Goal: Task Accomplishment & Management: Complete application form

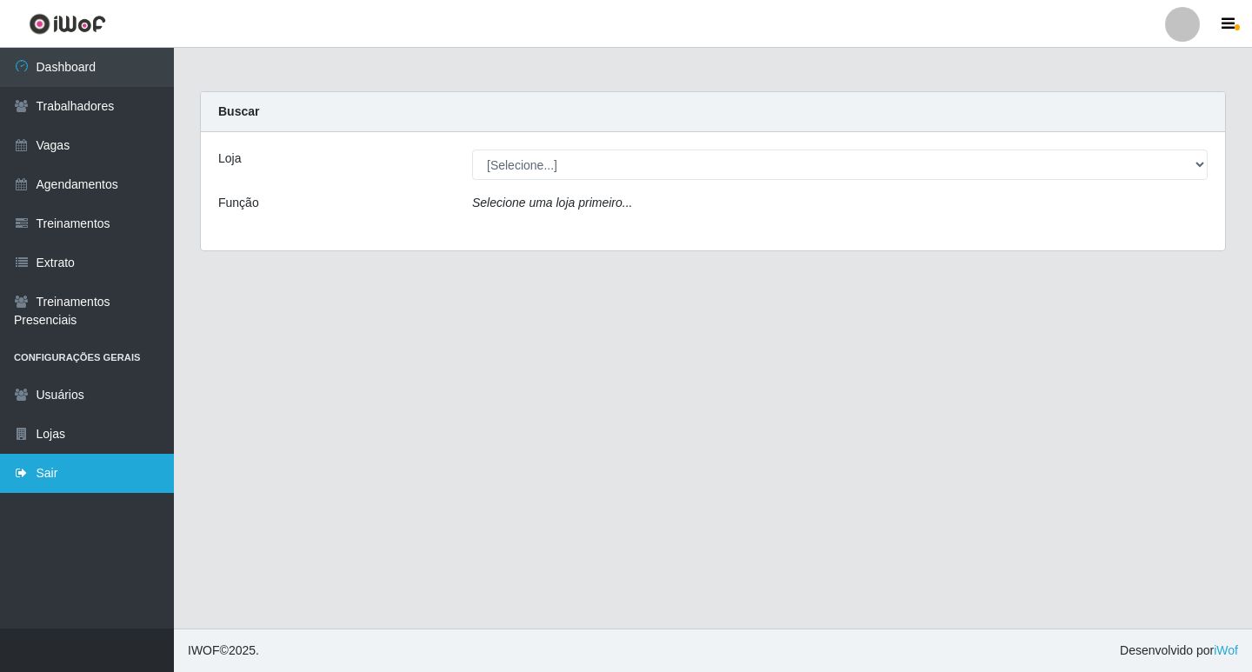
click at [65, 472] on link "Sair" at bounding box center [87, 473] width 174 height 39
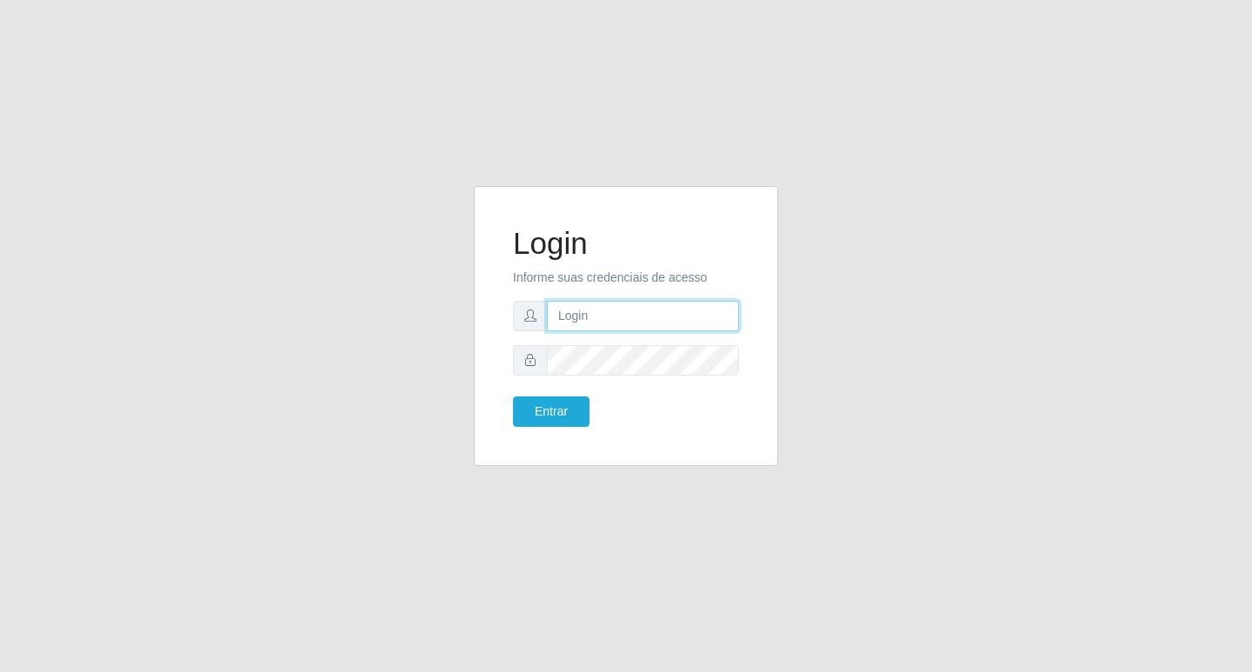
type input "filipe@ideal"
click at [589, 310] on input "filipe@ideal" at bounding box center [643, 316] width 192 height 30
click at [560, 403] on button "Entrar" at bounding box center [551, 412] width 77 height 30
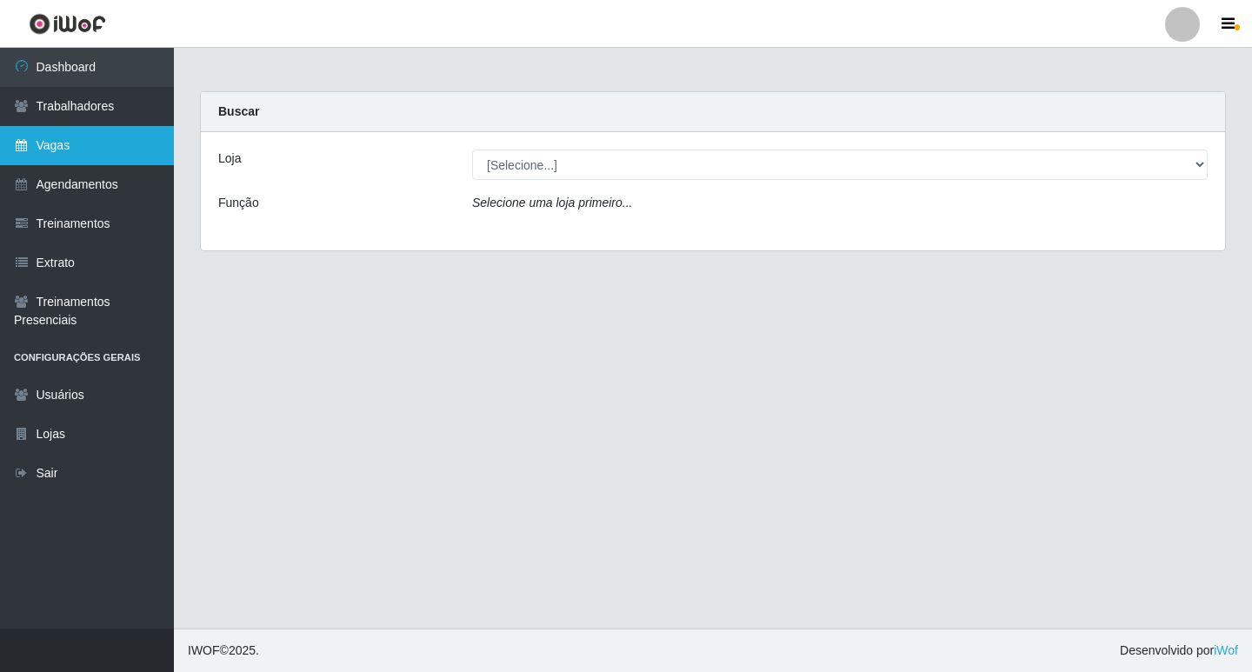
click at [70, 150] on link "Vagas" at bounding box center [87, 145] width 174 height 39
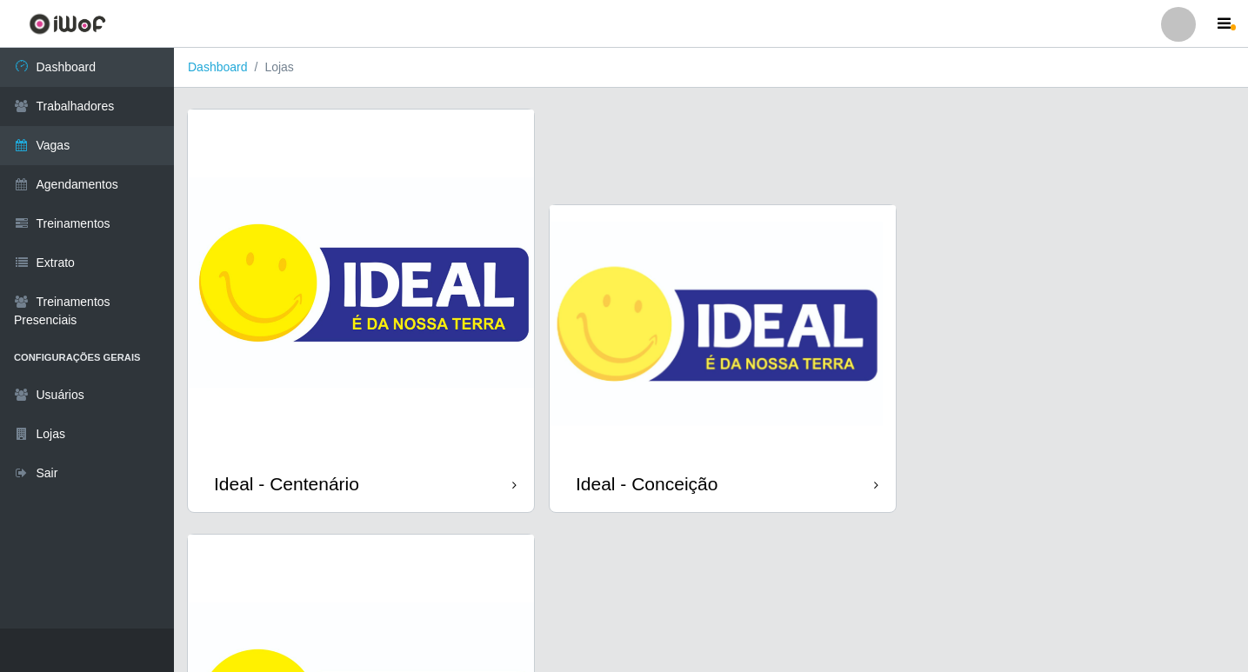
scroll to position [174, 0]
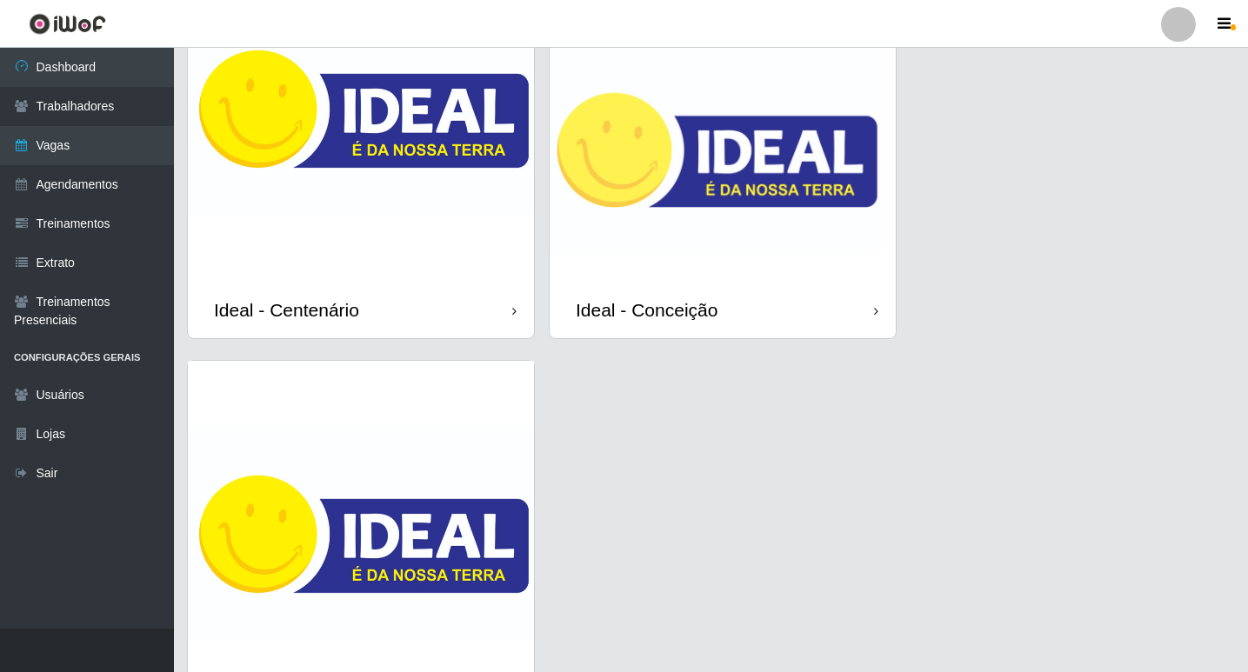
click at [670, 100] on img at bounding box center [723, 156] width 346 height 250
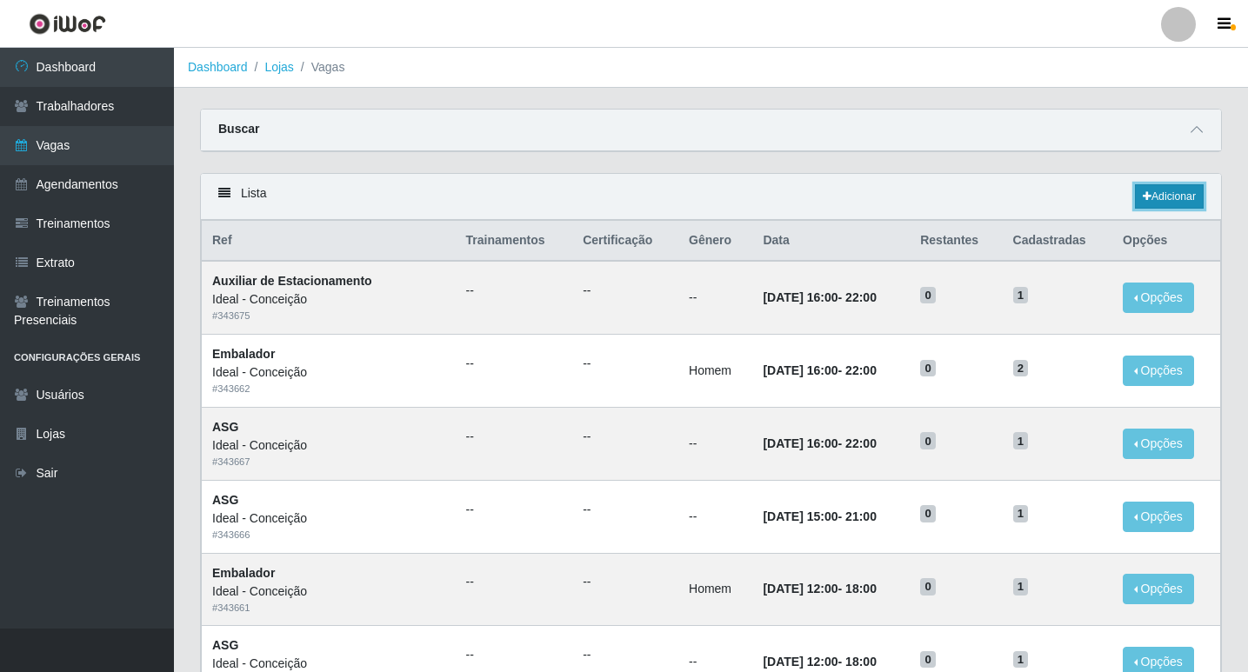
click at [1161, 202] on link "Adicionar" at bounding box center [1169, 196] width 69 height 24
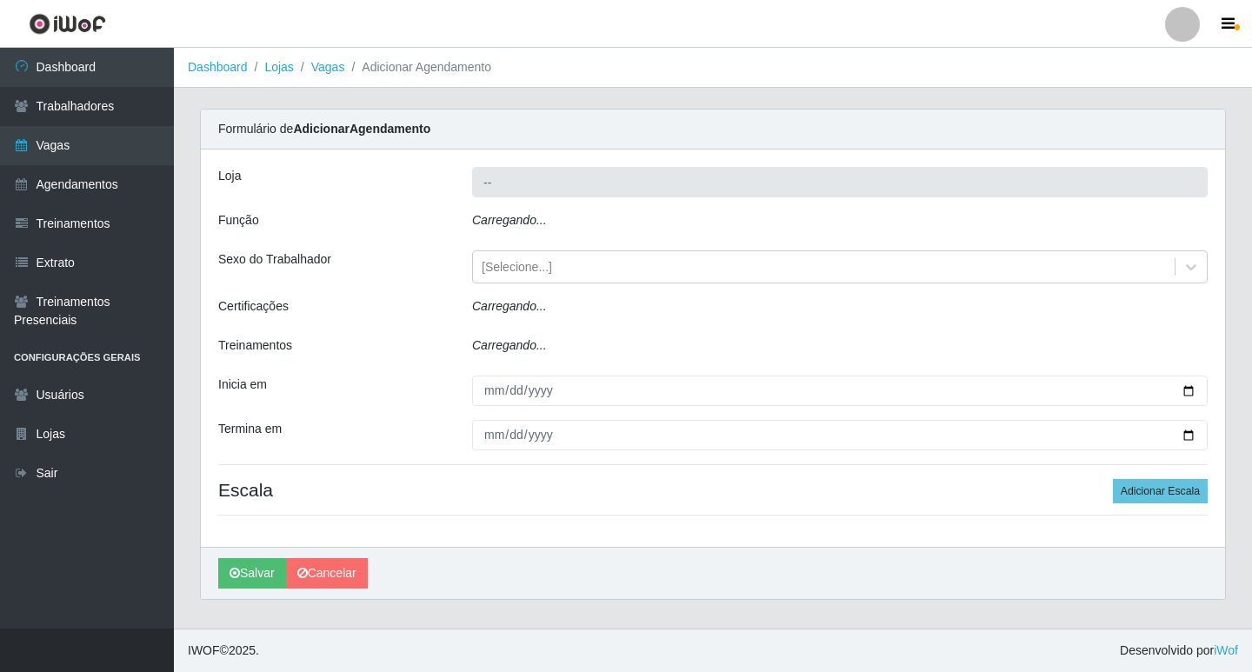
type input "Ideal - Conceição"
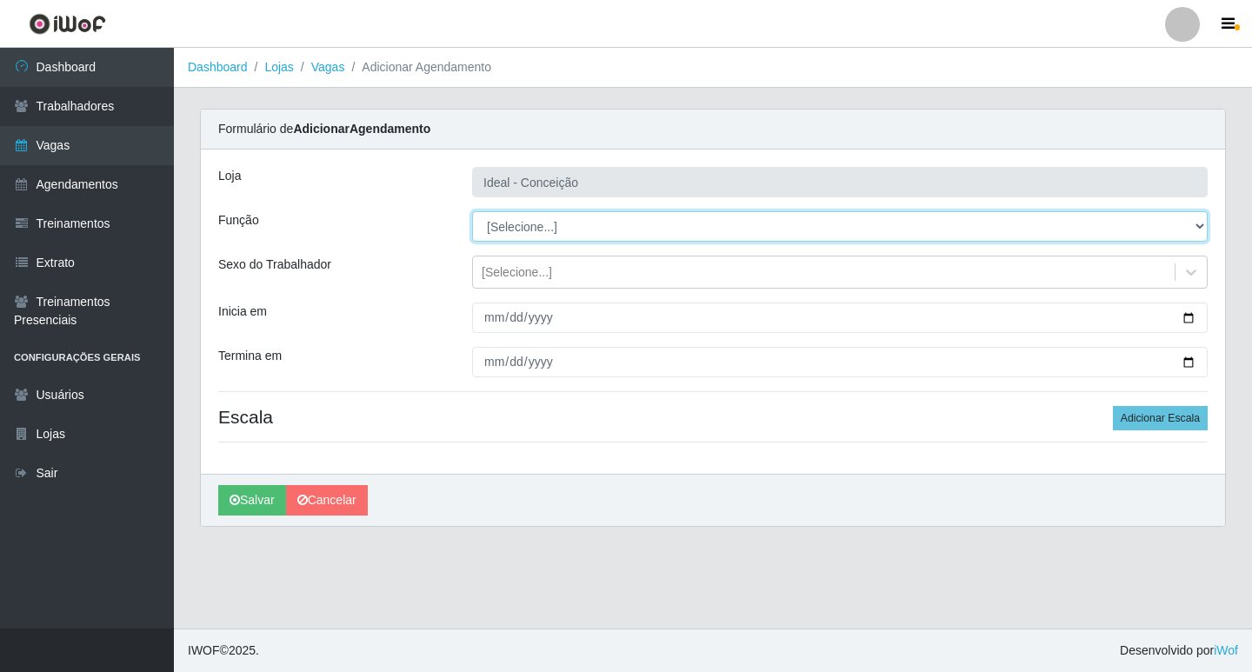
click at [514, 226] on select "[Selecione...] ASG ASG + ASG ++ Auxiliar de Estacionamento Auxiliar de Estacion…" at bounding box center [840, 226] width 736 height 30
select select "1"
click at [472, 211] on select "[Selecione...] ASG ASG + ASG ++ Auxiliar de Estacionamento Auxiliar de Estacion…" at bounding box center [840, 226] width 736 height 30
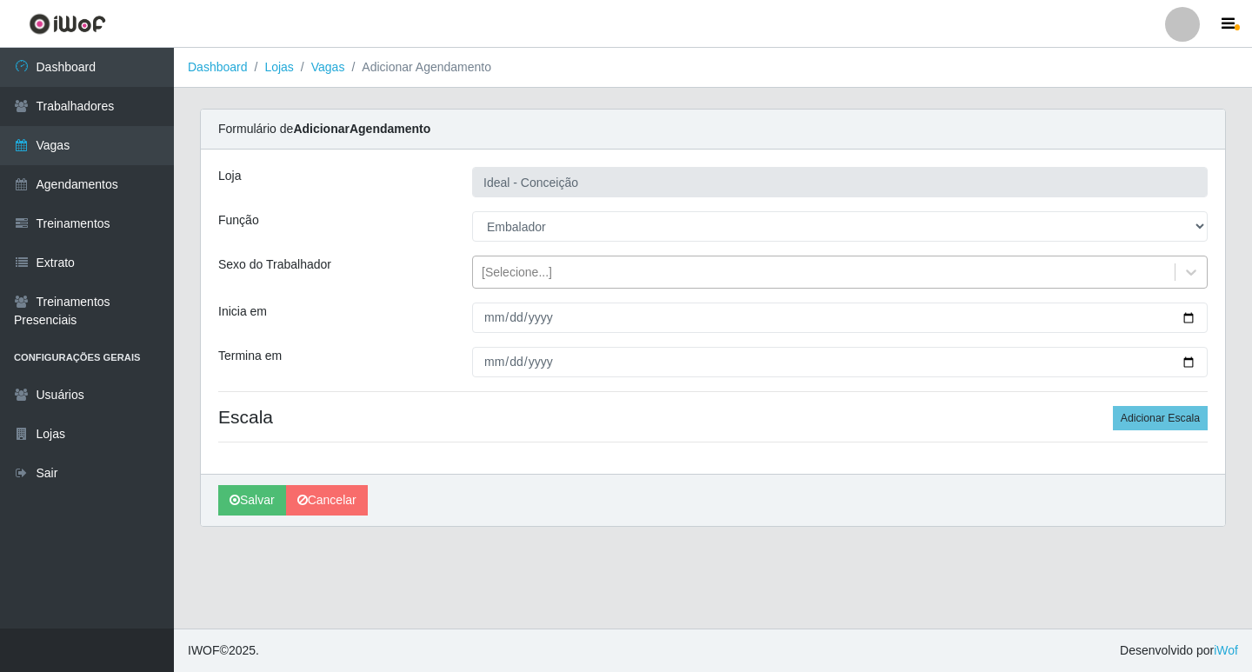
click at [514, 270] on div "[Selecione...]" at bounding box center [517, 272] width 70 height 18
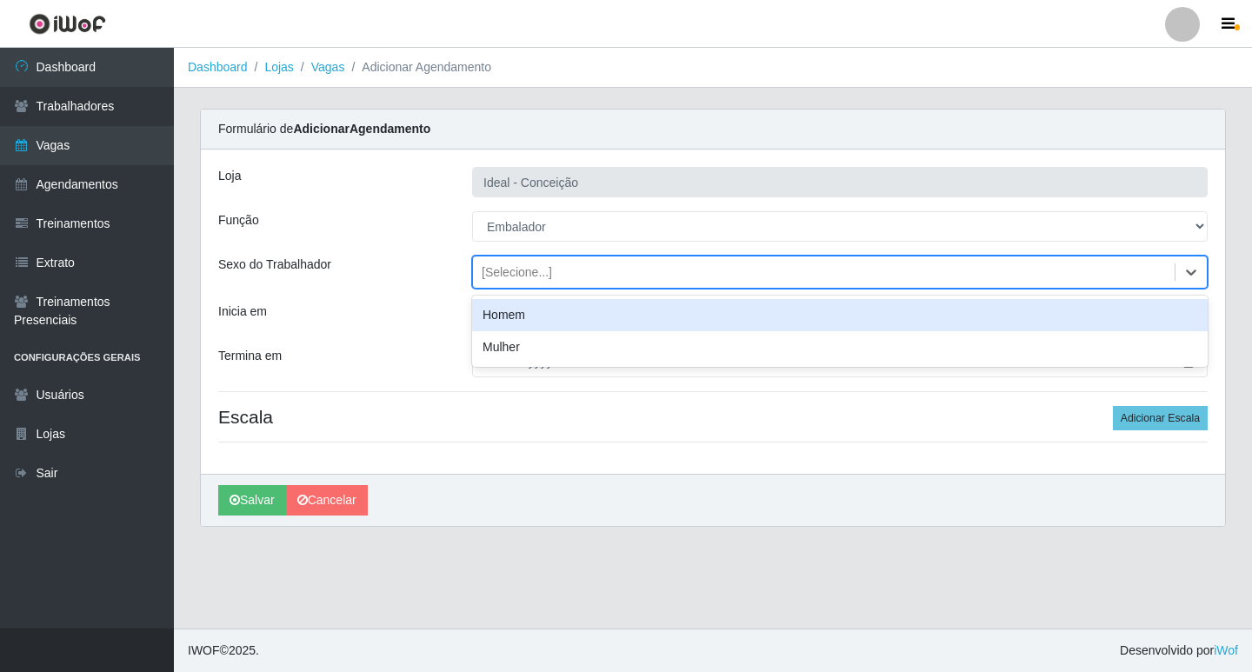
click at [515, 307] on div "Homem" at bounding box center [840, 315] width 736 height 32
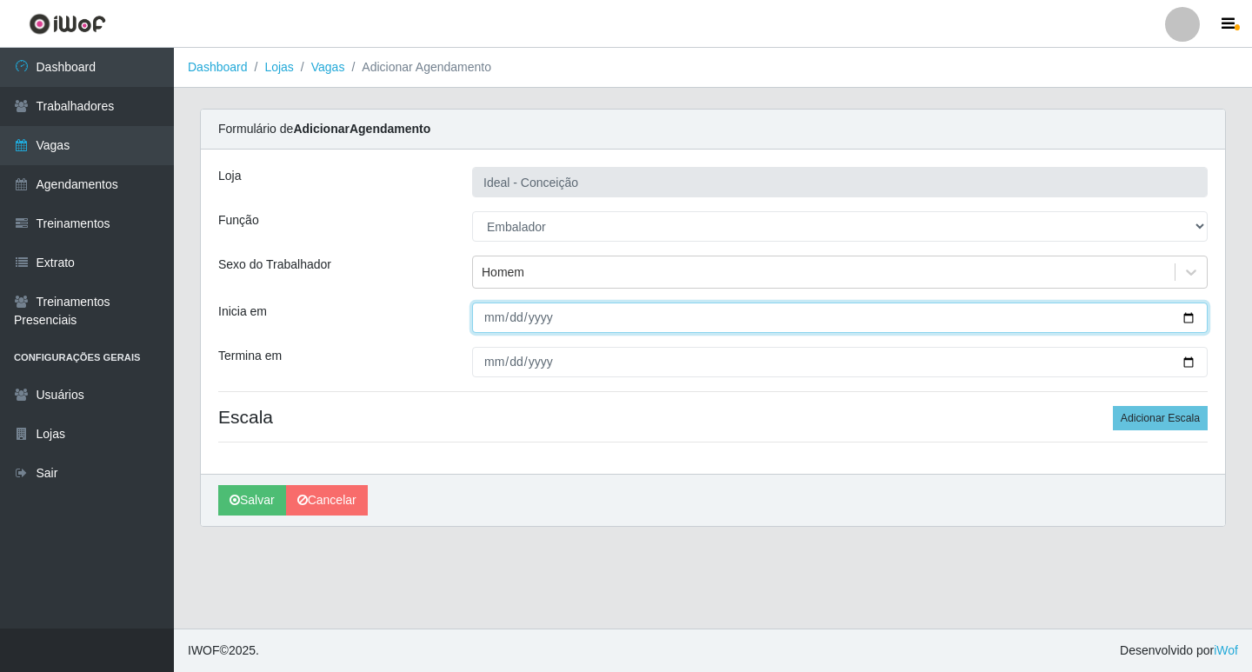
click at [490, 323] on input "Inicia em" at bounding box center [840, 318] width 736 height 30
type input "[DATE]"
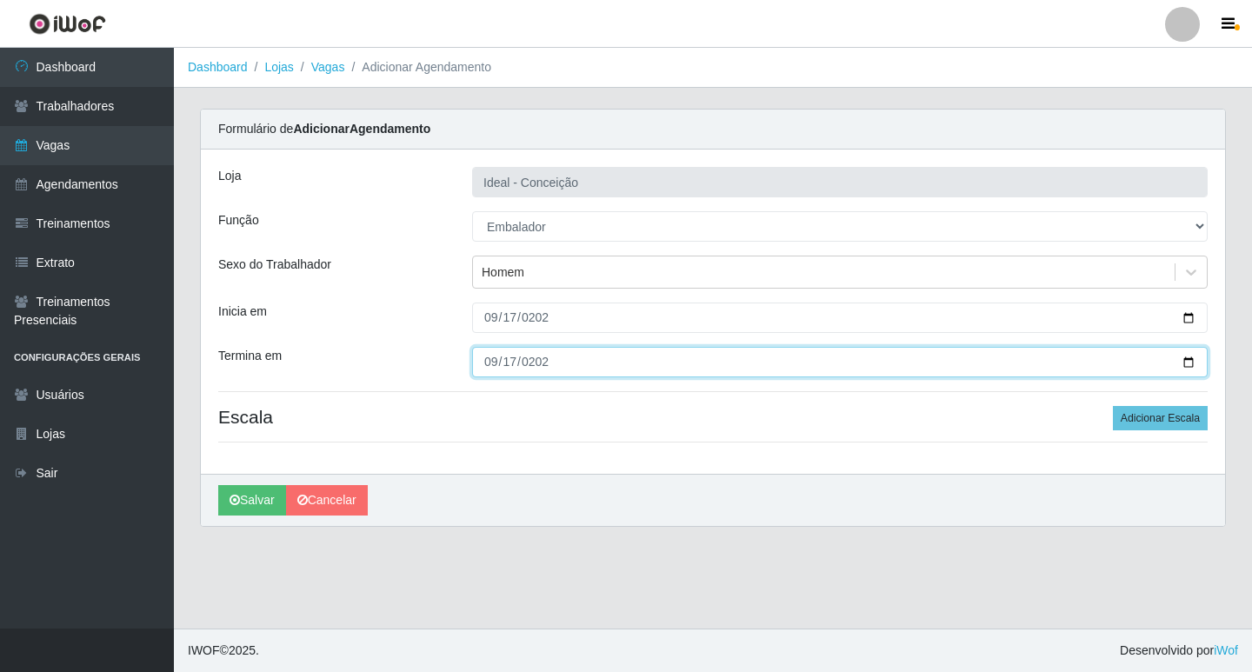
type input "[DATE]"
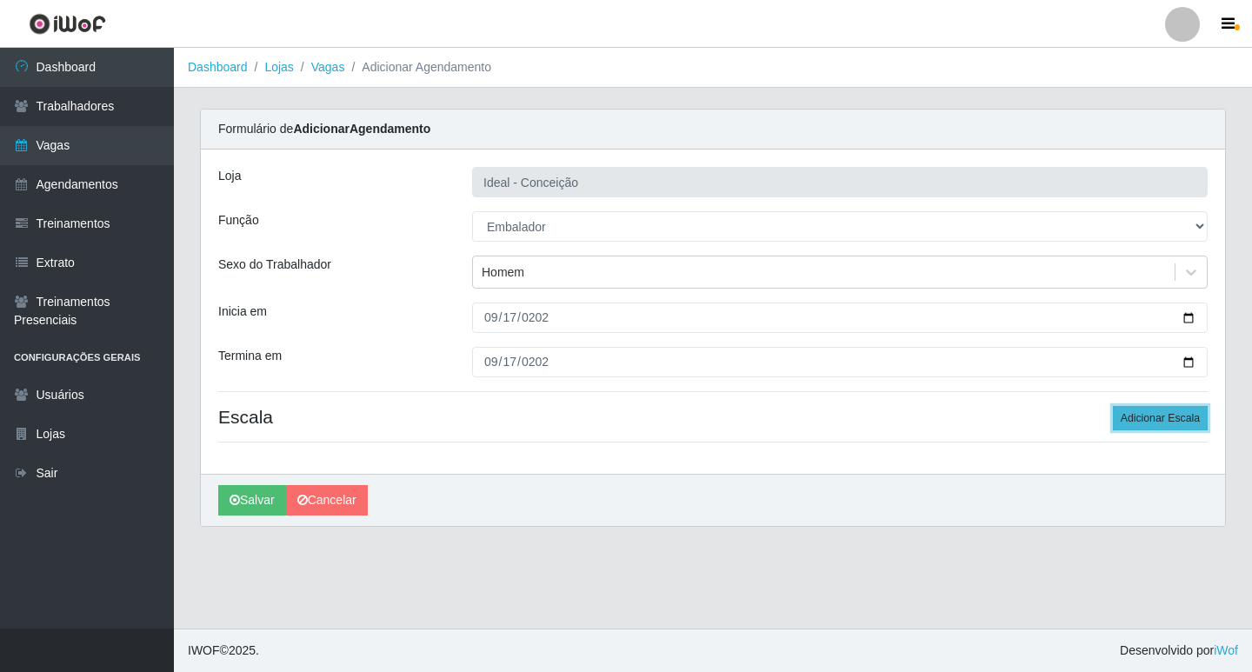
click at [1139, 410] on button "Adicionar Escala" at bounding box center [1160, 418] width 95 height 24
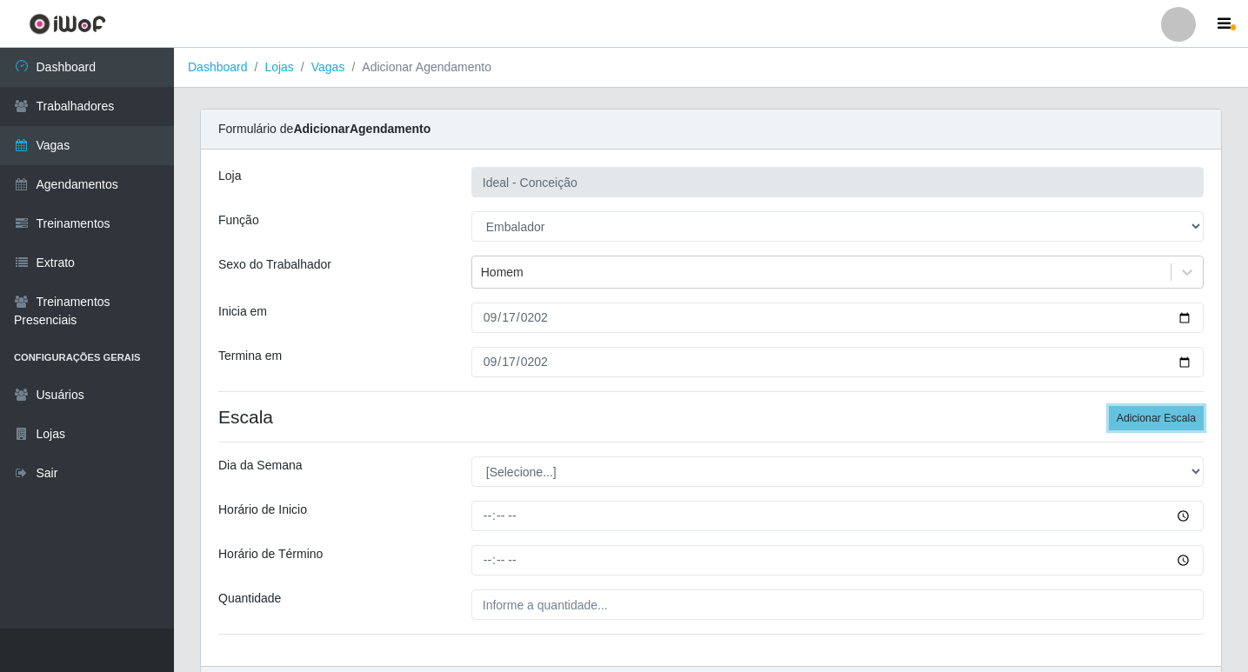
scroll to position [87, 0]
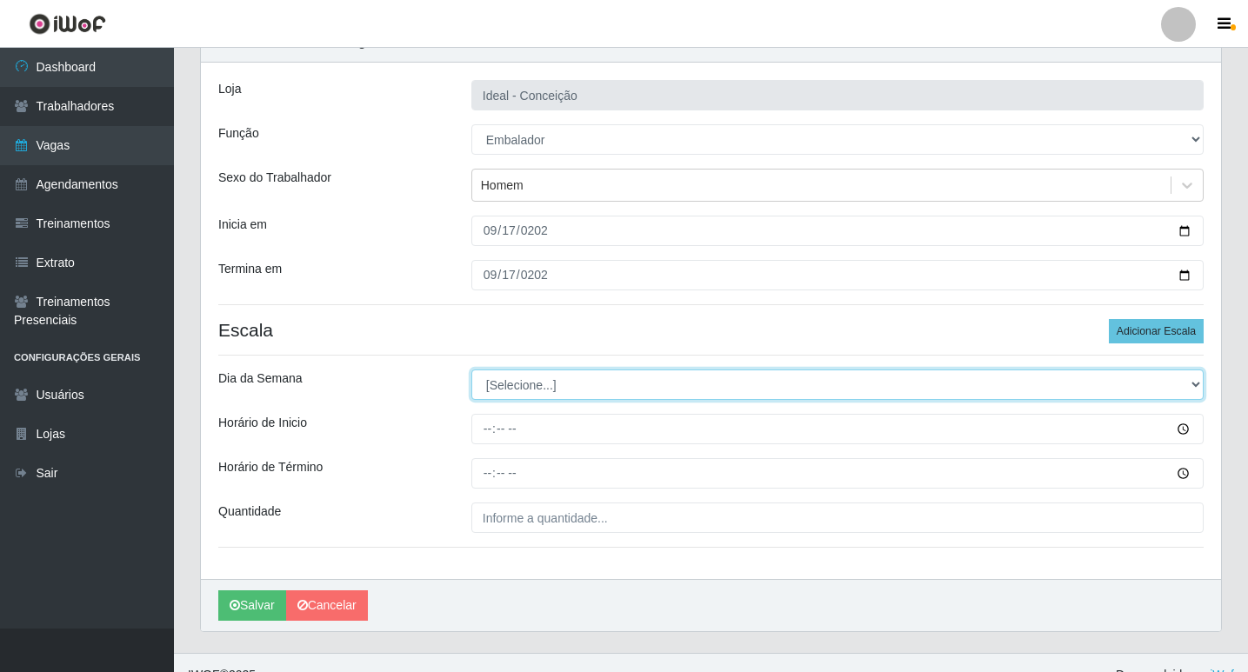
click at [551, 388] on select "[Selecione...] Segunda Terça Quarta Quinta Sexta Sábado Domingo" at bounding box center [837, 385] width 732 height 30
select select "3"
click at [471, 370] on select "[Selecione...] Segunda Terça Quarta Quinta Sexta Sábado Domingo" at bounding box center [837, 385] width 732 height 30
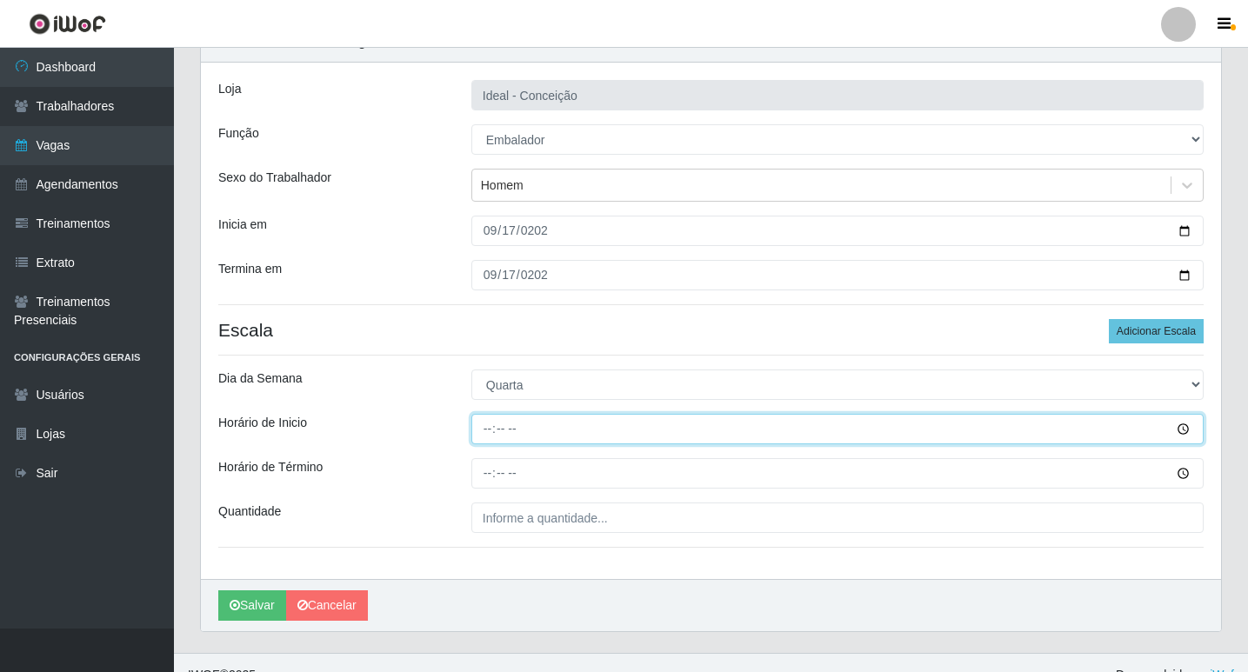
click at [489, 432] on input "Horário de Inicio" at bounding box center [837, 429] width 732 height 30
type input "10:00"
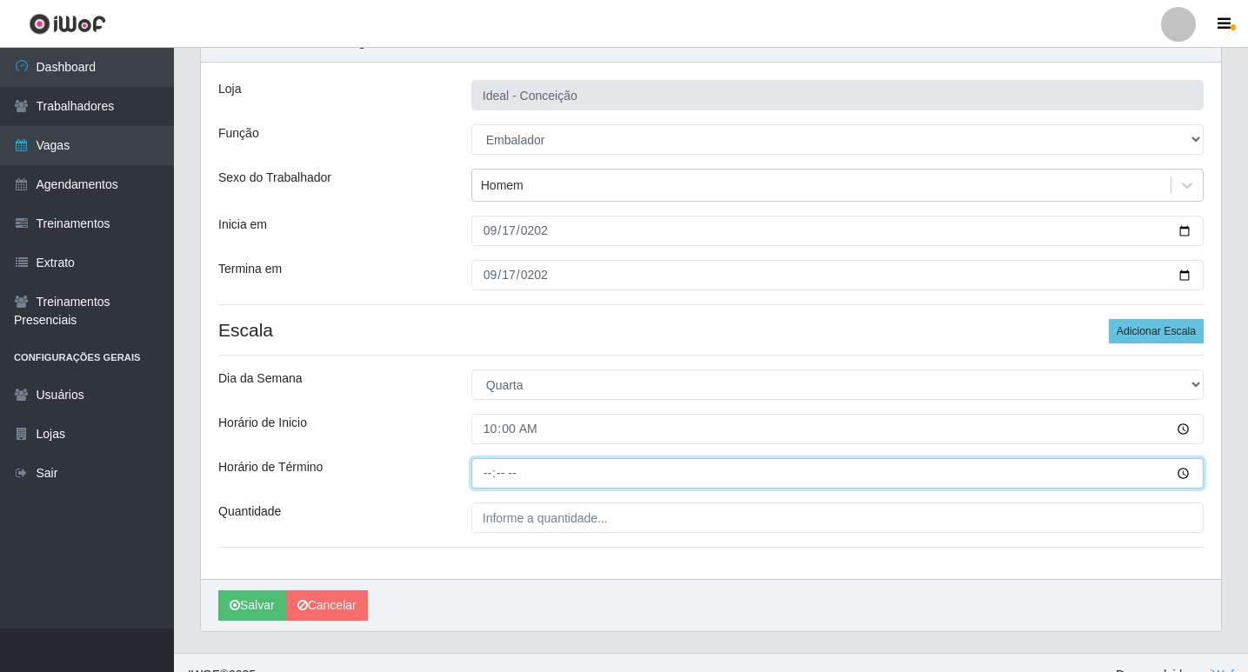
type input "16:00"
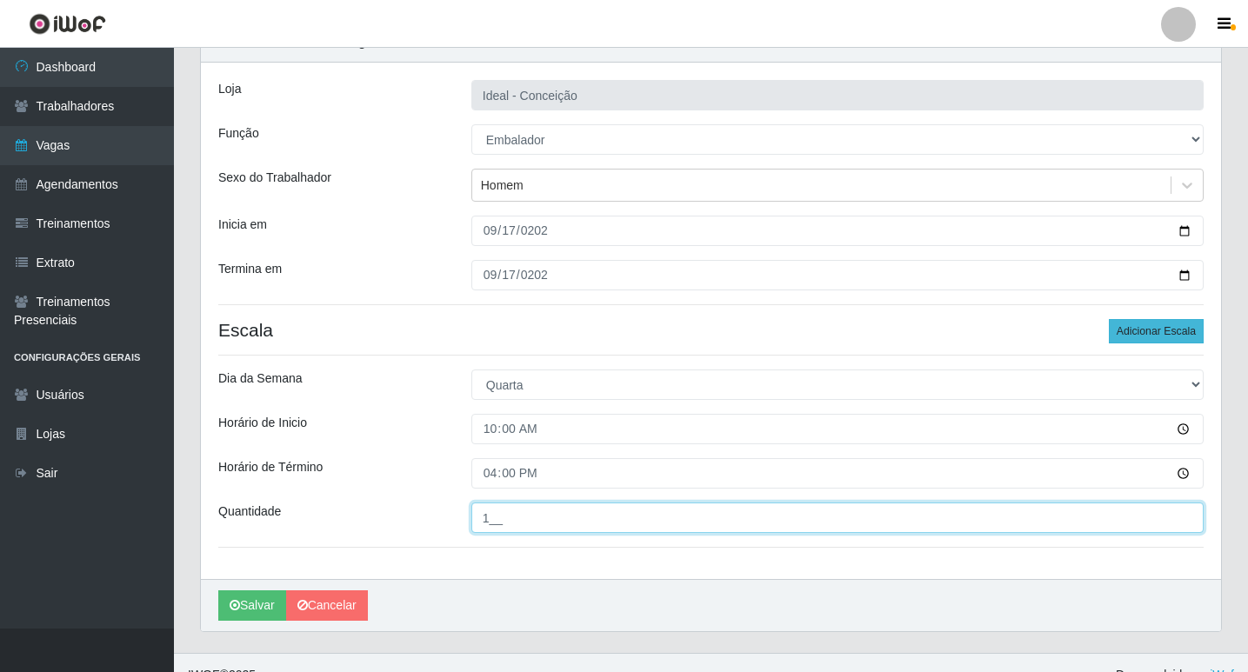
type input "1__"
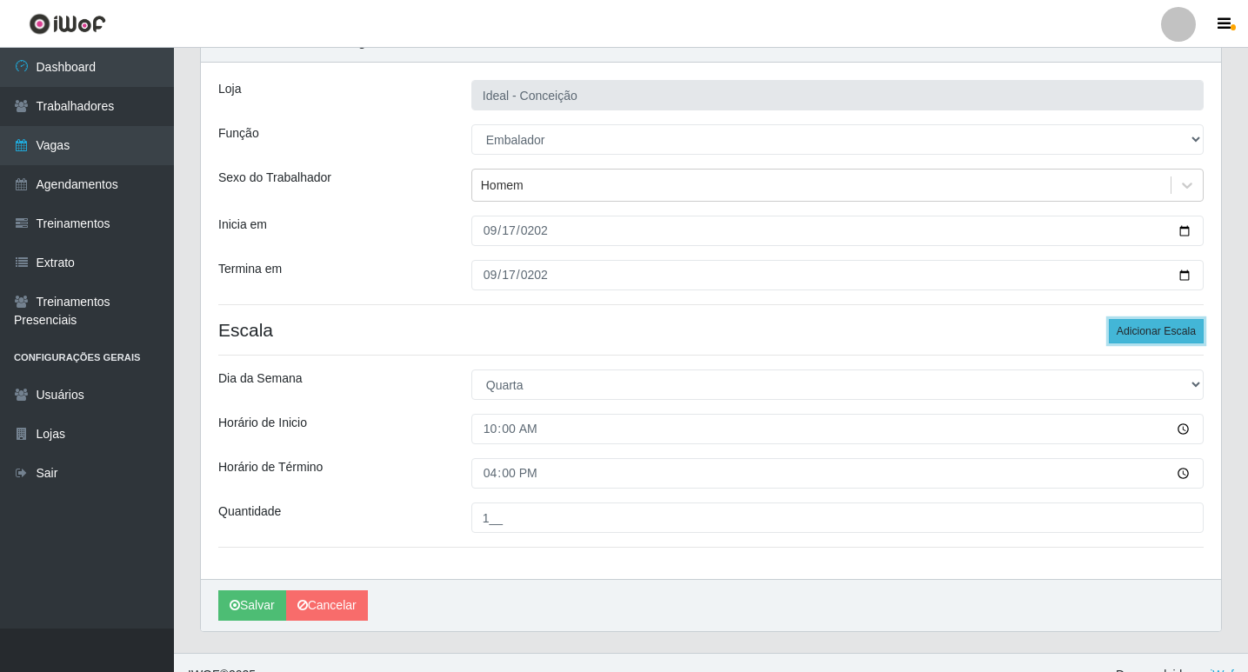
click at [1129, 328] on button "Adicionar Escala" at bounding box center [1156, 331] width 95 height 24
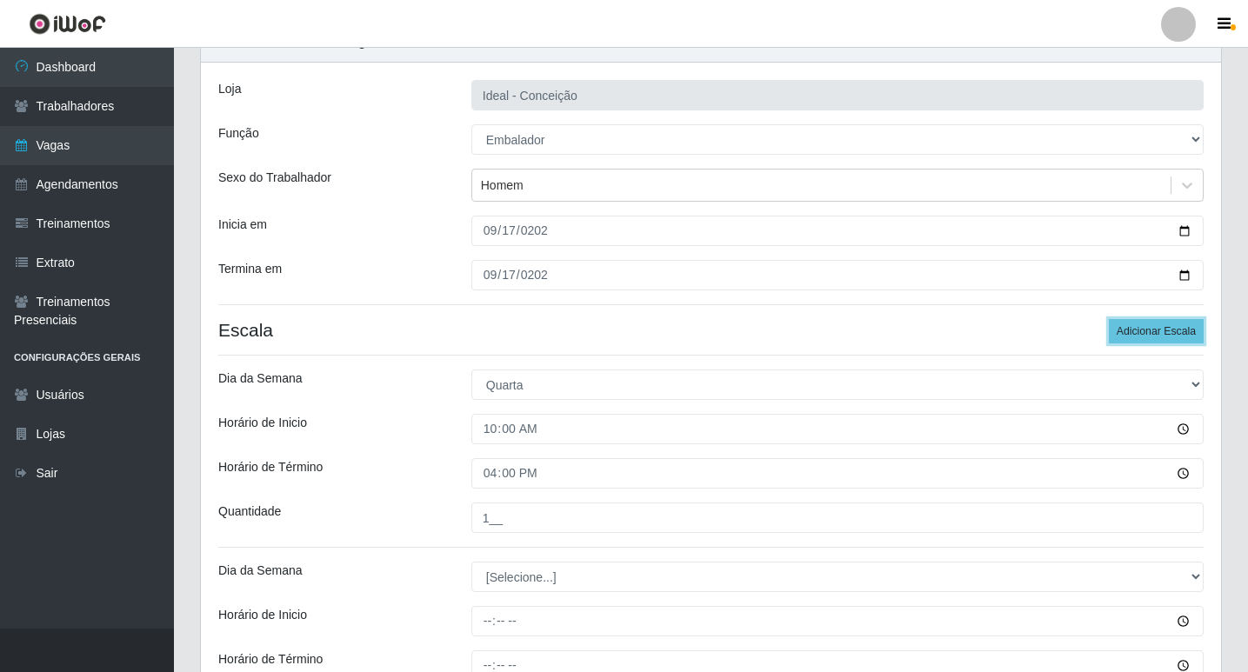
scroll to position [261, 0]
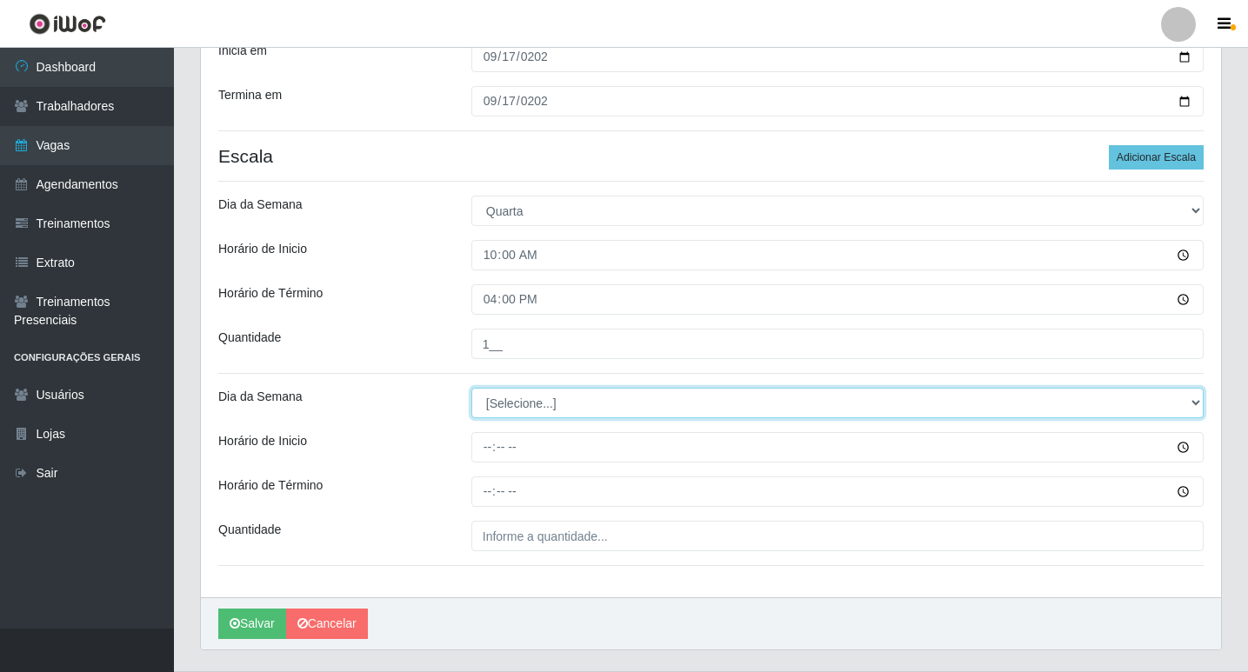
click at [575, 415] on select "[Selecione...] Segunda Terça Quarta Quinta Sexta Sábado Domingo" at bounding box center [837, 403] width 732 height 30
click at [471, 388] on select "[Selecione...] Segunda Terça Quarta Quinta Sexta Sábado Domingo" at bounding box center [837, 403] width 732 height 30
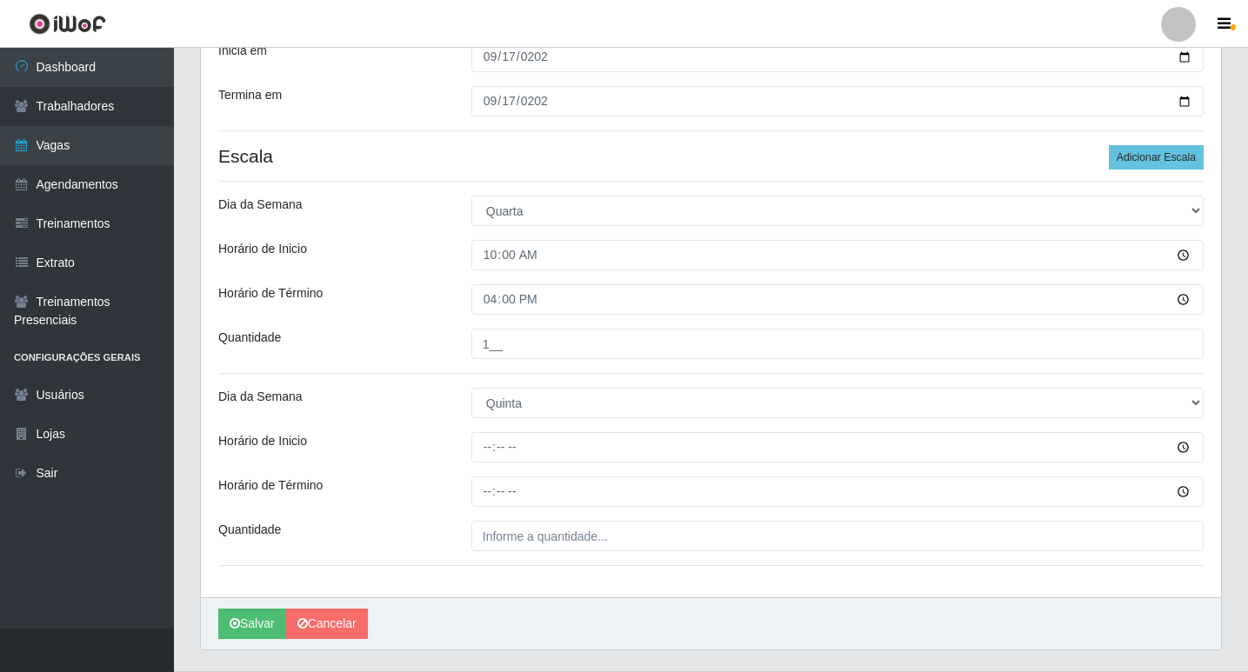
click at [524, 517] on div "Loja Ideal - Conceição Função [Selecione...] ASG ASG + ASG ++ Auxiliar de Estac…" at bounding box center [711, 243] width 1020 height 709
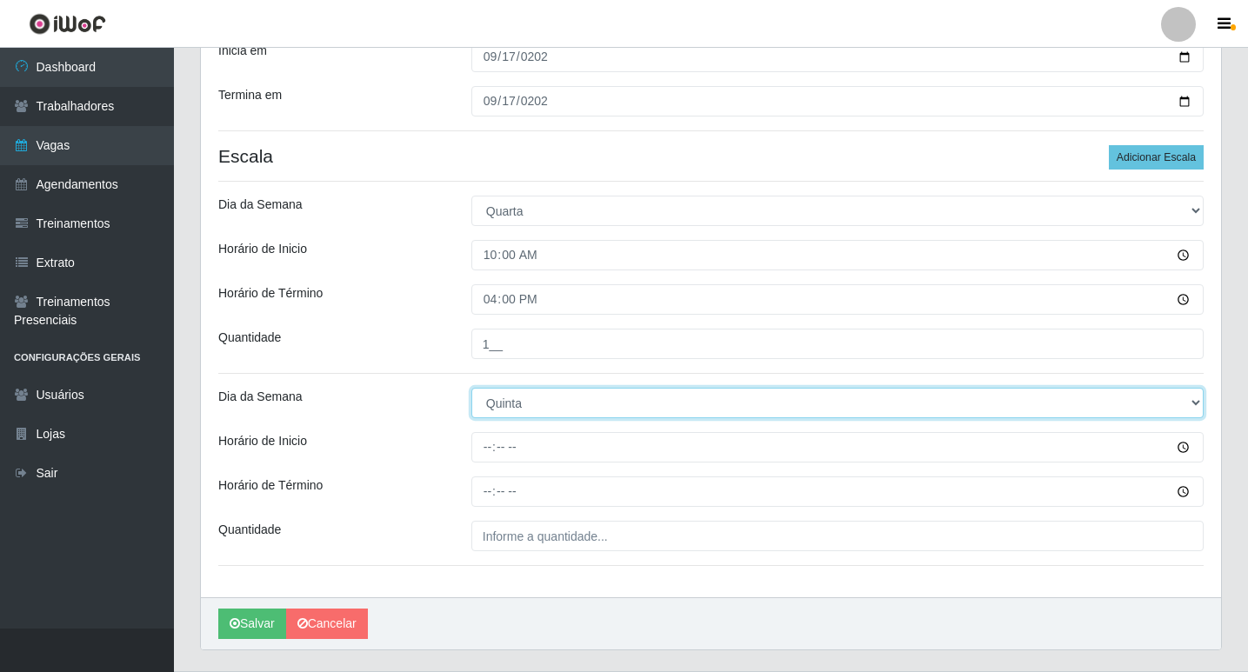
click at [552, 413] on select "[Selecione...] Segunda Terça Quarta Quinta Sexta Sábado Domingo" at bounding box center [837, 403] width 732 height 30
select select "3"
click at [471, 388] on select "[Selecione...] Segunda Terça Quarta Quinta Sexta Sábado Domingo" at bounding box center [837, 403] width 732 height 30
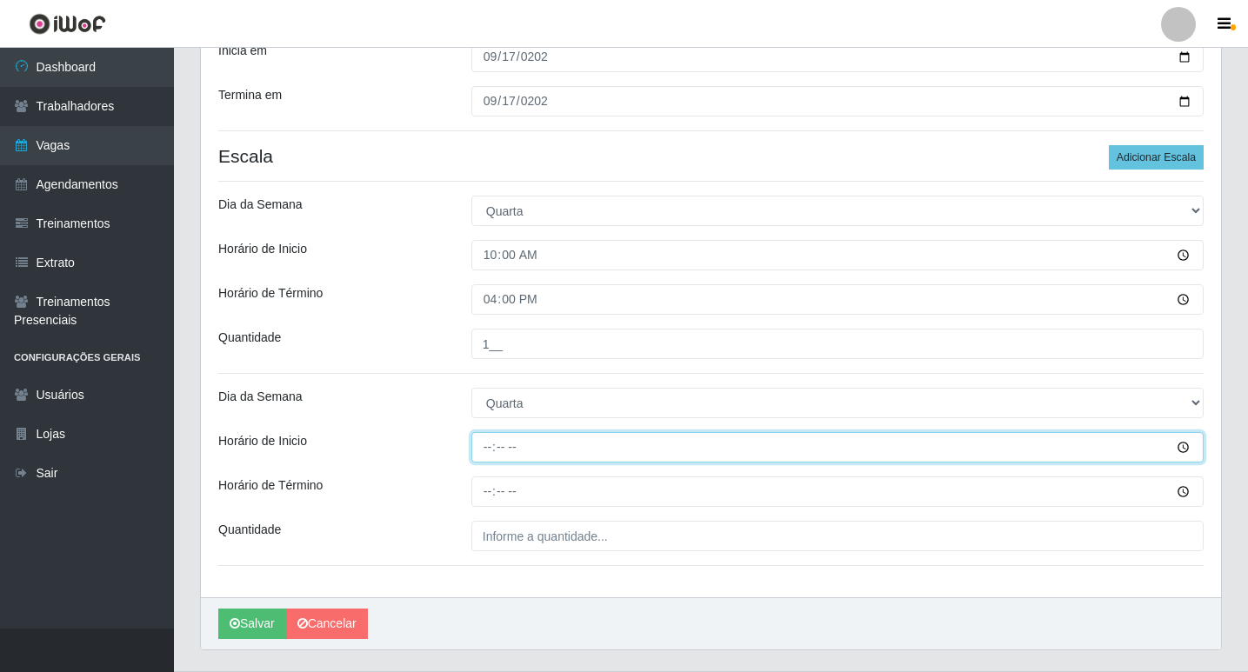
click at [494, 449] on input "Horário de Inicio" at bounding box center [837, 447] width 732 height 30
type input "12:00"
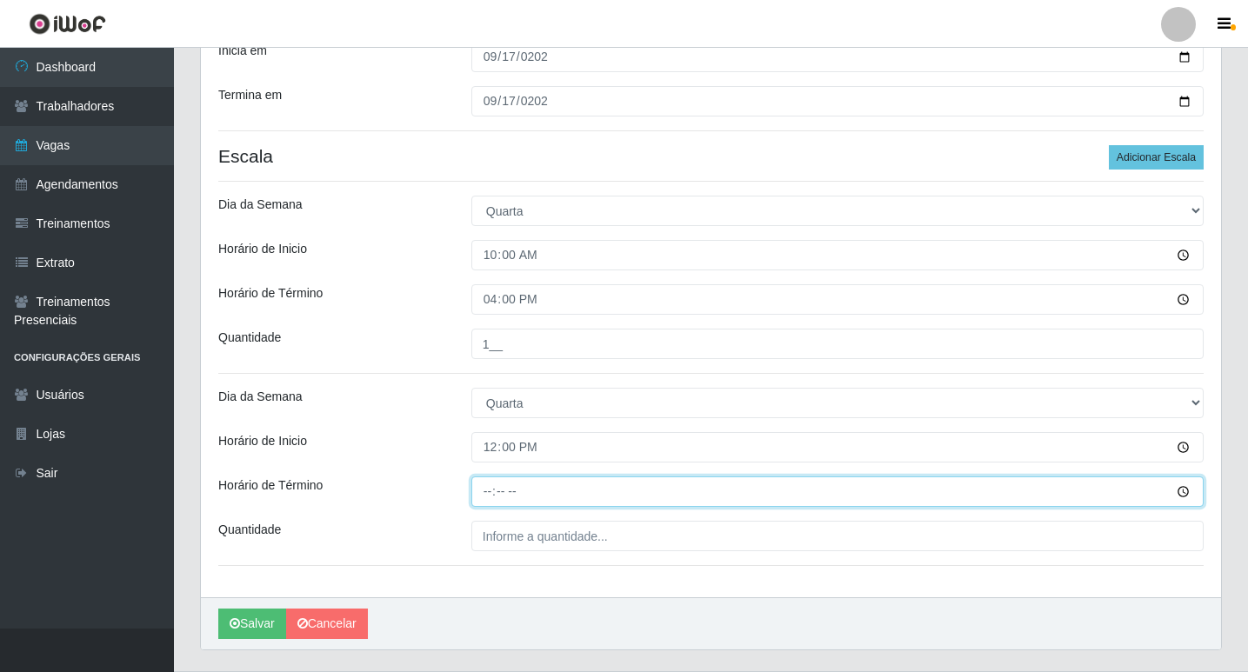
type input "18:00"
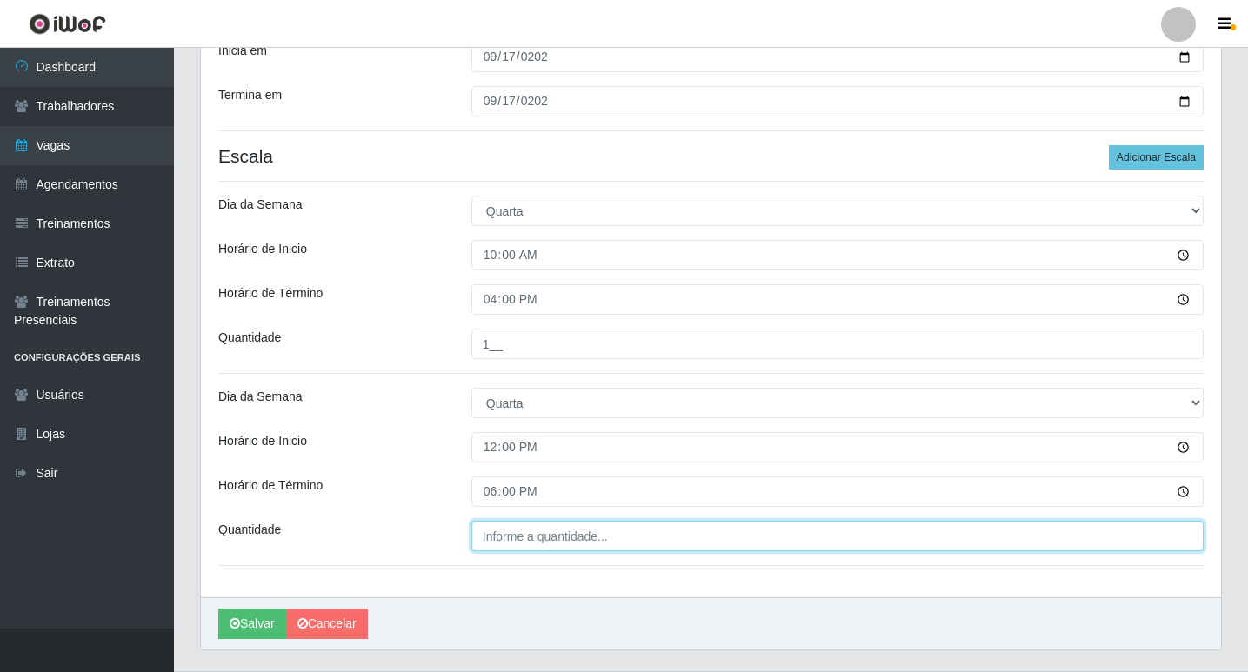
type input "___"
click at [521, 523] on input "___" at bounding box center [837, 536] width 732 height 30
drag, startPoint x: 541, startPoint y: 542, endPoint x: 163, endPoint y: 505, distance: 380.0
click at [290, 513] on div "Loja Ideal - Conceição Função [Selecione...] ASG ASG + ASG ++ Auxiliar de Estac…" at bounding box center [711, 243] width 1020 height 709
type input "1__"
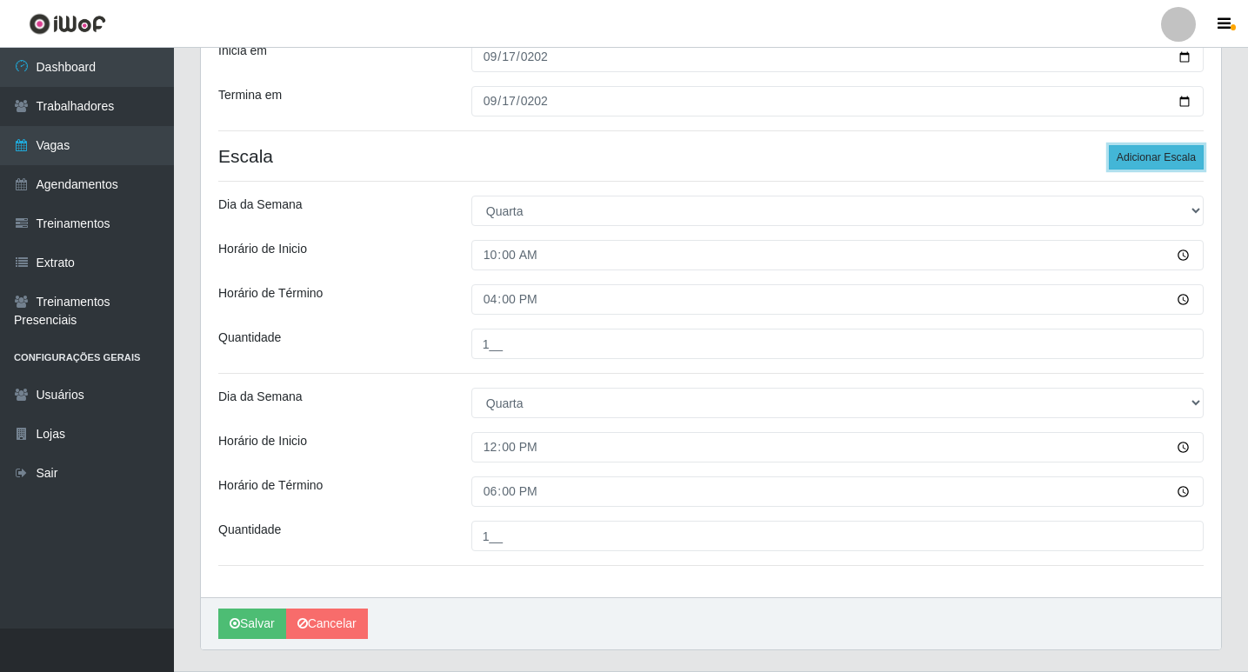
click at [1172, 158] on button "Adicionar Escala" at bounding box center [1156, 157] width 95 height 24
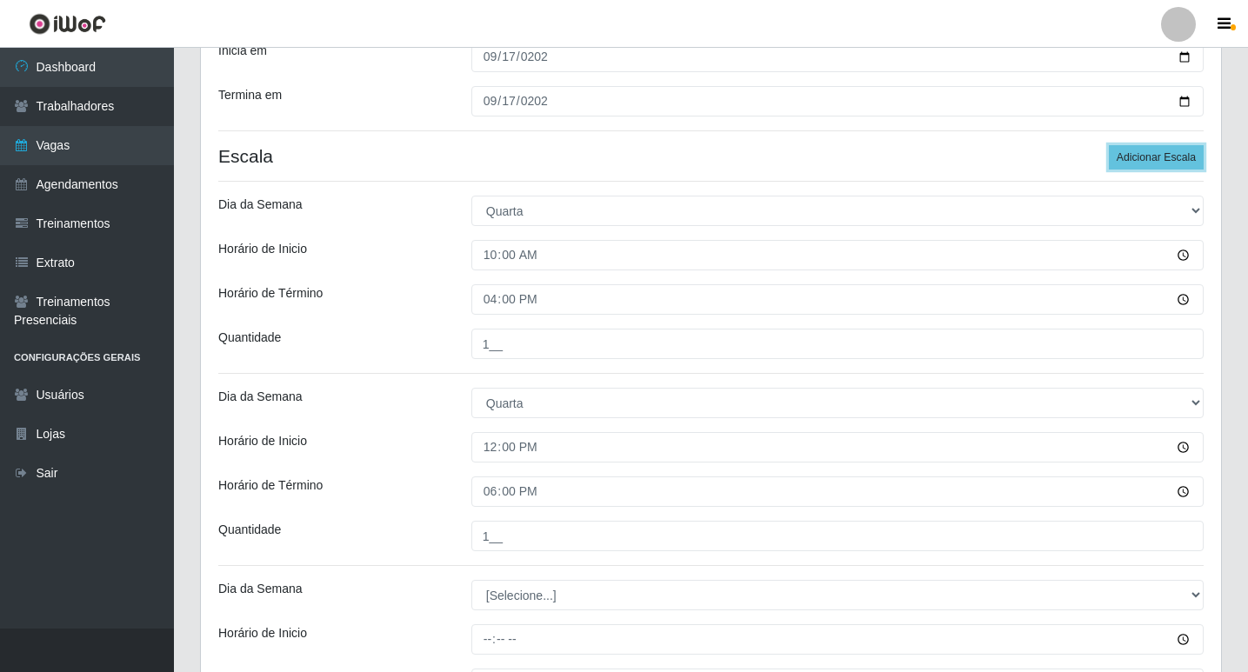
scroll to position [435, 0]
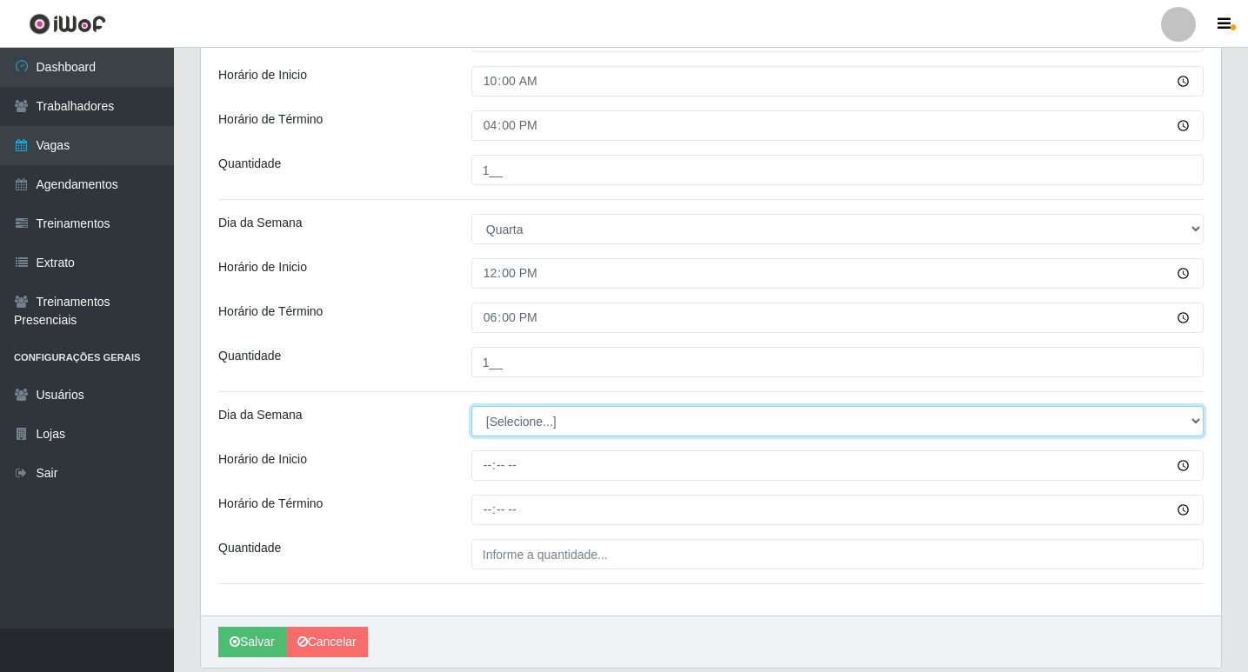
click at [535, 423] on select "[Selecione...] Segunda Terça Quarta Quinta Sexta Sábado Domingo" at bounding box center [837, 421] width 732 height 30
select select "3"
click at [471, 406] on select "[Selecione...] Segunda Terça Quarta Quinta Sexta Sábado Domingo" at bounding box center [837, 421] width 732 height 30
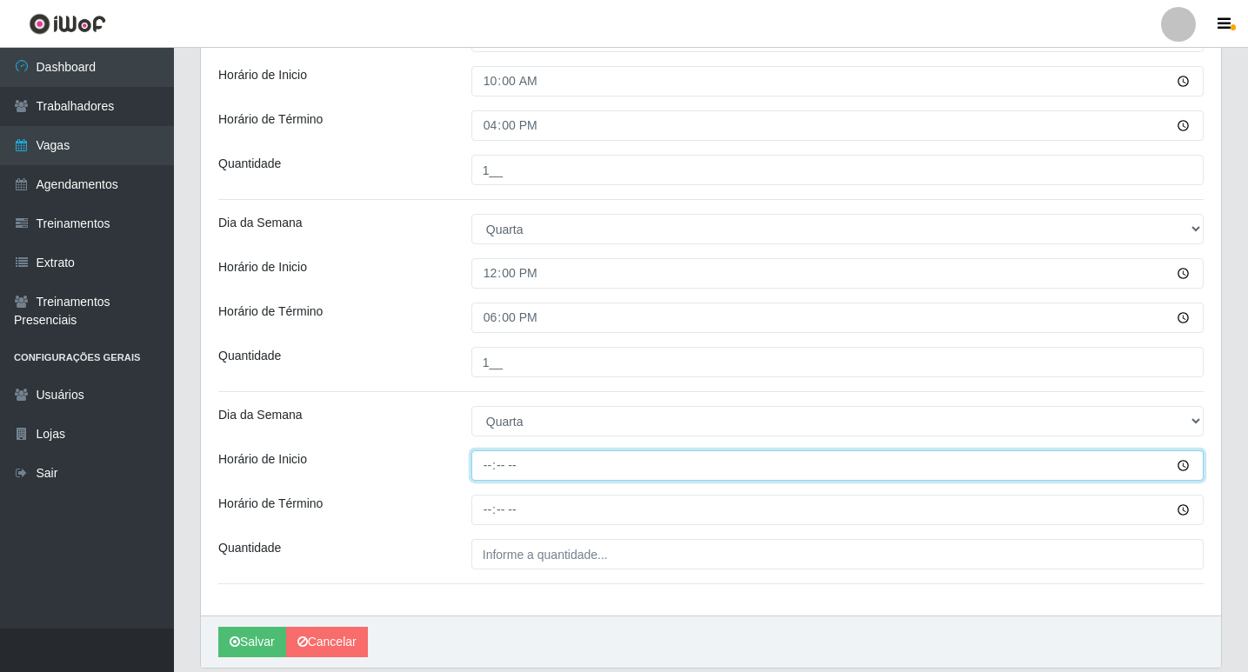
click at [486, 470] on input "Horário de Inicio" at bounding box center [837, 465] width 732 height 30
type input "16:00"
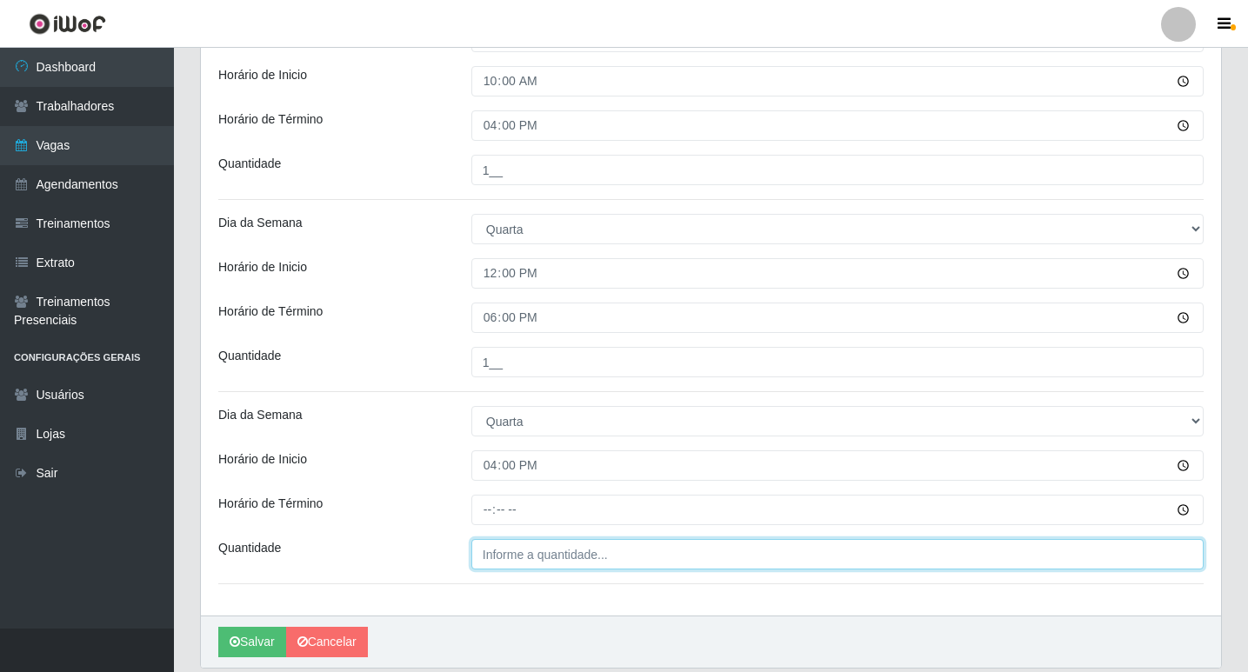
type input "___"
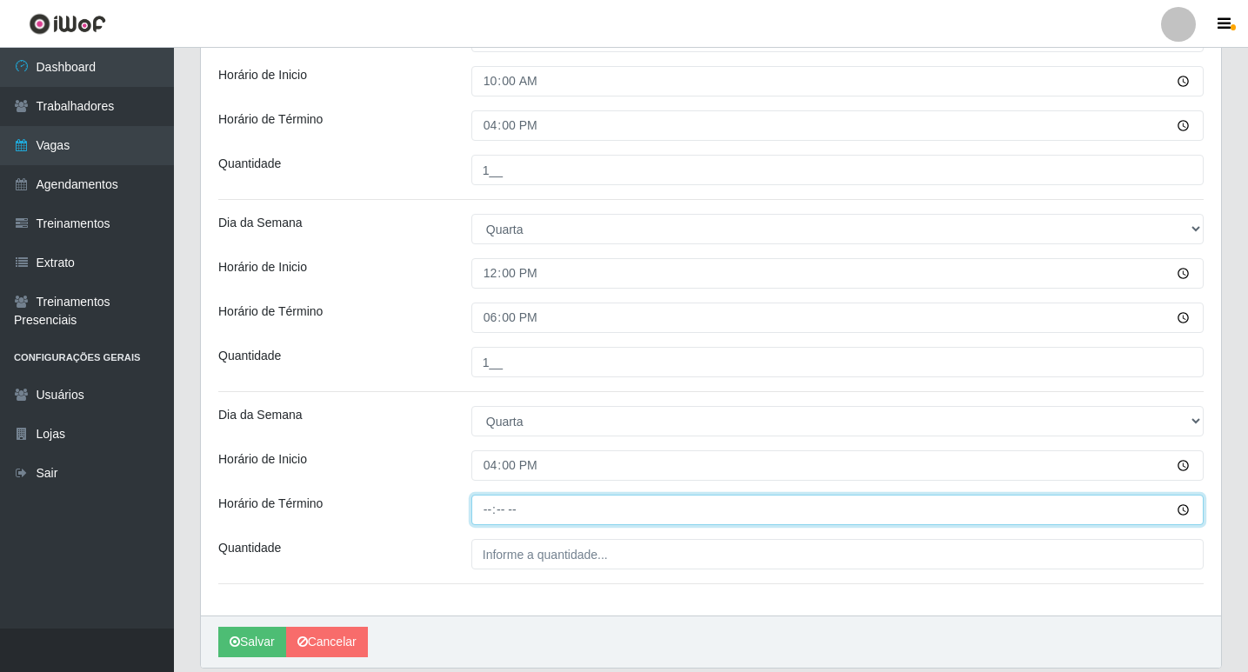
click at [571, 507] on input "Horário de Término" at bounding box center [837, 510] width 732 height 30
type input "22:00"
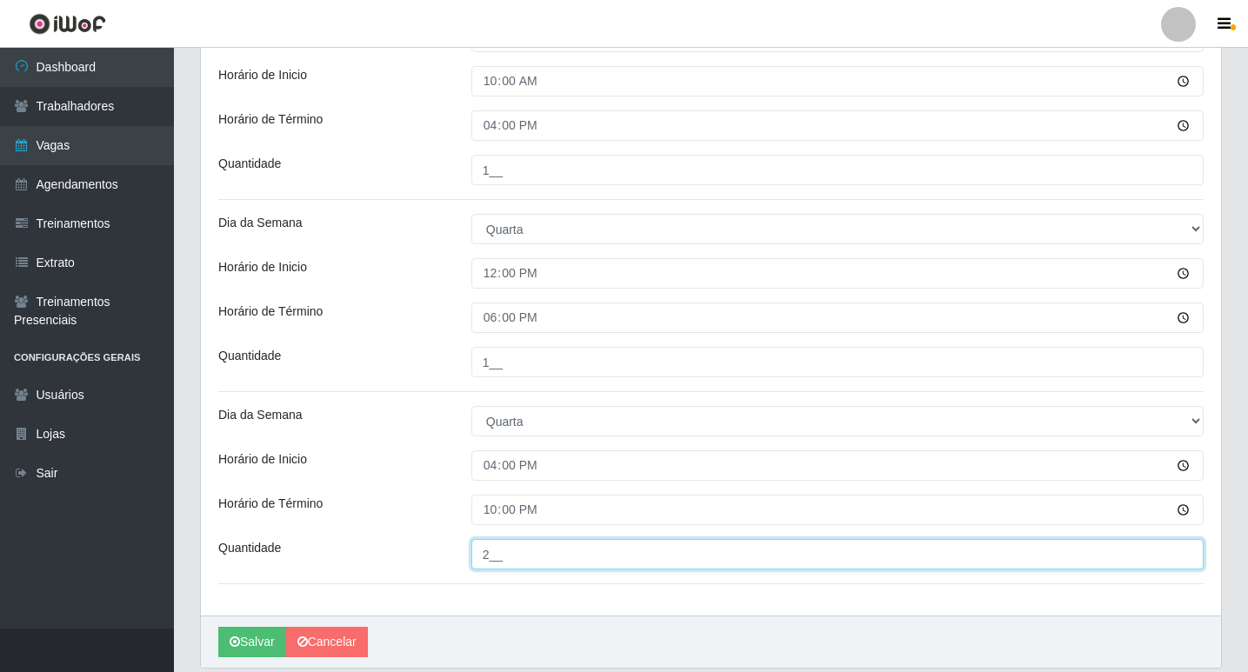
type input "2__"
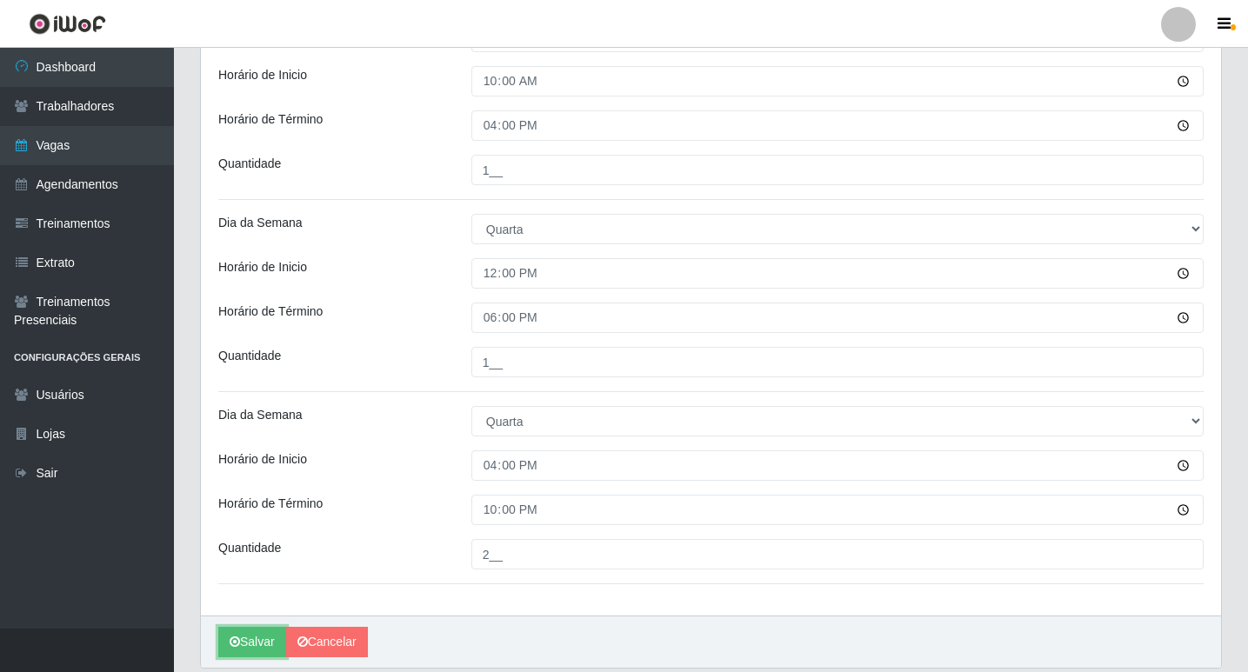
scroll to position [496, 0]
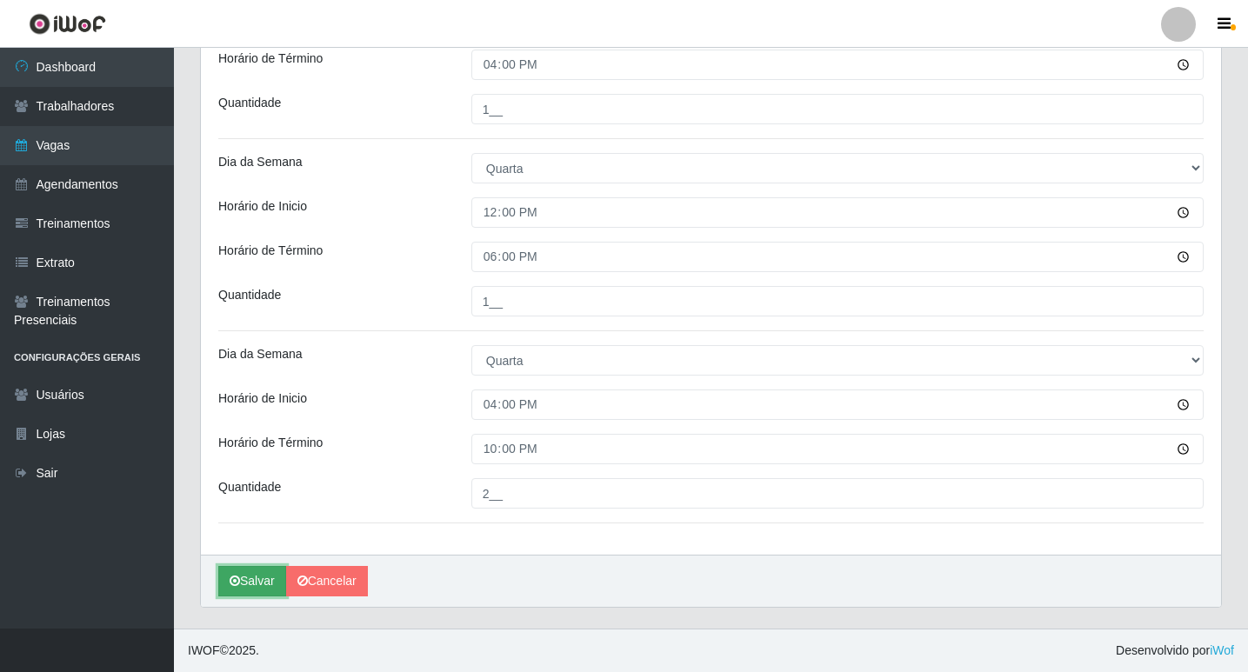
click at [237, 587] on icon "submit" at bounding box center [235, 581] width 10 height 12
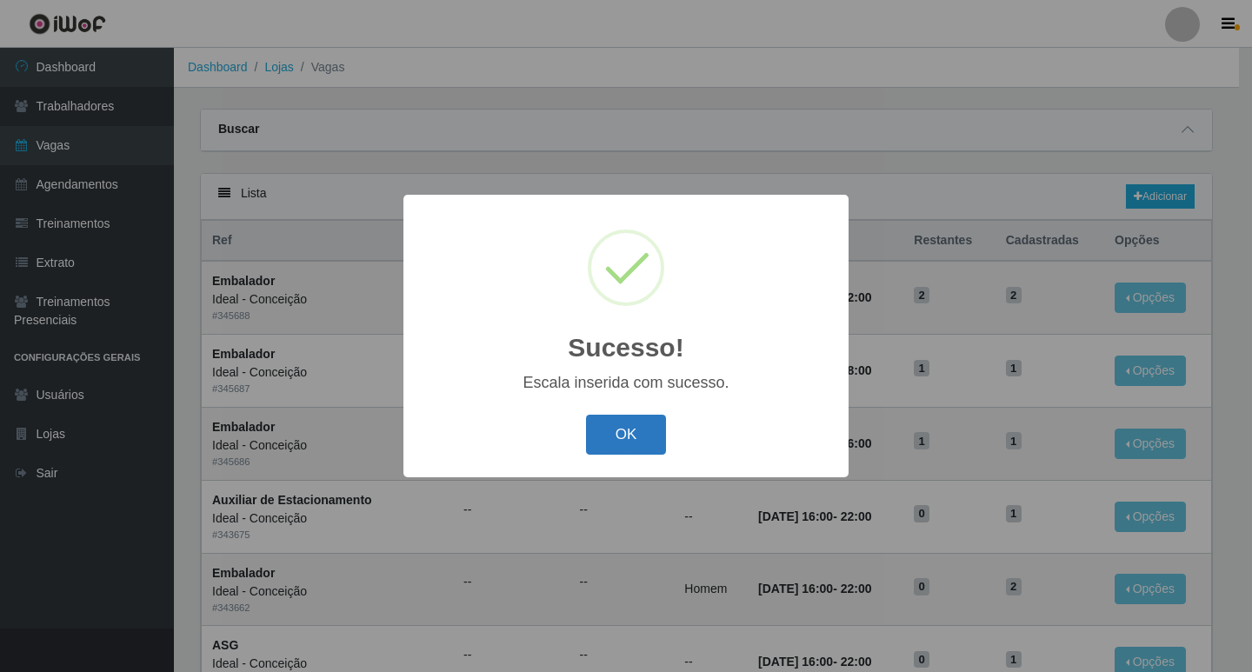
click at [644, 417] on button "OK" at bounding box center [626, 435] width 81 height 41
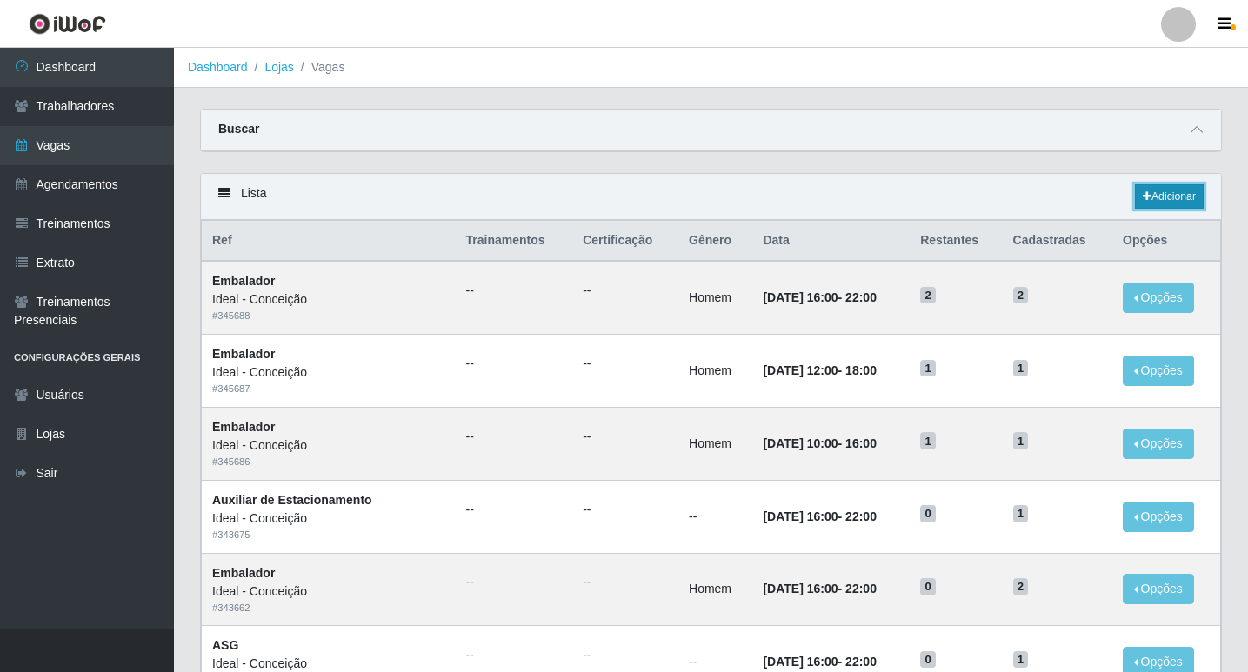
click at [1170, 190] on link "Adicionar" at bounding box center [1169, 196] width 69 height 24
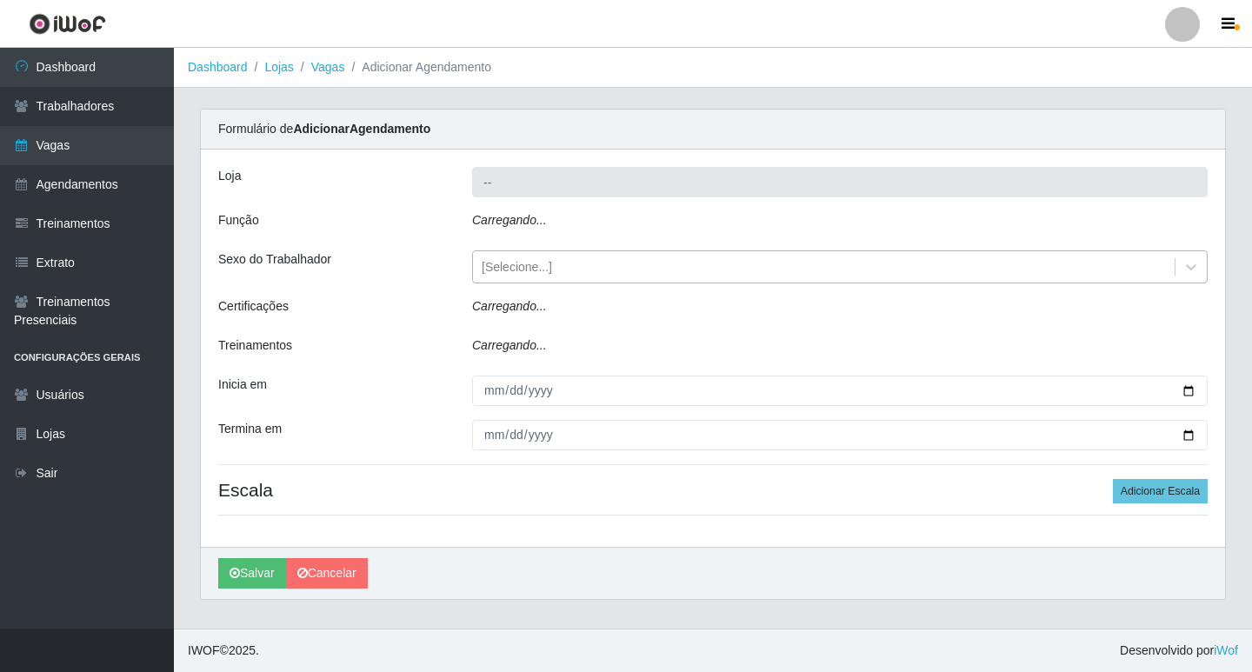
type input "Ideal - Conceição"
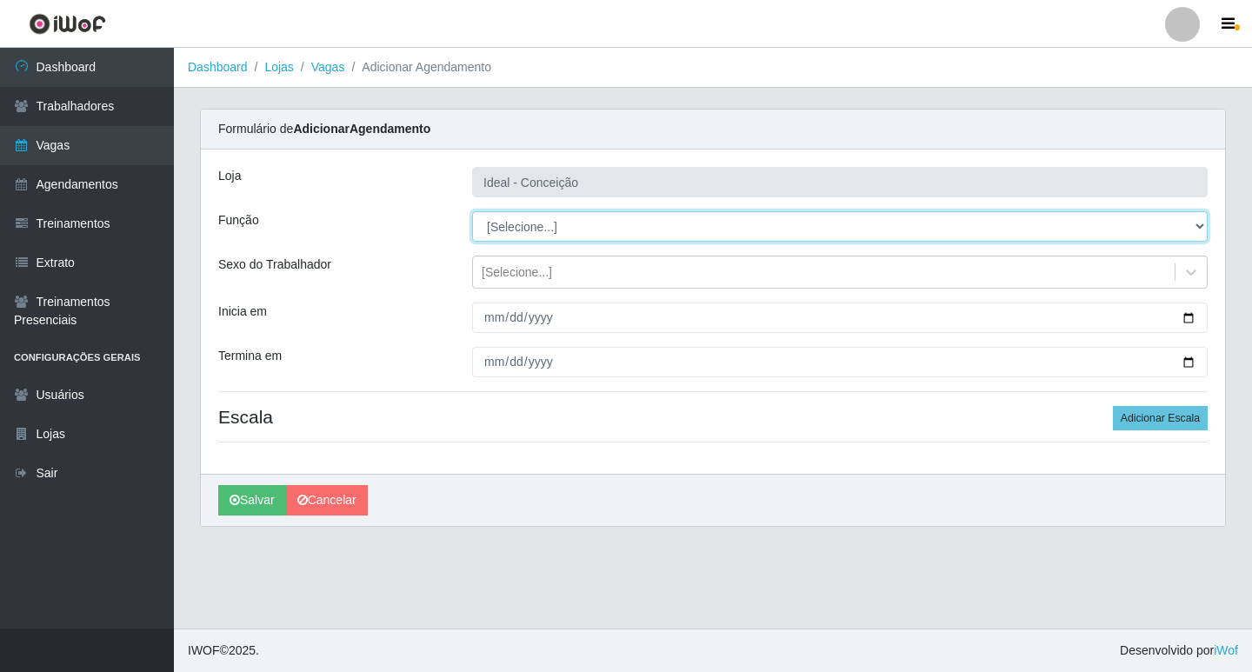
click at [629, 241] on select "[Selecione...] ASG ASG + ASG ++ Auxiliar de Estacionamento Auxiliar de Estacion…" at bounding box center [840, 226] width 736 height 30
select select "16"
click at [472, 211] on select "[Selecione...] ASG ASG + ASG ++ Auxiliar de Estacionamento Auxiliar de Estacion…" at bounding box center [840, 226] width 736 height 30
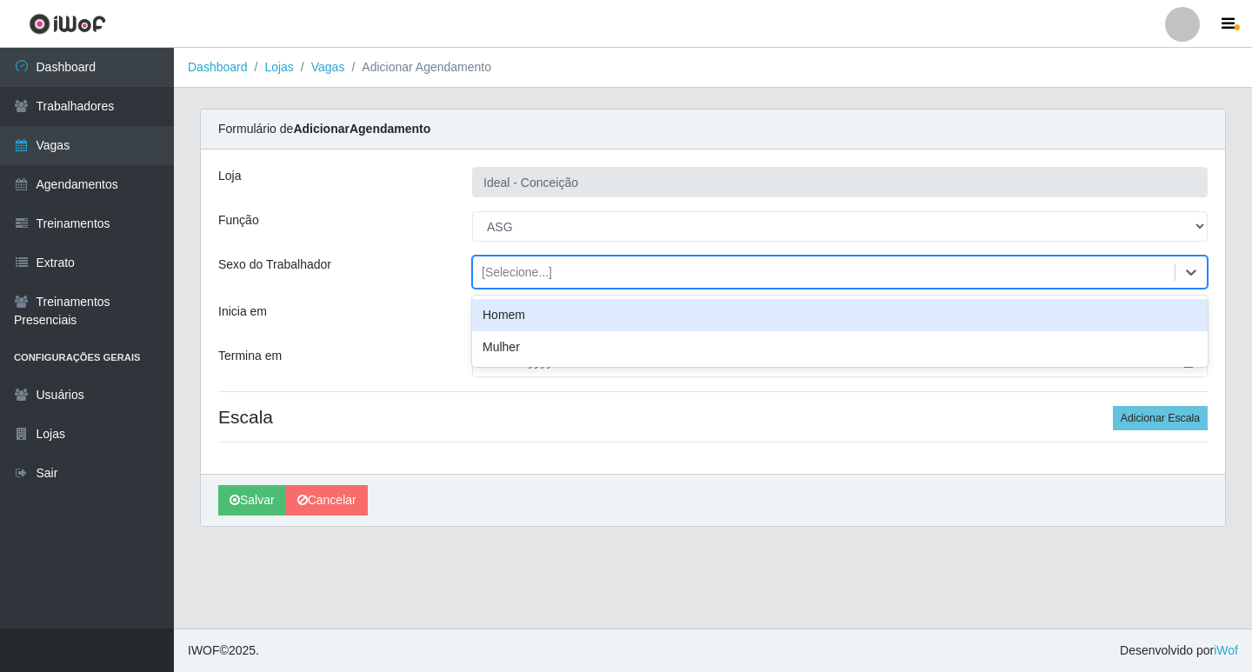
click at [480, 276] on div "[Selecione...]" at bounding box center [824, 272] width 702 height 29
click at [431, 293] on div "Loja Ideal - Conceição Função [Selecione...] ASG ASG + ASG ++ Auxiliar de Estac…" at bounding box center [713, 312] width 1024 height 324
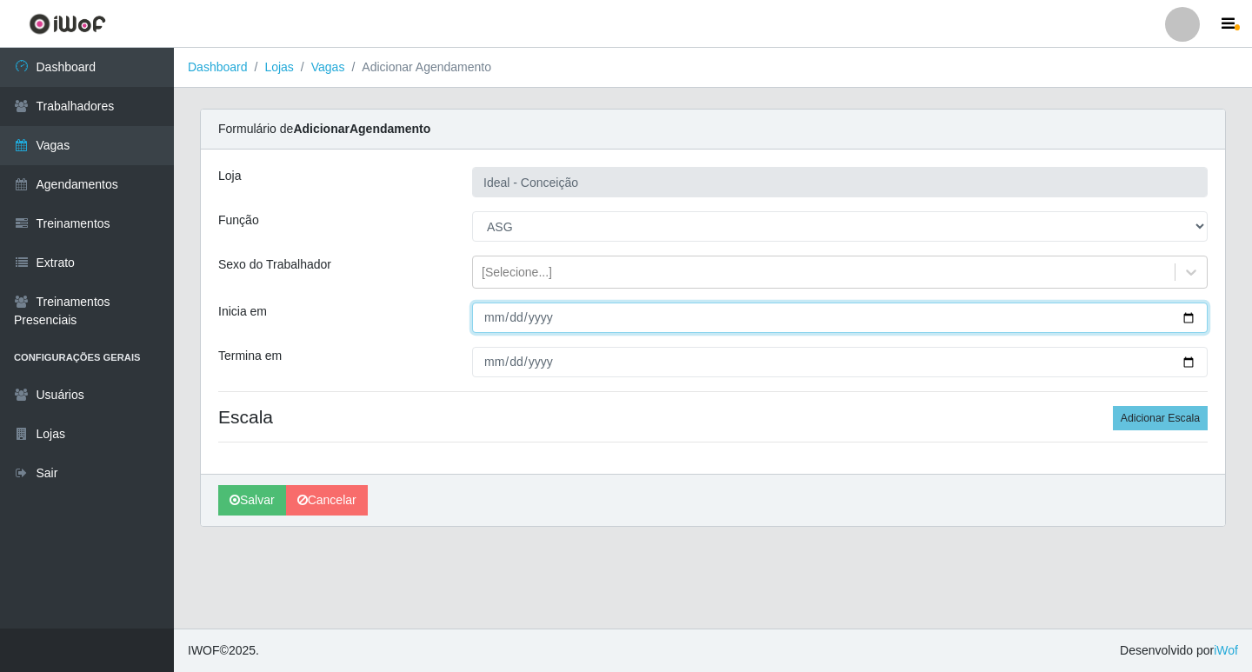
click at [481, 322] on input "Inicia em" at bounding box center [840, 318] width 736 height 30
type input "[DATE]"
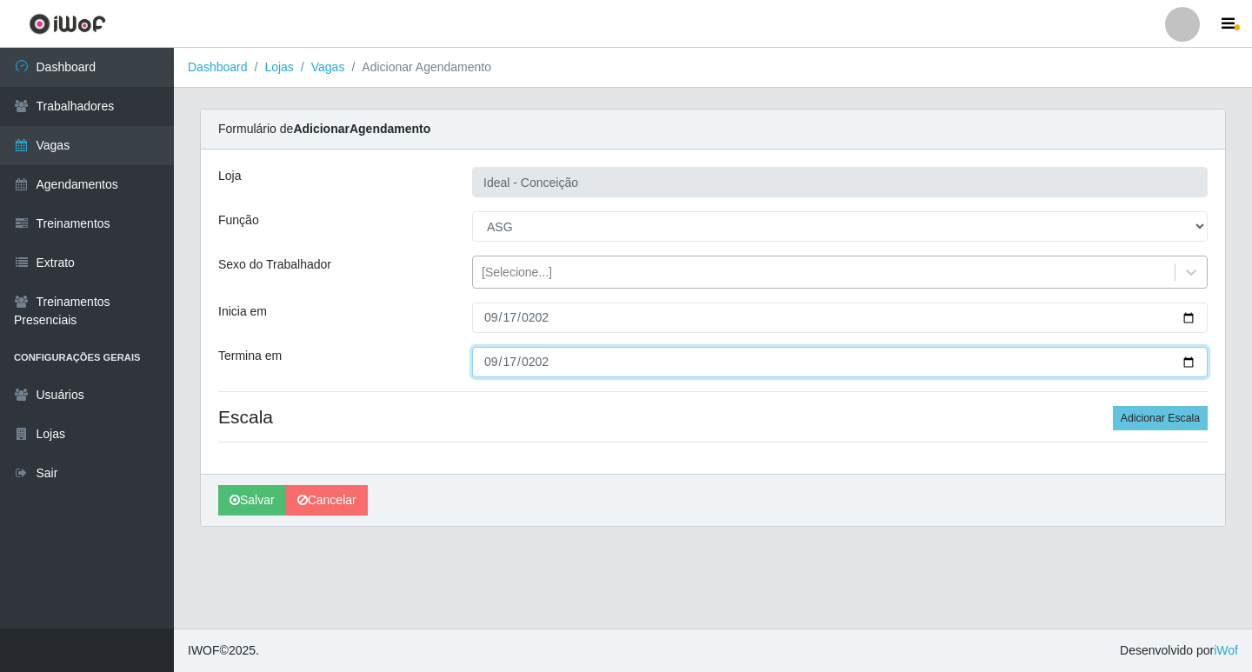
type input "[DATE]"
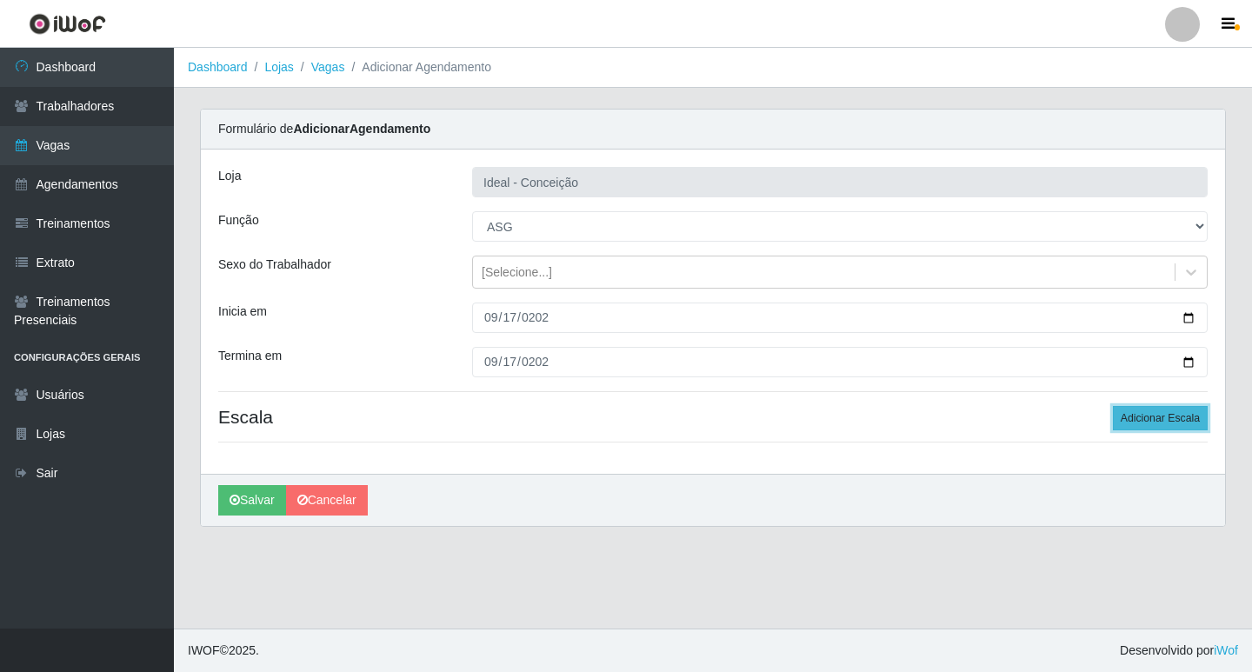
click at [1165, 414] on button "Adicionar Escala" at bounding box center [1160, 418] width 95 height 24
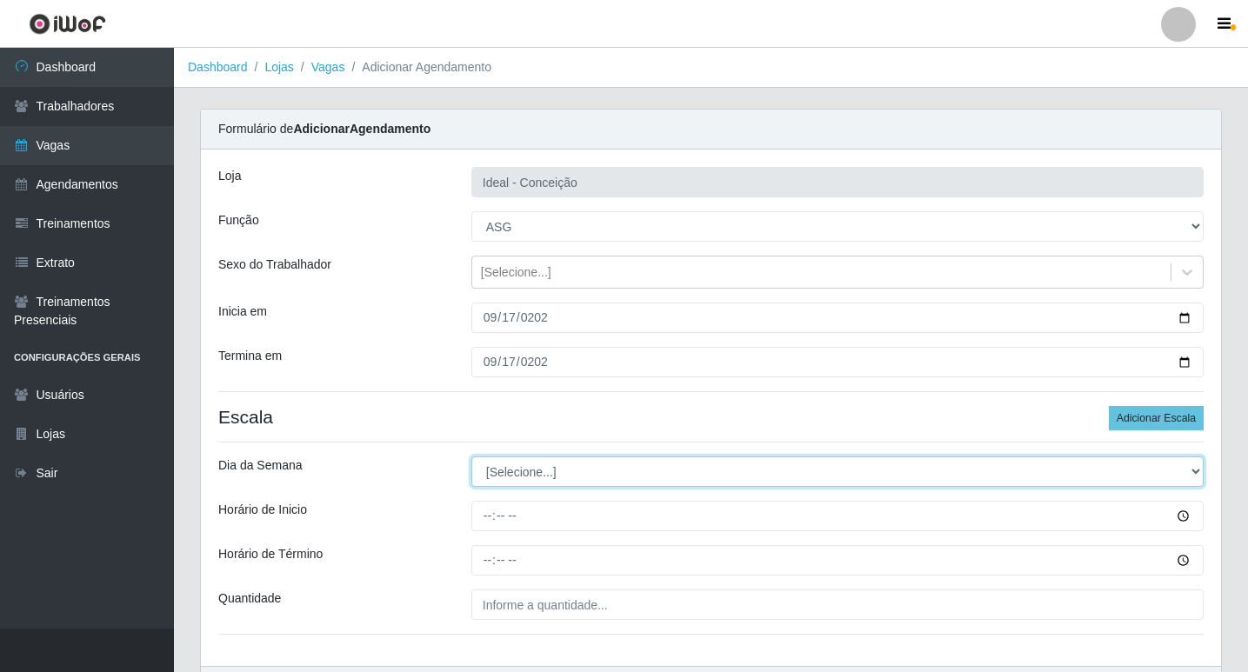
click at [569, 475] on select "[Selecione...] Segunda Terça Quarta Quinta Sexta Sábado Domingo" at bounding box center [837, 472] width 732 height 30
select select "2"
click at [471, 457] on select "[Selecione...] Segunda Terça Quarta Quinta Sexta Sábado Domingo" at bounding box center [837, 472] width 732 height 30
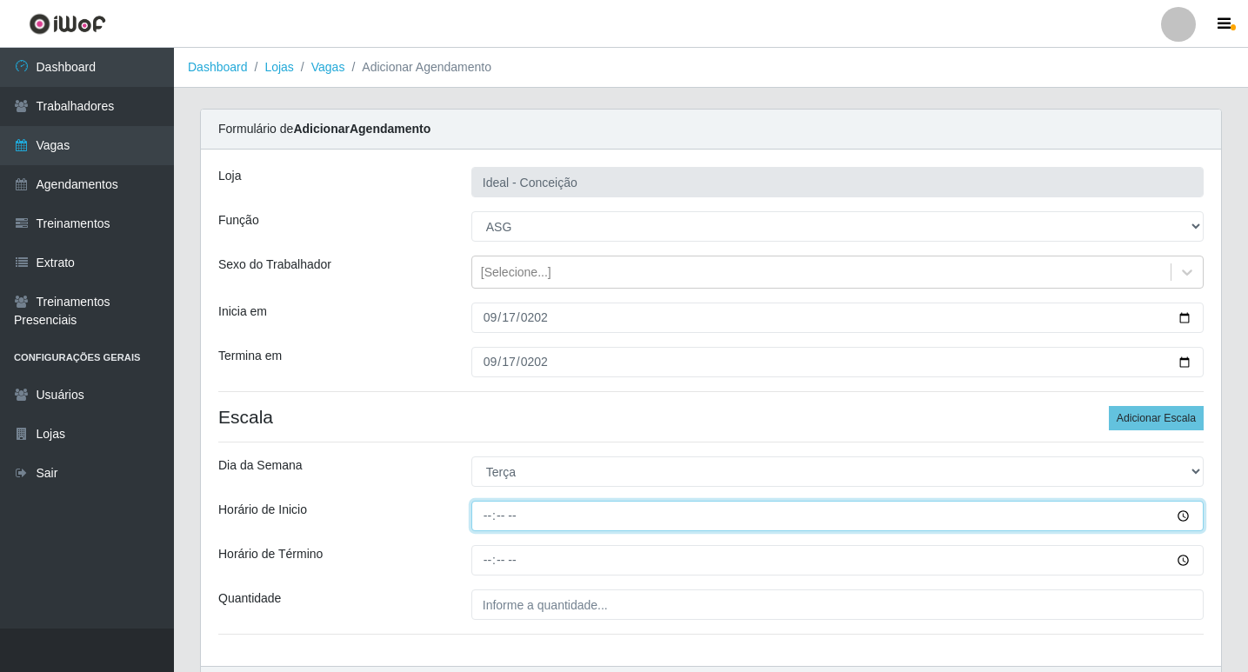
click at [489, 519] on input "Horário de Inicio" at bounding box center [837, 516] width 732 height 30
type input "07:00"
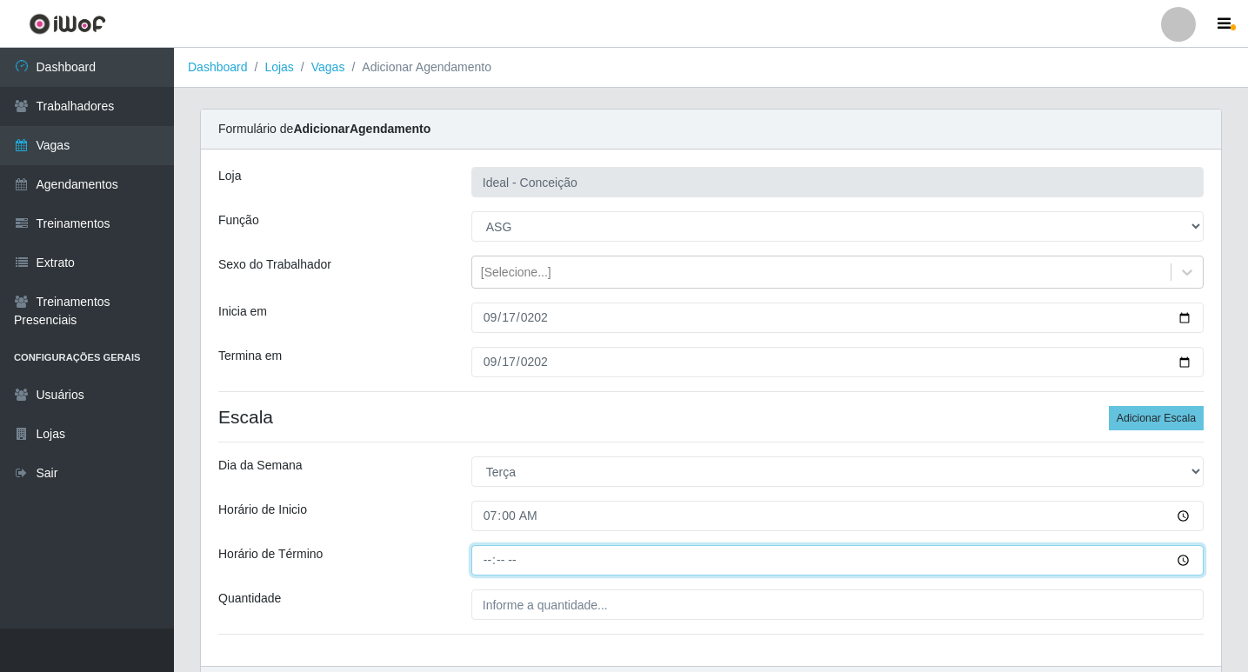
type input "13:00"
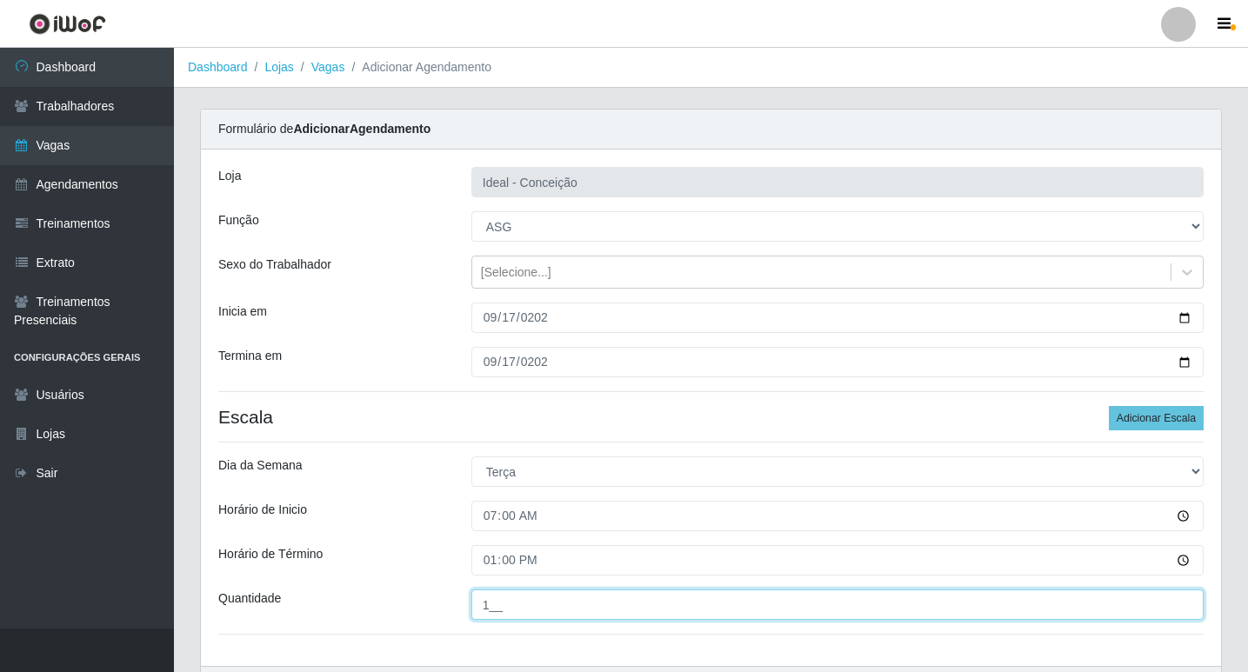
scroll to position [111, 0]
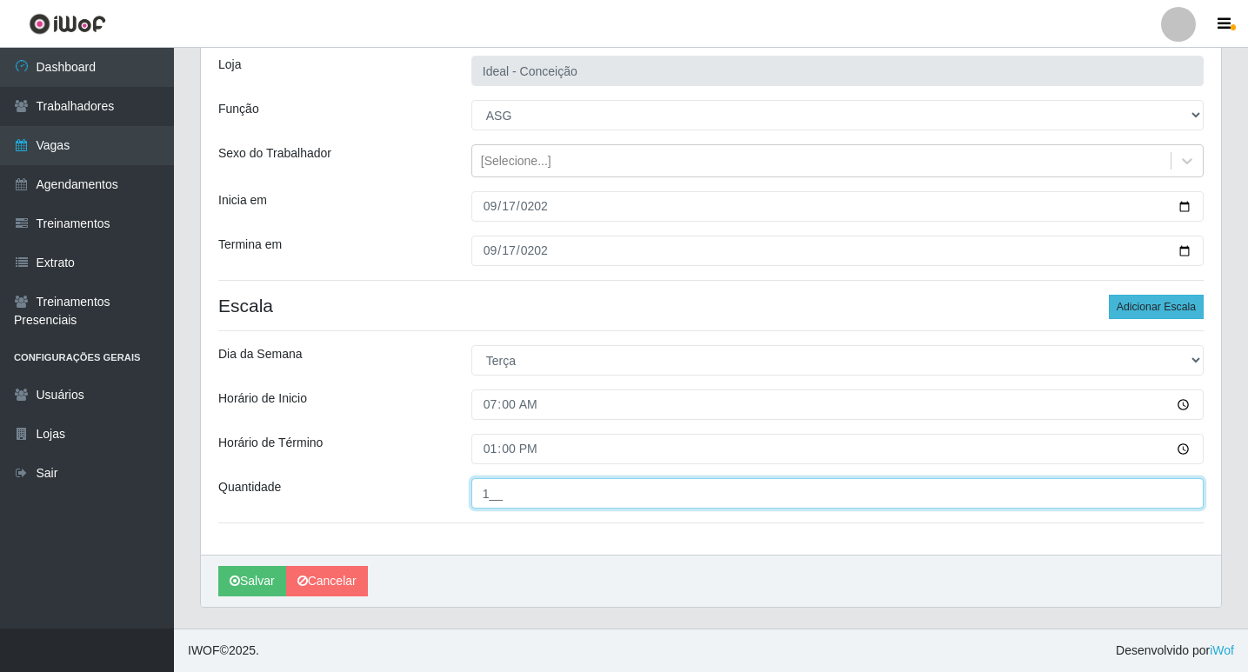
type input "1__"
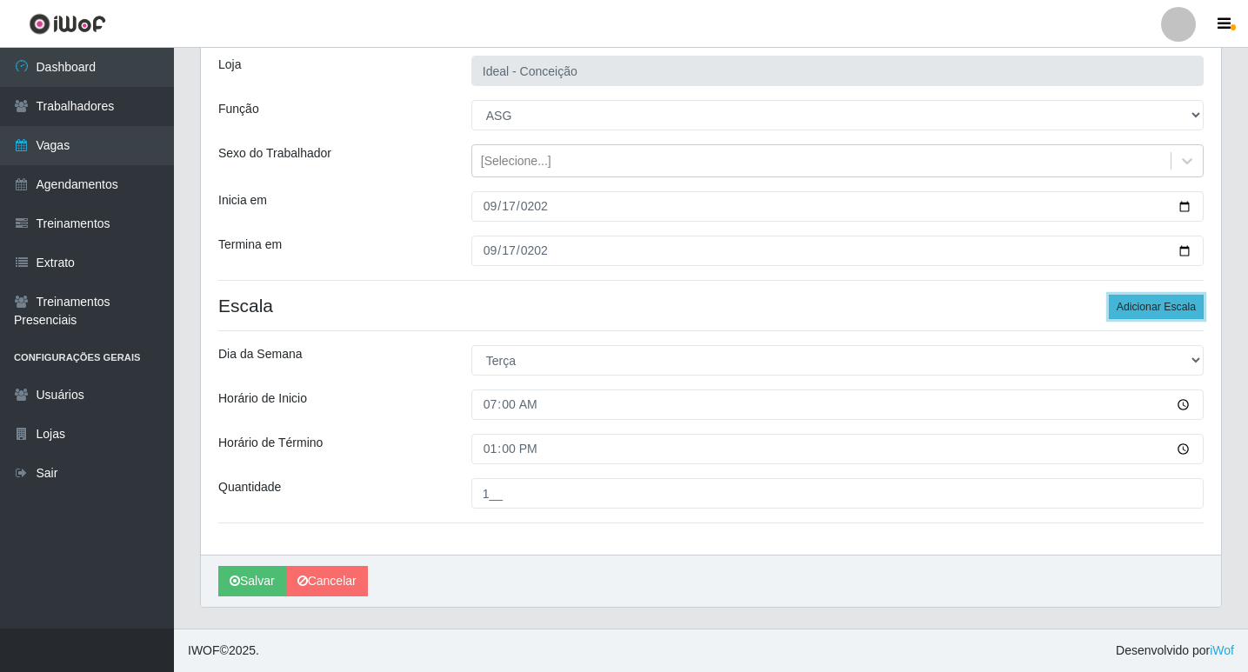
click at [1132, 308] on button "Adicionar Escala" at bounding box center [1156, 307] width 95 height 24
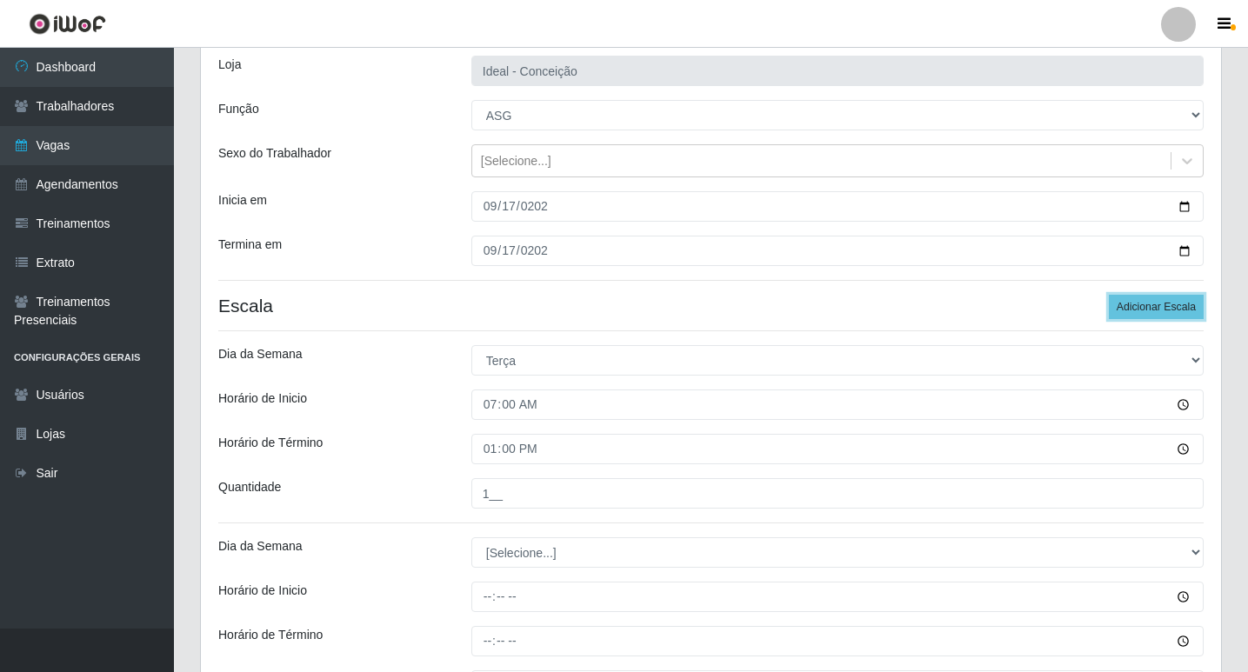
scroll to position [285, 0]
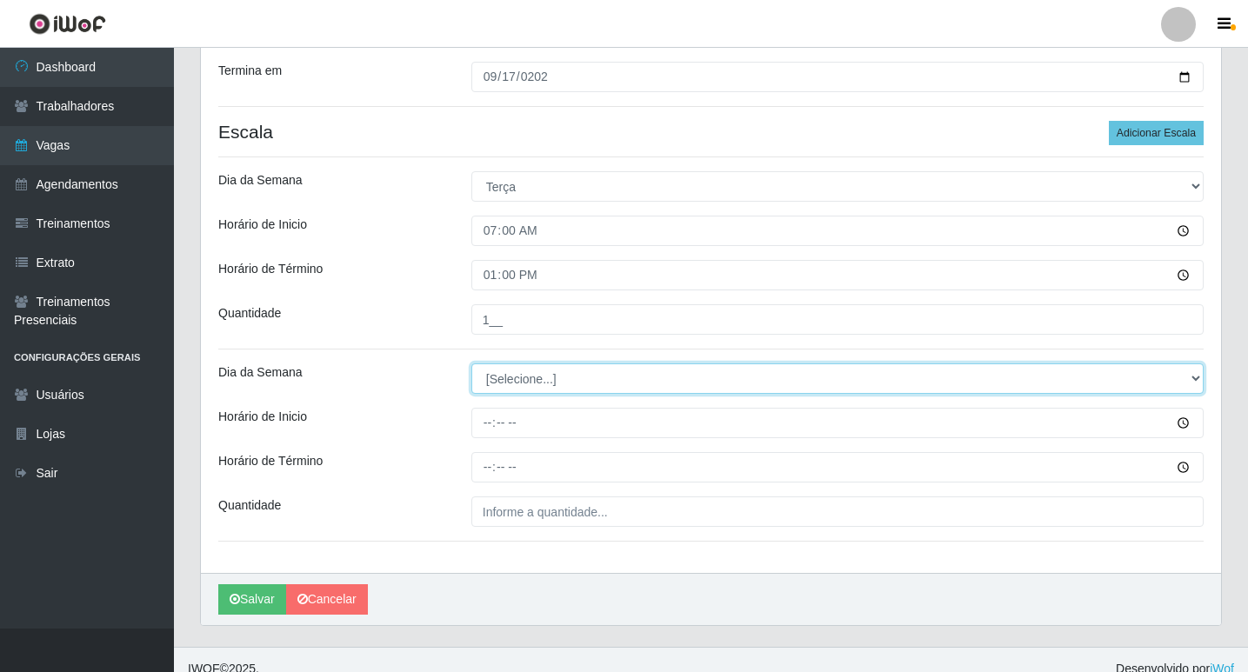
click at [507, 388] on select "[Selecione...] Segunda Terça Quarta Quinta Sexta Sábado Domingo" at bounding box center [837, 378] width 732 height 30
select select "2"
click at [471, 363] on select "[Selecione...] Segunda Terça Quarta Quinta Sexta Sábado Domingo" at bounding box center [837, 378] width 732 height 30
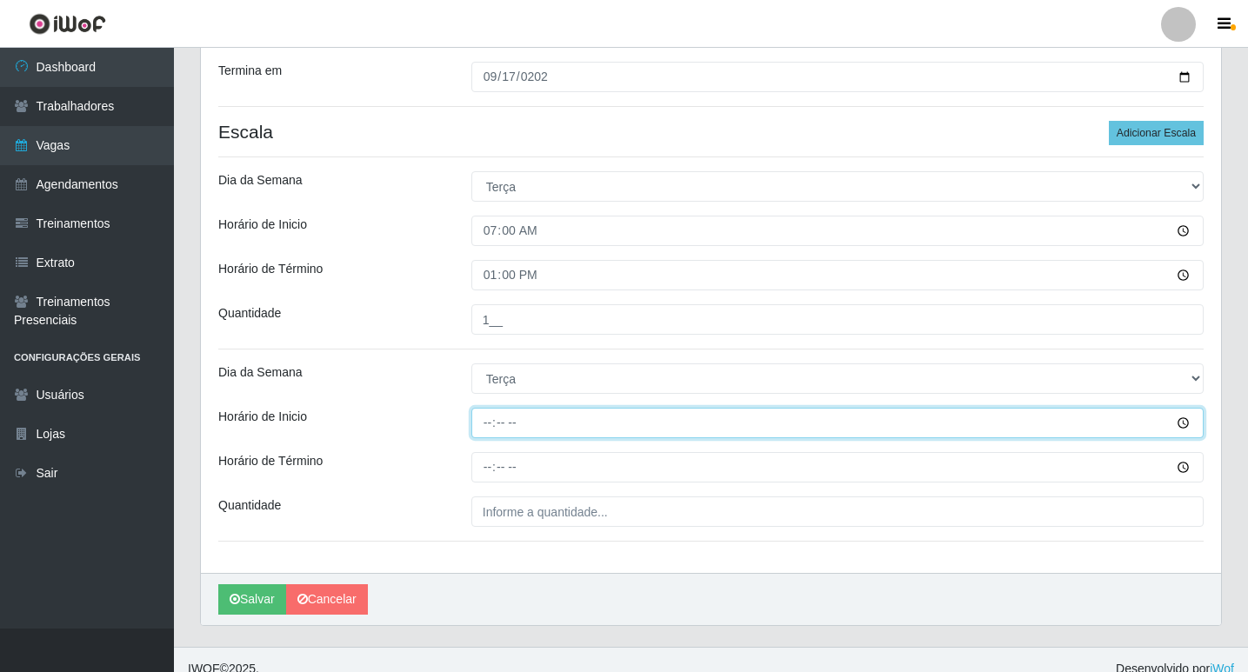
drag, startPoint x: 490, startPoint y: 423, endPoint x: 780, endPoint y: 450, distance: 290.9
click at [491, 424] on input "Horário de Inicio" at bounding box center [837, 423] width 732 height 30
type input "09:00"
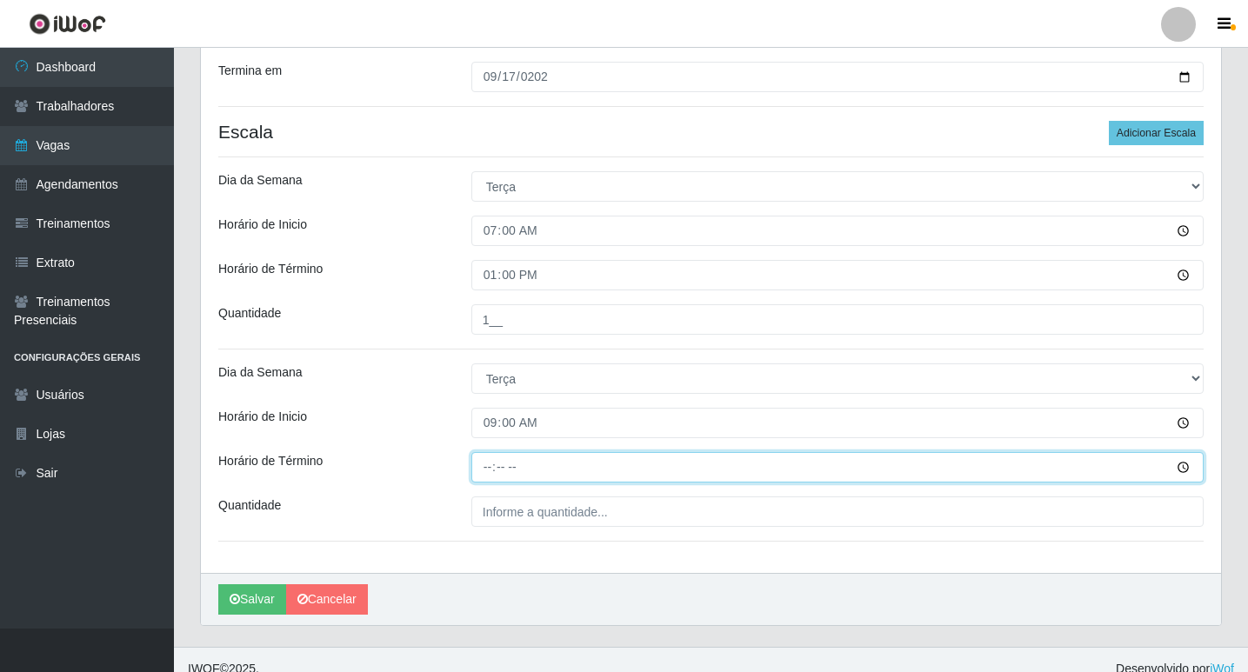
type input "15:00"
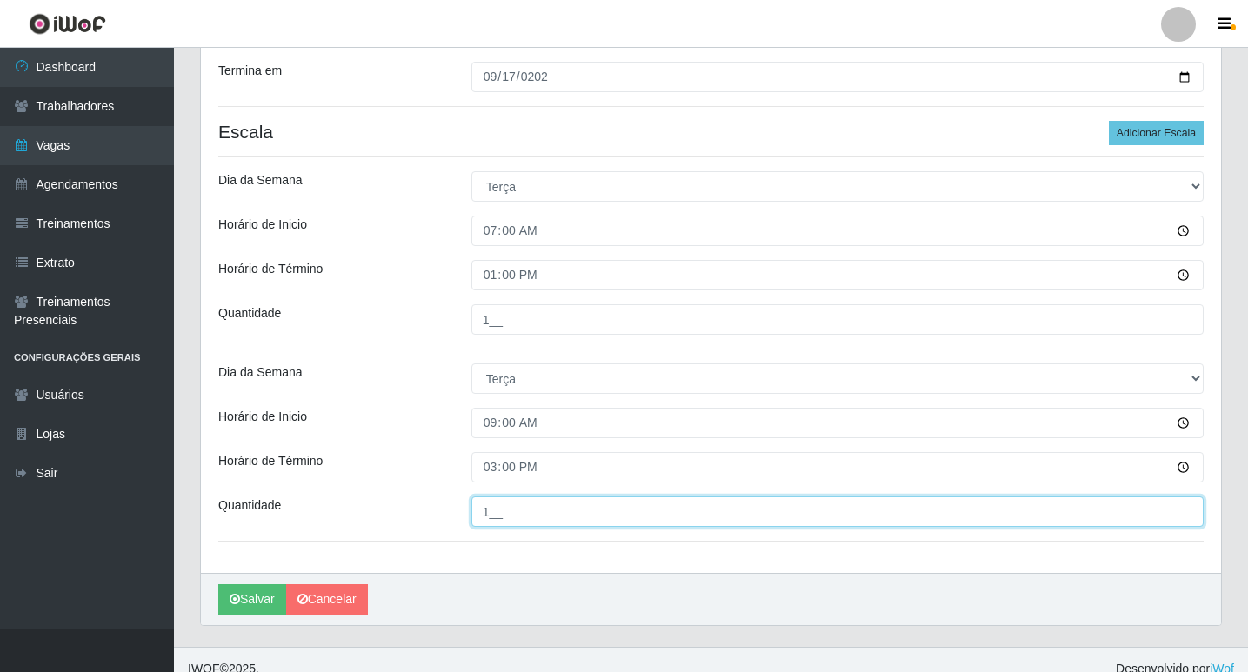
type input "1__"
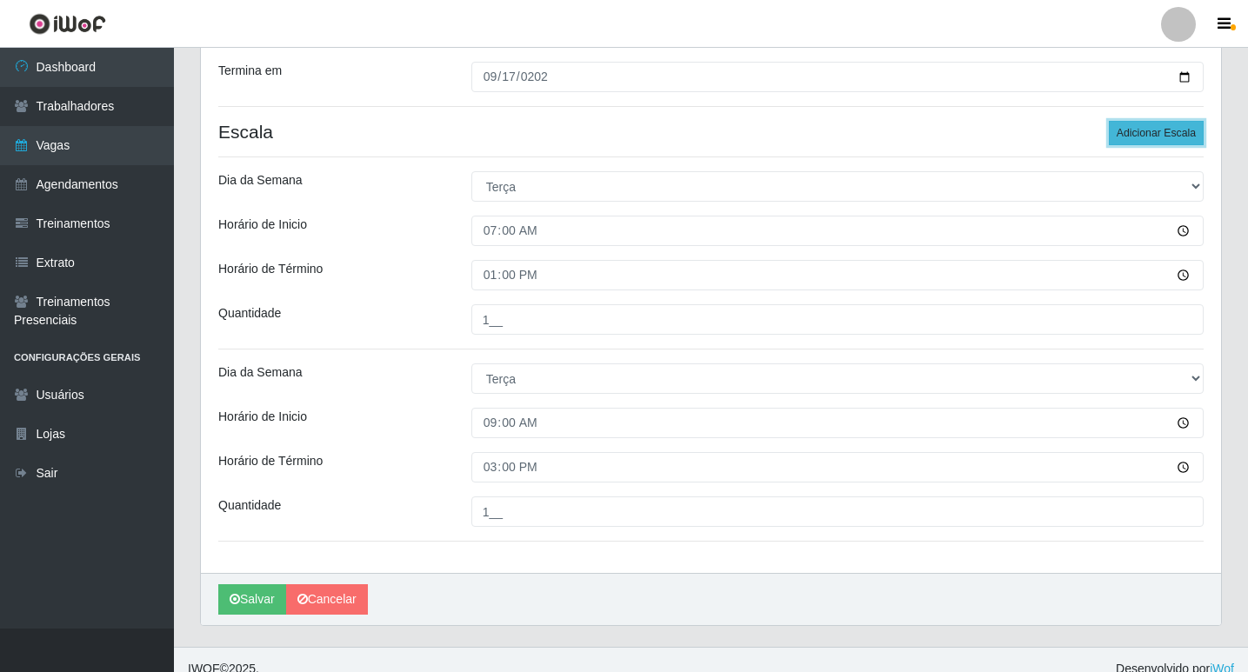
click at [1153, 123] on button "Adicionar Escala" at bounding box center [1156, 133] width 95 height 24
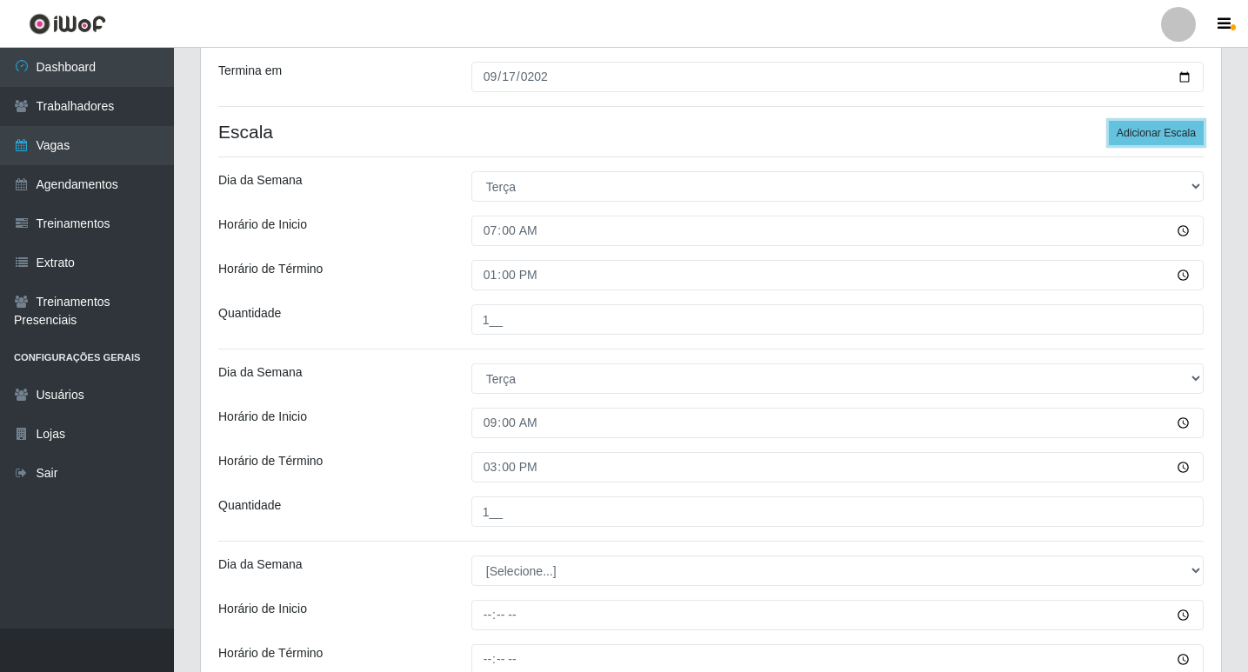
scroll to position [496, 0]
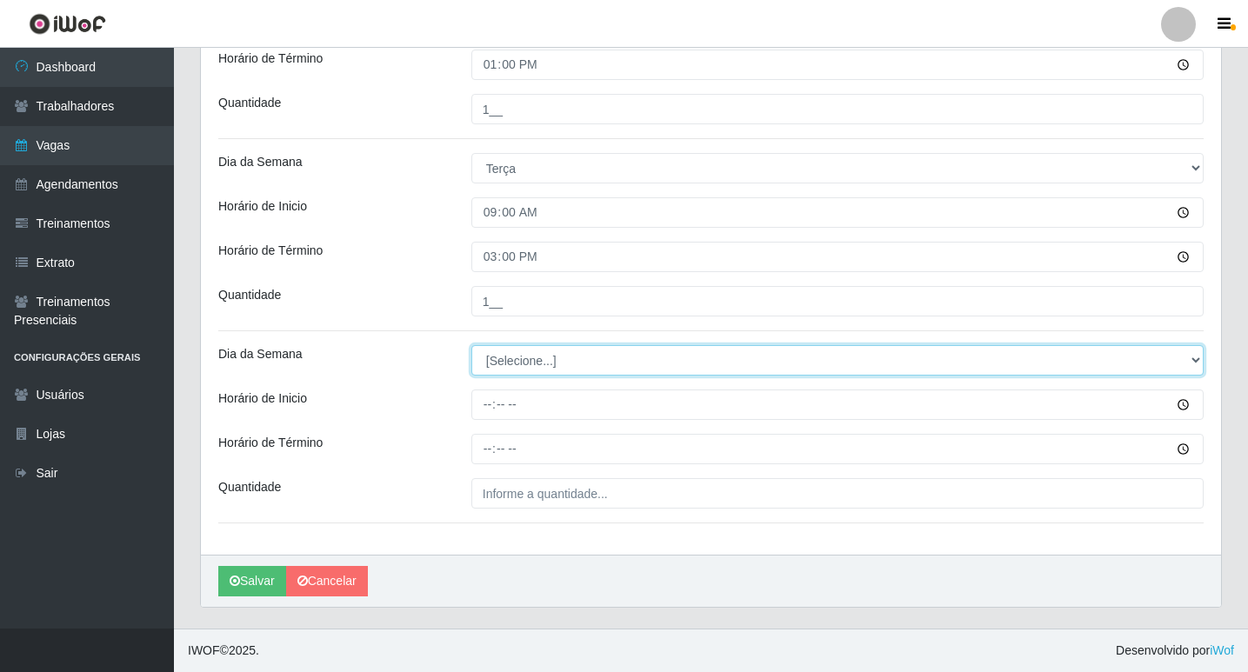
click at [514, 369] on select "[Selecione...] Segunda Terça Quarta Quinta Sexta Sábado Domingo" at bounding box center [837, 360] width 732 height 30
select select "2"
click at [471, 345] on select "[Selecione...] Segunda Terça Quarta Quinta Sexta Sábado Domingo" at bounding box center [837, 360] width 732 height 30
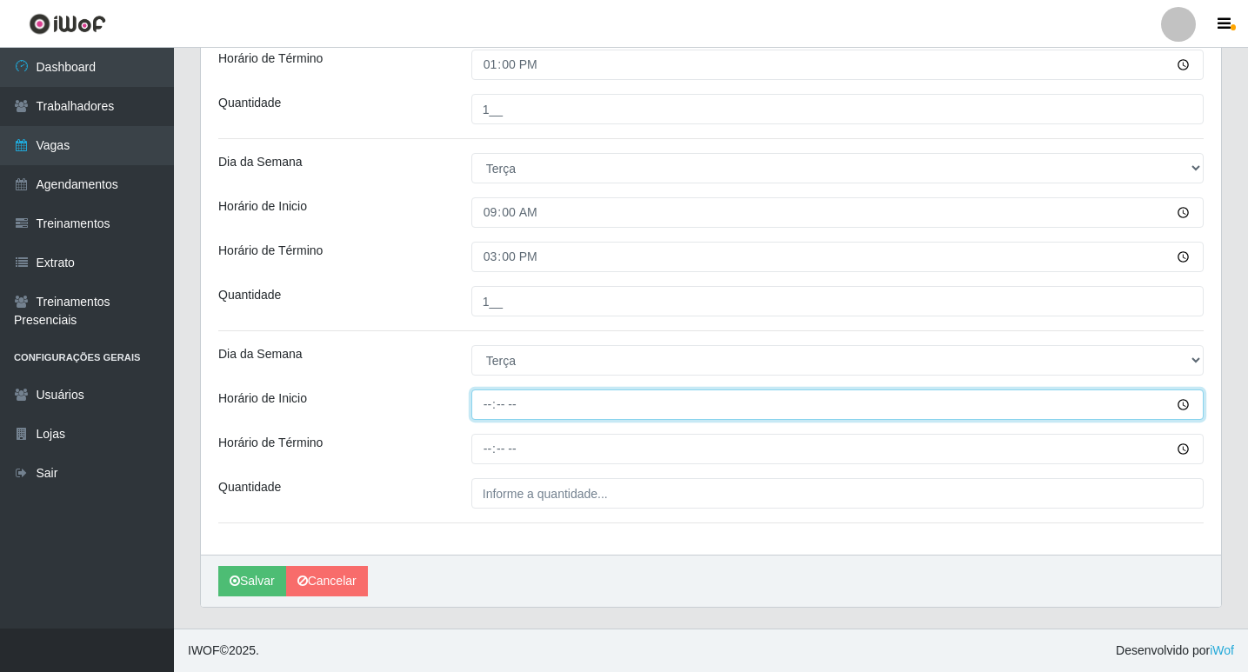
click at [483, 406] on input "Horário de Inicio" at bounding box center [837, 405] width 732 height 30
type input "12:00"
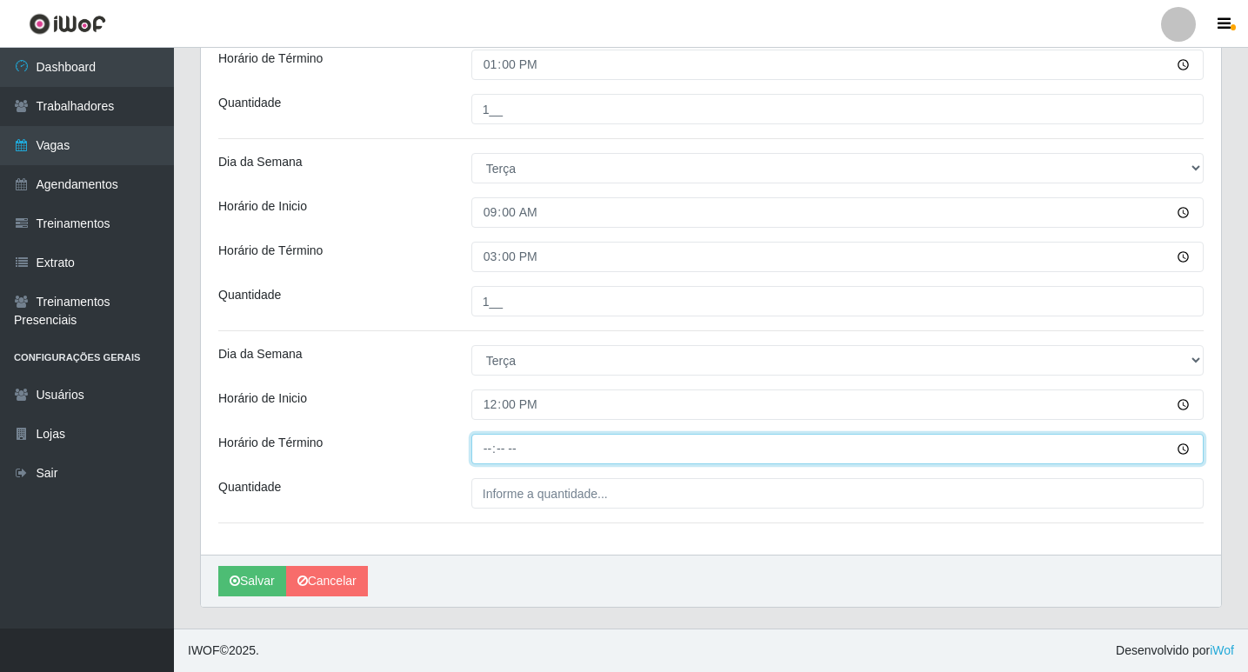
type input "18:00"
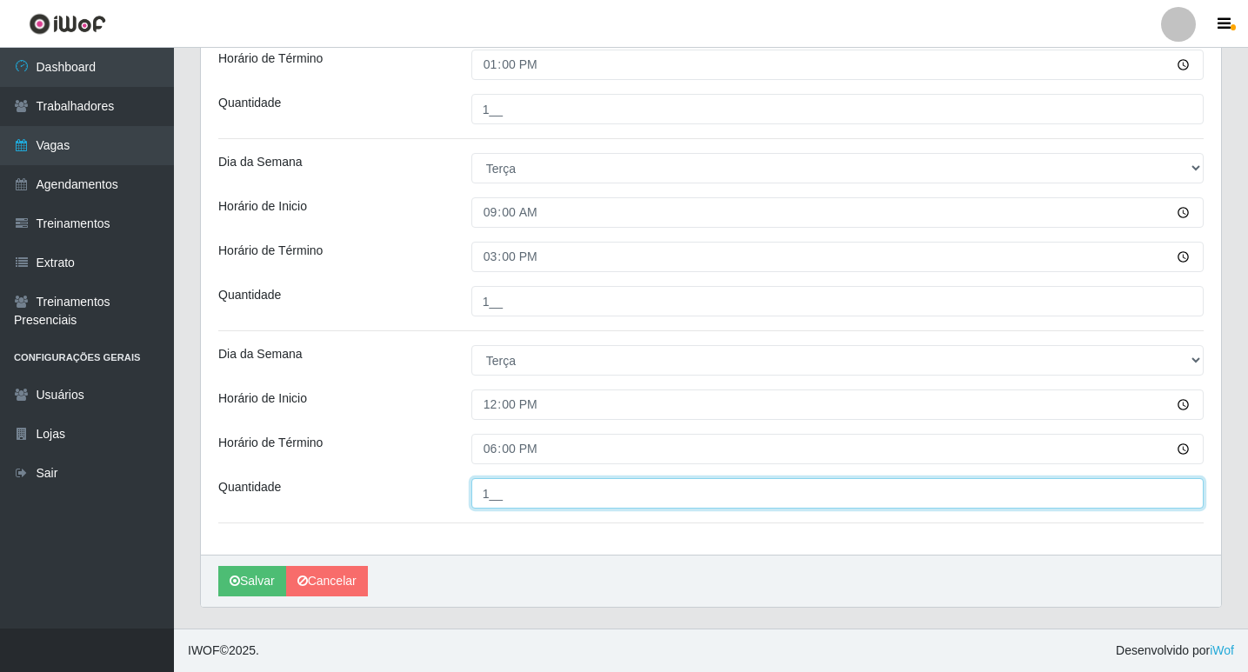
scroll to position [322, 0]
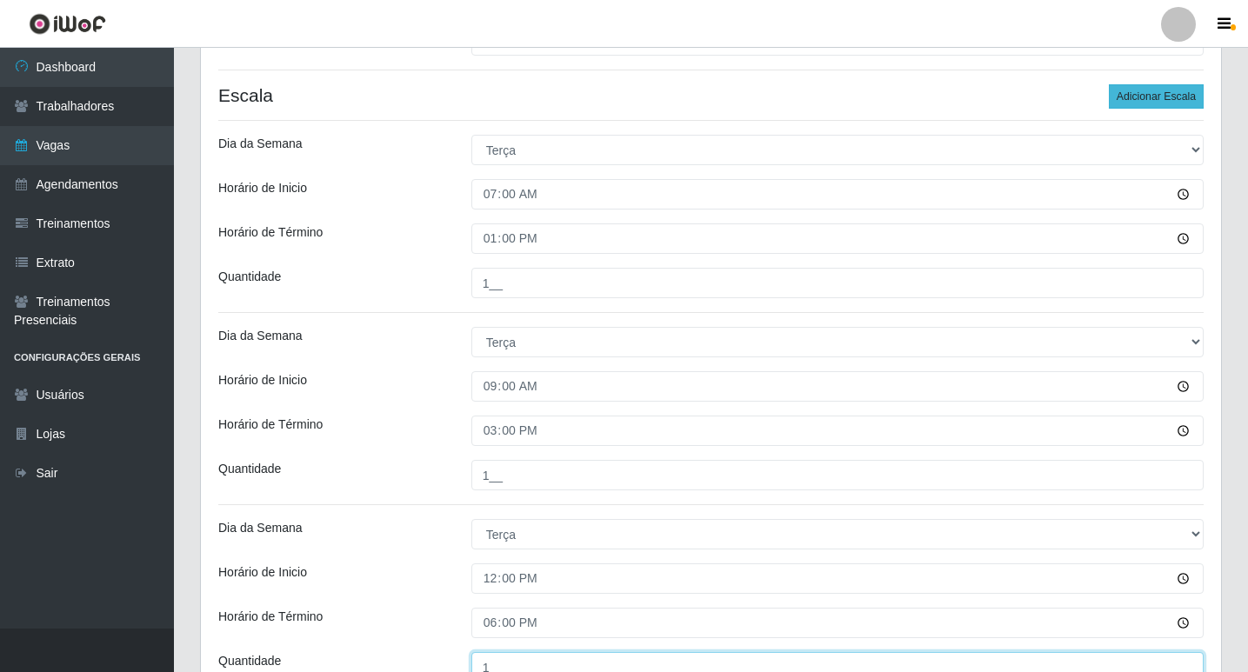
type input "1__"
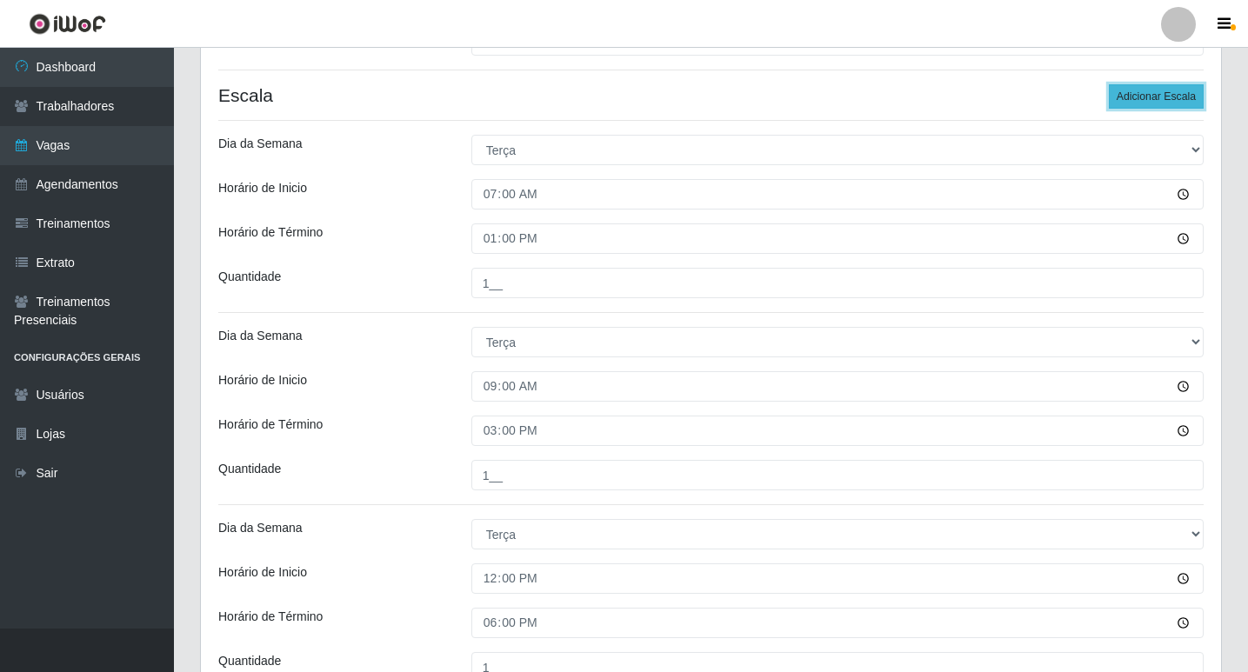
click at [1165, 97] on button "Adicionar Escala" at bounding box center [1156, 96] width 95 height 24
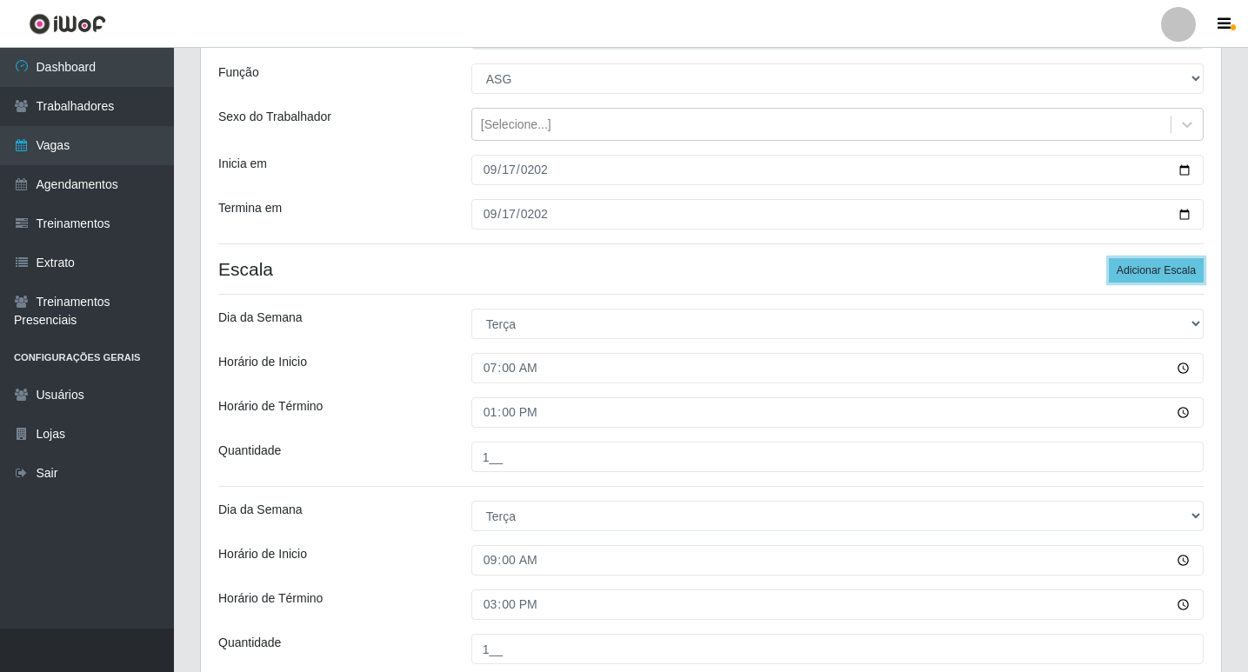
scroll to position [61, 0]
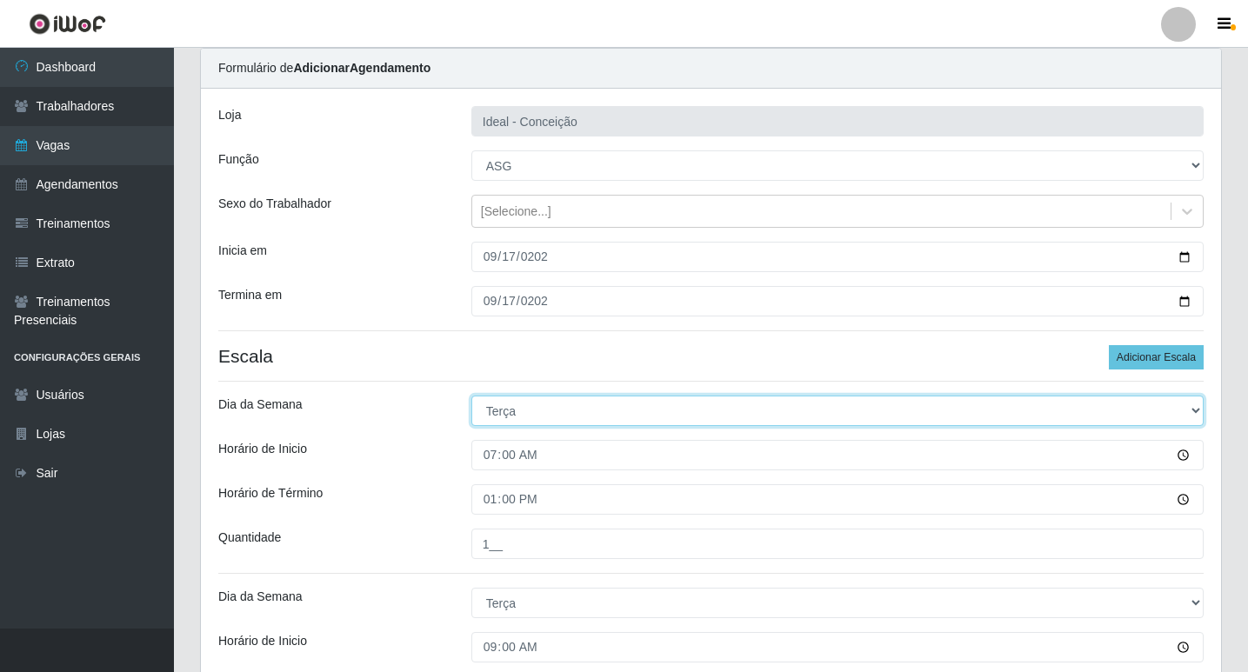
click at [530, 402] on select "[Selecione...] Segunda Terça Quarta Quinta Sexta Sábado Domingo" at bounding box center [837, 411] width 732 height 30
select select "3"
click at [471, 396] on select "[Selecione...] Segunda Terça Quarta Quinta Sexta Sábado Domingo" at bounding box center [837, 411] width 732 height 30
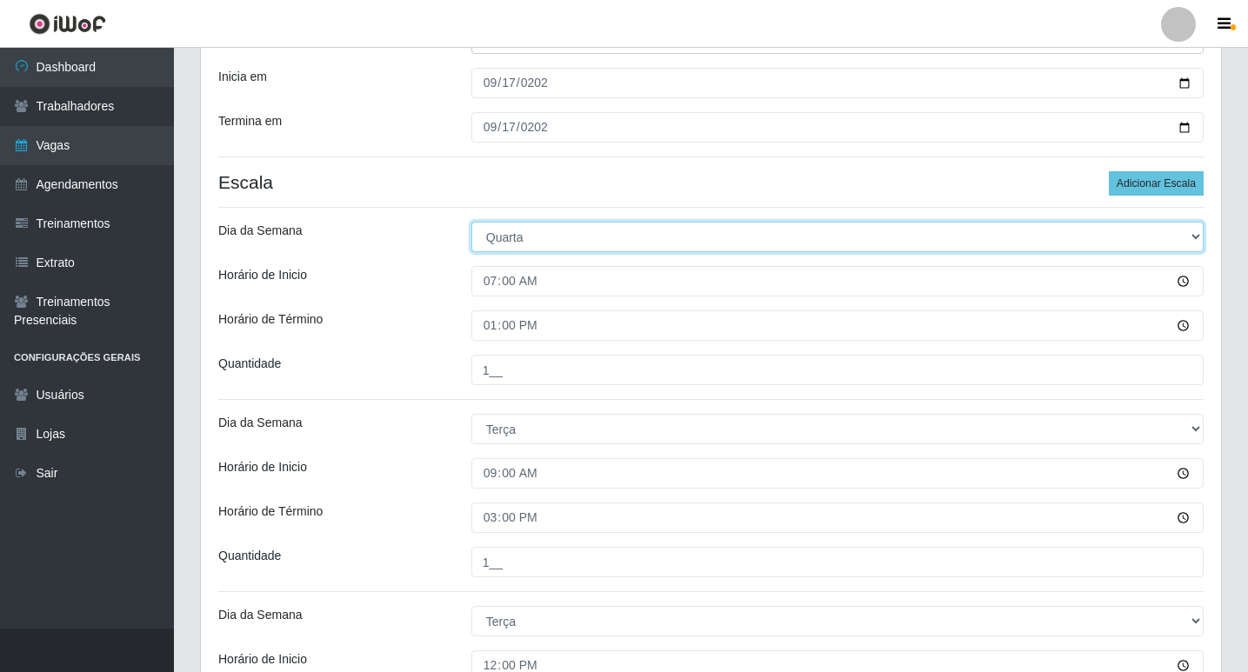
scroll to position [322, 0]
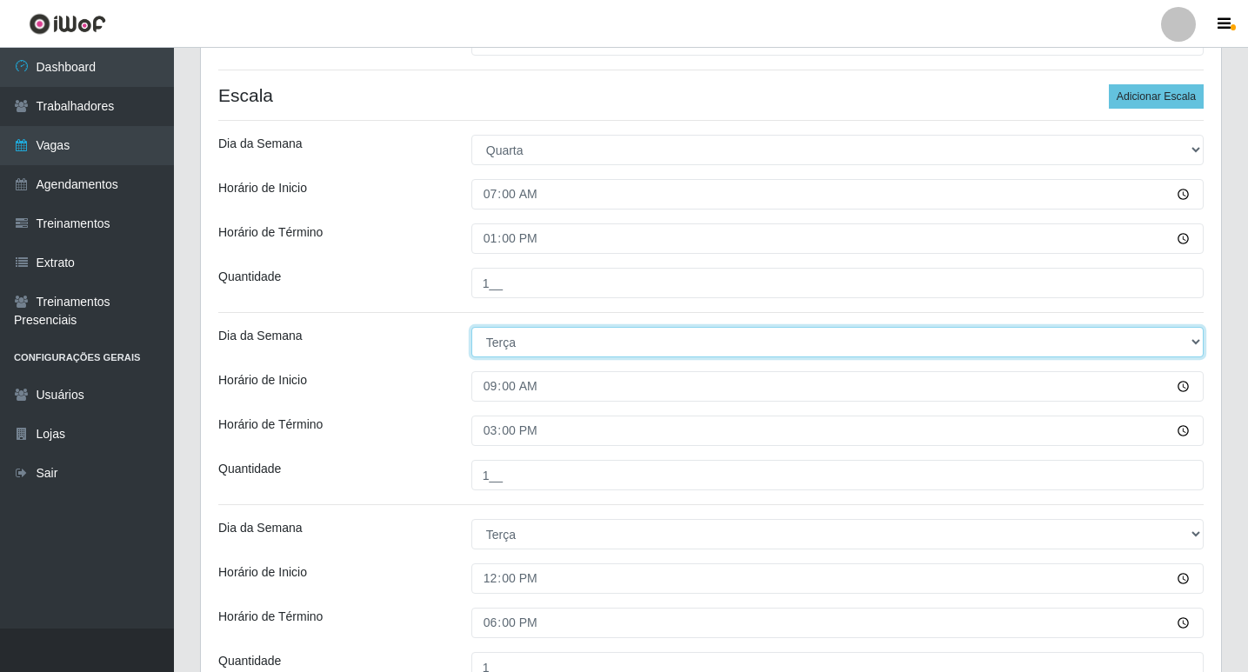
click at [520, 343] on select "[Selecione...] Segunda Terça Quarta Quinta Sexta Sábado Domingo" at bounding box center [837, 342] width 732 height 30
select select "3"
click at [471, 327] on select "[Selecione...] Segunda Terça Quarta Quinta Sexta Sábado Domingo" at bounding box center [837, 342] width 732 height 30
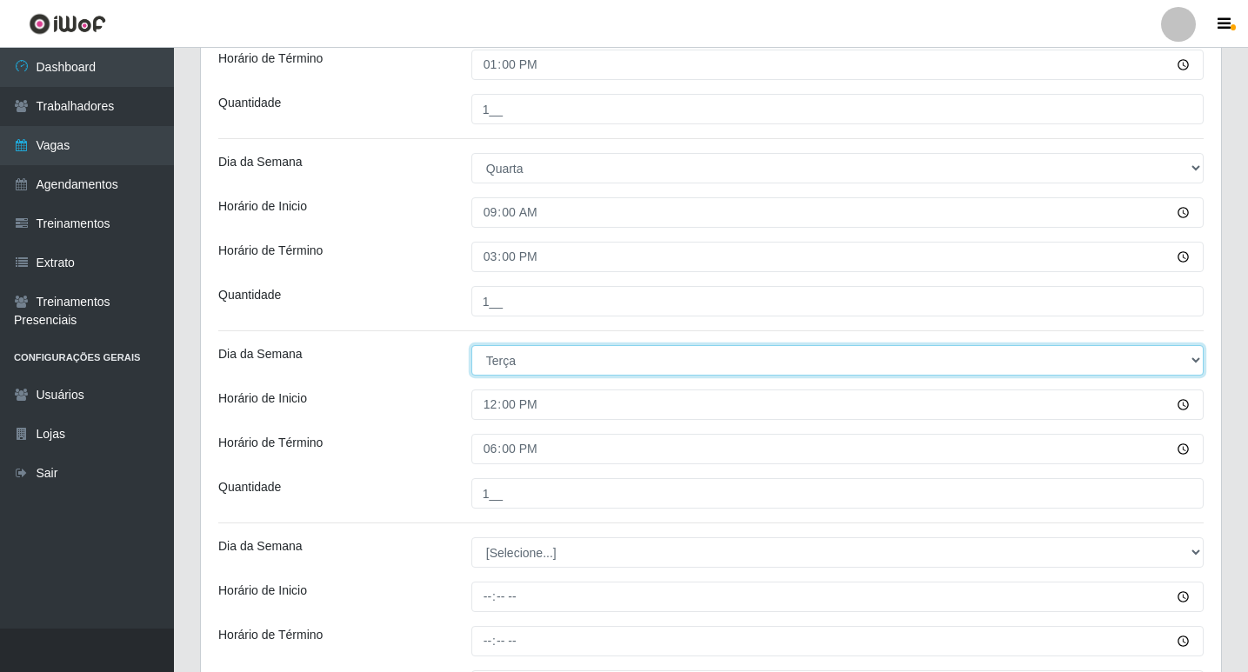
click at [527, 345] on select "[Selecione...] Segunda Terça Quarta Quinta Sexta Sábado Domingo" at bounding box center [837, 360] width 732 height 30
select select "3"
click at [471, 345] on select "[Selecione...] Segunda Terça Quarta Quinta Sexta Sábado Domingo" at bounding box center [837, 360] width 732 height 30
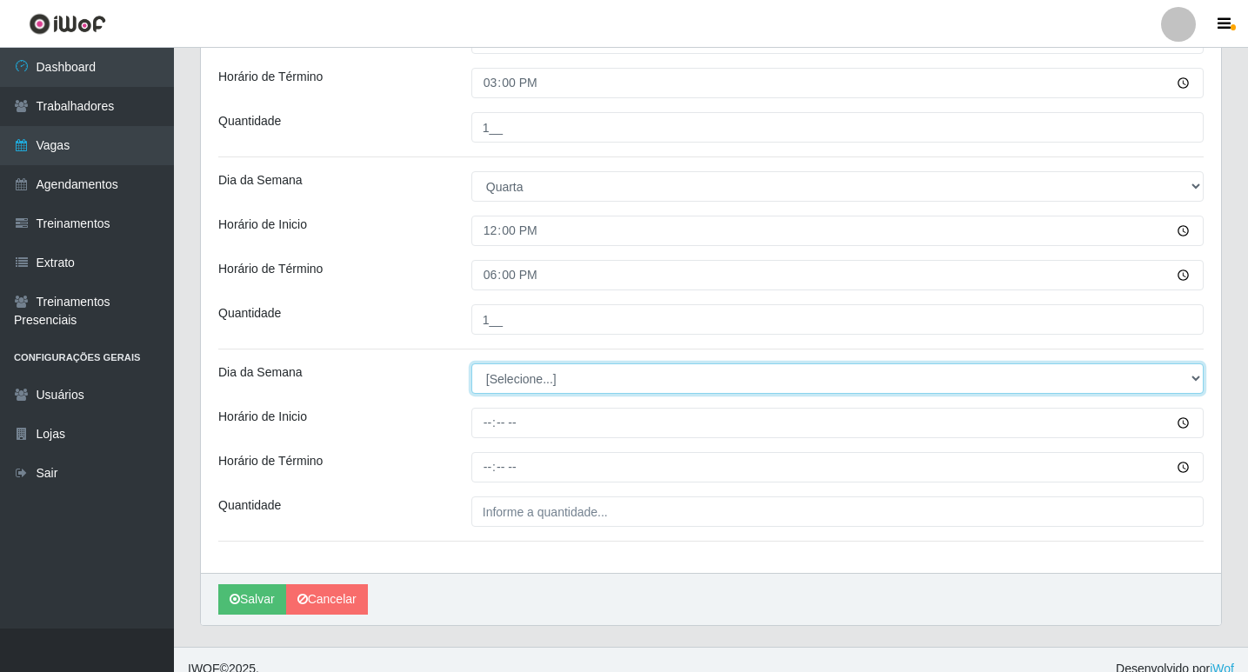
click at [522, 380] on select "[Selecione...] Segunda Terça Quarta Quinta Sexta Sábado Domingo" at bounding box center [837, 378] width 732 height 30
select select "3"
click at [471, 363] on select "[Selecione...] Segunda Terça Quarta Quinta Sexta Sábado Domingo" at bounding box center [837, 378] width 732 height 30
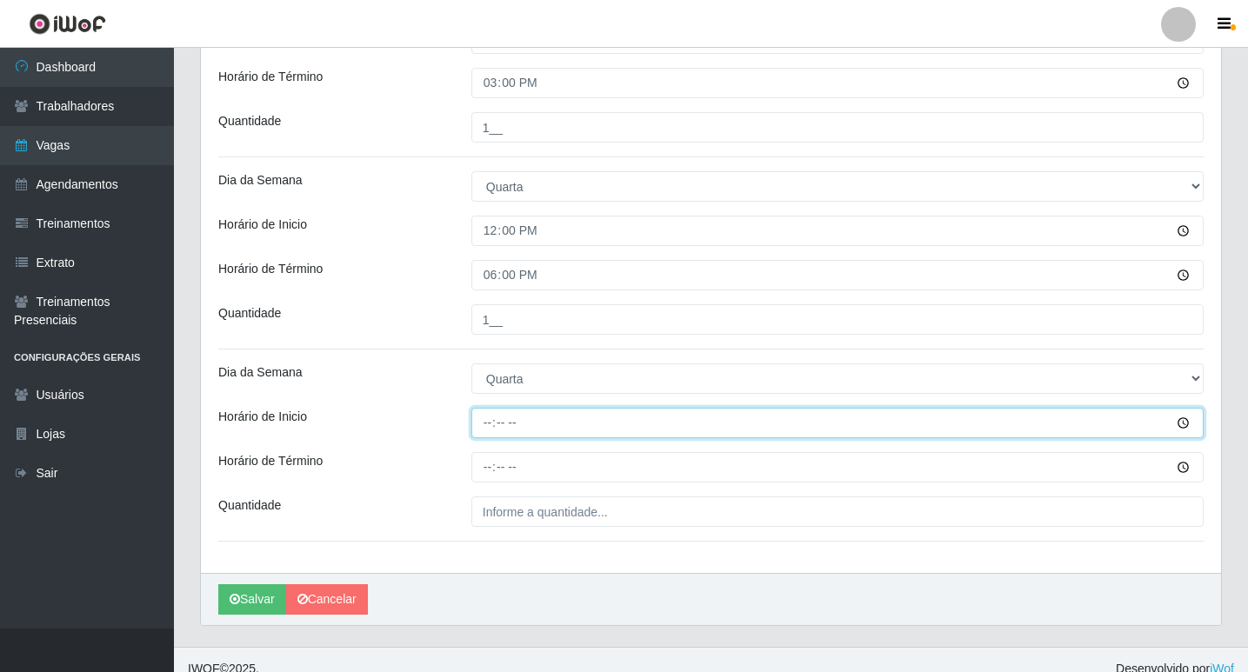
click at [486, 420] on input "Horário de Inicio" at bounding box center [837, 423] width 732 height 30
type input "15:00"
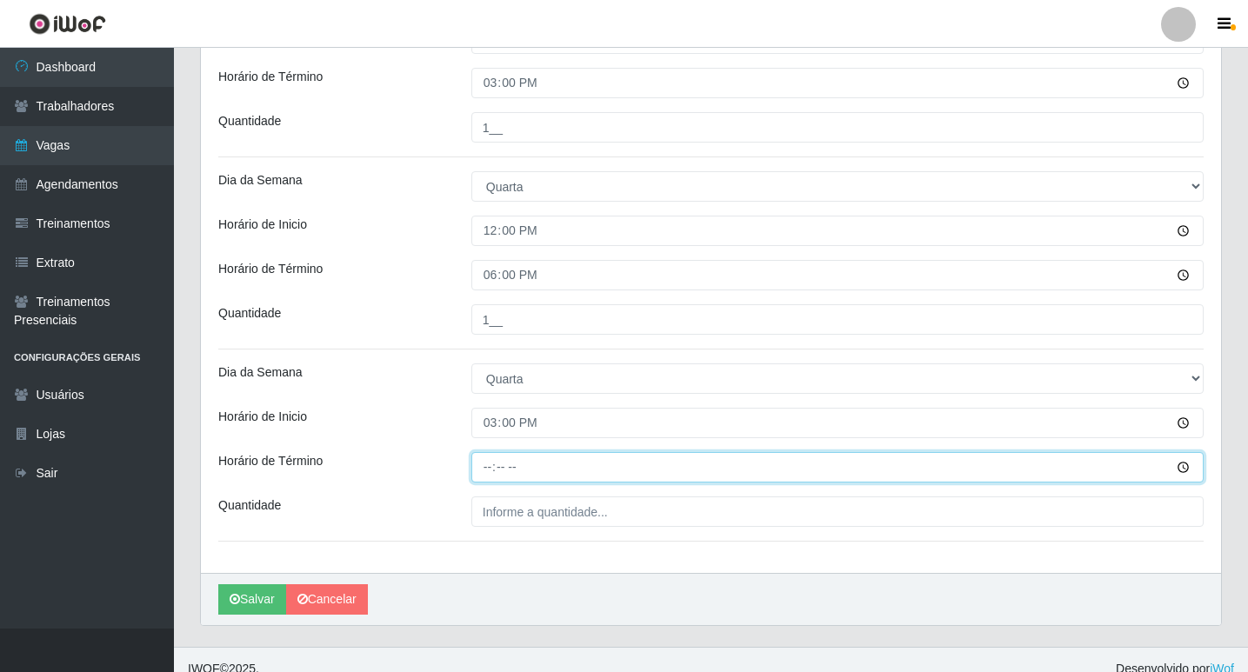
type input "21:00"
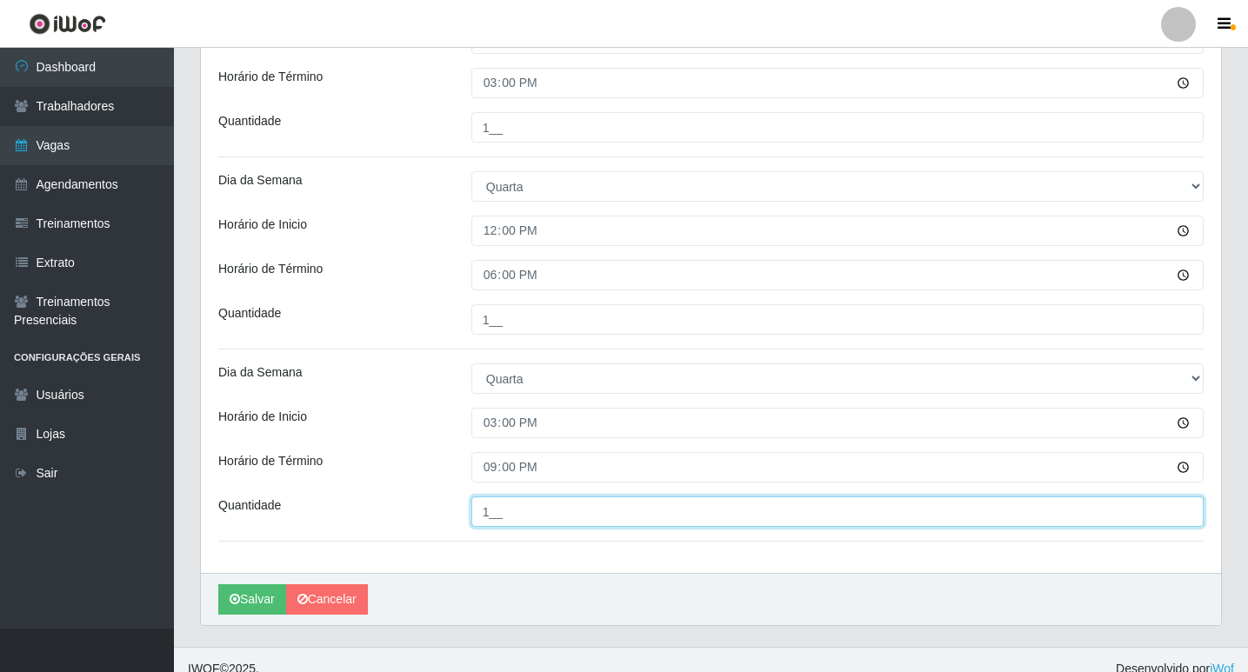
type input "1__"
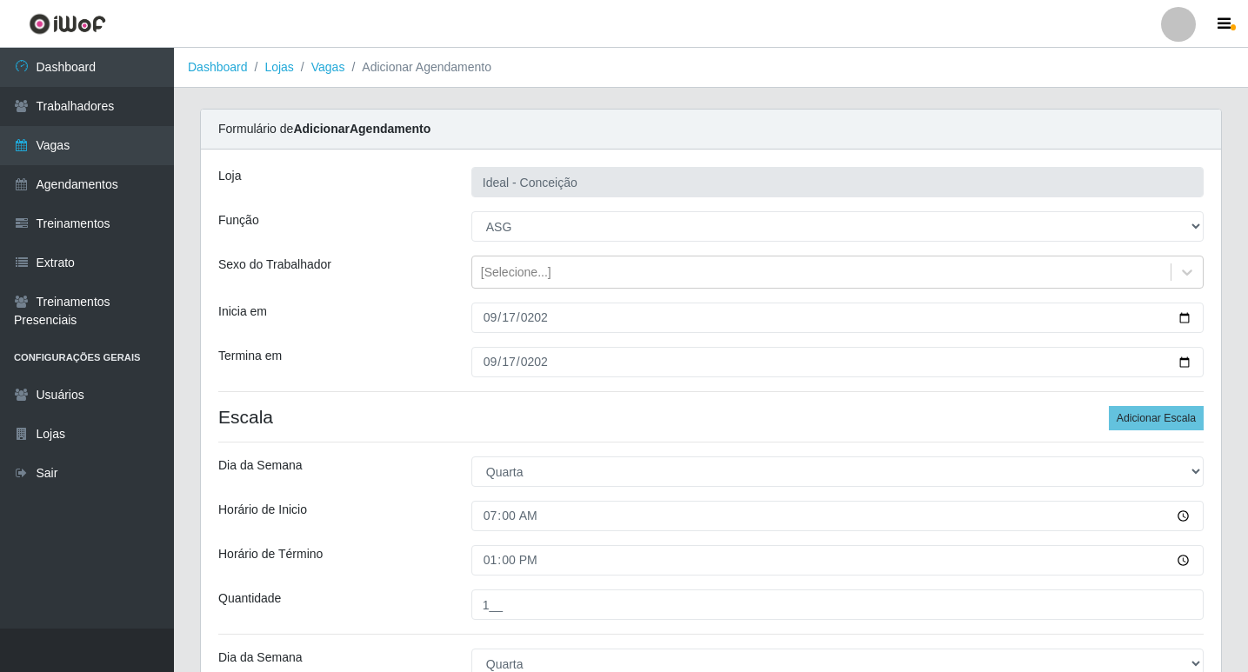
scroll to position [87, 0]
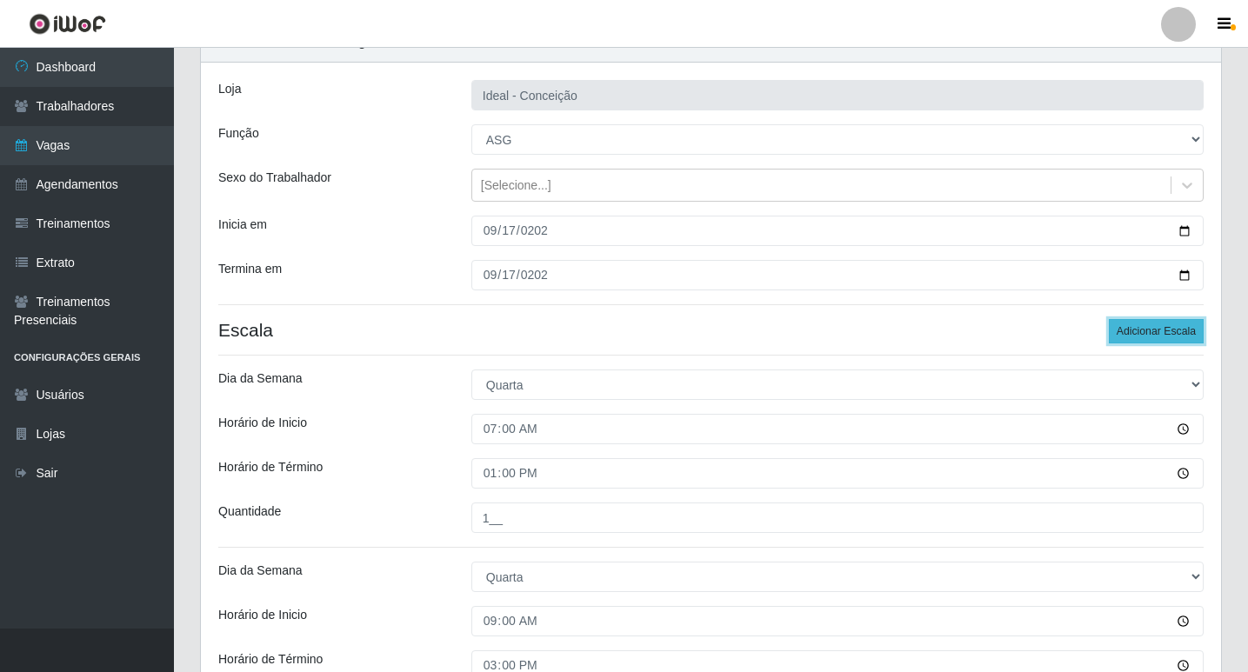
click at [1178, 329] on button "Adicionar Escala" at bounding box center [1156, 331] width 95 height 24
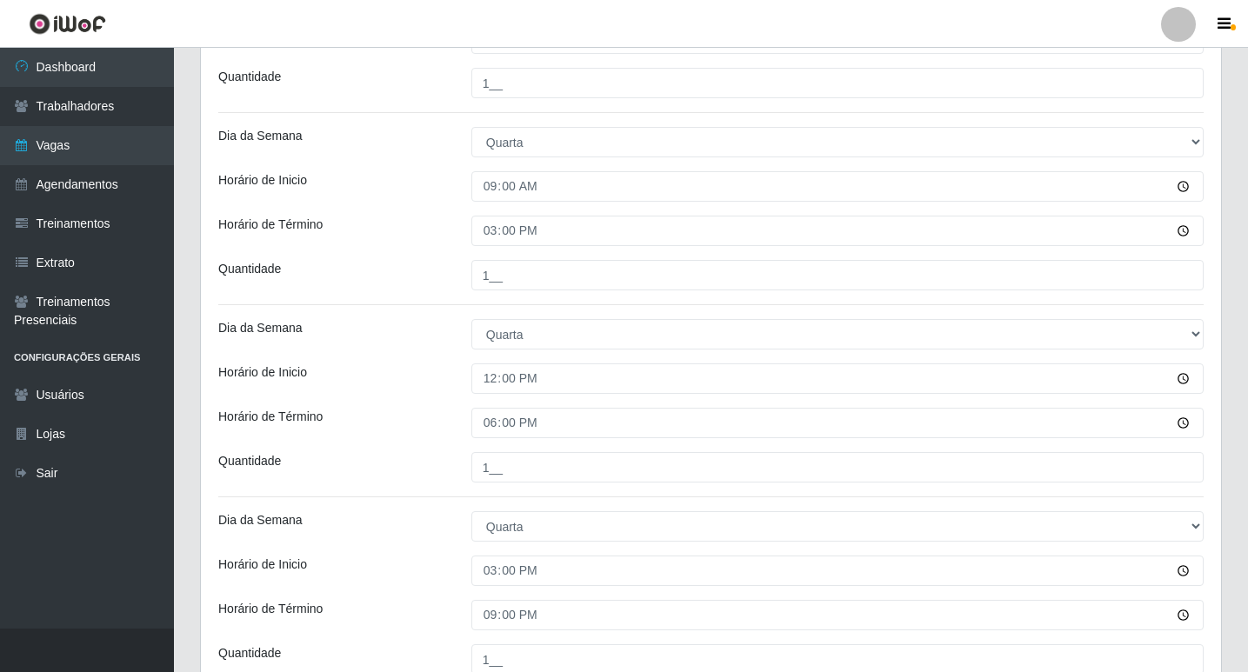
scroll to position [870, 0]
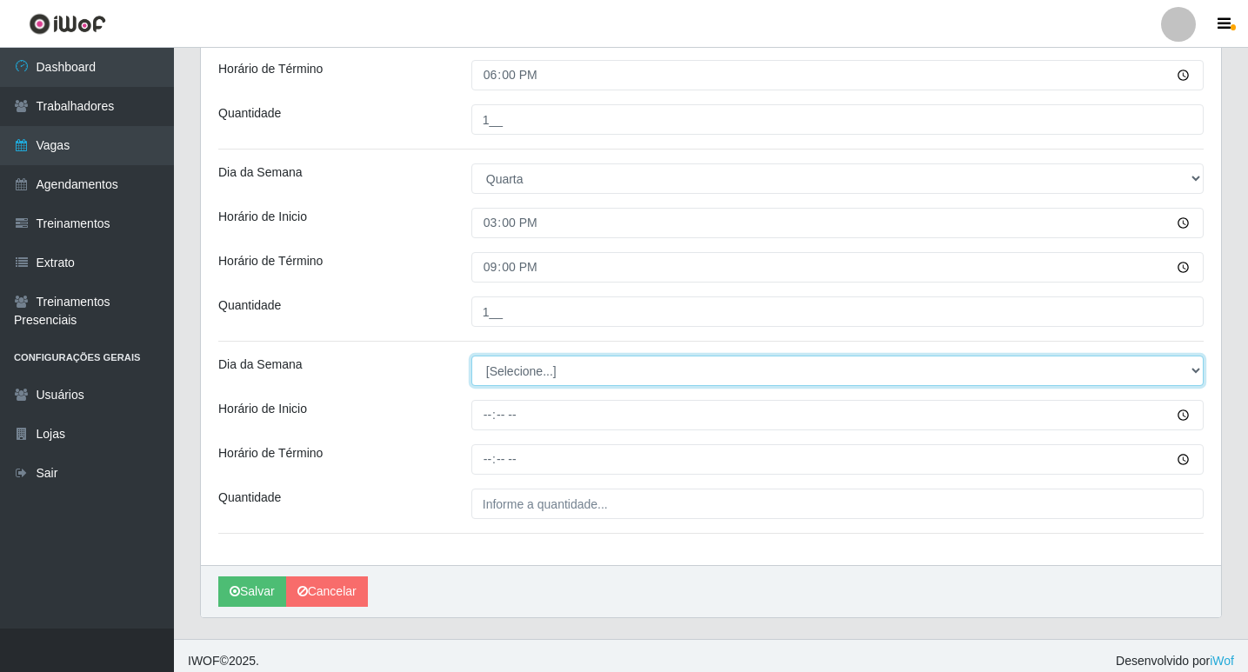
click at [520, 373] on select "[Selecione...] Segunda Terça Quarta Quinta Sexta Sábado Domingo" at bounding box center [837, 371] width 732 height 30
select select "3"
click at [471, 356] on select "[Selecione...] Segunda Terça Quarta Quinta Sexta Sábado Domingo" at bounding box center [837, 371] width 732 height 30
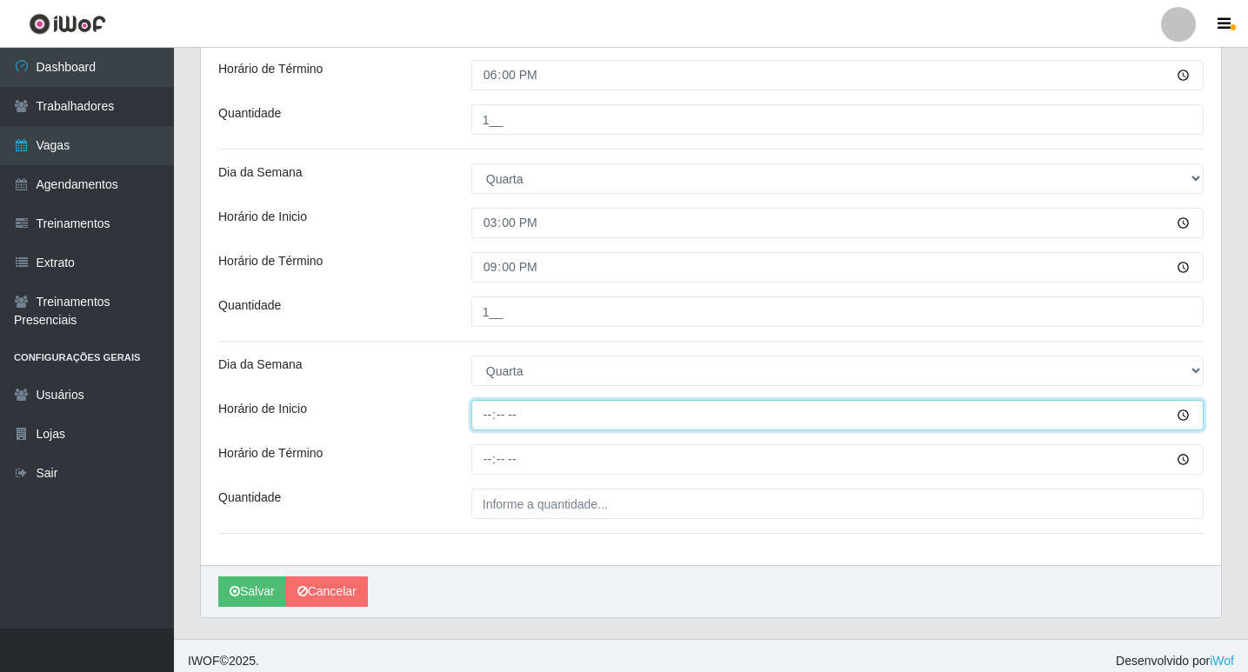
click at [490, 406] on input "Horário de Inicio" at bounding box center [837, 415] width 732 height 30
type input "16:00"
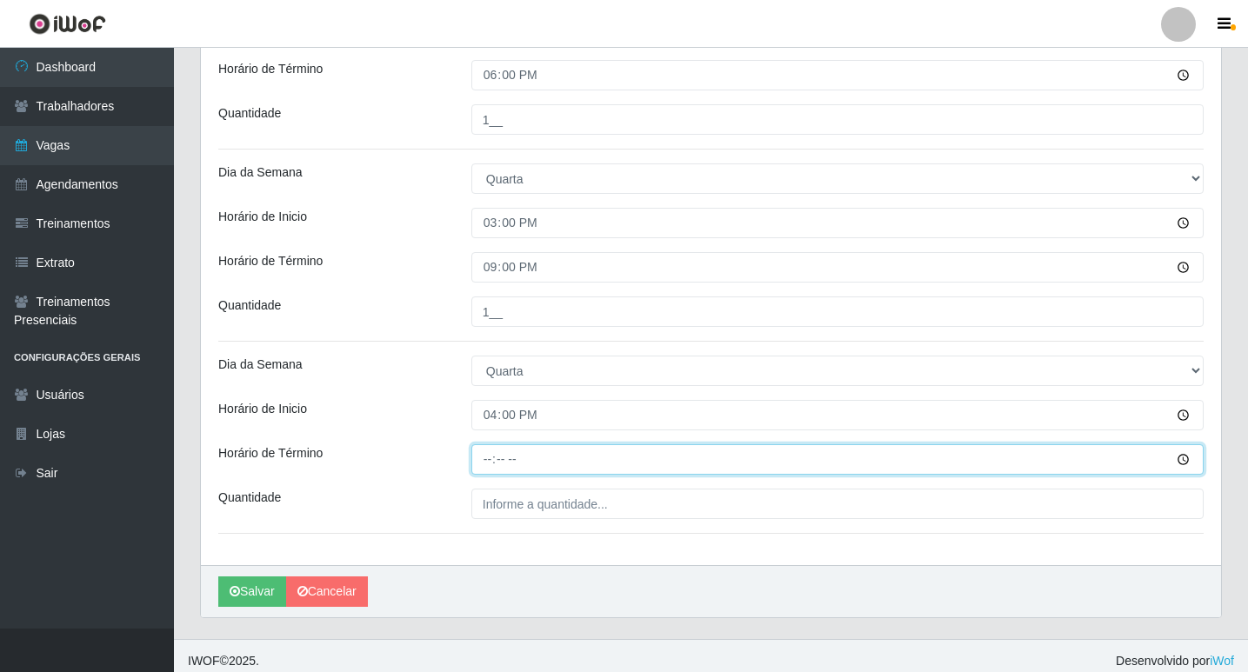
type input "22:00"
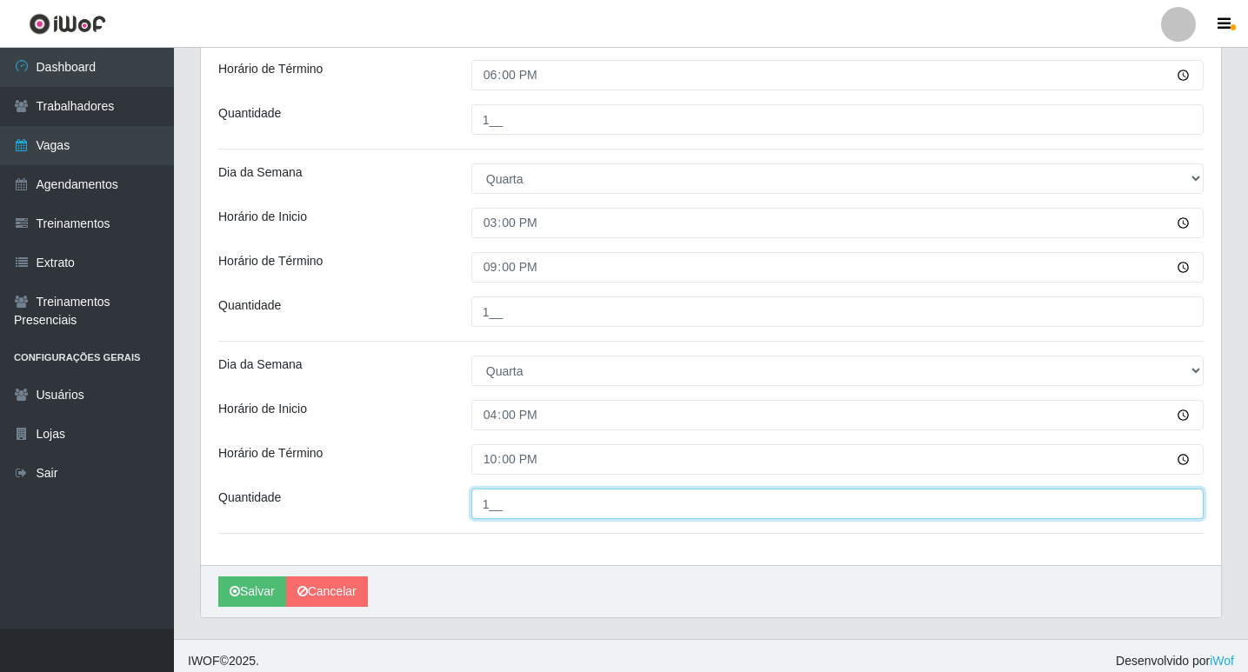
type input "1__"
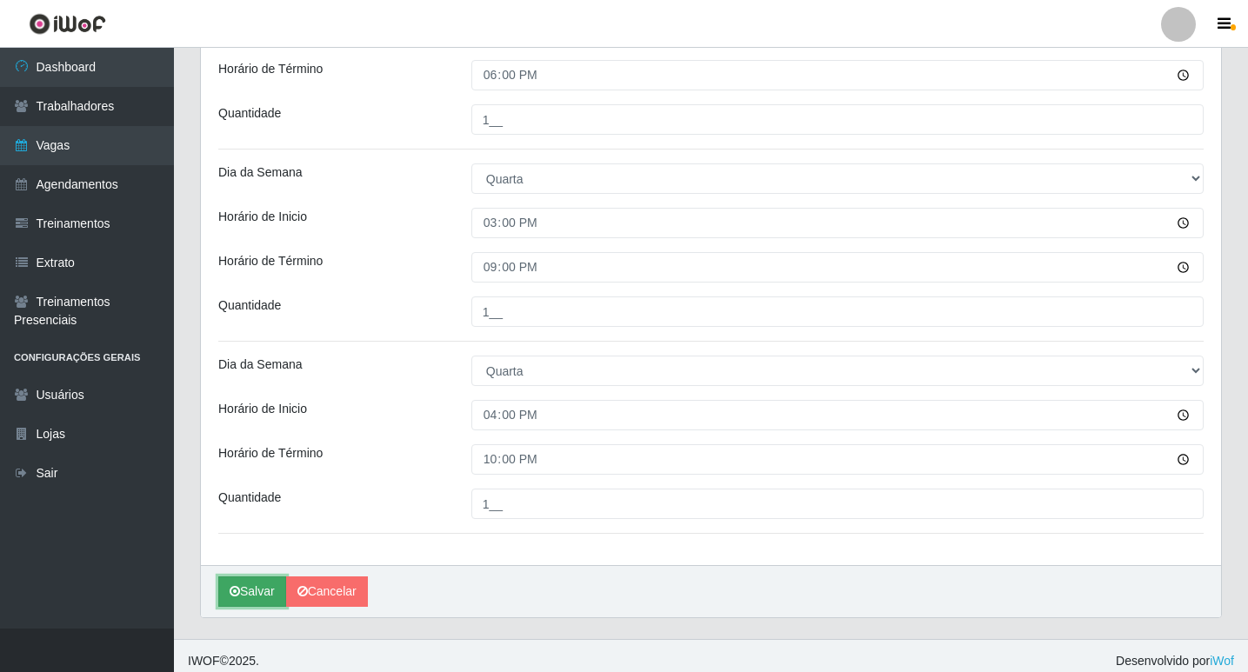
click at [256, 589] on button "Salvar" at bounding box center [252, 592] width 68 height 30
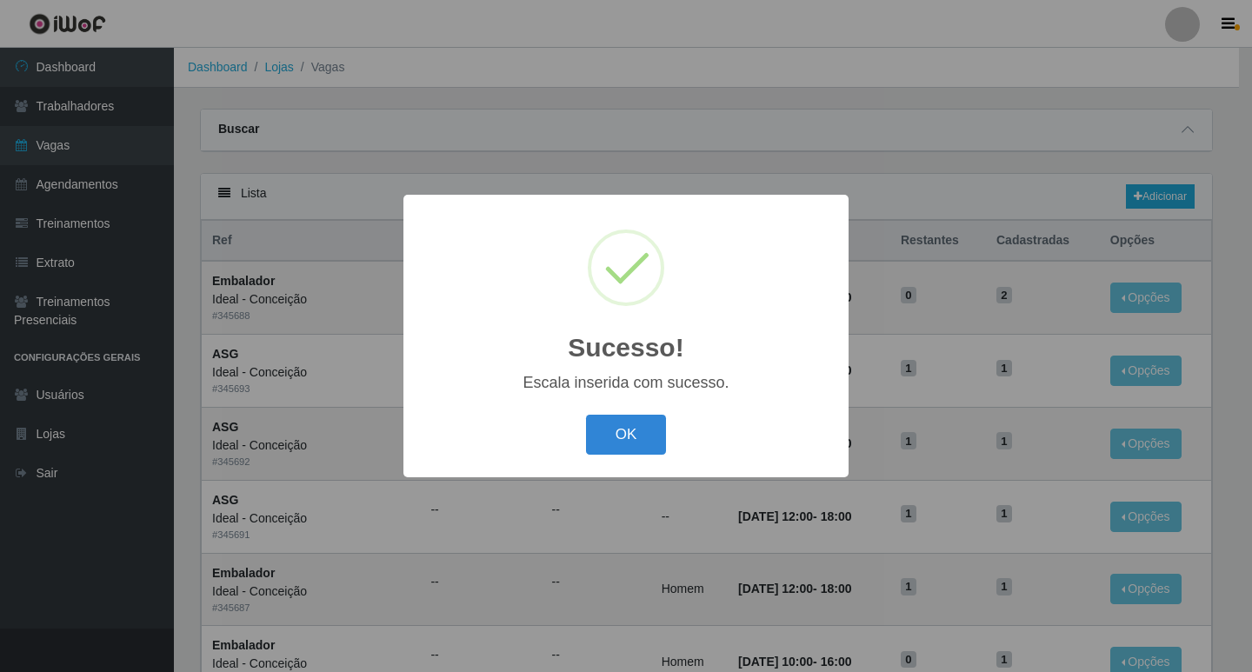
click at [623, 413] on div "OK Cancel" at bounding box center [626, 435] width 410 height 50
click at [633, 438] on button "OK" at bounding box center [626, 435] width 81 height 41
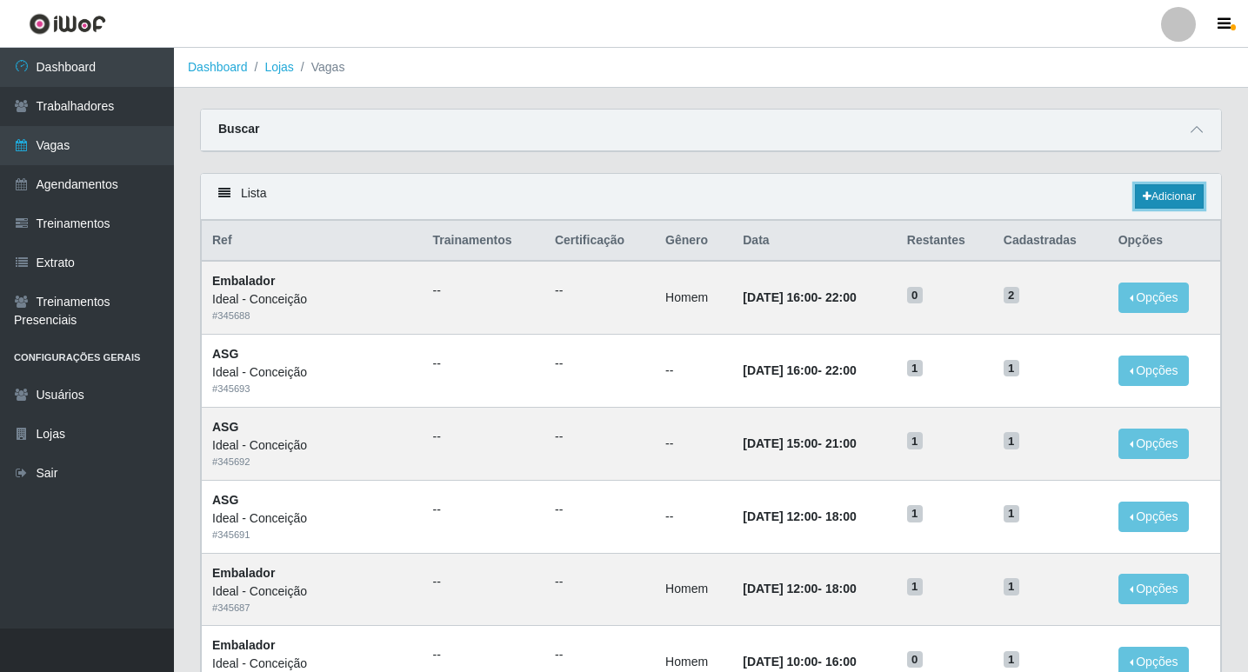
click at [1152, 193] on link "Adicionar" at bounding box center [1169, 196] width 69 height 24
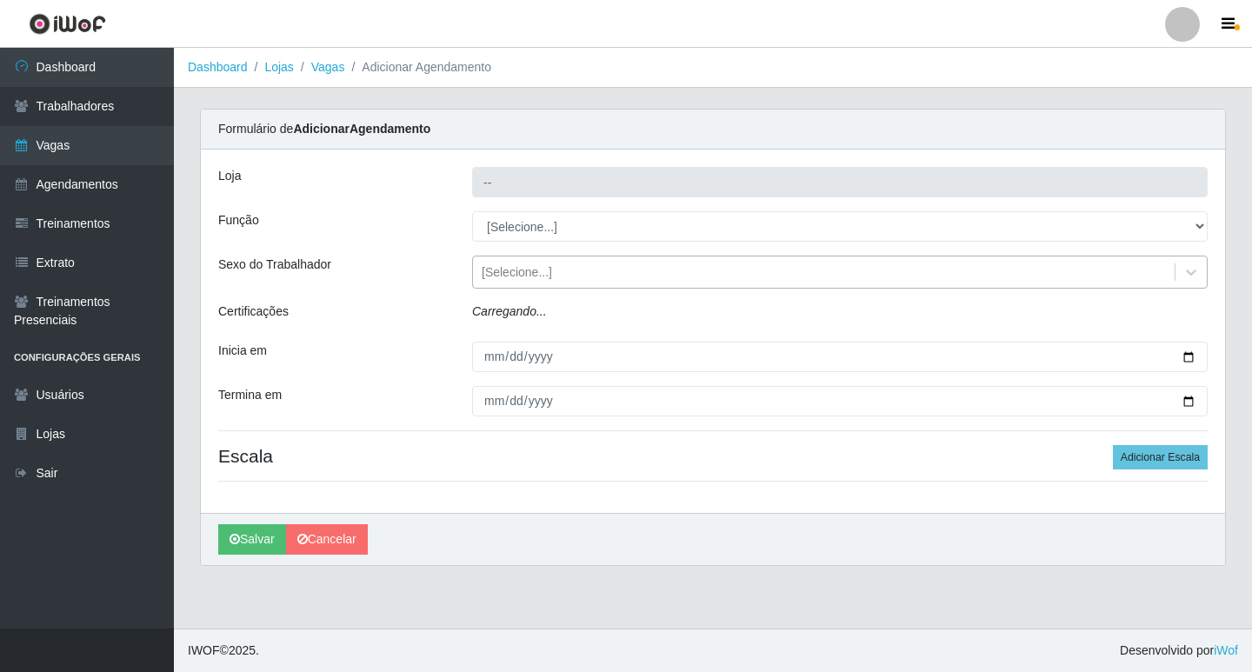
type input "Ideal - Conceição"
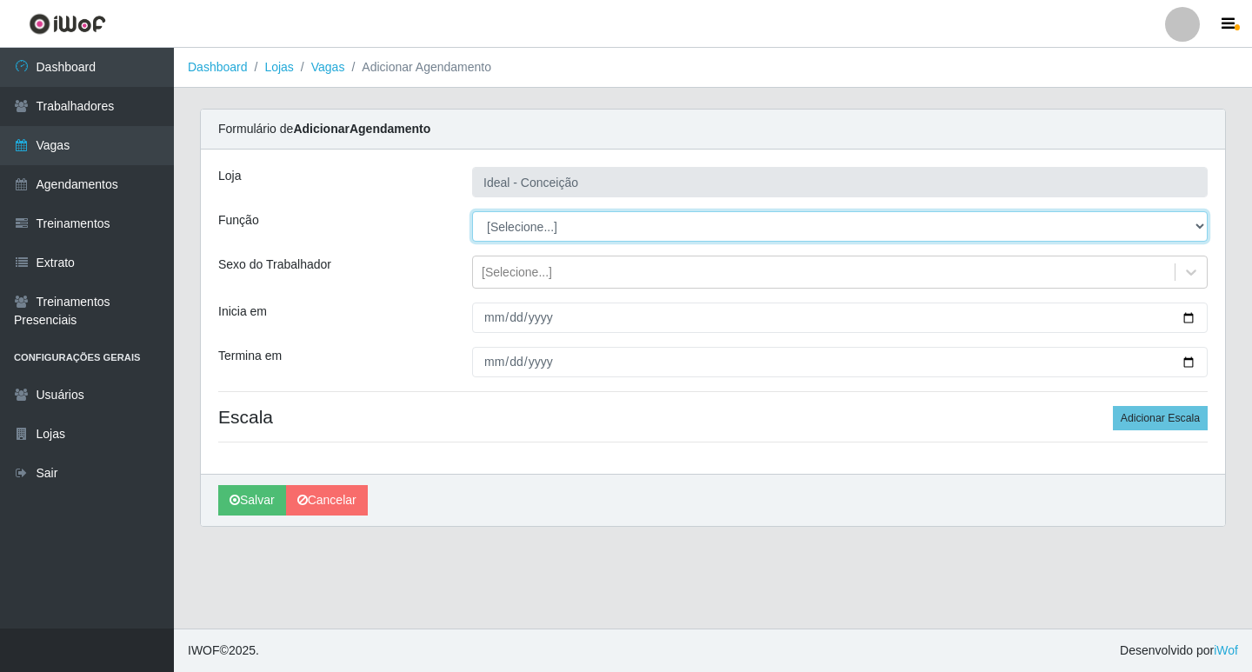
click at [566, 230] on select "[Selecione...] ASG ASG + ASG ++ Auxiliar de Estacionamento Auxiliar de Estacion…" at bounding box center [840, 226] width 736 height 30
select select "75"
click at [472, 211] on select "[Selecione...] ASG ASG + ASG ++ Auxiliar de Estacionamento Auxiliar de Estacion…" at bounding box center [840, 226] width 736 height 30
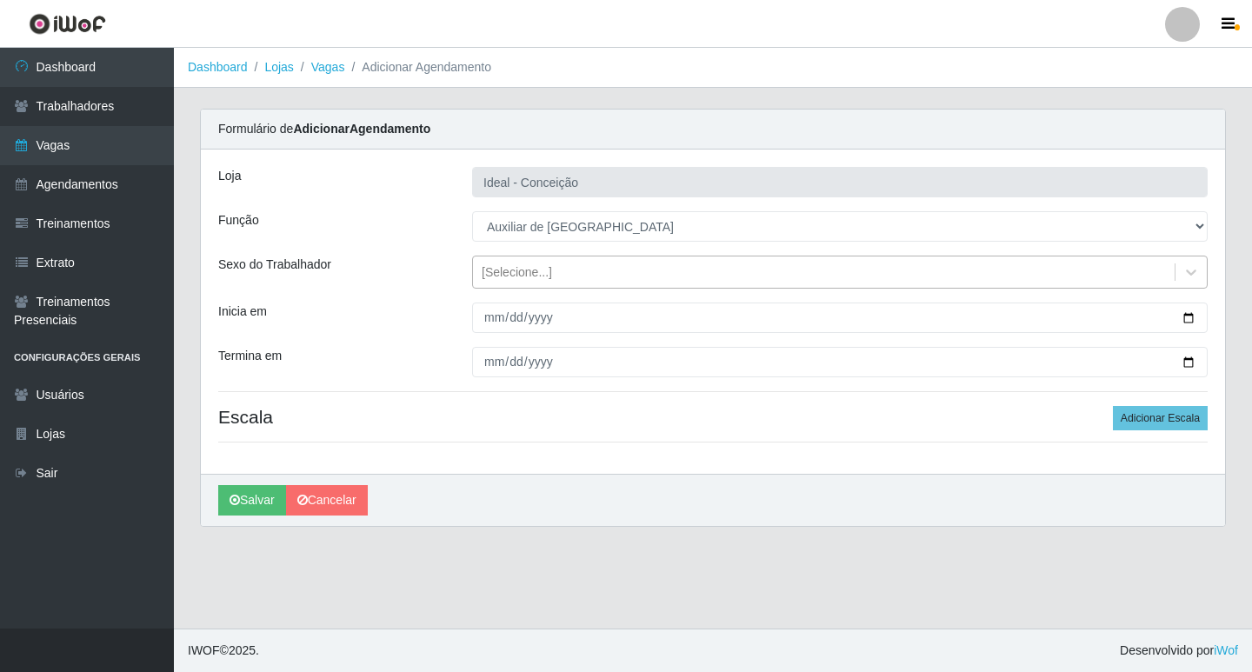
click at [554, 276] on div "[Selecione...]" at bounding box center [824, 272] width 702 height 29
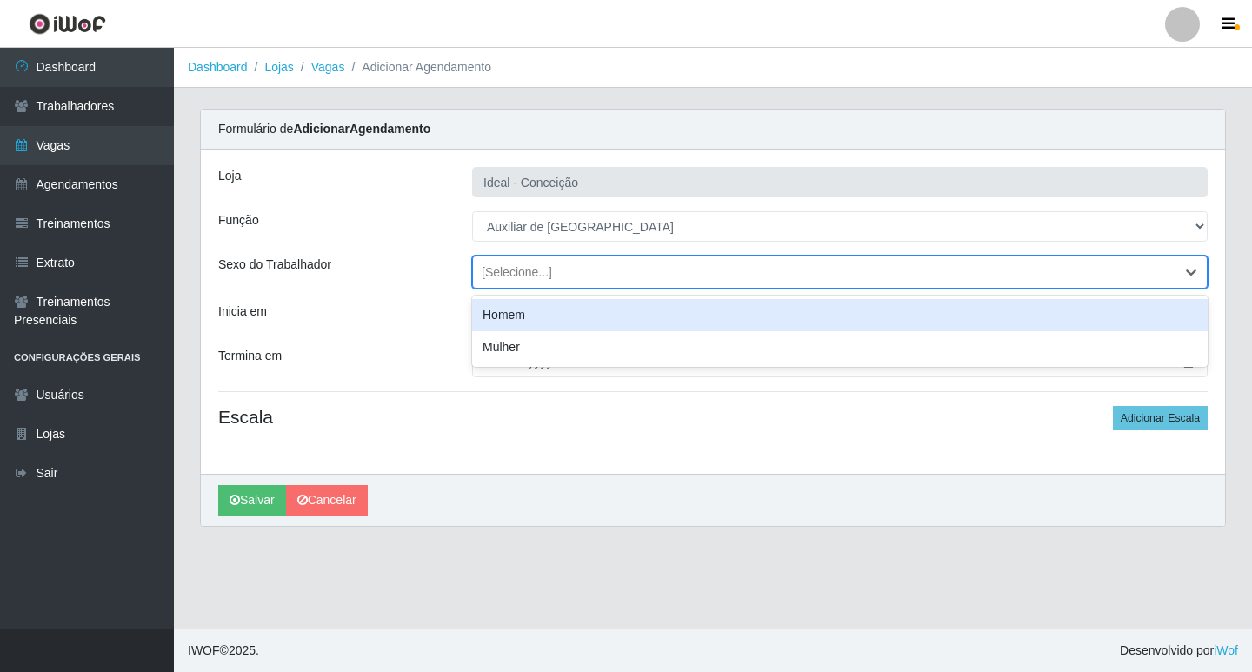
click at [532, 327] on div "Homem" at bounding box center [840, 315] width 736 height 32
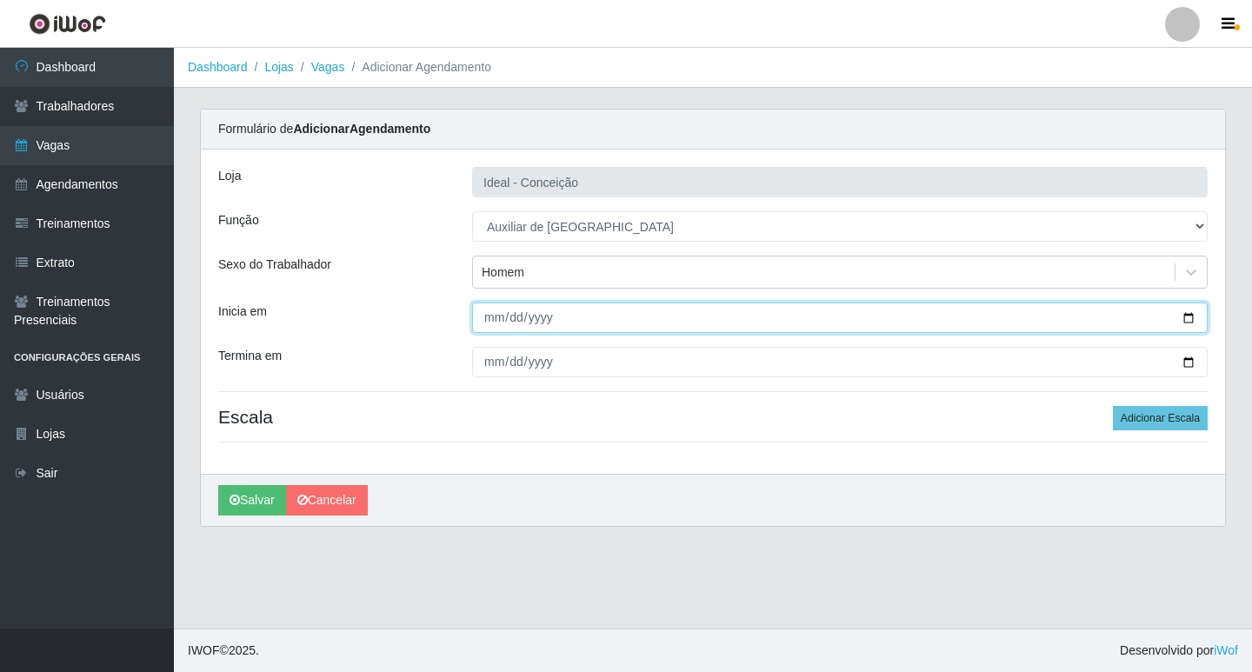
click at [476, 327] on input "Inicia em" at bounding box center [840, 318] width 736 height 30
drag, startPoint x: 579, startPoint y: 310, endPoint x: 186, endPoint y: 286, distance: 393.8
click at [188, 286] on div "Carregando... Formulário de Adicionar Agendamento Loja Ideal - Conceição Função…" at bounding box center [713, 328] width 1052 height 439
click at [492, 323] on input "Inicia em" at bounding box center [840, 318] width 736 height 30
type input "[DATE]"
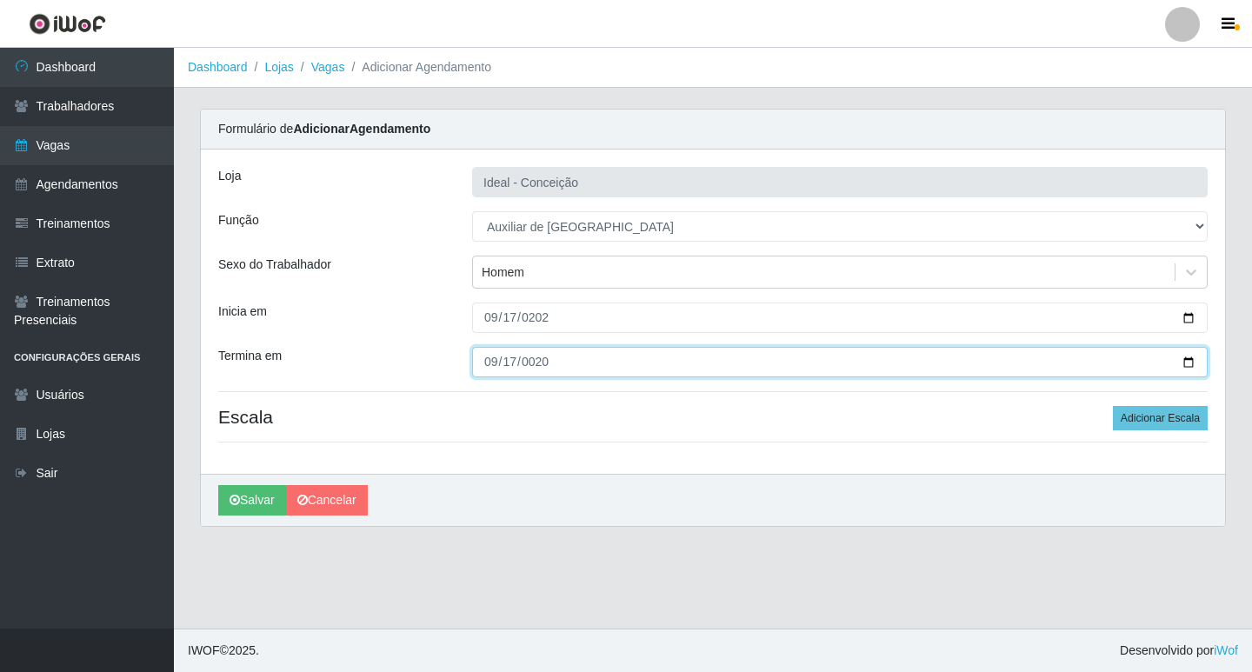
type input "0200-09-17"
type input "[DATE]"
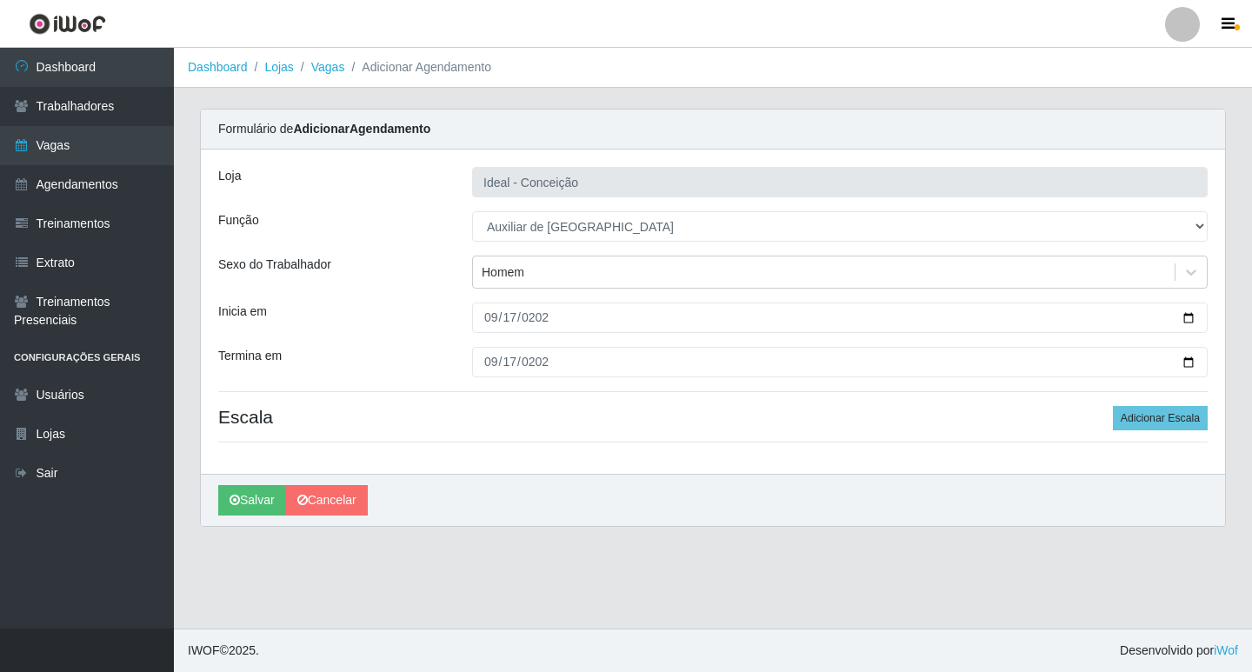
click at [1174, 400] on div "Loja Ideal - Conceição Função [Selecione...] ASG ASG + ASG ++ Auxiliar de Estac…" at bounding box center [713, 312] width 1024 height 324
click at [1165, 417] on button "Adicionar Escala" at bounding box center [1160, 418] width 95 height 24
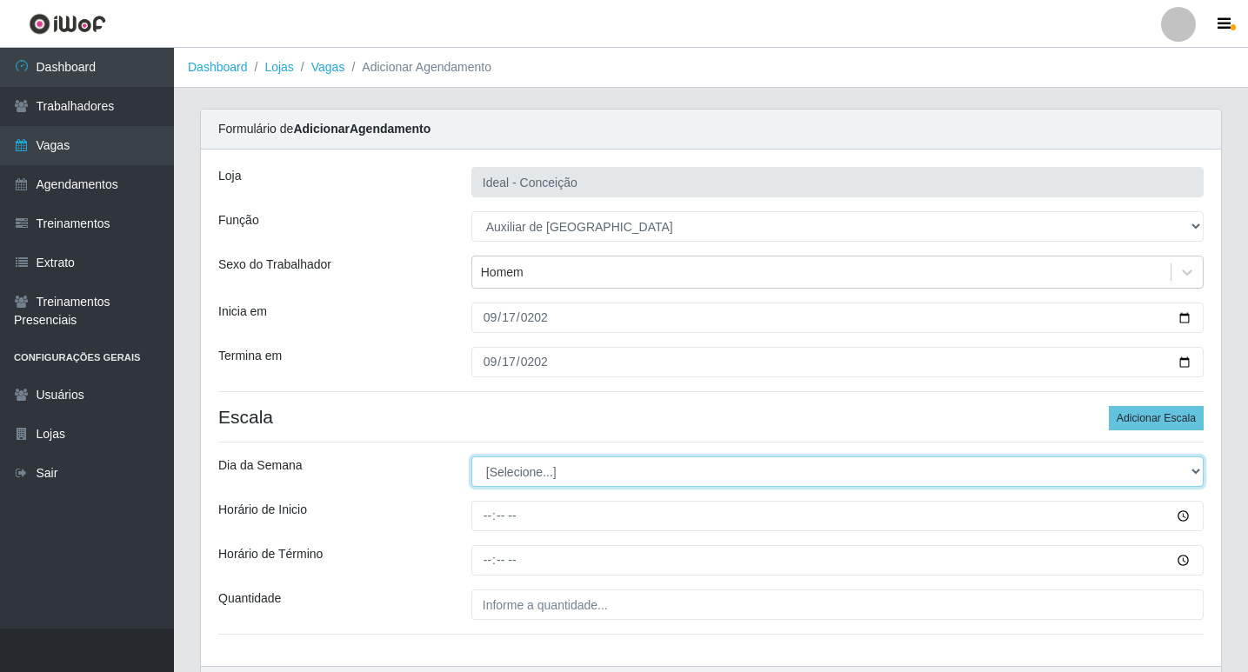
click at [535, 460] on select "[Selecione...] Segunda Terça Quarta Quinta Sexta Sábado Domingo" at bounding box center [837, 472] width 732 height 30
select select "3"
click at [471, 457] on select "[Selecione...] Segunda Terça Quarta Quinta Sexta Sábado Domingo" at bounding box center [837, 472] width 732 height 30
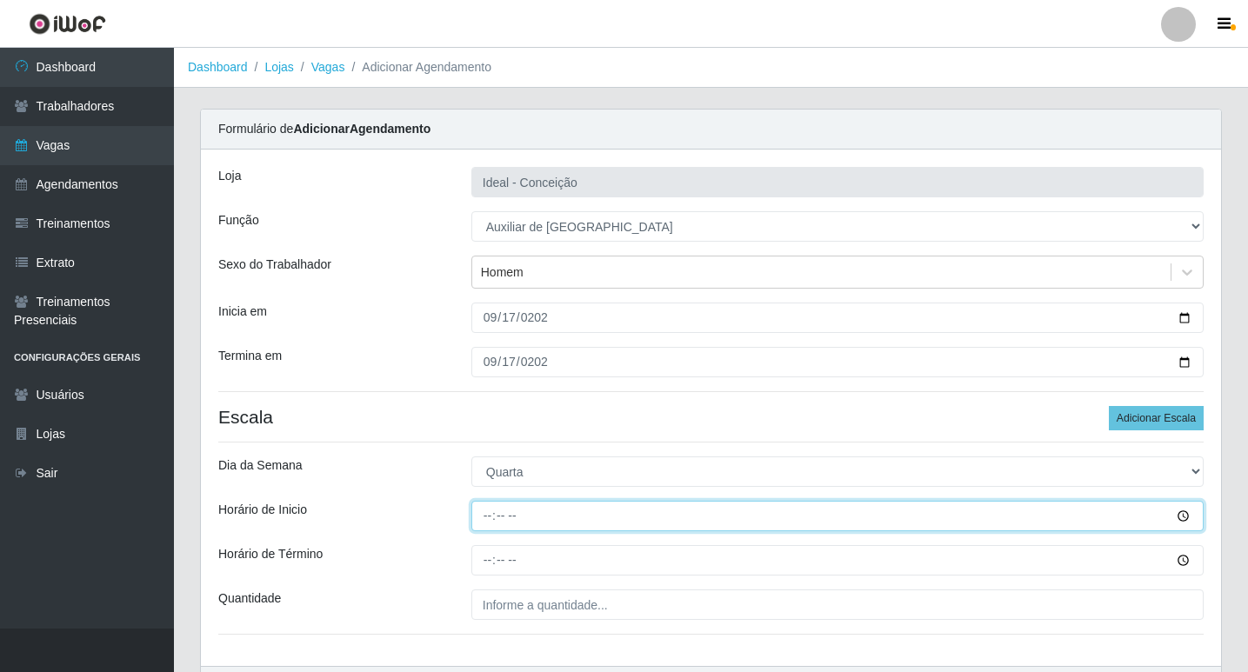
click at [493, 517] on input "Horário de Inicio" at bounding box center [837, 516] width 732 height 30
type input "08:00"
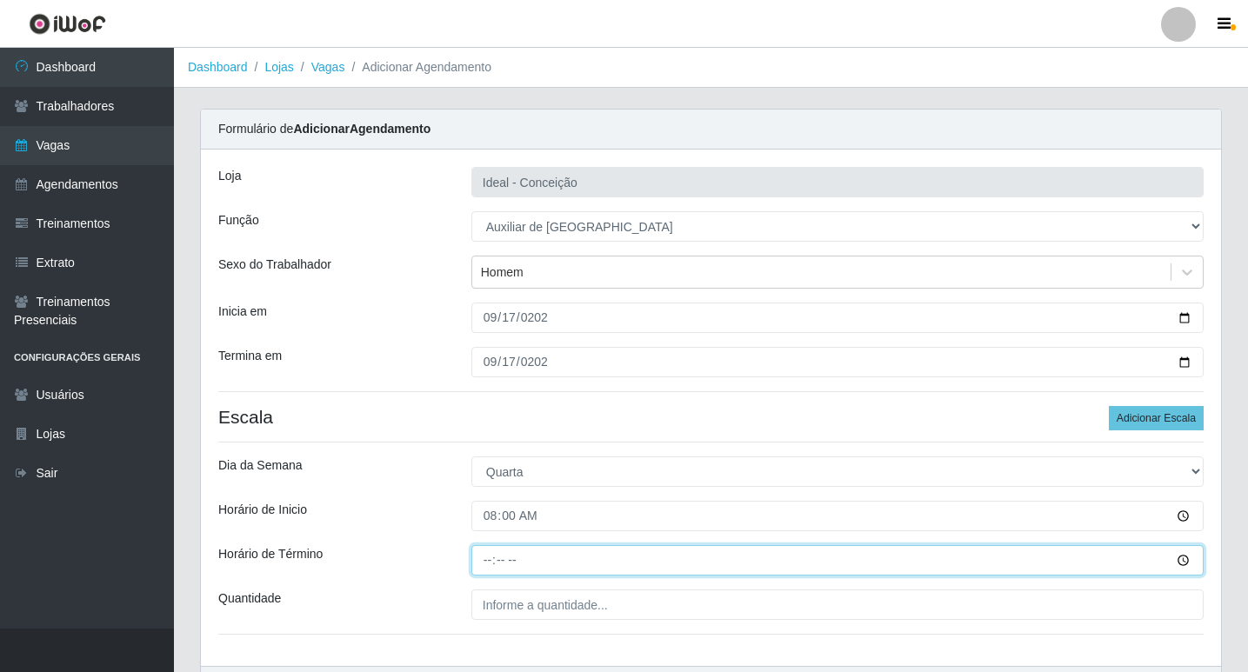
type input "12:00"
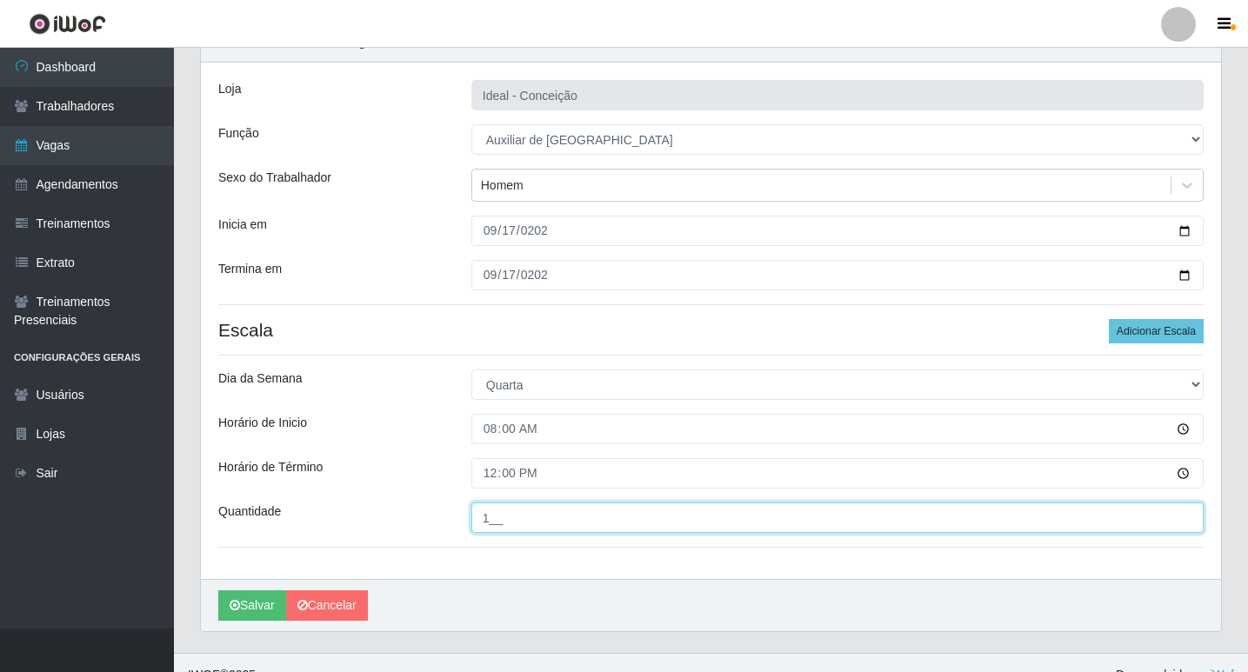
scroll to position [111, 0]
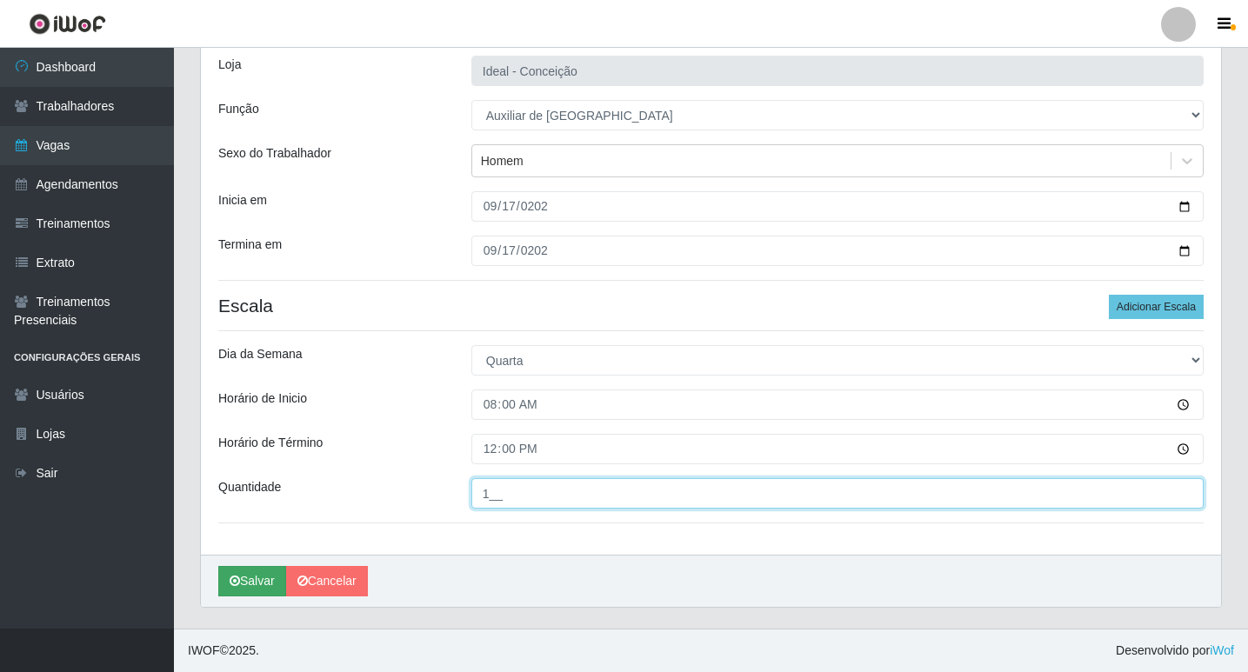
type input "1__"
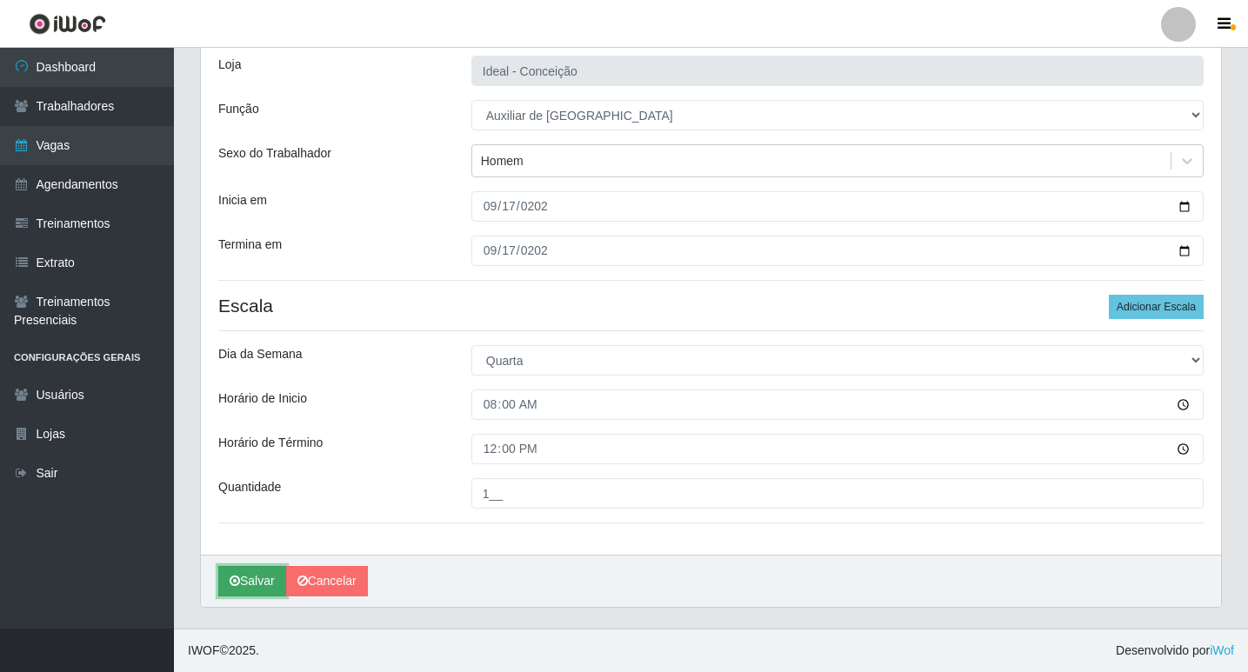
click at [269, 580] on button "Salvar" at bounding box center [252, 581] width 68 height 30
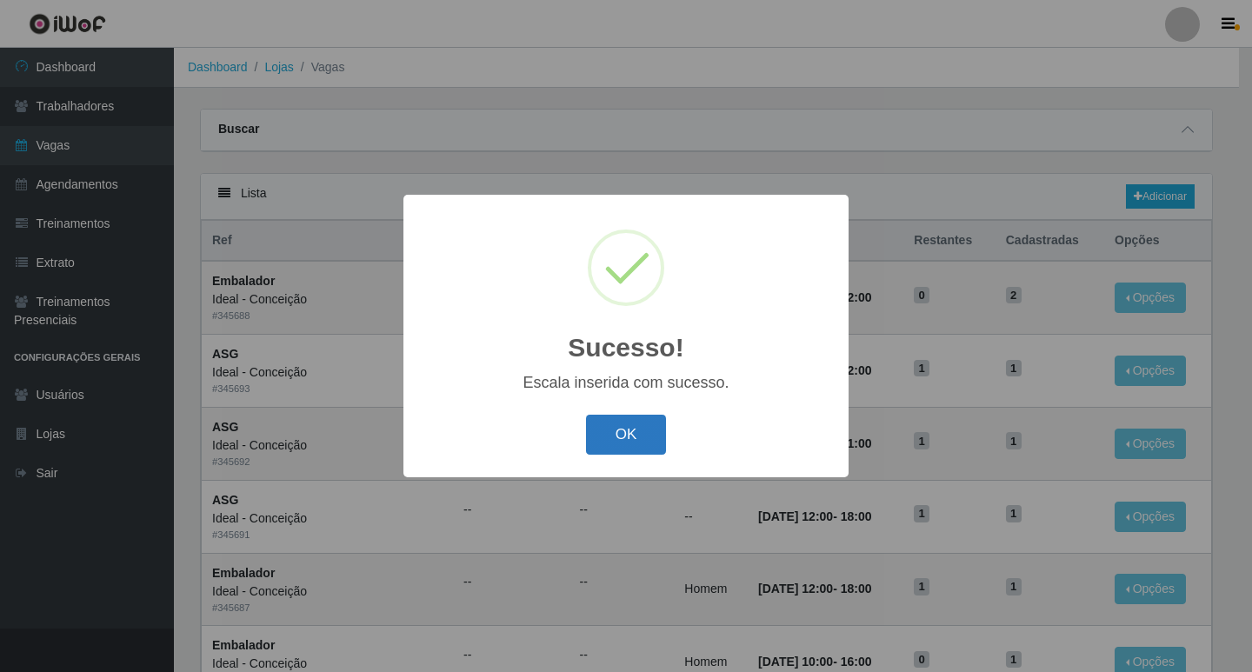
click at [635, 433] on button "OK" at bounding box center [626, 435] width 81 height 41
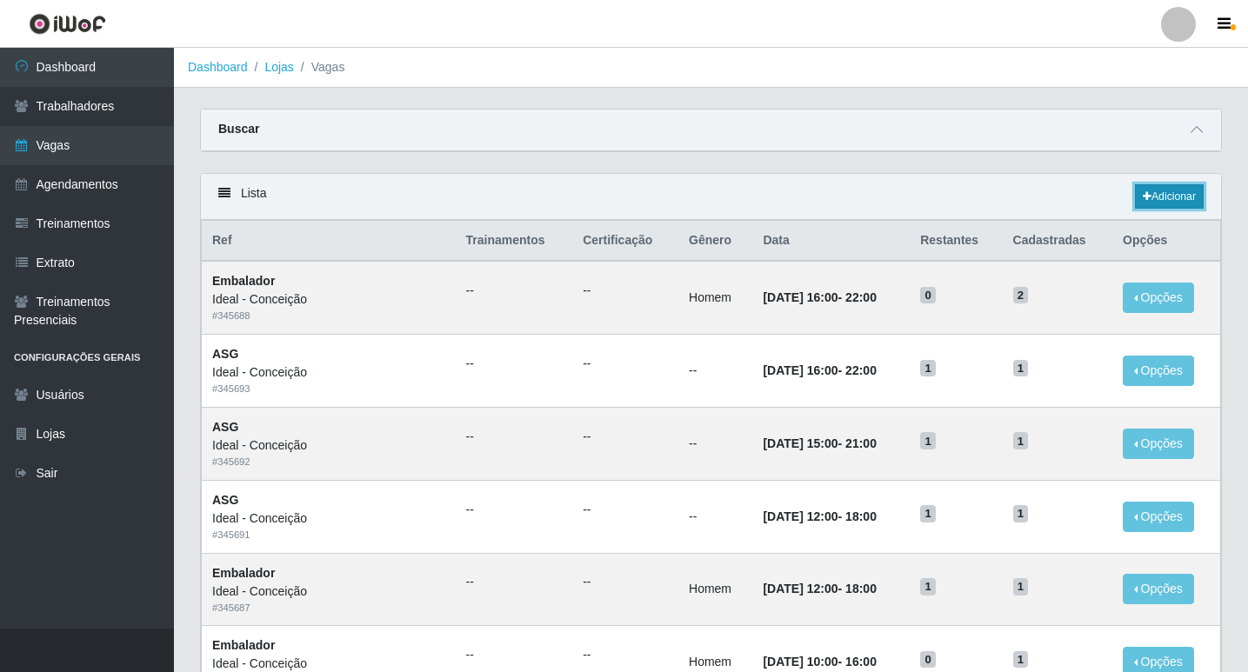
click at [1178, 195] on link "Adicionar" at bounding box center [1169, 196] width 69 height 24
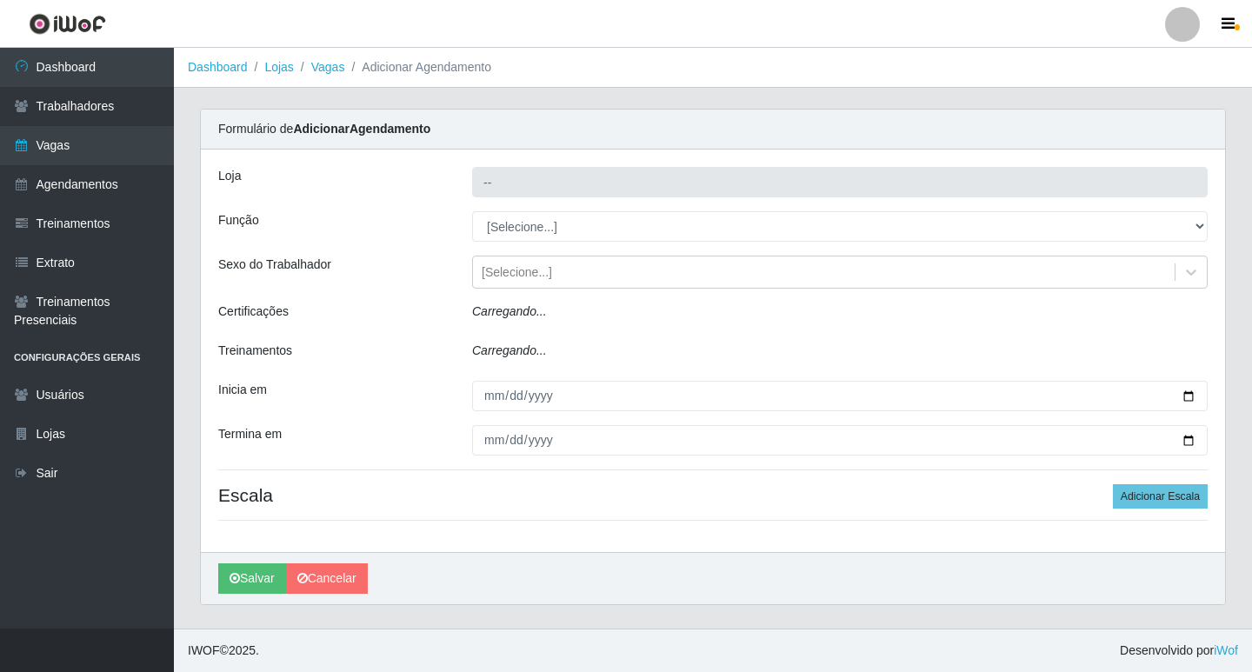
type input "Ideal - Conceição"
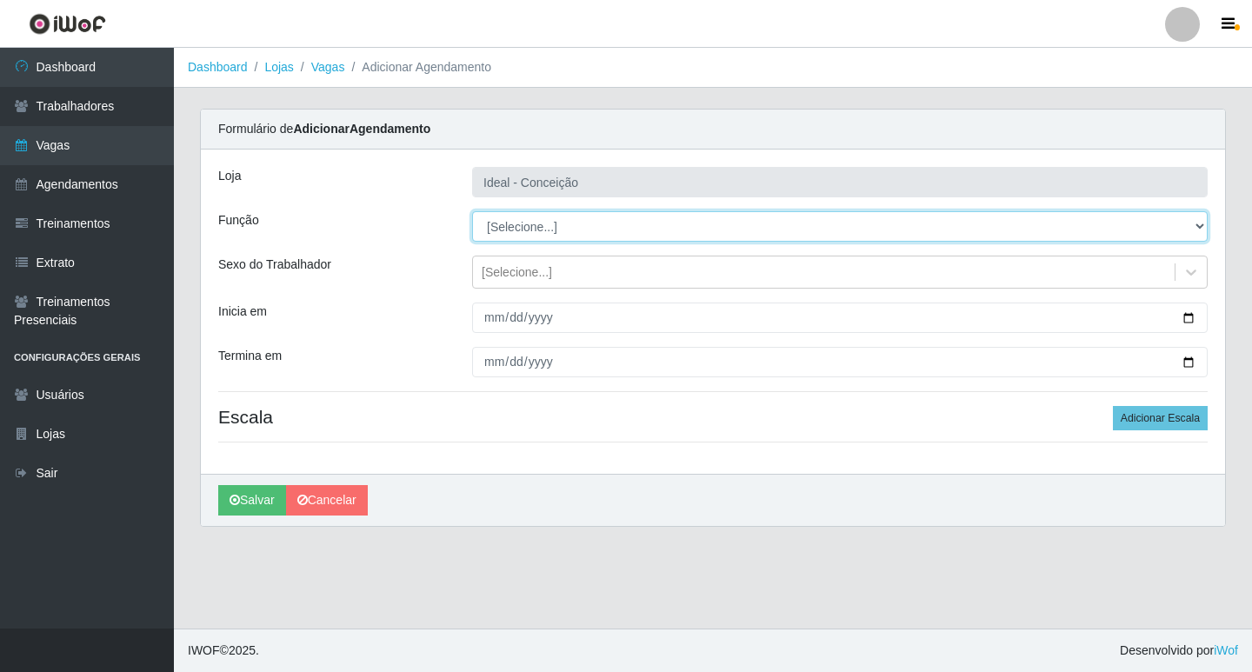
click at [551, 232] on select "[Selecione...] ASG ASG + ASG ++ Auxiliar de Estacionamento Auxiliar de Estacion…" at bounding box center [840, 226] width 736 height 30
select select "4"
click at [472, 211] on select "[Selecione...] ASG ASG + ASG ++ Auxiliar de Estacionamento Auxiliar de Estacion…" at bounding box center [840, 226] width 736 height 30
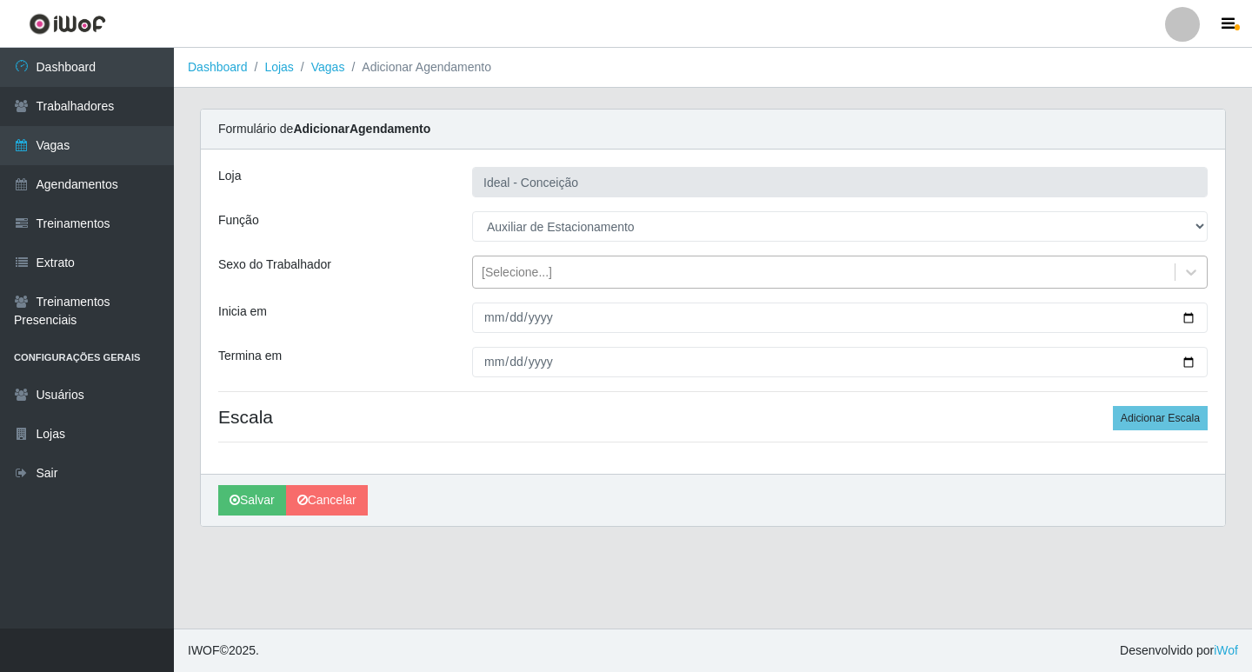
click at [510, 270] on div "[Selecione...]" at bounding box center [517, 272] width 70 height 18
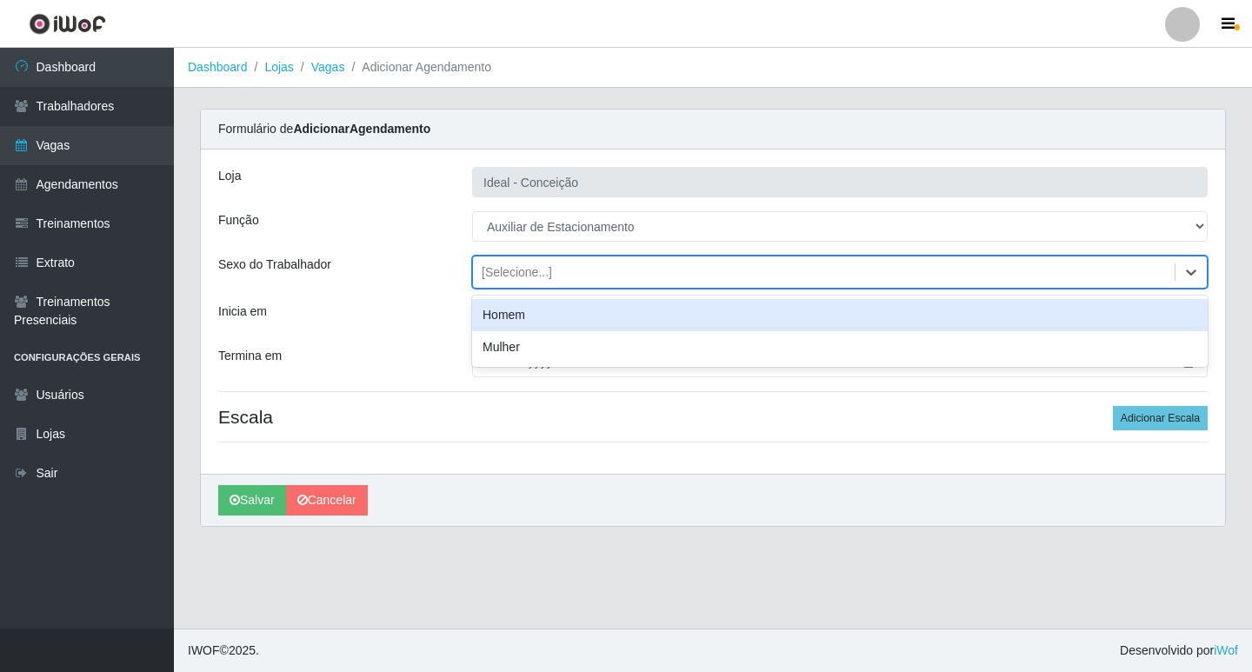
click at [398, 306] on div "Inicia em" at bounding box center [332, 318] width 254 height 30
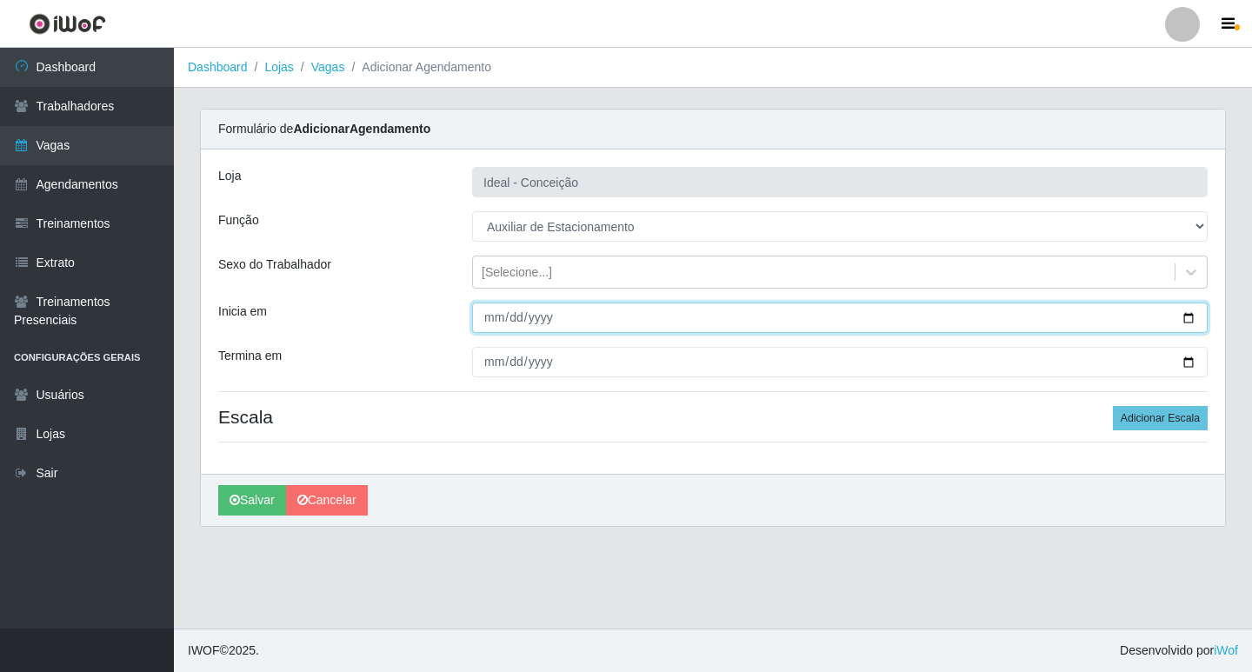
click at [488, 323] on input "Inicia em" at bounding box center [840, 318] width 736 height 30
click at [517, 317] on input "Inicia em" at bounding box center [840, 318] width 736 height 30
type input "[DATE]"
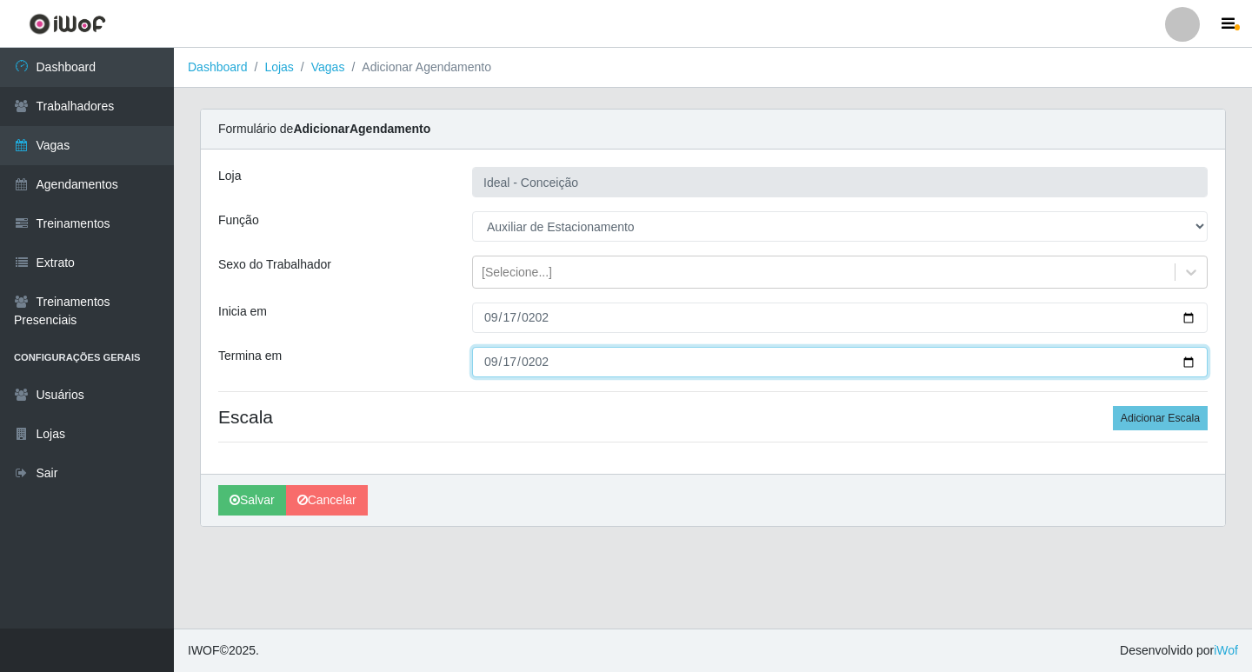
type input "[DATE]"
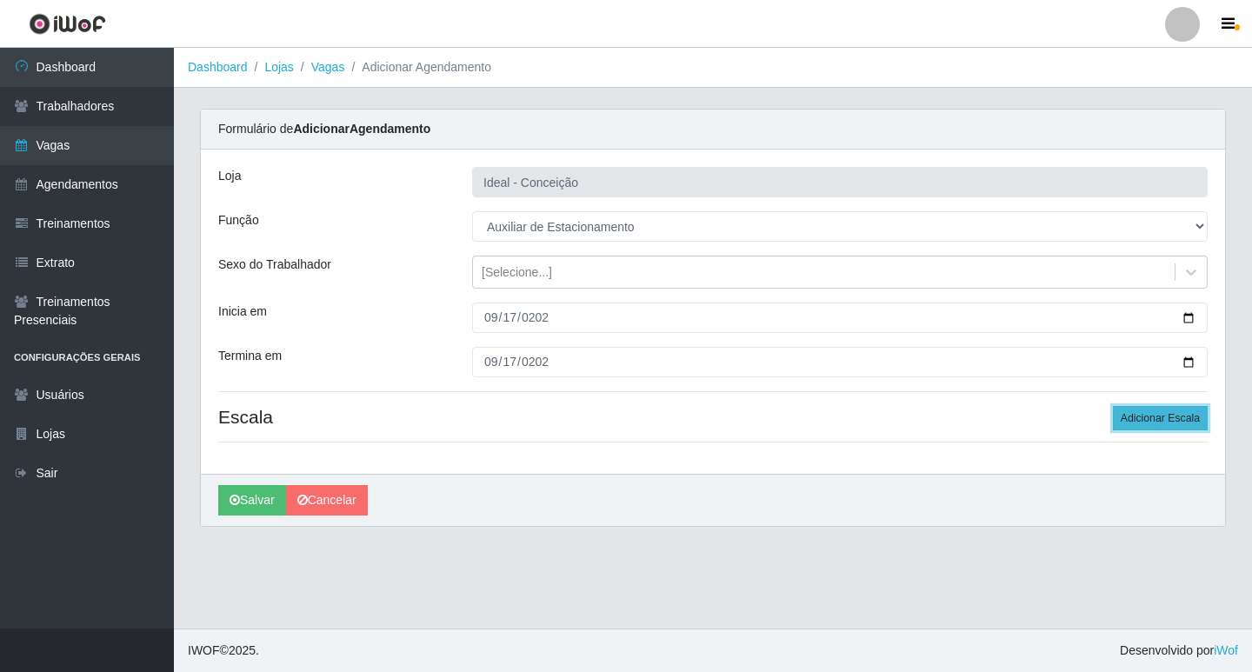
click at [1158, 416] on button "Adicionar Escala" at bounding box center [1160, 418] width 95 height 24
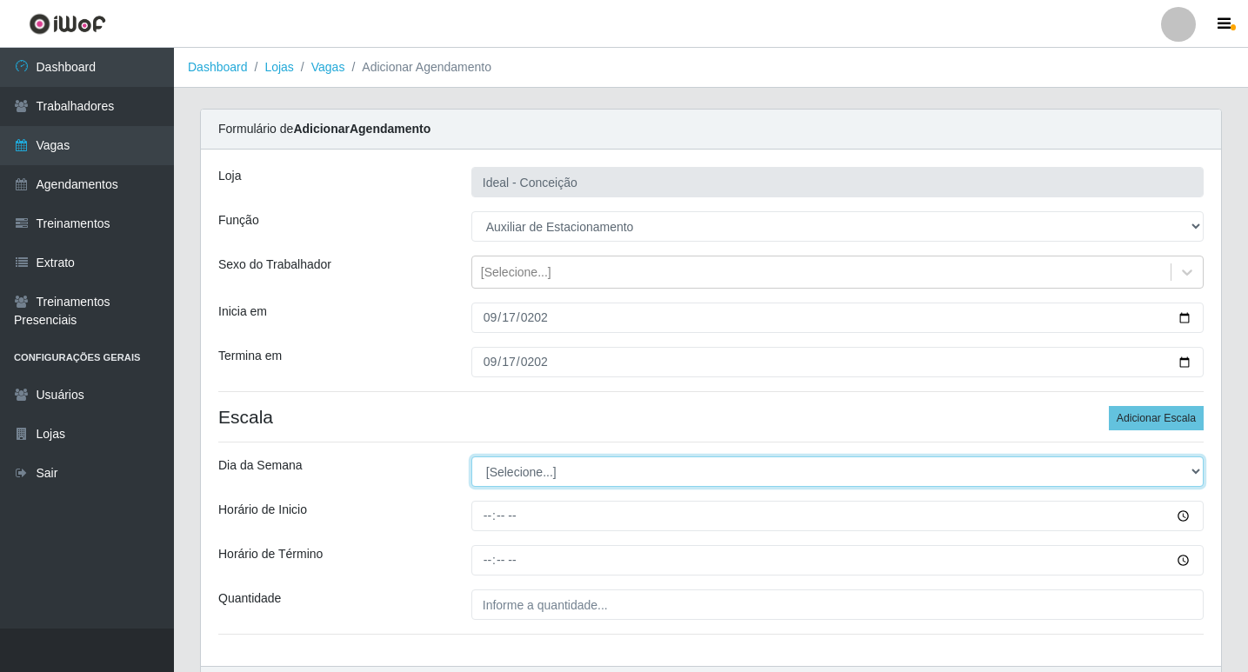
click at [521, 476] on select "[Selecione...] Segunda Terça Quarta Quinta Sexta Sábado Domingo" at bounding box center [837, 472] width 732 height 30
select select "3"
click at [471, 457] on select "[Selecione...] Segunda Terça Quarta Quinta Sexta Sábado Domingo" at bounding box center [837, 472] width 732 height 30
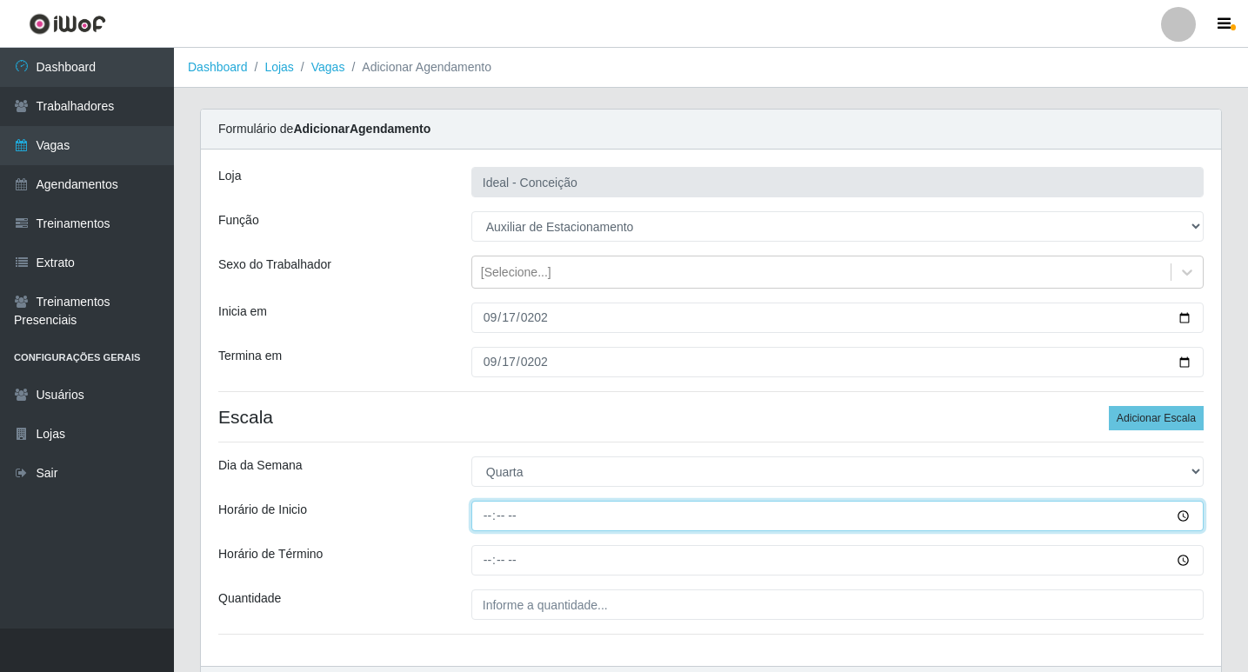
drag, startPoint x: 483, startPoint y: 516, endPoint x: 503, endPoint y: 523, distance: 21.2
click at [483, 517] on input "Horário de Inicio" at bounding box center [837, 516] width 732 height 30
type input "07:00"
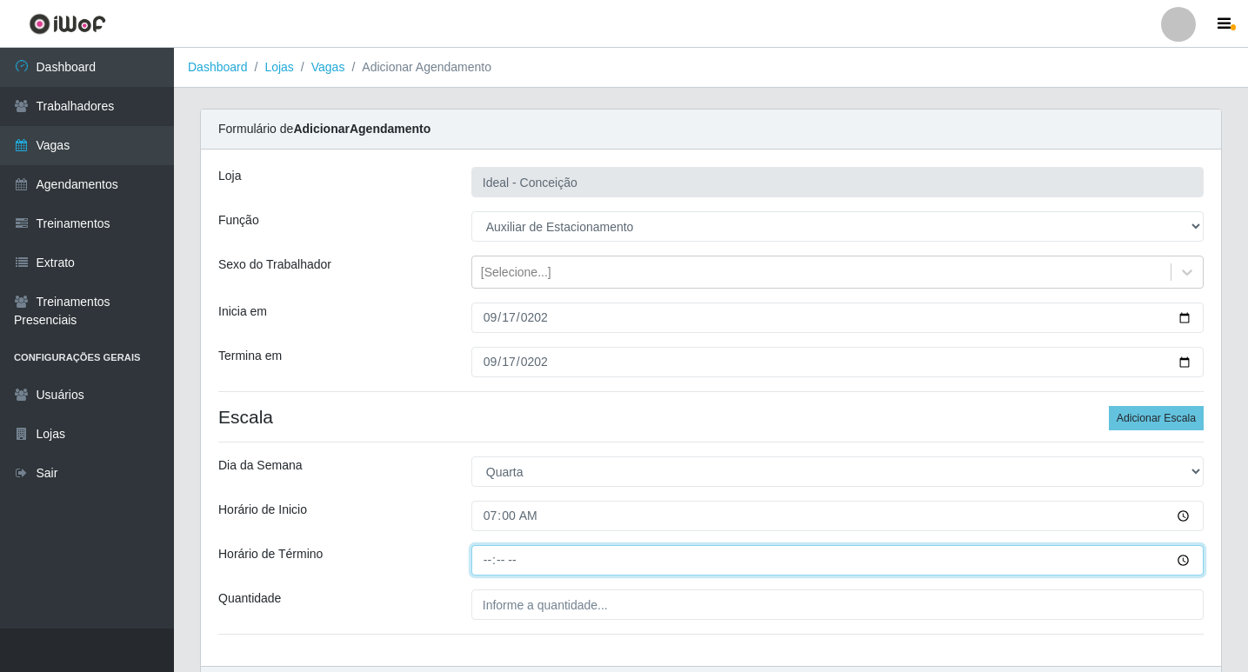
type input "13:00"
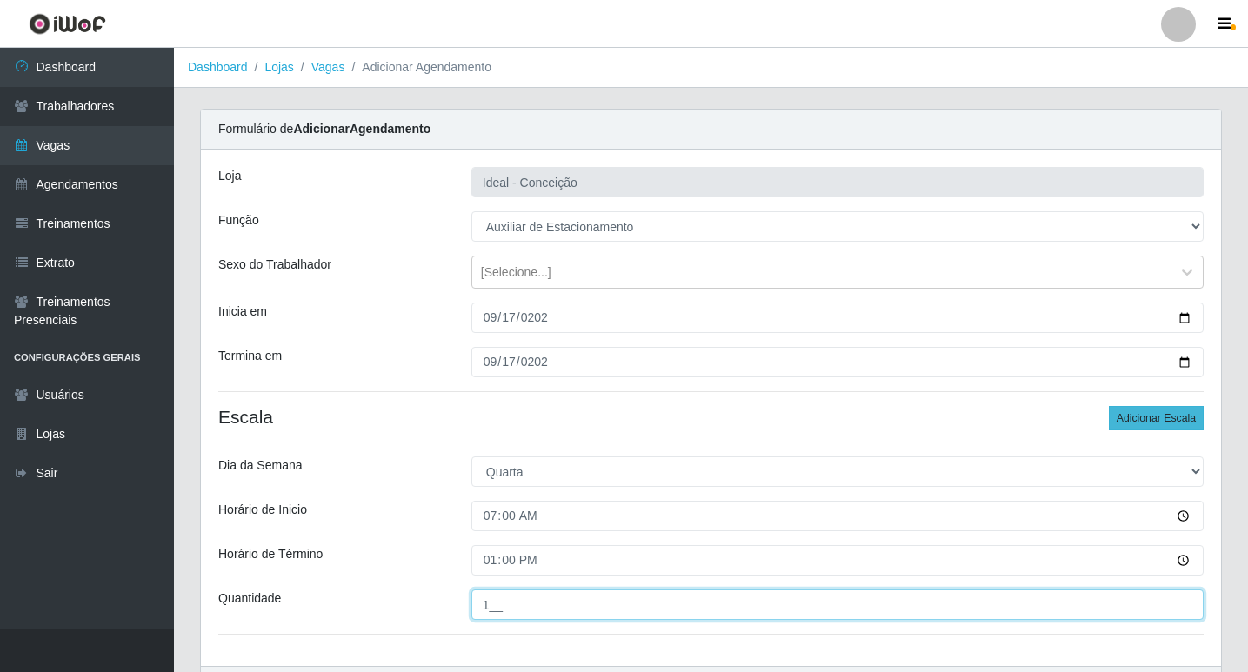
type input "1__"
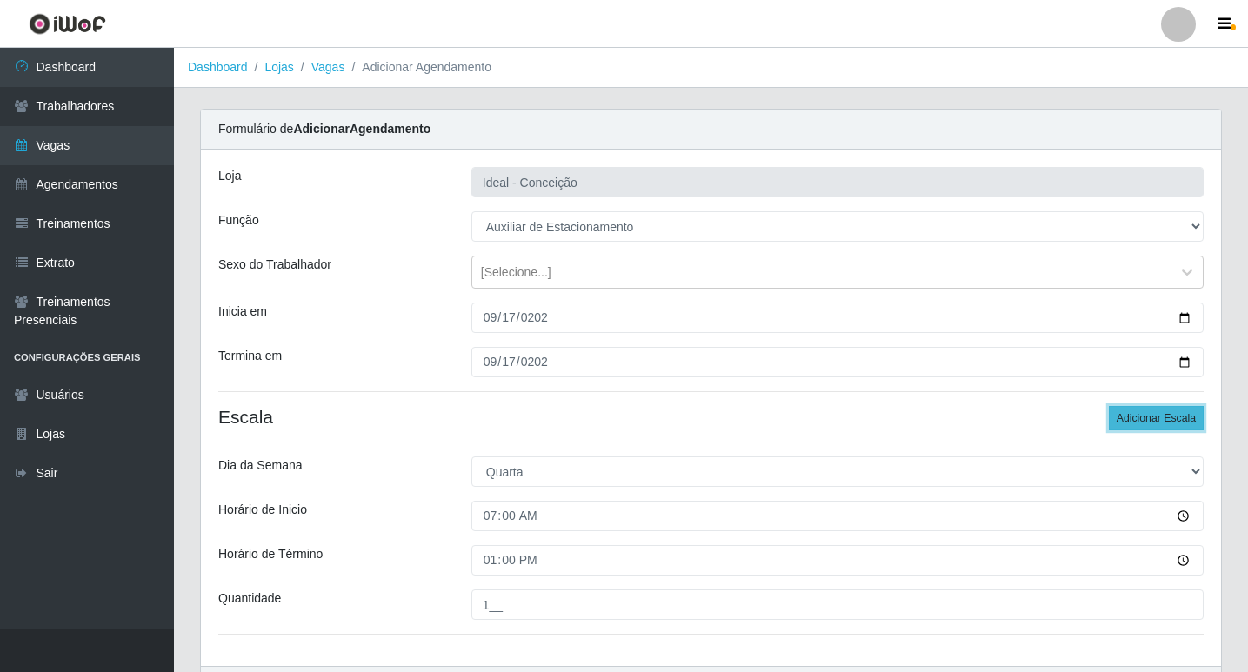
click at [1143, 422] on button "Adicionar Escala" at bounding box center [1156, 418] width 95 height 24
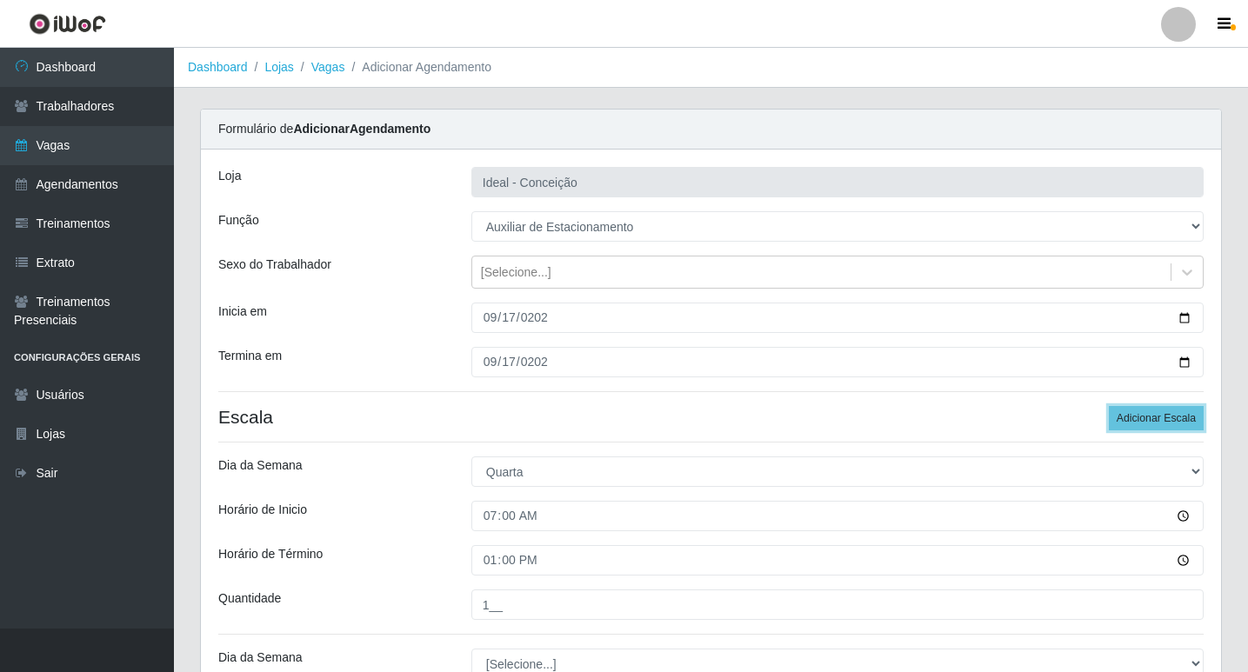
scroll to position [174, 0]
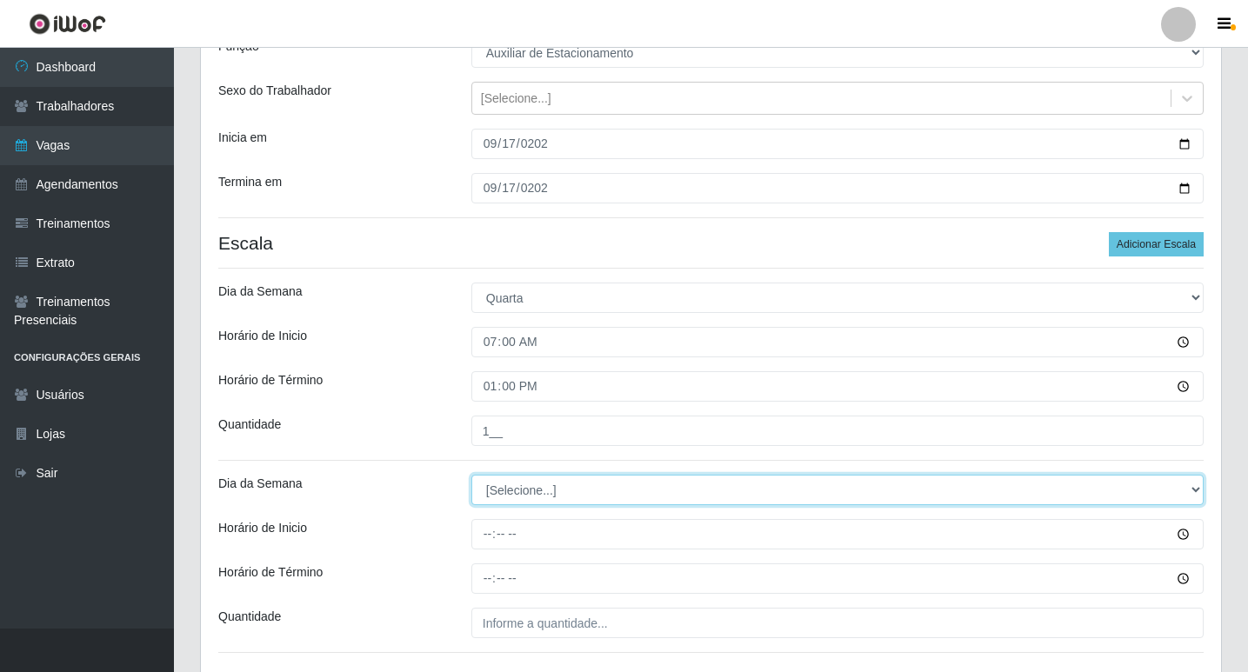
click at [518, 484] on select "[Selecione...] Segunda Terça Quarta Quinta Sexta Sábado Domingo" at bounding box center [837, 490] width 732 height 30
click at [502, 502] on select "[Selecione...] Segunda Terça Quarta Quinta Sexta Sábado Domingo" at bounding box center [837, 490] width 732 height 30
select select "3"
click at [471, 475] on select "[Selecione...] Segunda Terça Quarta Quinta Sexta Sábado Domingo" at bounding box center [837, 490] width 732 height 30
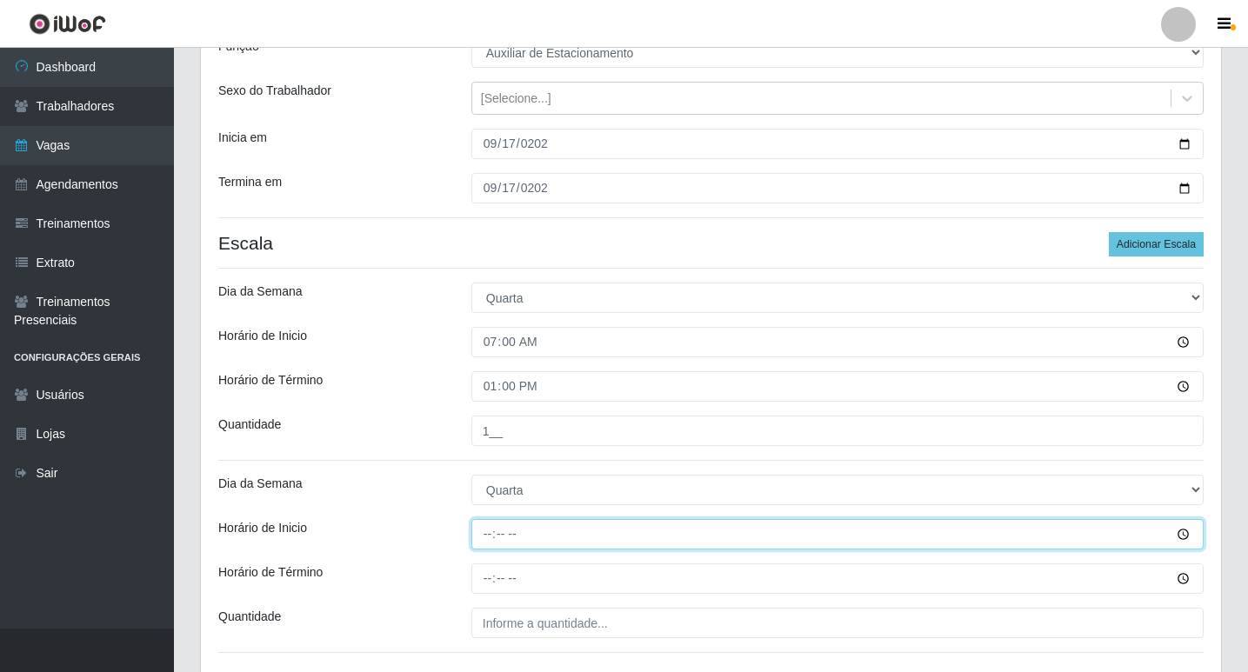
click at [482, 534] on input "Horário de Inicio" at bounding box center [837, 534] width 732 height 30
type input "09:00"
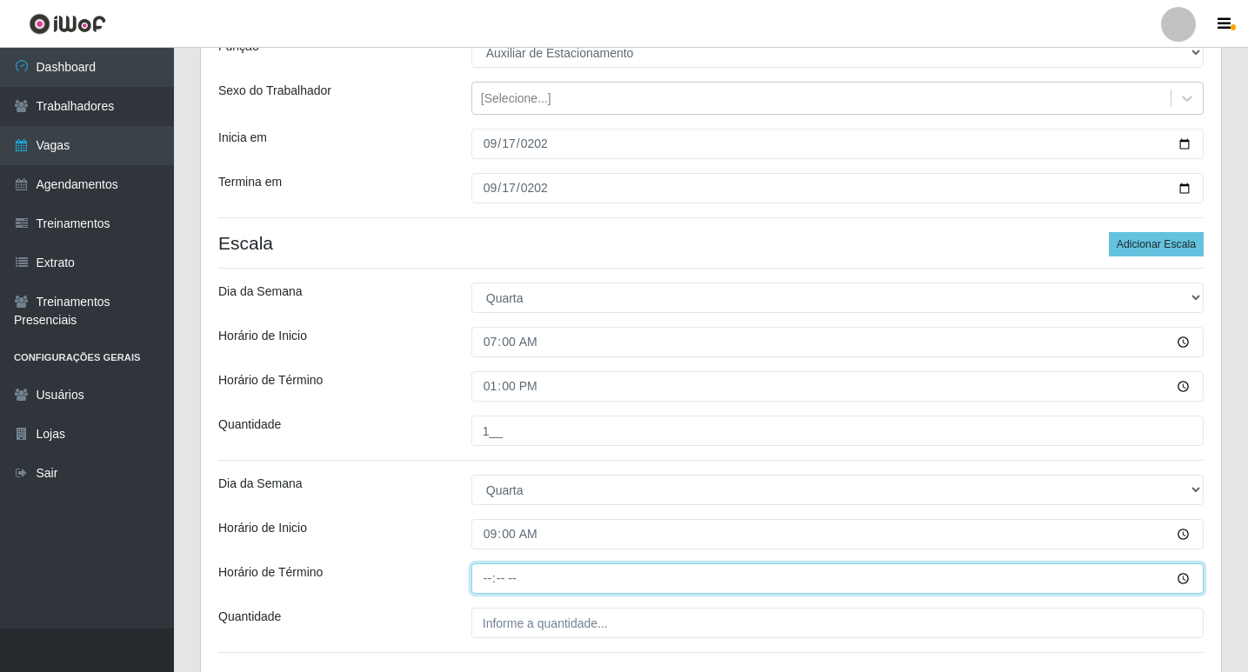
type input "16:00"
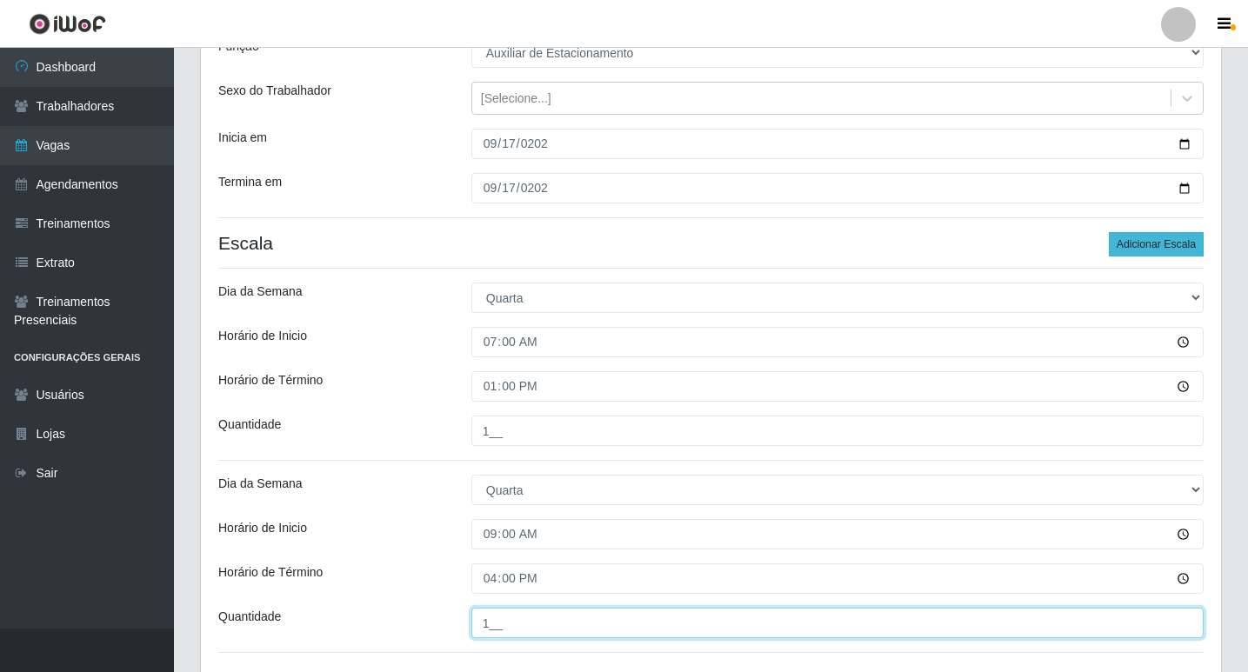
type input "1__"
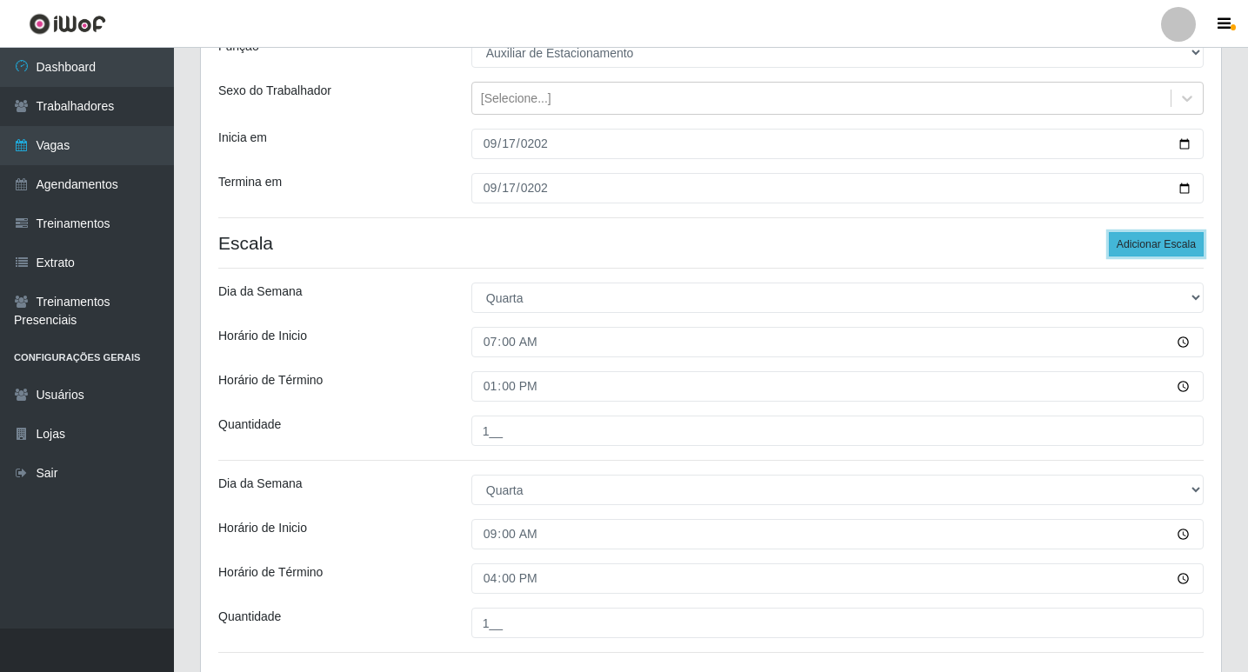
click at [1121, 250] on button "Adicionar Escala" at bounding box center [1156, 244] width 95 height 24
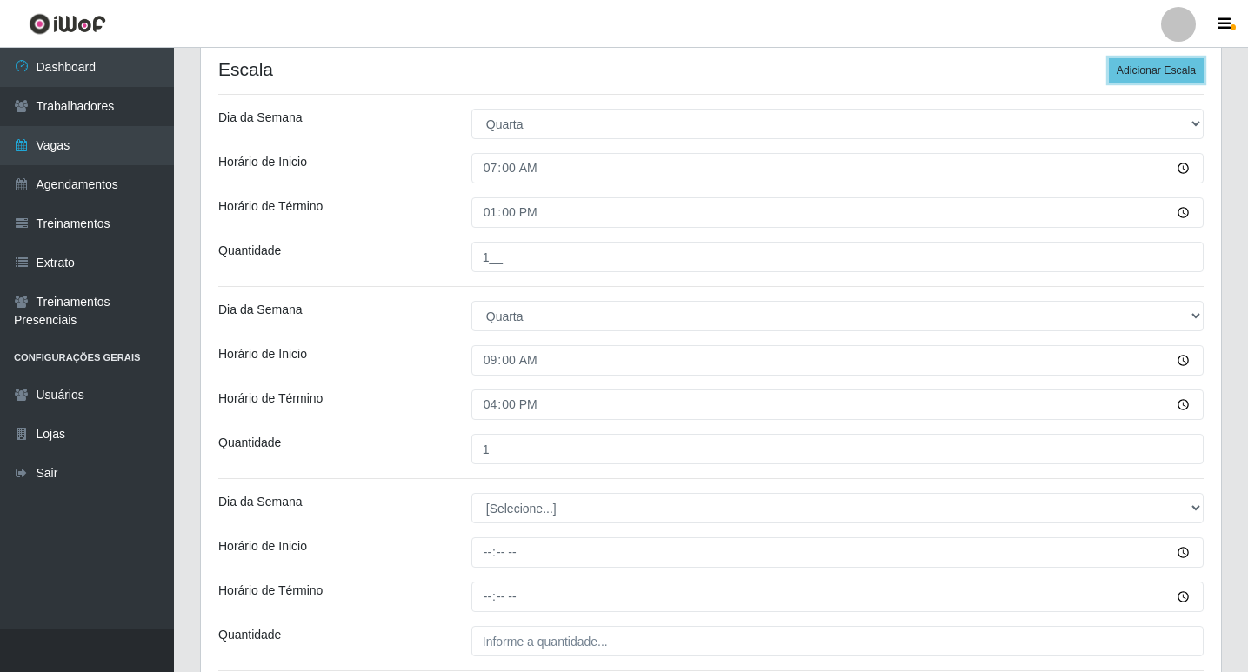
scroll to position [435, 0]
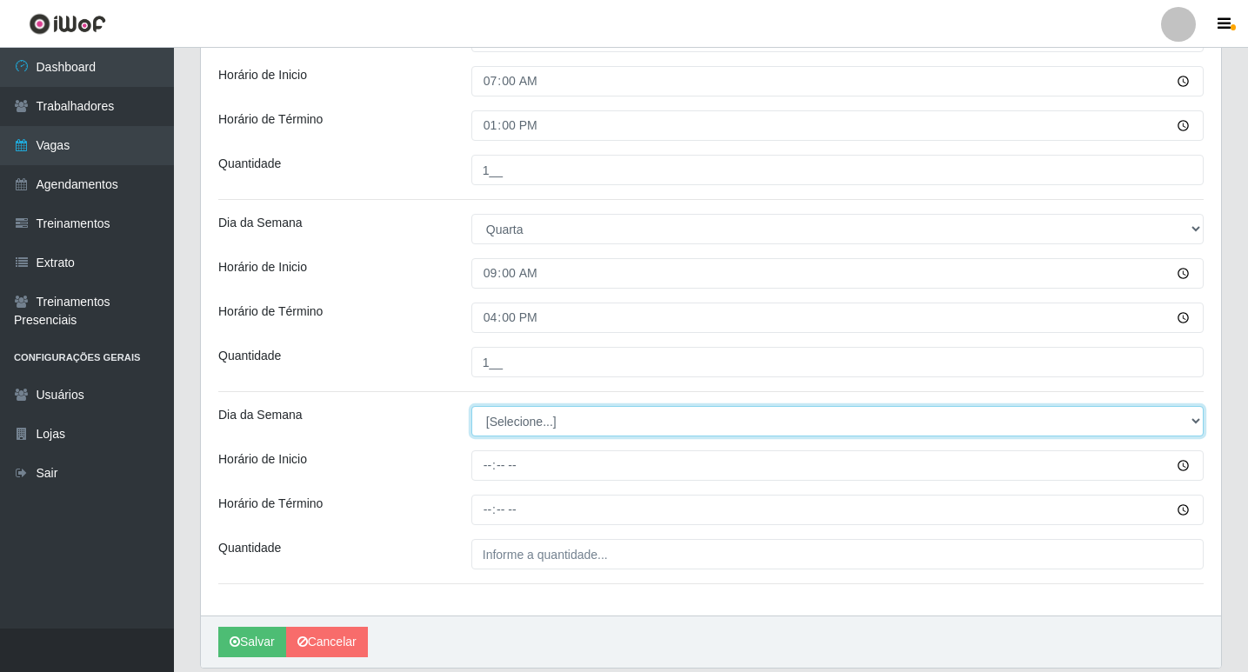
click at [503, 420] on select "[Selecione...] Segunda Terça Quarta Quinta Sexta Sábado Domingo" at bounding box center [837, 421] width 732 height 30
select select "3"
click at [471, 406] on select "[Selecione...] Segunda Terça Quarta Quinta Sexta Sábado Domingo" at bounding box center [837, 421] width 732 height 30
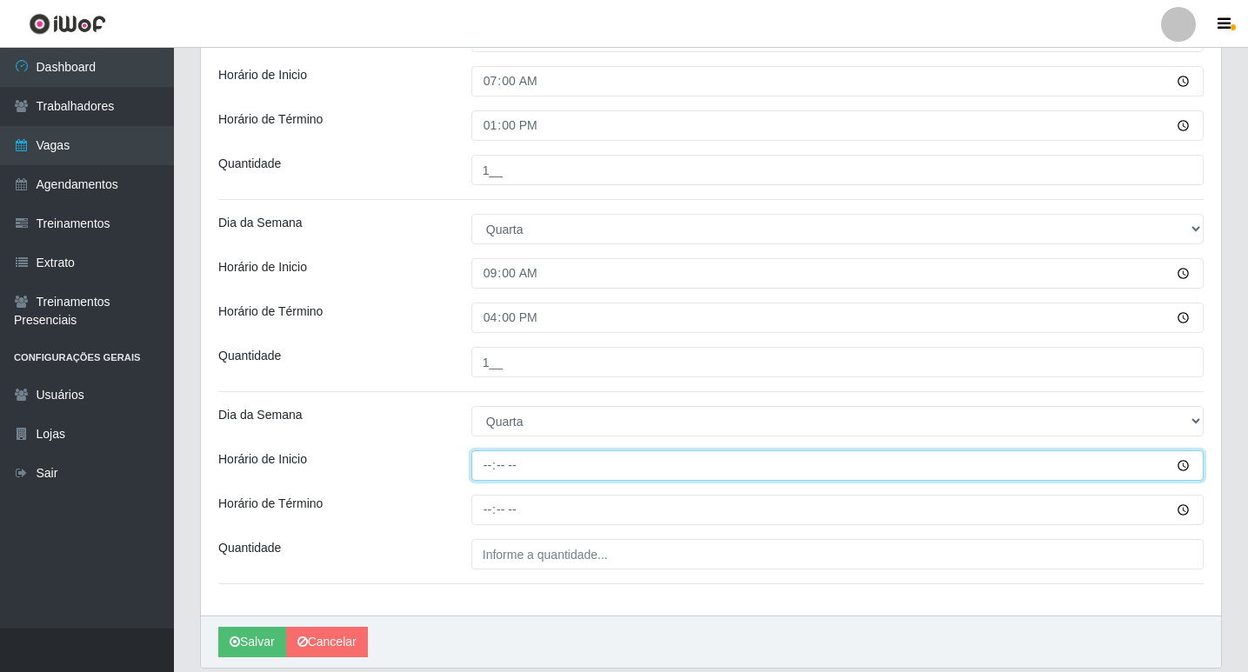
click at [480, 468] on input "Horário de Inicio" at bounding box center [837, 465] width 732 height 30
type input "16:00"
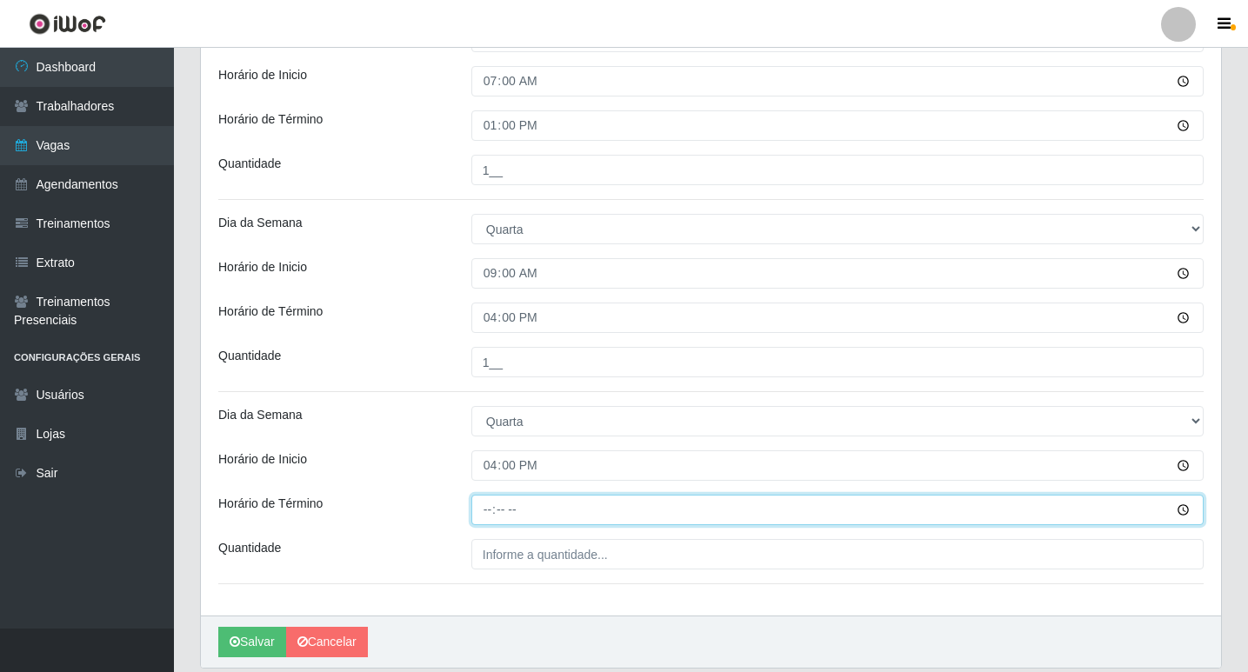
type input "22:00"
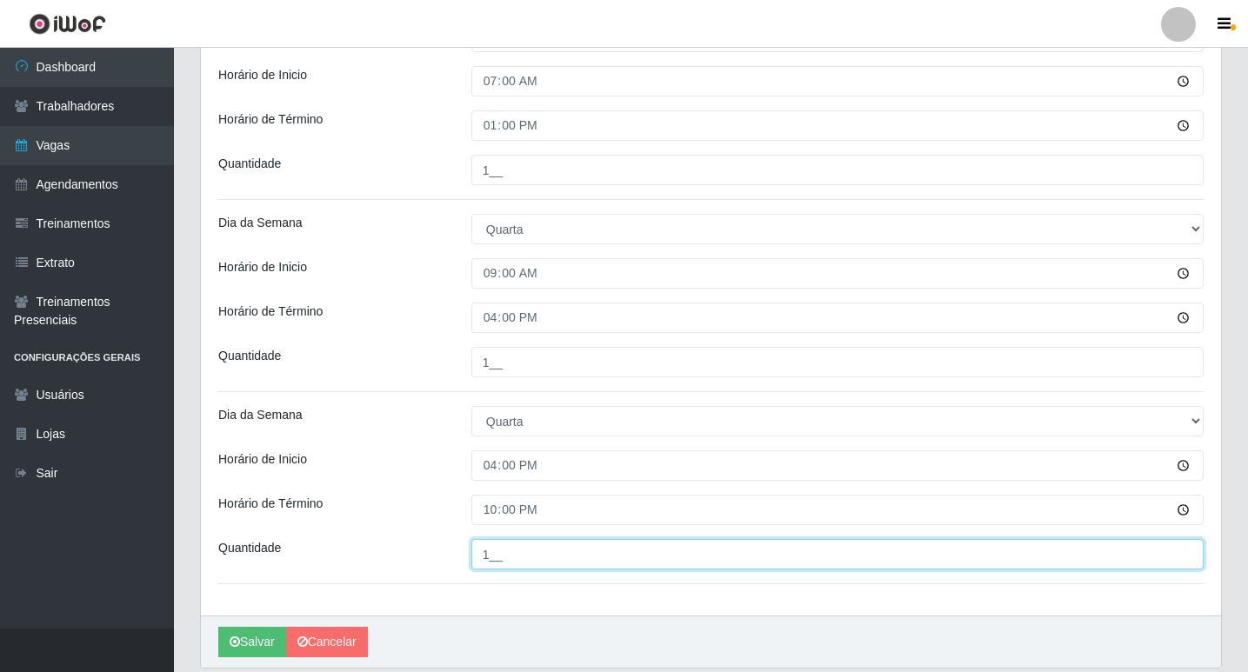
scroll to position [496, 0]
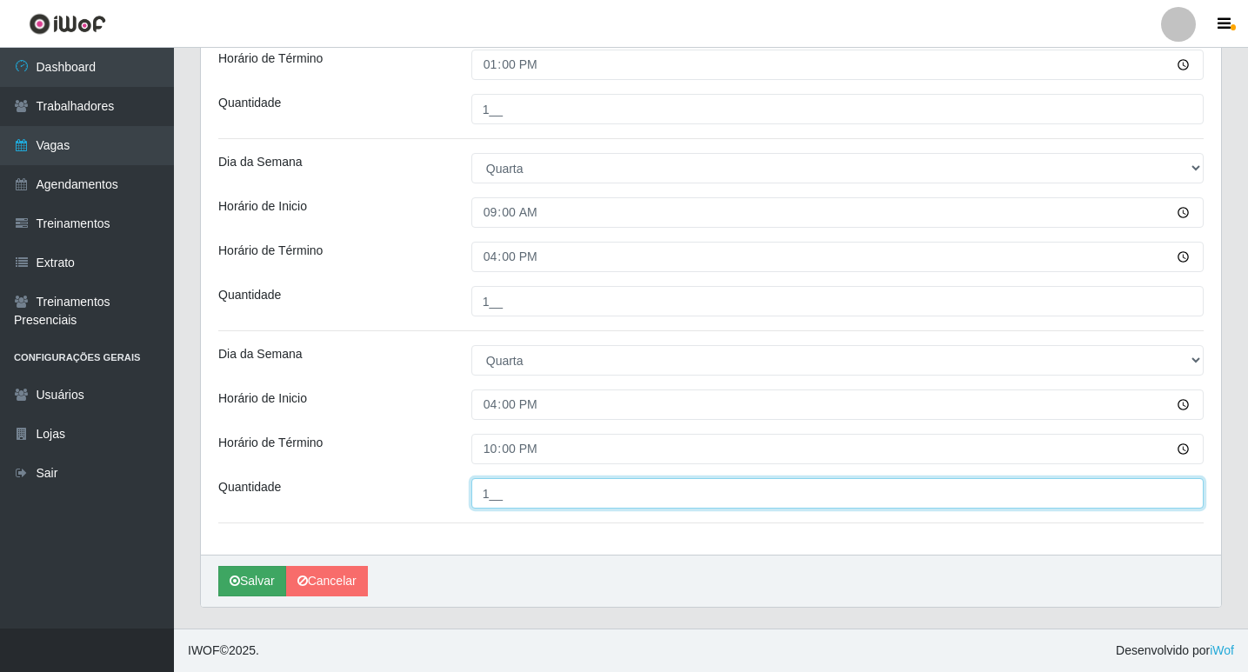
type input "1__"
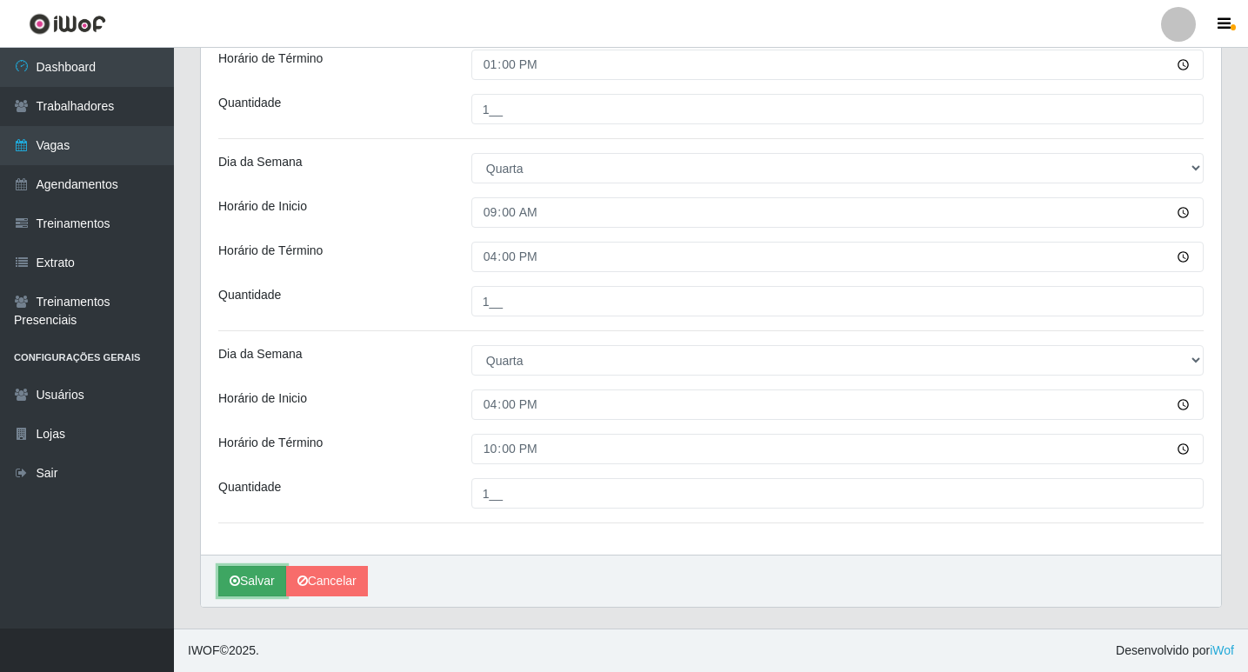
click at [231, 576] on icon "submit" at bounding box center [235, 581] width 10 height 12
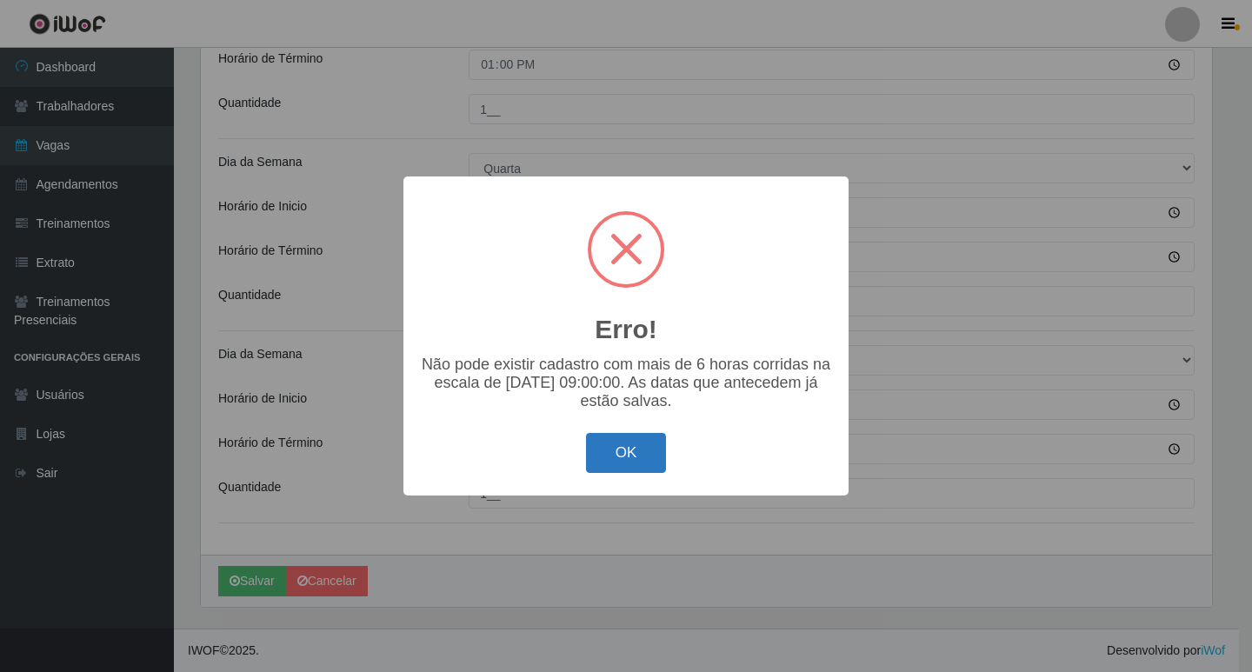
click at [619, 463] on button "OK" at bounding box center [626, 453] width 81 height 41
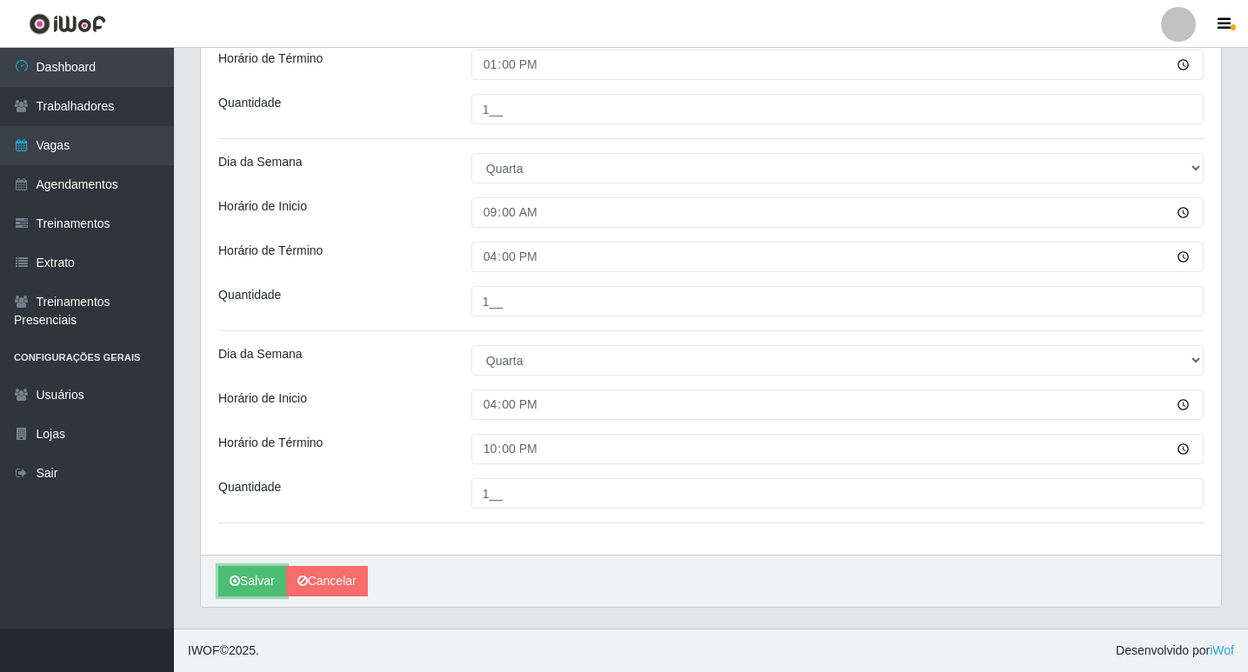
scroll to position [322, 0]
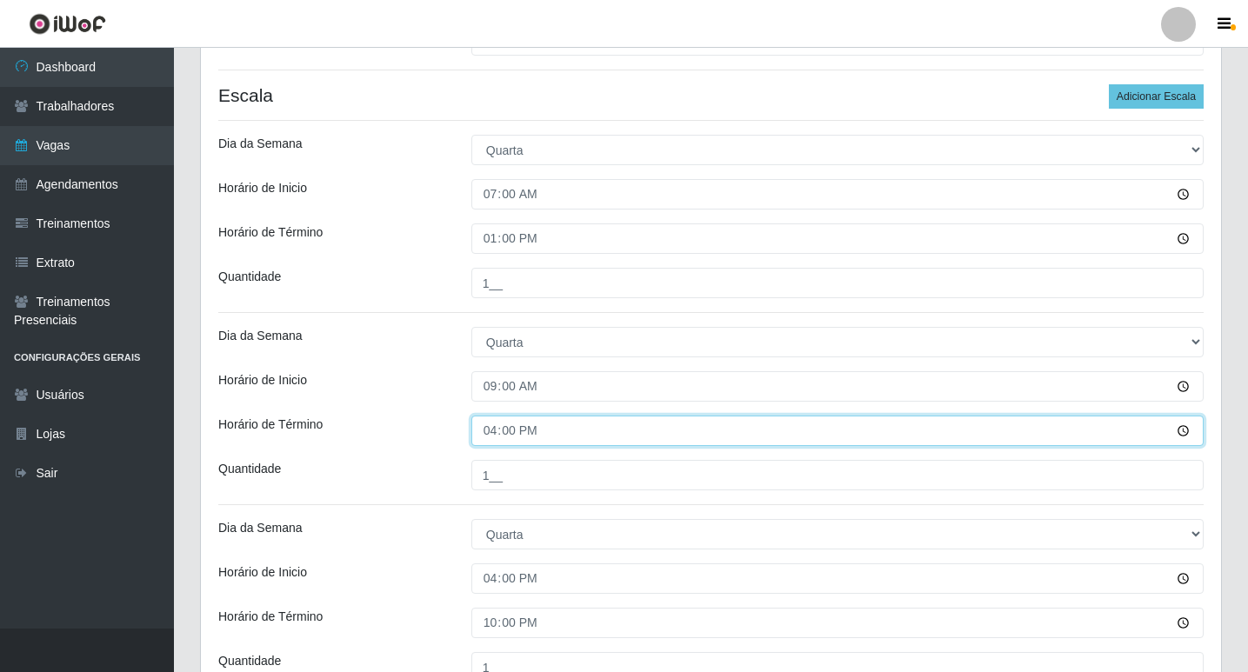
click at [496, 428] on input "16:00" at bounding box center [837, 431] width 732 height 30
type input "15:00"
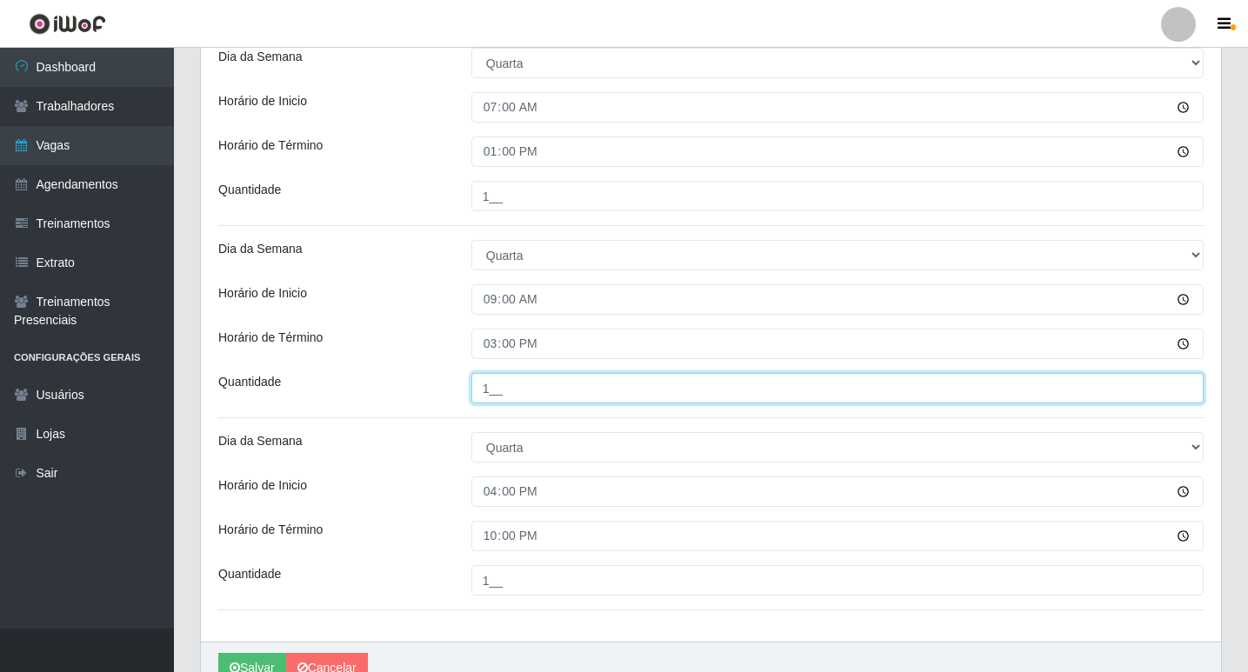
scroll to position [496, 0]
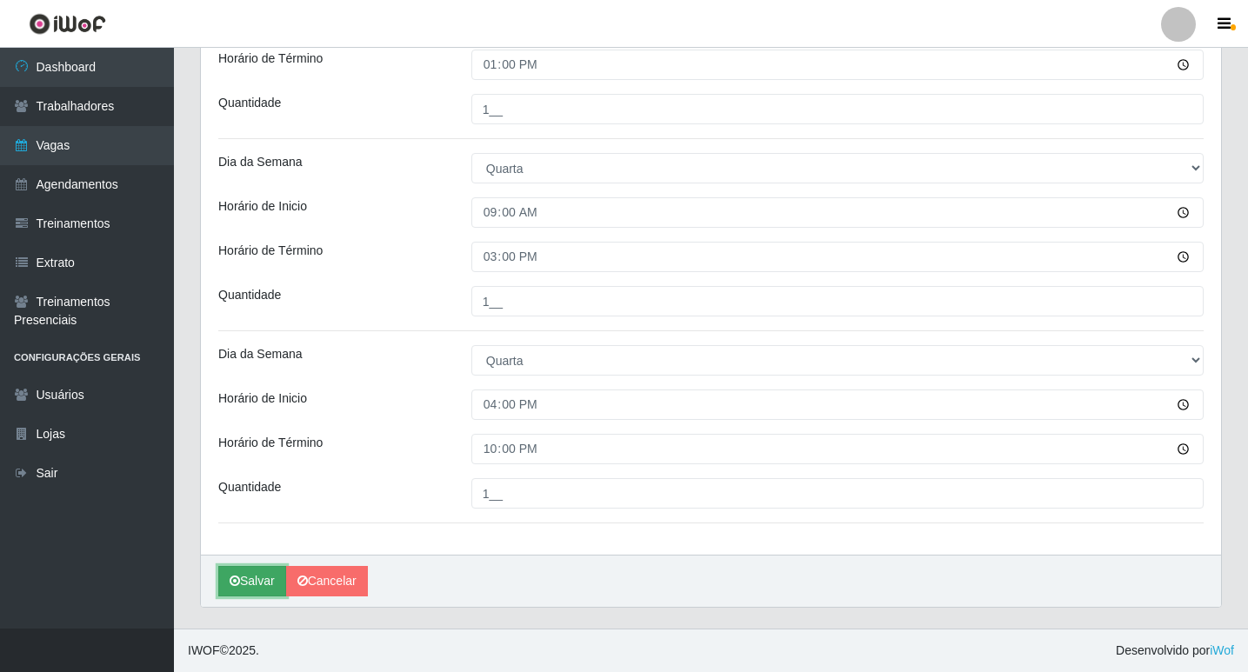
click at [255, 570] on button "Salvar" at bounding box center [252, 581] width 68 height 30
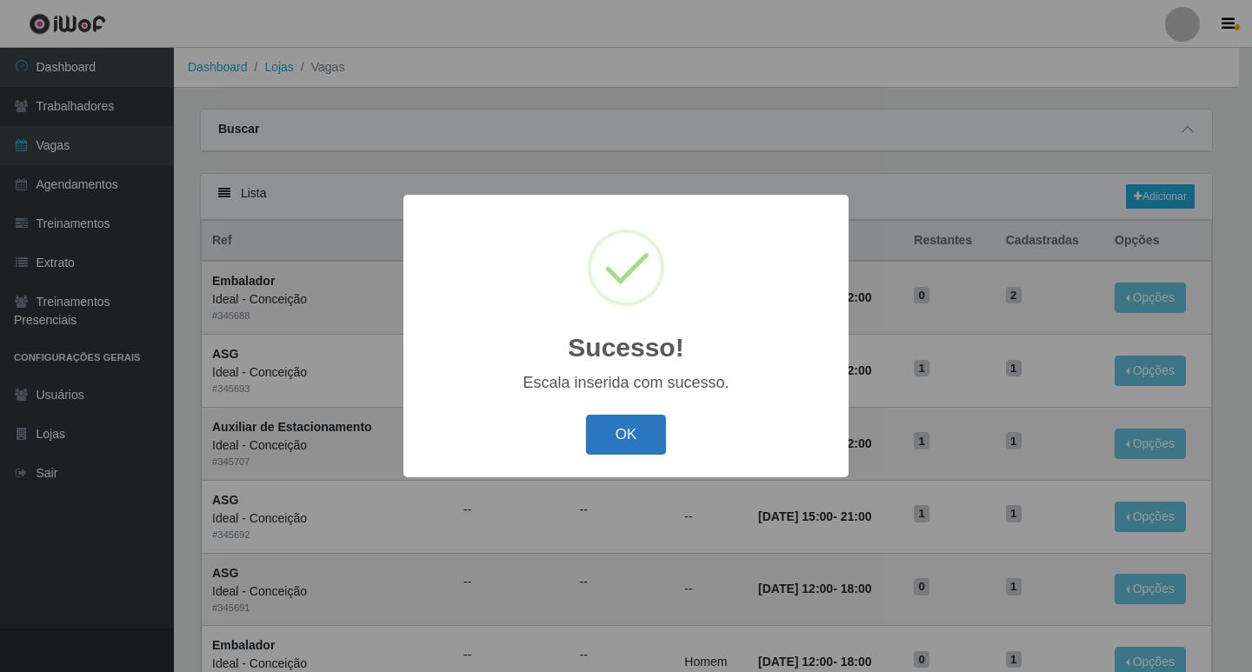
click at [661, 428] on button "OK" at bounding box center [626, 435] width 81 height 41
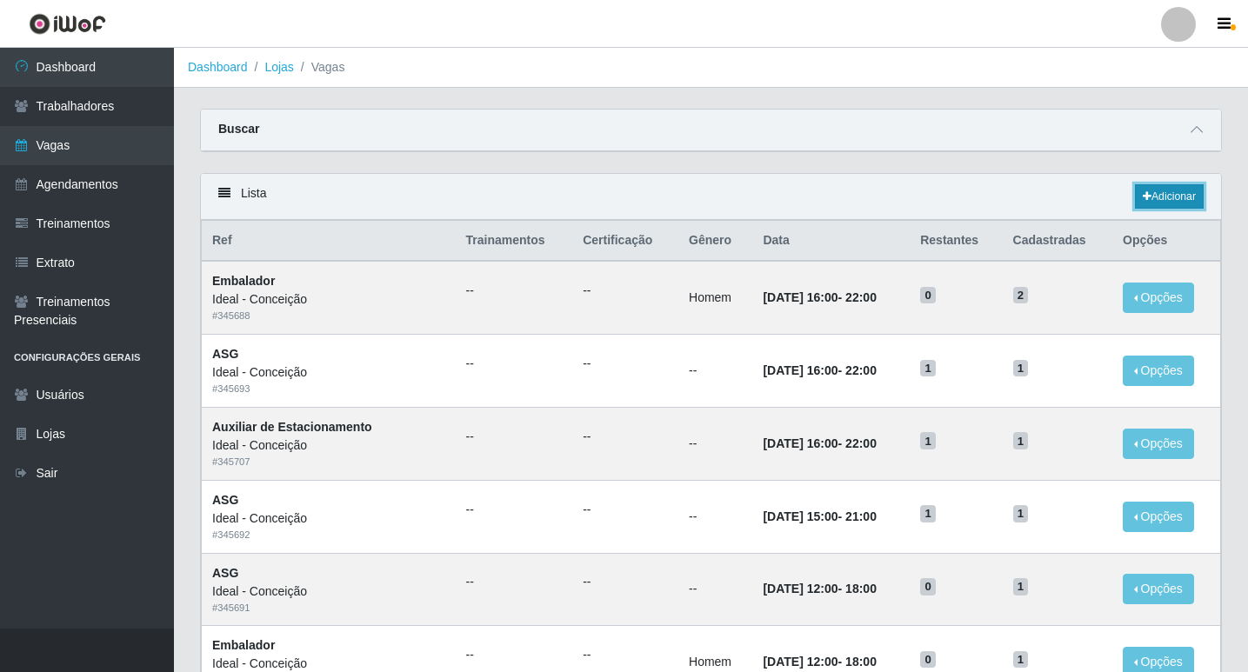
click at [1150, 195] on link "Adicionar" at bounding box center [1169, 196] width 69 height 24
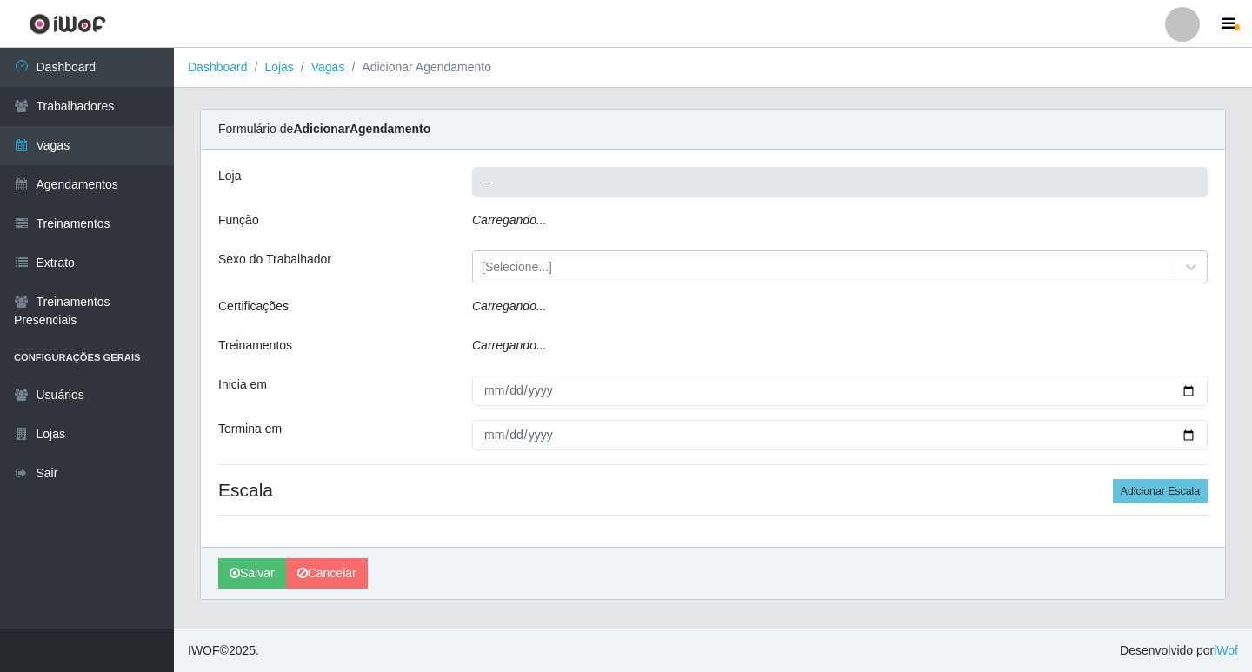
type input "Ideal - Conceição"
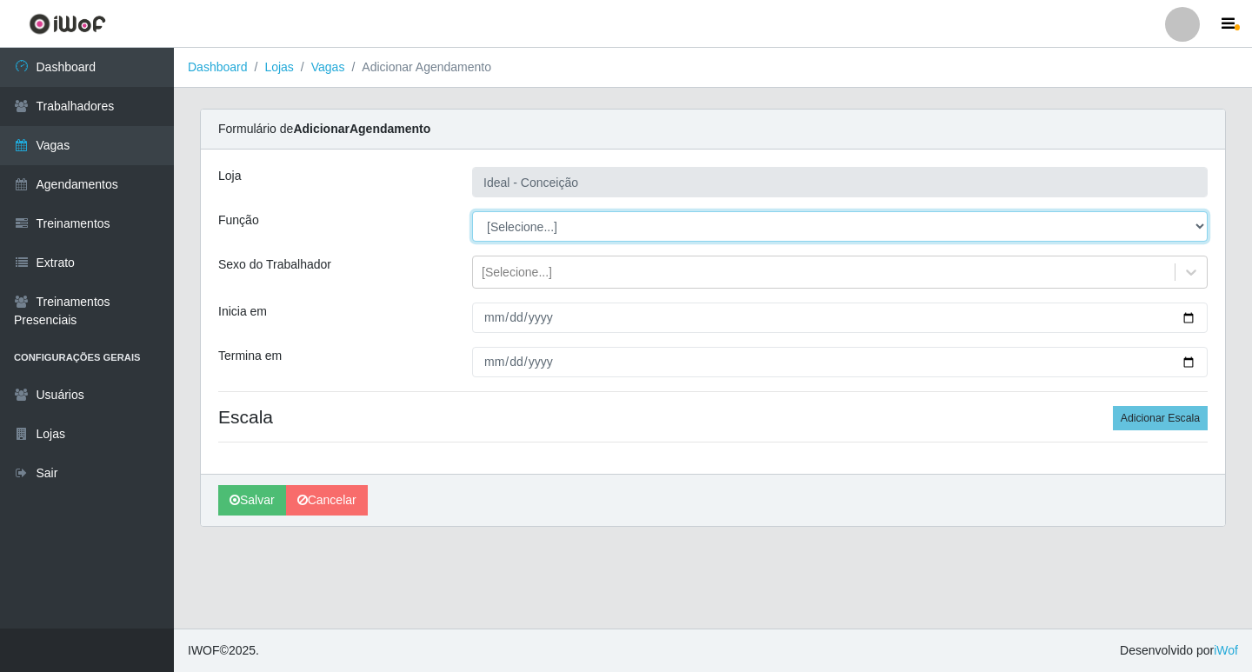
click at [534, 225] on select "[Selecione...] ASG ASG + ASG ++ Auxiliar de Estacionamento Auxiliar de Estacion…" at bounding box center [840, 226] width 736 height 30
select select "1"
click at [472, 211] on select "[Selecione...] ASG ASG + ASG ++ Auxiliar de Estacionamento Auxiliar de Estacion…" at bounding box center [840, 226] width 736 height 30
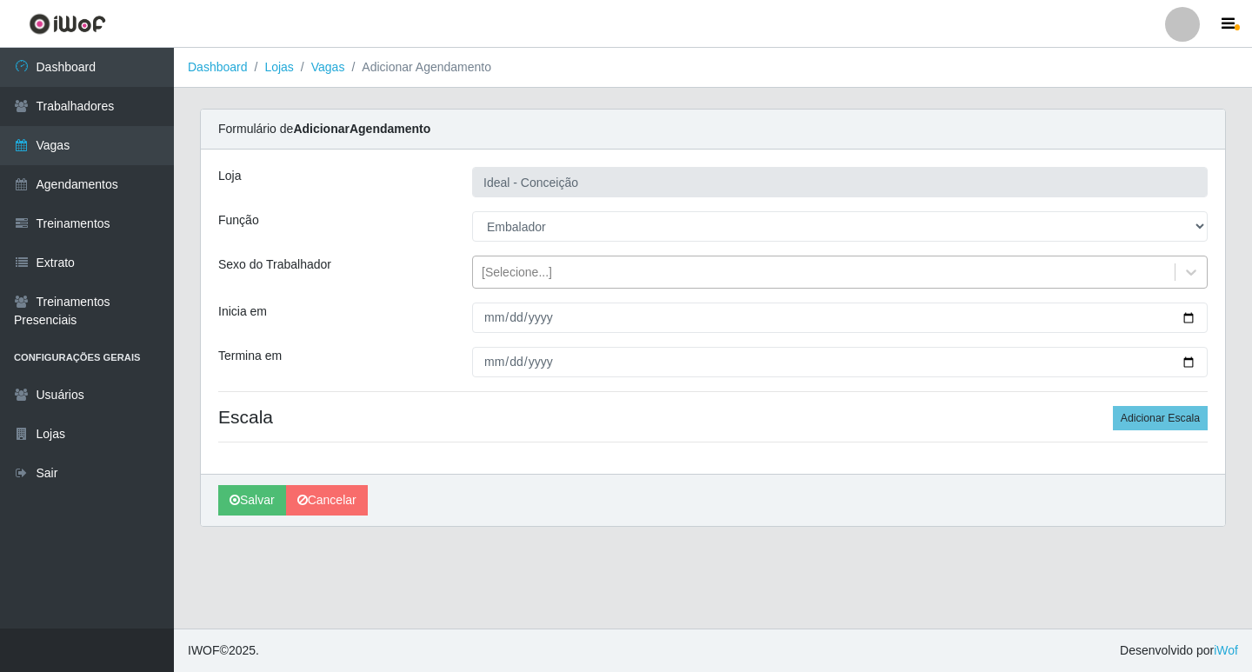
click at [497, 273] on div "[Selecione...]" at bounding box center [517, 272] width 70 height 18
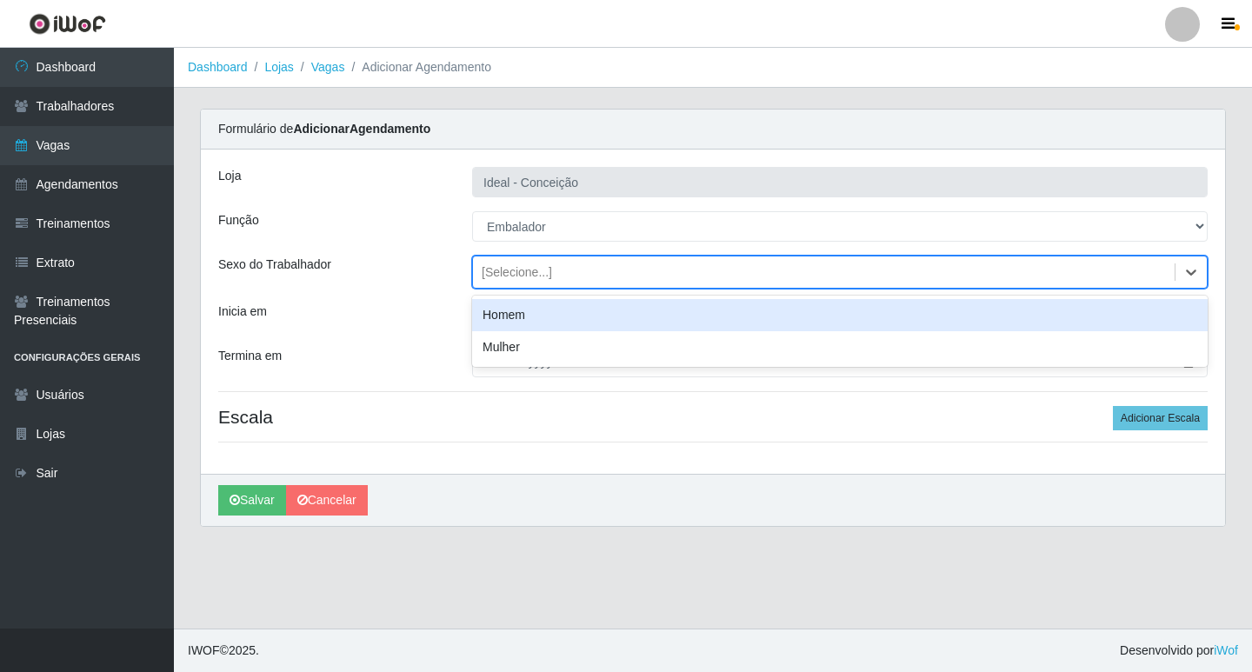
click at [499, 320] on div "Homem" at bounding box center [840, 315] width 736 height 32
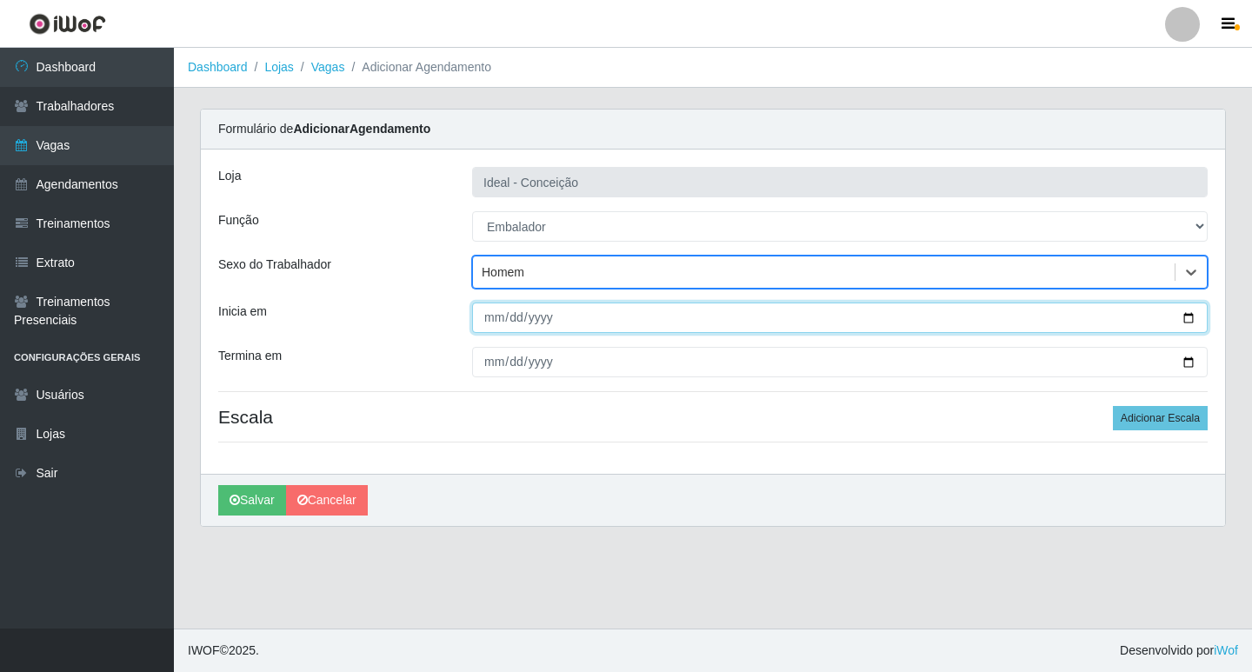
click at [488, 317] on input "Inicia em" at bounding box center [840, 318] width 736 height 30
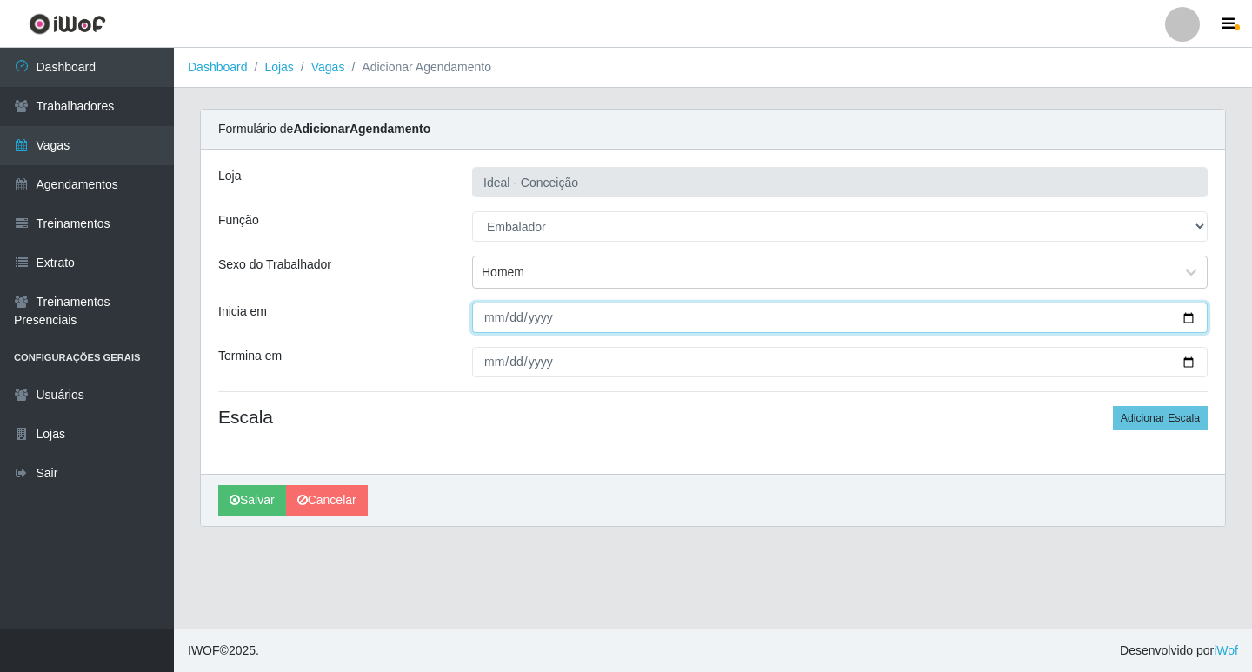
click at [486, 317] on input "Inicia em" at bounding box center [840, 318] width 736 height 30
type input "[DATE]"
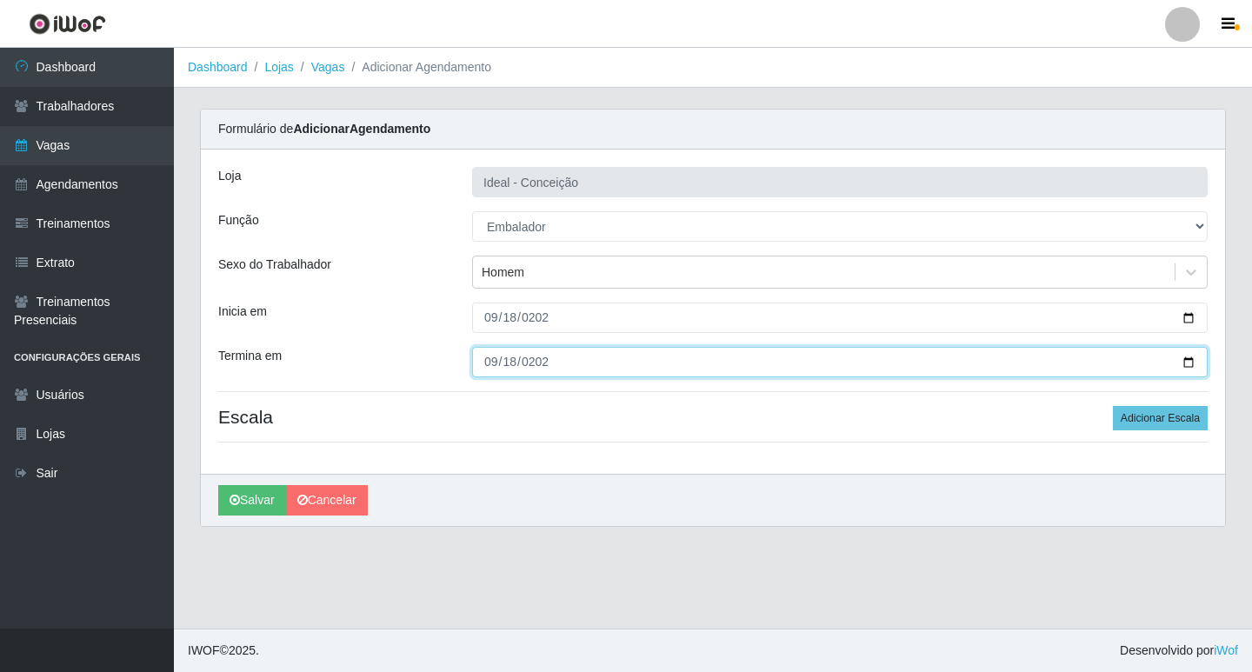
type input "[DATE]"
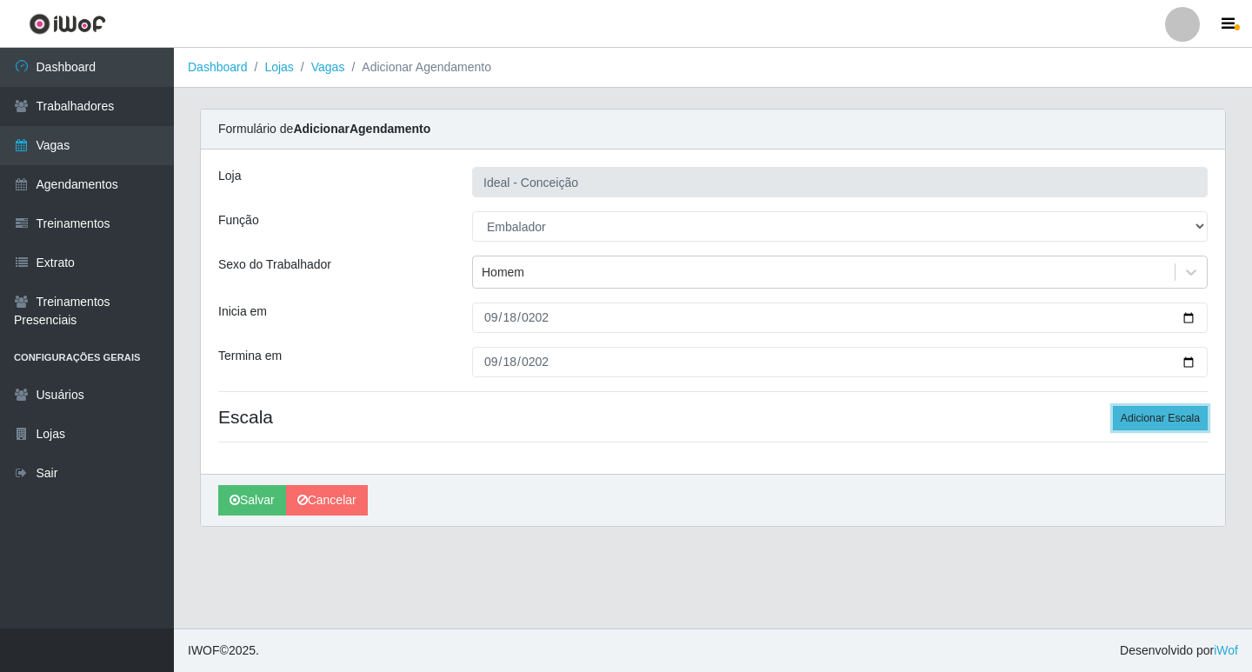
click at [1177, 407] on button "Adicionar Escala" at bounding box center [1160, 418] width 95 height 24
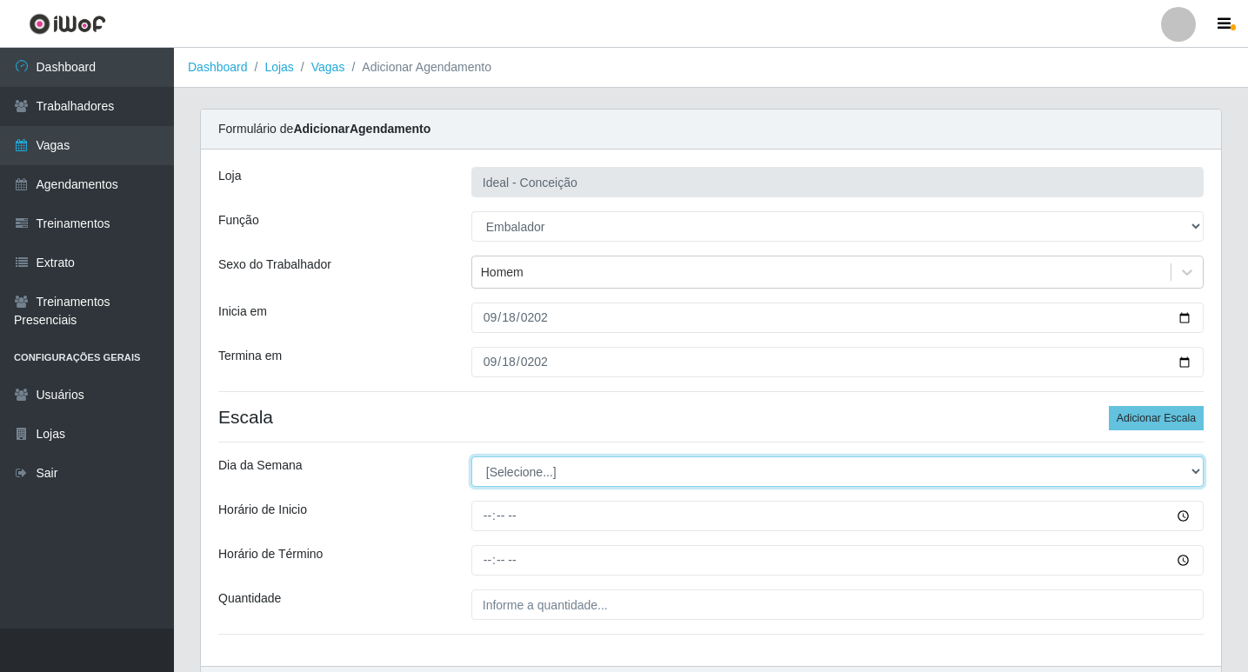
click at [482, 482] on select "[Selecione...] Segunda Terça Quarta Quinta Sexta Sábado Domingo" at bounding box center [837, 472] width 732 height 30
select select "4"
click at [471, 457] on select "[Selecione...] Segunda Terça Quarta Quinta Sexta Sábado Domingo" at bounding box center [837, 472] width 732 height 30
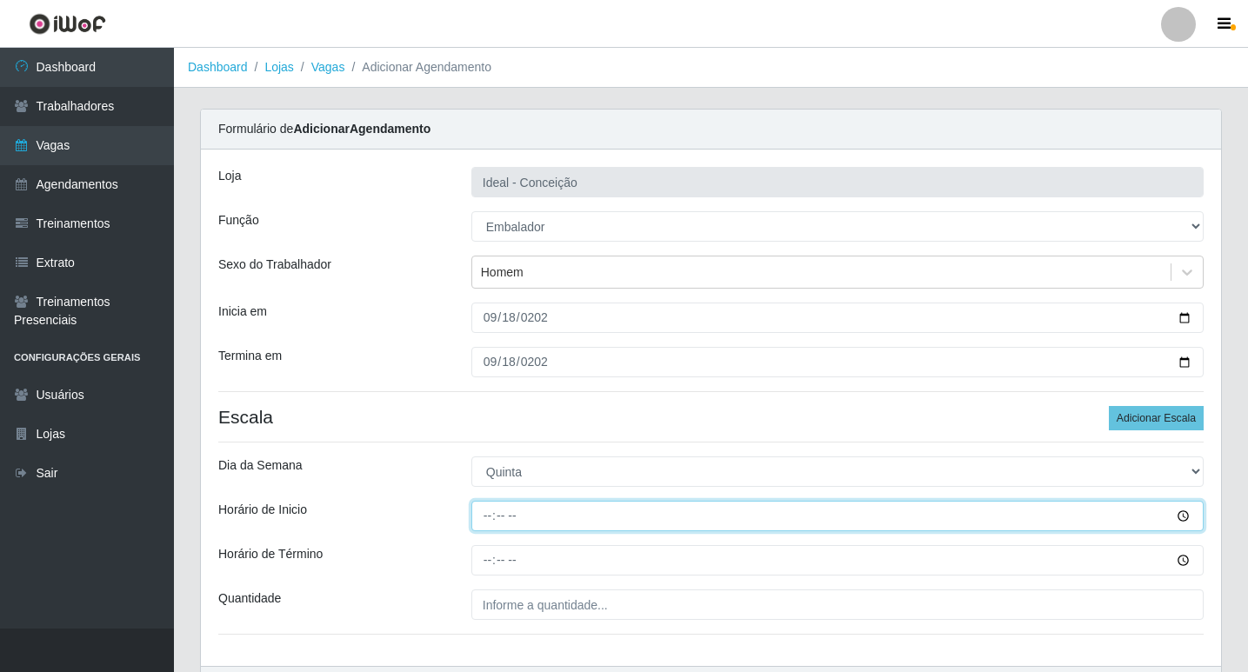
click at [494, 517] on input "Horário de Inicio" at bounding box center [837, 516] width 732 height 30
type input "10:00"
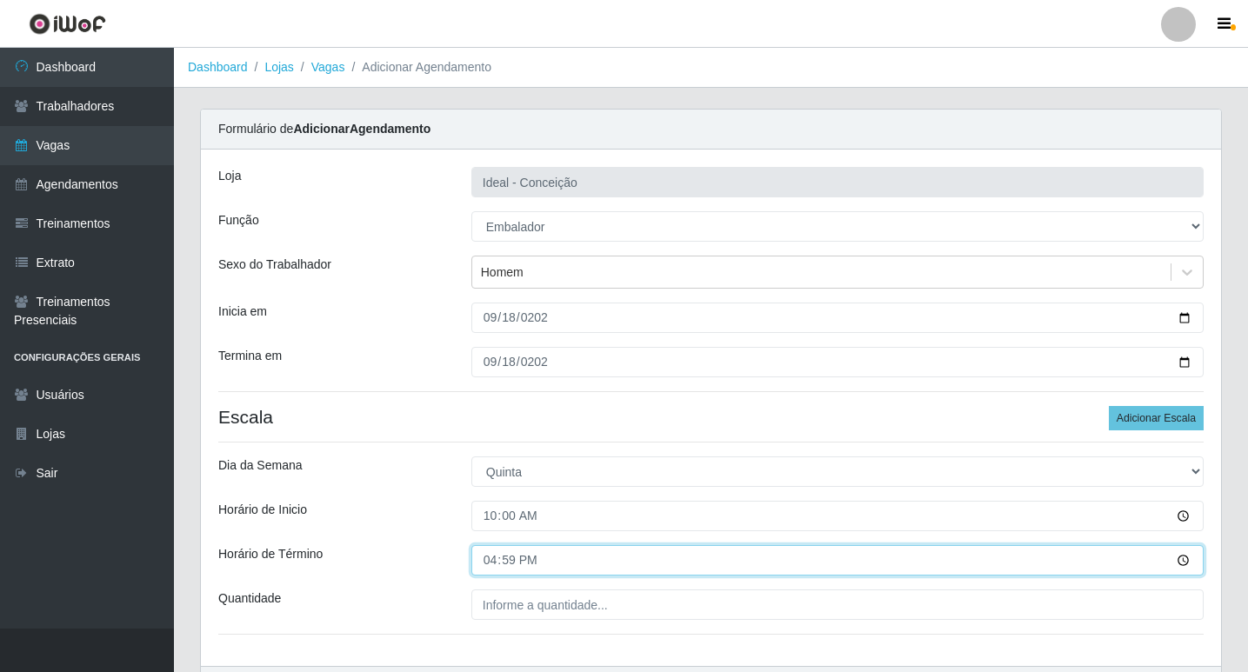
type input "16:00"
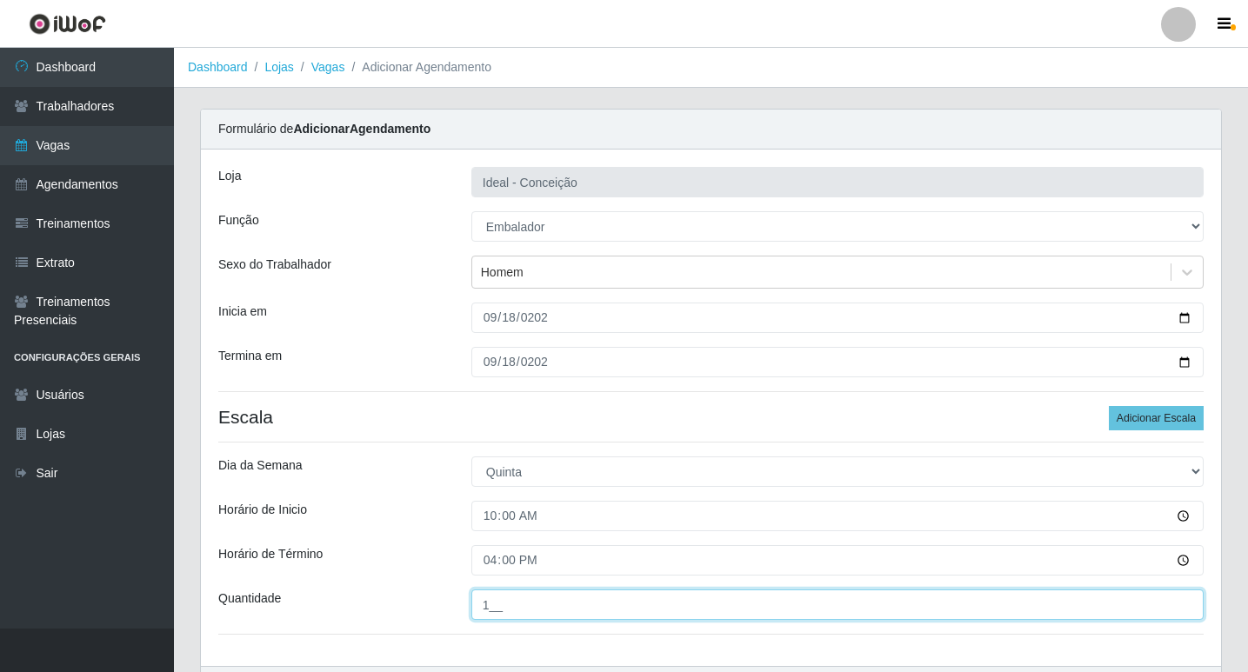
type input "1__"
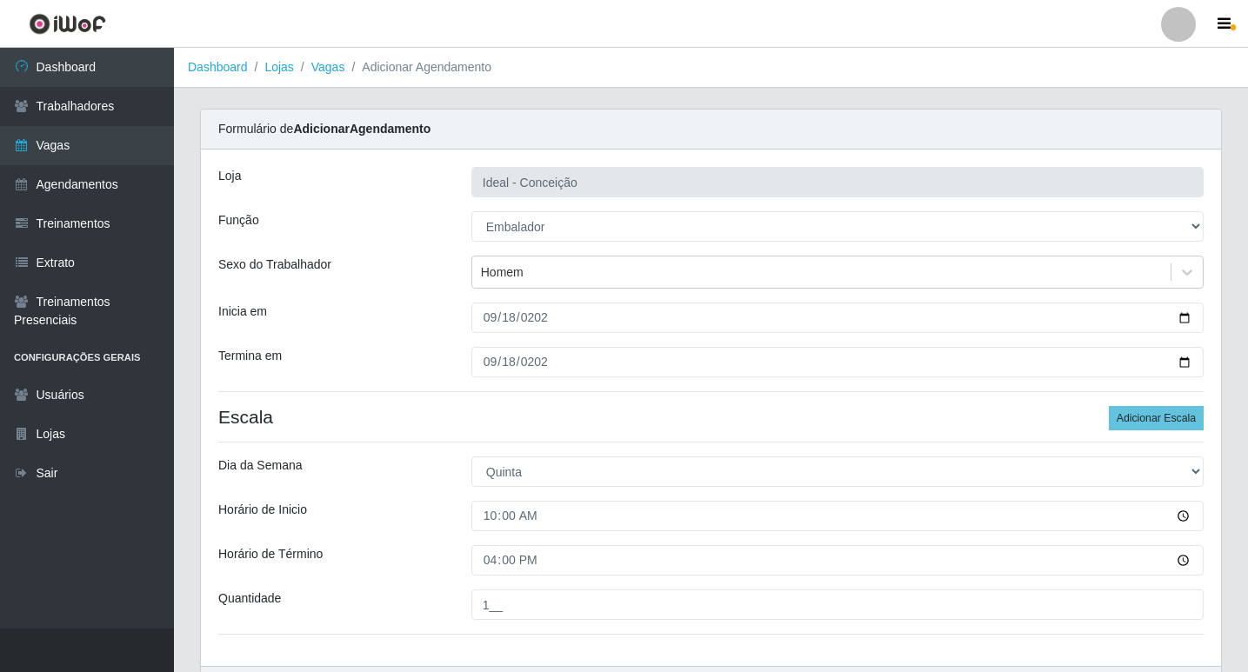
scroll to position [111, 0]
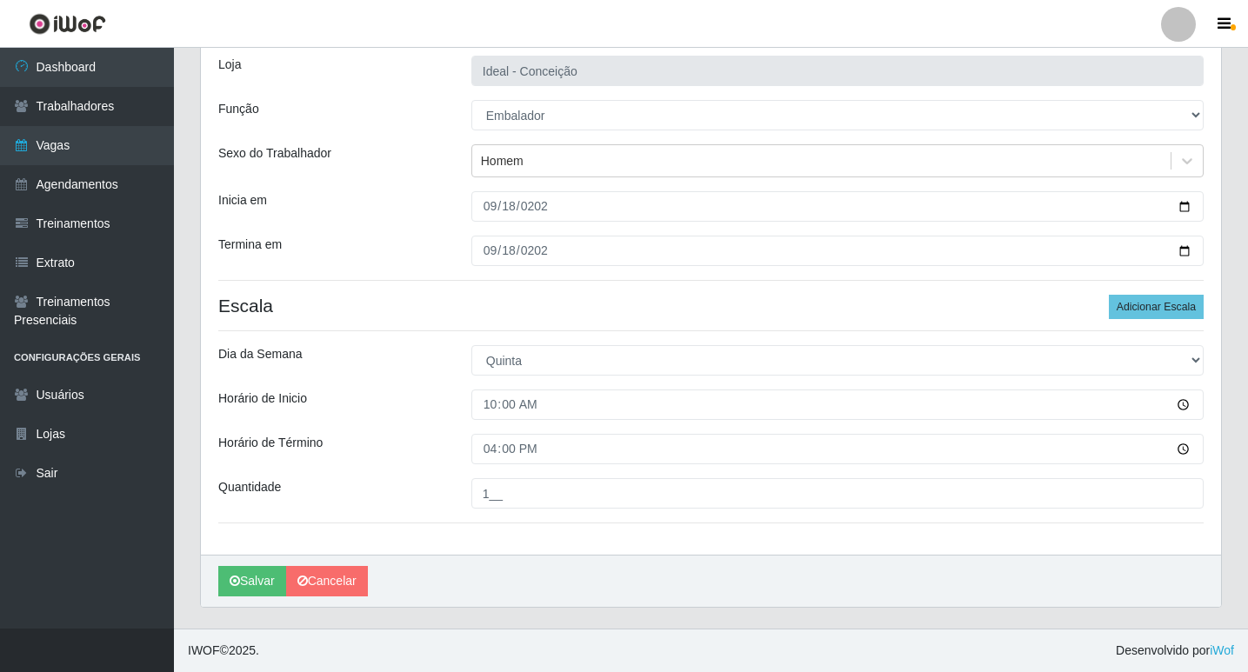
click at [1162, 294] on div "Loja Ideal - Conceição Função [Selecione...] ASG ASG + ASG ++ Auxiliar de Estac…" at bounding box center [711, 296] width 1020 height 517
click at [1164, 306] on button "Adicionar Escala" at bounding box center [1156, 307] width 95 height 24
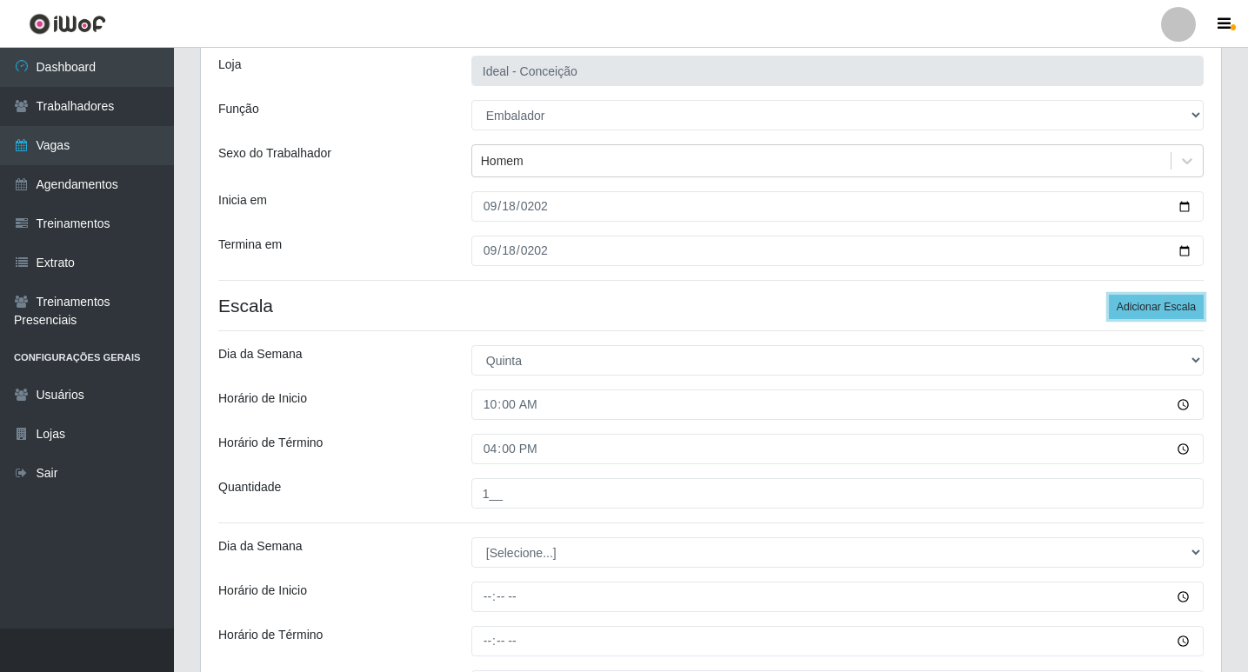
scroll to position [303, 0]
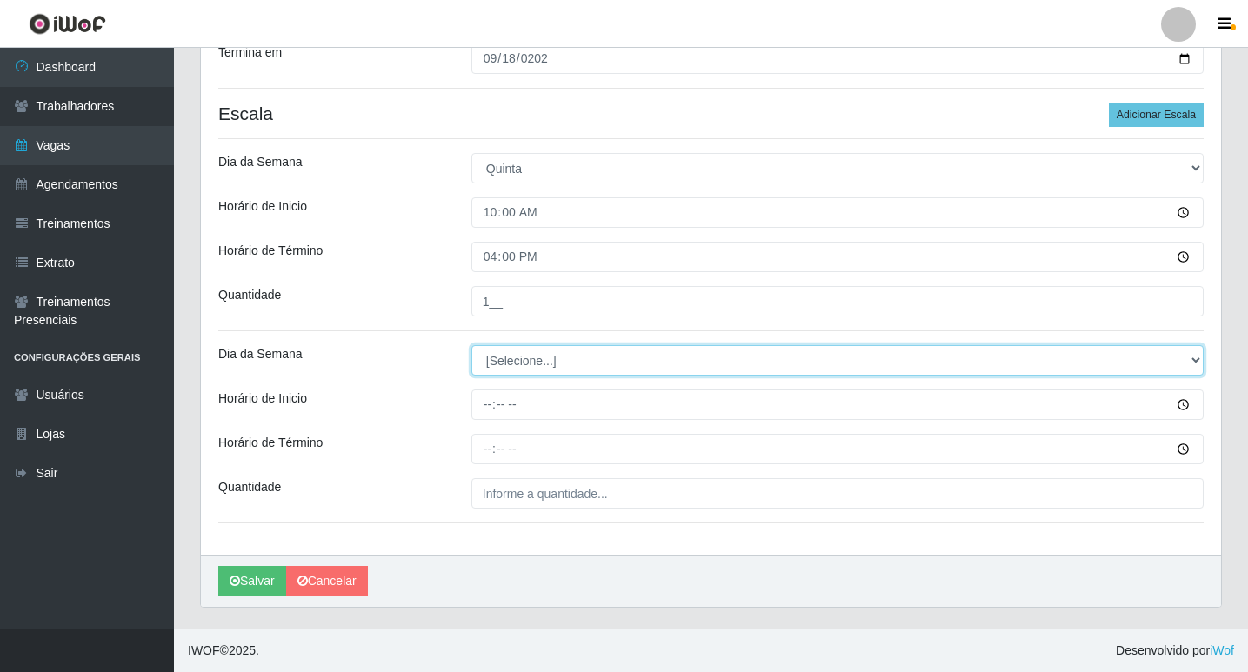
click at [558, 353] on select "[Selecione...] Segunda Terça Quarta Quinta Sexta Sábado Domingo" at bounding box center [837, 360] width 732 height 30
click at [505, 350] on select "[Selecione...] Segunda Terça Quarta Quinta Sexta Sábado Domingo" at bounding box center [837, 360] width 732 height 30
select select "4"
click at [471, 345] on select "[Selecione...] Segunda Terça Quarta Quinta Sexta Sábado Domingo" at bounding box center [837, 360] width 732 height 30
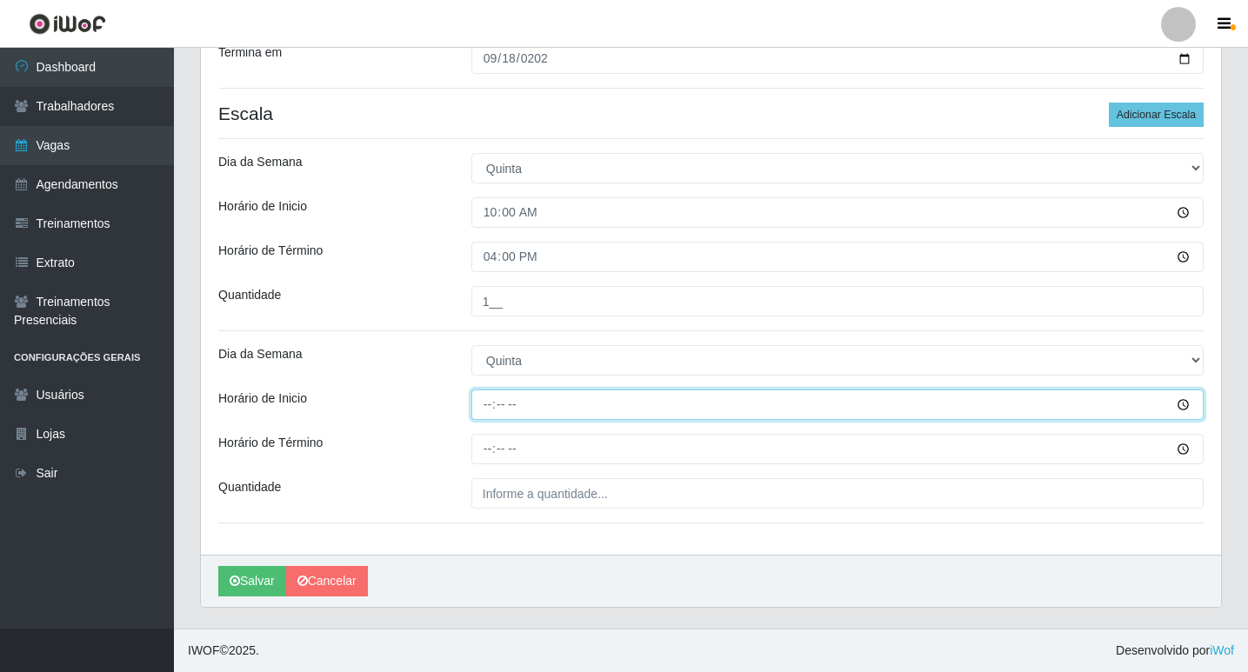
click at [484, 410] on input "Horário de Inicio" at bounding box center [837, 405] width 732 height 30
type input "12:00"
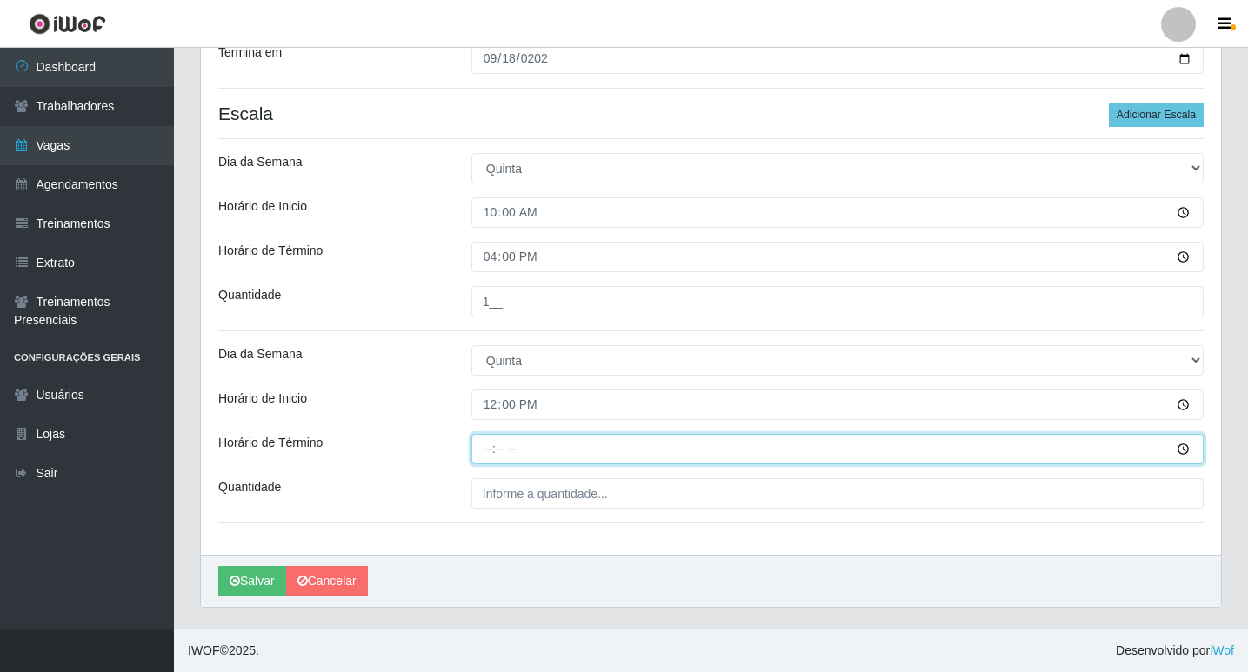
type input "18:00"
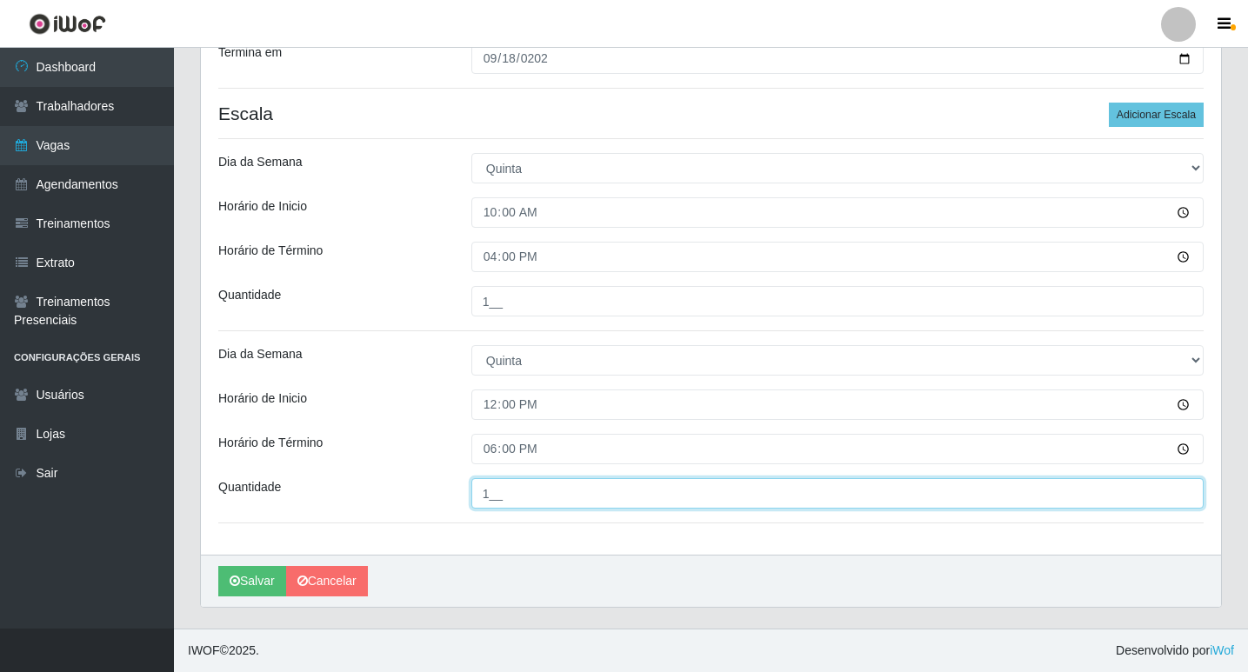
type input "1__"
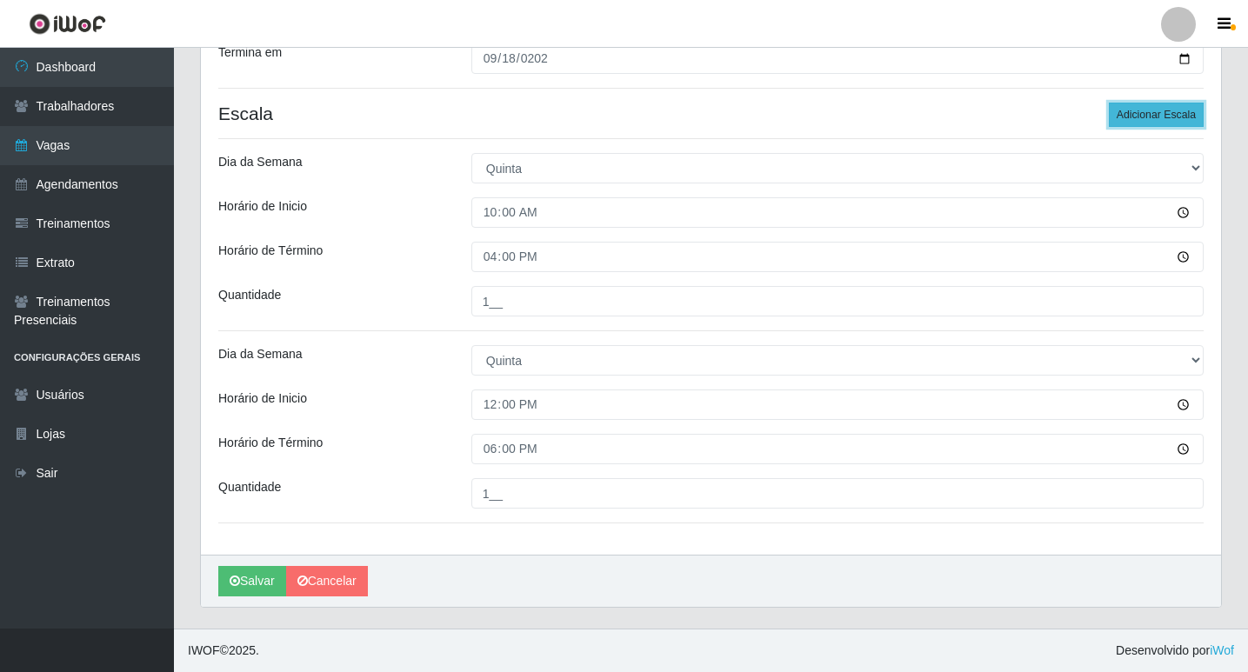
click at [1132, 117] on button "Adicionar Escala" at bounding box center [1156, 115] width 95 height 24
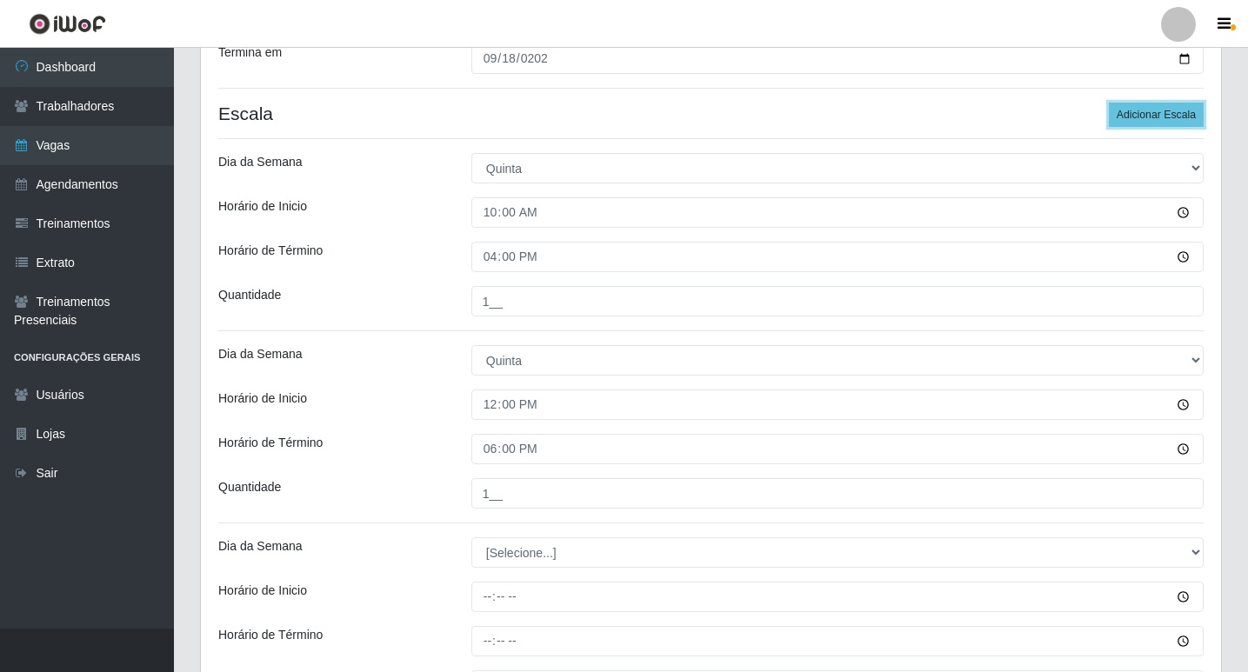
scroll to position [496, 0]
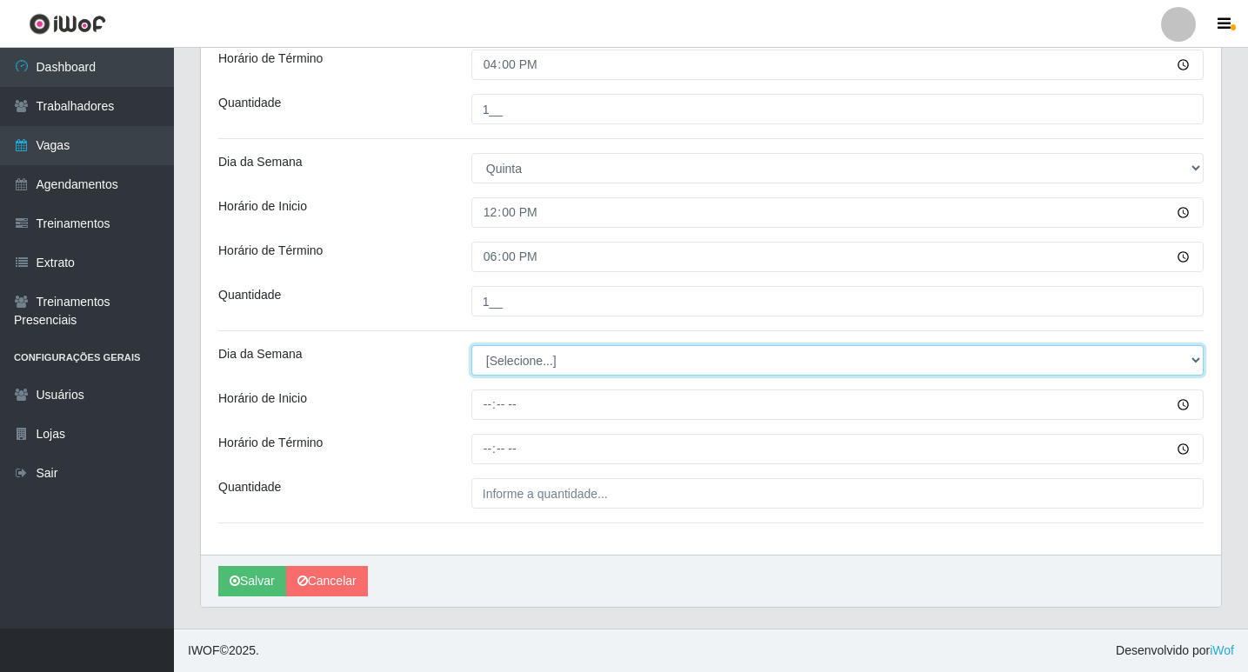
click at [576, 353] on select "[Selecione...] Segunda Terça Quarta Quinta Sexta Sábado Domingo" at bounding box center [837, 360] width 732 height 30
select select "4"
click at [471, 345] on select "[Selecione...] Segunda Terça Quarta Quinta Sexta Sábado Domingo" at bounding box center [837, 360] width 732 height 30
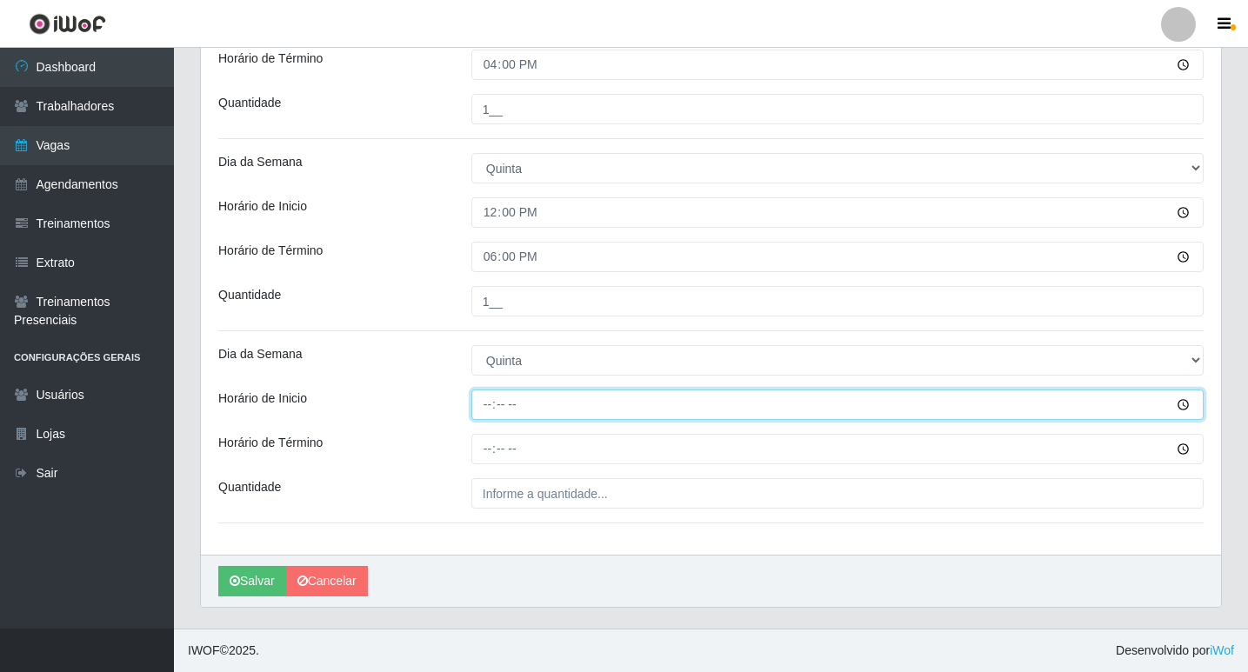
click at [472, 408] on input "Horário de Inicio" at bounding box center [837, 405] width 732 height 30
type input "16:00"
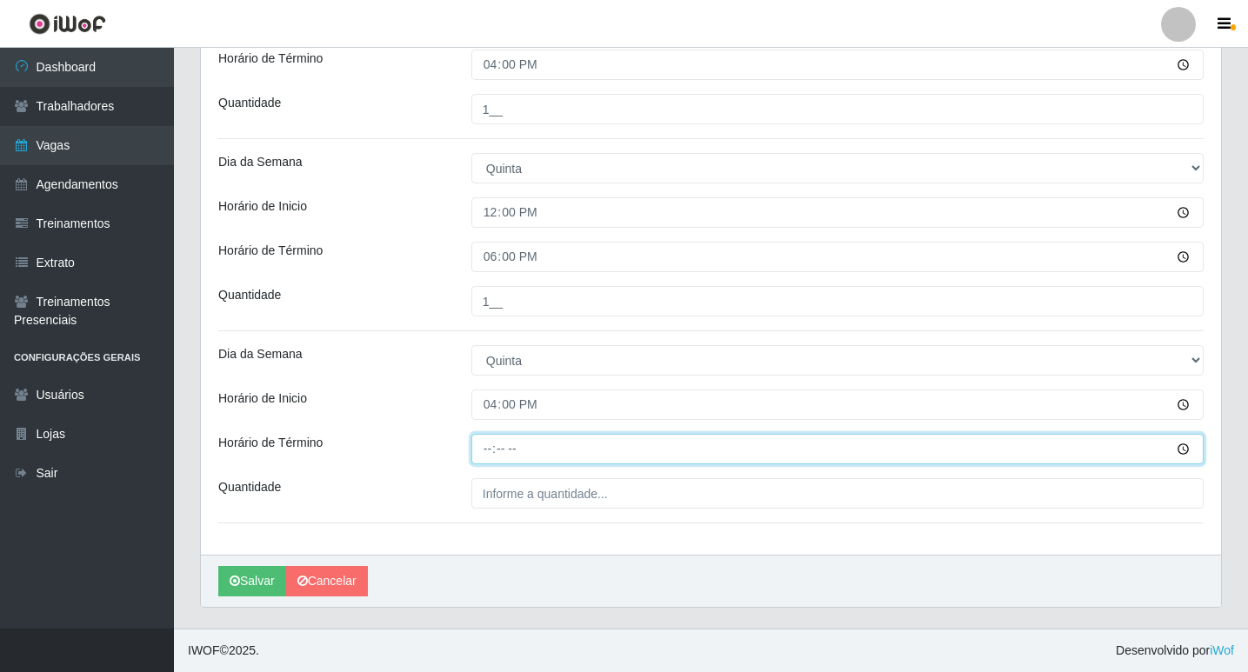
type input "22:00"
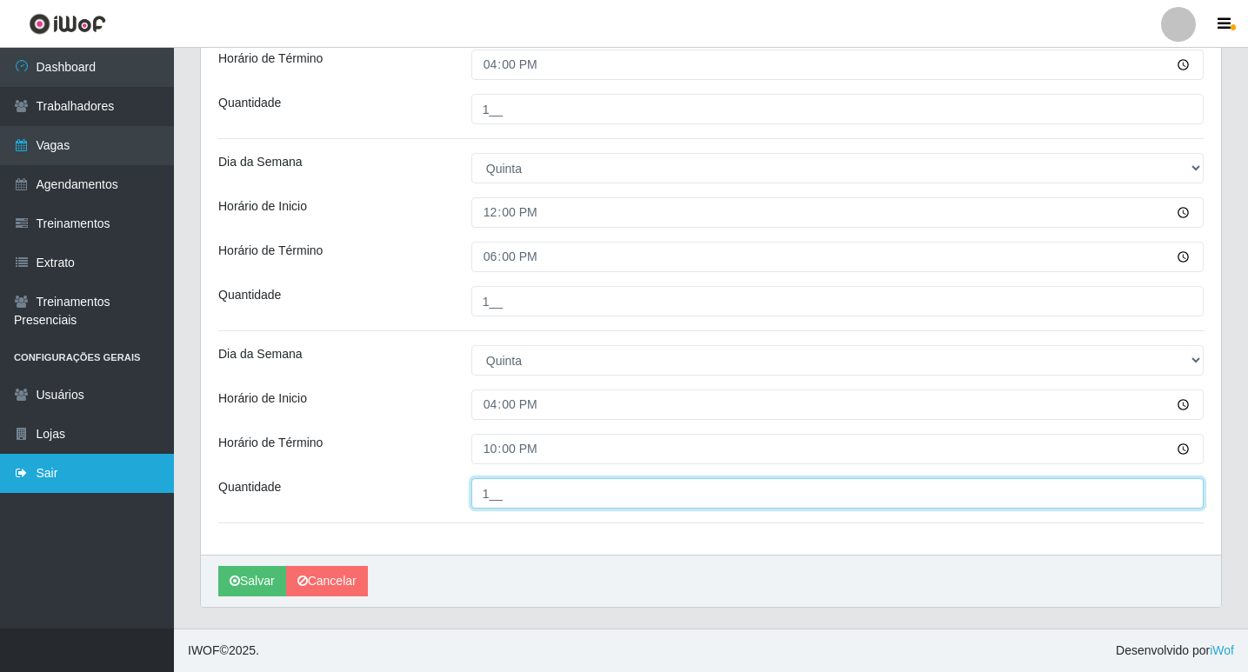
drag, startPoint x: 531, startPoint y: 496, endPoint x: 135, endPoint y: 484, distance: 396.7
click at [135, 484] on div "Dashboard Trabalhadores Vagas Agendamentos Treinamentos Extrato Treinamentos Pr…" at bounding box center [624, 90] width 1248 height 1077
type input "2__"
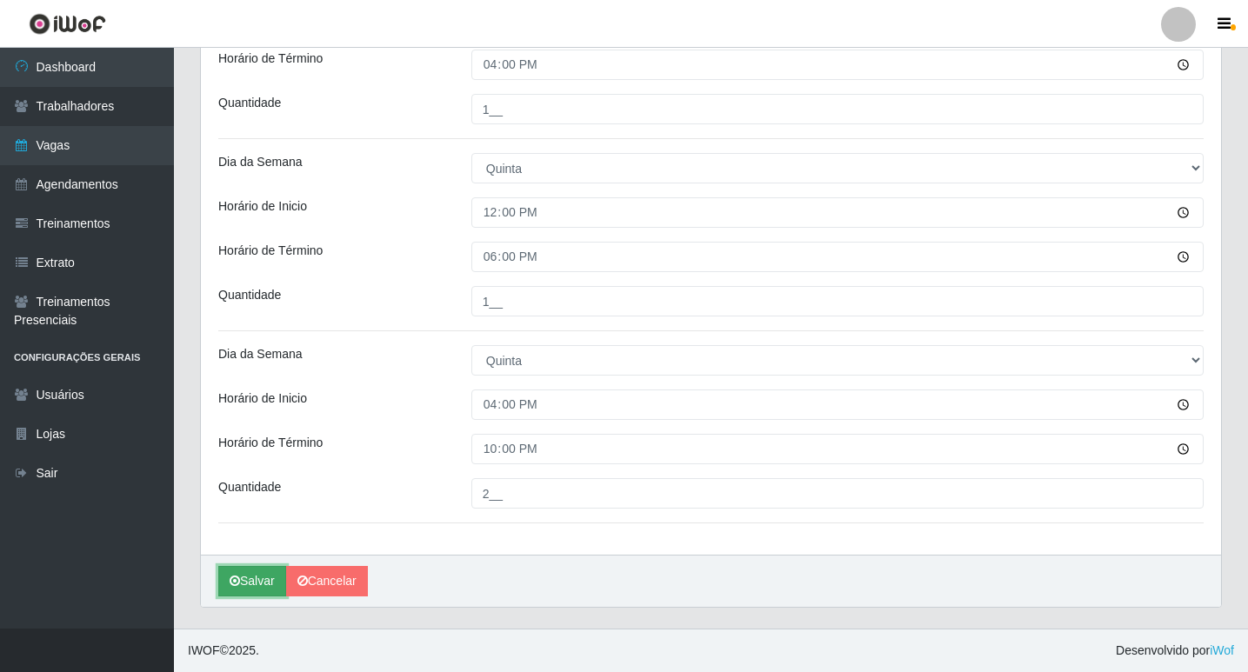
click at [236, 577] on icon "submit" at bounding box center [235, 581] width 10 height 12
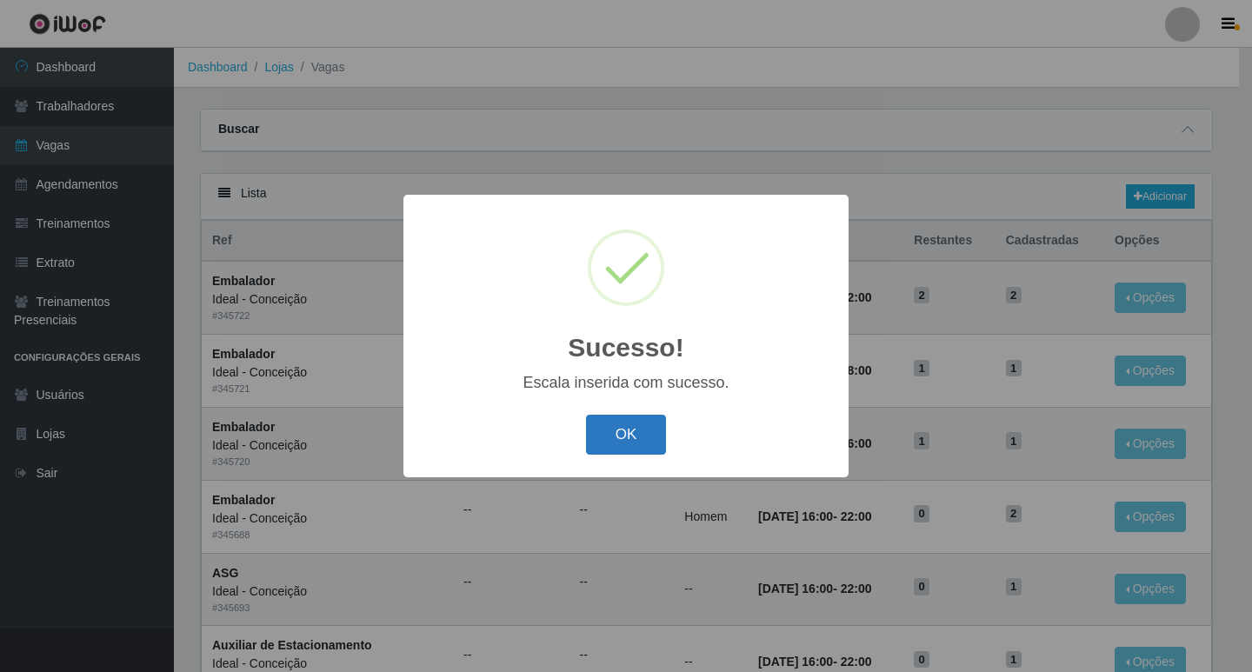
click at [644, 446] on button "OK" at bounding box center [626, 435] width 81 height 41
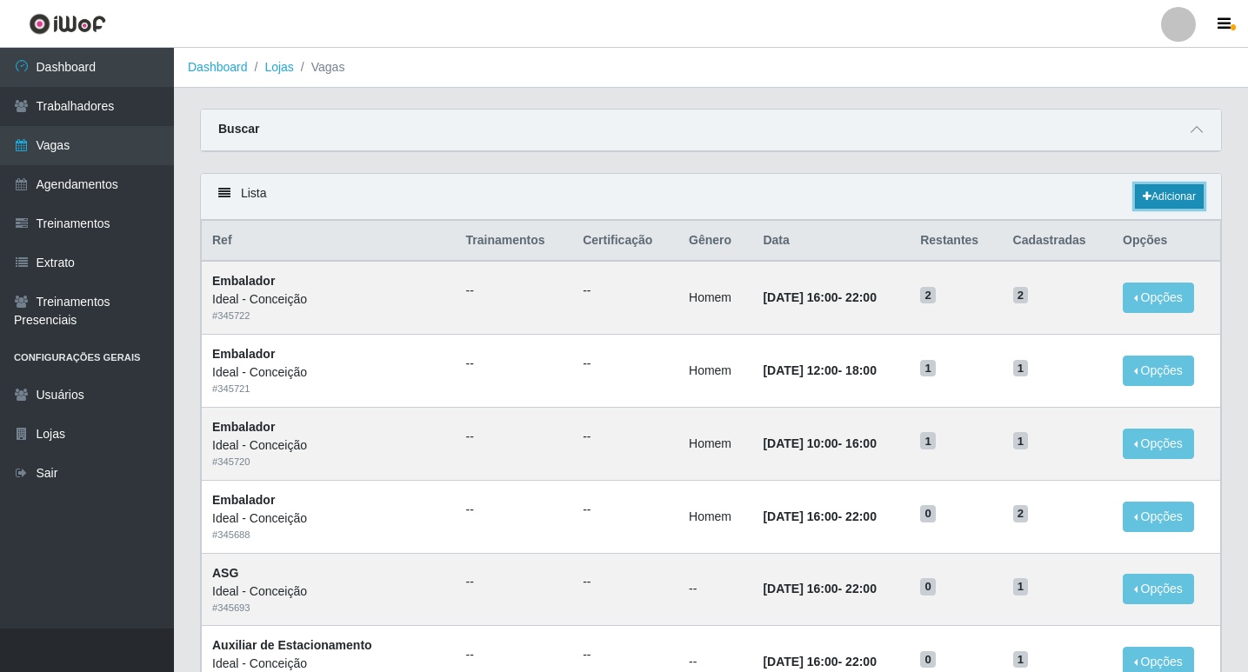
click at [1154, 199] on link "Adicionar" at bounding box center [1169, 196] width 69 height 24
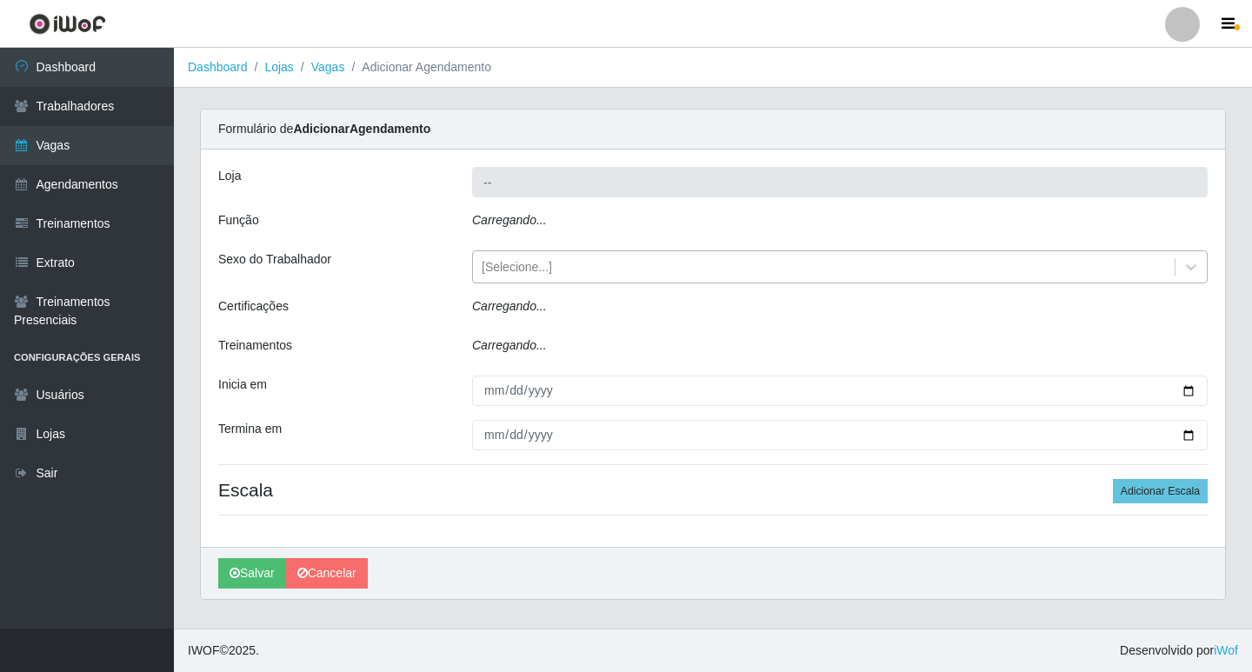
type input "Ideal - Conceição"
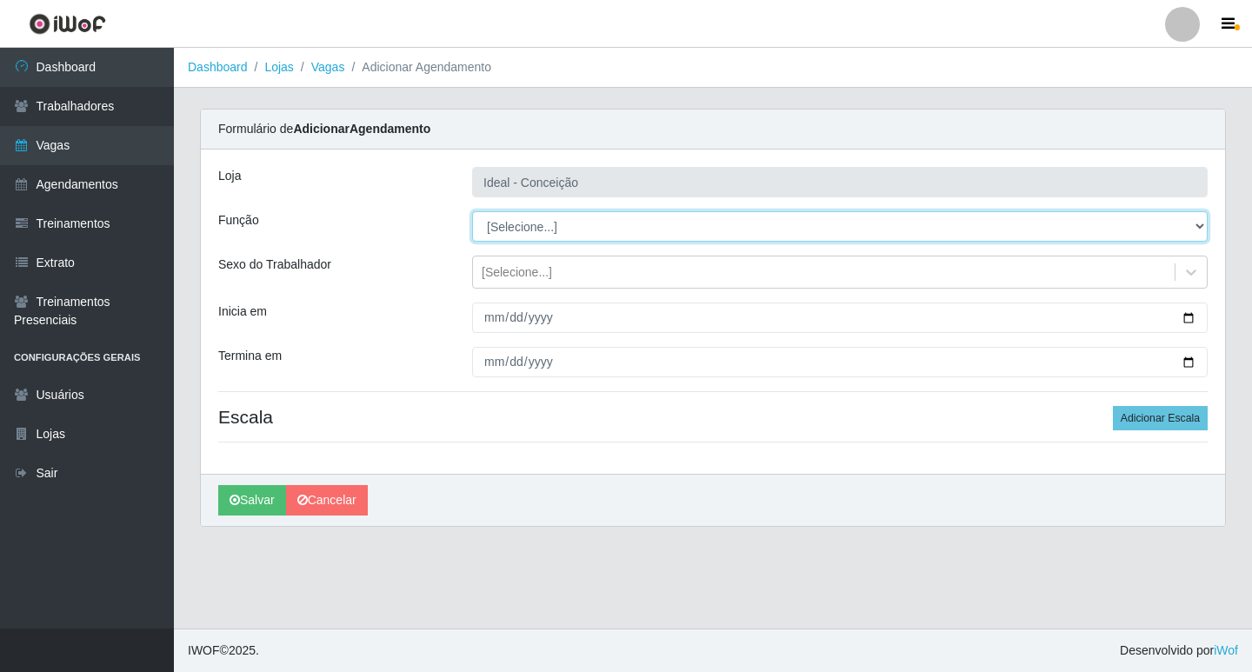
click at [532, 219] on select "[Selecione...] ASG ASG + ASG ++ Auxiliar de Estacionamento Auxiliar de Estacion…" at bounding box center [840, 226] width 736 height 30
select select "16"
click at [472, 211] on select "[Selecione...] ASG ASG + ASG ++ Auxiliar de Estacionamento Auxiliar de Estacion…" at bounding box center [840, 226] width 736 height 30
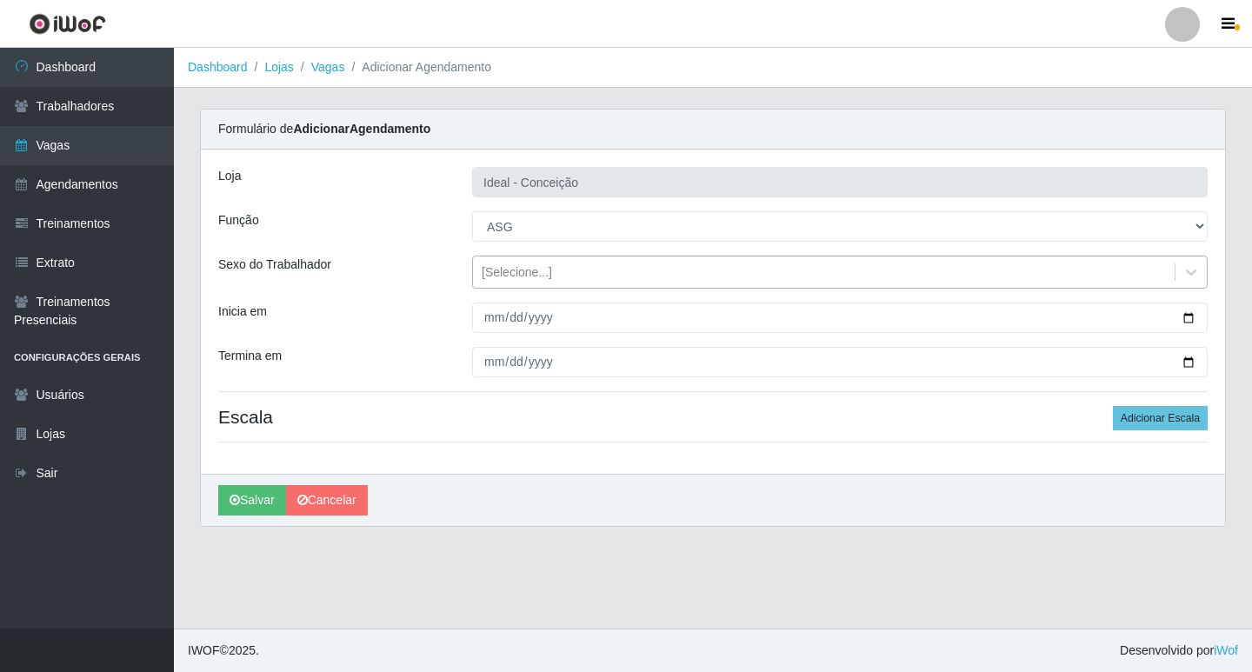
click at [492, 279] on div "[Selecione...]" at bounding box center [517, 272] width 70 height 18
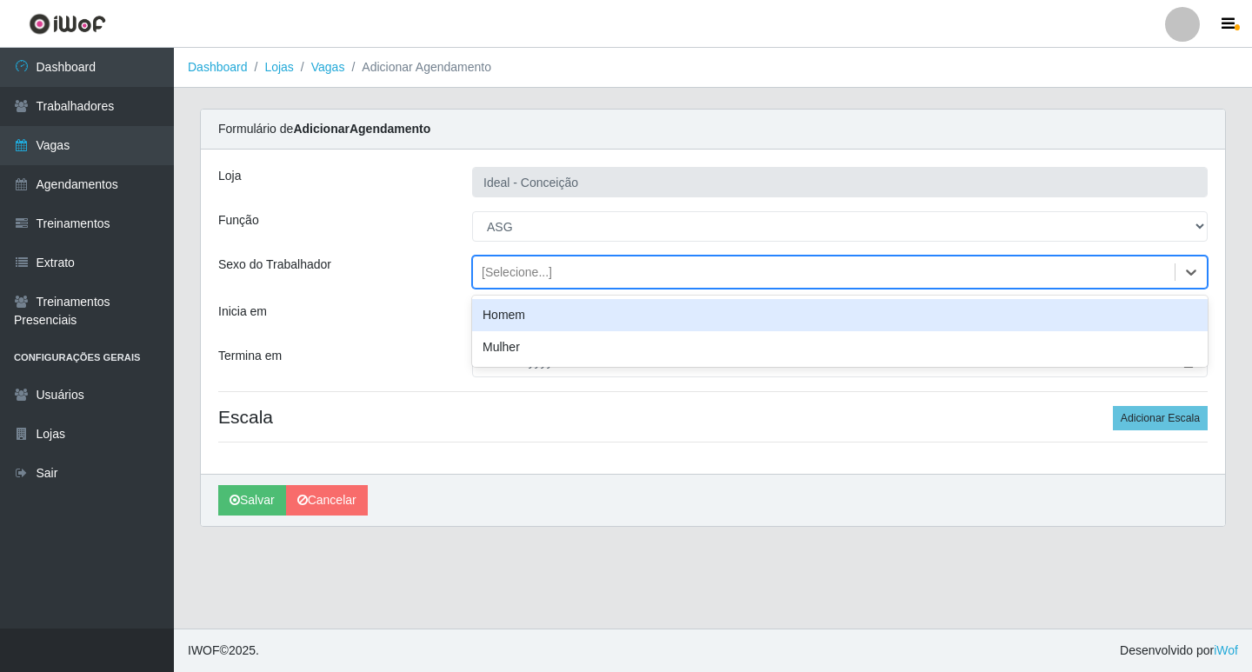
click at [392, 311] on div "Inicia em" at bounding box center [332, 318] width 254 height 30
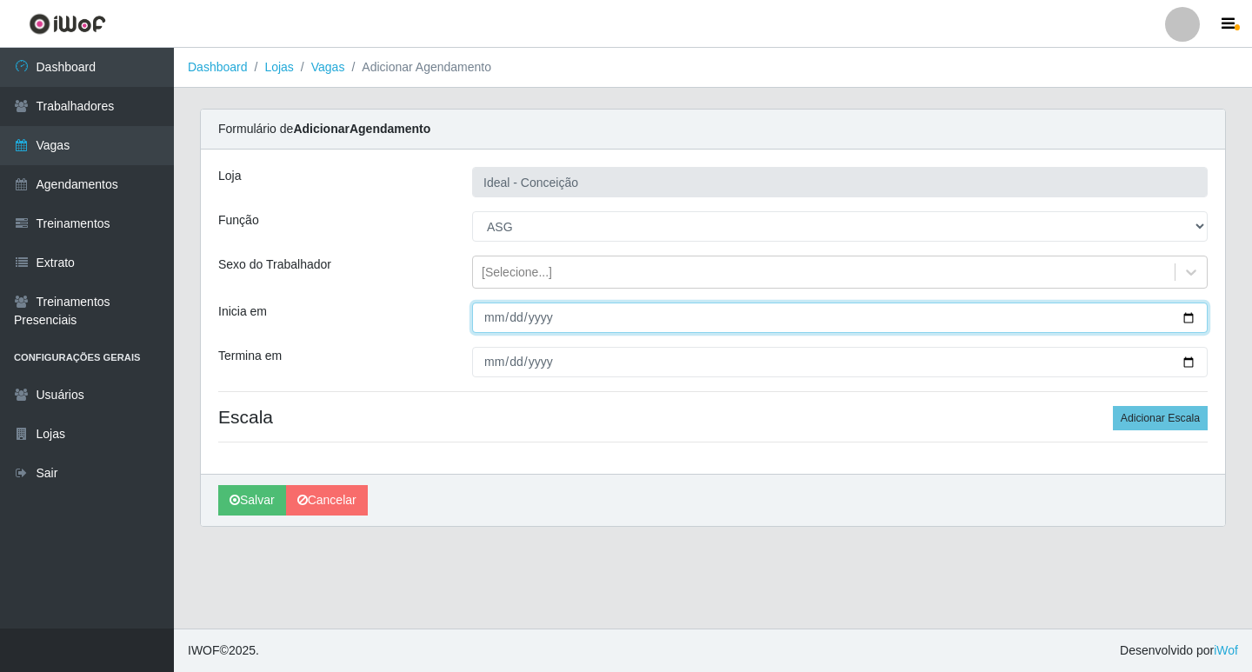
click at [490, 325] on input "Inicia em" at bounding box center [840, 318] width 736 height 30
type input "[DATE]"
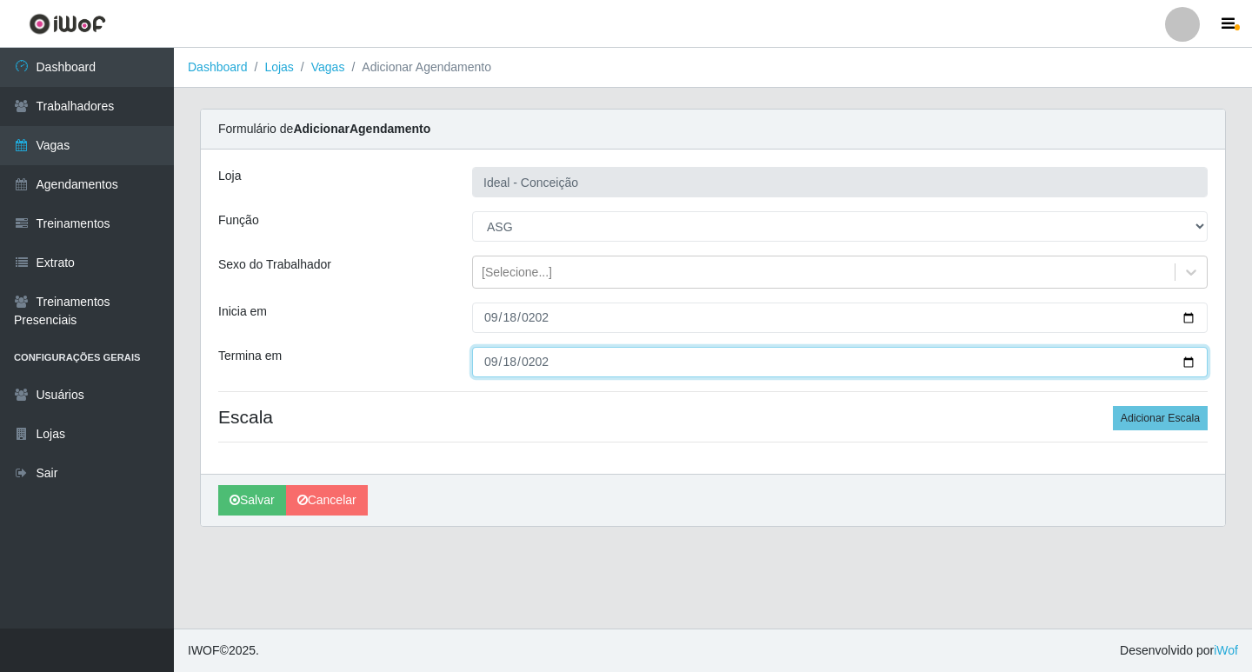
type input "[DATE]"
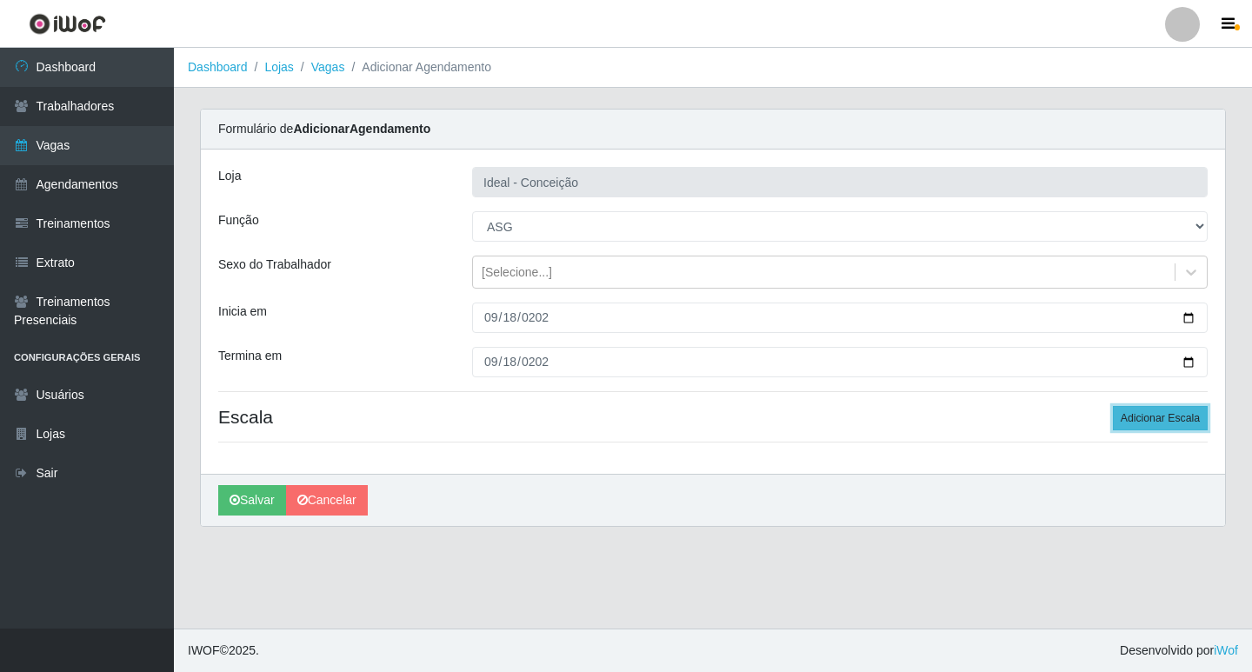
click at [1171, 424] on button "Adicionar Escala" at bounding box center [1160, 418] width 95 height 24
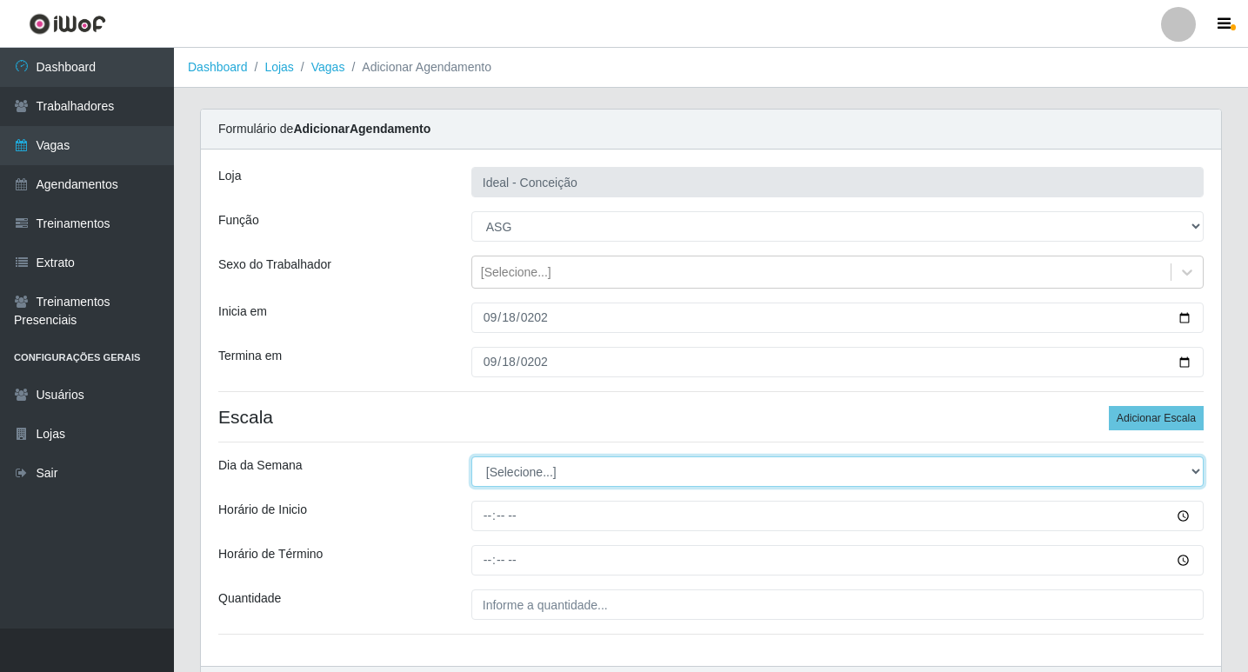
click at [539, 460] on select "[Selecione...] Segunda Terça Quarta Quinta Sexta Sábado Domingo" at bounding box center [837, 472] width 732 height 30
select select "4"
click at [471, 457] on select "[Selecione...] Segunda Terça Quarta Quinta Sexta Sábado Domingo" at bounding box center [837, 472] width 732 height 30
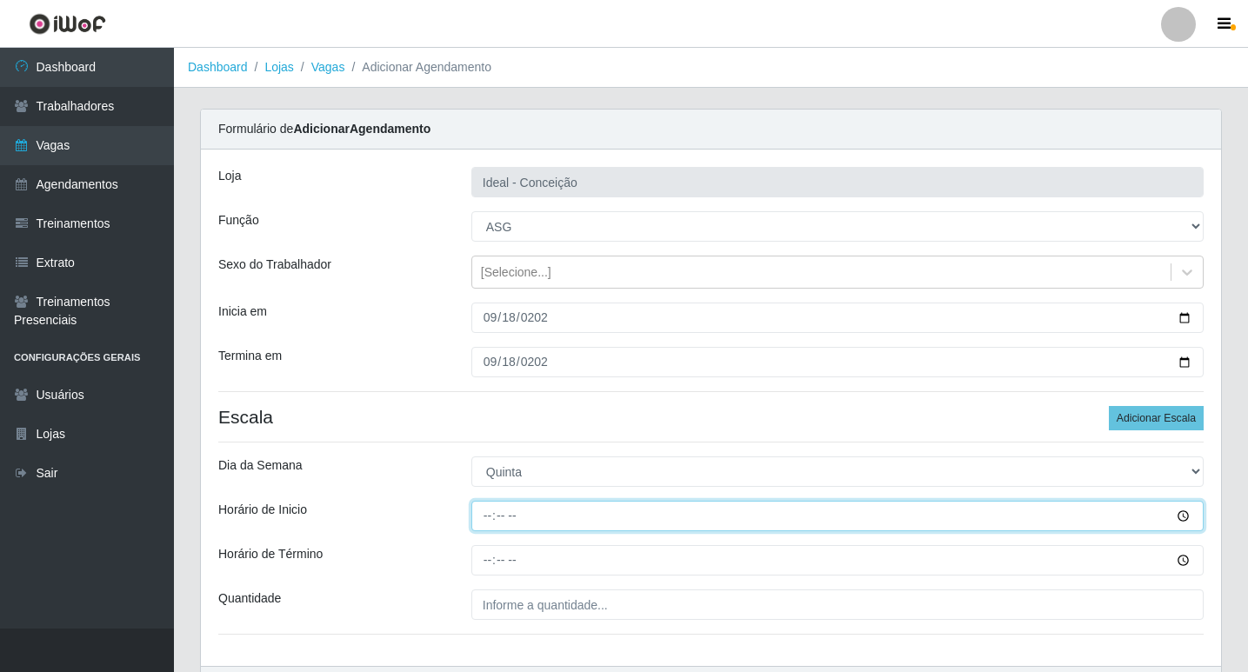
click at [487, 520] on input "Horário de Inicio" at bounding box center [837, 516] width 732 height 30
type input "07:00"
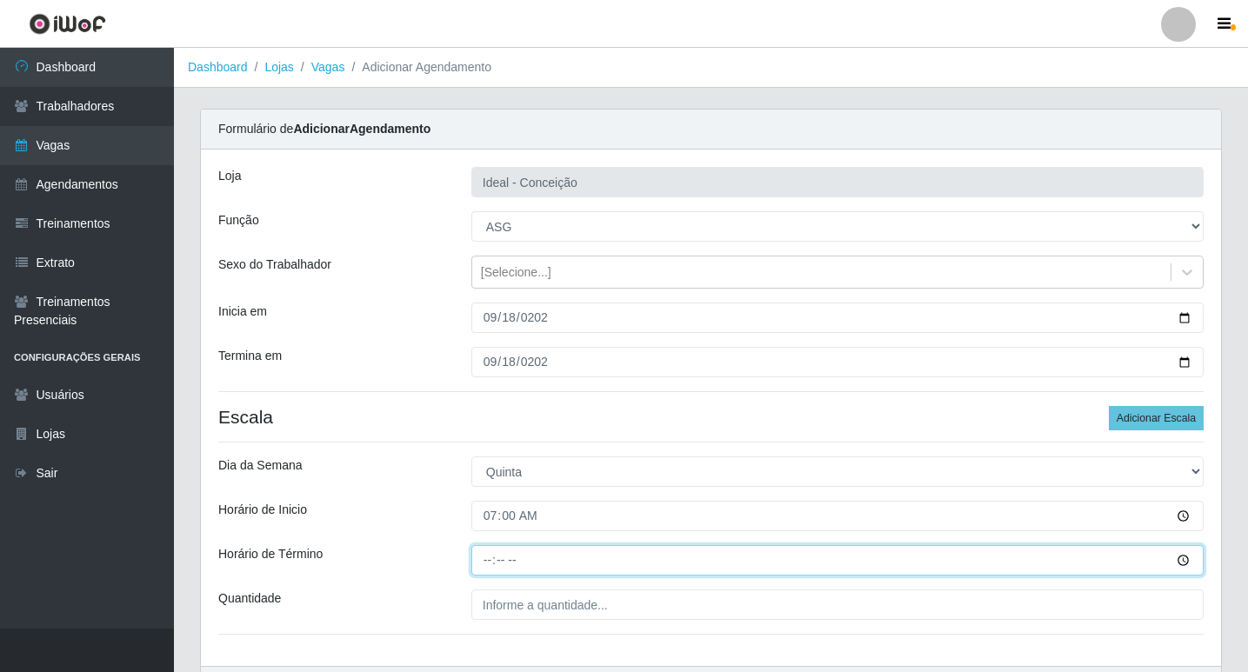
type input "13:00"
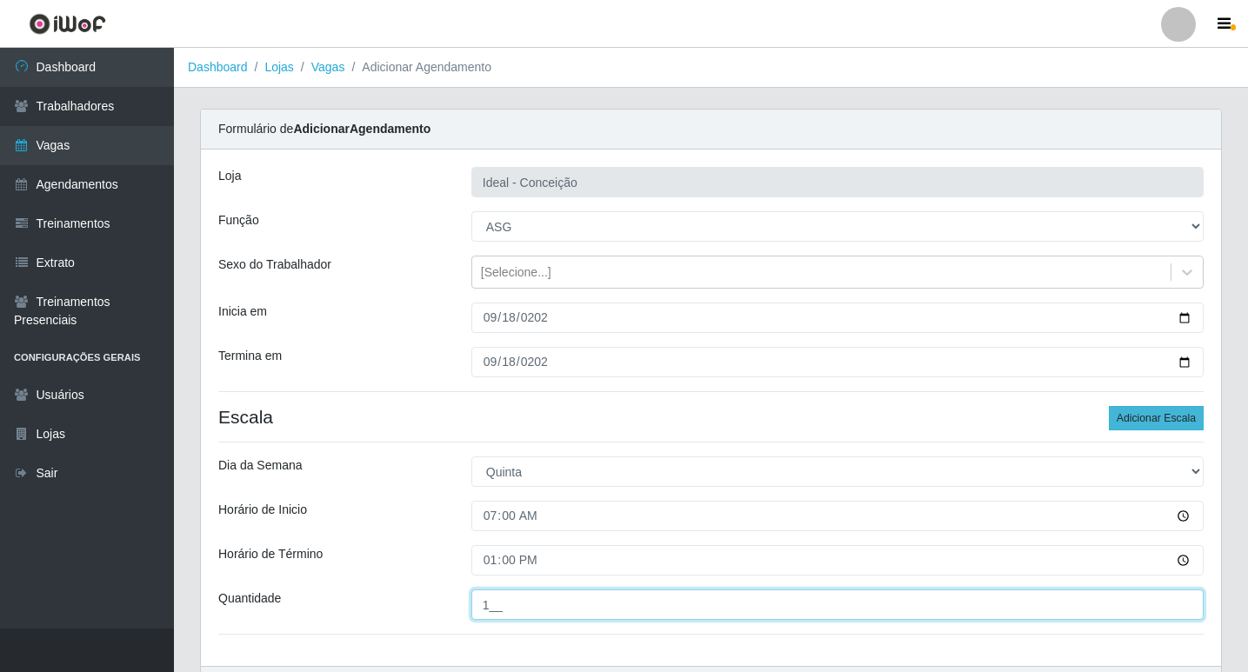
type input "1__"
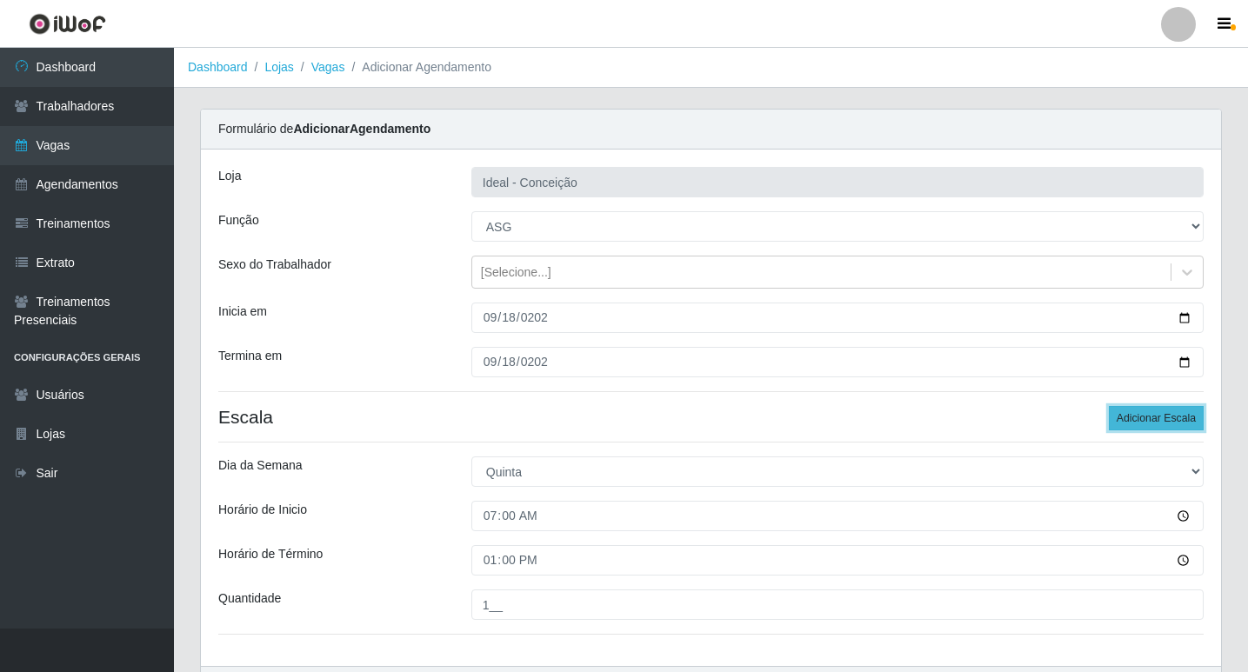
click at [1133, 410] on button "Adicionar Escala" at bounding box center [1156, 418] width 95 height 24
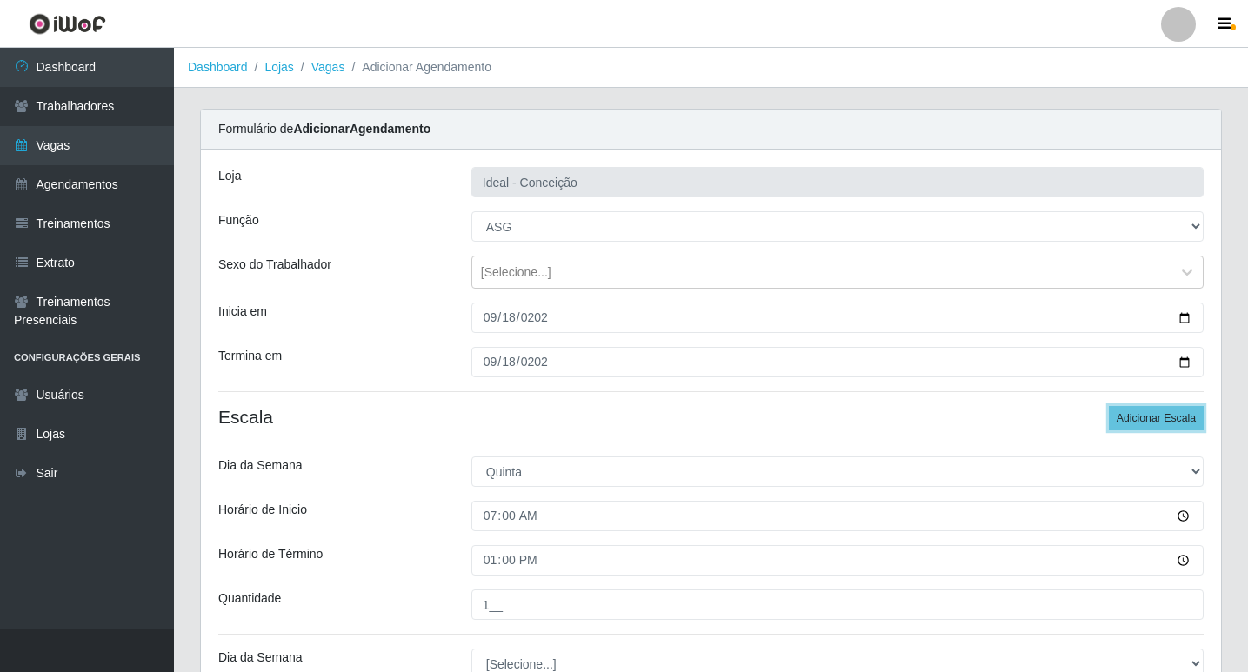
scroll to position [174, 0]
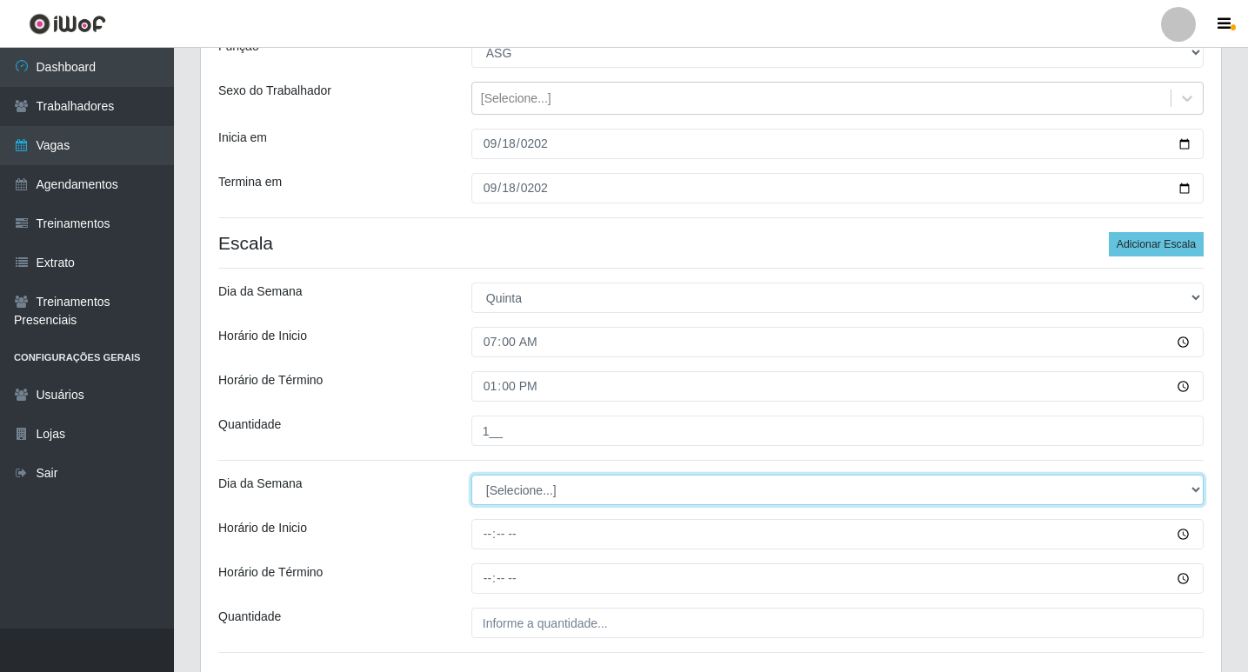
click at [513, 485] on select "[Selecione...] Segunda Terça Quarta Quinta Sexta Sábado Domingo" at bounding box center [837, 490] width 732 height 30
click at [523, 490] on select "[Selecione...] Segunda Terça Quarta Quinta Sexta Sábado Domingo" at bounding box center [837, 490] width 732 height 30
select select "4"
click at [471, 475] on select "[Selecione...] Segunda Terça Quarta Quinta Sexta Sábado Domingo" at bounding box center [837, 490] width 732 height 30
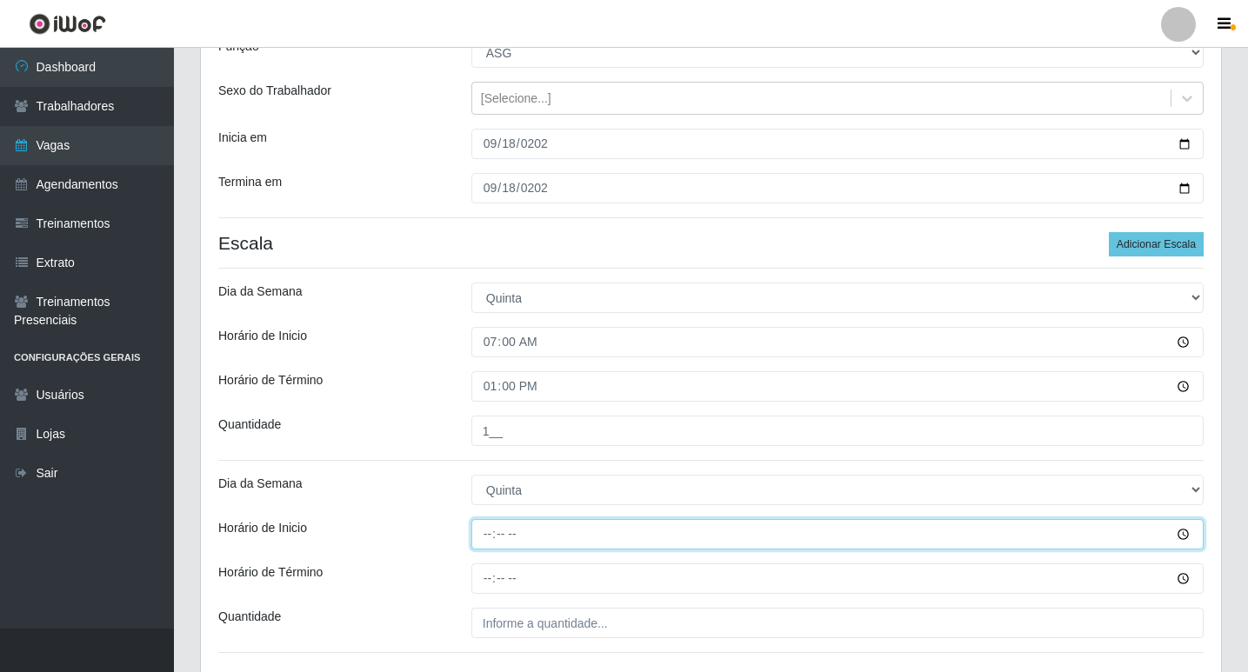
click at [486, 542] on input "Horário de Inicio" at bounding box center [837, 534] width 732 height 30
type input "09:00"
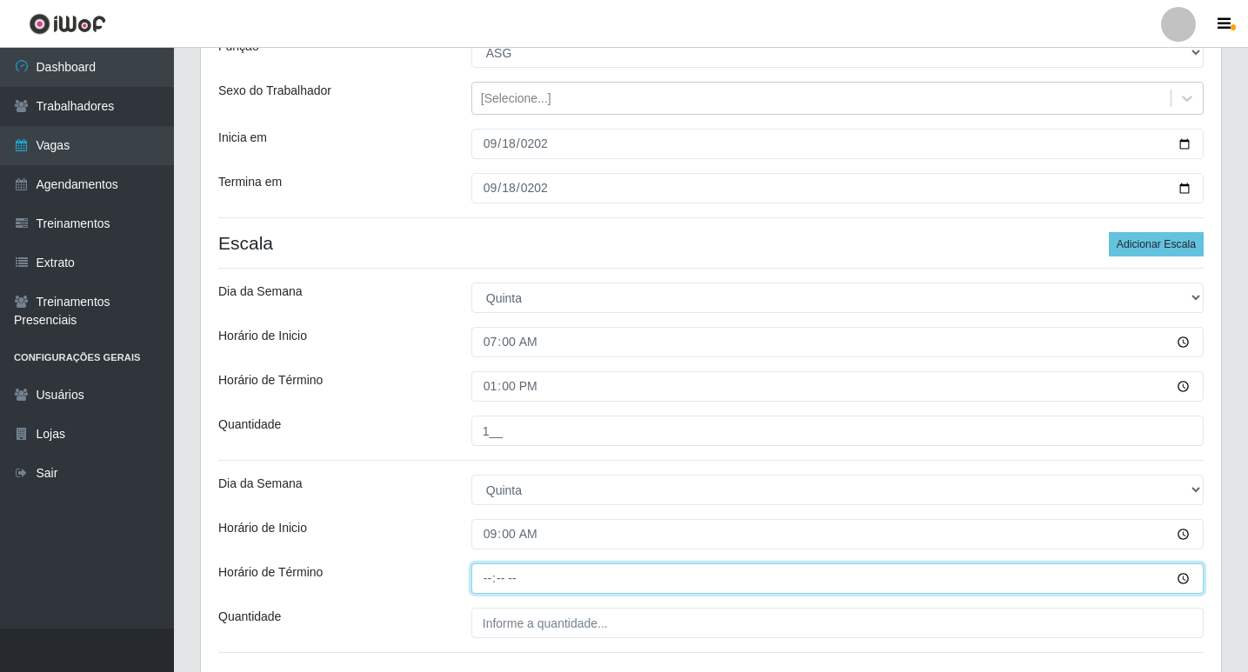
type input "15:00"
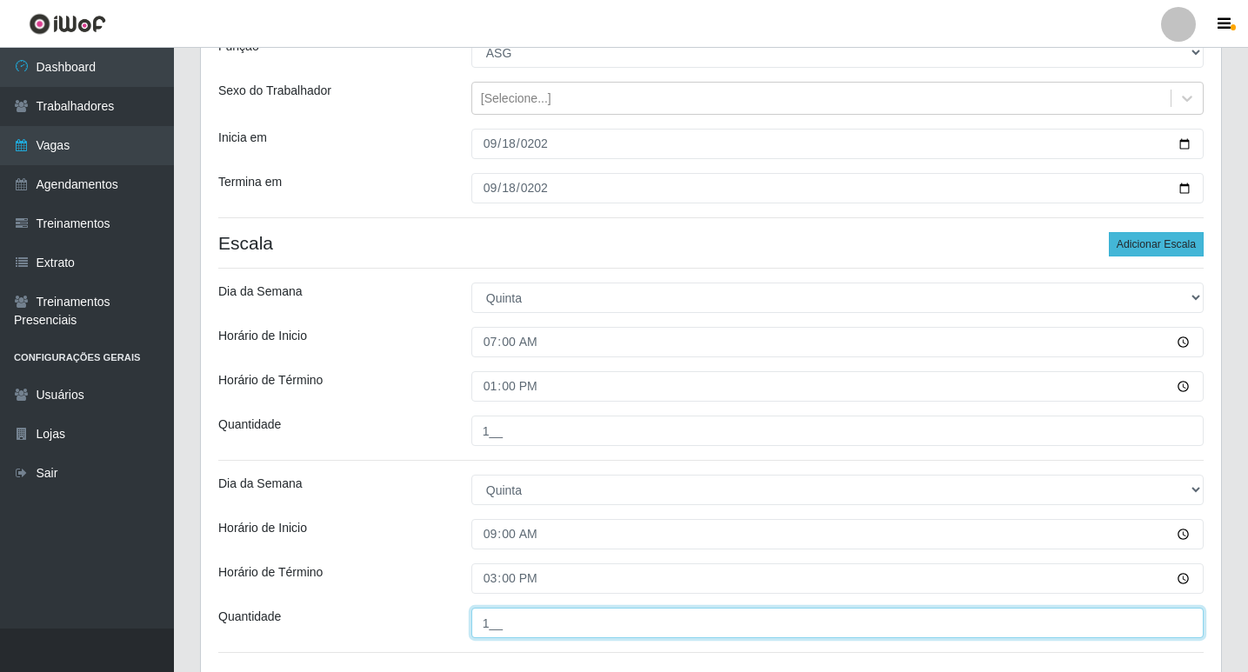
type input "1__"
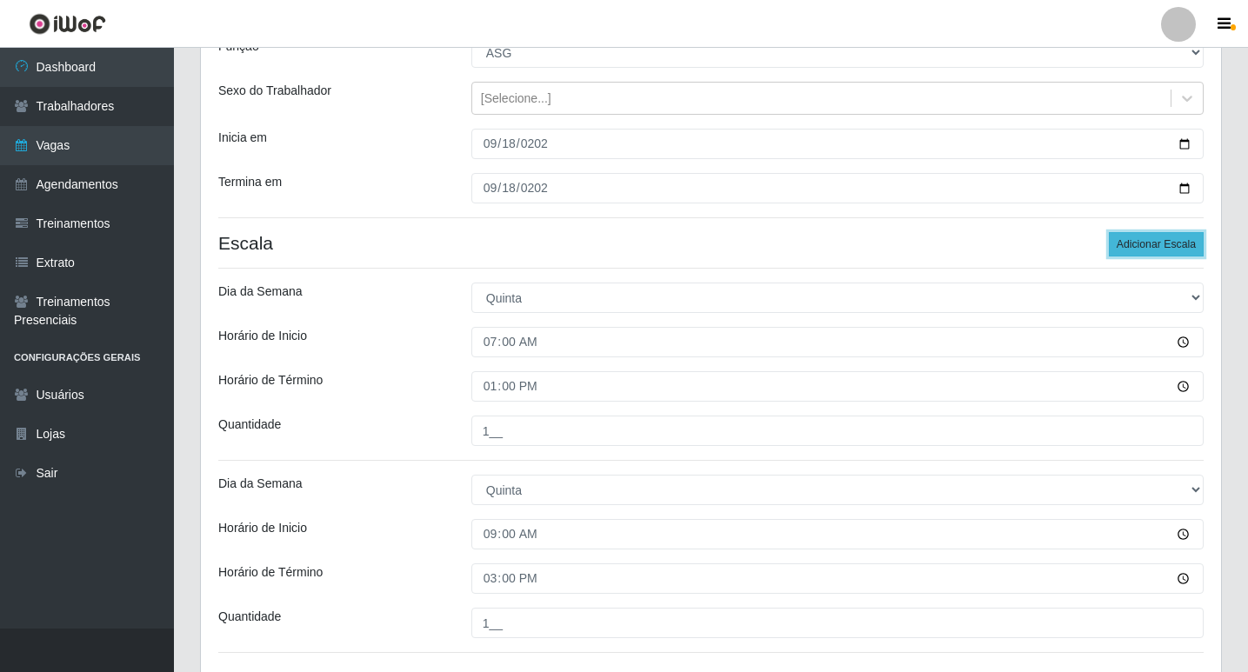
click at [1157, 244] on button "Adicionar Escala" at bounding box center [1156, 244] width 95 height 24
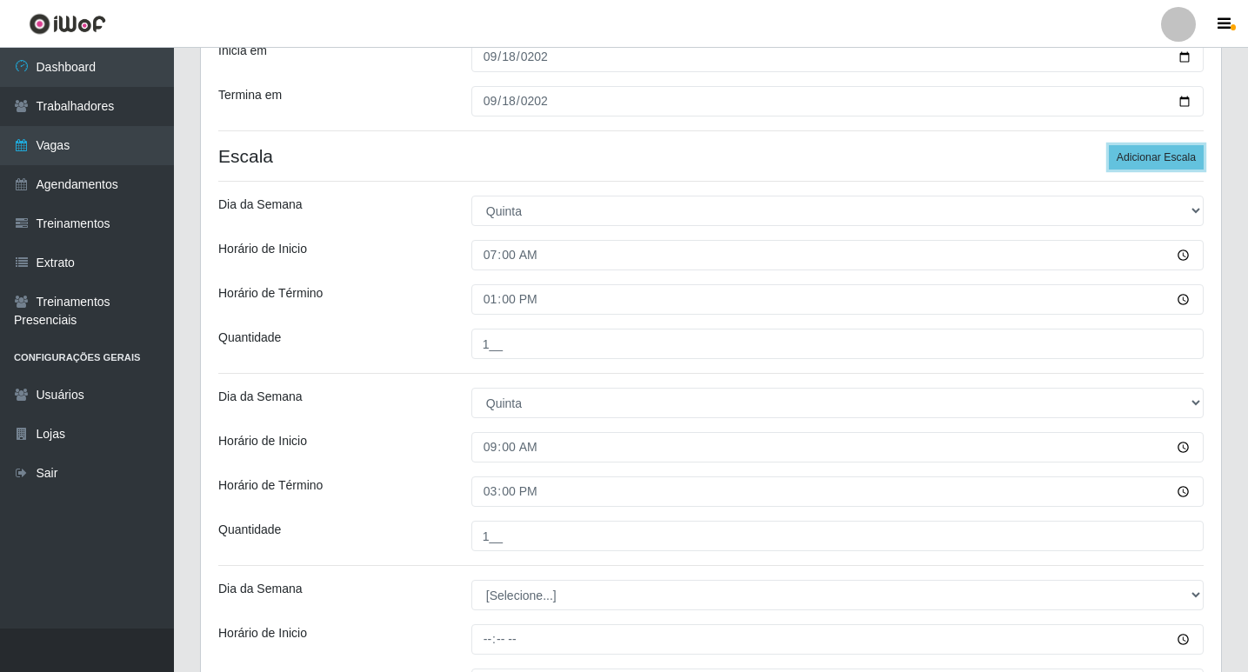
scroll to position [496, 0]
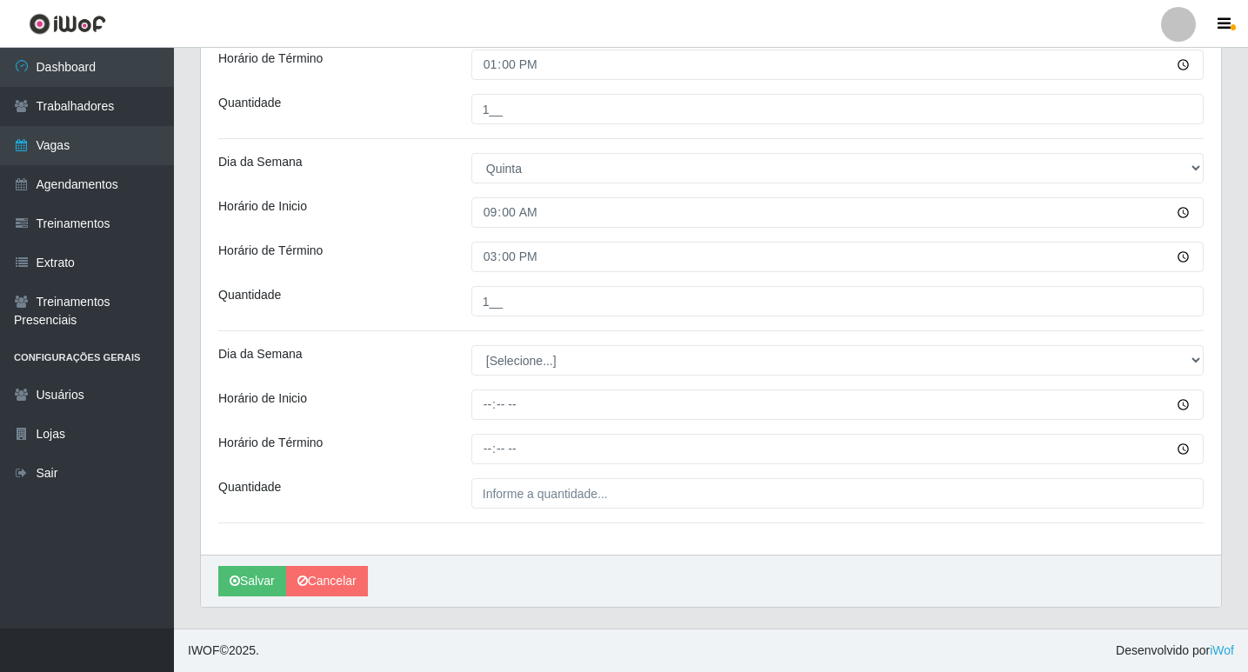
click at [517, 377] on div "Loja Ideal - Conceição Função [Selecione...] ASG ASG + ASG ++ Auxiliar de Estac…" at bounding box center [711, 104] width 1020 height 901
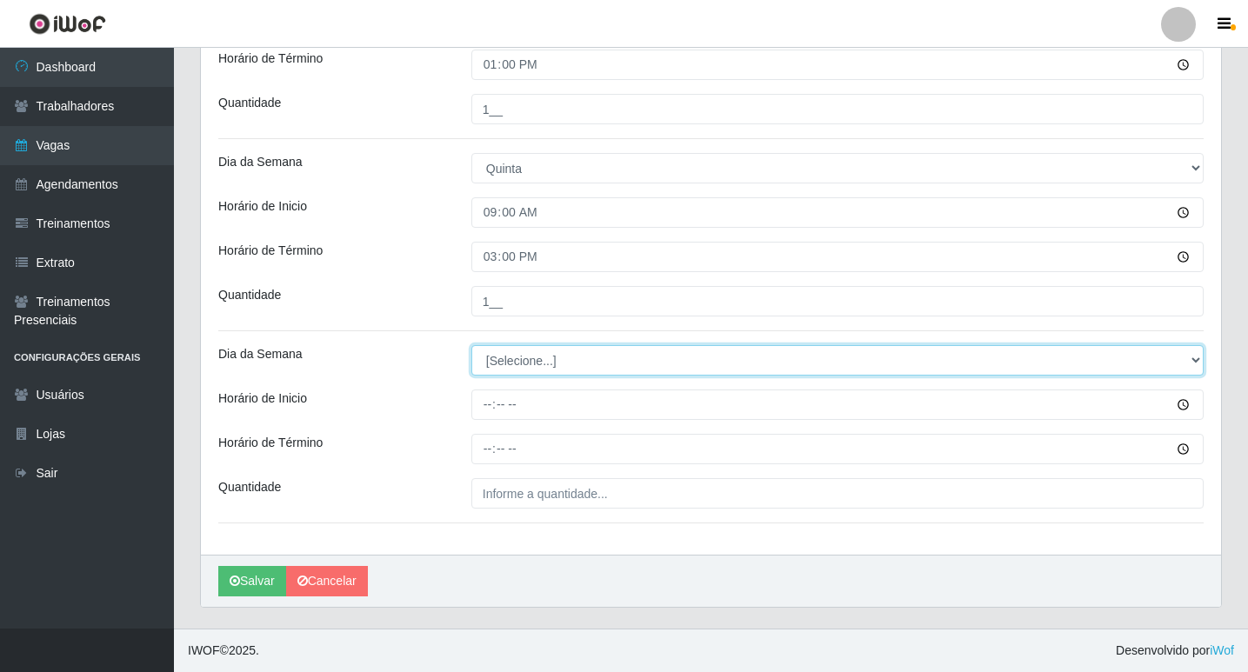
click at [515, 368] on select "[Selecione...] Segunda Terça Quarta Quinta Sexta Sábado Domingo" at bounding box center [837, 360] width 732 height 30
select select "4"
click at [471, 345] on select "[Selecione...] Segunda Terça Quarta Quinta Sexta Sábado Domingo" at bounding box center [837, 360] width 732 height 30
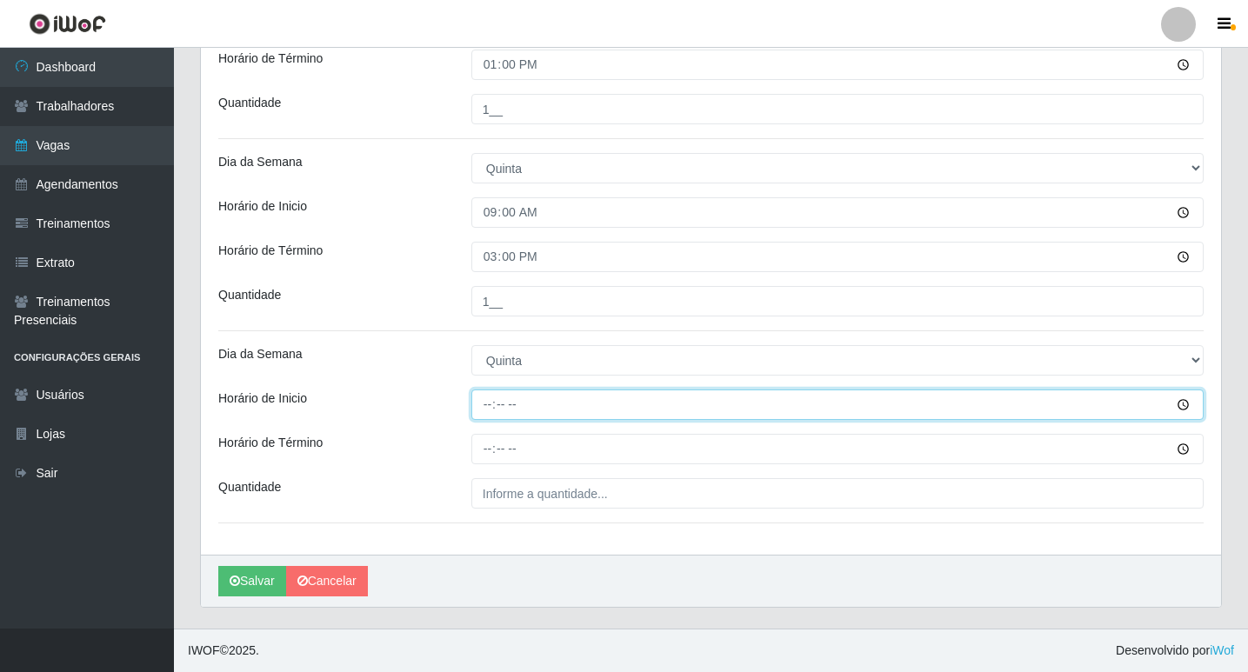
click at [486, 394] on input "Horário de Inicio" at bounding box center [837, 405] width 732 height 30
type input "12:00"
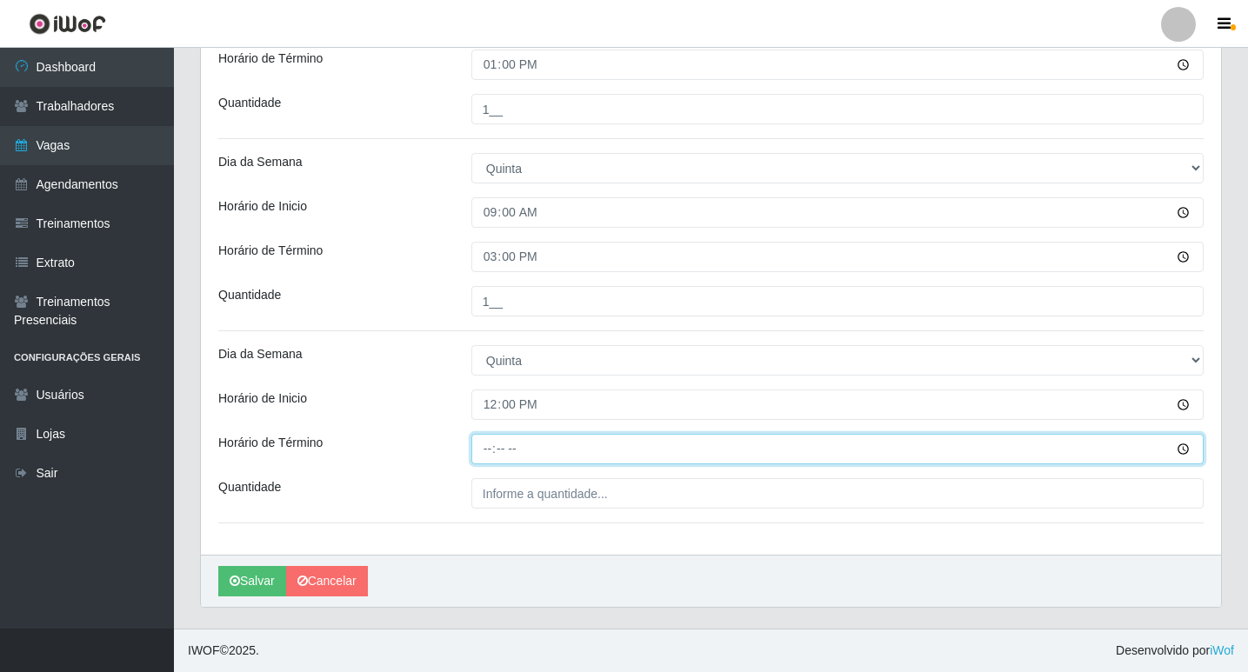
type input "18:00"
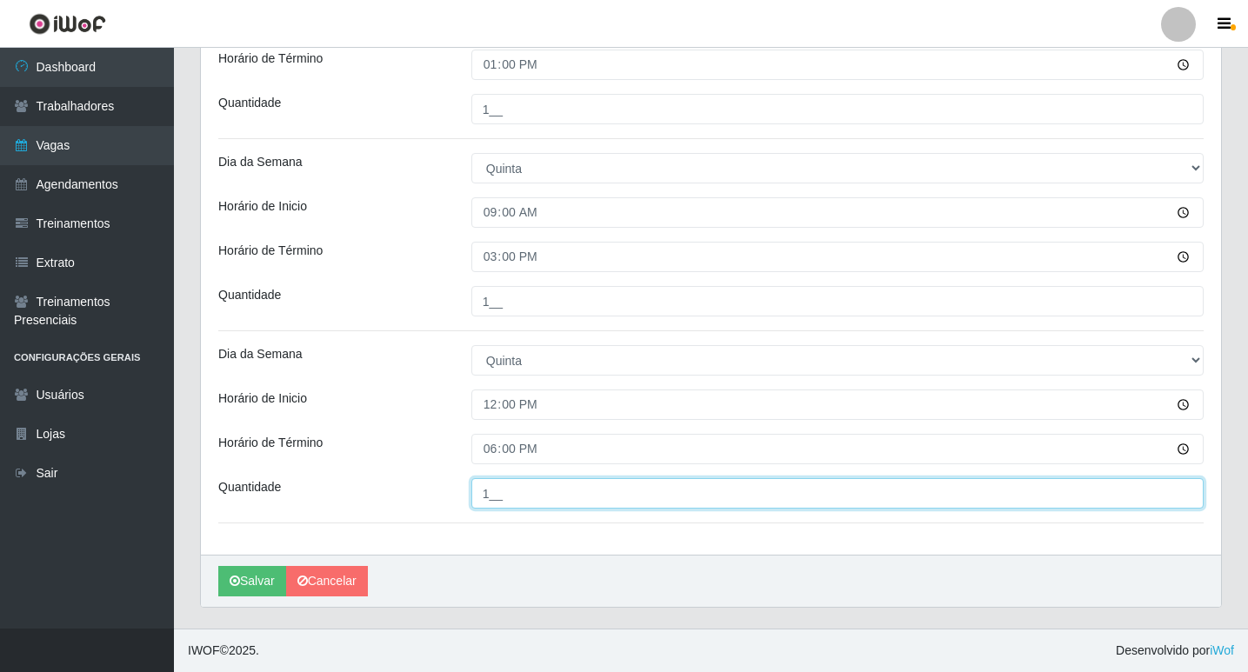
scroll to position [148, 0]
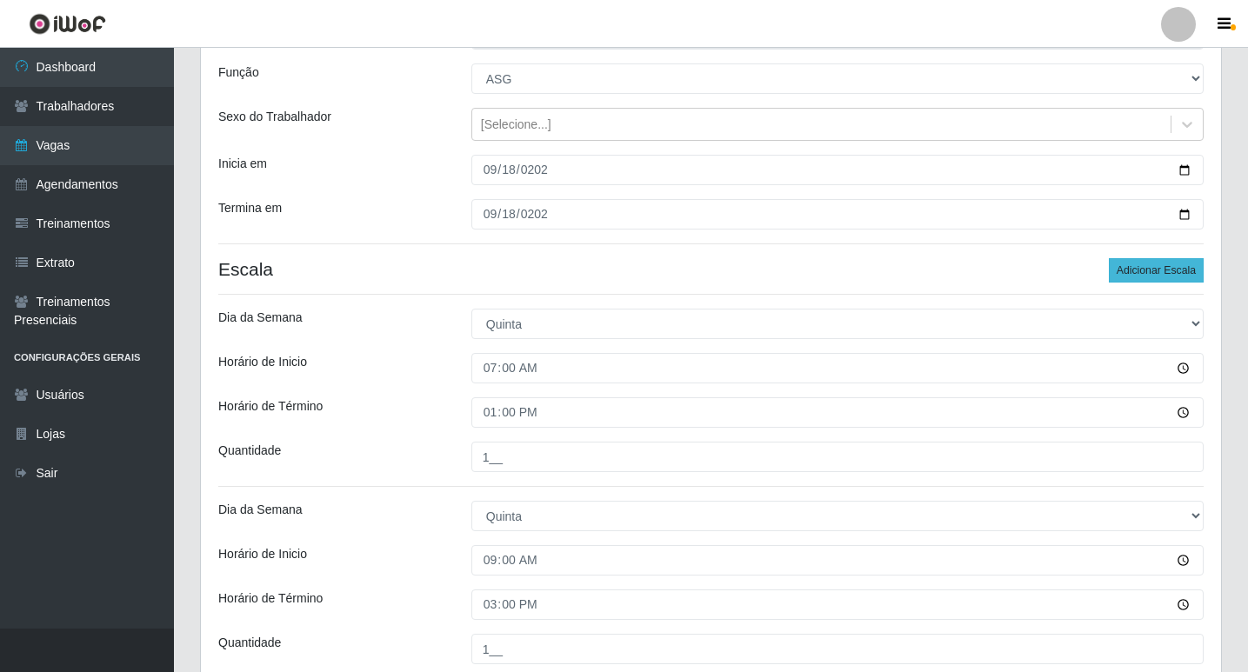
type input "1__"
click at [1125, 270] on button "Adicionar Escala" at bounding box center [1156, 270] width 95 height 24
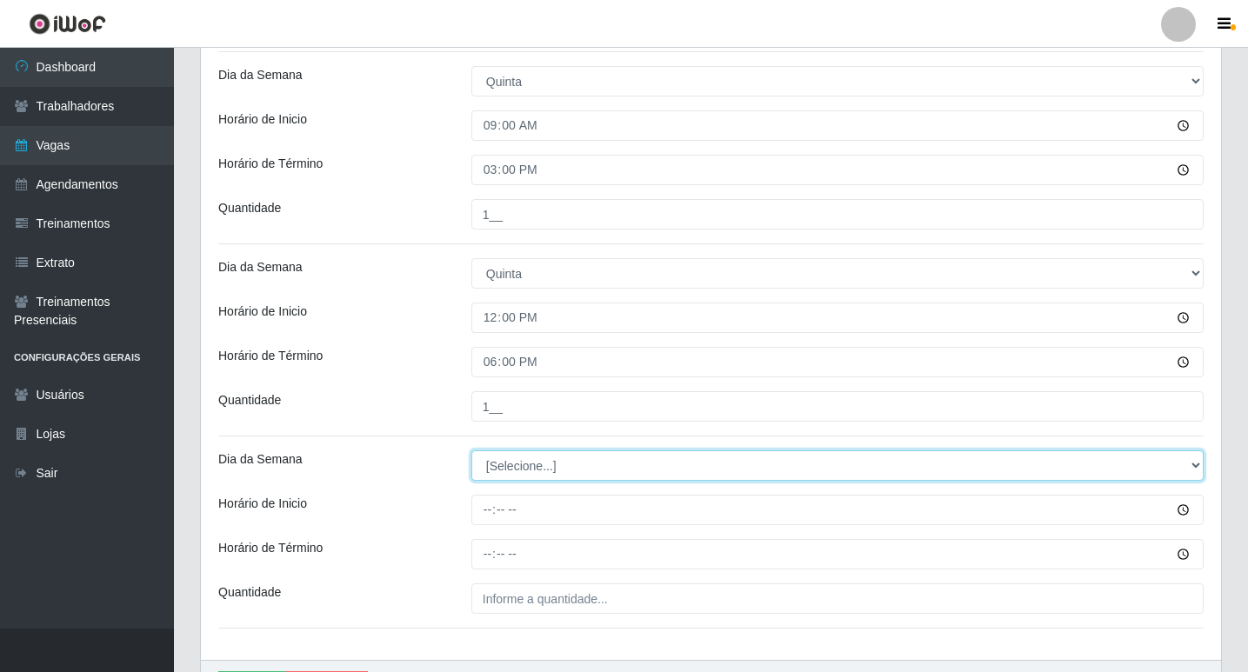
click at [534, 470] on select "[Selecione...] Segunda Terça Quarta Quinta Sexta Sábado Domingo" at bounding box center [837, 465] width 732 height 30
select select "4"
click at [471, 450] on select "[Selecione...] Segunda Terça Quarta Quinta Sexta Sábado Domingo" at bounding box center [837, 465] width 732 height 30
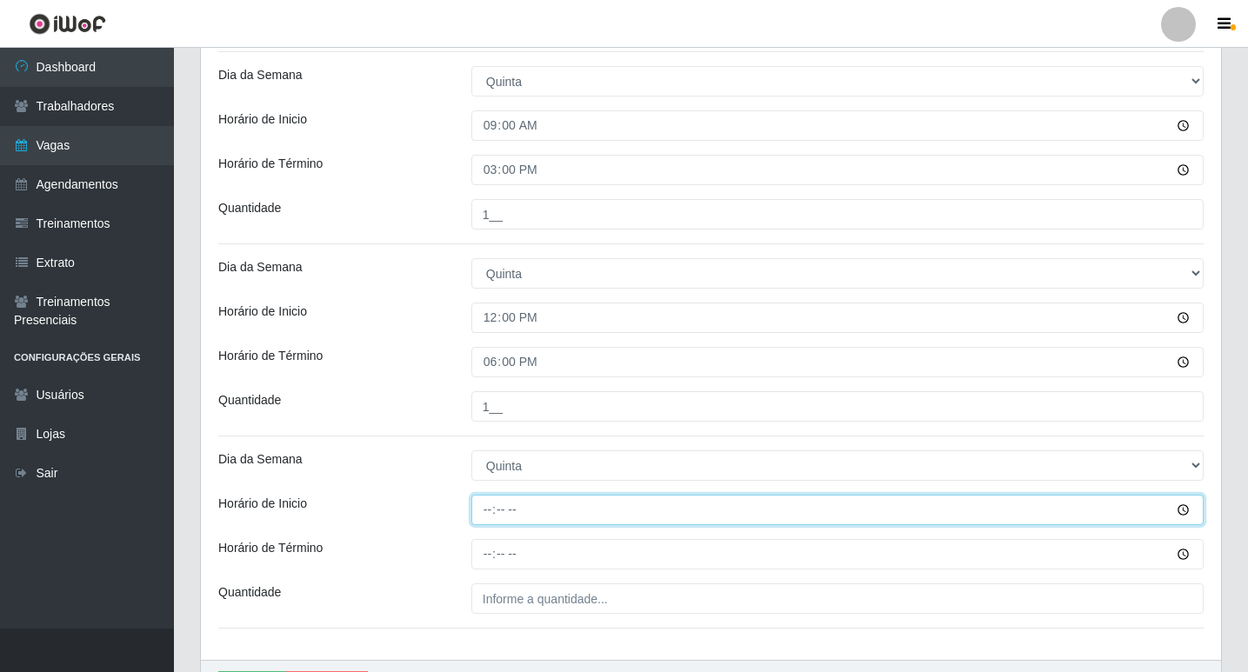
click at [496, 514] on input "Horário de Inicio" at bounding box center [837, 510] width 732 height 30
type input "15:00"
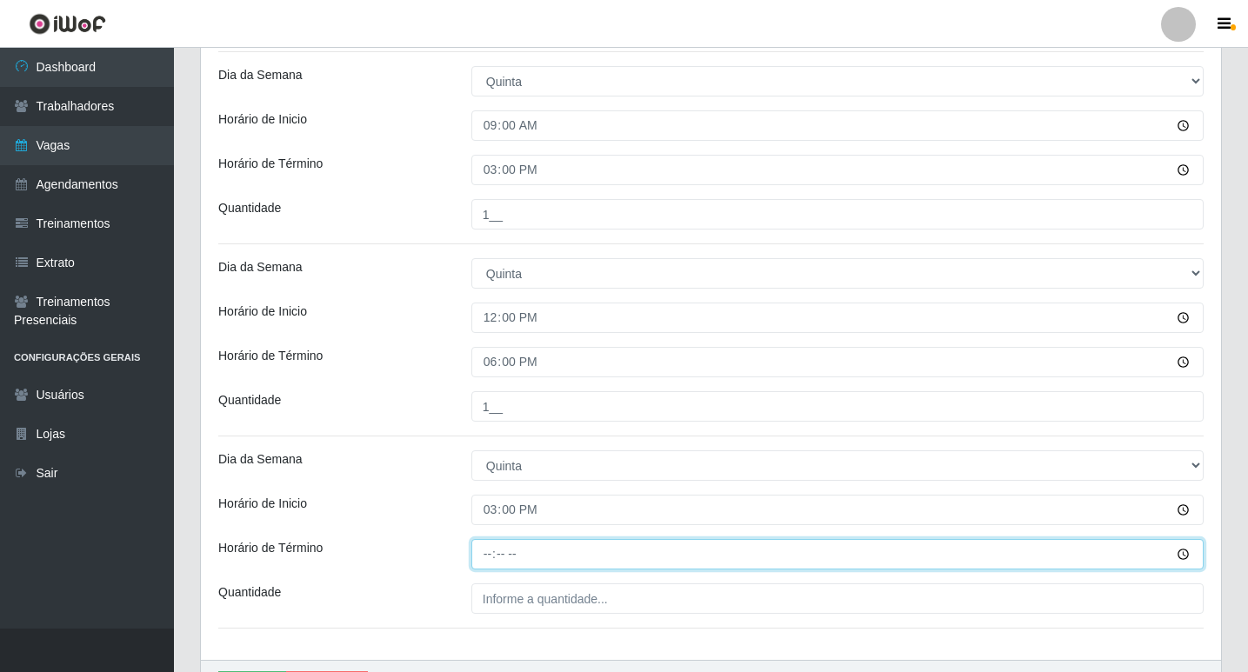
type input "21:00"
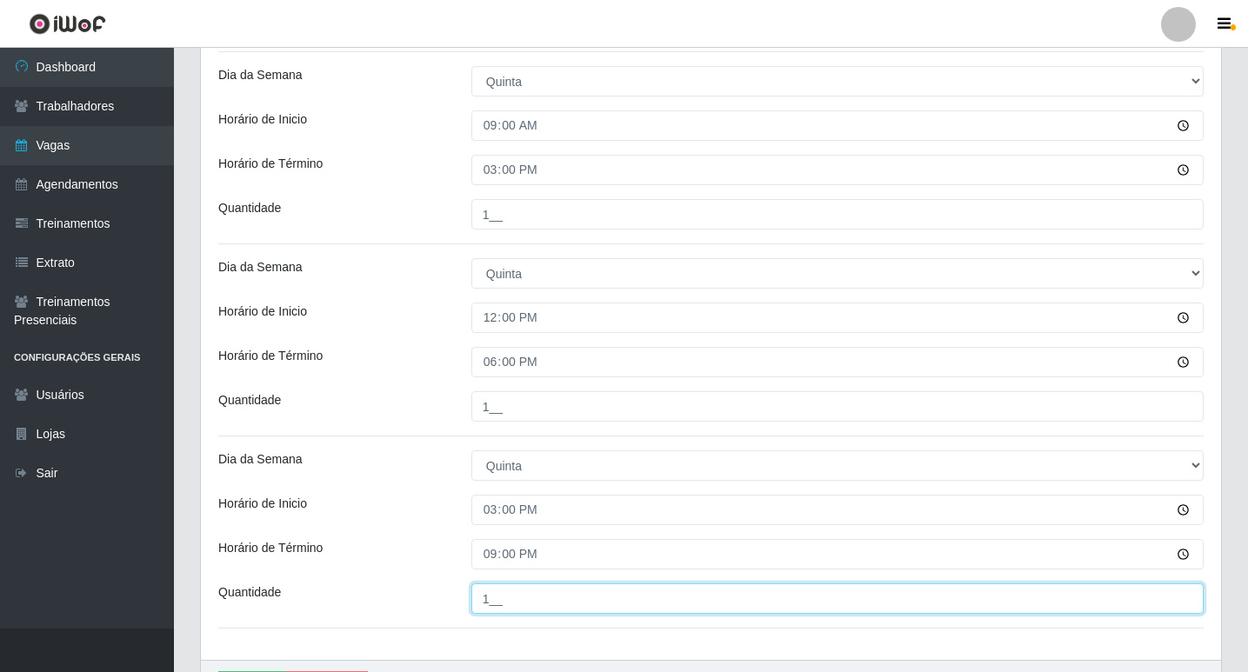
scroll to position [322, 0]
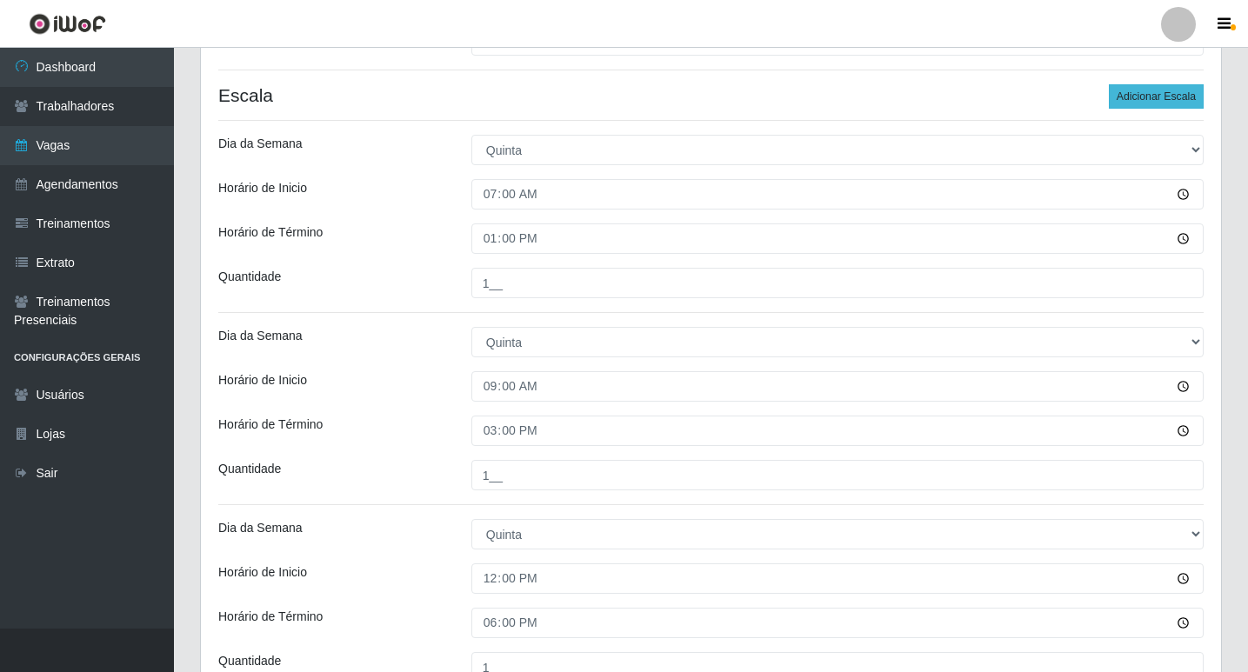
type input "1__"
click at [1136, 94] on button "Adicionar Escala" at bounding box center [1156, 96] width 95 height 24
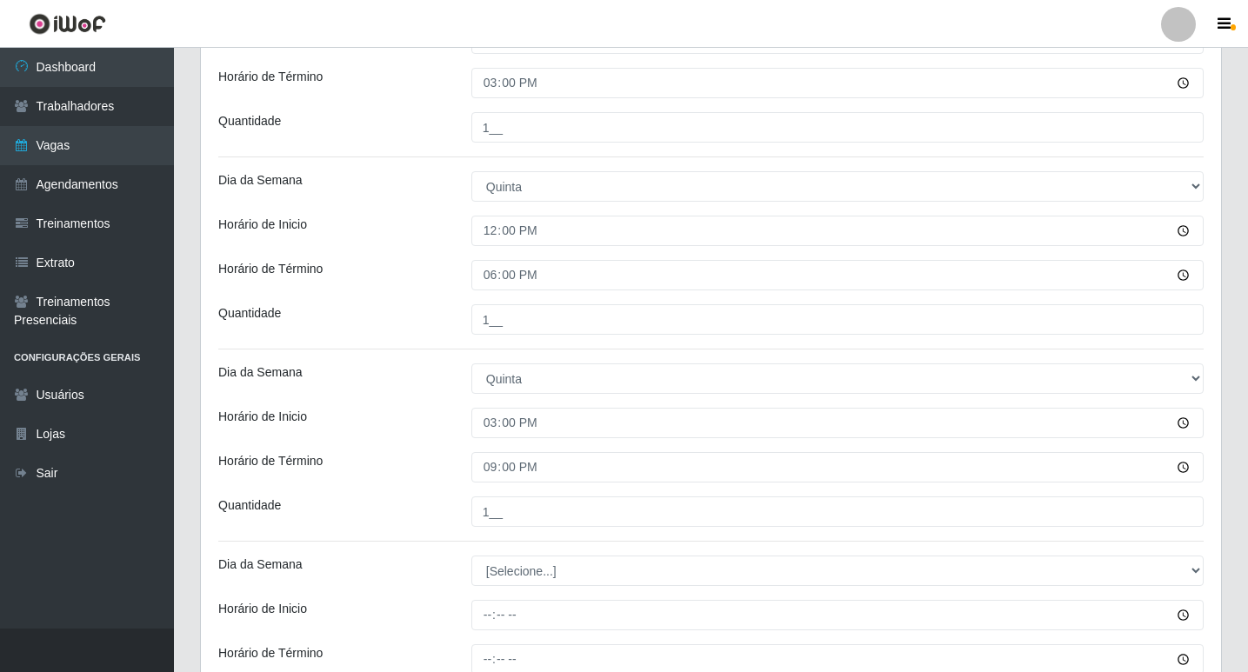
scroll to position [880, 0]
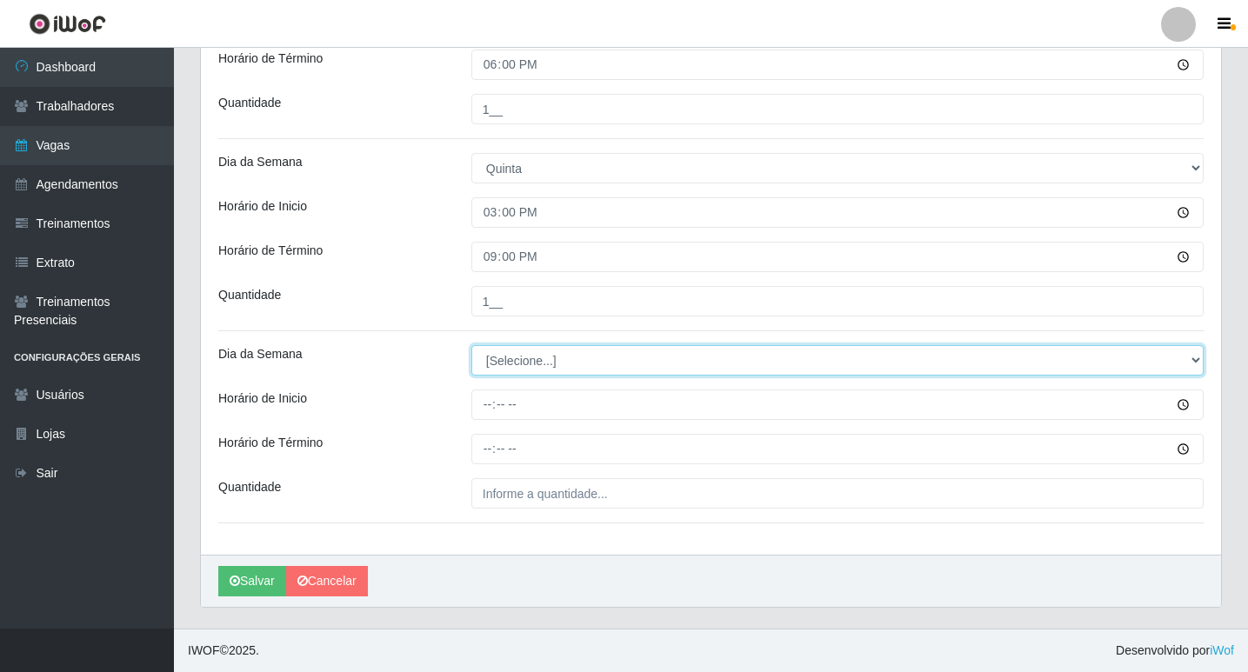
click at [558, 352] on select "[Selecione...] Segunda Terça Quarta Quinta Sexta Sábado Domingo" at bounding box center [837, 360] width 732 height 30
select select "4"
click at [471, 345] on select "[Selecione...] Segunda Terça Quarta Quinta Sexta Sábado Domingo" at bounding box center [837, 360] width 732 height 30
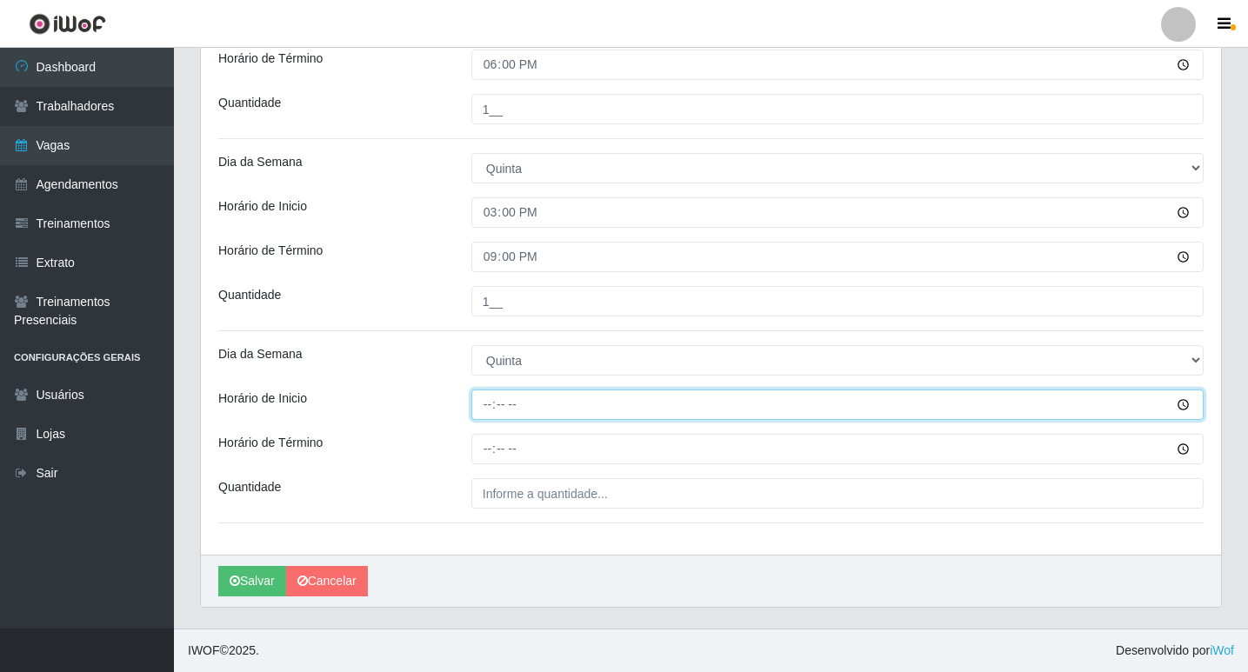
click at [483, 410] on input "Horário de Inicio" at bounding box center [837, 405] width 732 height 30
type input "16:00"
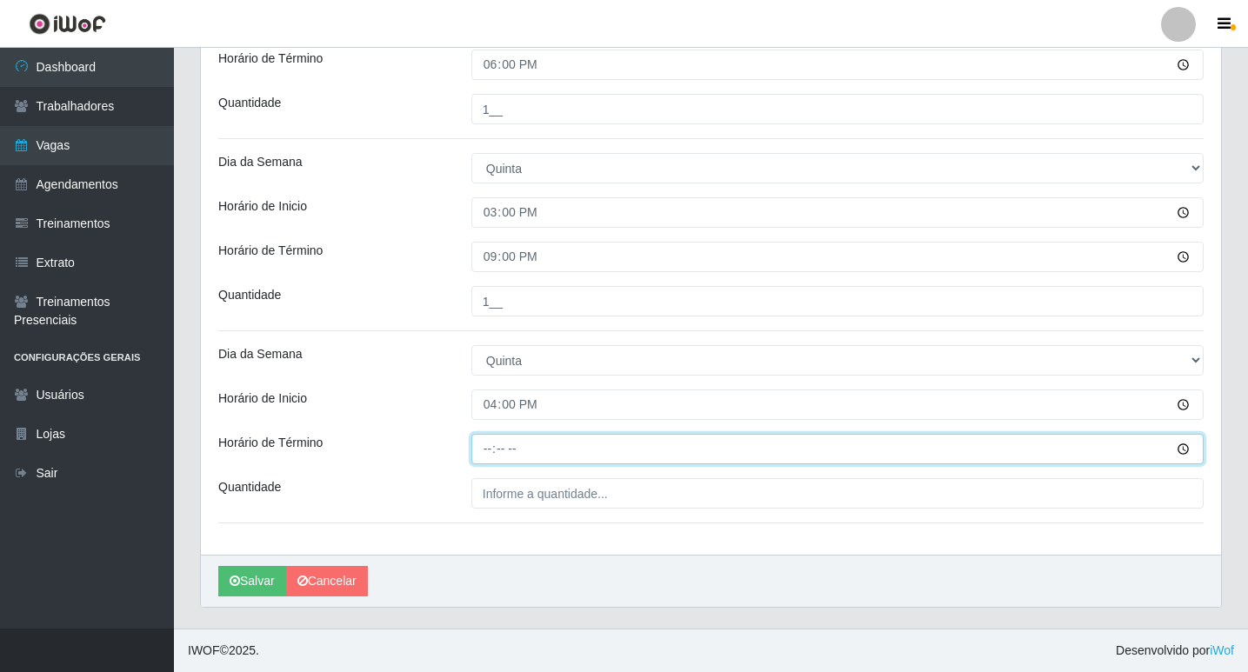
type input "22:00"
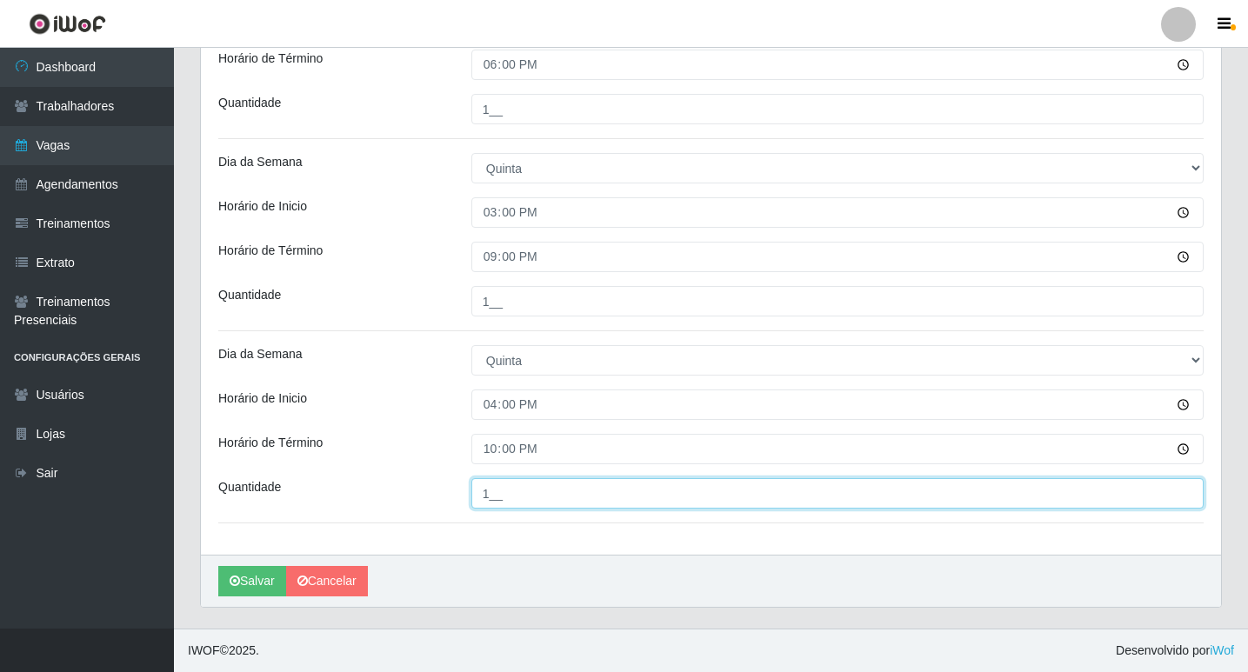
type input "1__"
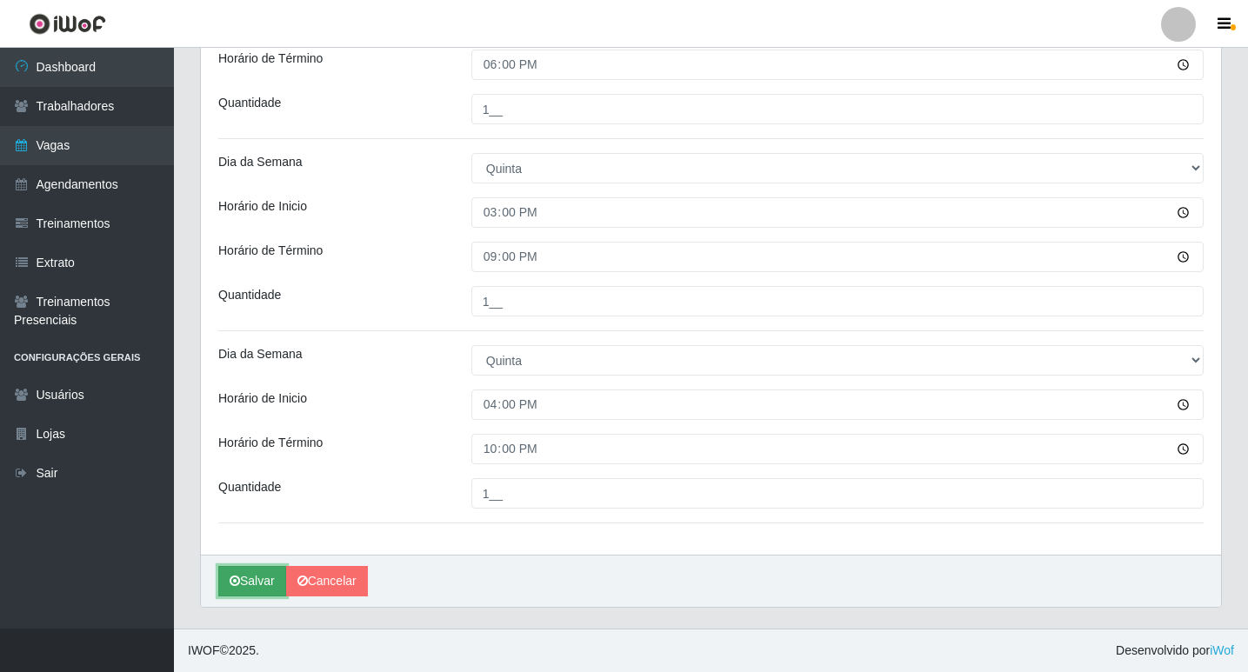
click at [246, 578] on button "Salvar" at bounding box center [252, 581] width 68 height 30
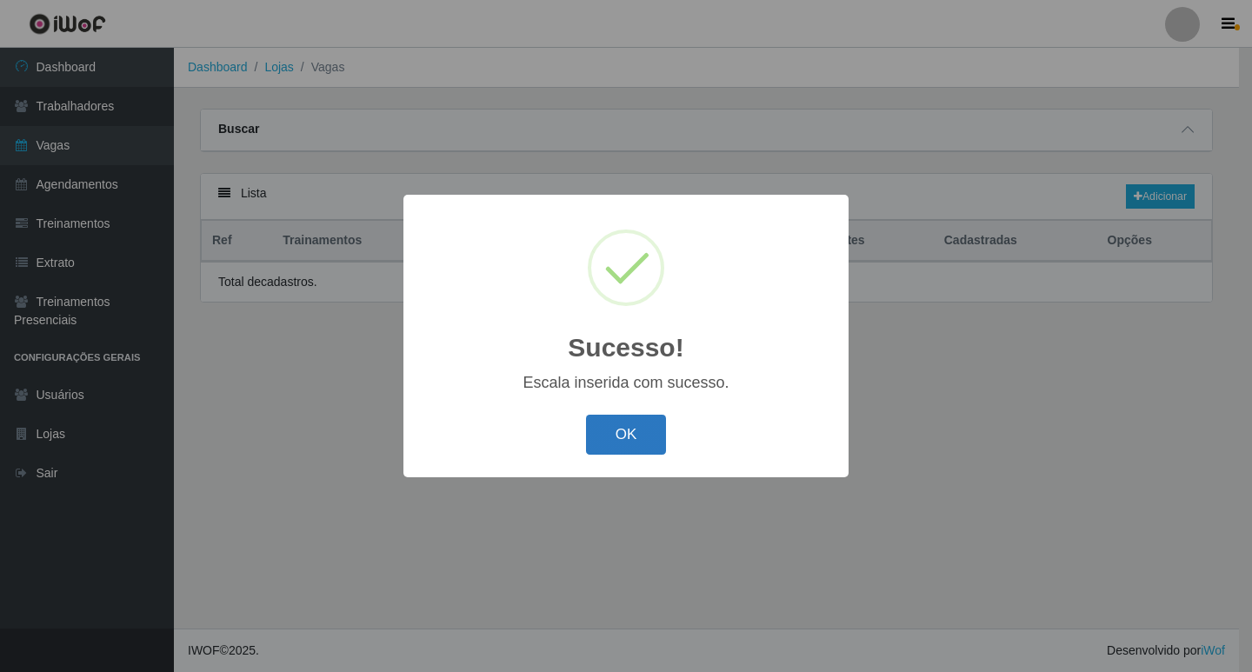
click at [625, 437] on button "OK" at bounding box center [626, 435] width 81 height 41
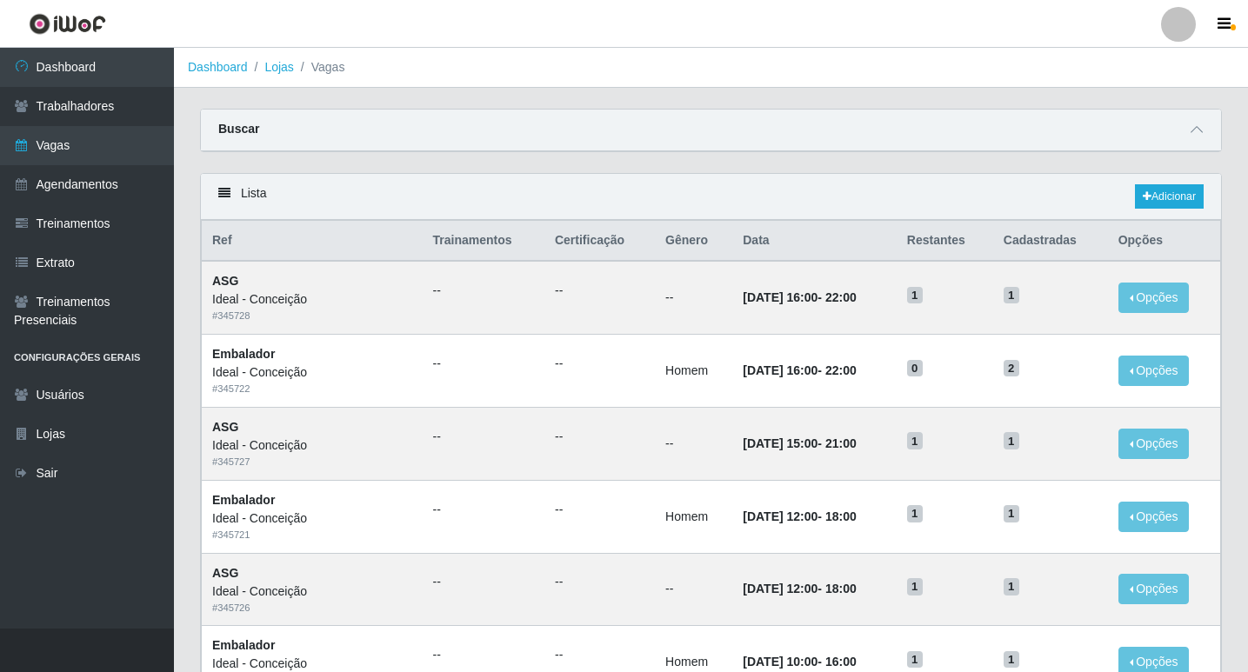
click at [1217, 180] on div "Lista Adicionar" at bounding box center [711, 197] width 1020 height 46
click at [1174, 205] on link "Adicionar" at bounding box center [1169, 196] width 69 height 24
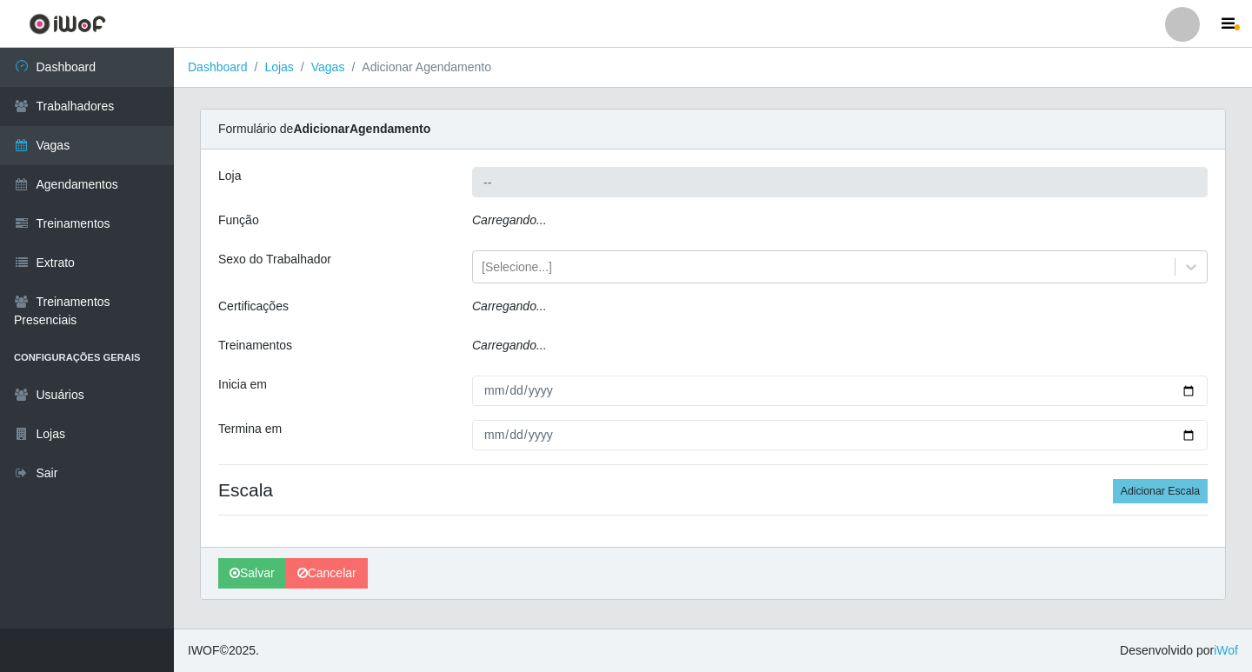
type input "Ideal - Conceição"
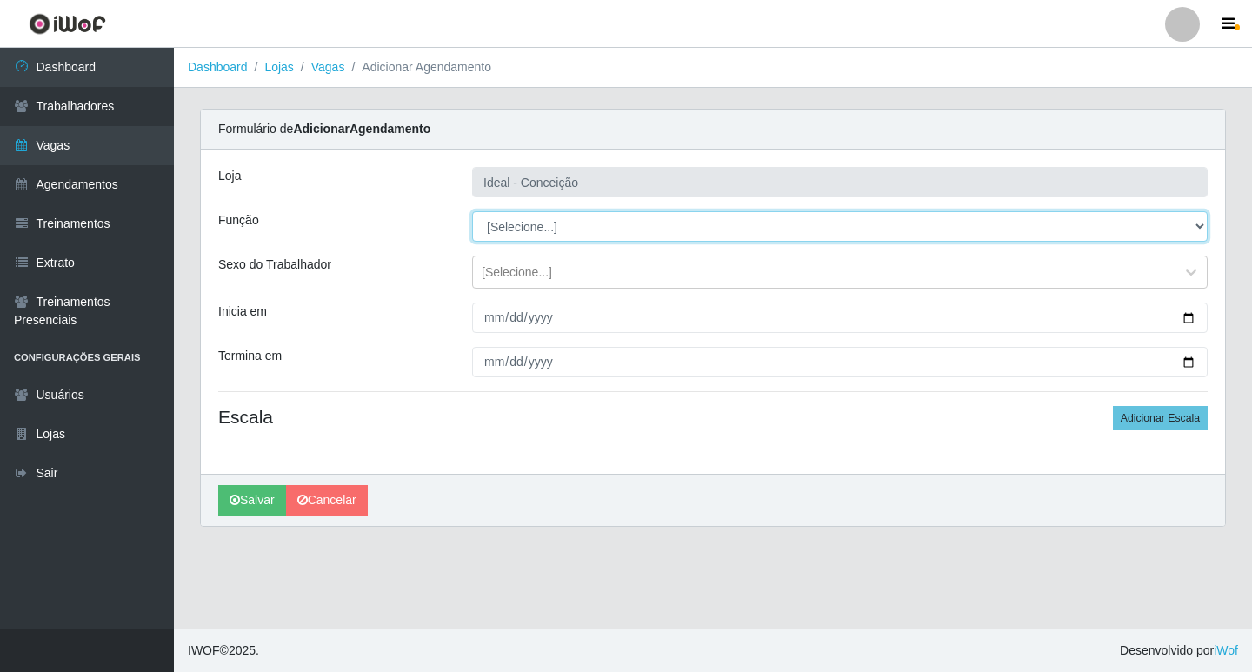
click at [549, 218] on select "[Selecione...] ASG ASG + ASG ++ Auxiliar de Estacionamento Auxiliar de Estacion…" at bounding box center [840, 226] width 736 height 30
select select "75"
click at [472, 211] on select "[Selecione...] ASG ASG + ASG ++ Auxiliar de Estacionamento Auxiliar de Estacion…" at bounding box center [840, 226] width 736 height 30
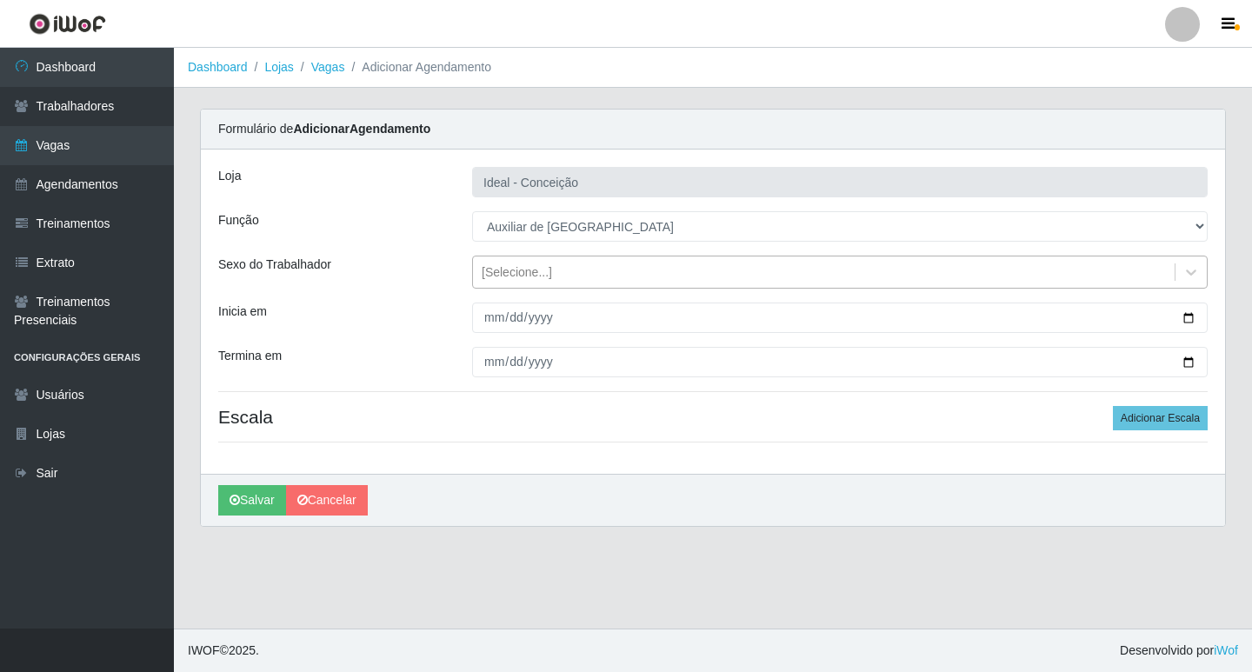
click at [497, 281] on div "[Selecione...]" at bounding box center [517, 272] width 70 height 18
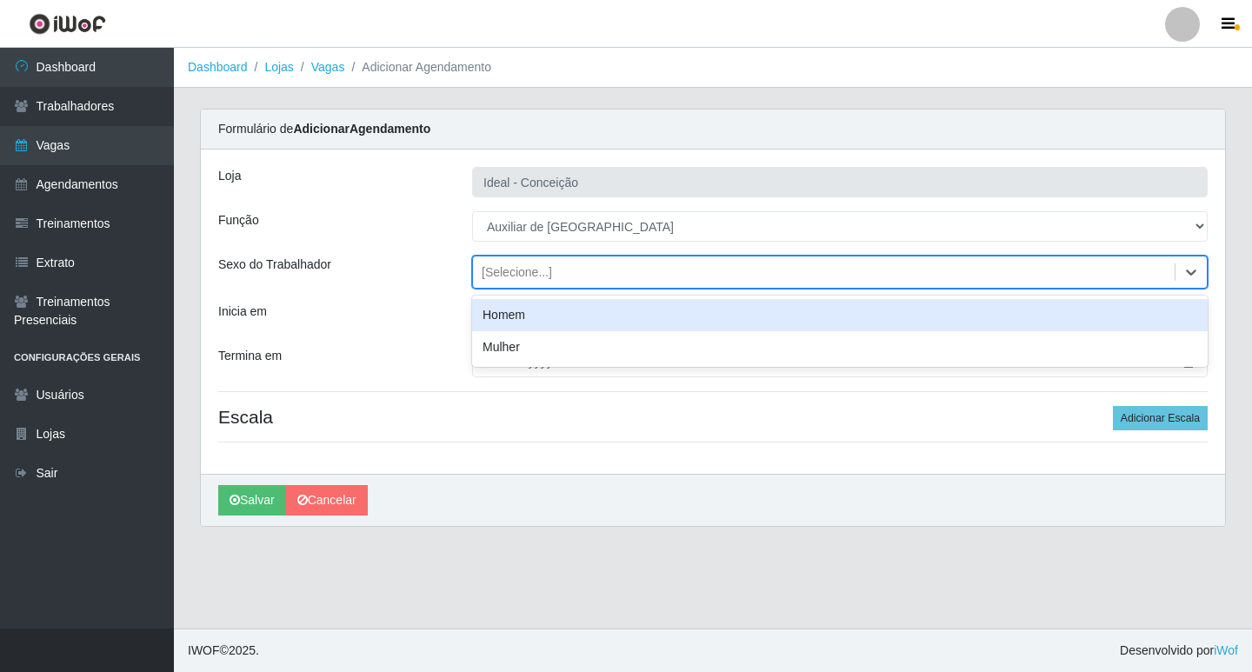
click at [511, 313] on div "Homem" at bounding box center [840, 315] width 736 height 32
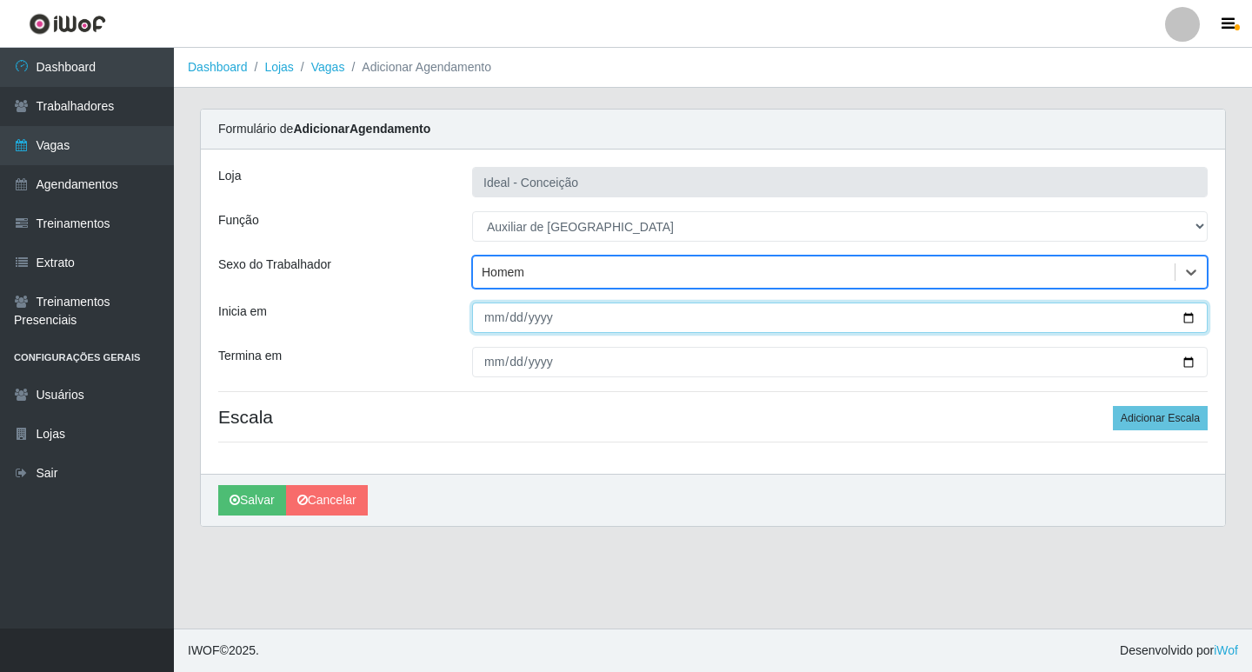
click at [478, 323] on input "Inicia em" at bounding box center [840, 318] width 736 height 30
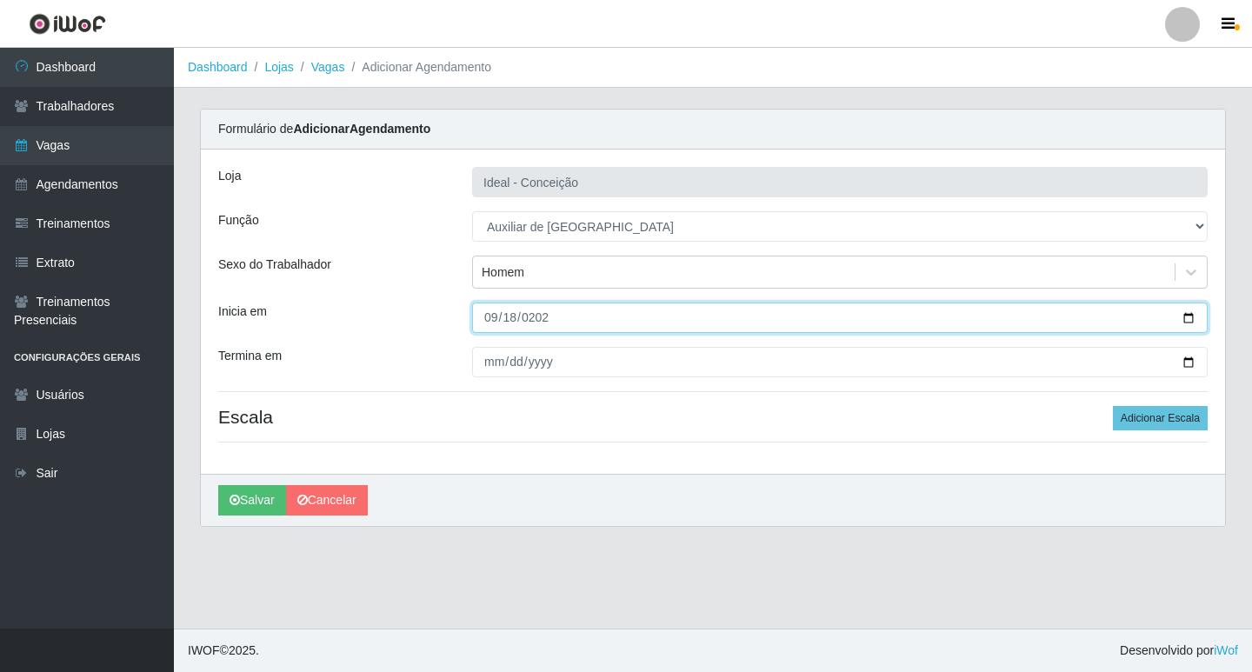
type input "[DATE]"
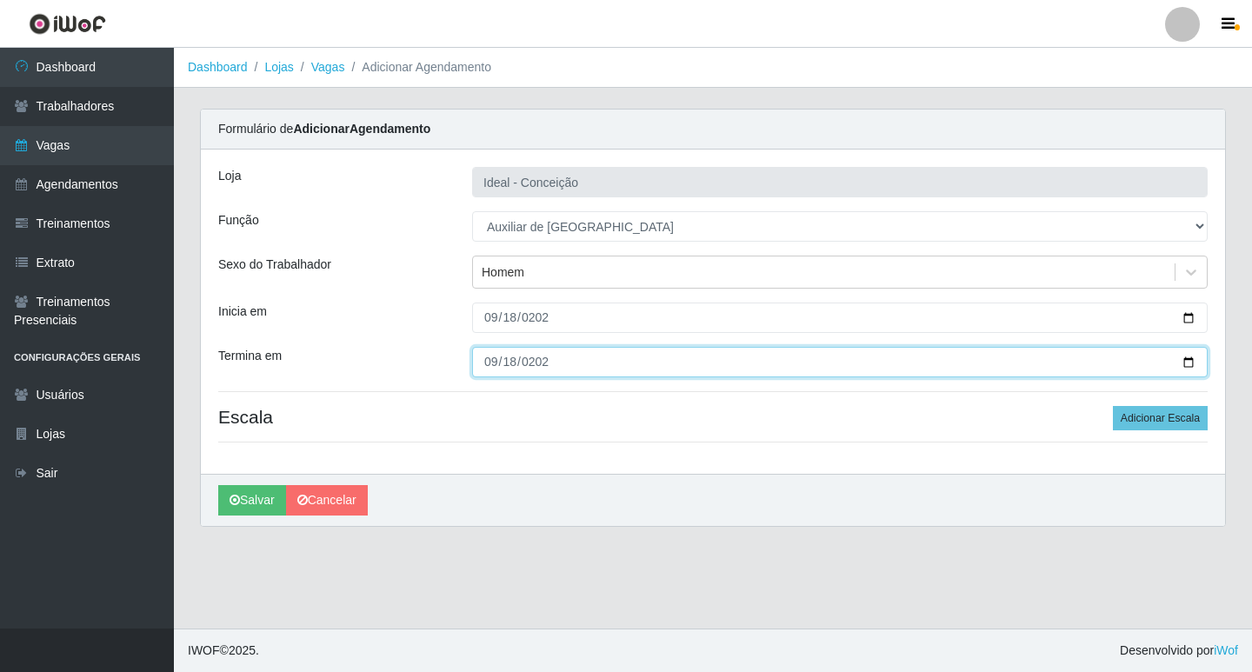
type input "[DATE]"
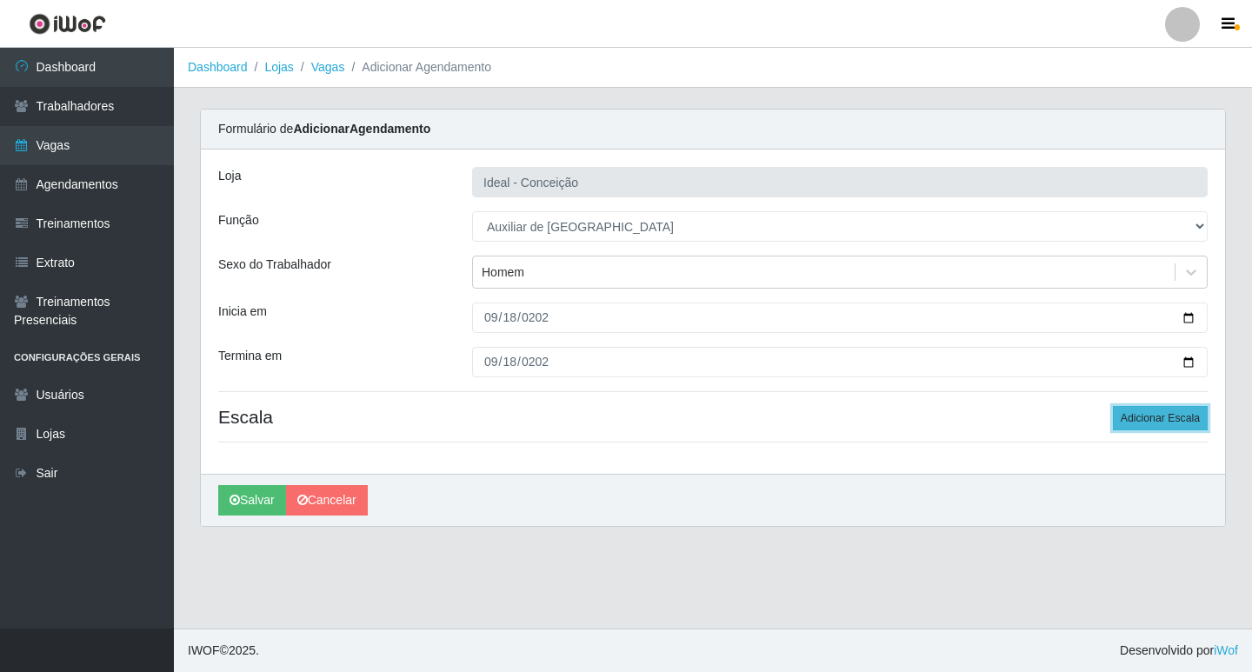
click at [1184, 409] on button "Adicionar Escala" at bounding box center [1160, 418] width 95 height 24
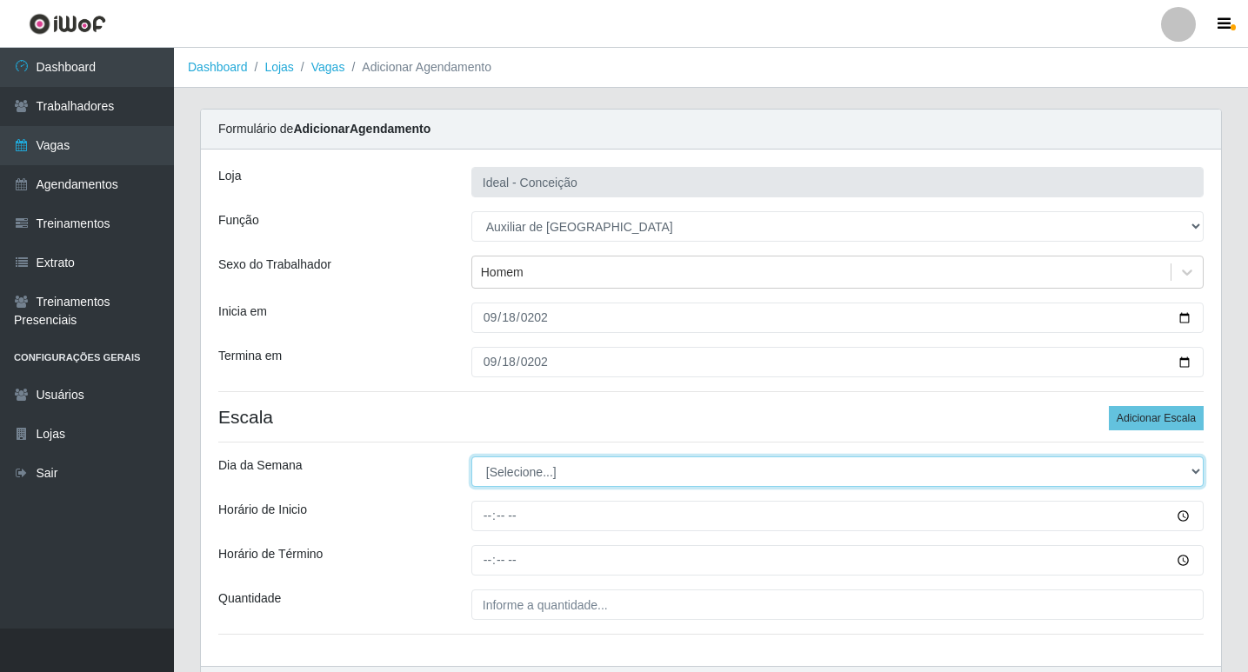
click at [598, 470] on select "[Selecione...] Segunda Terça Quarta Quinta Sexta Sábado Domingo" at bounding box center [837, 472] width 732 height 30
select select "4"
click at [471, 457] on select "[Selecione...] Segunda Terça Quarta Quinta Sexta Sábado Domingo" at bounding box center [837, 472] width 732 height 30
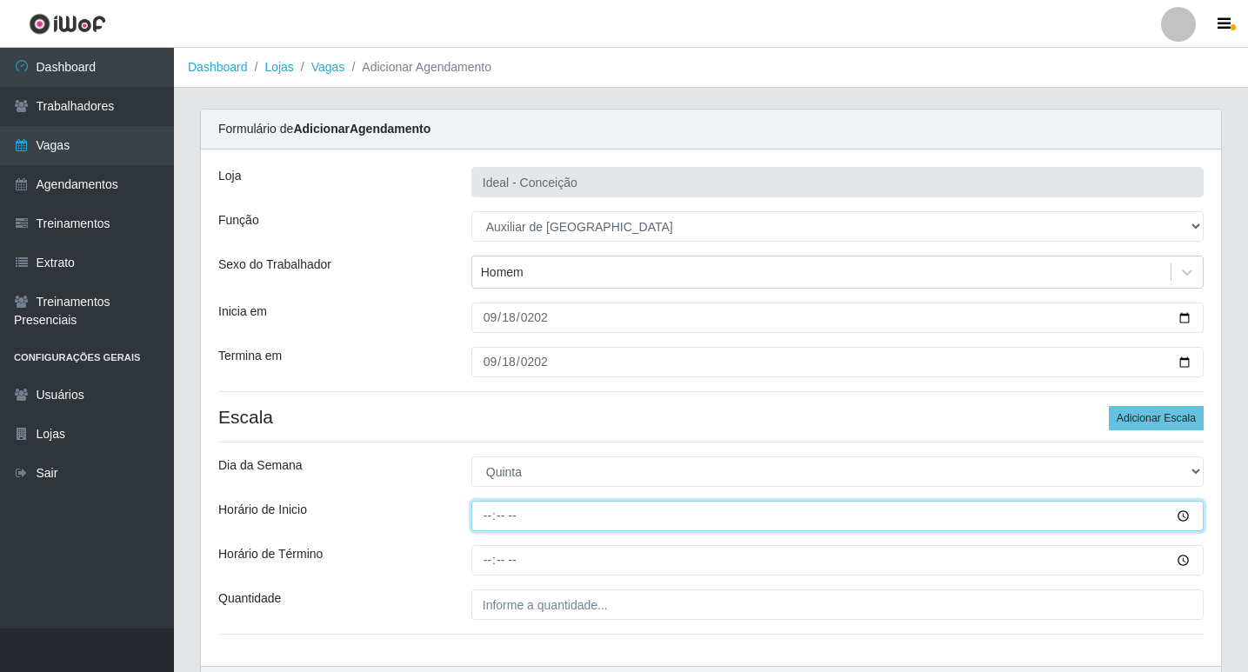
click at [488, 512] on input "Horário de Inicio" at bounding box center [837, 516] width 732 height 30
type input "08:00"
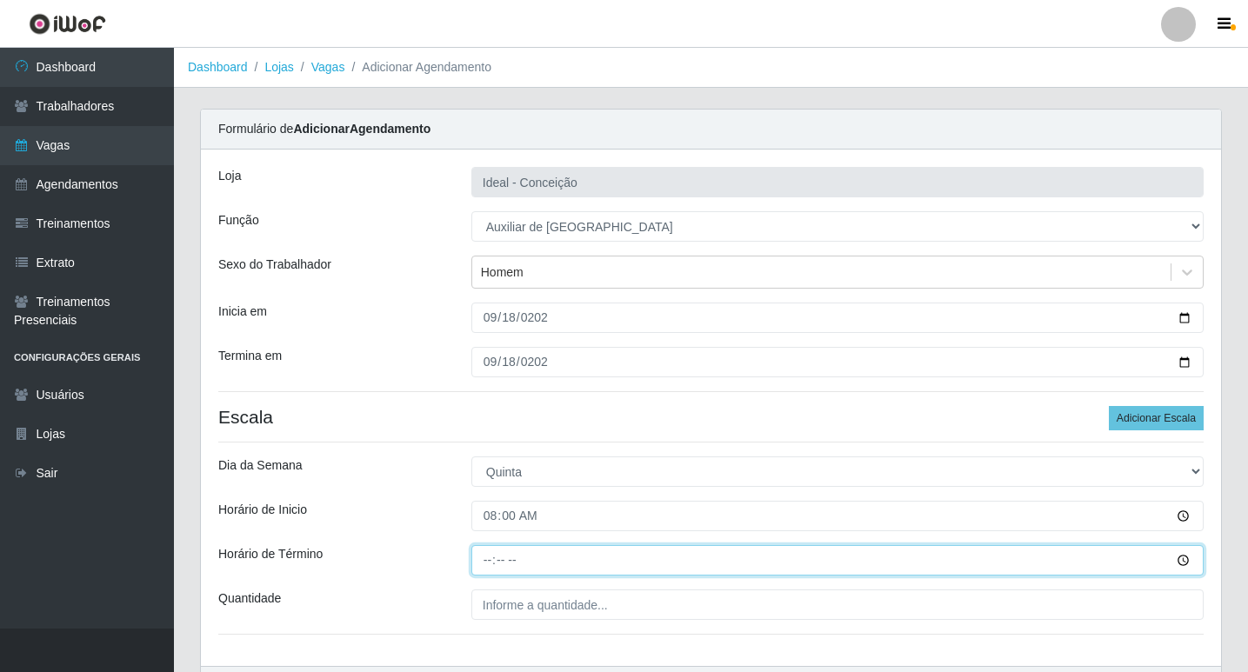
type input "12:00"
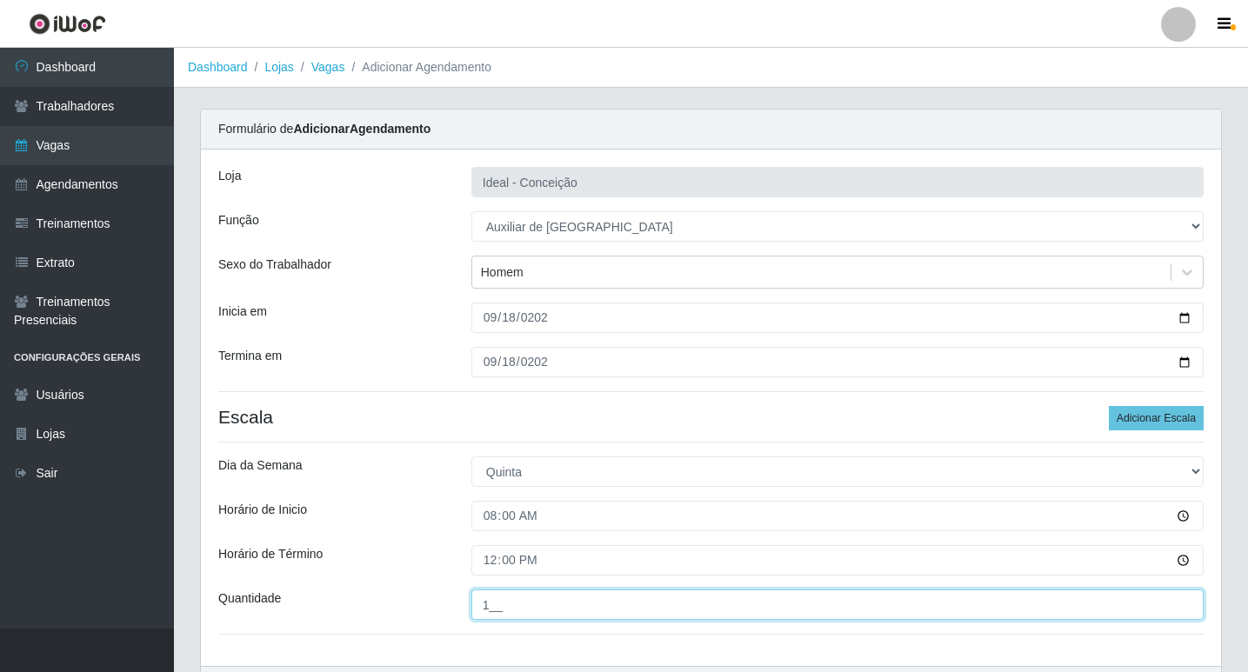
scroll to position [111, 0]
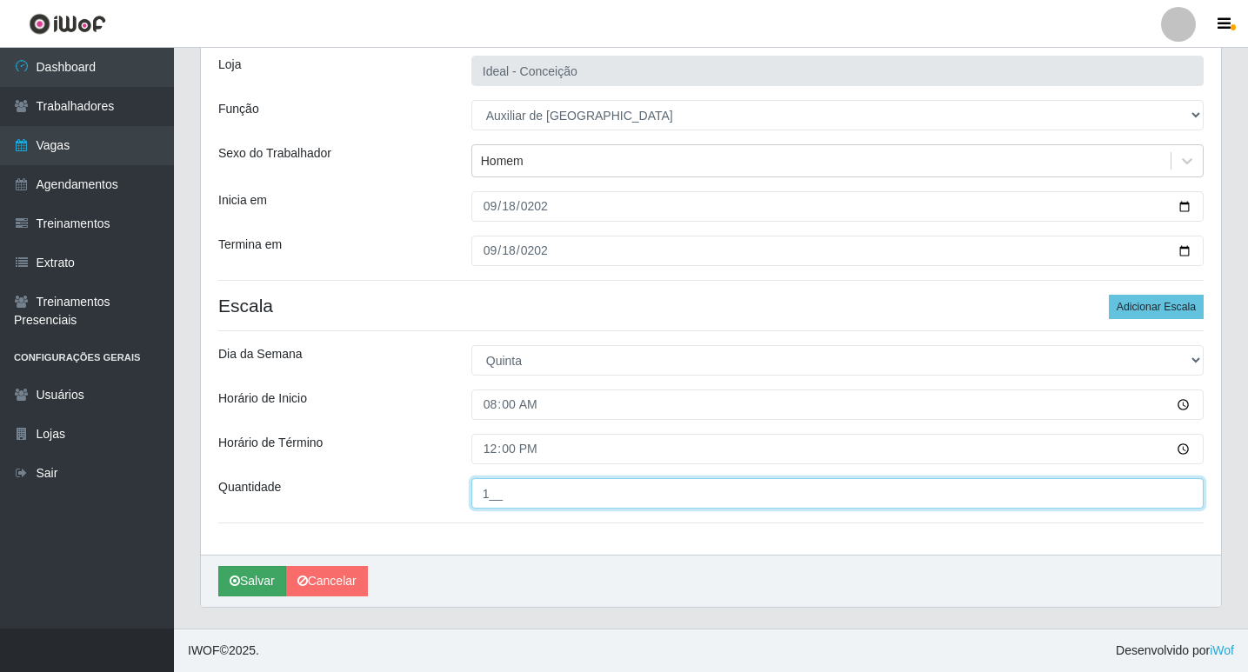
type input "1__"
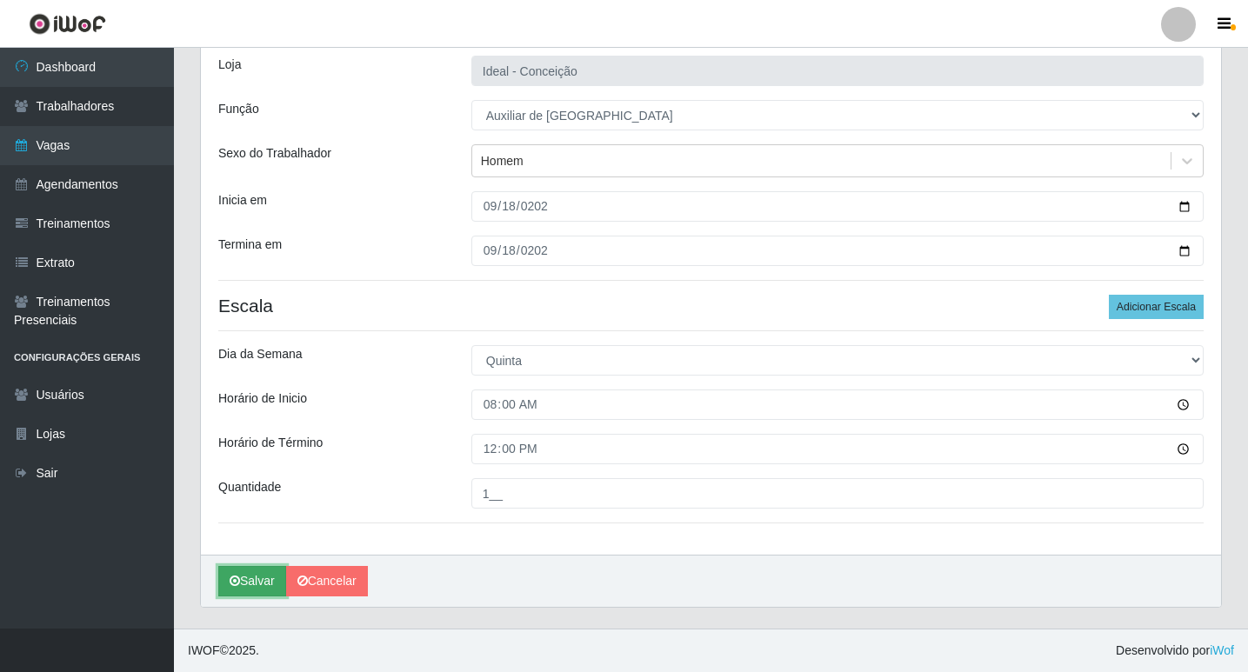
click at [260, 587] on button "Salvar" at bounding box center [252, 581] width 68 height 30
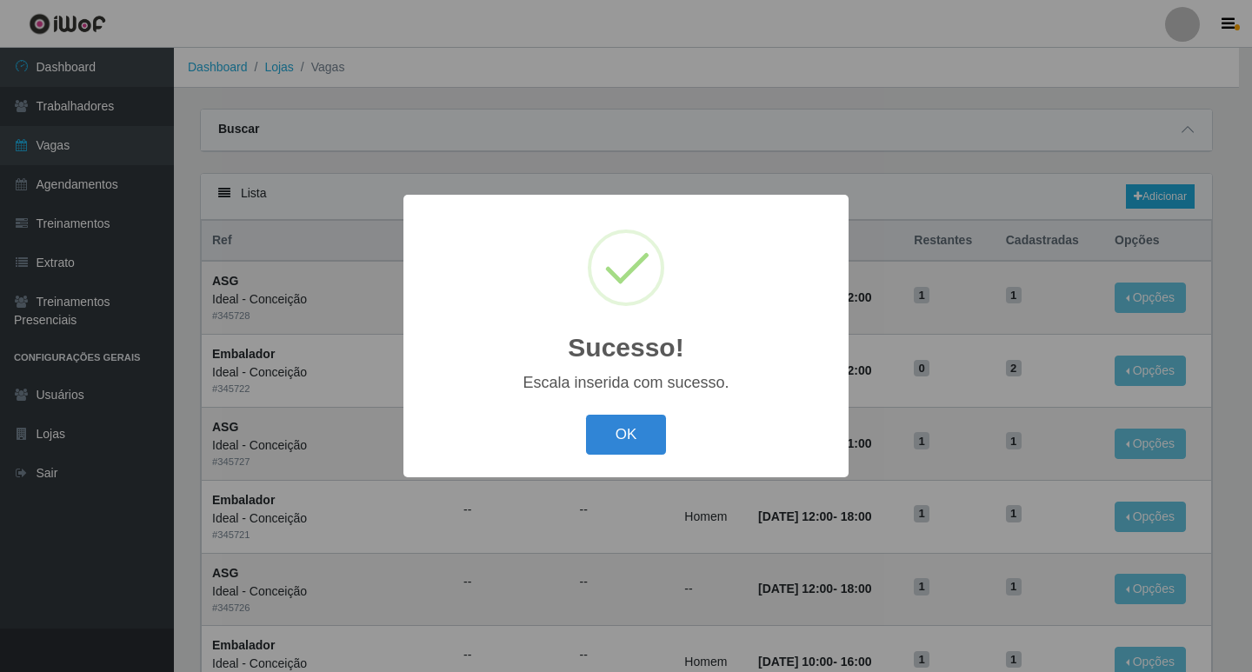
click at [619, 413] on div "OK Cancel" at bounding box center [626, 435] width 410 height 50
click at [630, 428] on button "OK" at bounding box center [626, 435] width 81 height 41
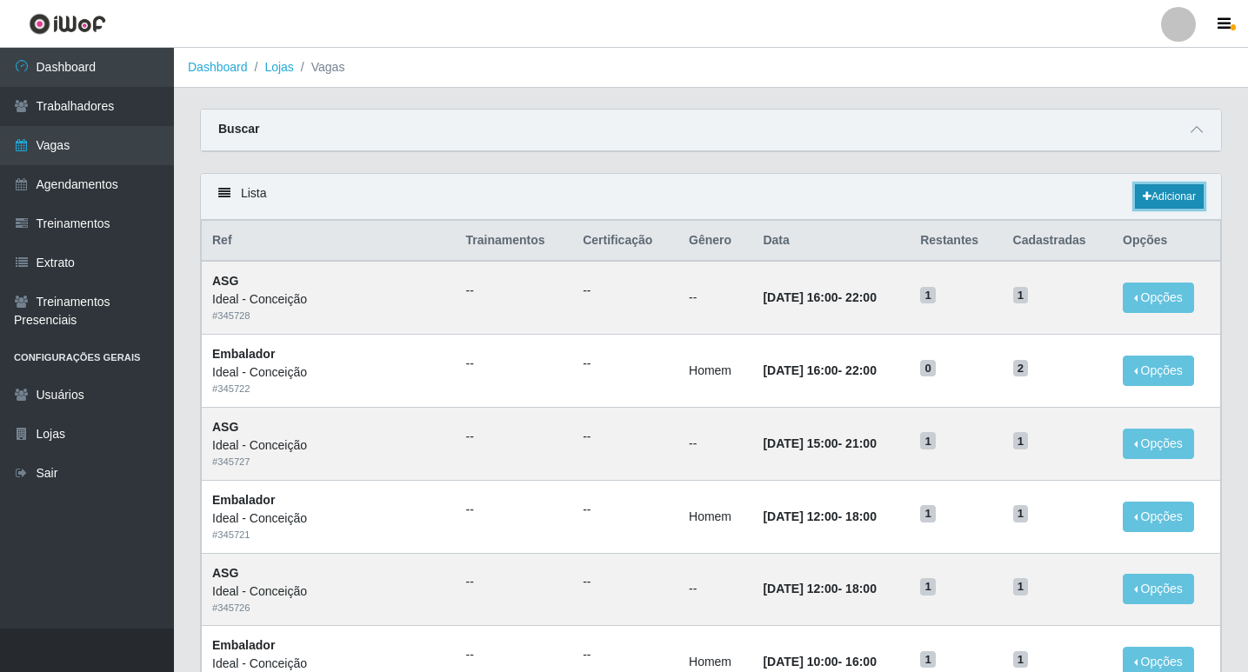
click at [1185, 186] on link "Adicionar" at bounding box center [1169, 196] width 69 height 24
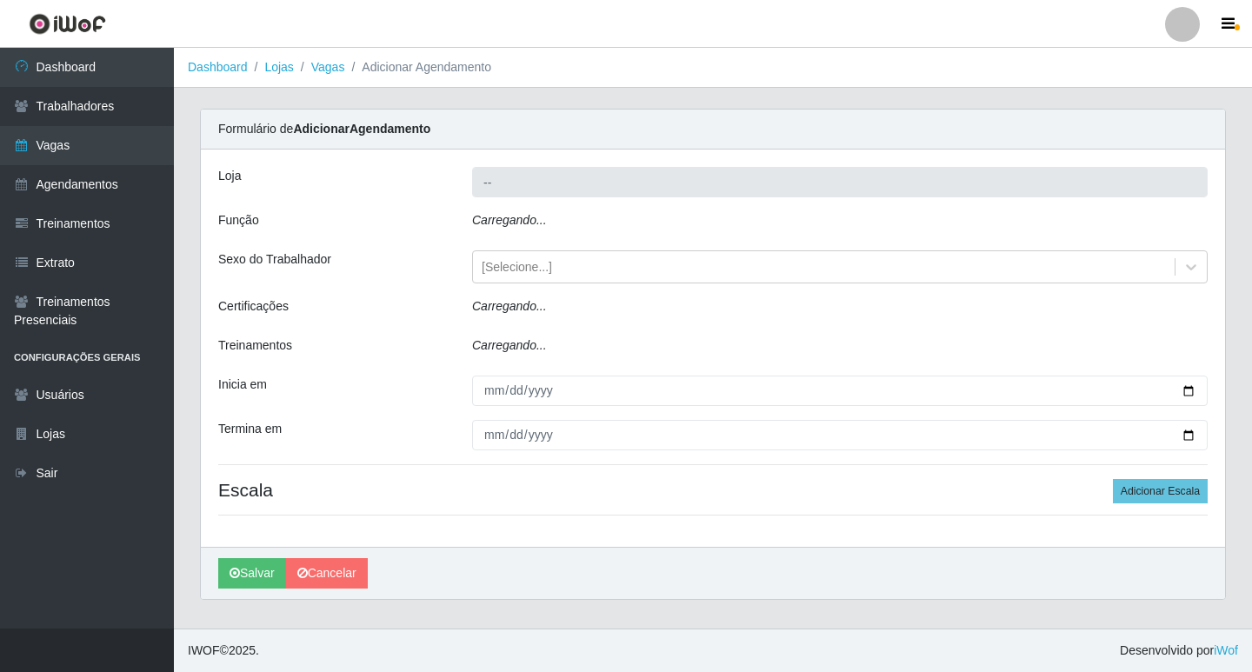
type input "Ideal - Conceição"
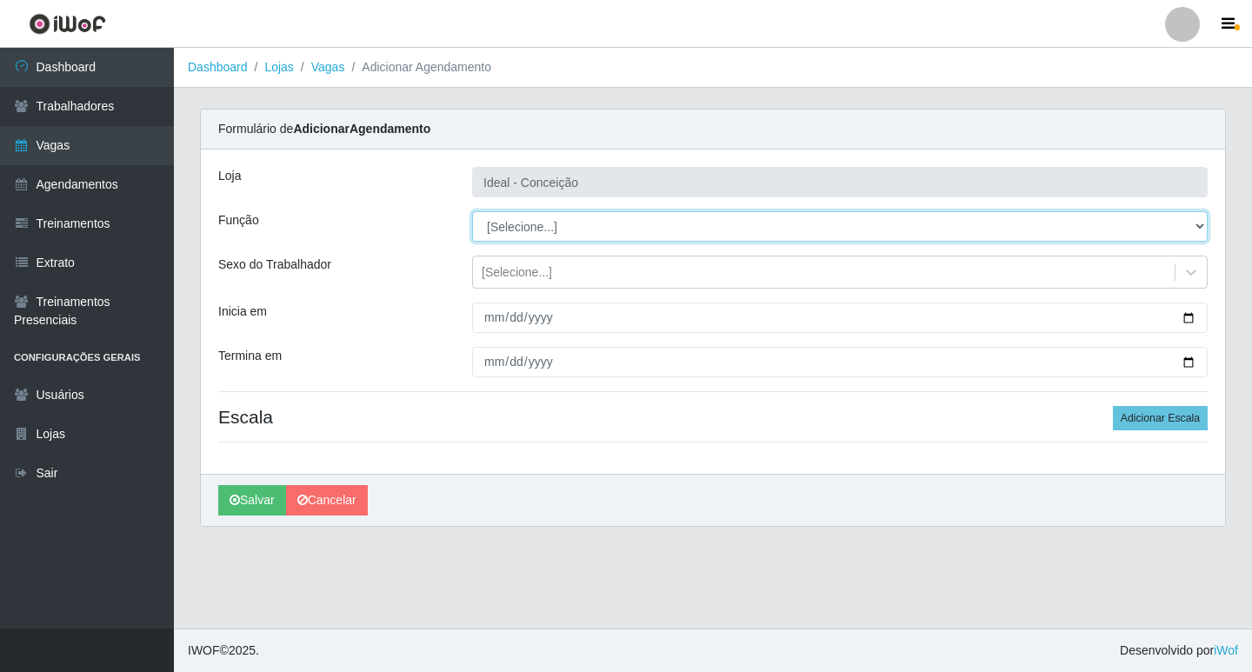
click at [543, 222] on select "[Selecione...] ASG ASG + ASG ++ Auxiliar de Estacionamento Auxiliar de Estacion…" at bounding box center [840, 226] width 736 height 30
select select "4"
click at [472, 211] on select "[Selecione...] ASG ASG + ASG ++ Auxiliar de Estacionamento Auxiliar de Estacion…" at bounding box center [840, 226] width 736 height 30
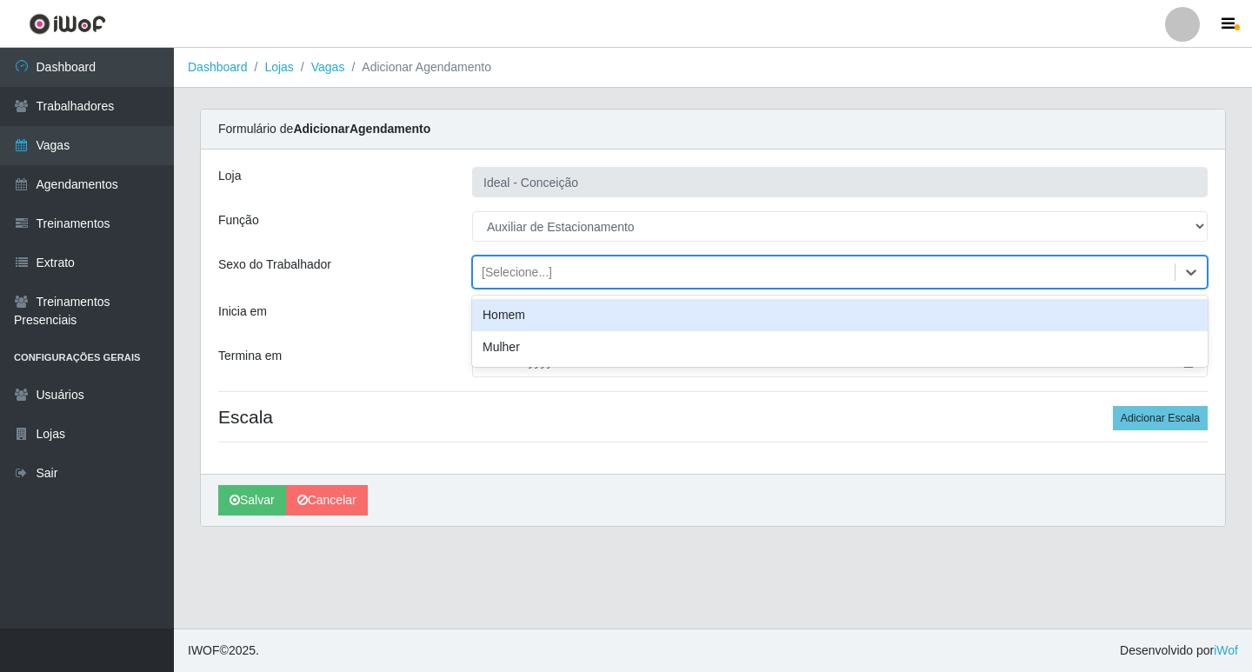
click at [509, 277] on div "[Selecione...]" at bounding box center [517, 272] width 70 height 18
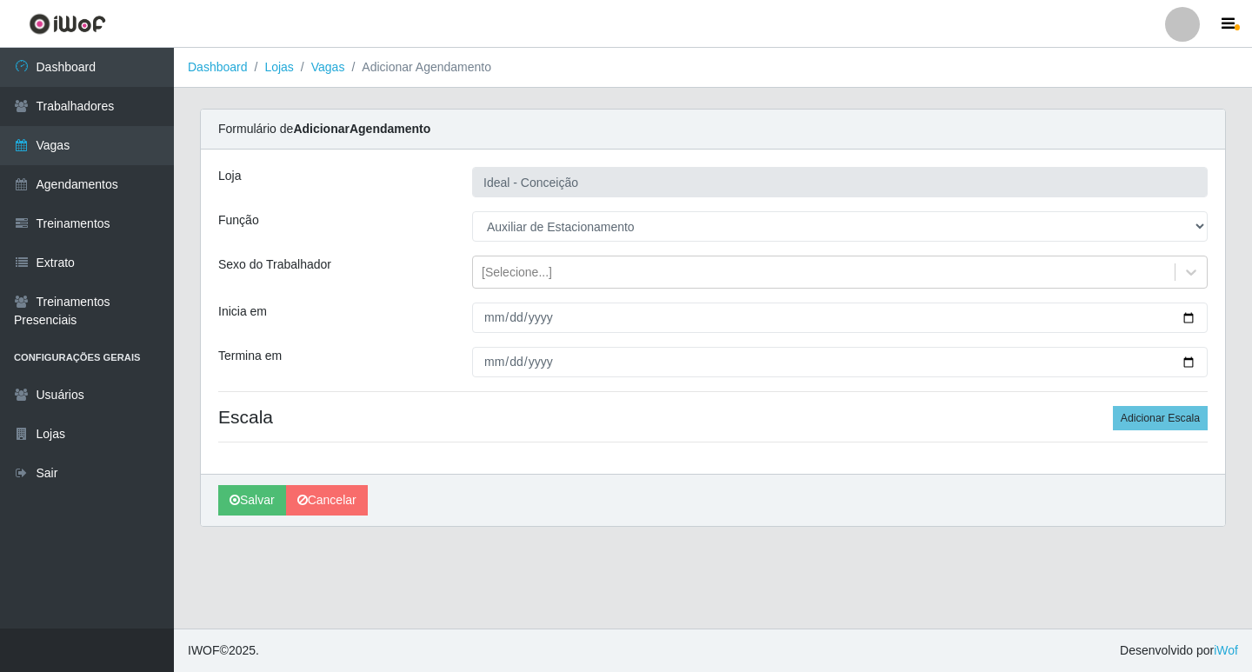
click at [345, 360] on div "Termina em" at bounding box center [332, 362] width 254 height 30
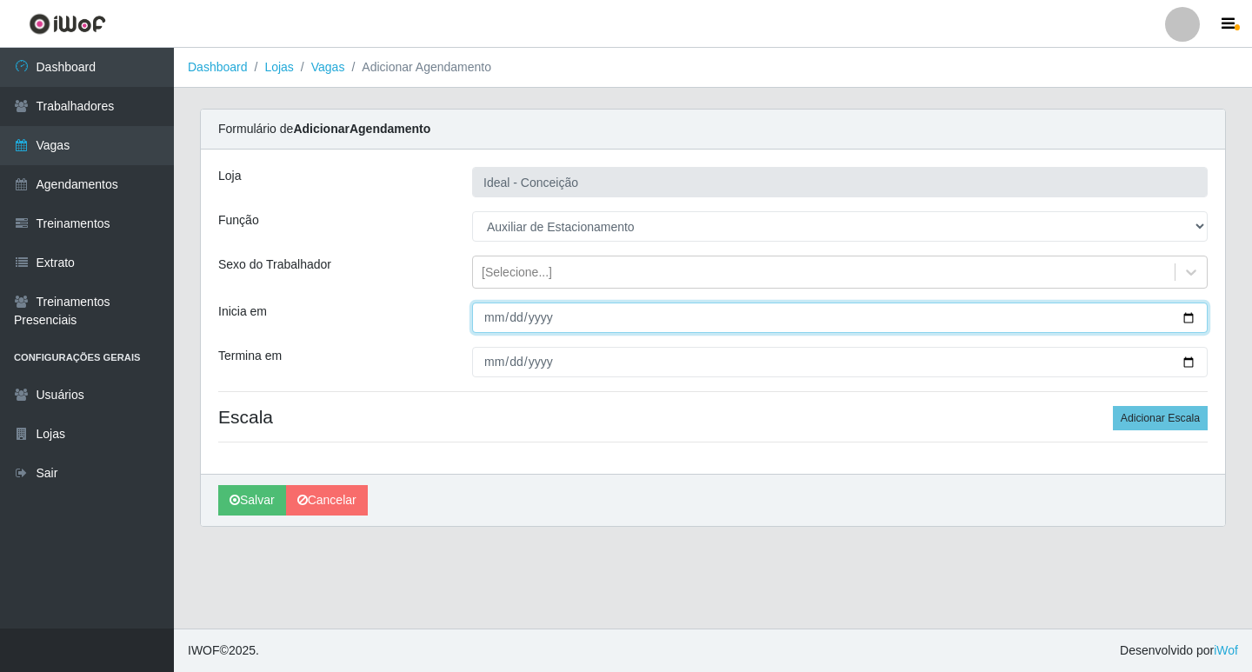
click at [480, 324] on input "Inicia em" at bounding box center [840, 318] width 736 height 30
type input "[DATE]"
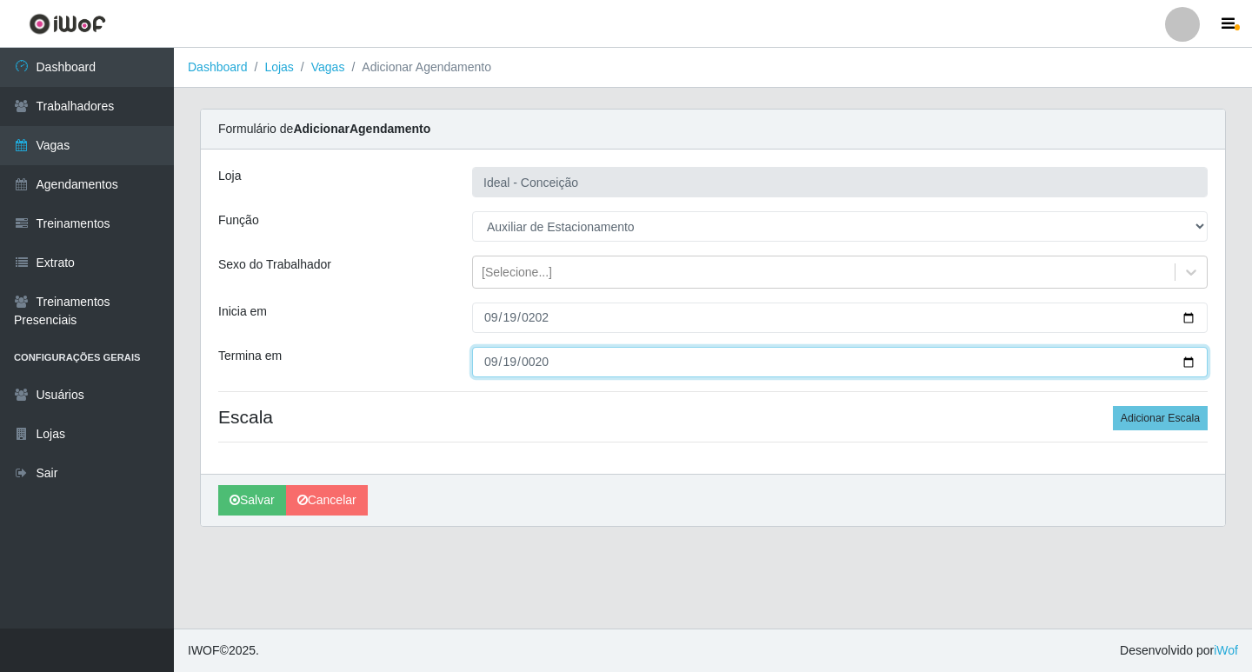
type input "0205-09-19"
type input "[DATE]"
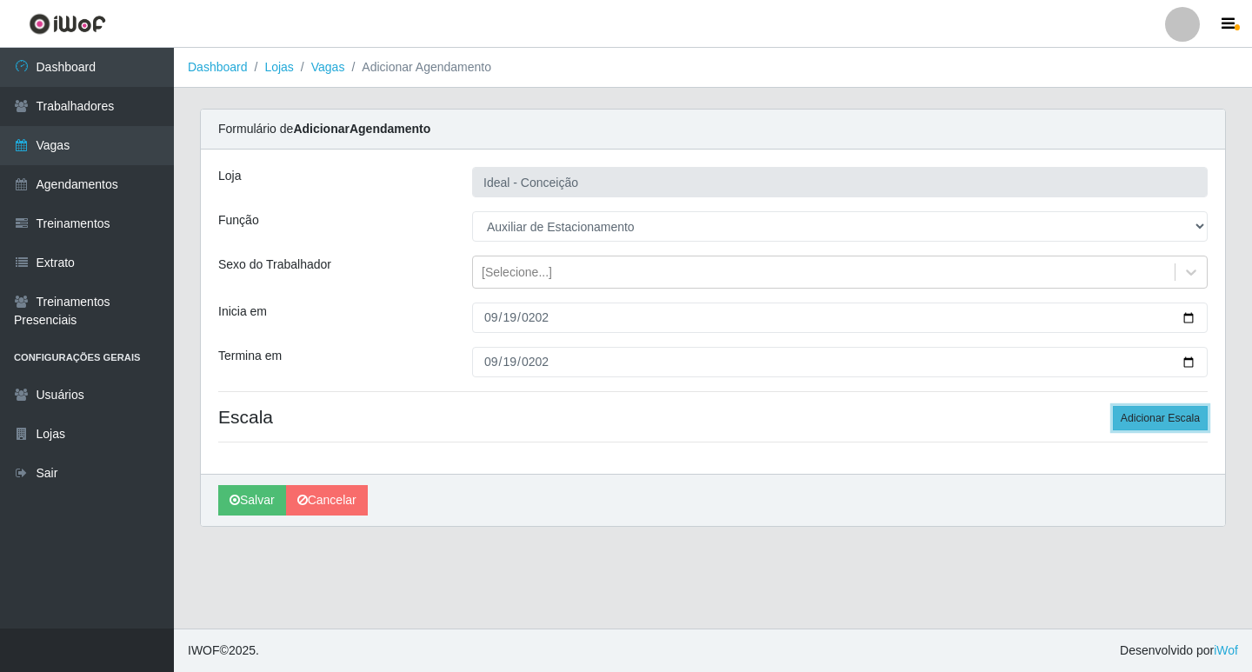
click at [1152, 418] on button "Adicionar Escala" at bounding box center [1160, 418] width 95 height 24
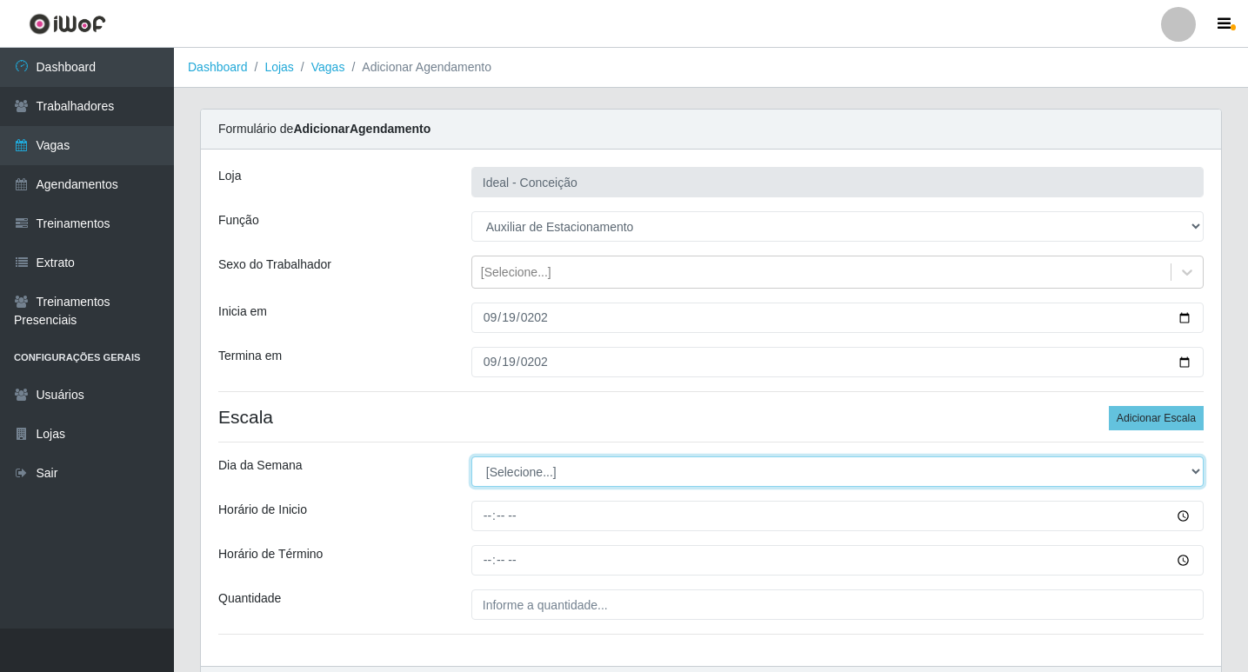
click at [529, 461] on select "[Selecione...] Segunda Terça Quarta Quinta Sexta Sábado Domingo" at bounding box center [837, 472] width 732 height 30
select select "4"
click at [471, 457] on select "[Selecione...] Segunda Terça Quarta Quinta Sexta Sábado Domingo" at bounding box center [837, 472] width 732 height 30
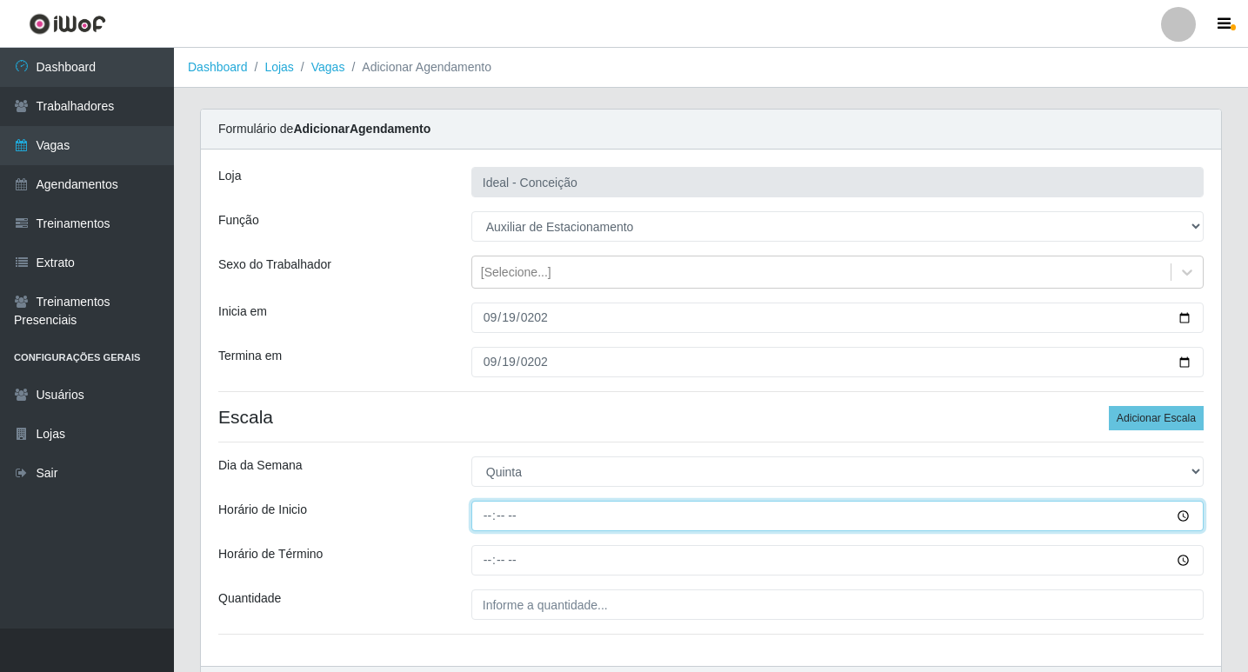
click at [481, 515] on input "Horário de Inicio" at bounding box center [837, 516] width 732 height 30
type input "07:00"
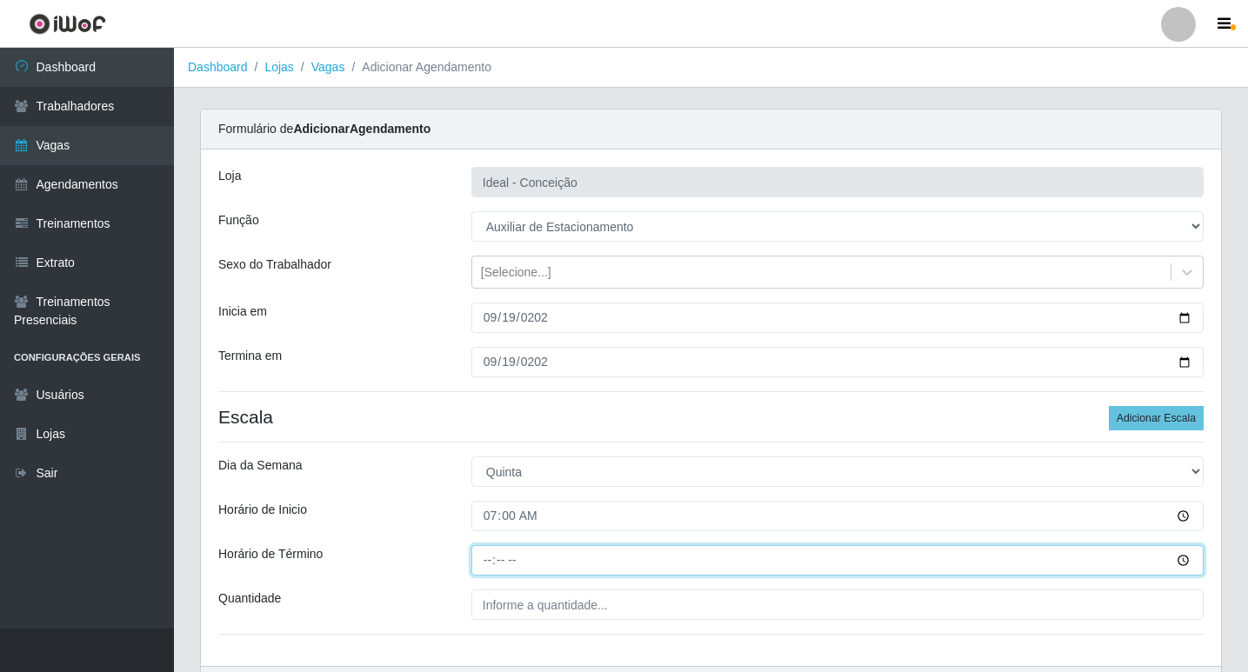
type input "13:00"
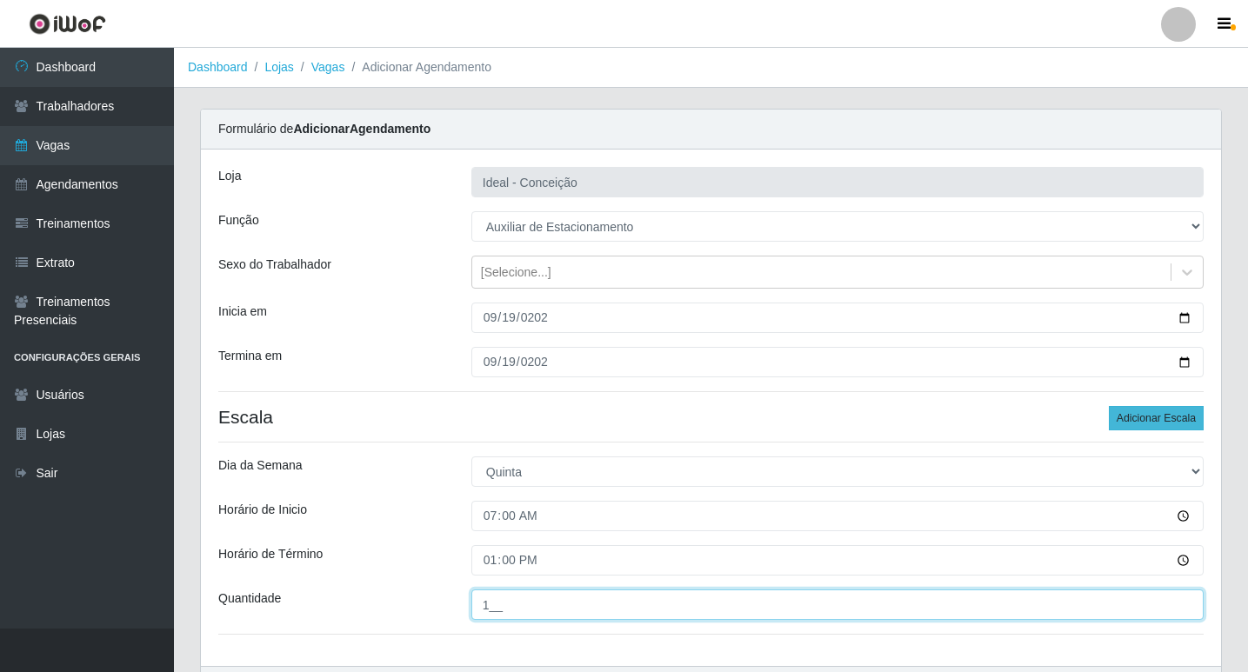
type input "1__"
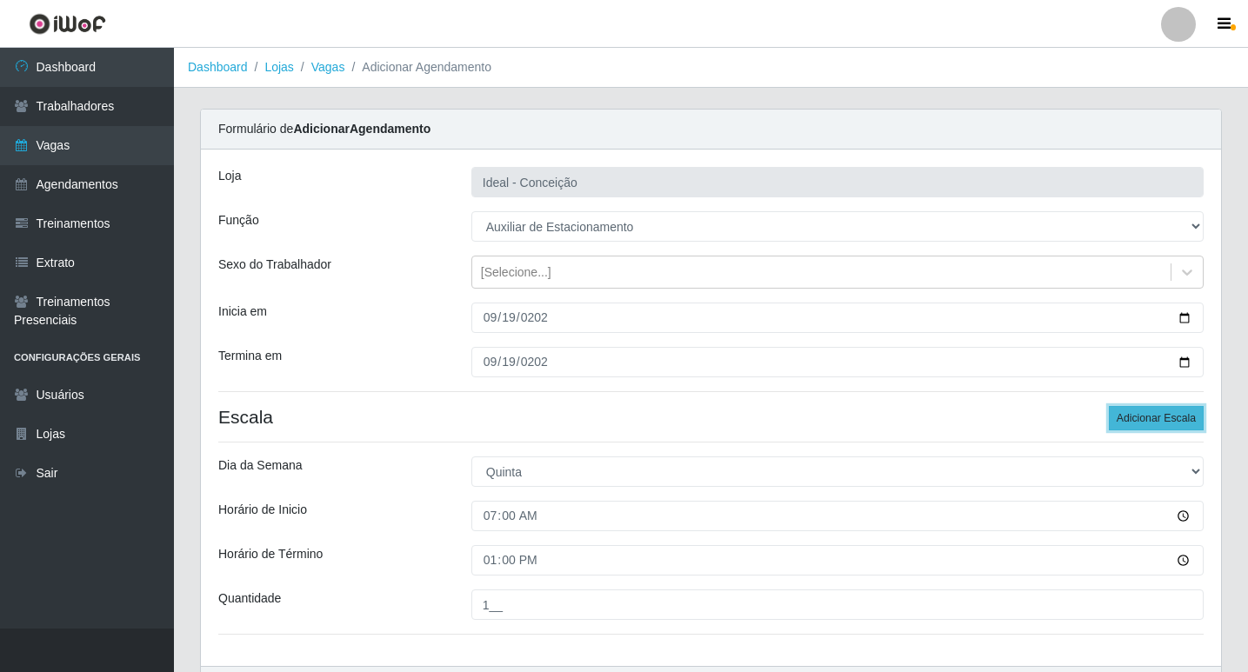
click at [1159, 424] on button "Adicionar Escala" at bounding box center [1156, 418] width 95 height 24
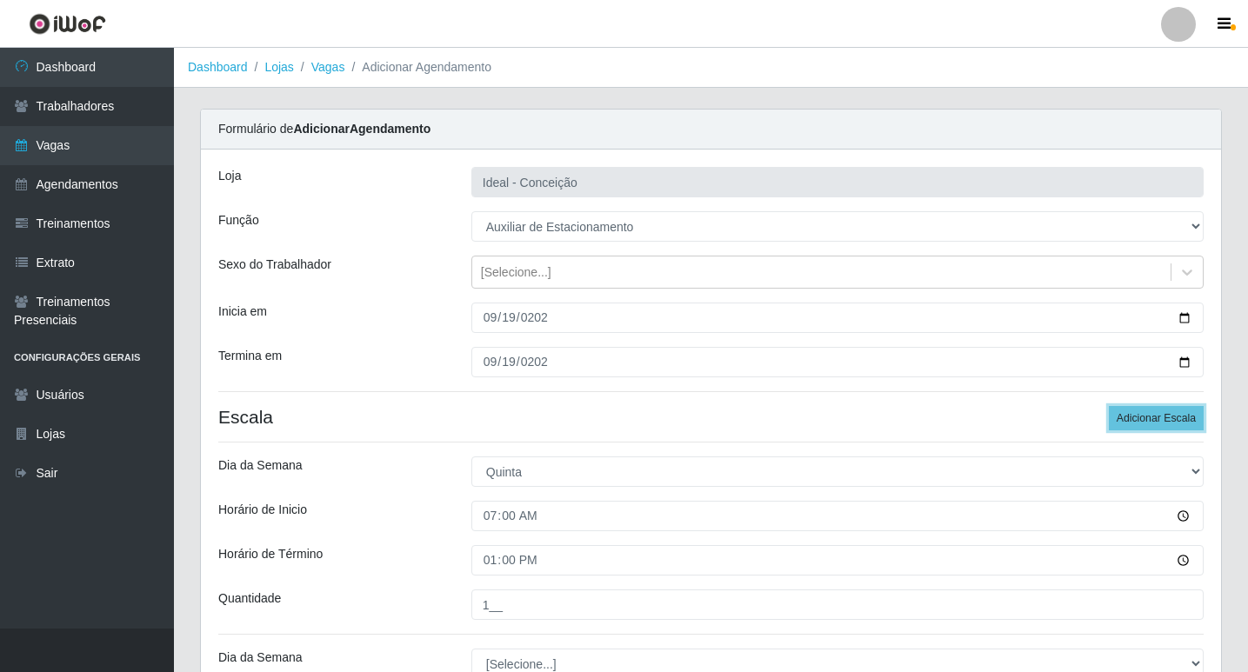
scroll to position [303, 0]
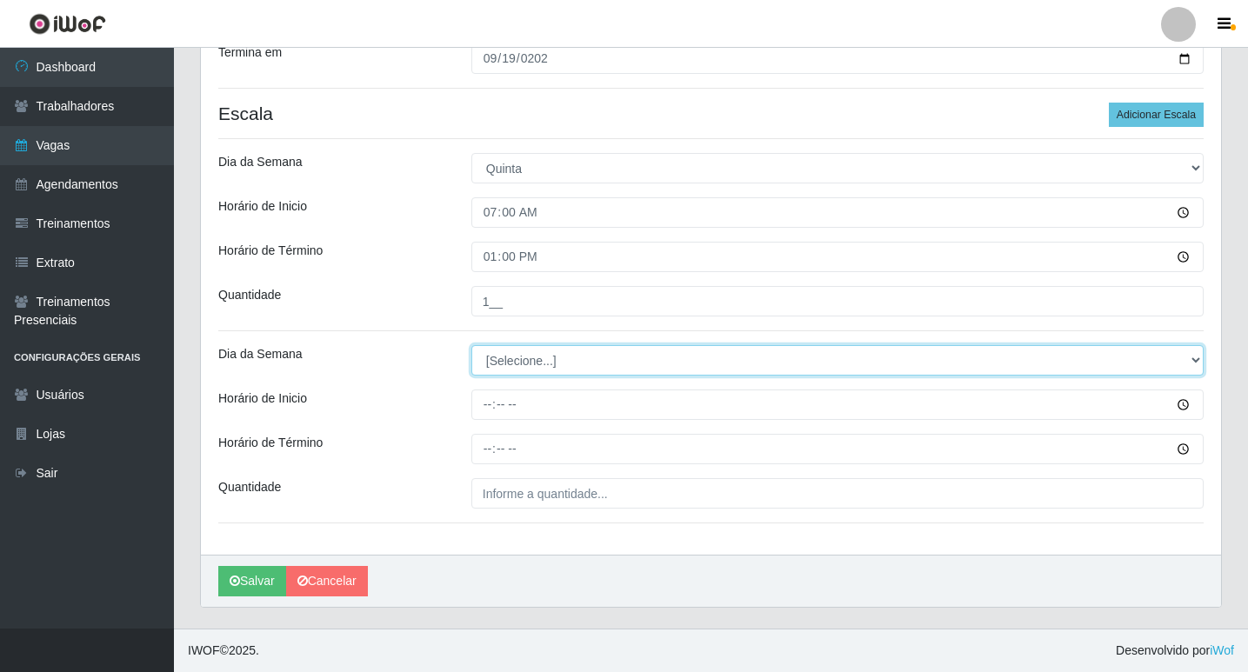
click at [535, 363] on select "[Selecione...] Segunda Terça Quarta Quinta Sexta Sábado Domingo" at bounding box center [837, 360] width 732 height 30
select select "4"
click at [471, 345] on select "[Selecione...] Segunda Terça Quarta Quinta Sexta Sábado Domingo" at bounding box center [837, 360] width 732 height 30
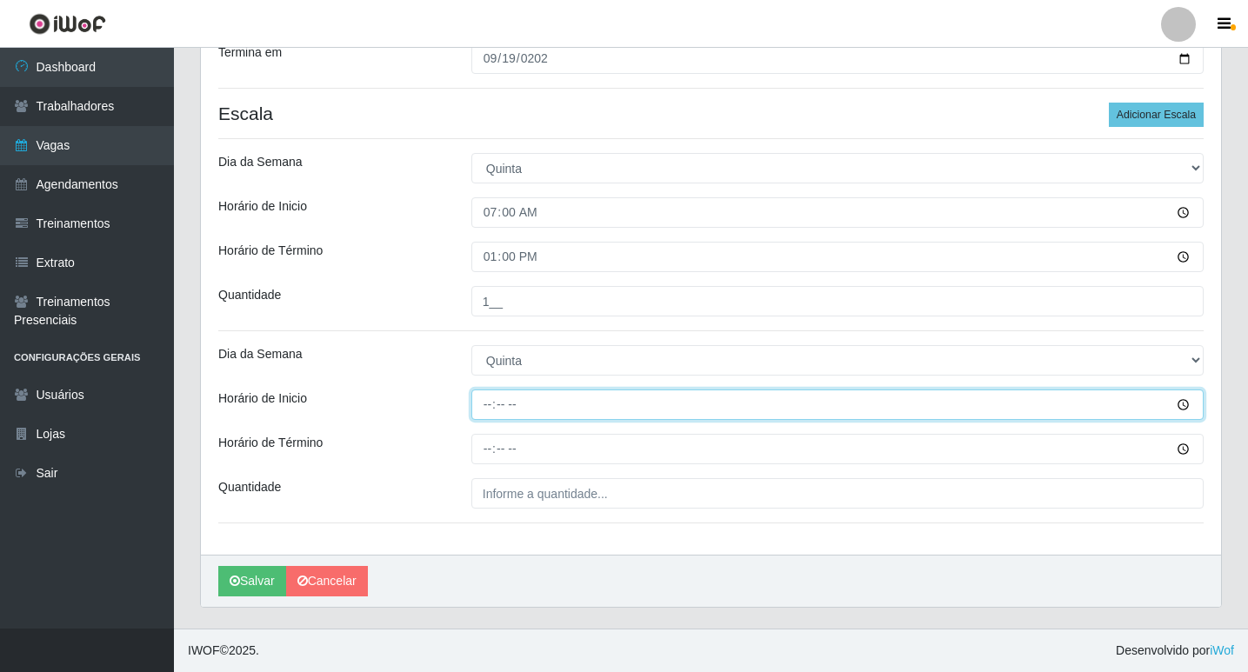
click at [497, 399] on input "Horário de Inicio" at bounding box center [837, 405] width 732 height 30
click at [485, 402] on input "Horário de Inicio" at bounding box center [837, 405] width 732 height 30
type input "09:00"
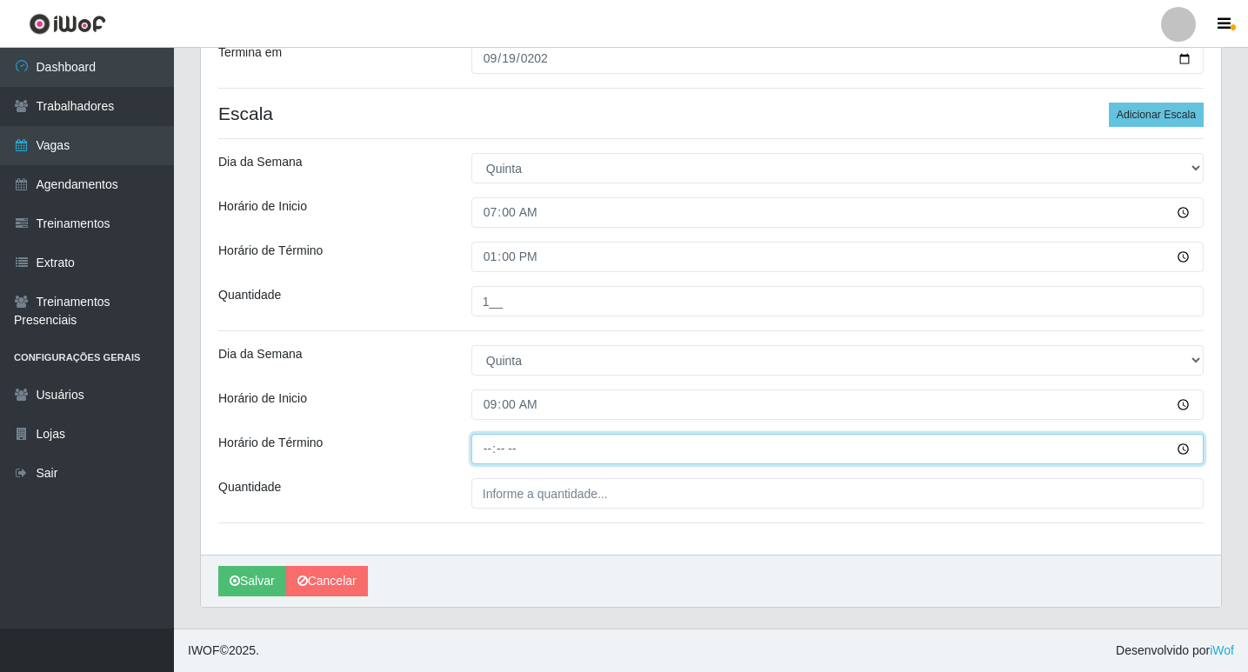
type input "15:00"
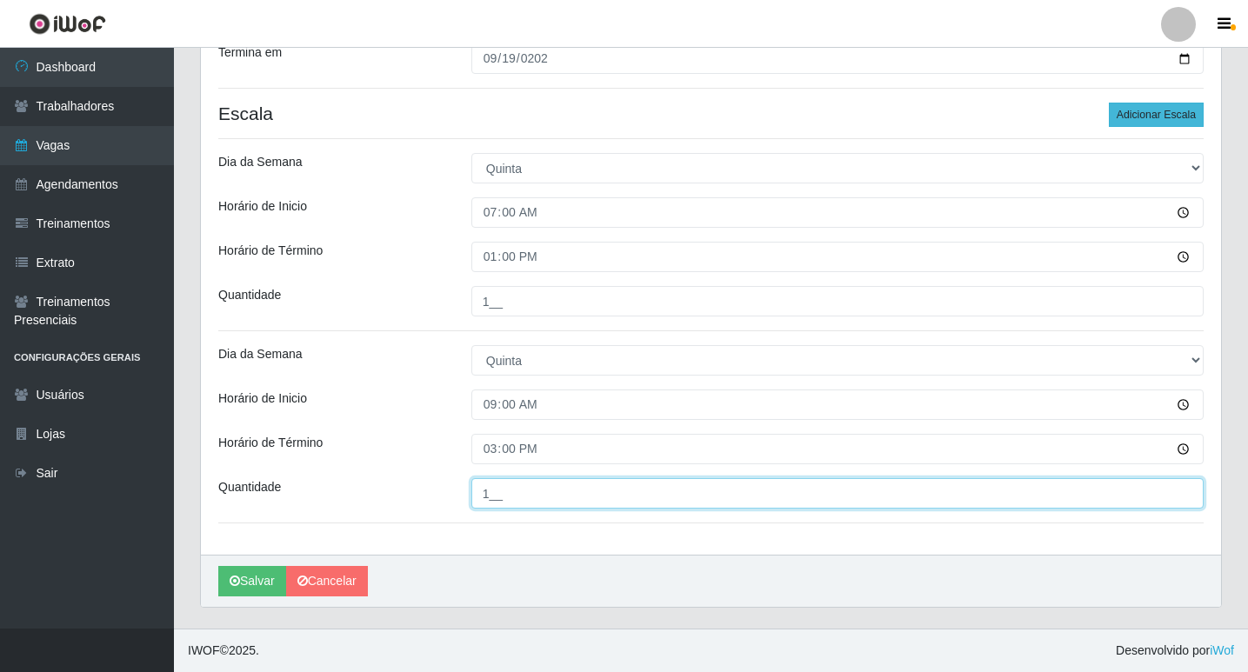
type input "1__"
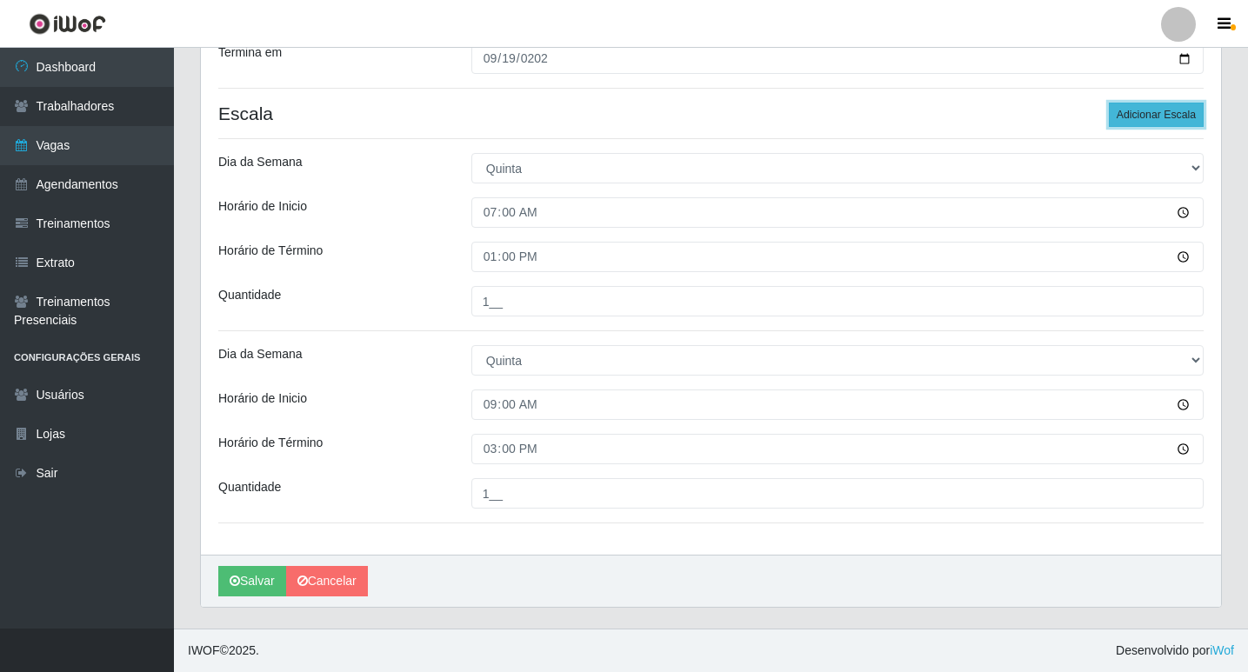
click at [1156, 119] on button "Adicionar Escala" at bounding box center [1156, 115] width 95 height 24
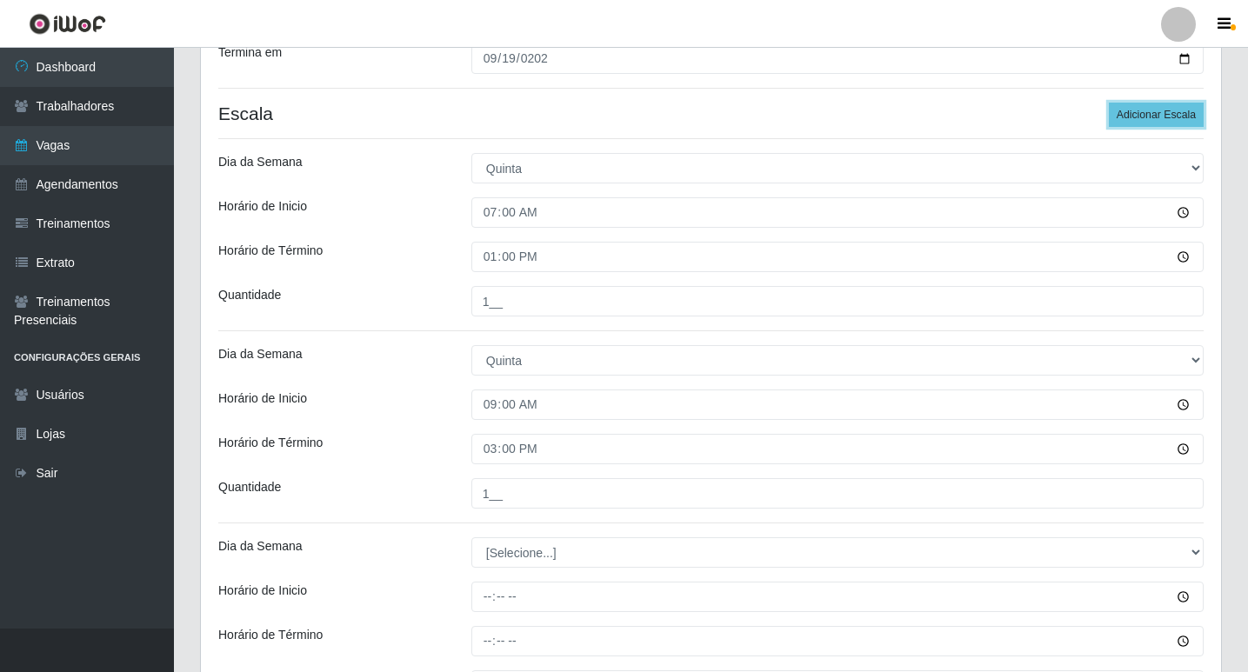
scroll to position [477, 0]
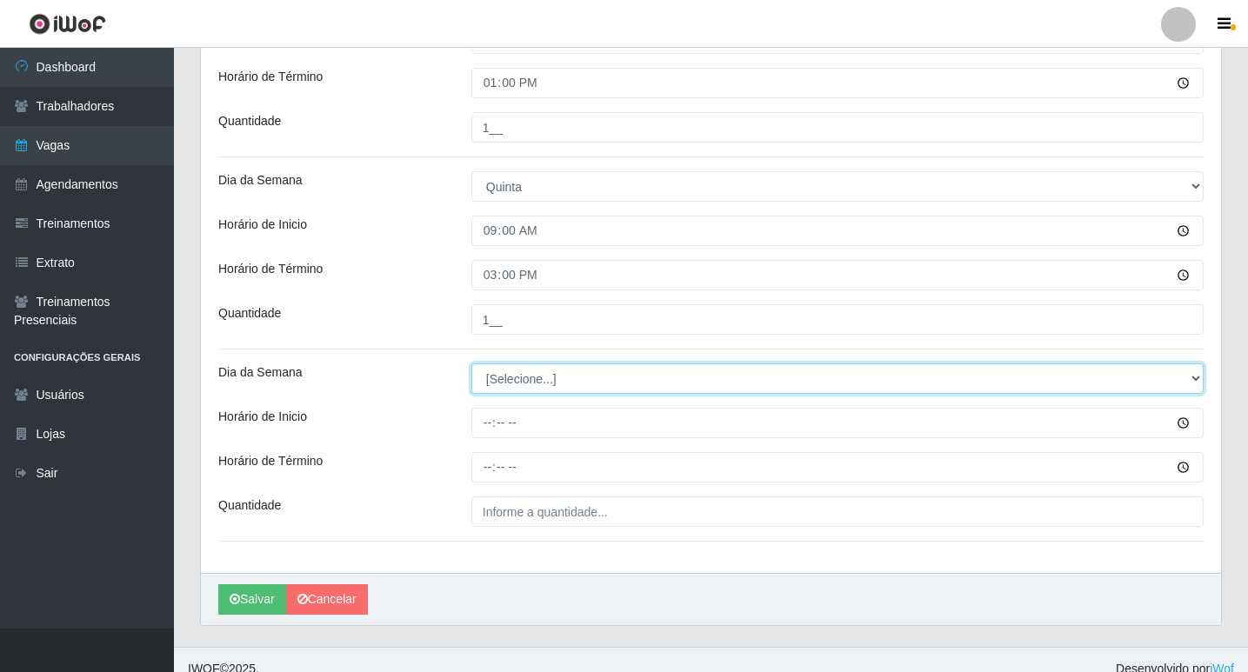
click at [550, 375] on select "[Selecione...] Segunda Terça Quarta Quinta Sexta Sábado Domingo" at bounding box center [837, 378] width 732 height 30
click at [530, 372] on select "[Selecione...] Segunda Terça Quarta Quinta Sexta Sábado Domingo" at bounding box center [837, 378] width 732 height 30
select select "4"
click at [471, 363] on select "[Selecione...] Segunda Terça Quarta Quinta Sexta Sábado Domingo" at bounding box center [837, 378] width 732 height 30
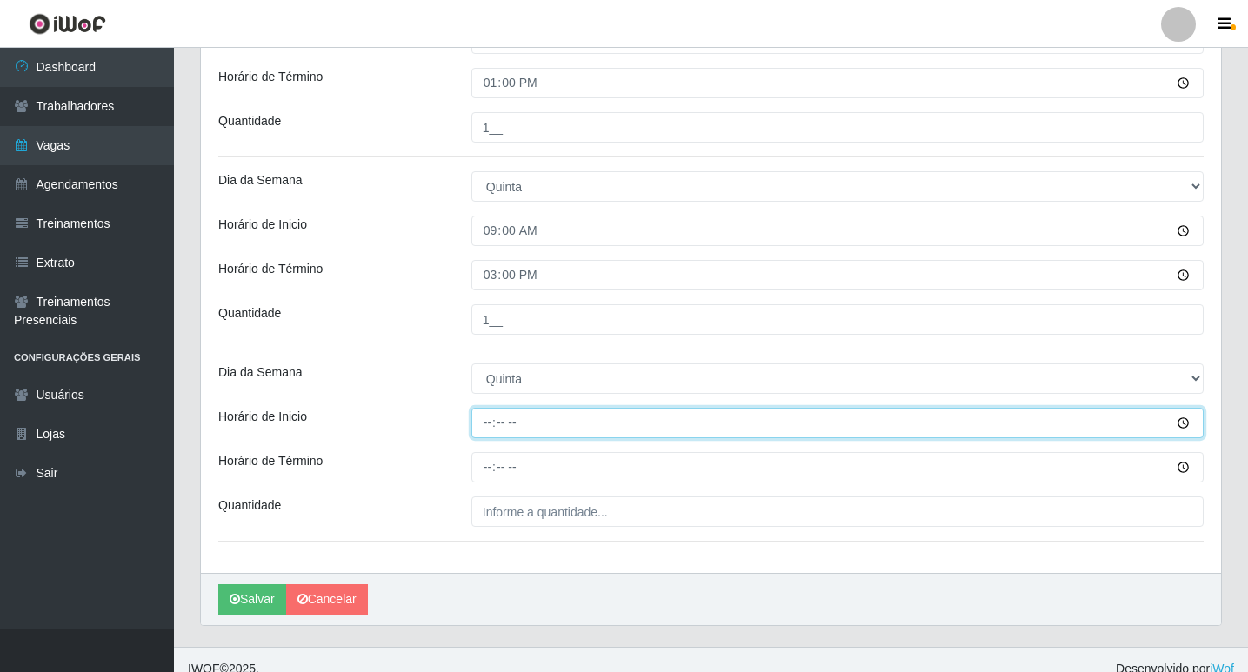
click at [483, 424] on input "Horário de Inicio" at bounding box center [837, 423] width 732 height 30
type input "16:00"
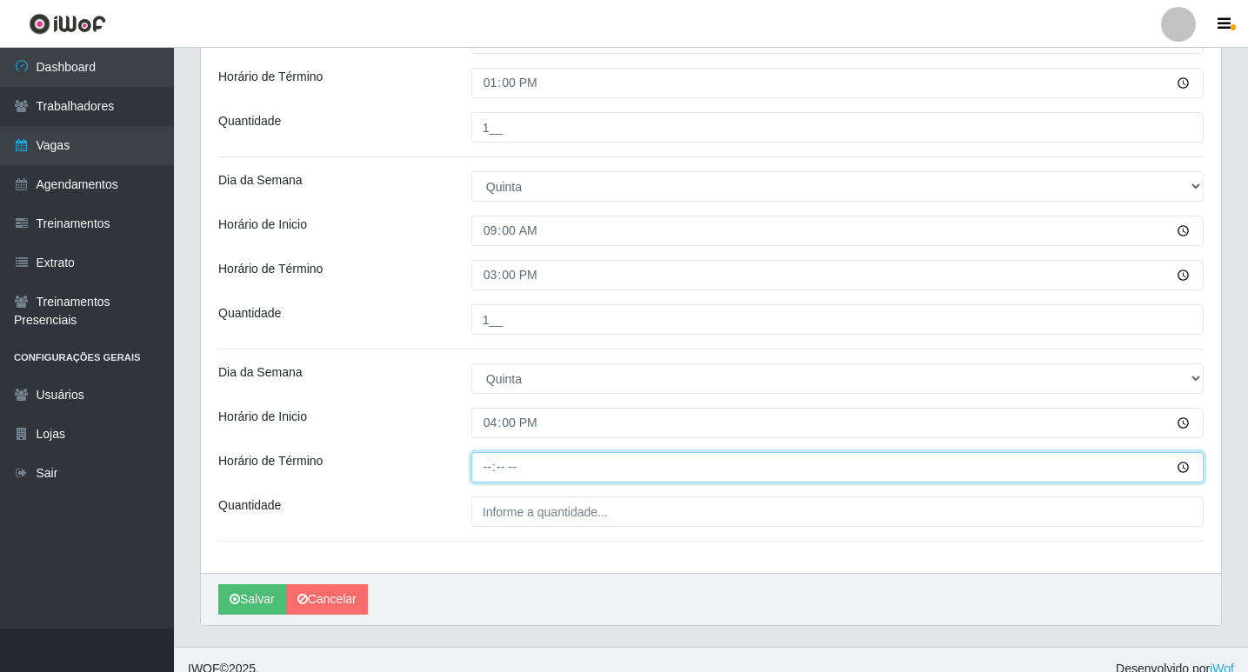
type input "22:00"
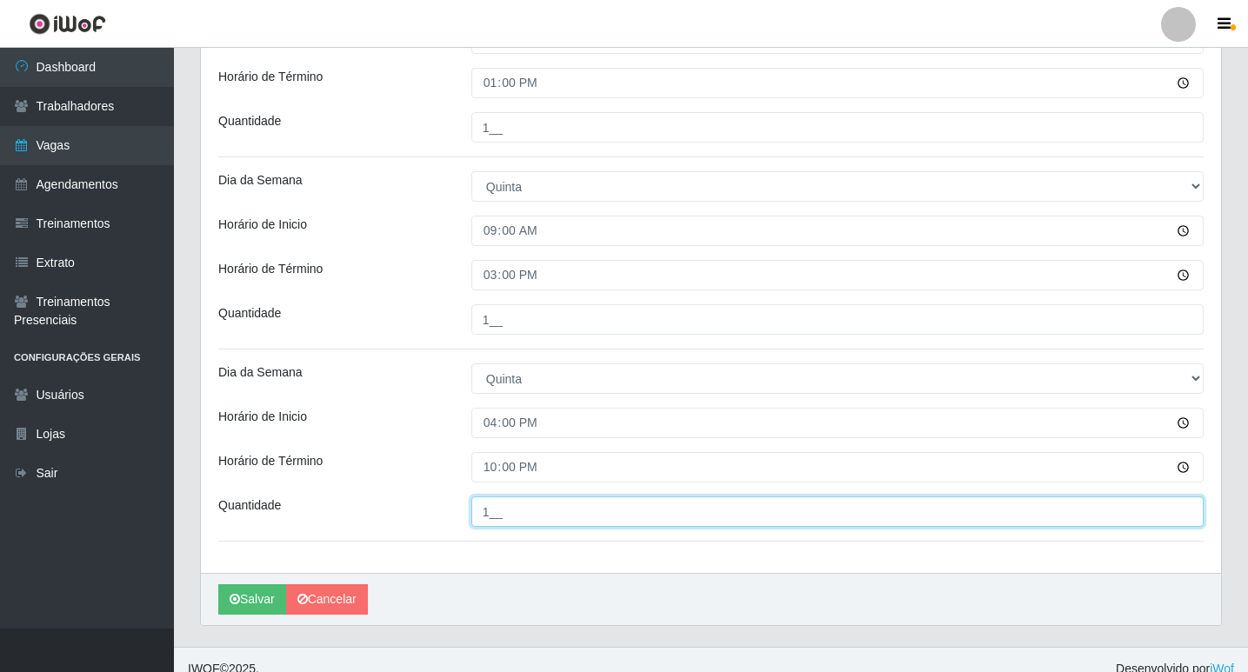
type input "1__"
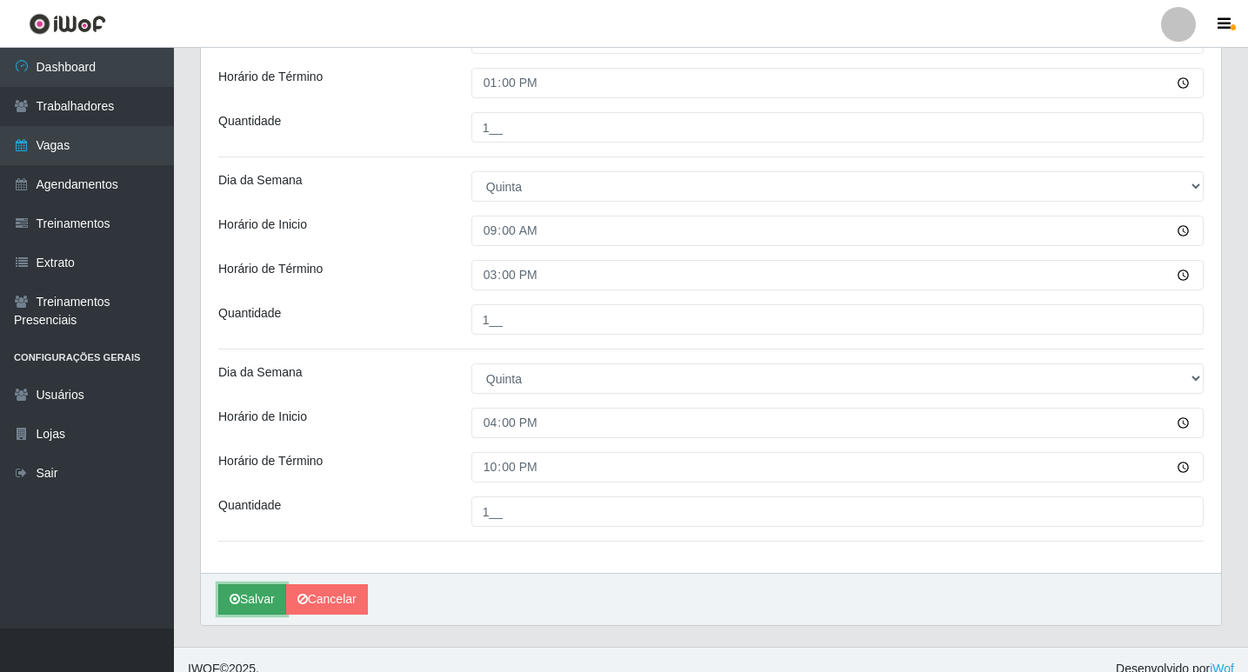
click at [263, 599] on button "Salvar" at bounding box center [252, 599] width 68 height 30
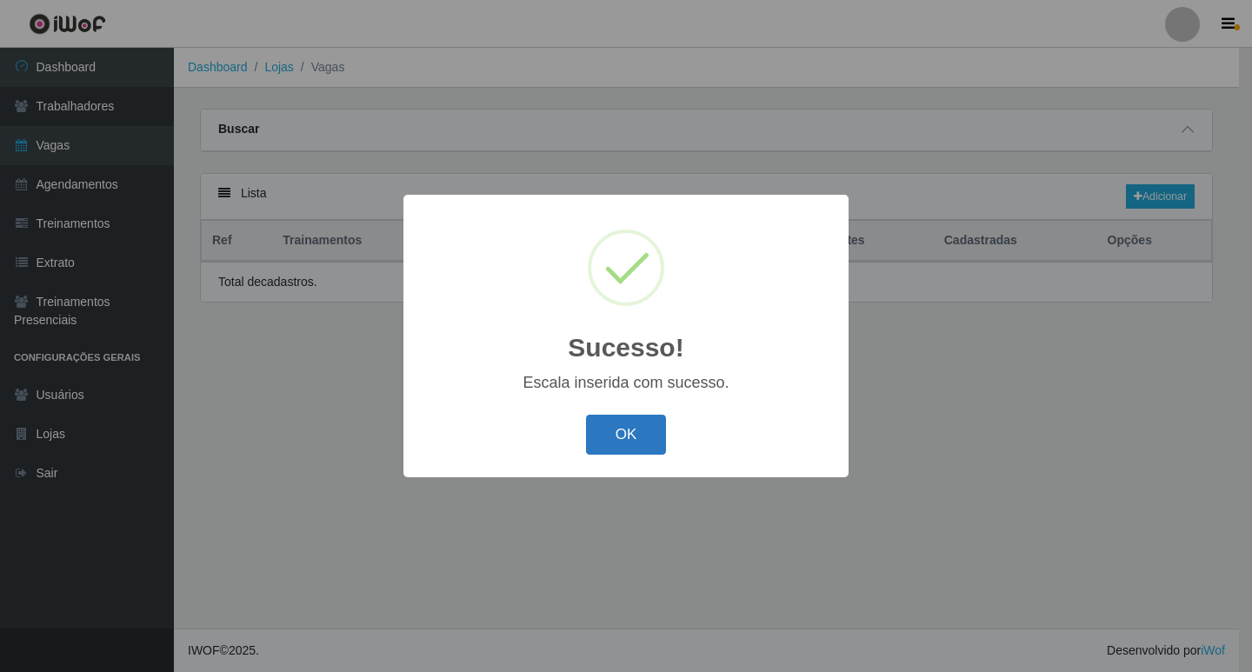
click at [622, 444] on button "OK" at bounding box center [626, 435] width 81 height 41
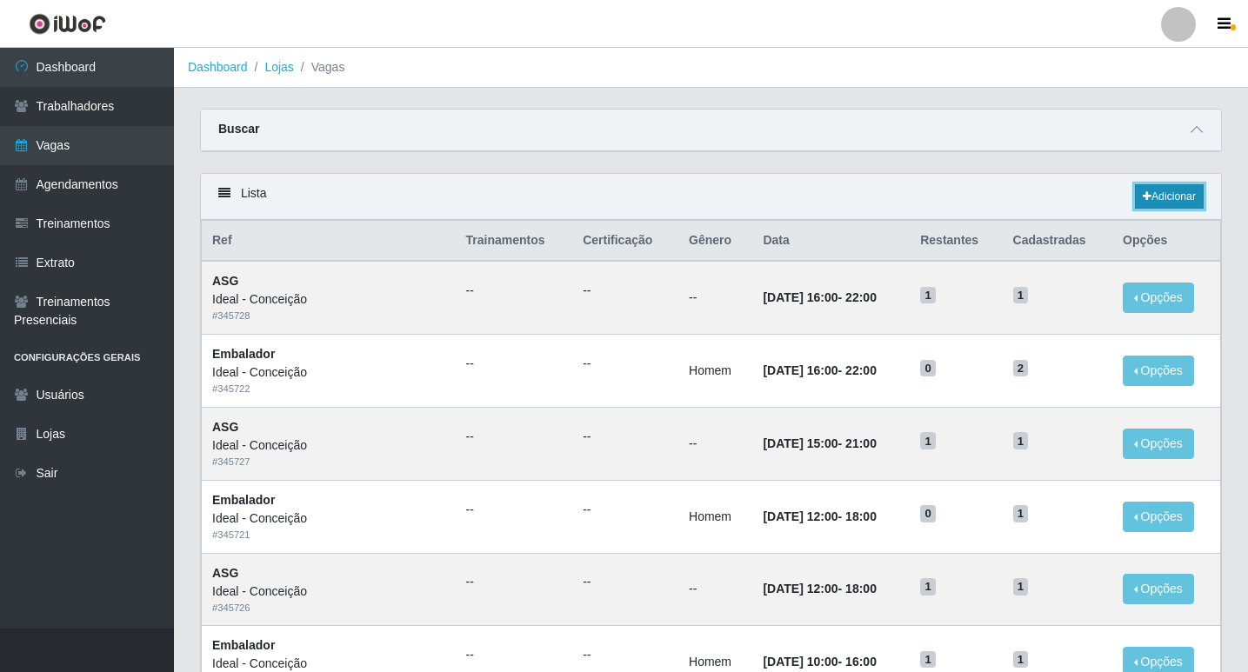
click at [1180, 189] on link "Adicionar" at bounding box center [1169, 196] width 69 height 24
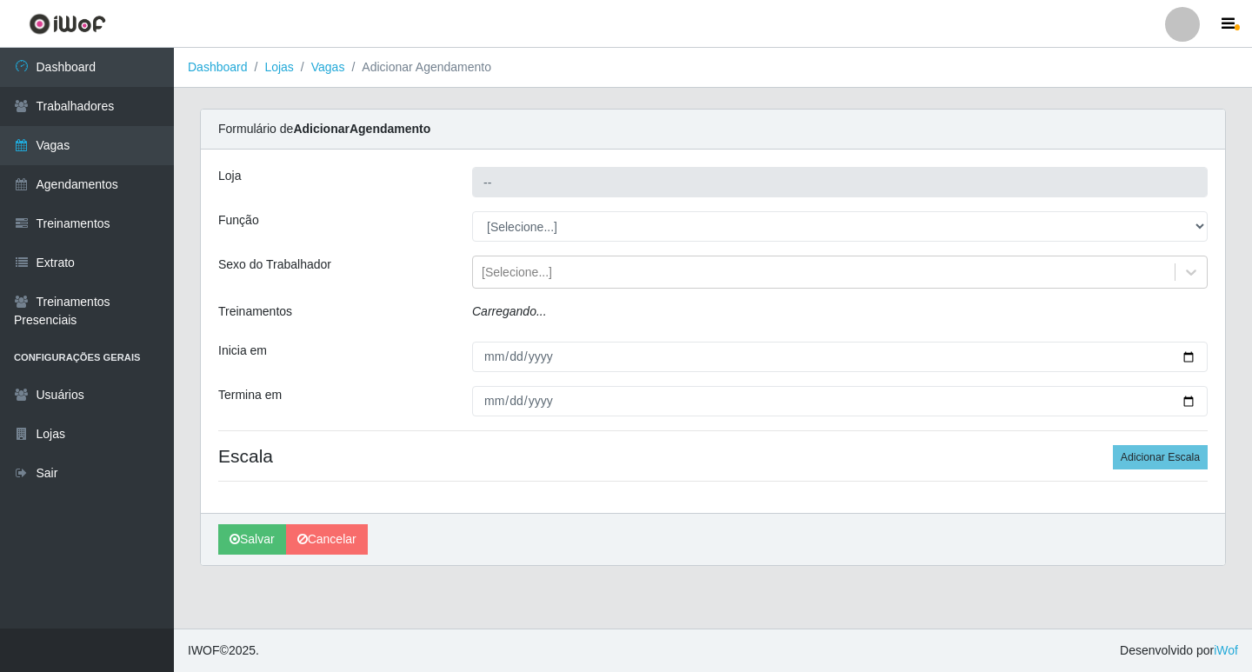
type input "Ideal - Conceição"
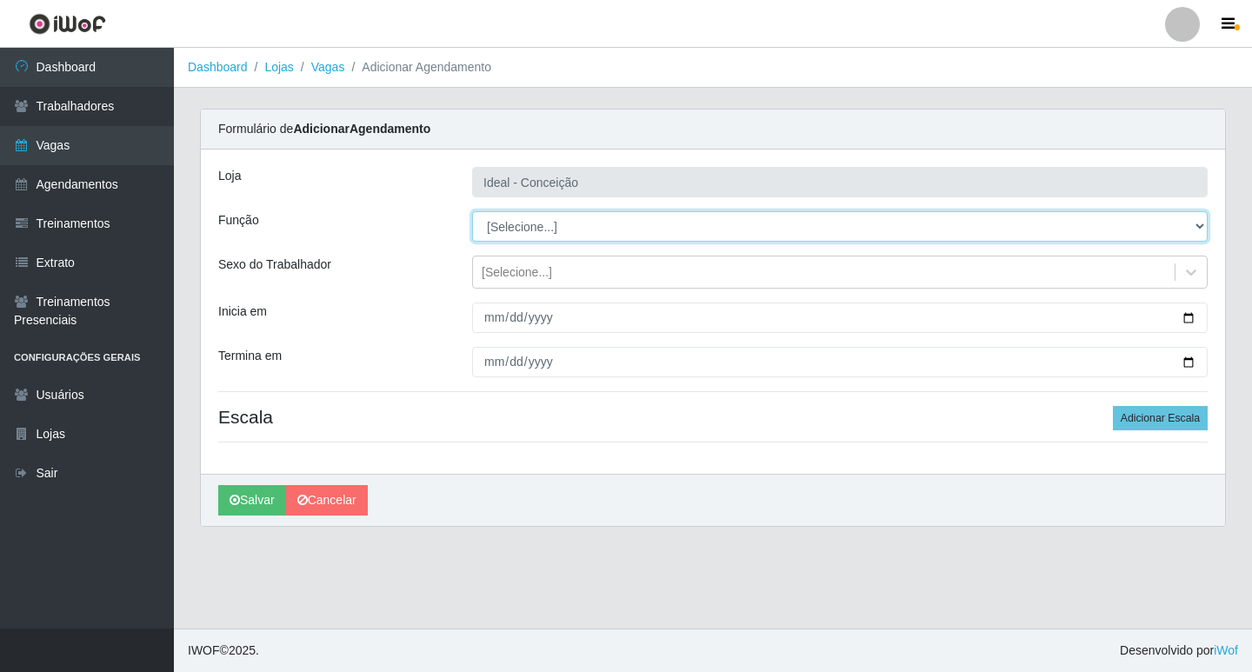
click at [550, 226] on select "[Selecione...] ASG ASG + ASG ++ Auxiliar de Estacionamento Auxiliar de Estacion…" at bounding box center [840, 226] width 736 height 30
select select "1"
click at [472, 211] on select "[Selecione...] ASG ASG + ASG ++ Auxiliar de Estacionamento Auxiliar de Estacion…" at bounding box center [840, 226] width 736 height 30
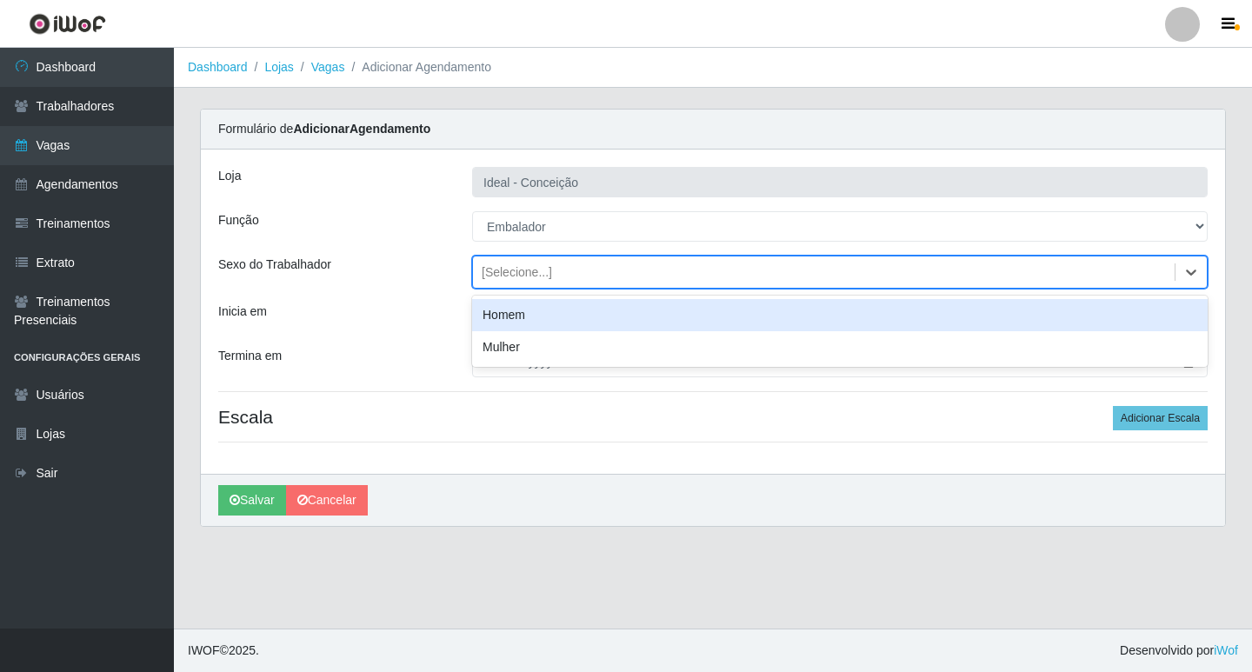
click at [512, 277] on div "[Selecione...]" at bounding box center [517, 272] width 70 height 18
click at [450, 317] on div "Inicia em" at bounding box center [332, 318] width 254 height 30
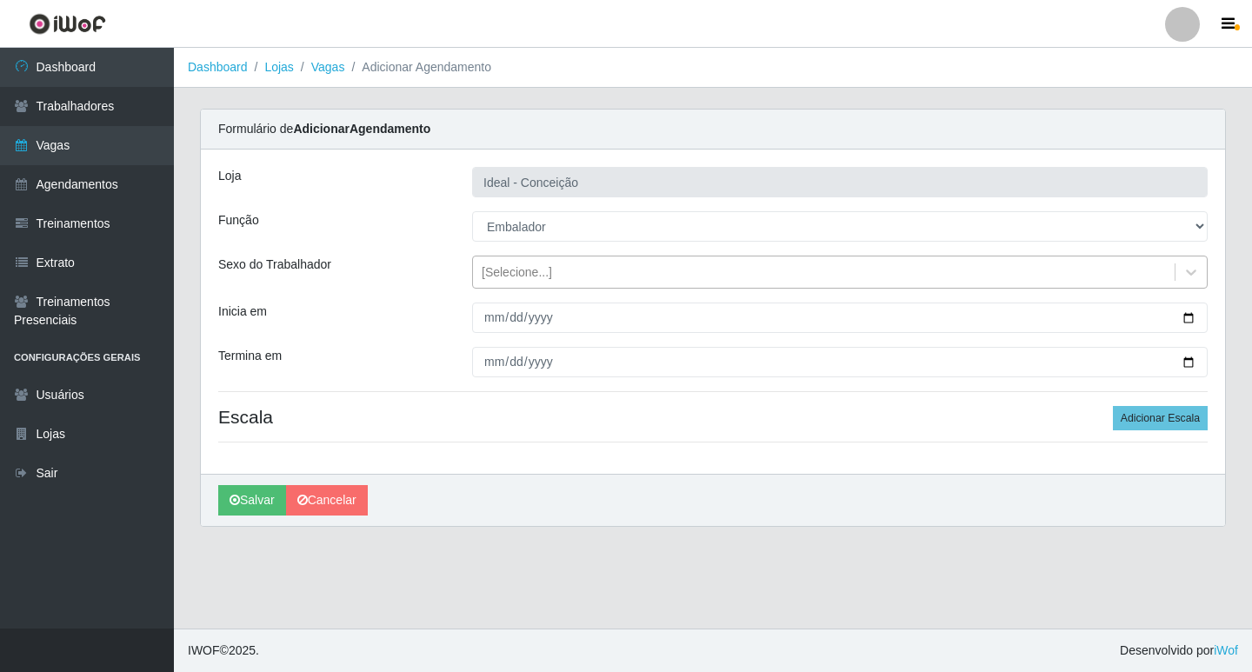
click at [505, 284] on div "[Selecione...]" at bounding box center [824, 272] width 702 height 29
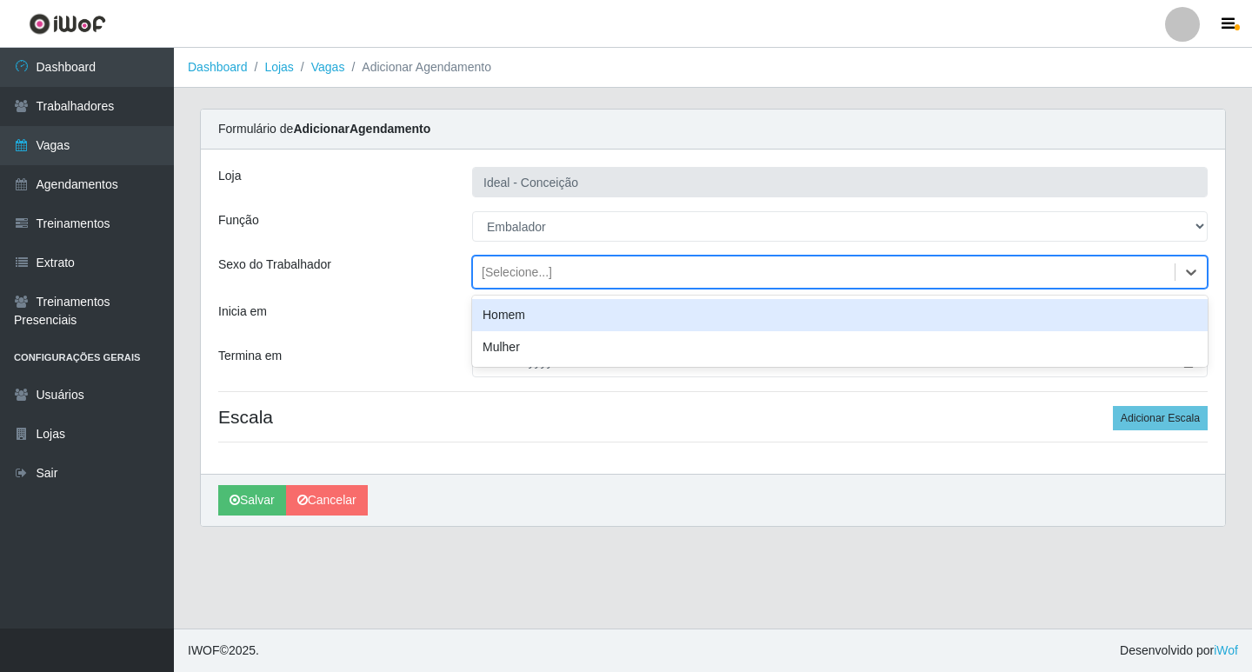
click at [503, 318] on div "Homem" at bounding box center [840, 315] width 736 height 32
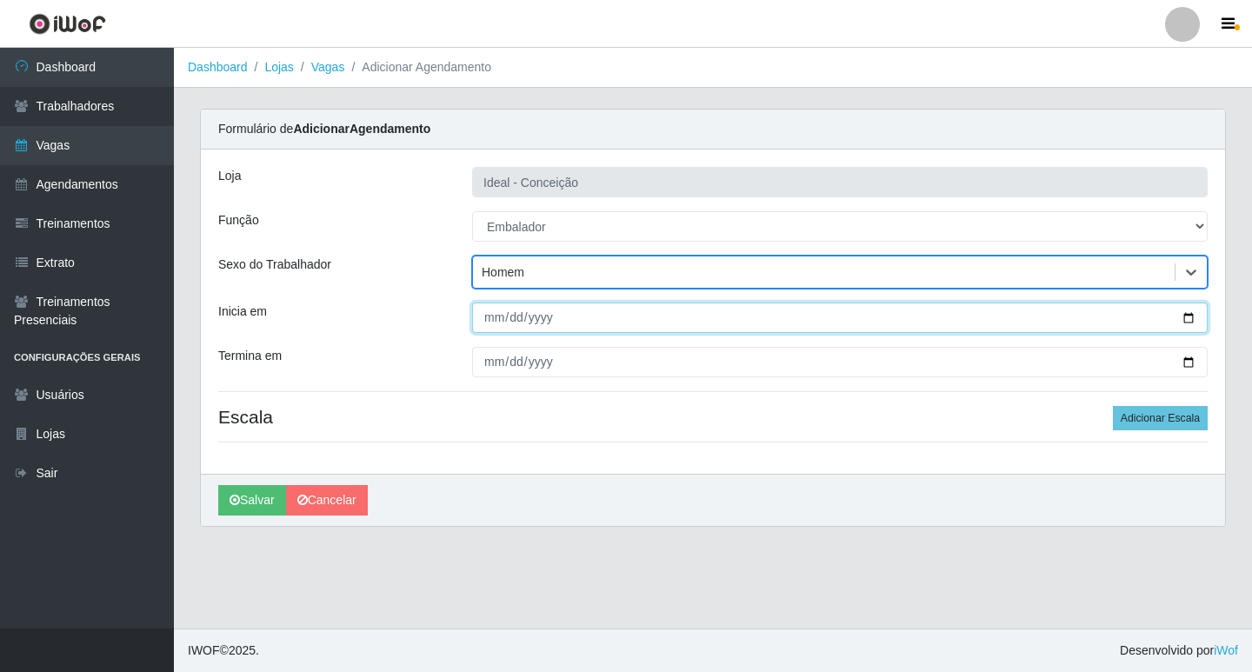
click at [497, 327] on input "Inicia em" at bounding box center [840, 318] width 736 height 30
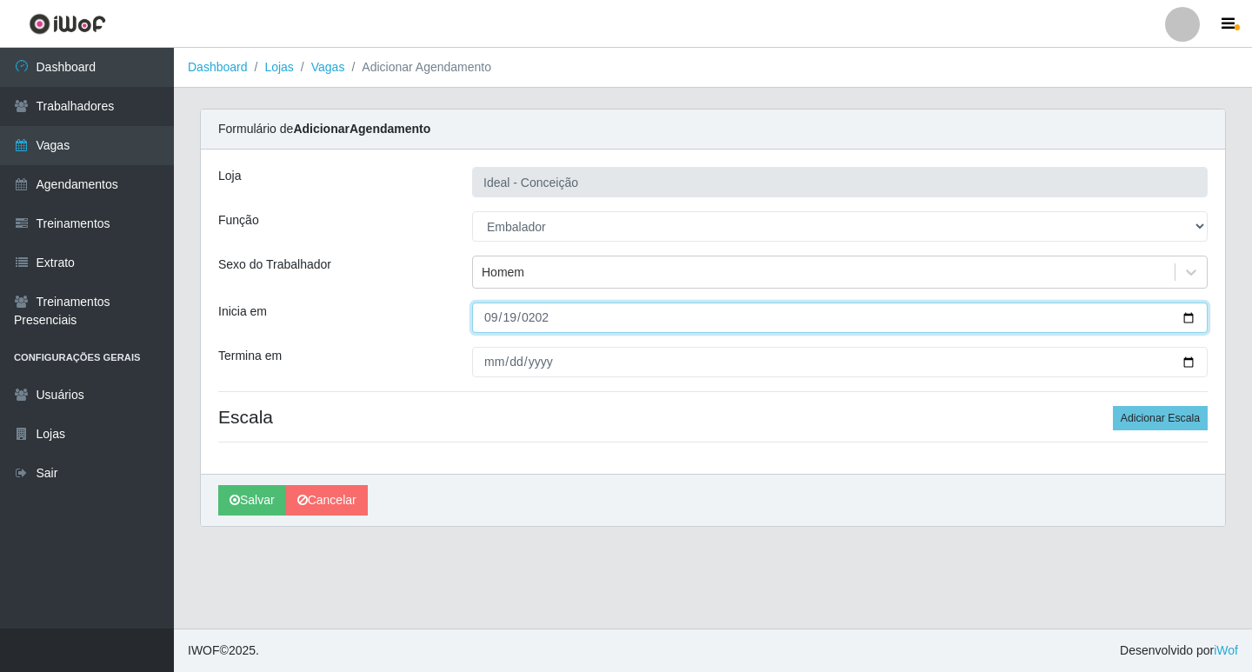
type input "[DATE]"
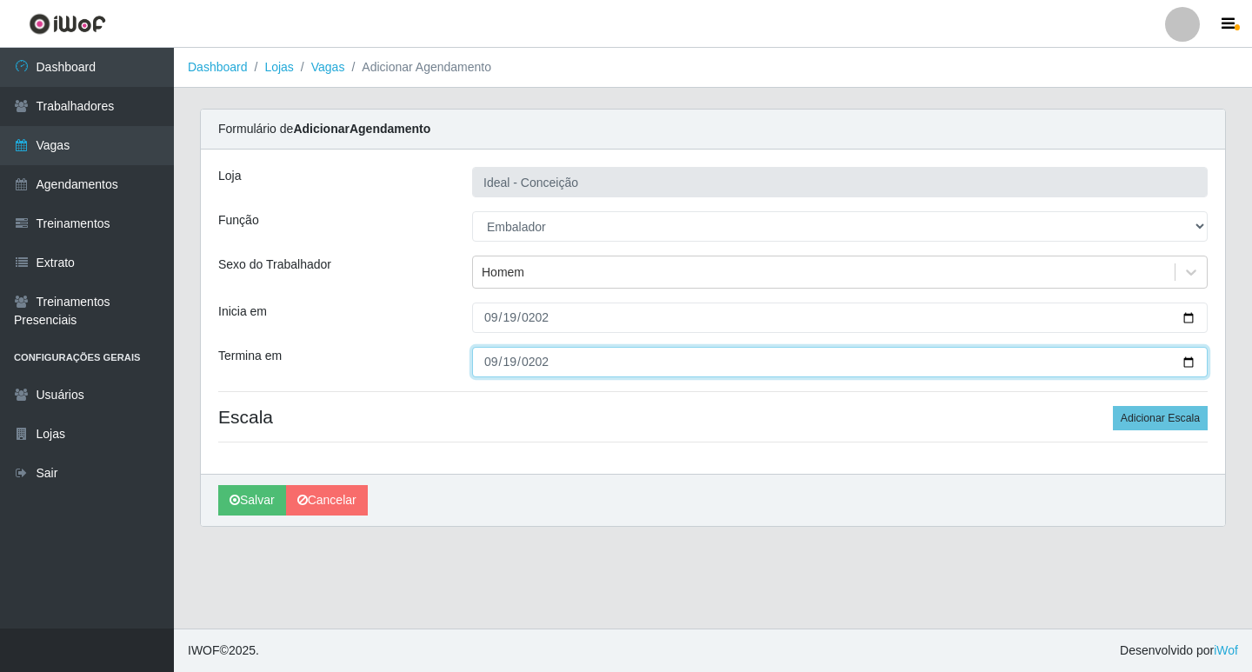
type input "[DATE]"
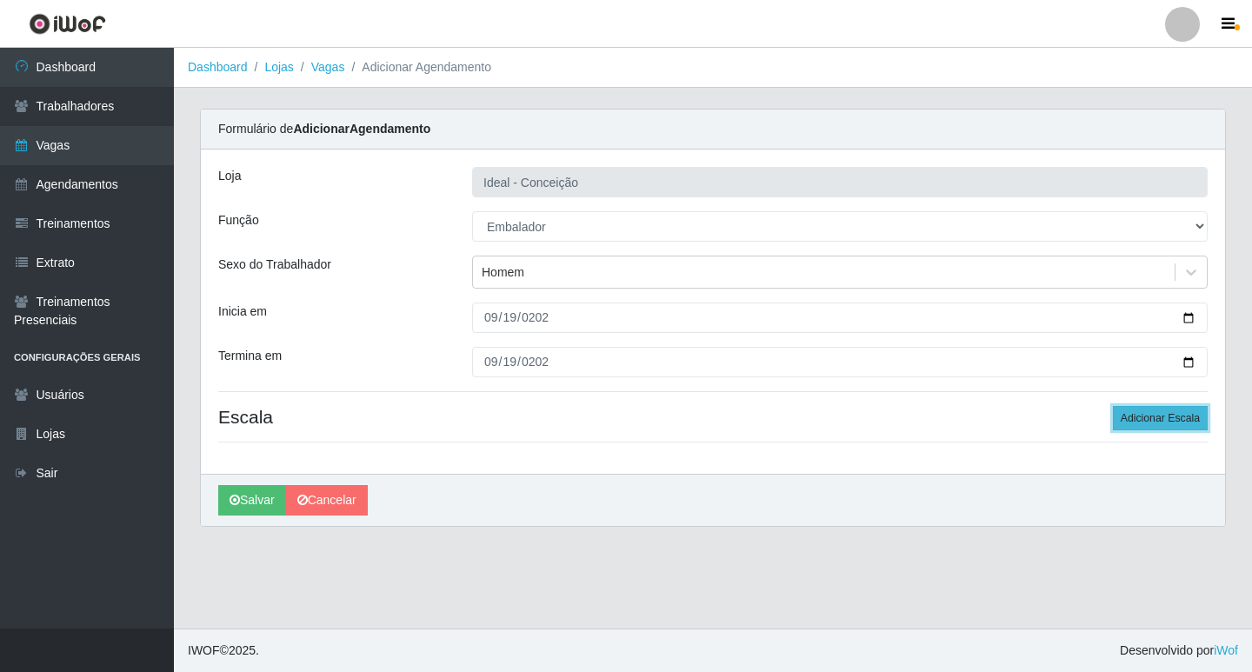
click at [1167, 413] on button "Adicionar Escala" at bounding box center [1160, 418] width 95 height 24
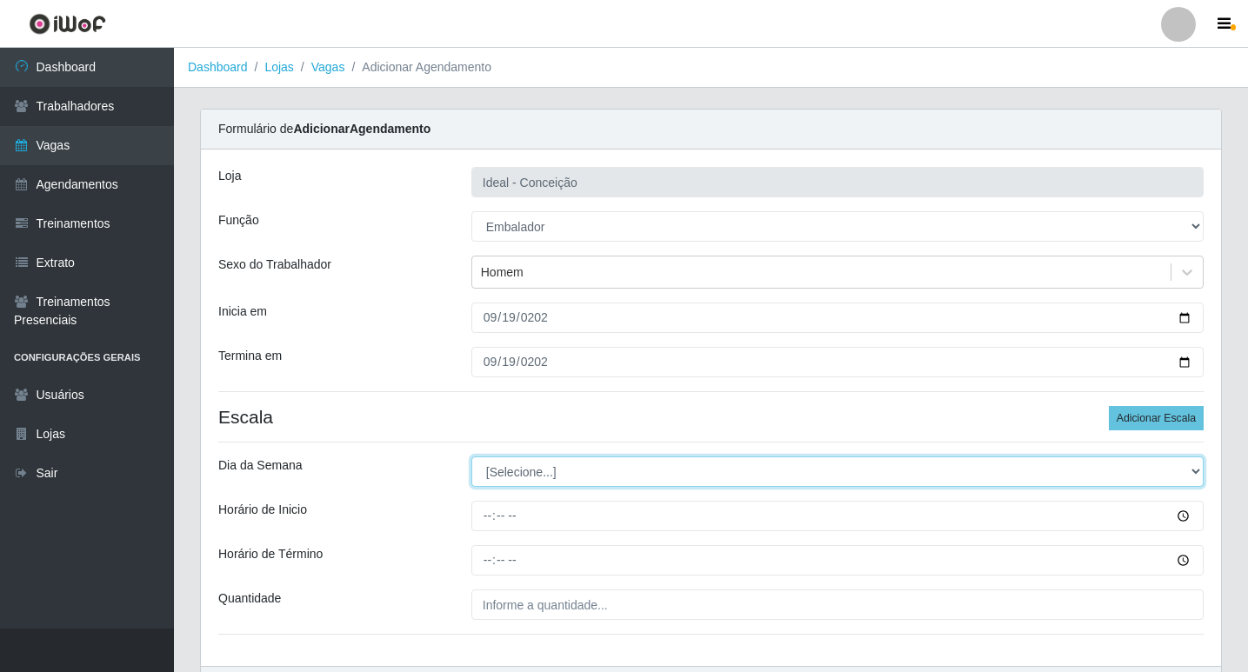
click at [486, 478] on select "[Selecione...] Segunda Terça Quarta Quinta Sexta Sábado Domingo" at bounding box center [837, 472] width 732 height 30
select select "5"
click at [471, 457] on select "[Selecione...] Segunda Terça Quarta Quinta Sexta Sábado Domingo" at bounding box center [837, 472] width 732 height 30
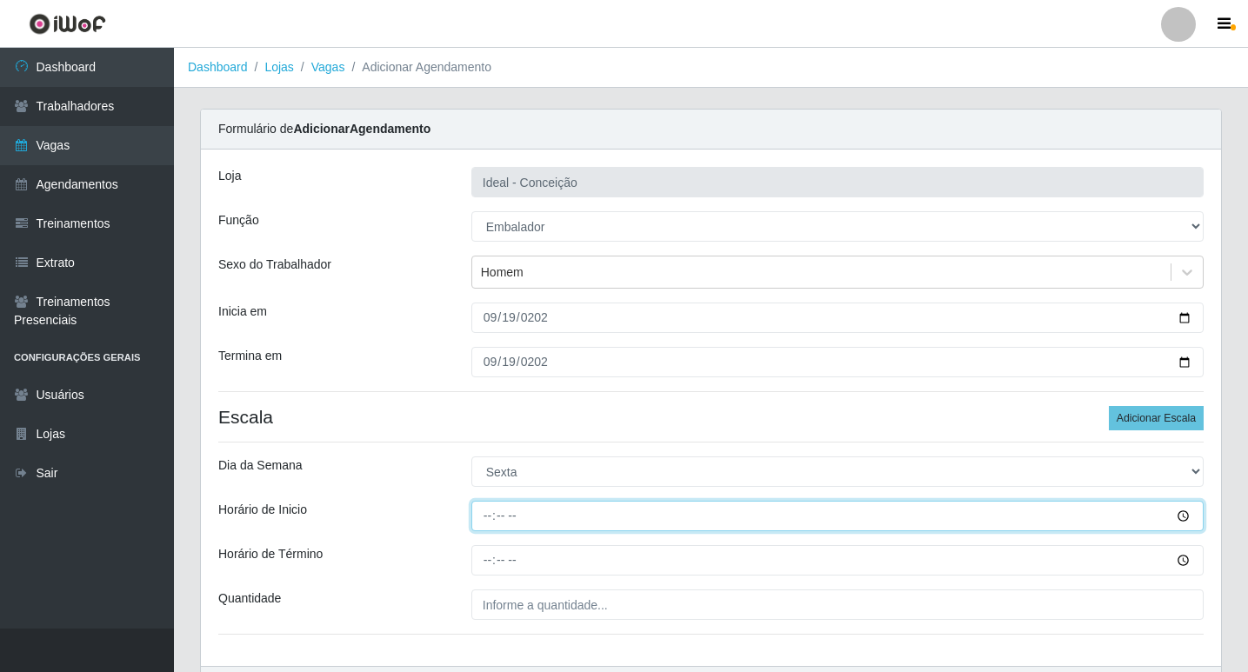
click at [491, 518] on input "Horário de Inicio" at bounding box center [837, 516] width 732 height 30
type input "10:00"
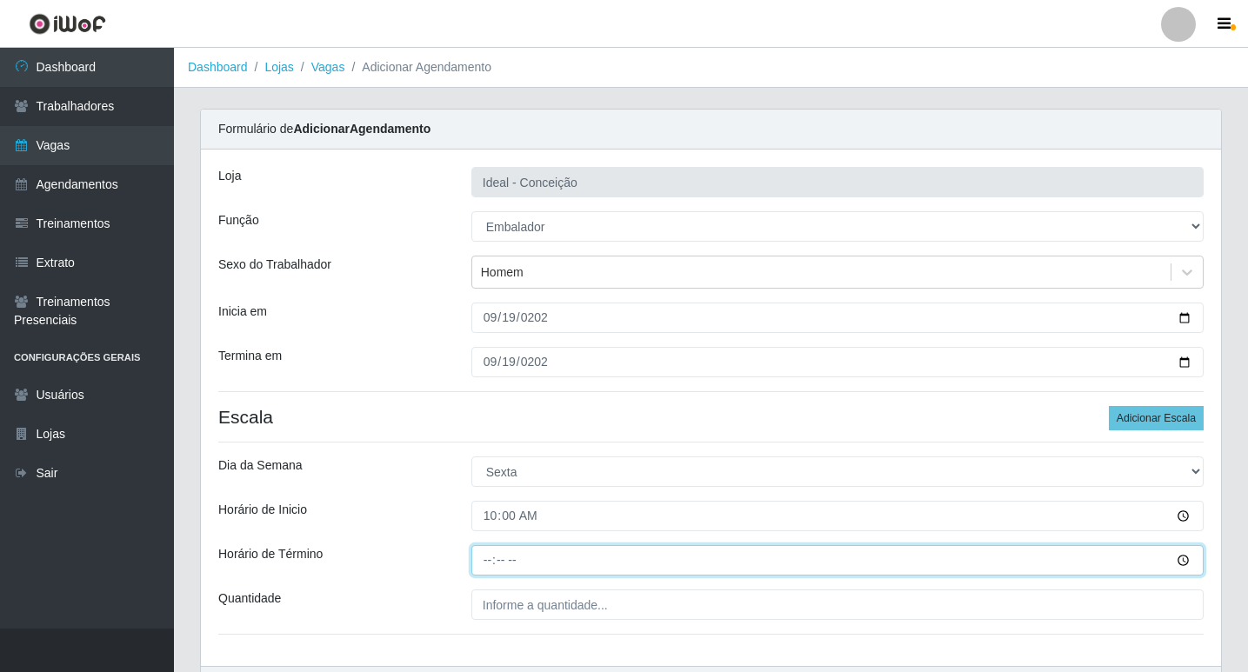
type input "16:00"
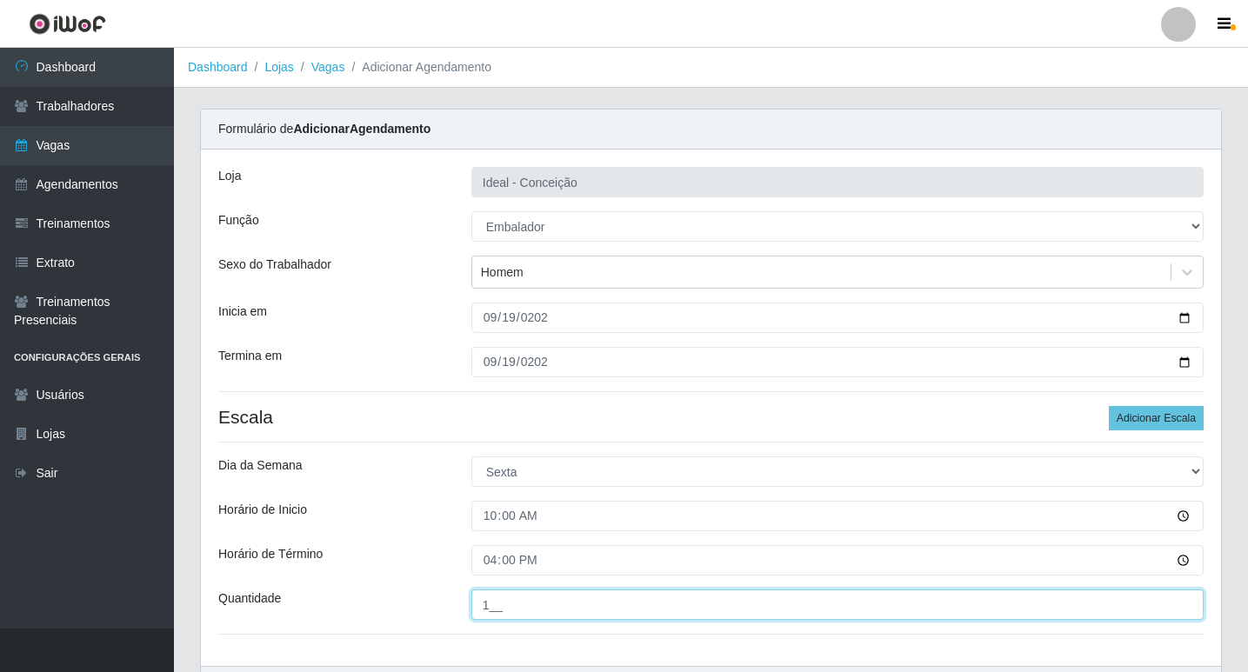
type input "1__"
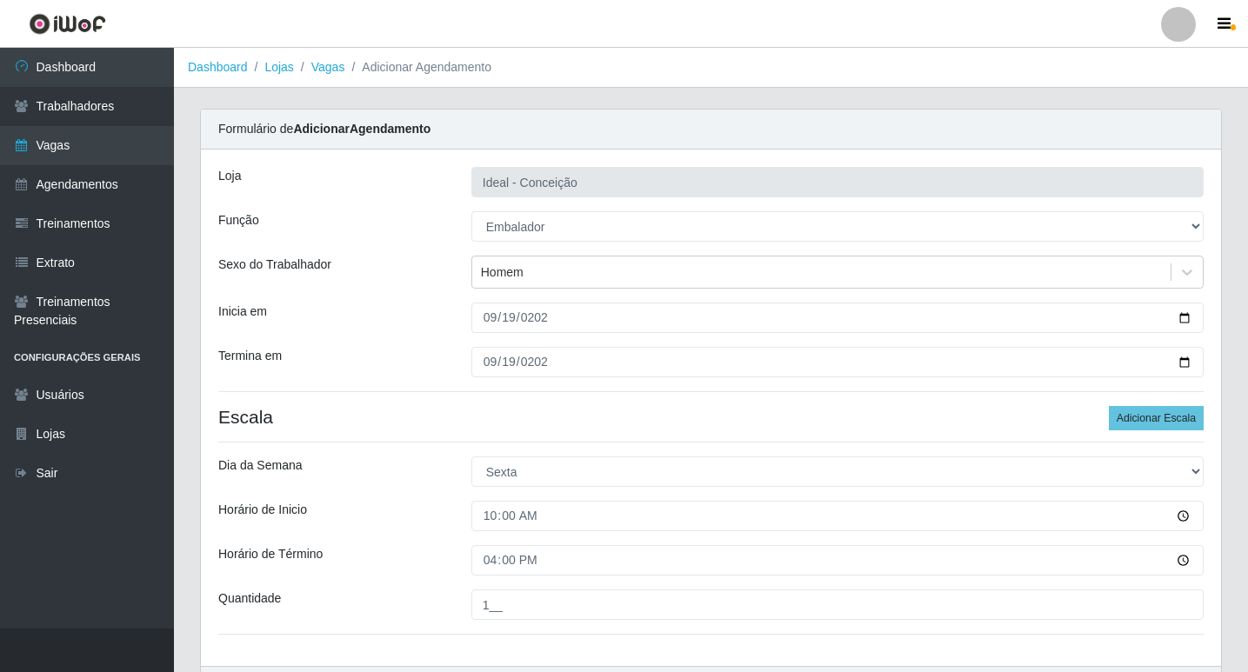
scroll to position [111, 0]
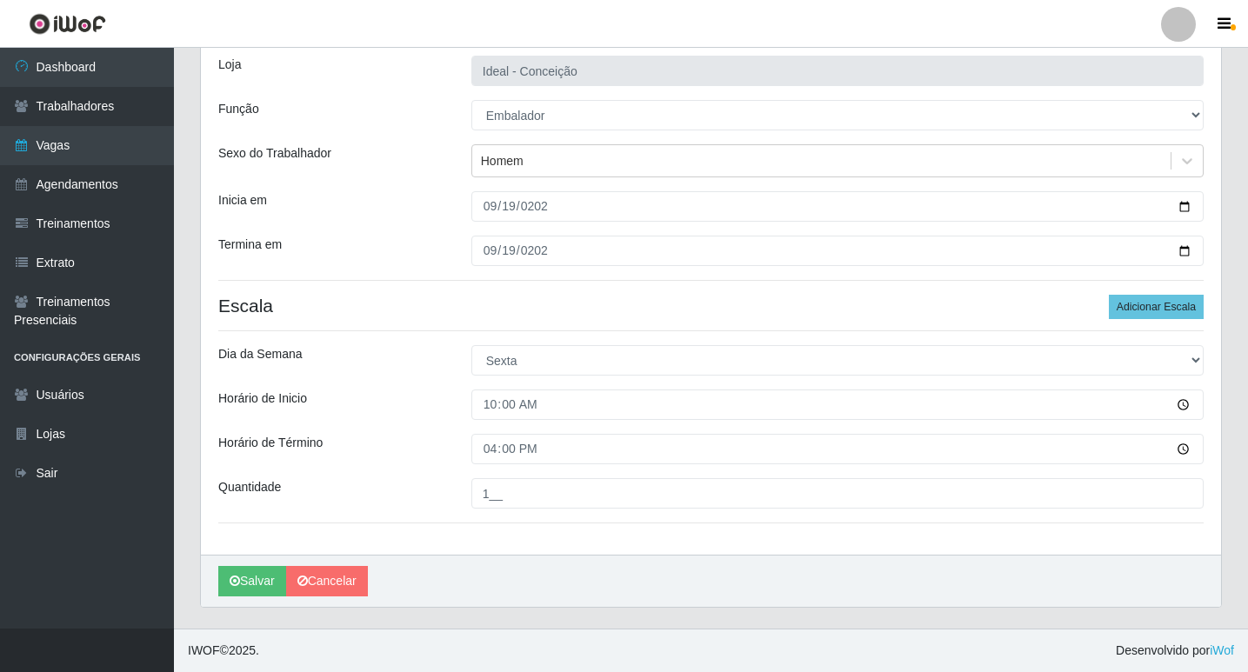
click at [1208, 299] on div "Loja Ideal - Conceição Função [Selecione...] ASG ASG + ASG ++ Auxiliar de Estac…" at bounding box center [711, 296] width 1020 height 517
click at [1173, 309] on button "Adicionar Escala" at bounding box center [1156, 307] width 95 height 24
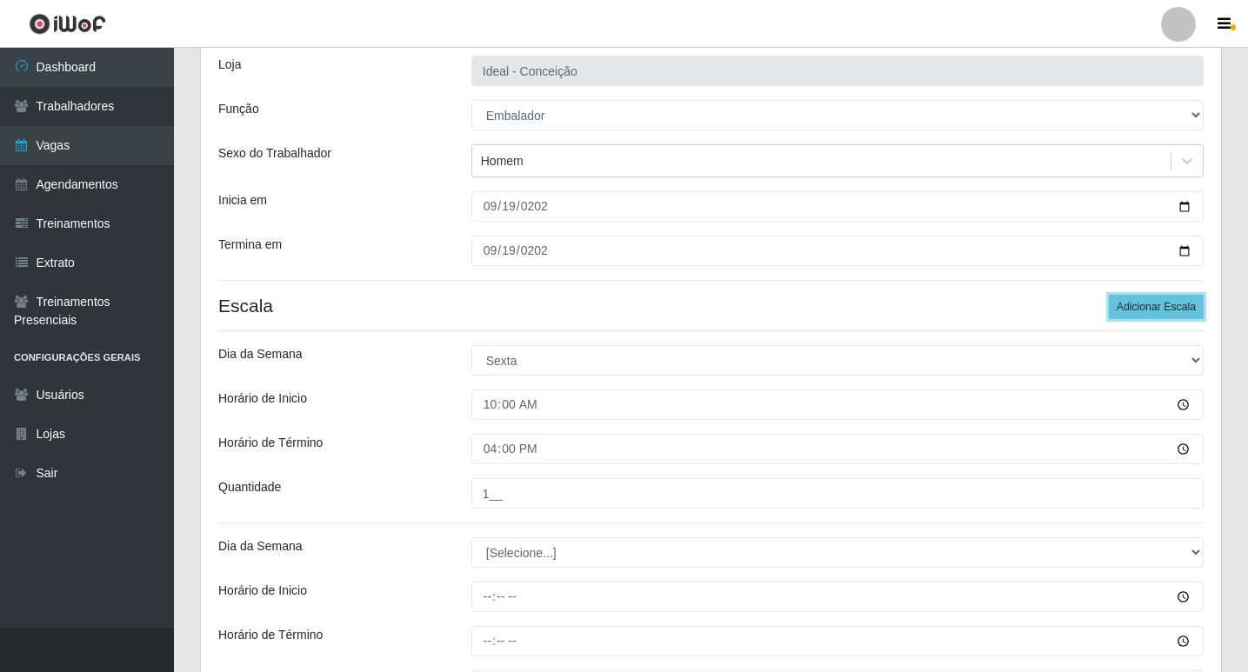
scroll to position [285, 0]
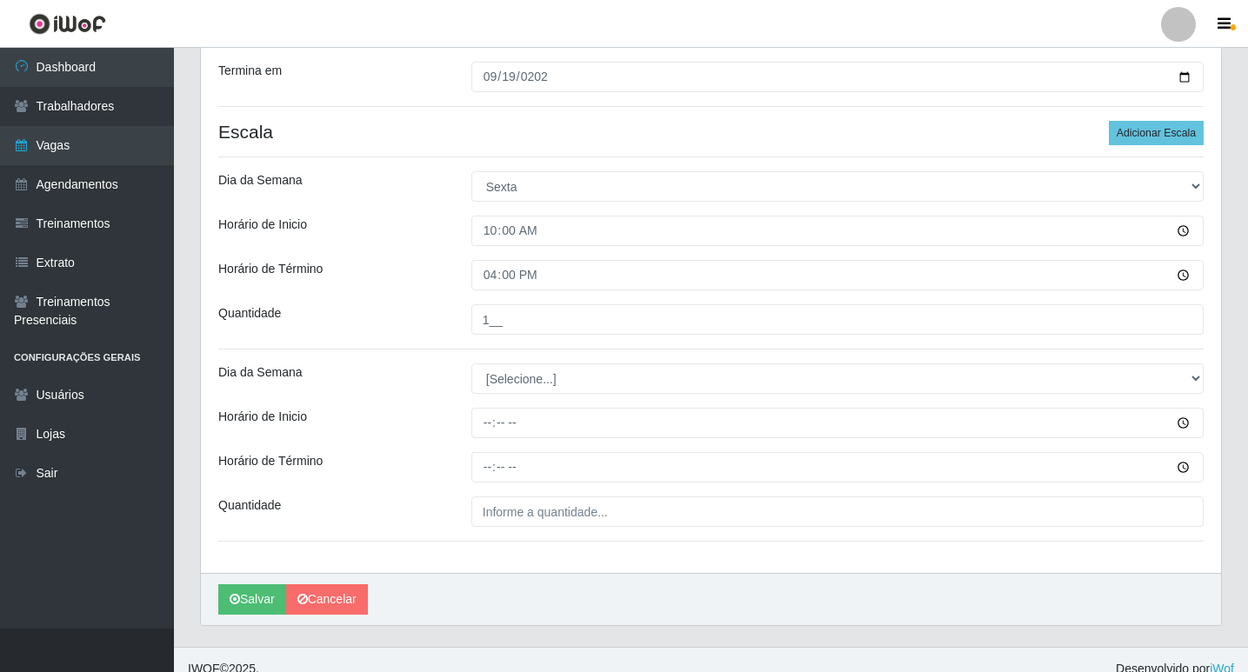
click at [548, 404] on div "Loja Ideal - Conceição Função [Selecione...] ASG ASG + ASG ++ Auxiliar de Estac…" at bounding box center [711, 218] width 1020 height 709
click at [529, 398] on div "Loja Ideal - Conceição Função [Selecione...] ASG ASG + ASG ++ Auxiliar de Estac…" at bounding box center [711, 218] width 1020 height 709
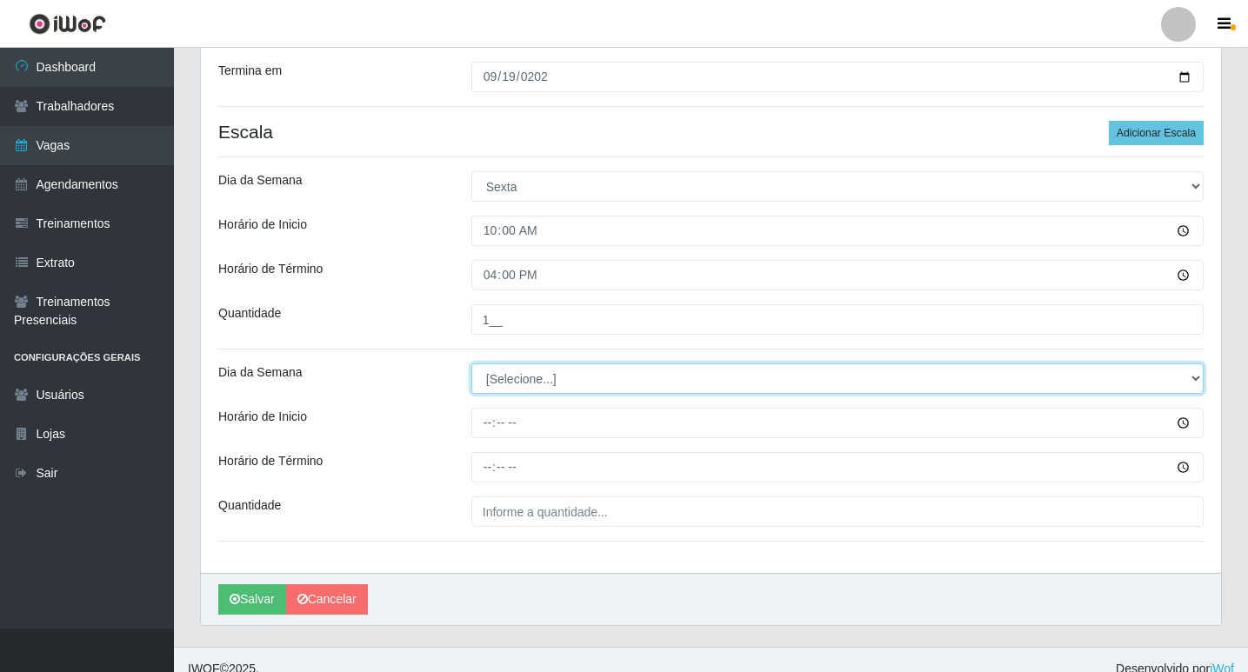
click at [537, 377] on select "[Selecione...] Segunda Terça Quarta Quinta Sexta Sábado Domingo" at bounding box center [837, 378] width 732 height 30
select select "5"
click at [471, 363] on select "[Selecione...] Segunda Terça Quarta Quinta Sexta Sábado Domingo" at bounding box center [837, 378] width 732 height 30
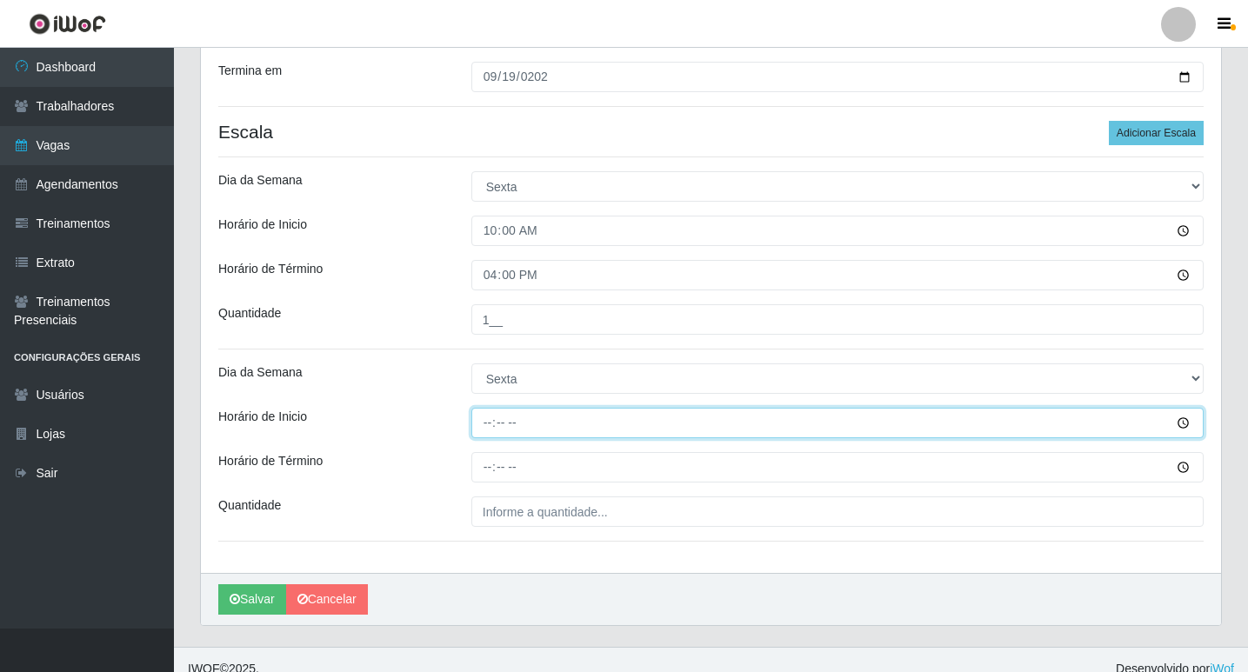
click at [486, 417] on input "Horário de Inicio" at bounding box center [837, 423] width 732 height 30
type input "12:00"
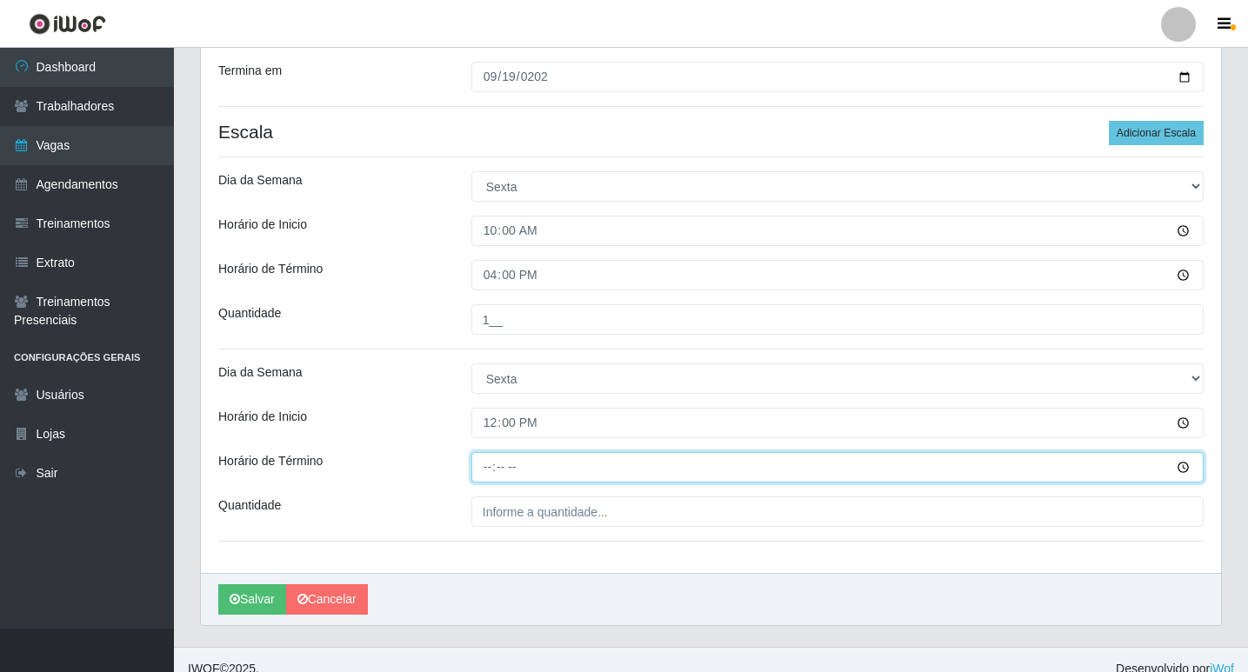
type input "18:00"
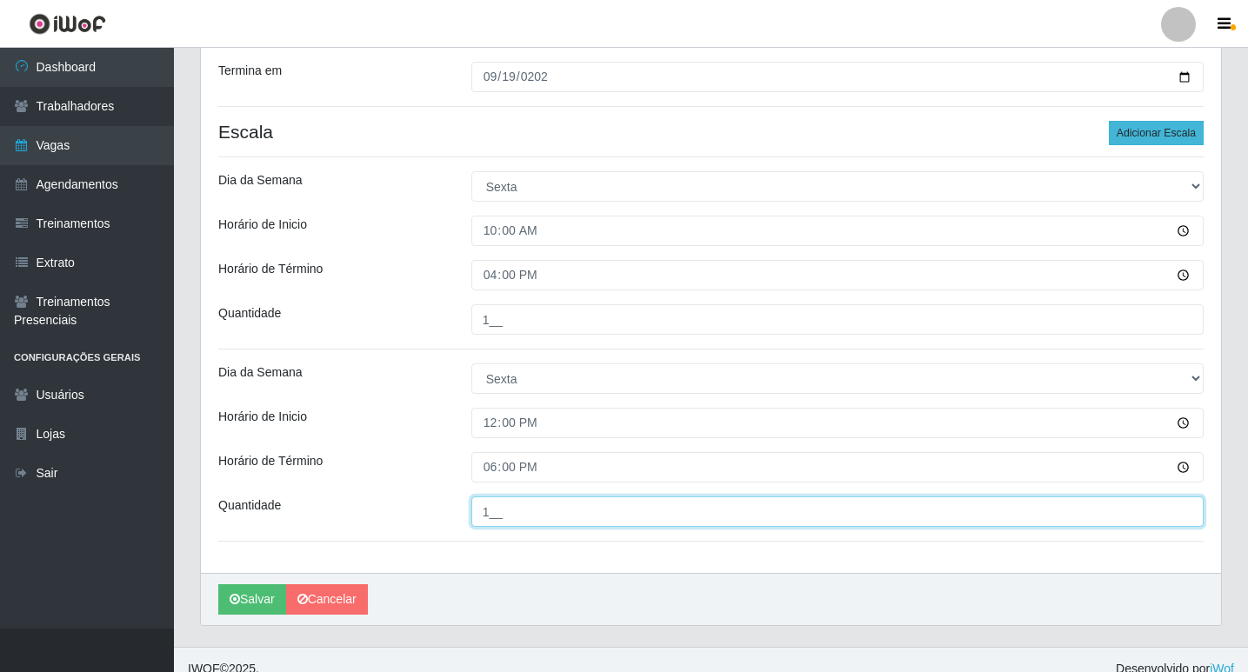
type input "1__"
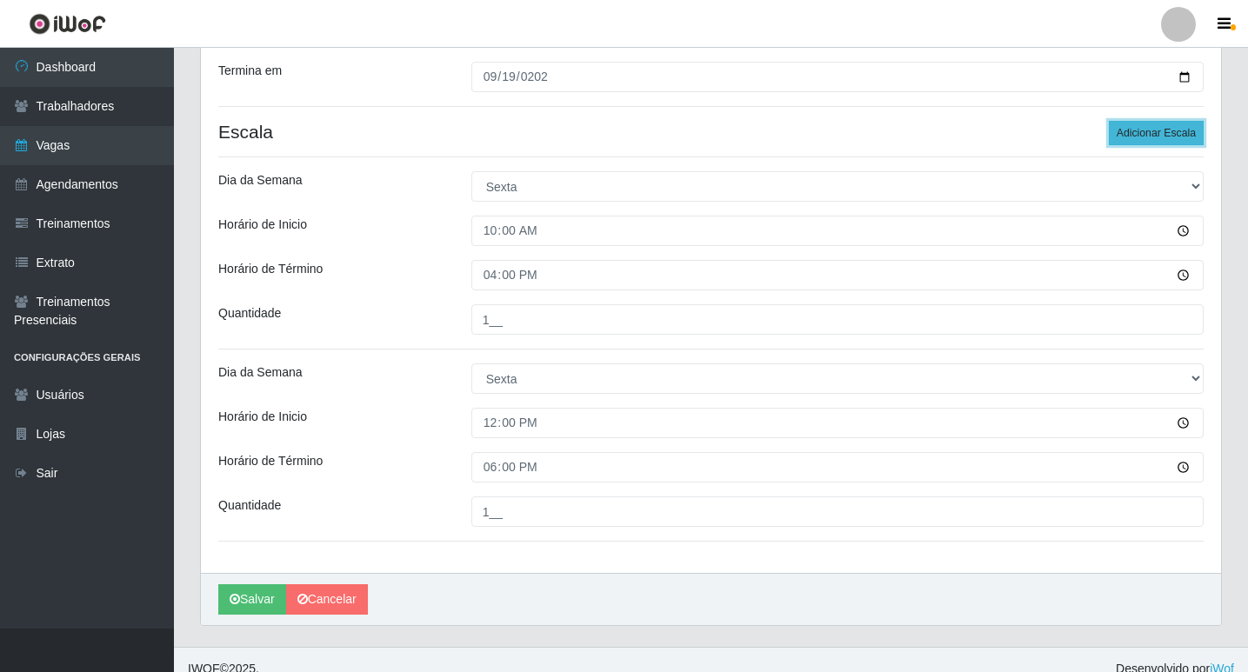
click at [1148, 129] on button "Adicionar Escala" at bounding box center [1156, 133] width 95 height 24
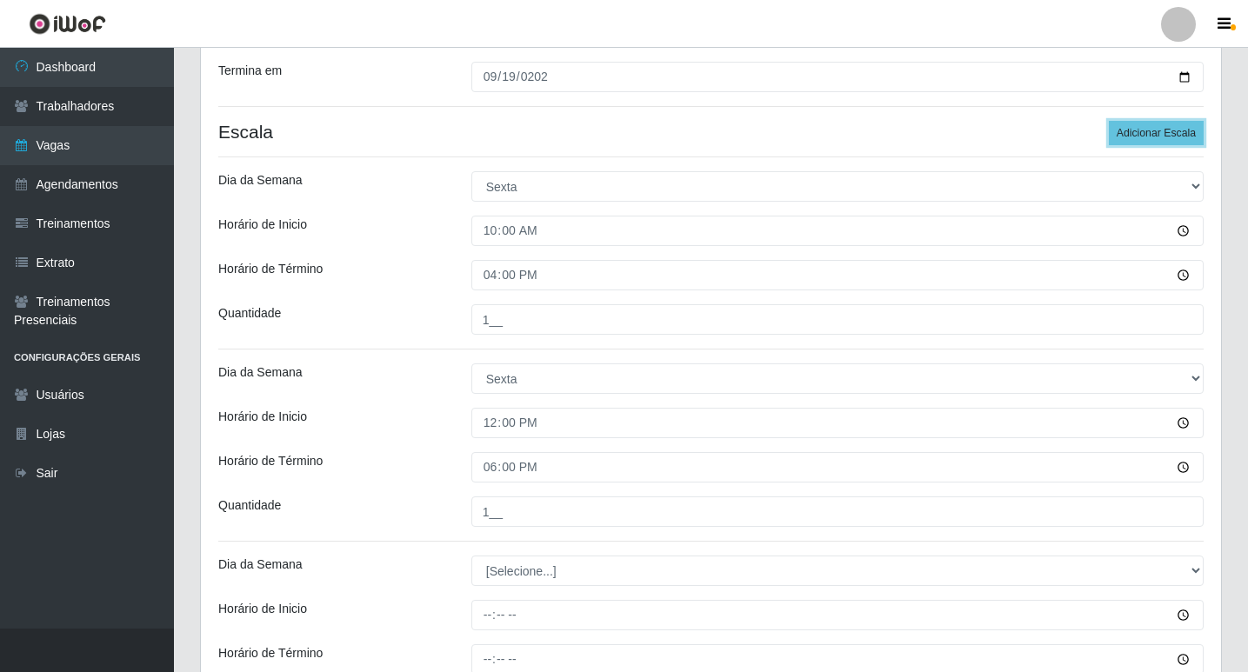
scroll to position [496, 0]
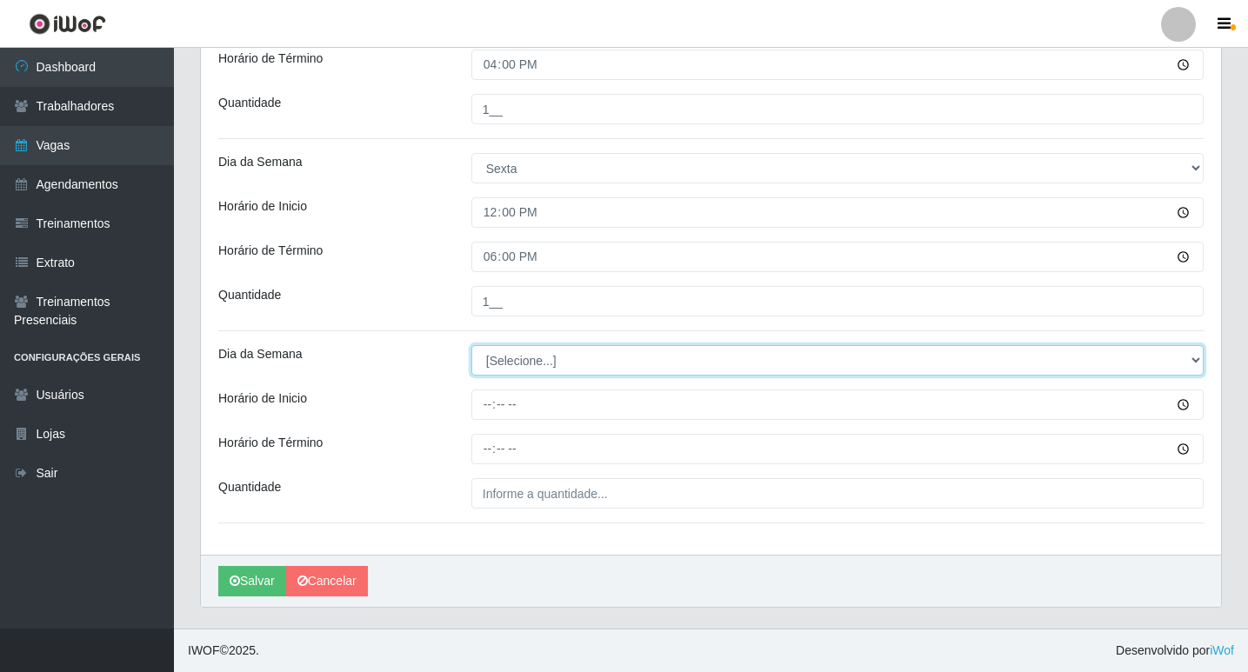
click at [520, 350] on select "[Selecione...] Segunda Terça Quarta Quinta Sexta Sábado Domingo" at bounding box center [837, 360] width 732 height 30
select select "5"
click at [471, 345] on select "[Selecione...] Segunda Terça Quarta Quinta Sexta Sábado Domingo" at bounding box center [837, 360] width 732 height 30
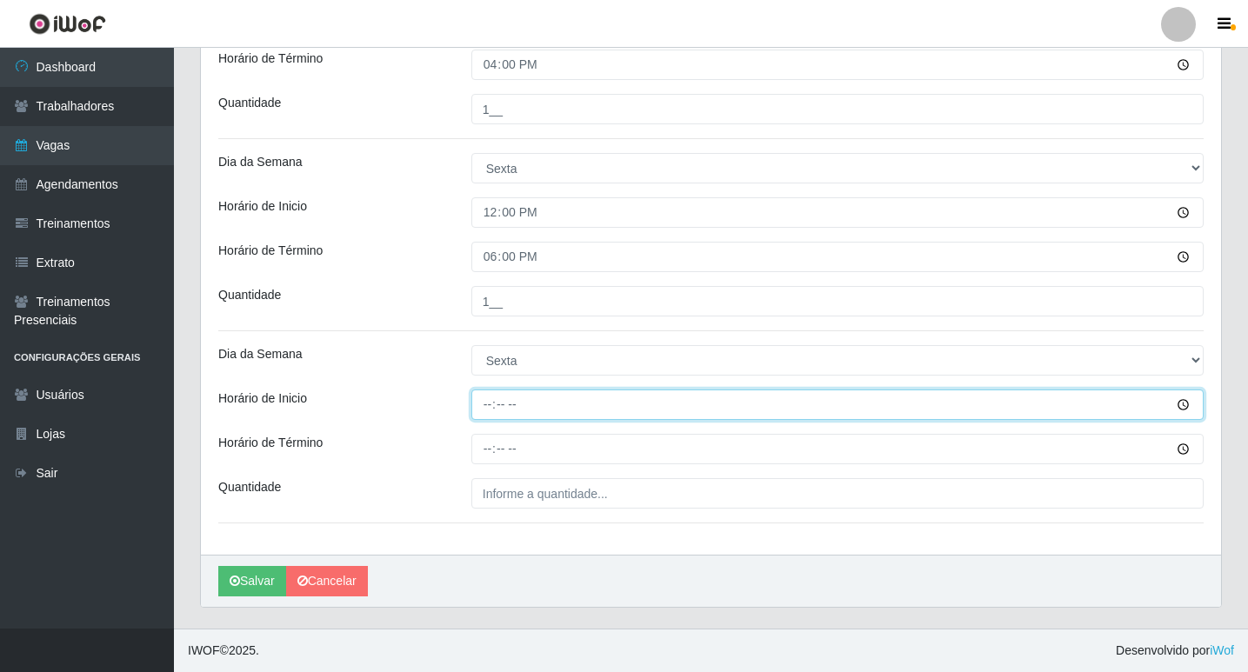
click at [486, 403] on input "Horário de Inicio" at bounding box center [837, 405] width 732 height 30
type input "16:00"
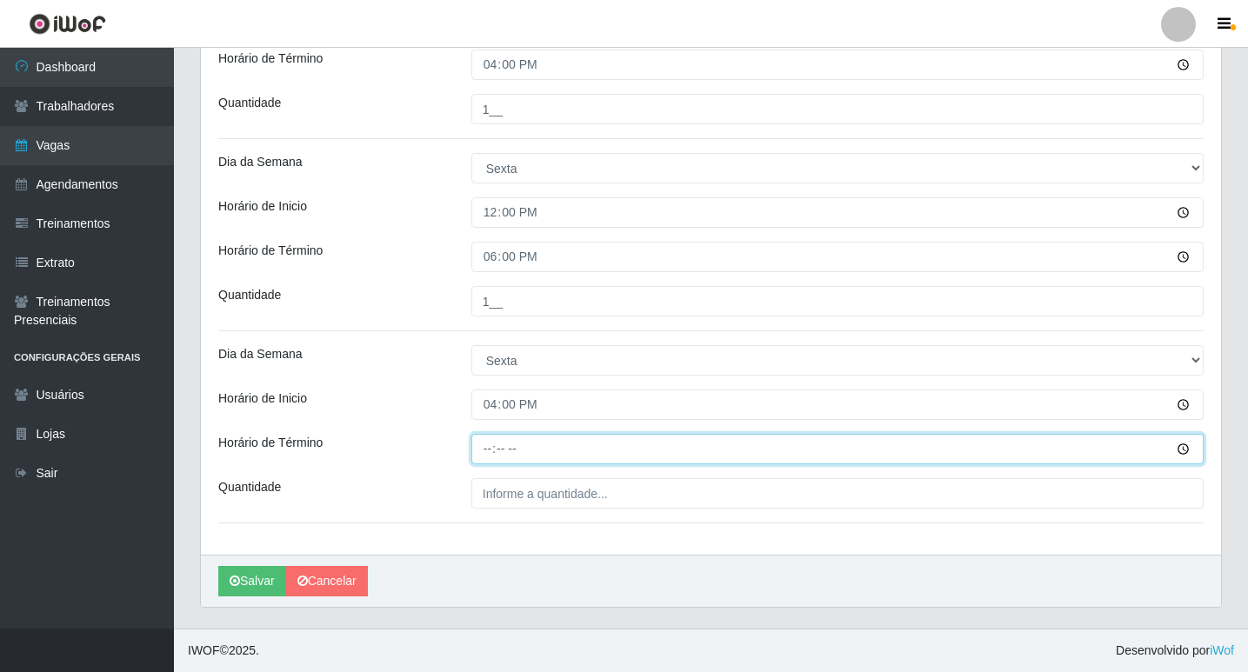
type input "22:00"
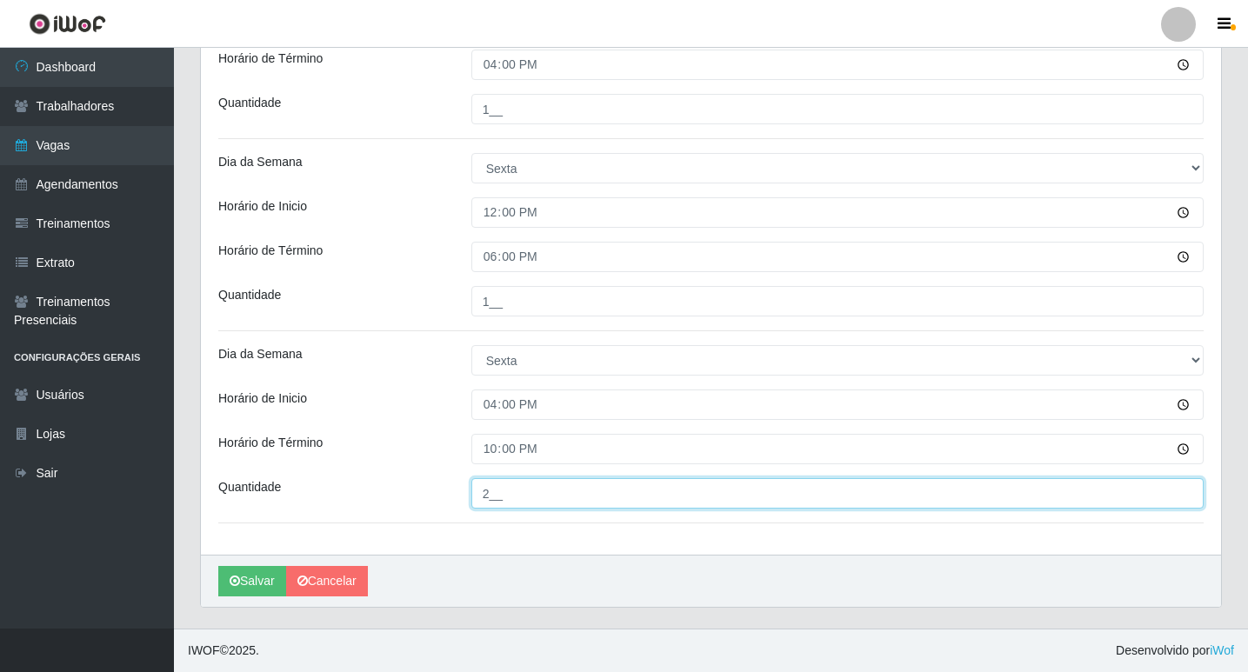
type input "2__"
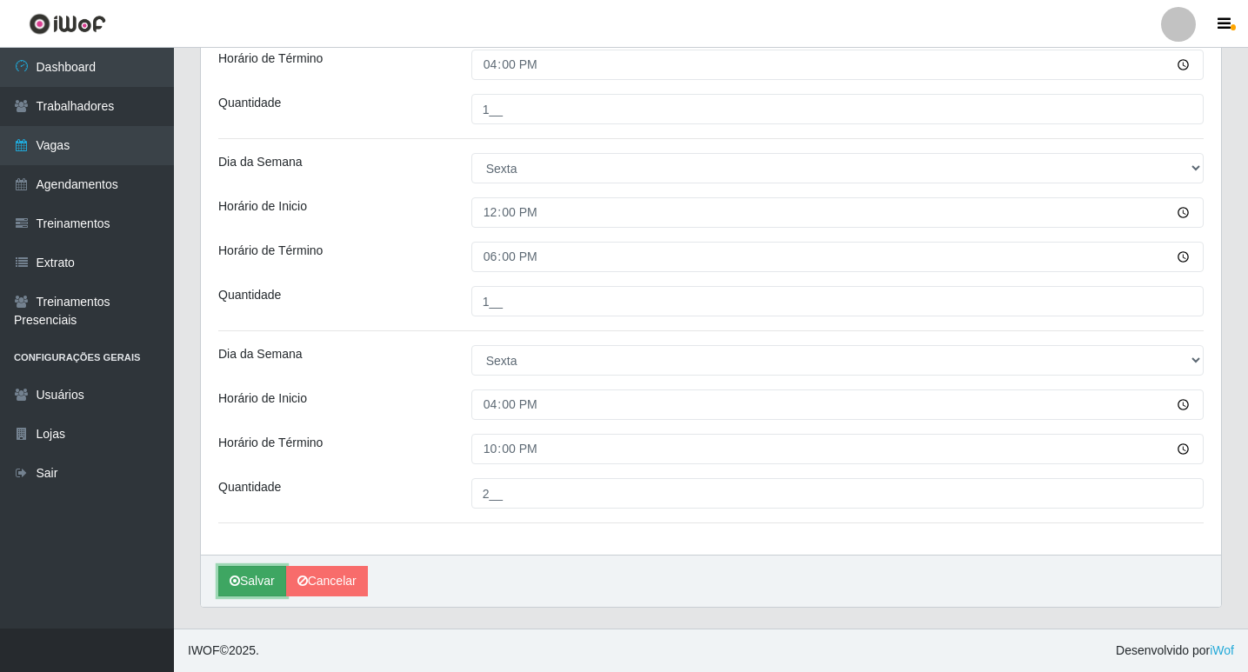
click at [238, 584] on icon "submit" at bounding box center [235, 581] width 10 height 12
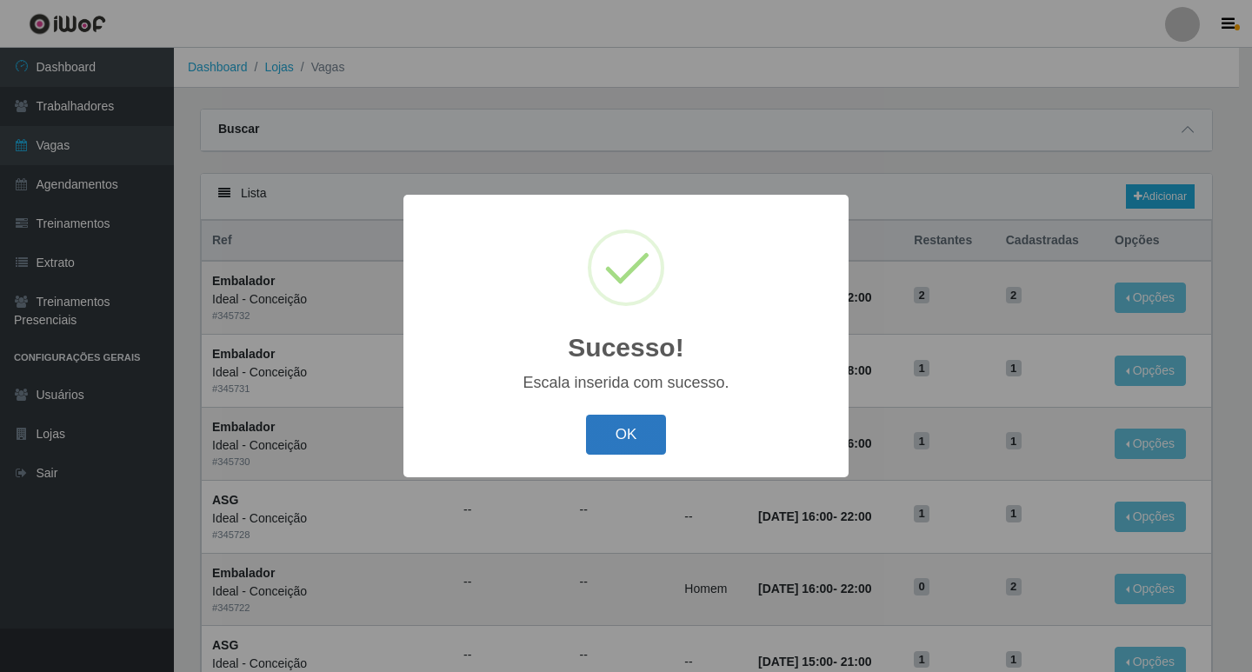
click at [627, 434] on button "OK" at bounding box center [626, 435] width 81 height 41
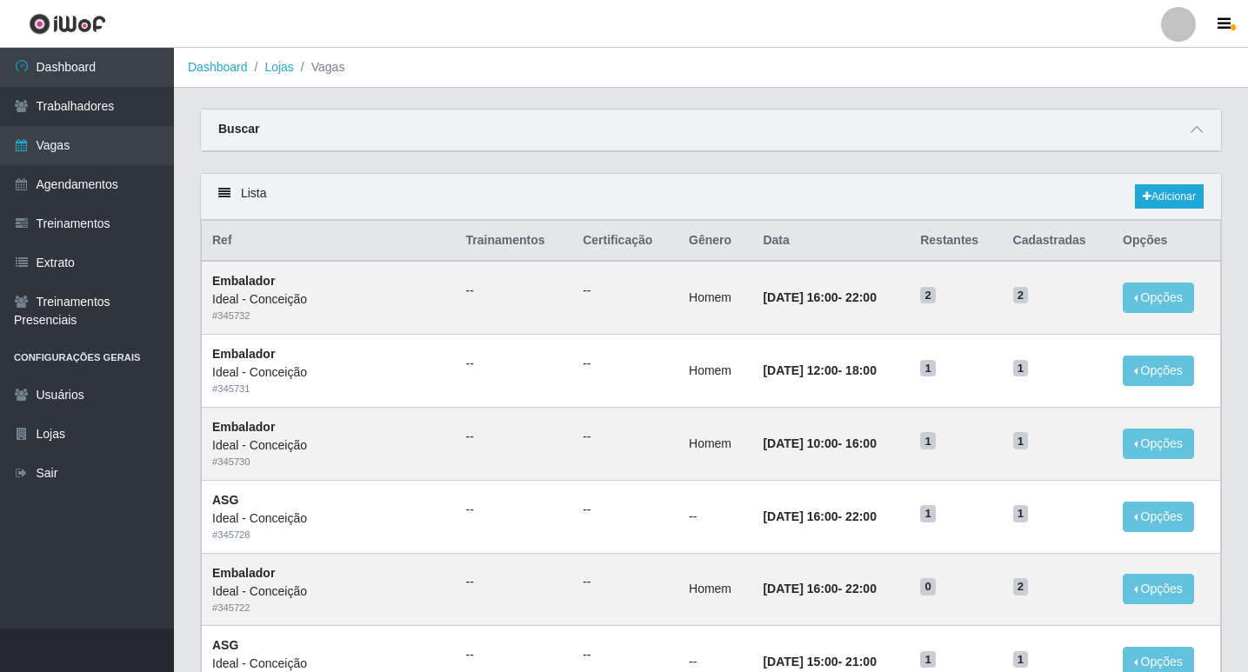
click at [1182, 176] on div "Lista Adicionar" at bounding box center [711, 197] width 1020 height 46
click at [1169, 202] on link "Adicionar" at bounding box center [1169, 196] width 69 height 24
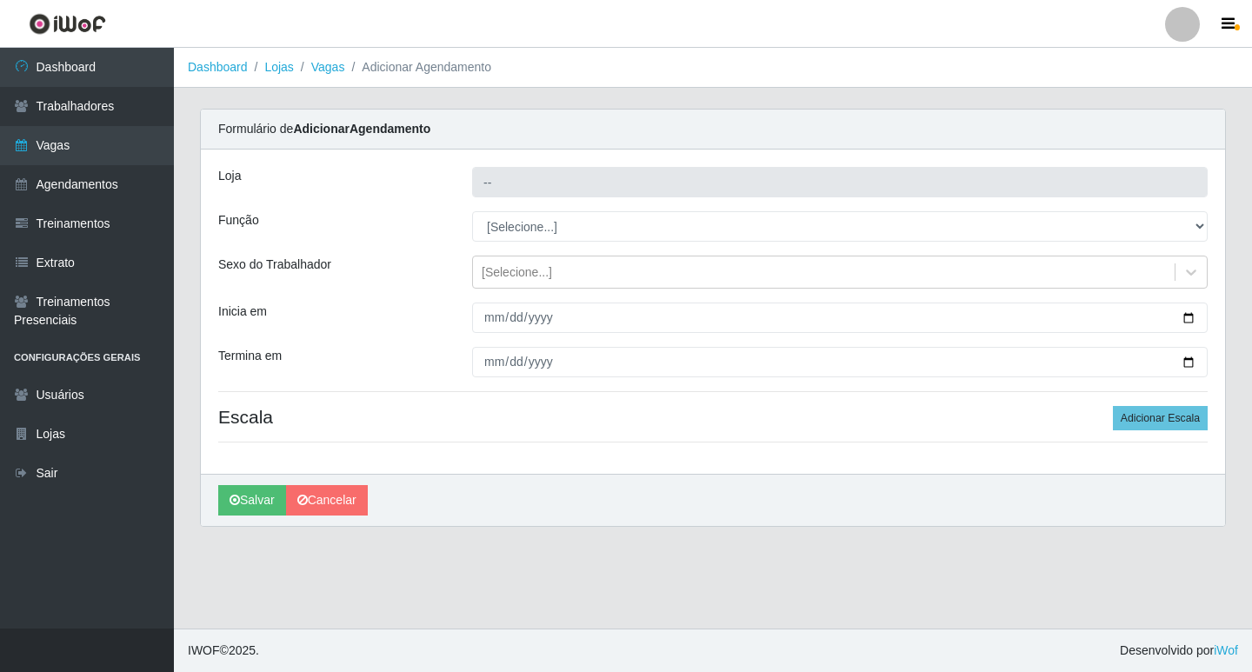
type input "Ideal - Conceição"
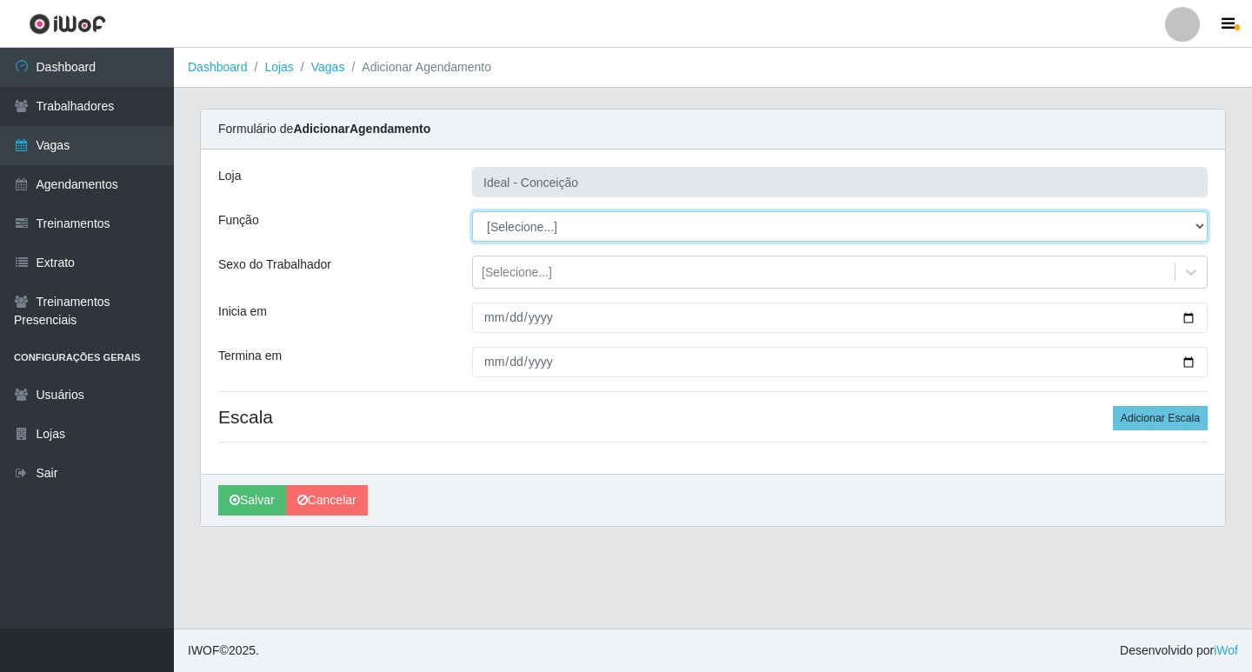
click at [542, 228] on select "[Selecione...] ASG ASG + ASG ++ Auxiliar de Estacionamento Auxiliar de Estacion…" at bounding box center [840, 226] width 736 height 30
select select "16"
click at [472, 211] on select "[Selecione...] ASG ASG + ASG ++ Auxiliar de Estacionamento Auxiliar de Estacion…" at bounding box center [840, 226] width 736 height 30
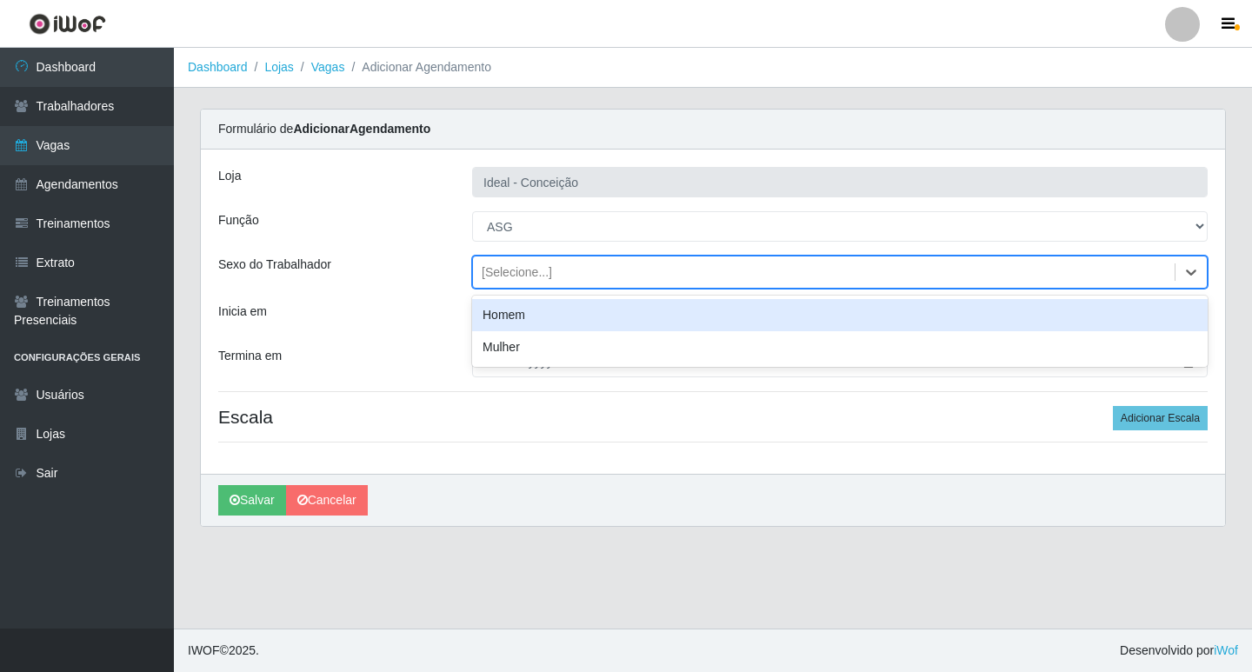
click at [509, 269] on div "[Selecione...]" at bounding box center [517, 272] width 70 height 18
click at [456, 316] on div "Inicia em" at bounding box center [332, 318] width 254 height 30
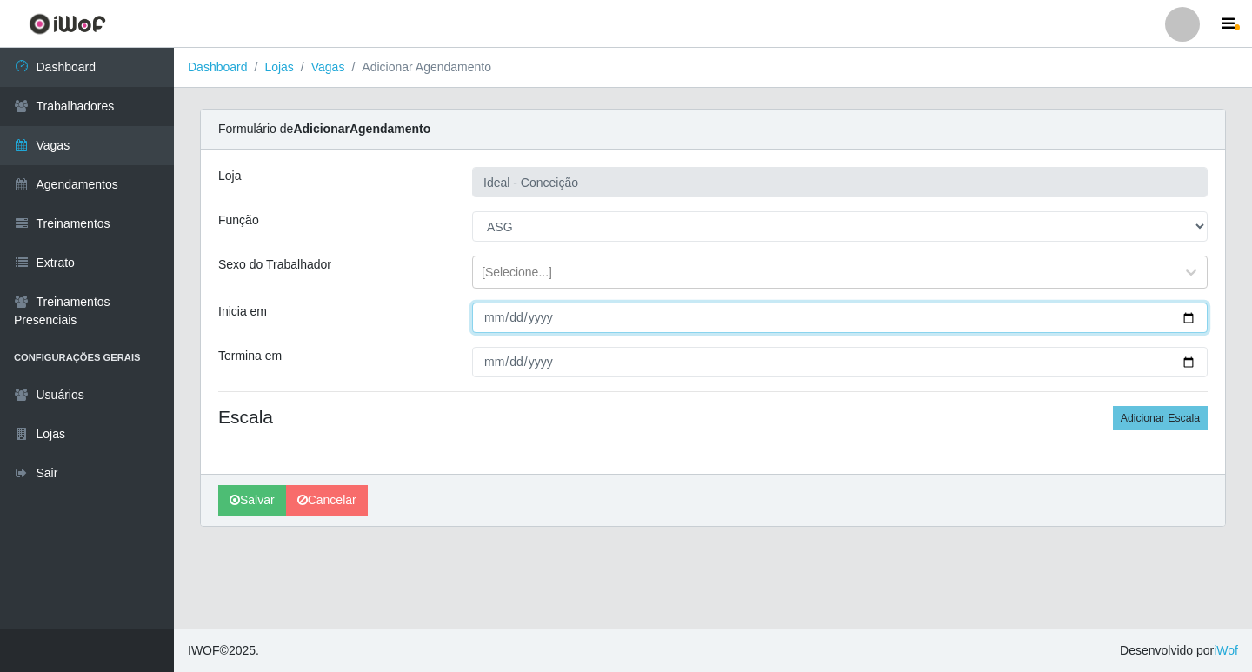
click at [489, 319] on input "Inicia em" at bounding box center [840, 318] width 736 height 30
type input "[DATE]"
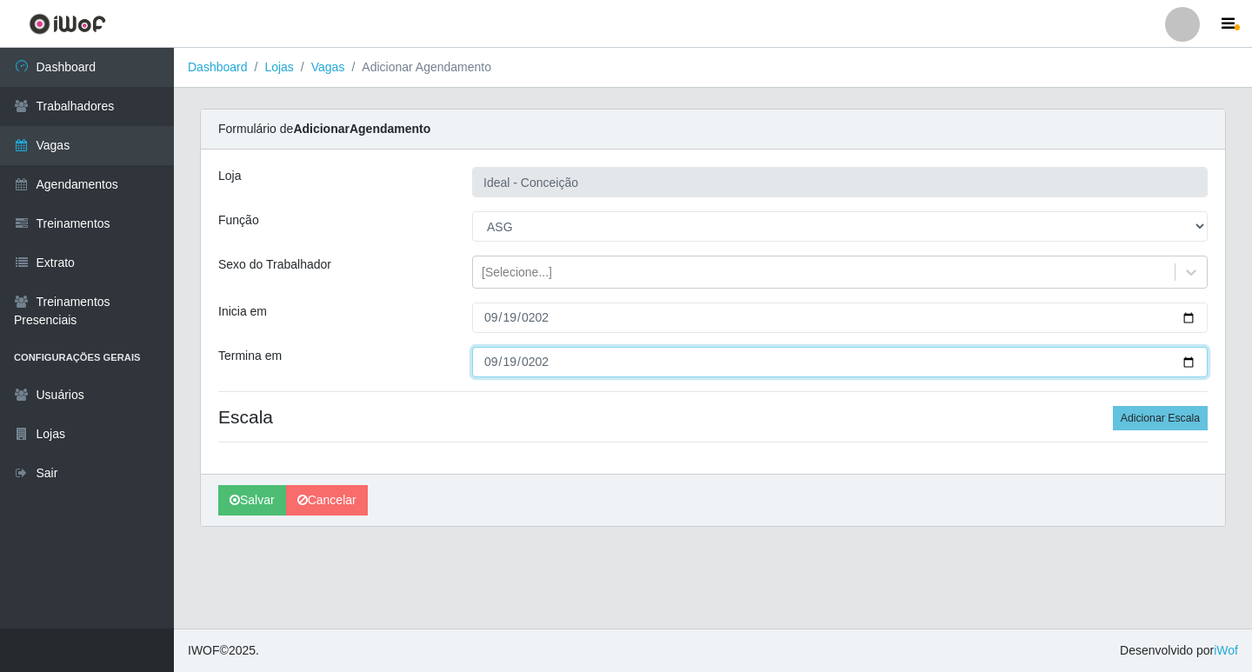
type input "[DATE]"
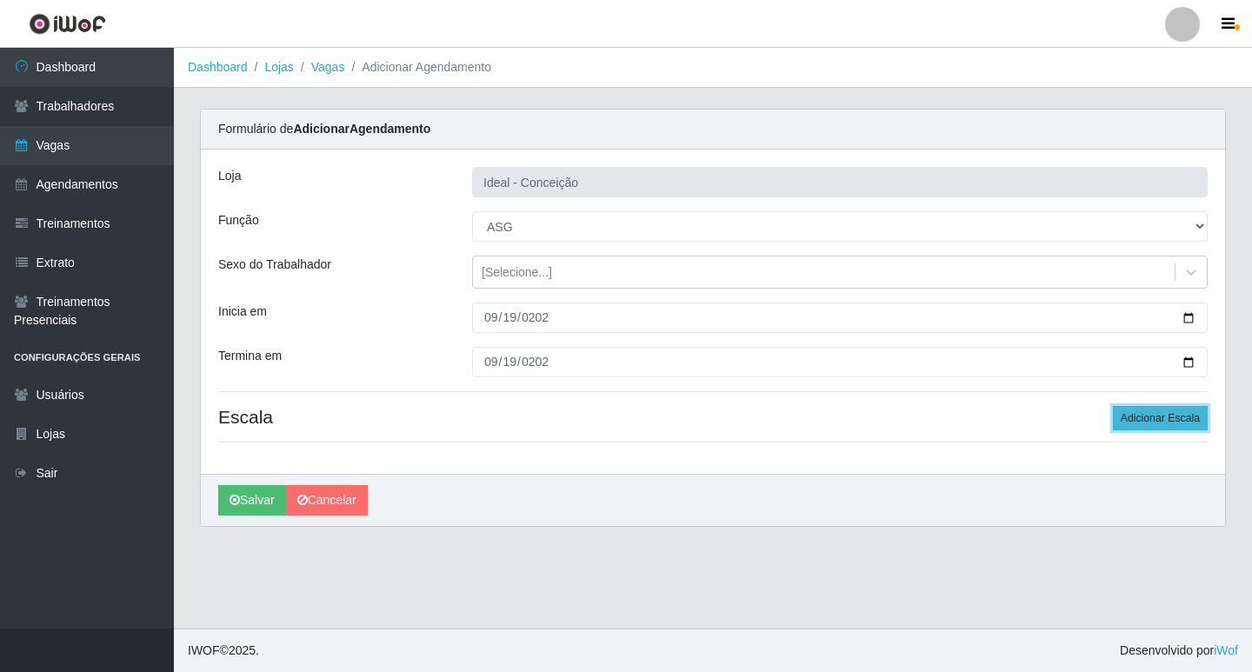
click at [1201, 420] on button "Adicionar Escala" at bounding box center [1160, 418] width 95 height 24
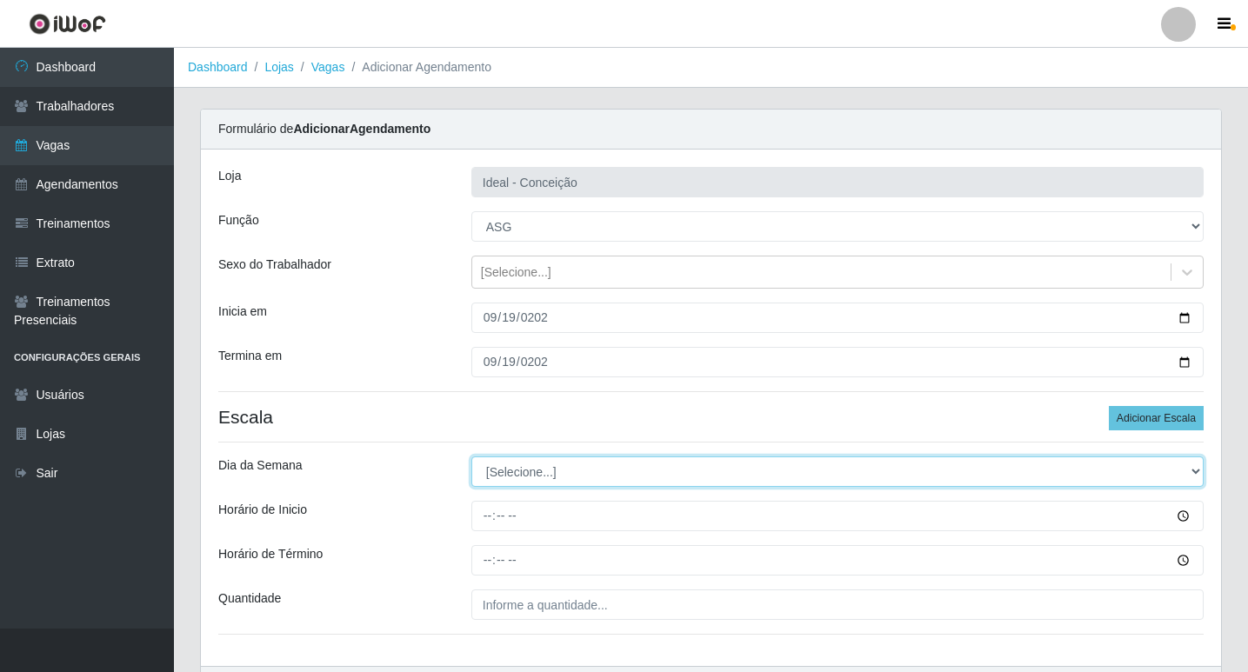
click at [558, 485] on select "[Selecione...] Segunda Terça Quarta Quinta Sexta Sábado Domingo" at bounding box center [837, 472] width 732 height 30
select select "5"
click at [471, 457] on select "[Selecione...] Segunda Terça Quarta Quinta Sexta Sábado Domingo" at bounding box center [837, 472] width 732 height 30
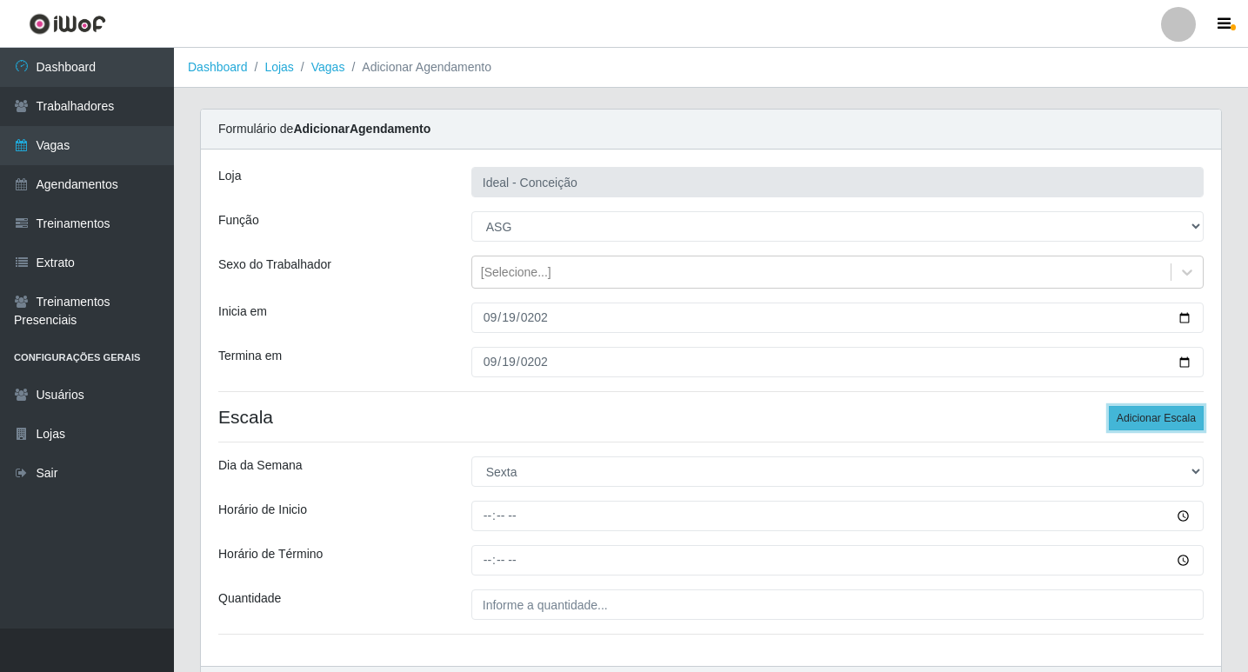
click at [1153, 424] on button "Adicionar Escala" at bounding box center [1156, 418] width 95 height 24
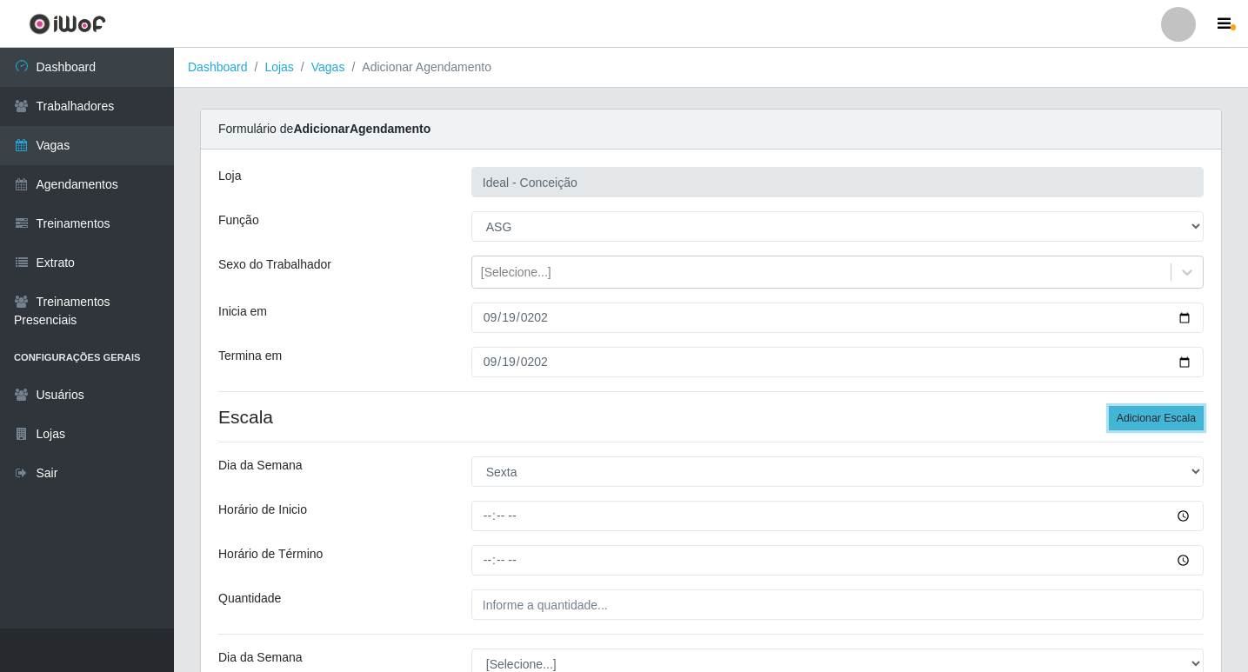
click at [1153, 424] on button "Adicionar Escala" at bounding box center [1156, 418] width 95 height 24
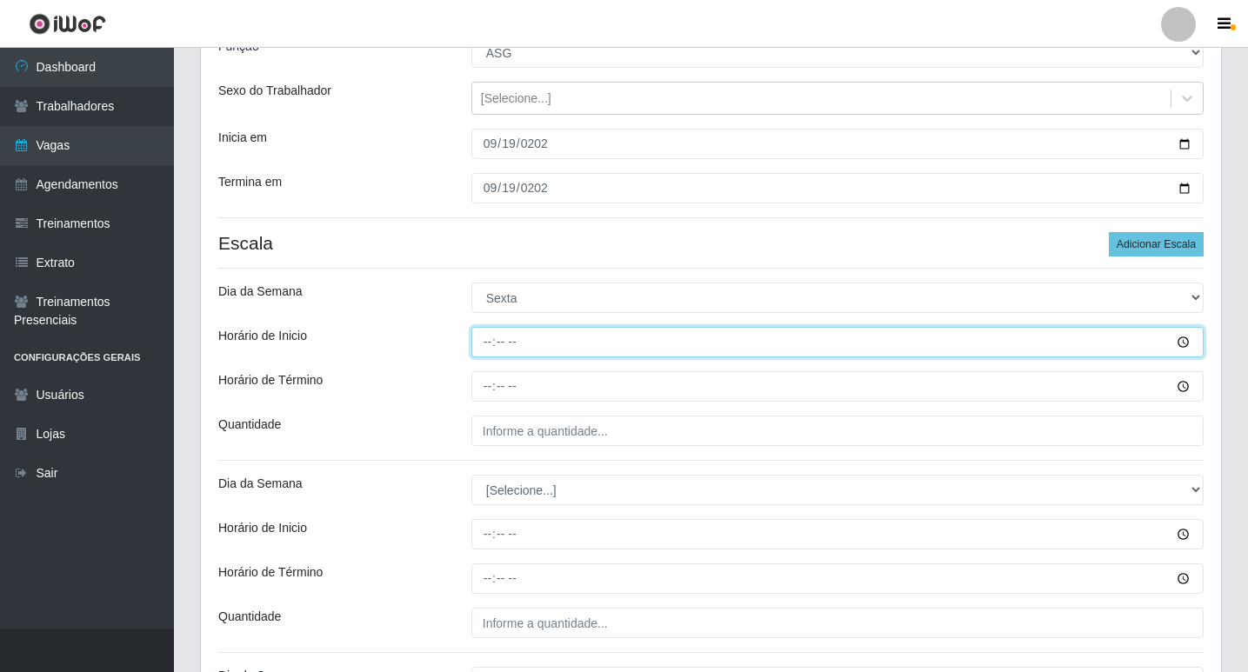
click at [483, 345] on input "Horário de Inicio" at bounding box center [837, 342] width 732 height 30
type input "07:00"
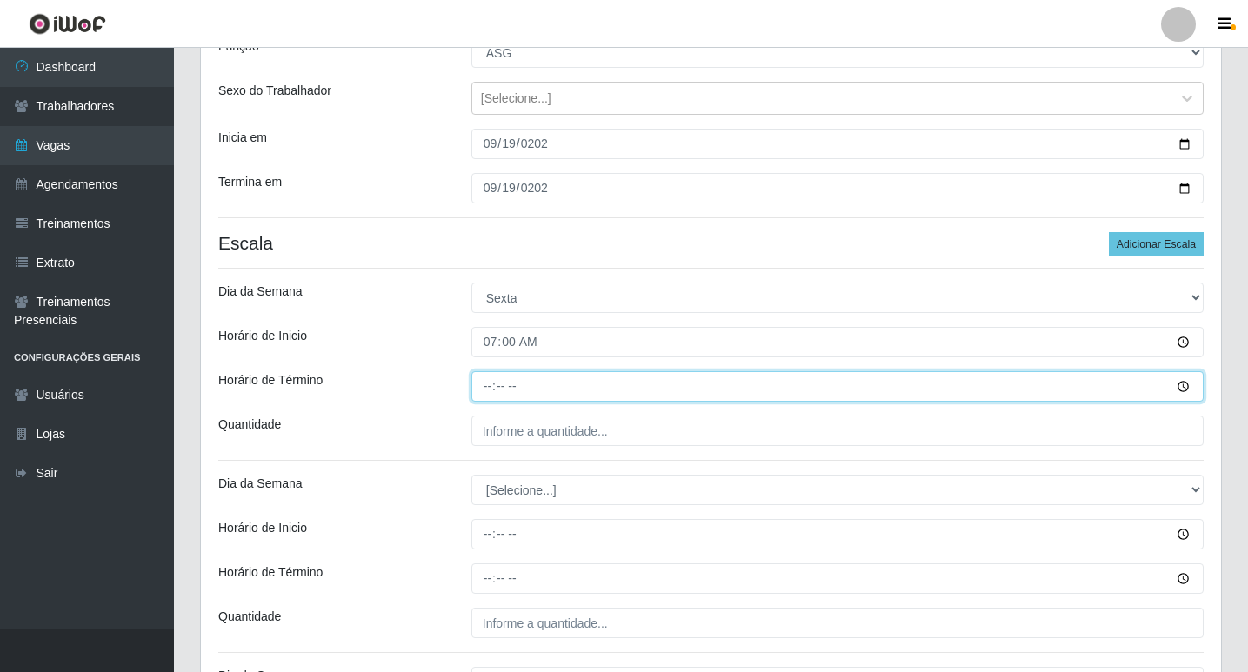
type input "13:00"
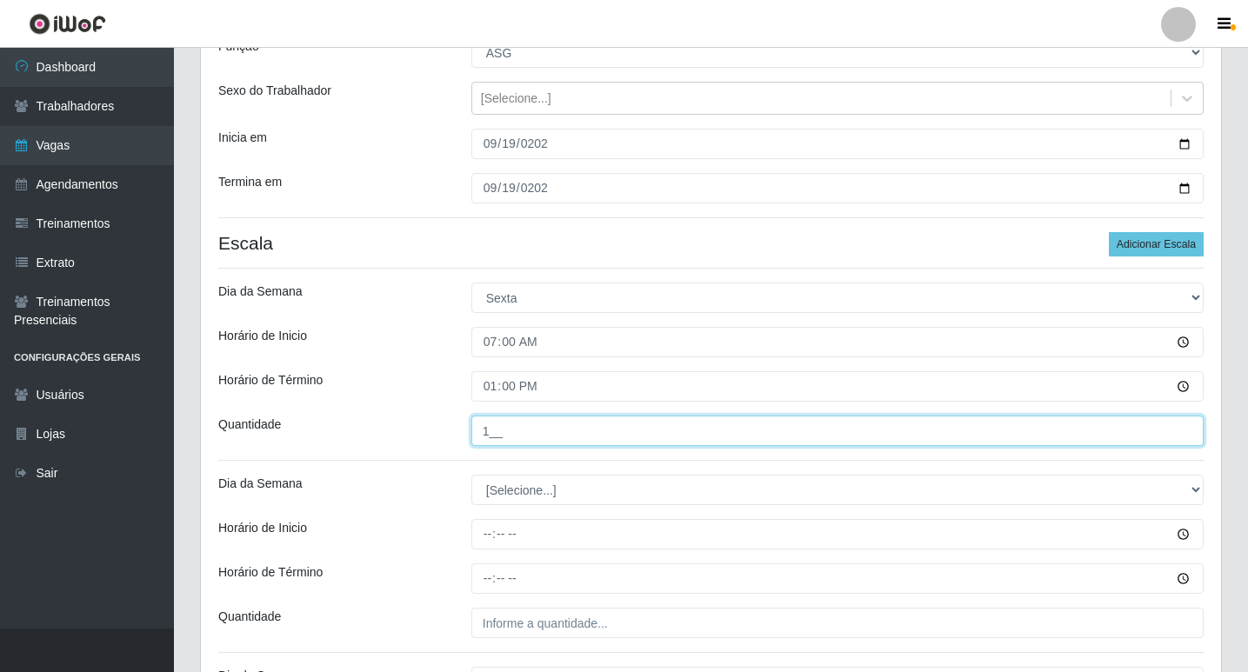
type input "1__"
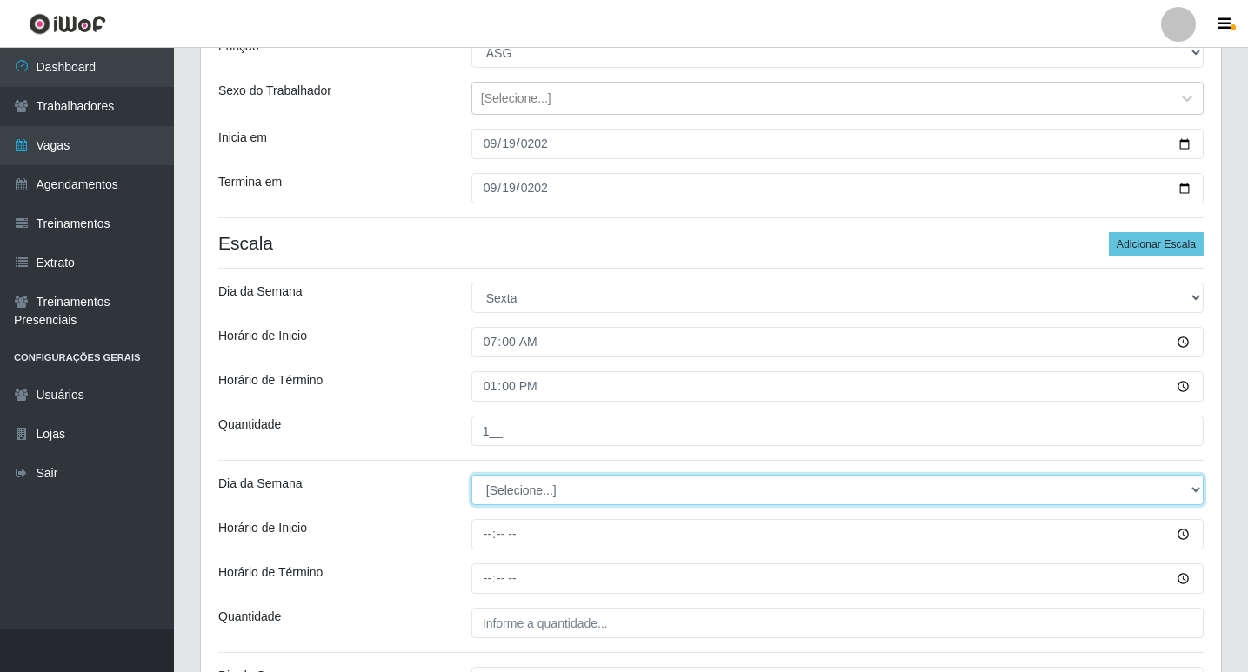
click at [563, 488] on select "[Selecione...] Segunda Terça Quarta Quinta Sexta Sábado Domingo" at bounding box center [837, 490] width 732 height 30
select select "5"
click at [471, 475] on select "[Selecione...] Segunda Terça Quarta Quinta Sexta Sábado Domingo" at bounding box center [837, 490] width 732 height 30
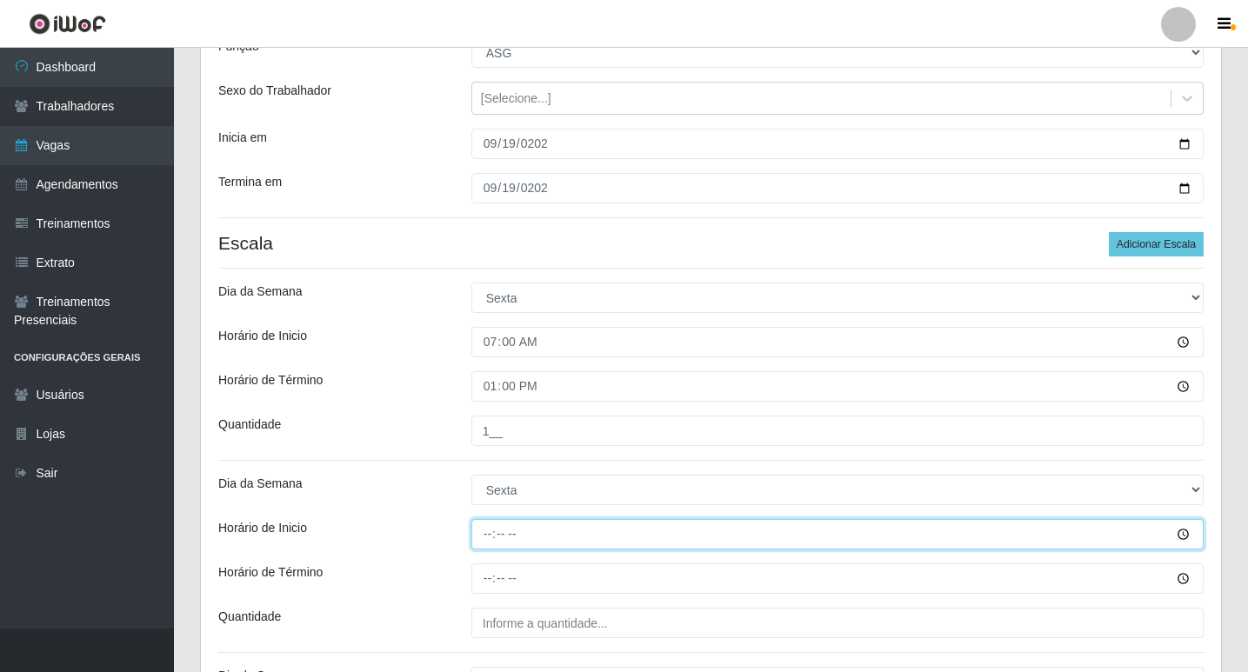
click at [484, 535] on input "Horário de Inicio" at bounding box center [837, 534] width 732 height 30
type input "09:00"
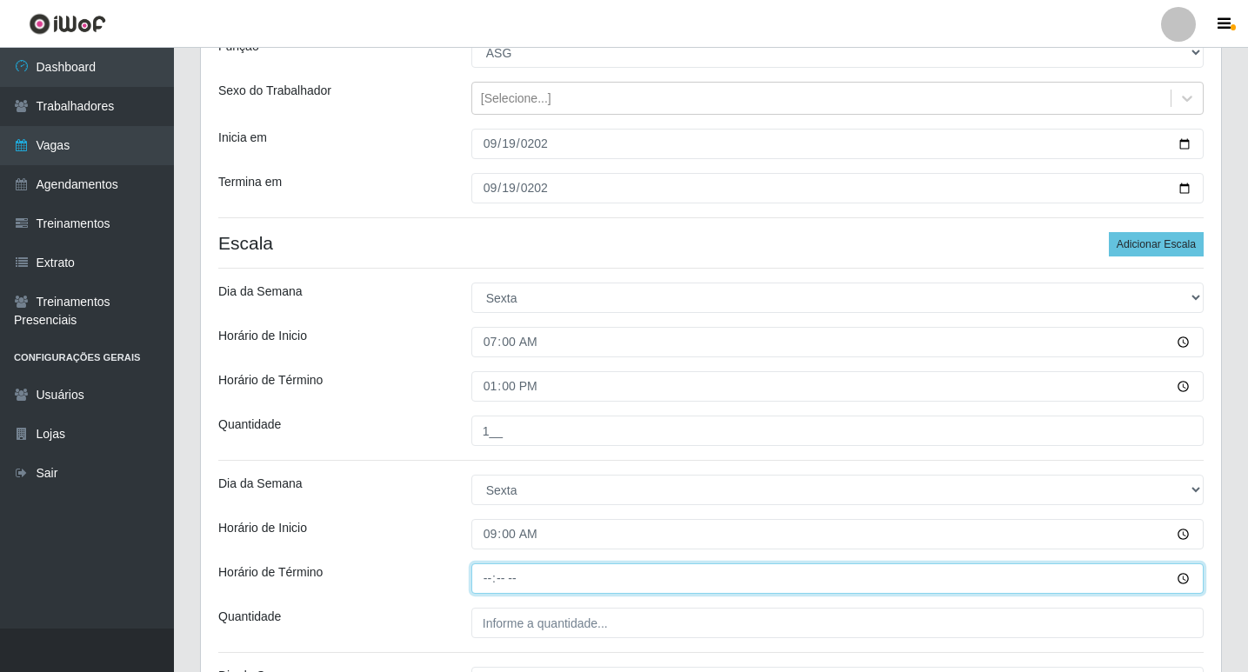
type input "15:00"
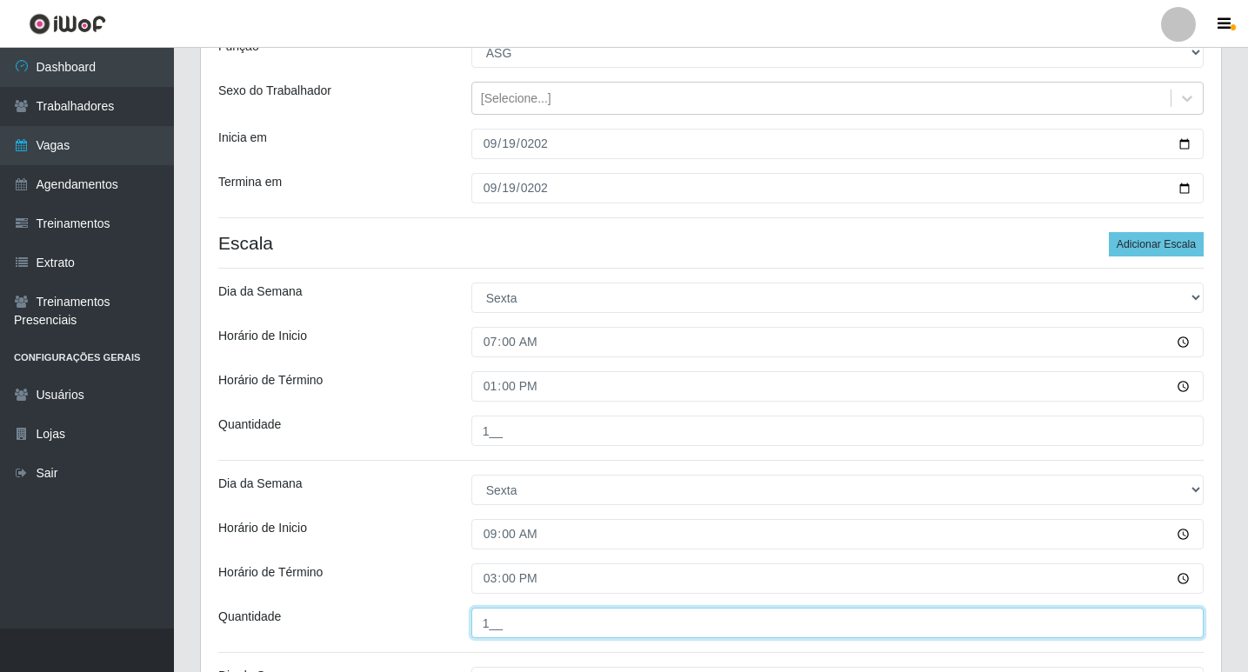
type input "1__"
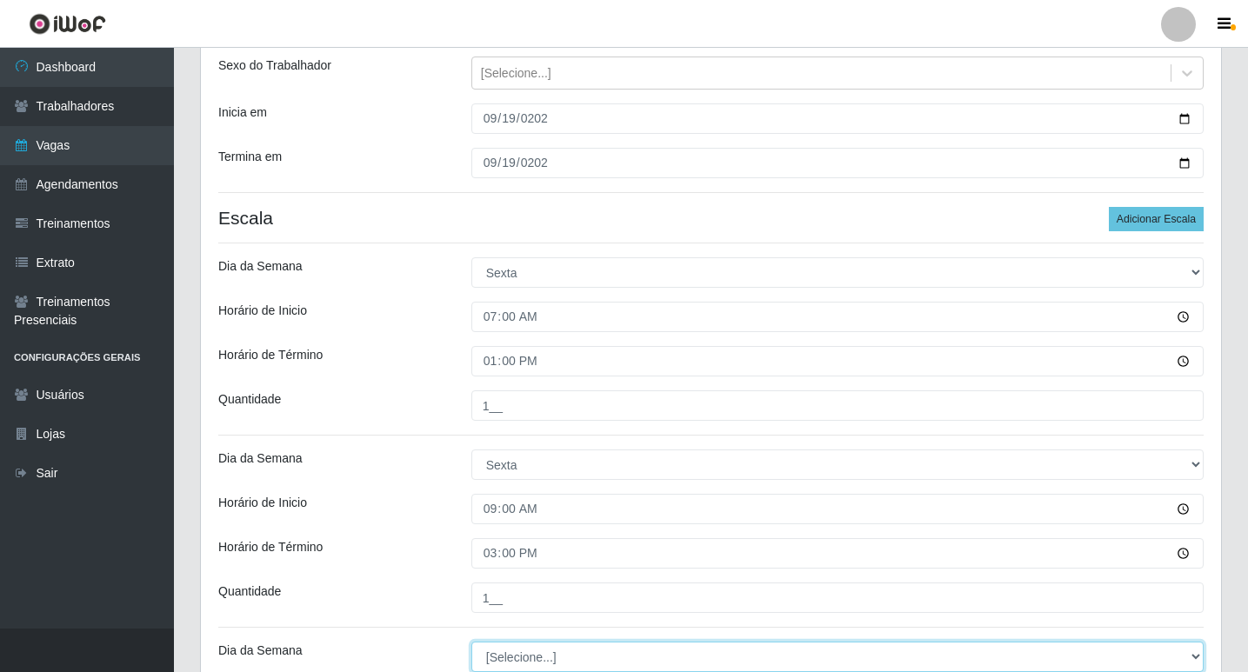
scroll to position [286, 0]
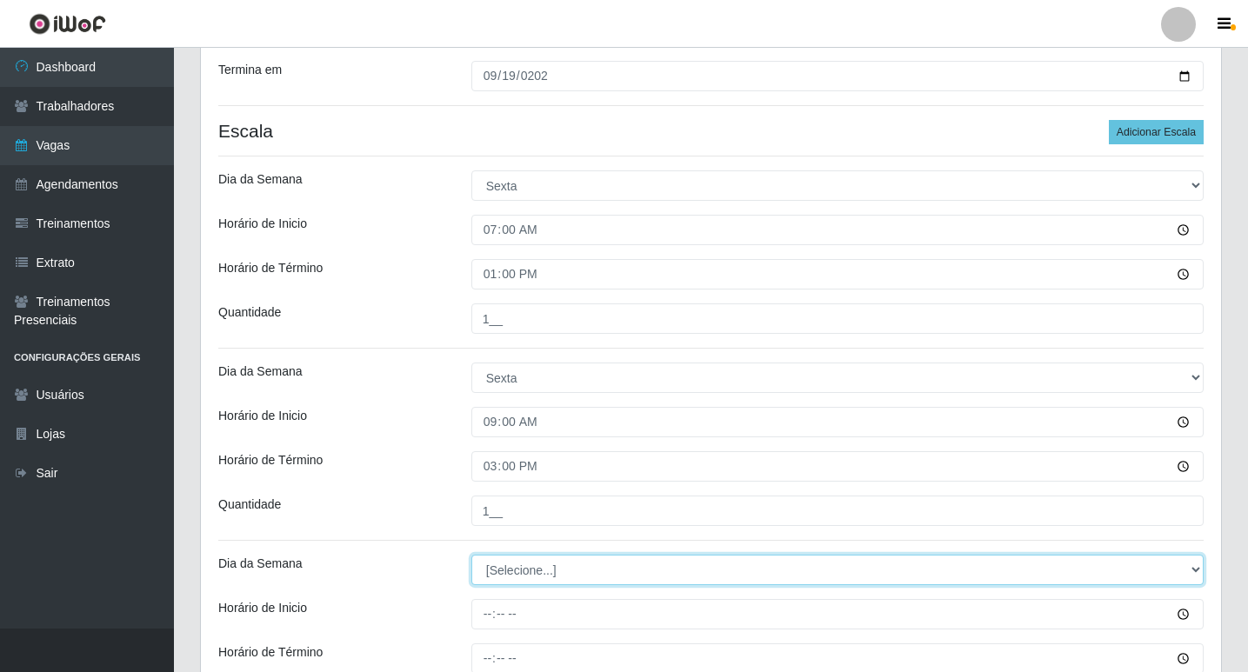
click at [504, 576] on select "[Selecione...] Segunda Terça Quarta Quinta Sexta Sábado Domingo" at bounding box center [837, 570] width 732 height 30
select select "5"
click at [471, 555] on select "[Selecione...] Segunda Terça Quarta Quinta Sexta Sábado Domingo" at bounding box center [837, 570] width 732 height 30
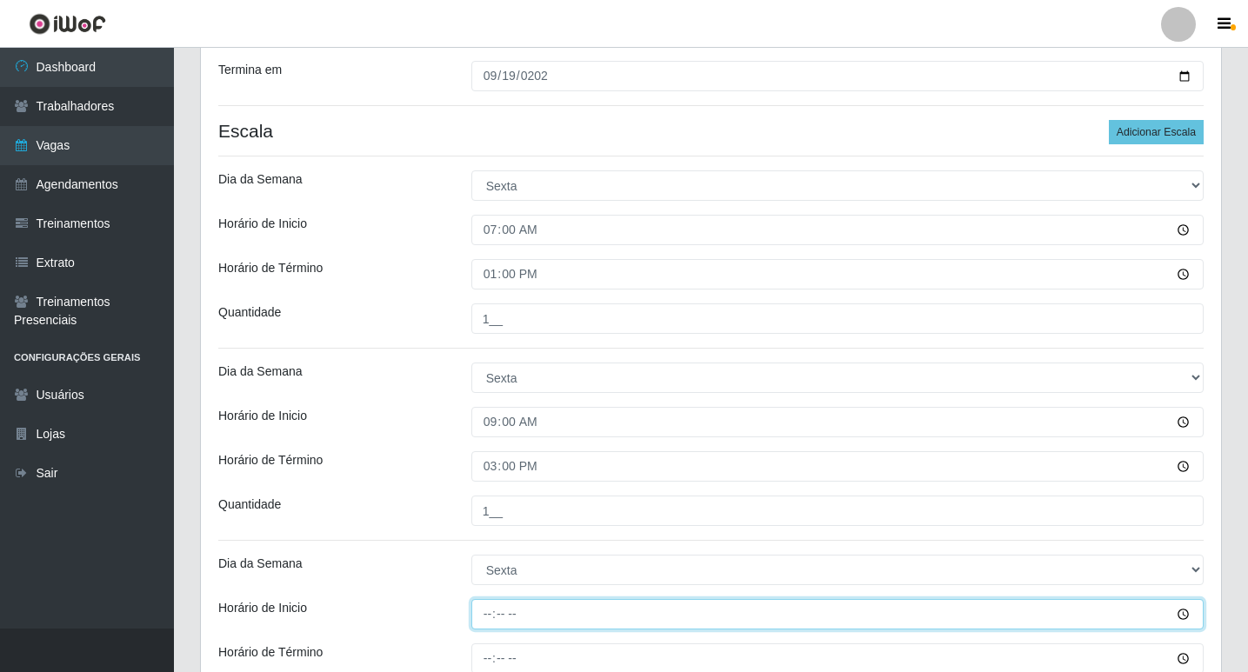
click at [484, 611] on input "Horário de Inicio" at bounding box center [837, 614] width 732 height 30
type input "12:00"
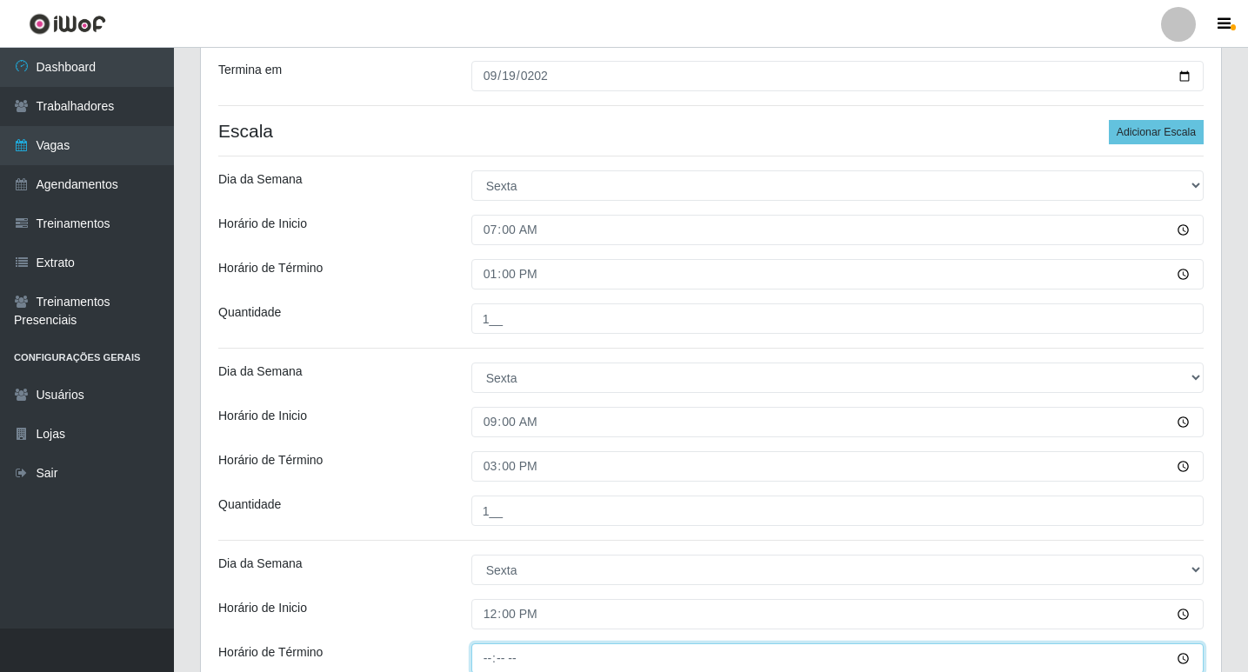
scroll to position [288, 0]
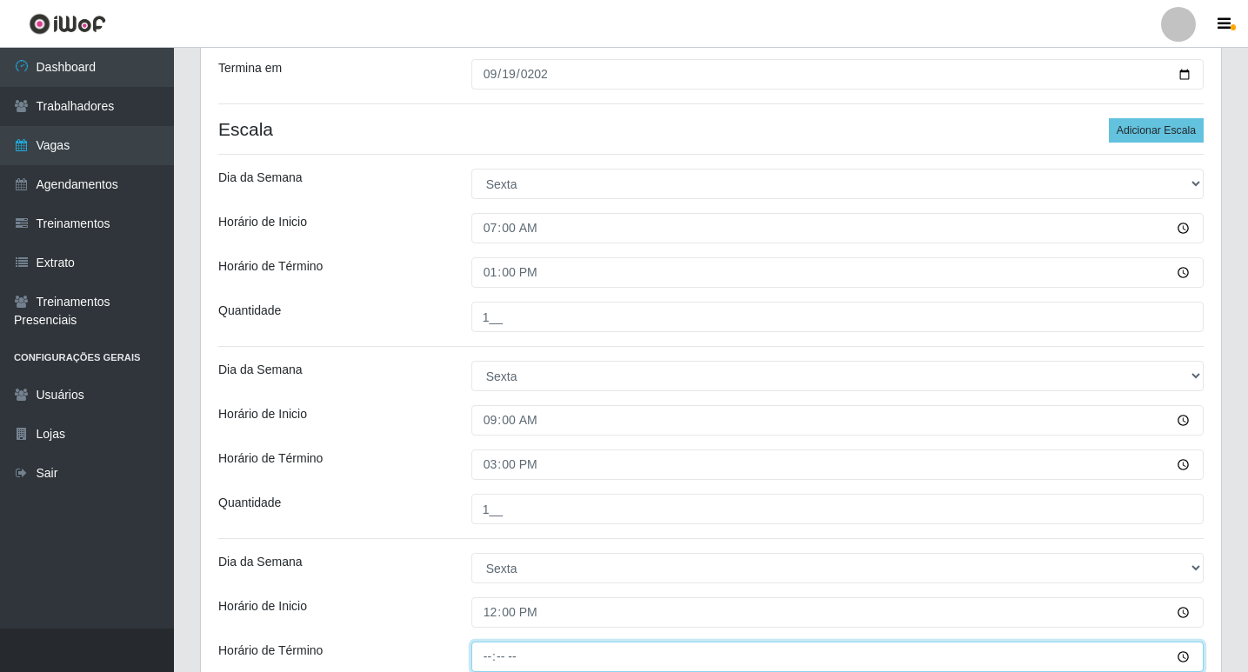
type input "18:00"
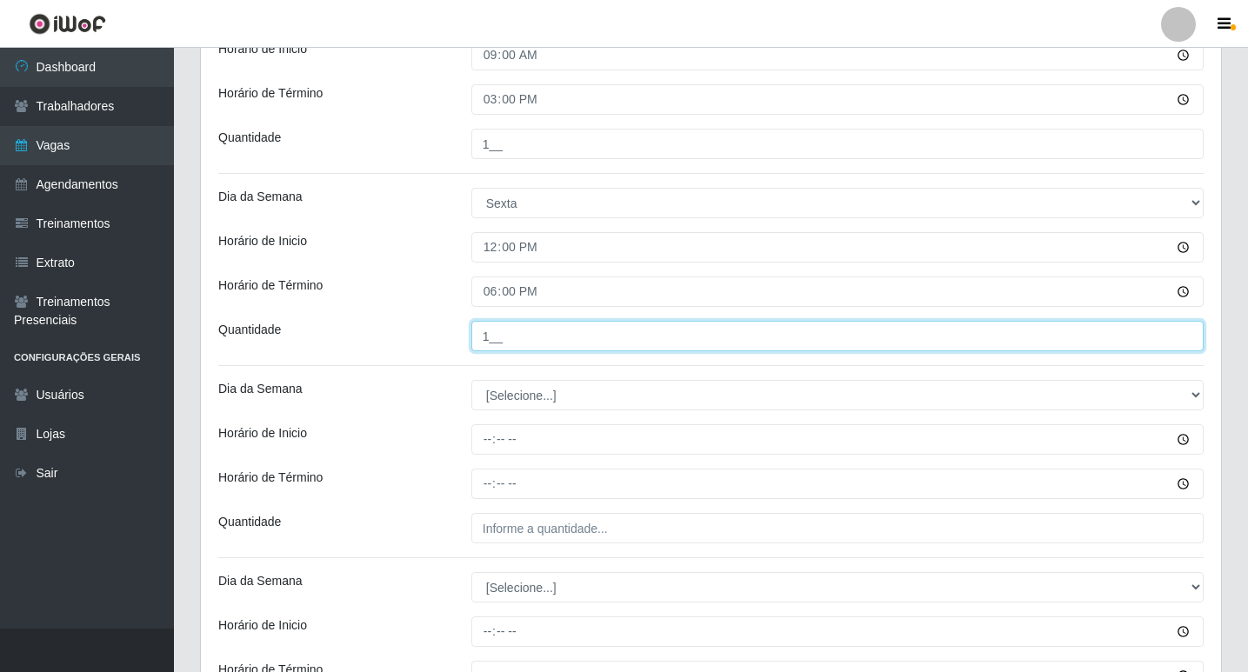
type input "1__"
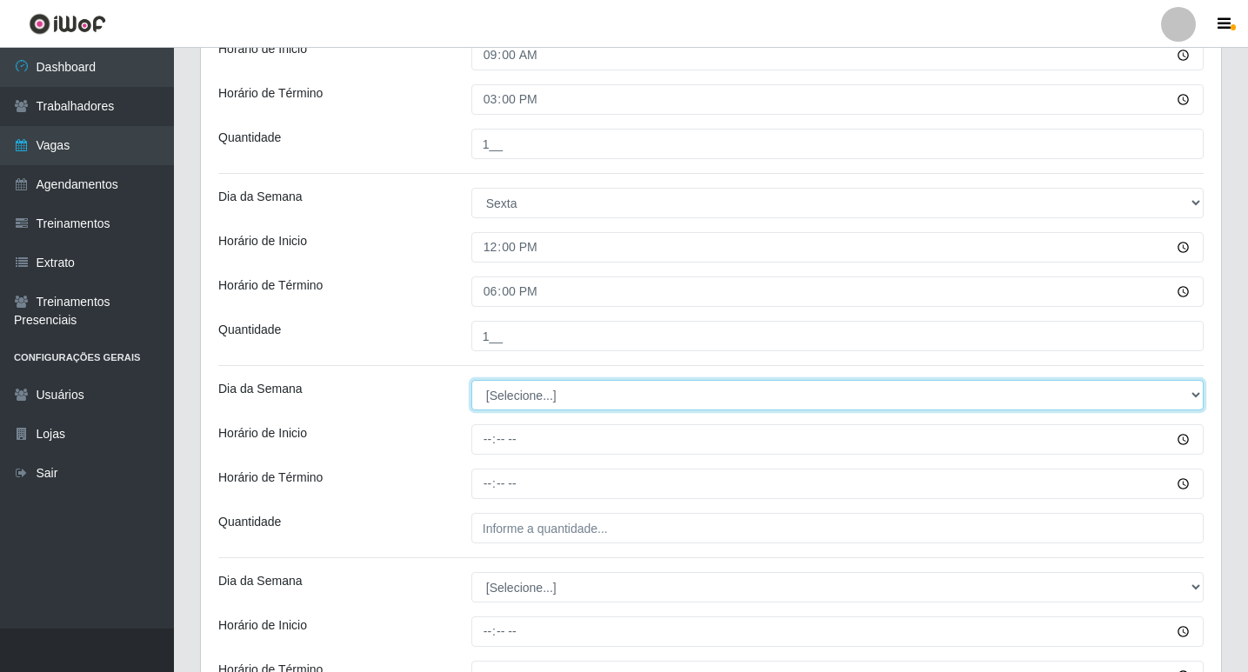
click at [583, 403] on select "[Selecione...] Segunda Terça Quarta Quinta Sexta Sábado Domingo" at bounding box center [837, 395] width 732 height 30
select select "5"
click at [471, 380] on select "[Selecione...] Segunda Terça Quarta Quinta Sexta Sábado Domingo" at bounding box center [837, 395] width 732 height 30
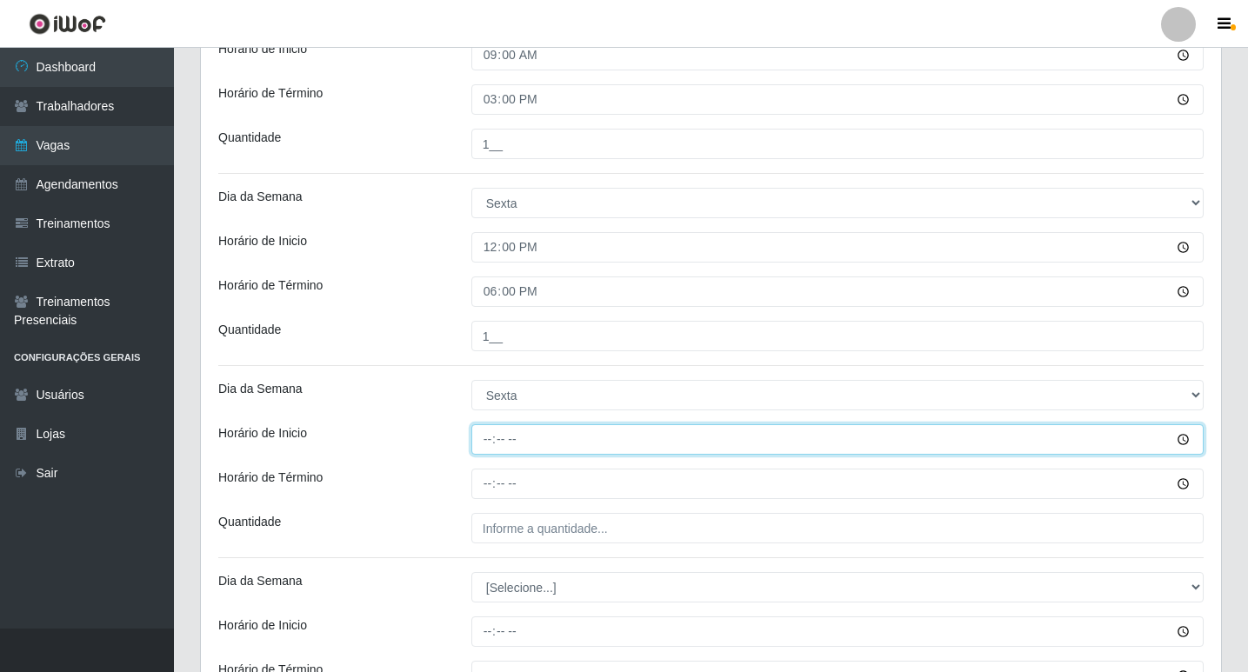
click at [490, 434] on input "Horário de Inicio" at bounding box center [837, 439] width 732 height 30
type input "15:00"
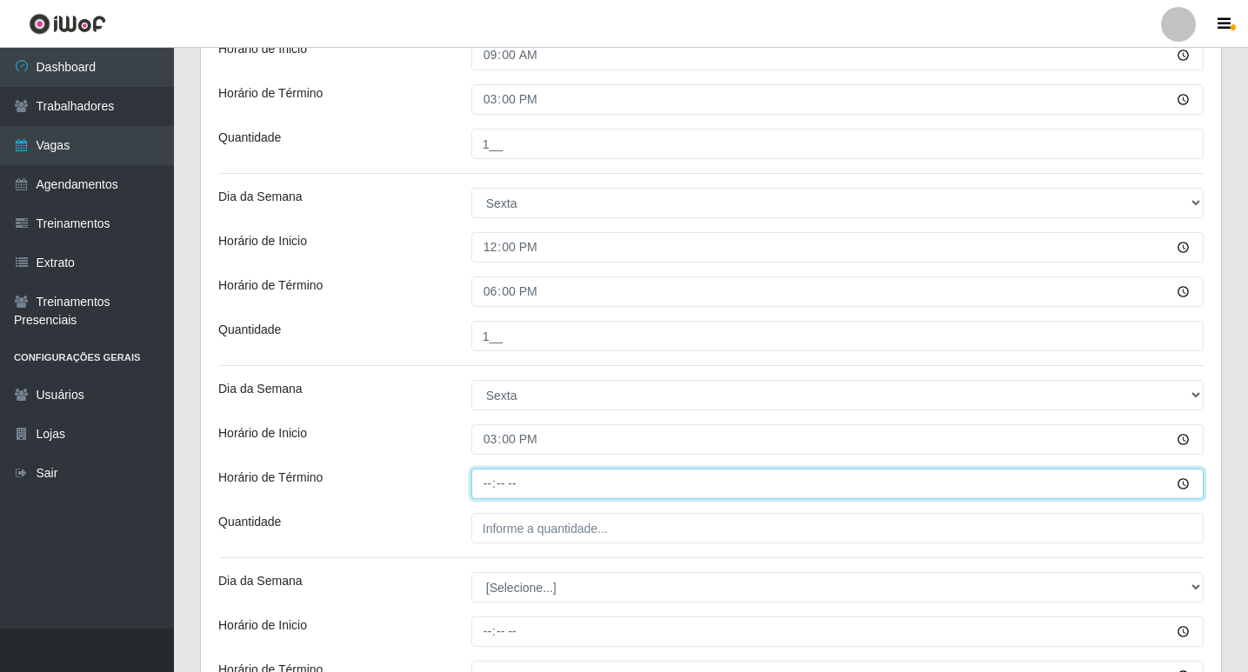
type input "21:00"
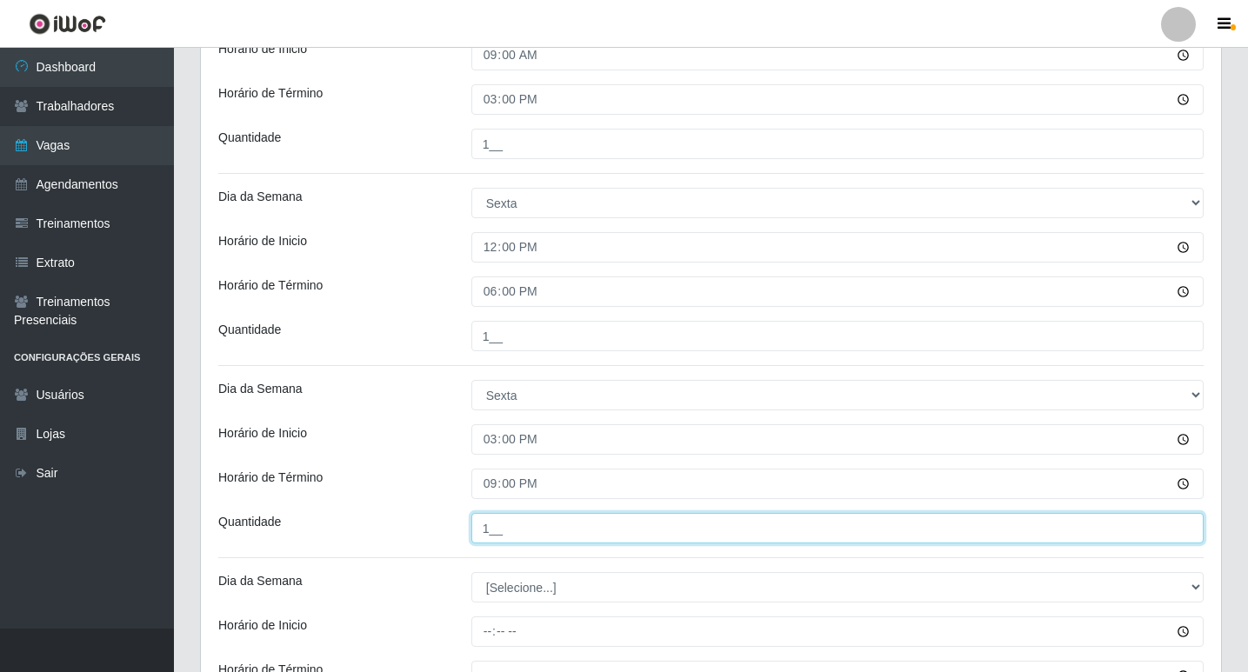
scroll to position [827, 0]
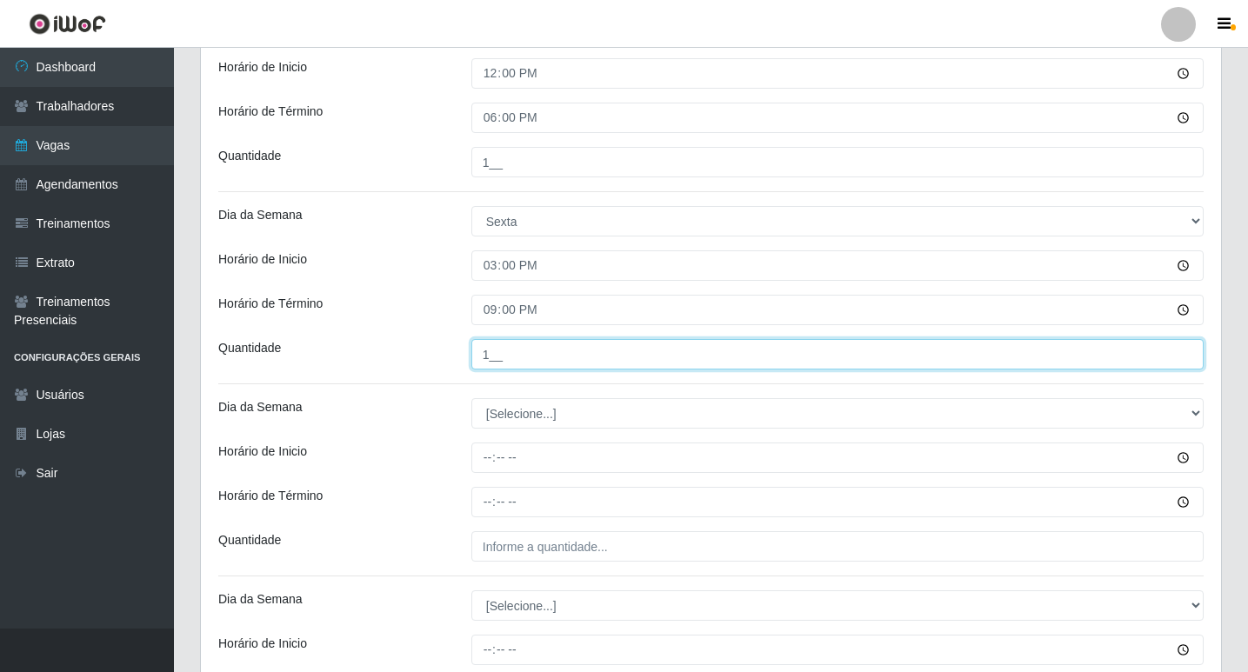
type input "1__"
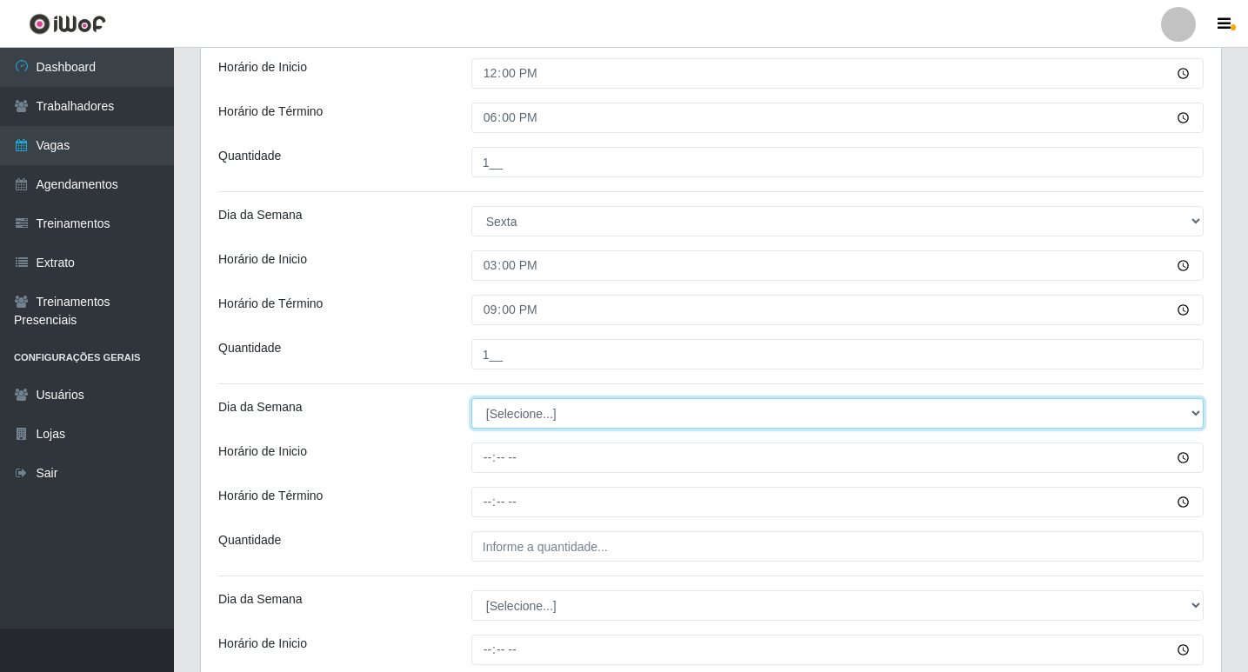
click at [504, 410] on select "[Selecione...] Segunda Terça Quarta Quinta Sexta Sábado Domingo" at bounding box center [837, 413] width 732 height 30
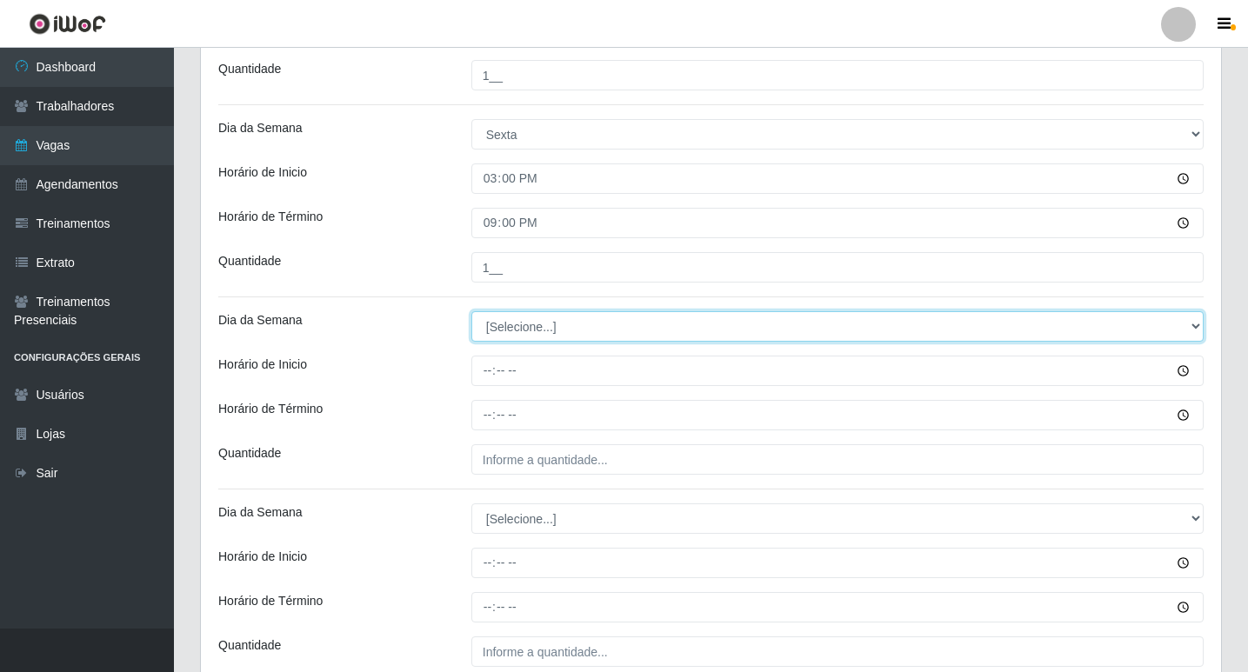
click at [555, 334] on select "[Selecione...] Segunda Terça Quarta Quinta Sexta Sábado Domingo" at bounding box center [837, 326] width 732 height 30
select select "5"
click at [471, 311] on select "[Selecione...] Segunda Terça Quarta Quinta Sexta Sábado Domingo" at bounding box center [837, 326] width 732 height 30
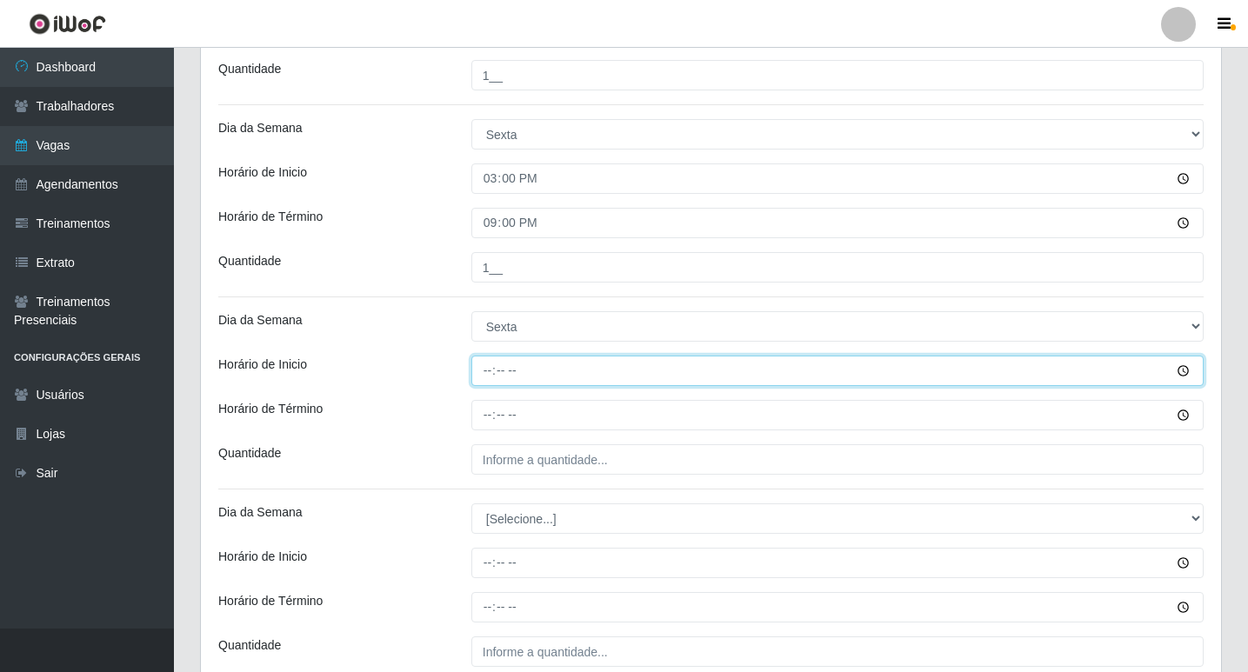
click at [491, 374] on input "Horário de Inicio" at bounding box center [837, 371] width 732 height 30
type input "16:00"
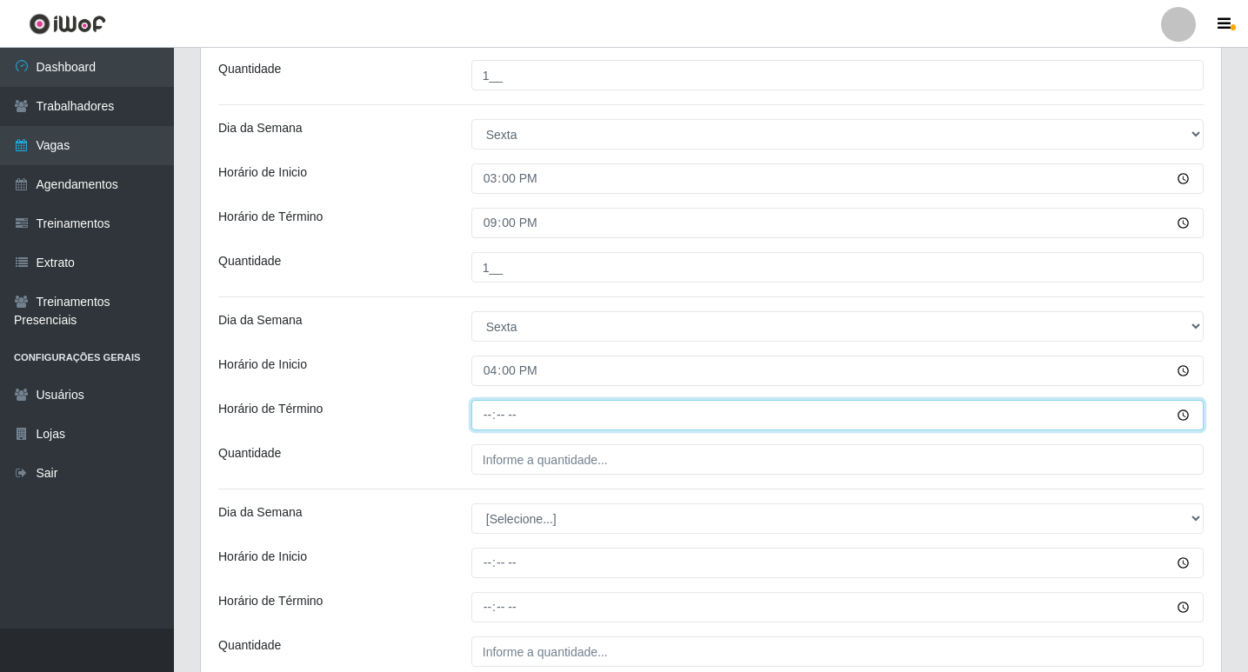
type input "22:00"
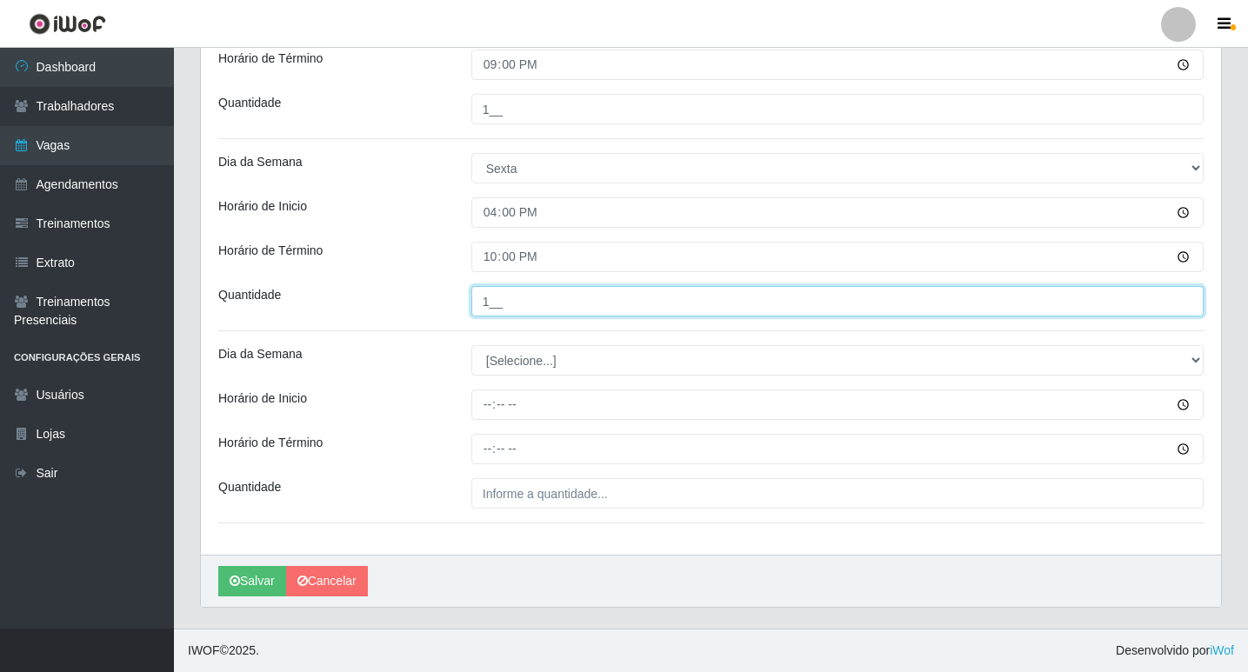
scroll to position [985, 0]
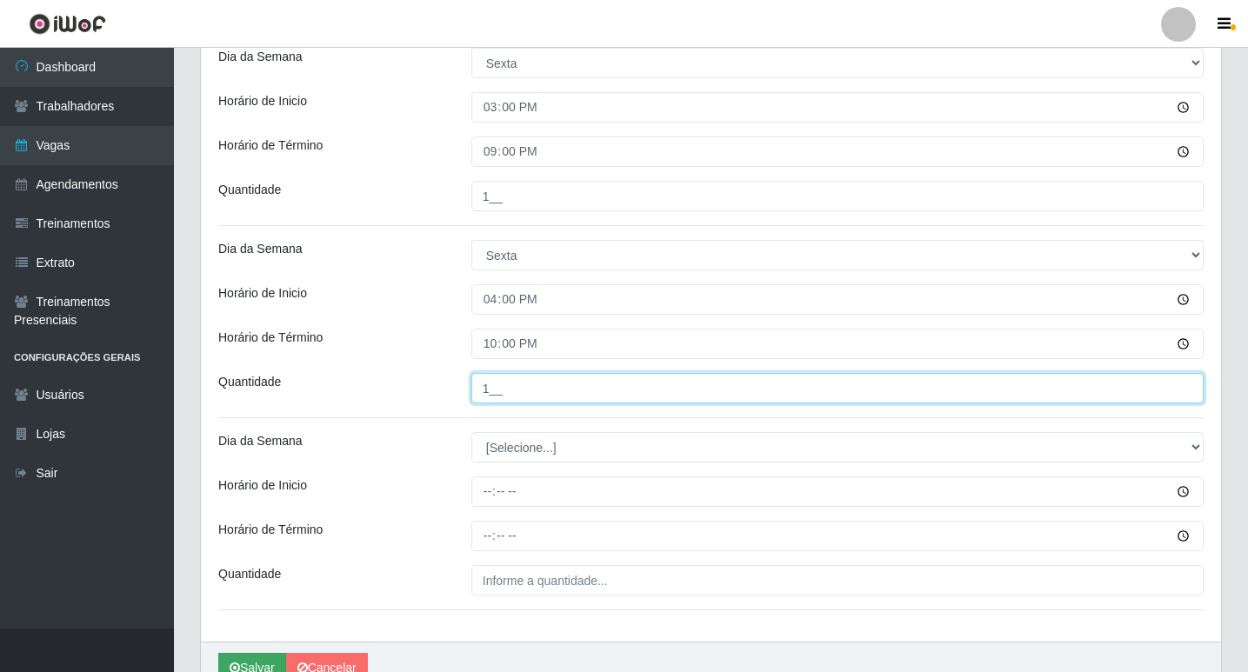
type input "1__"
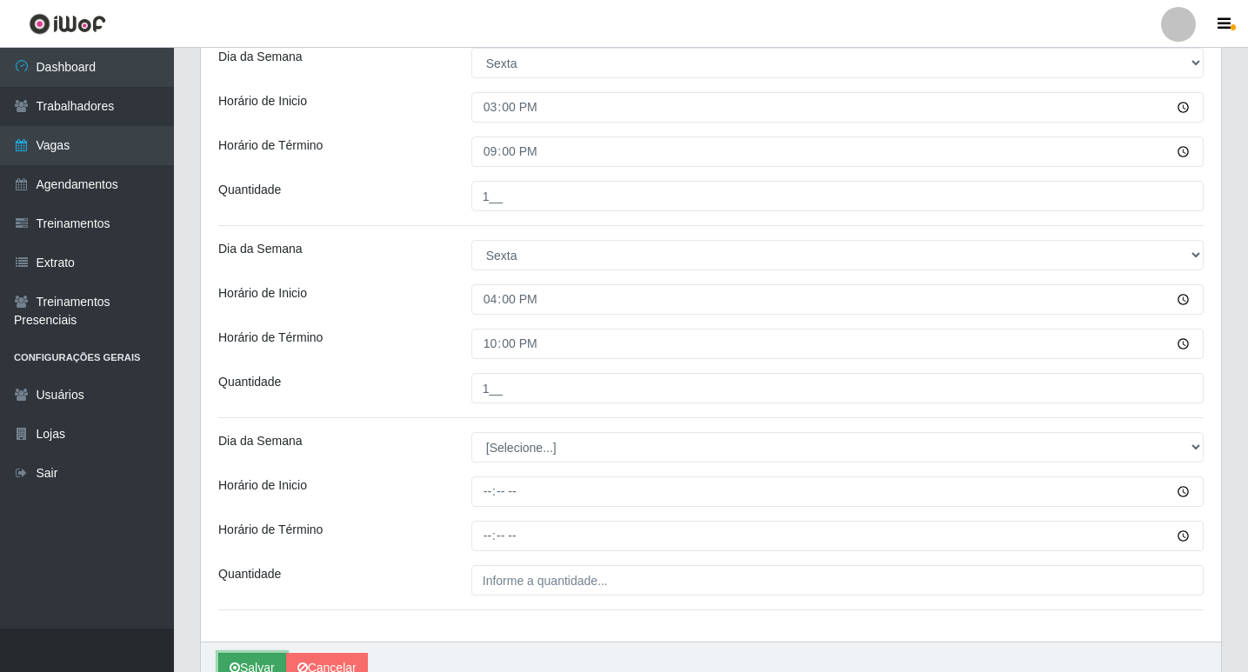
click at [261, 662] on button "Salvar" at bounding box center [252, 668] width 68 height 30
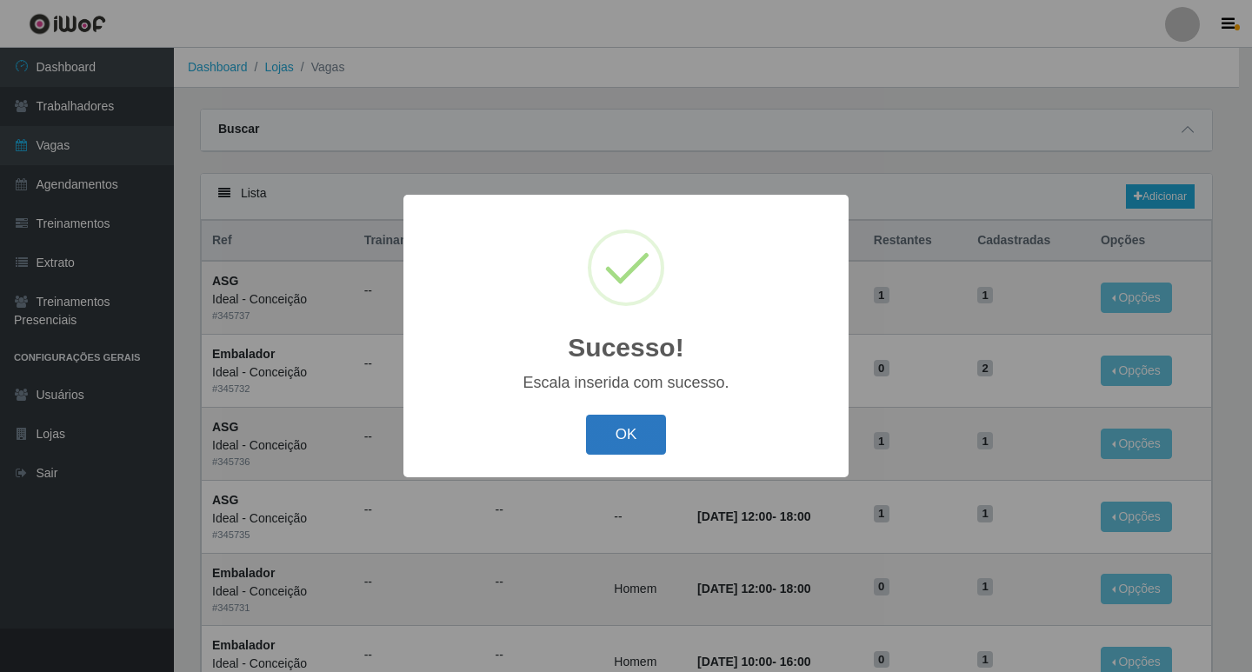
click at [618, 438] on button "OK" at bounding box center [626, 435] width 81 height 41
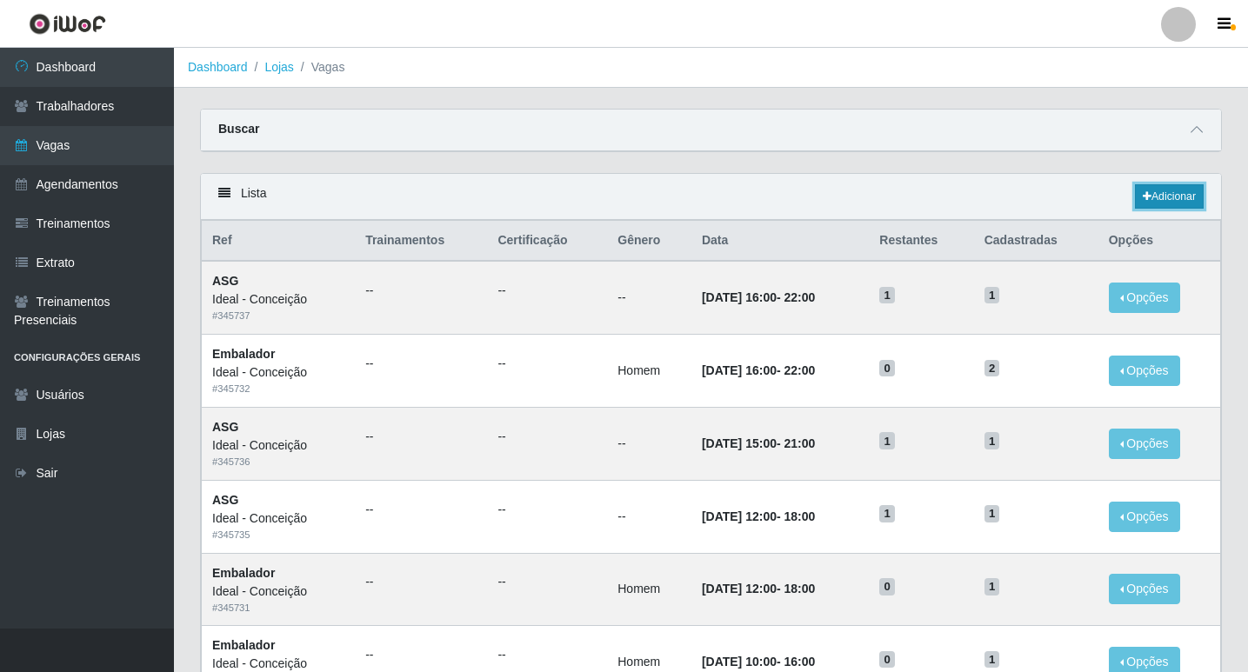
click at [1183, 206] on link "Adicionar" at bounding box center [1169, 196] width 69 height 24
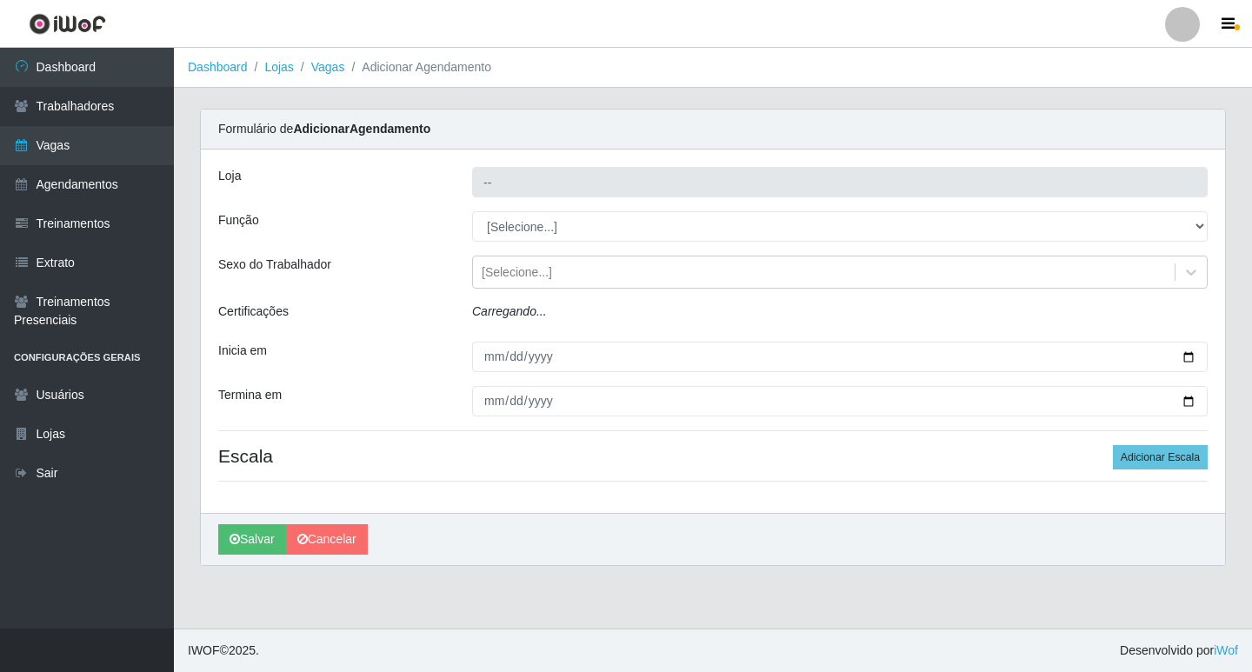
type input "Ideal - Conceição"
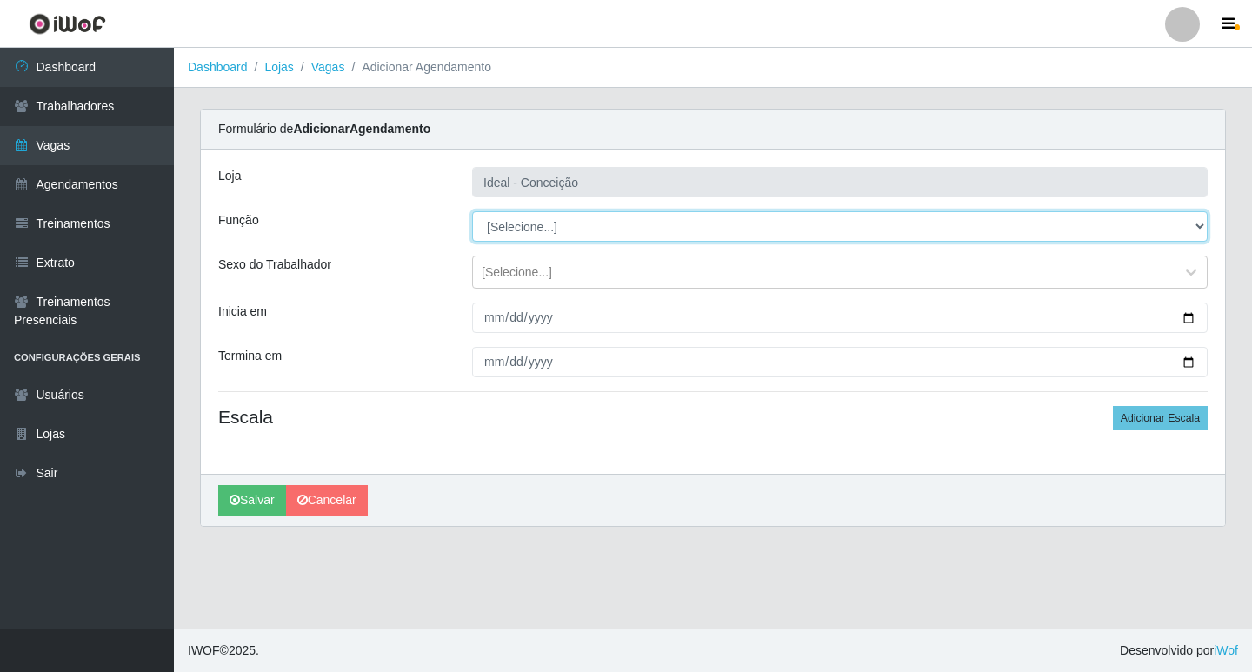
click at [547, 224] on select "[Selecione...] ASG ASG + ASG ++ Auxiliar de Estacionamento Auxiliar de Estacion…" at bounding box center [840, 226] width 736 height 30
select select "75"
click at [472, 211] on select "[Selecione...] ASG ASG + ASG ++ Auxiliar de Estacionamento Auxiliar de Estacion…" at bounding box center [840, 226] width 736 height 30
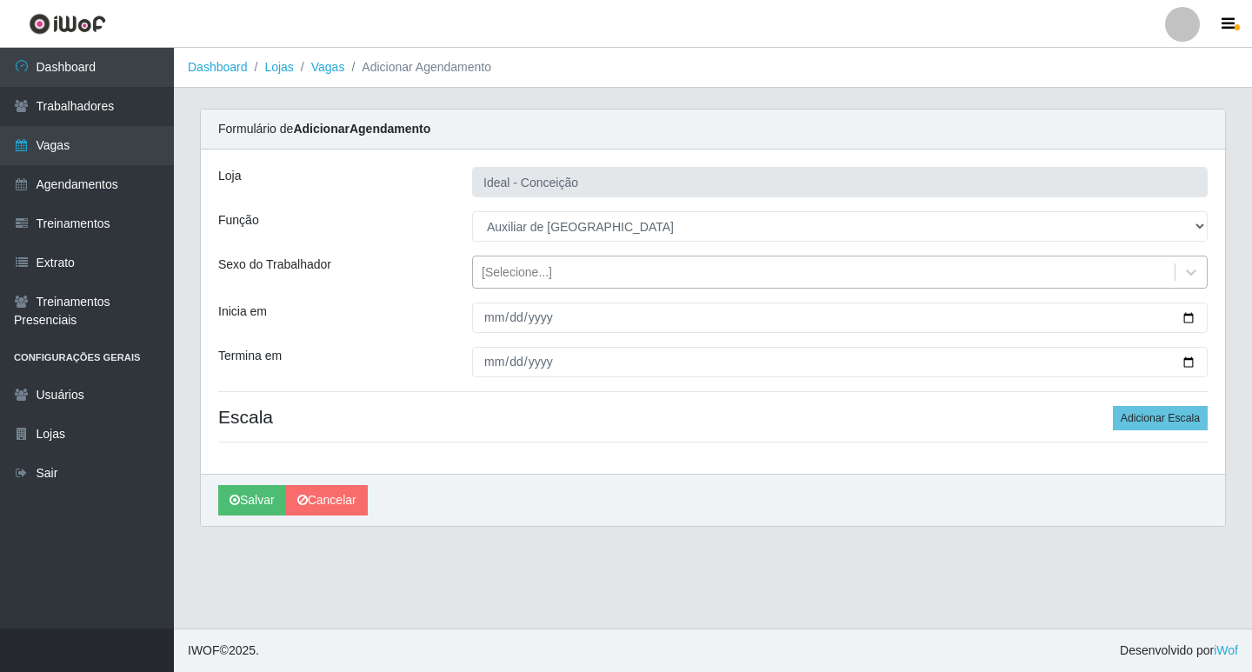
click at [494, 264] on div "[Selecione...]" at bounding box center [517, 272] width 70 height 18
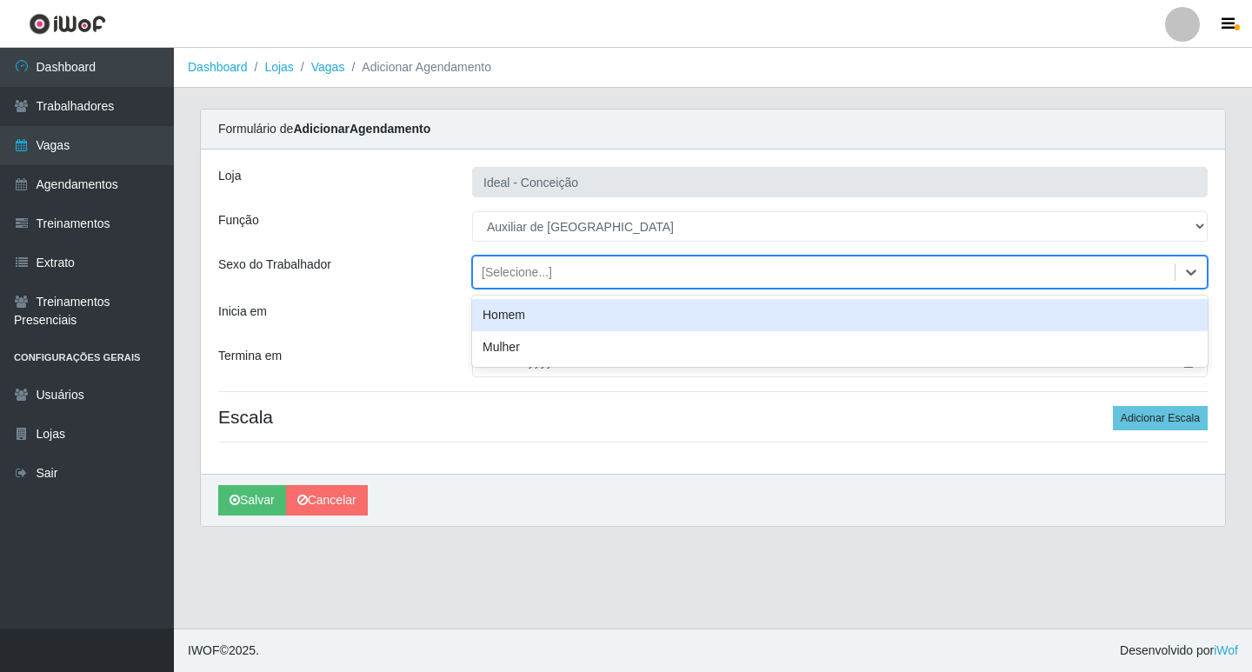
click at [505, 334] on div "Mulher" at bounding box center [840, 347] width 736 height 32
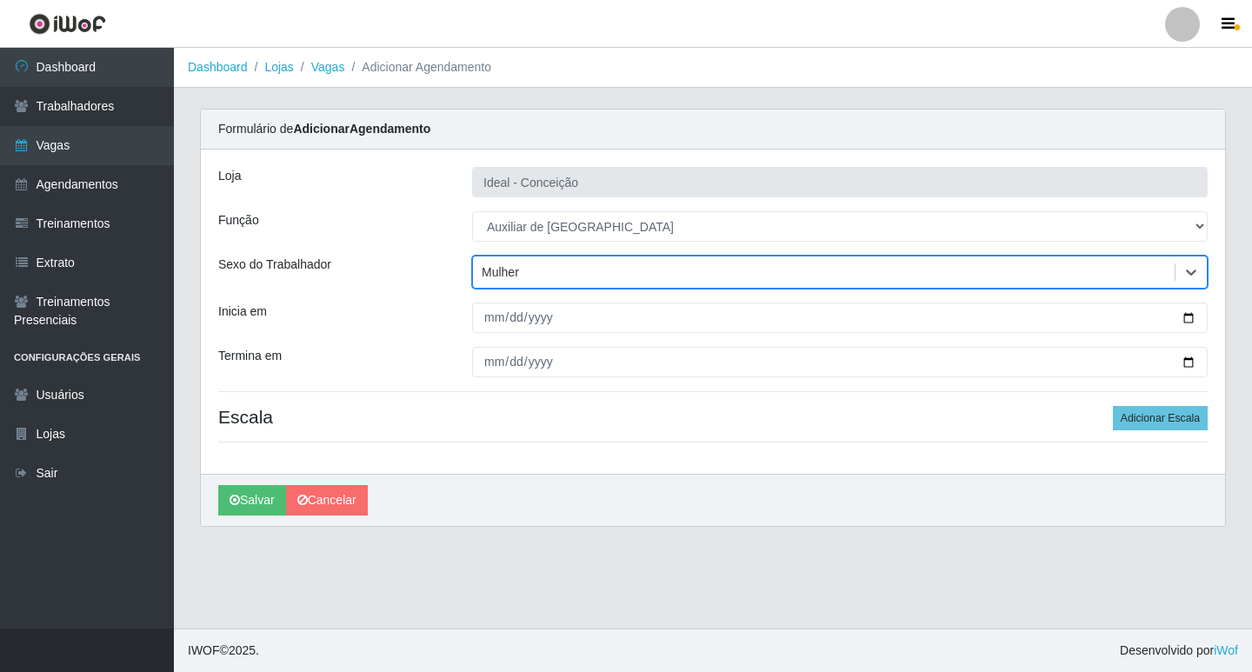
click at [507, 273] on div "Mulher" at bounding box center [500, 272] width 37 height 18
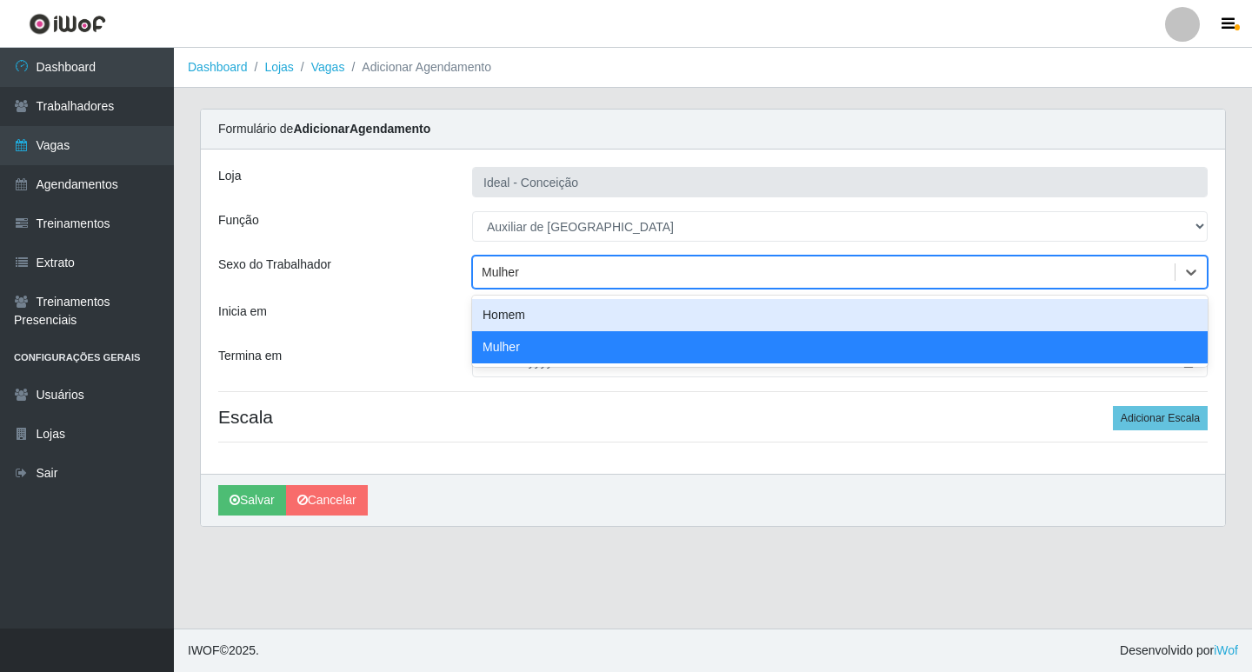
click at [510, 322] on div "Homem" at bounding box center [840, 315] width 736 height 32
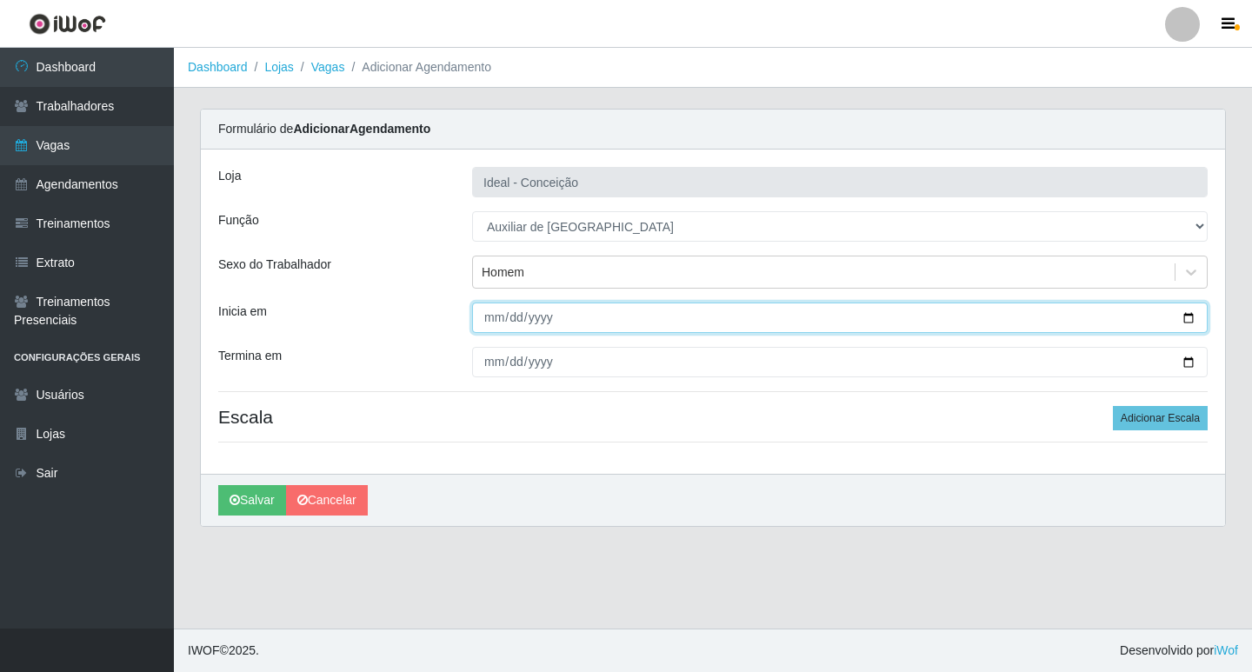
click at [493, 322] on input "Inicia em" at bounding box center [840, 318] width 736 height 30
type input "[DATE]"
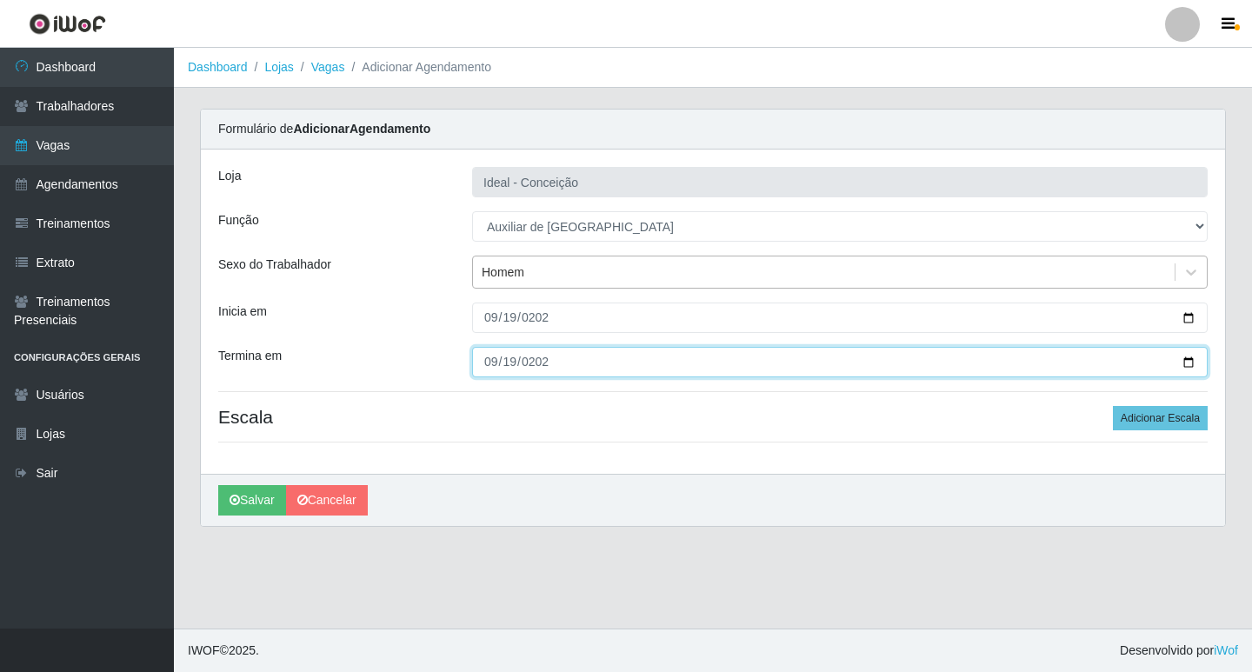
type input "[DATE]"
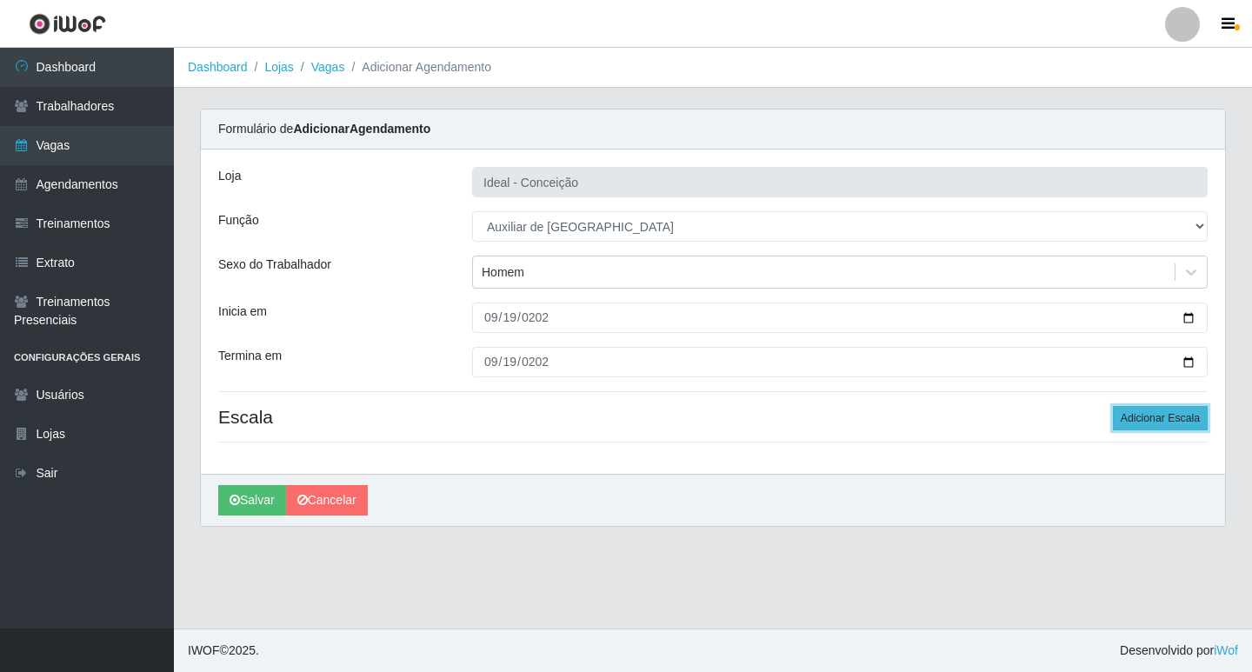
click at [1140, 414] on button "Adicionar Escala" at bounding box center [1160, 418] width 95 height 24
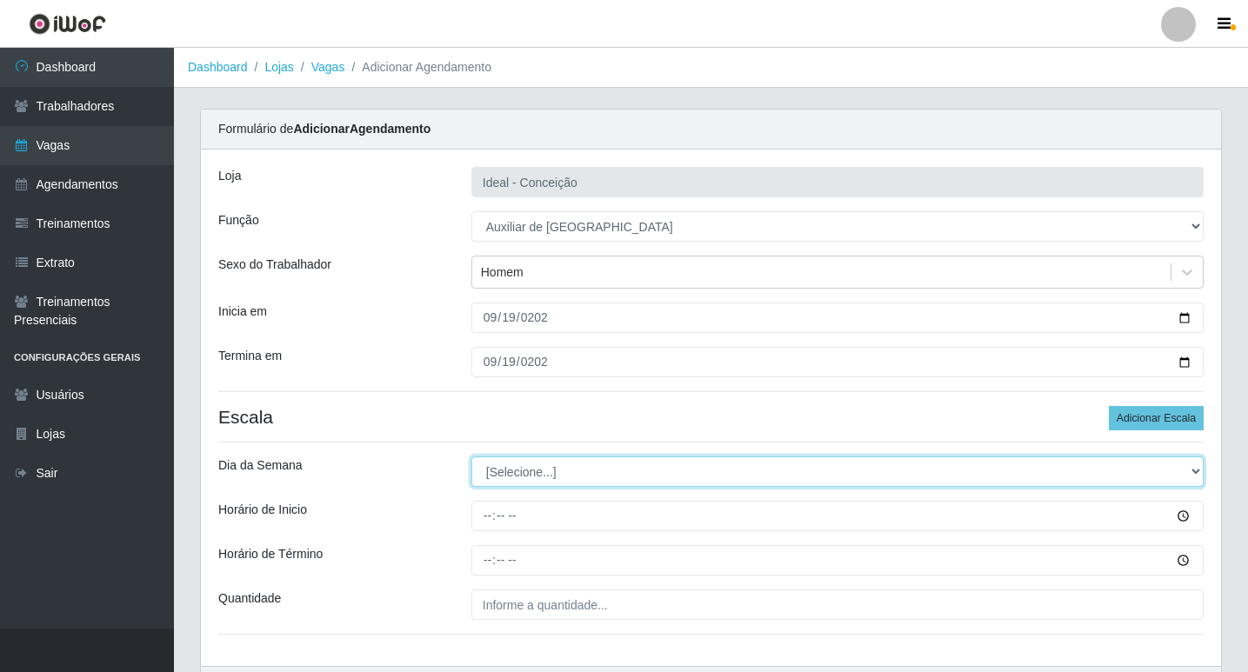
click at [498, 467] on select "[Selecione...] Segunda Terça Quarta Quinta Sexta Sábado Domingo" at bounding box center [837, 472] width 732 height 30
select select "5"
click at [471, 457] on select "[Selecione...] Segunda Terça Quarta Quinta Sexta Sábado Domingo" at bounding box center [837, 472] width 732 height 30
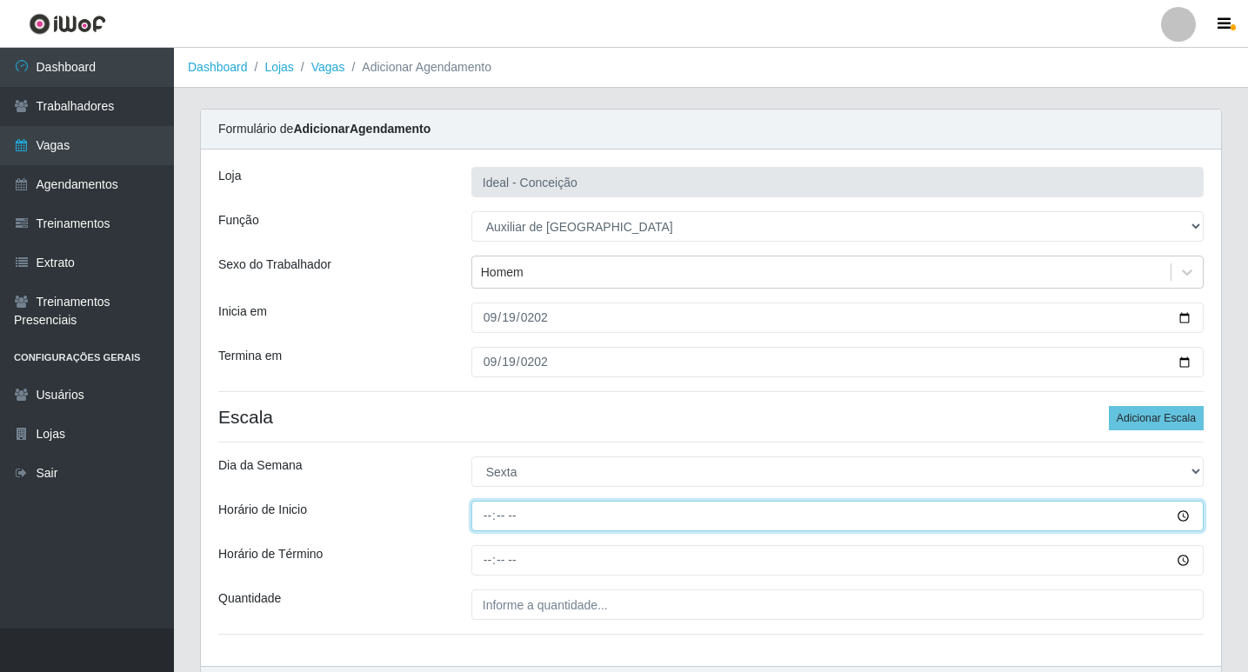
click at [484, 522] on input "Horário de Inicio" at bounding box center [837, 516] width 732 height 30
type input "08:00"
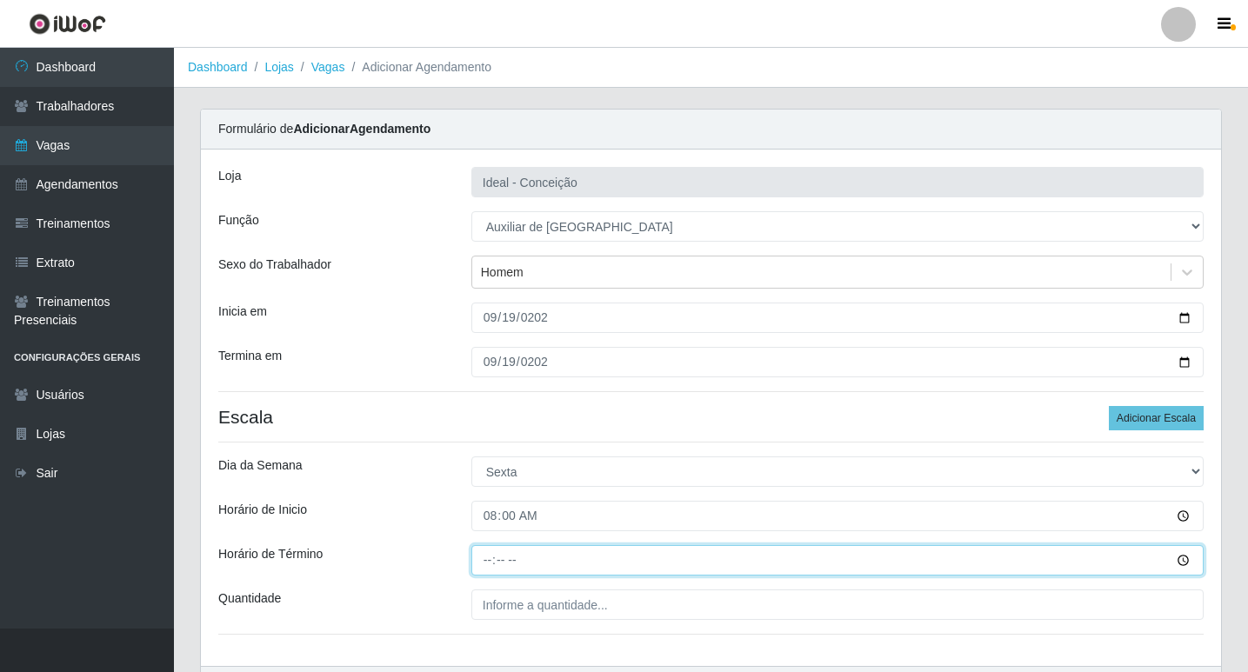
type input "12:00"
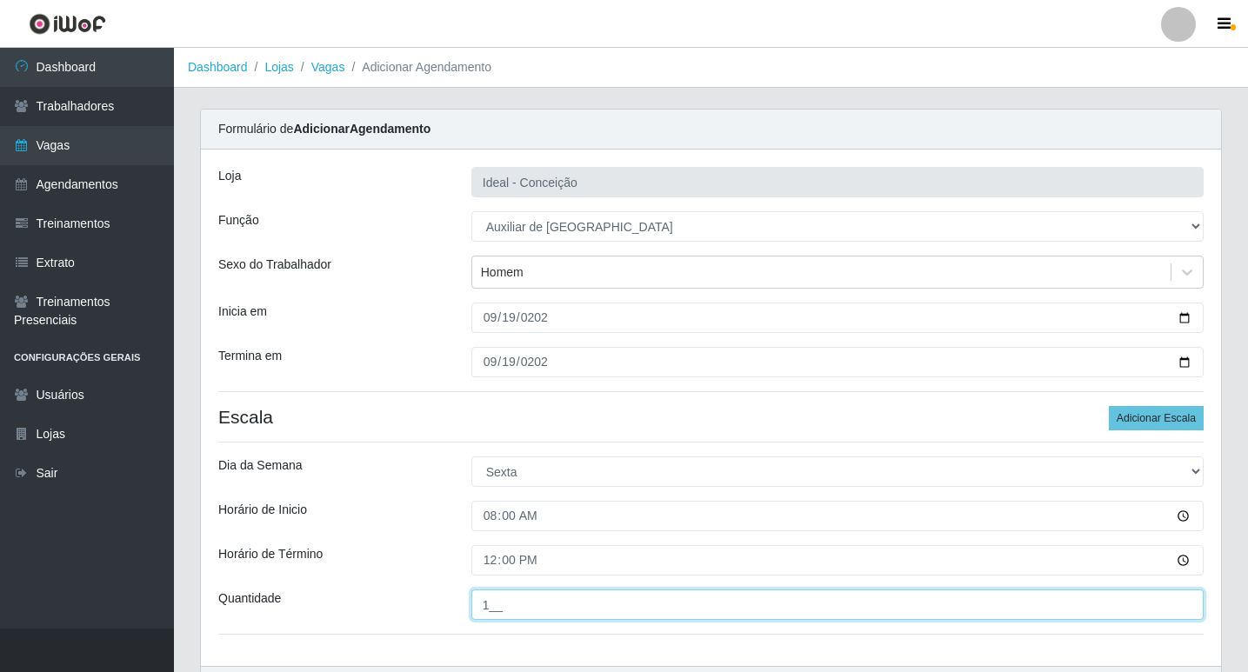
scroll to position [111, 0]
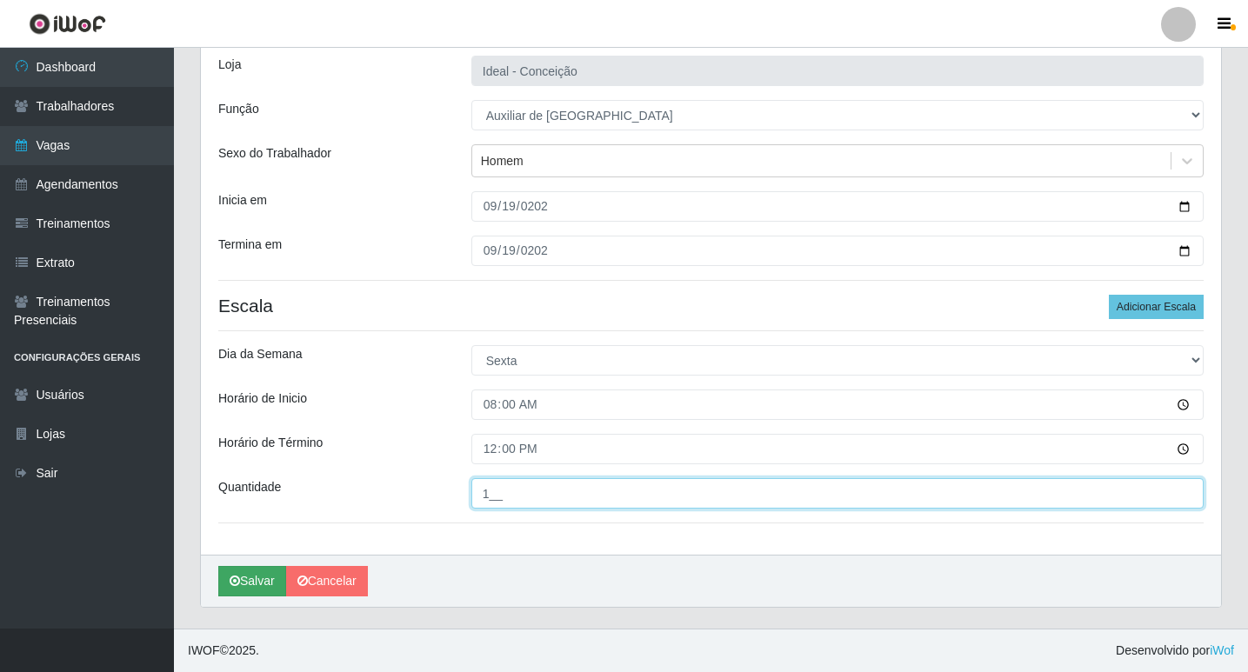
type input "1__"
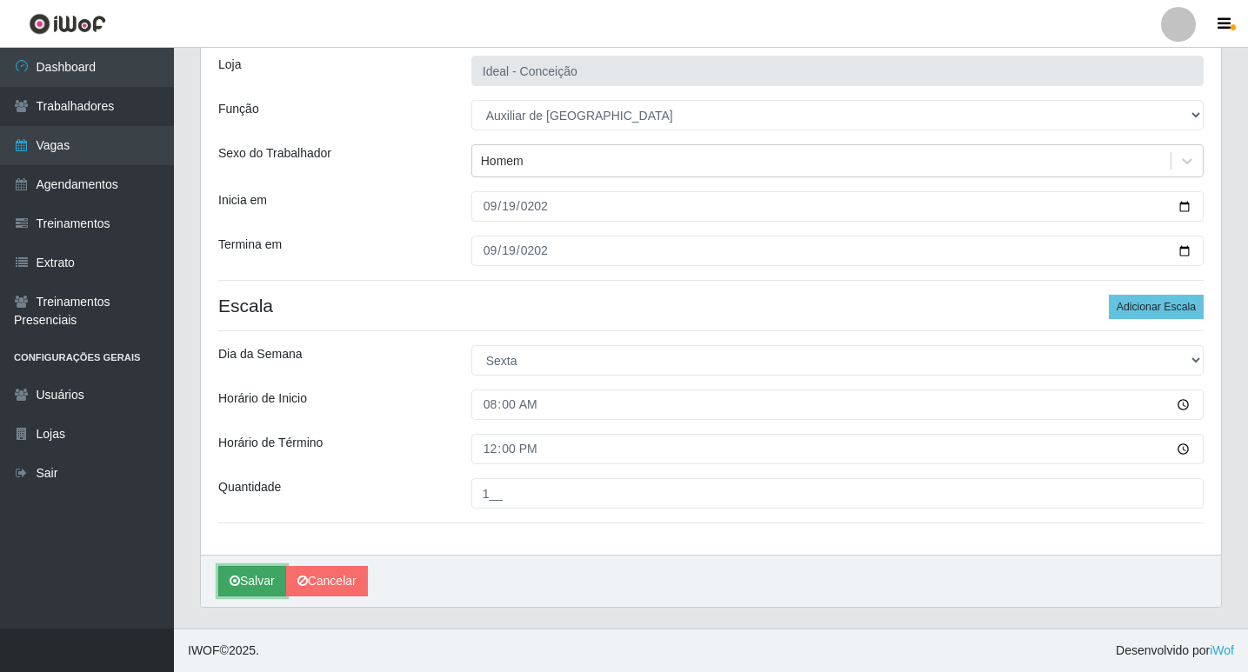
click at [272, 566] on button "Salvar" at bounding box center [252, 581] width 68 height 30
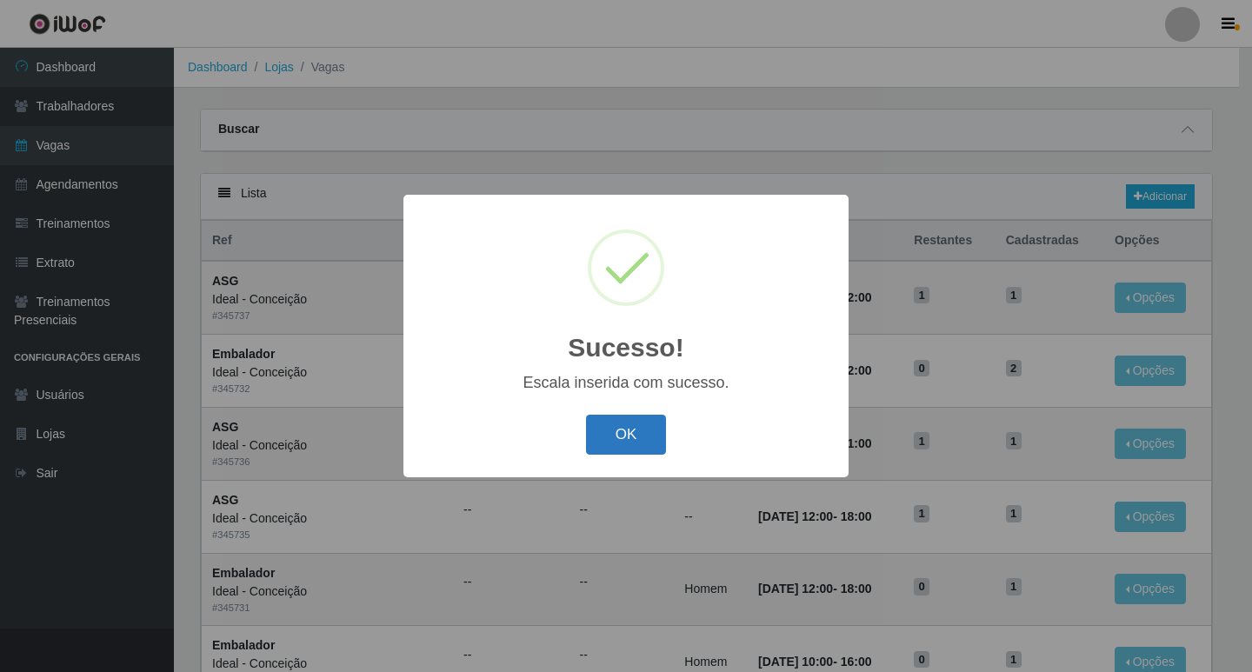
click at [650, 424] on button "OK" at bounding box center [626, 435] width 81 height 41
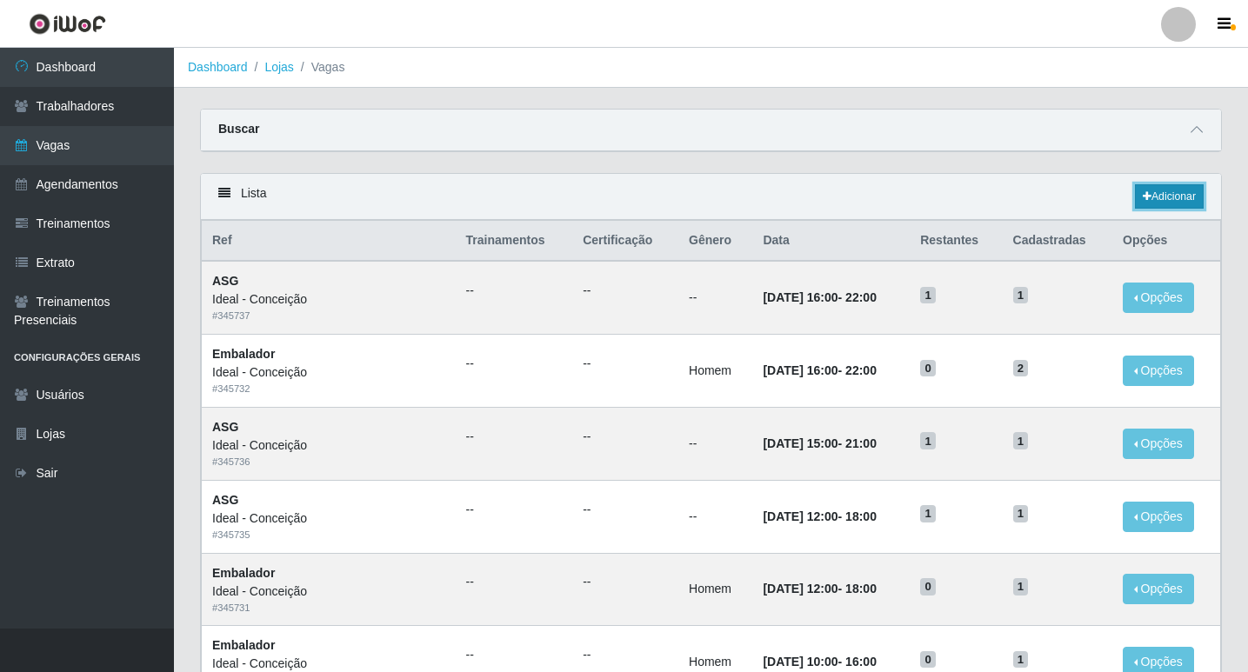
click at [1195, 195] on link "Adicionar" at bounding box center [1169, 196] width 69 height 24
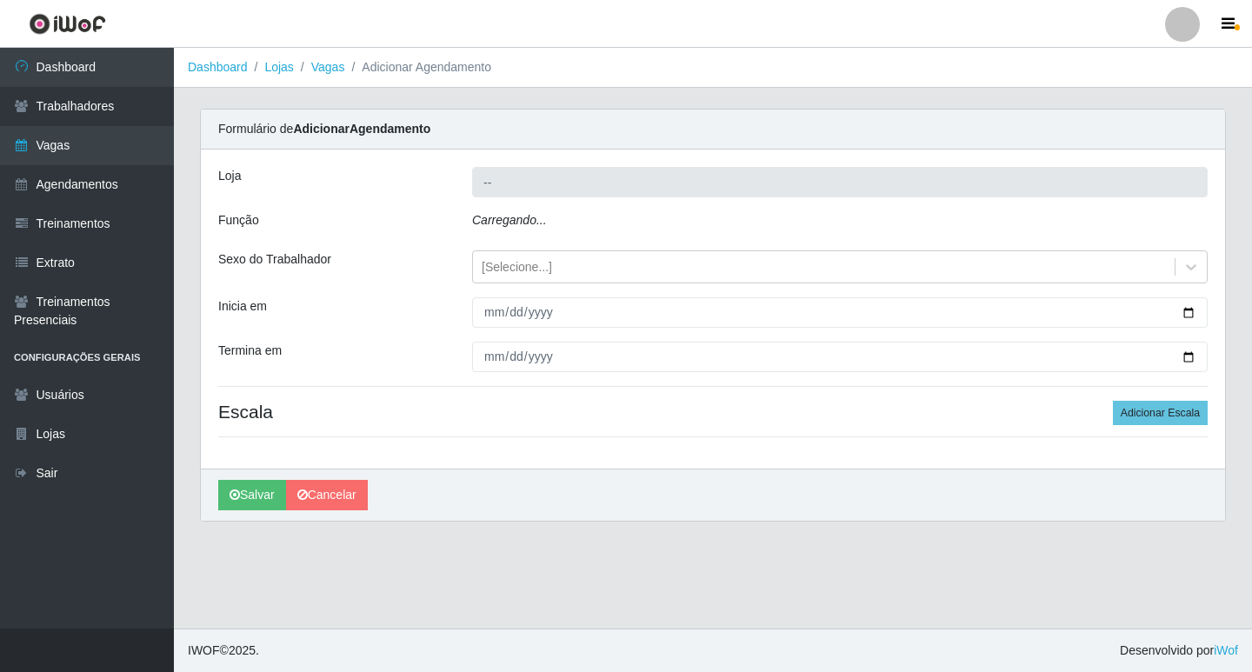
click at [570, 240] on div "Loja -- Função Carregando... Sexo do Trabalhador [Selecione...] Inicia em Termi…" at bounding box center [713, 309] width 1024 height 319
type input "Ideal - Conceição"
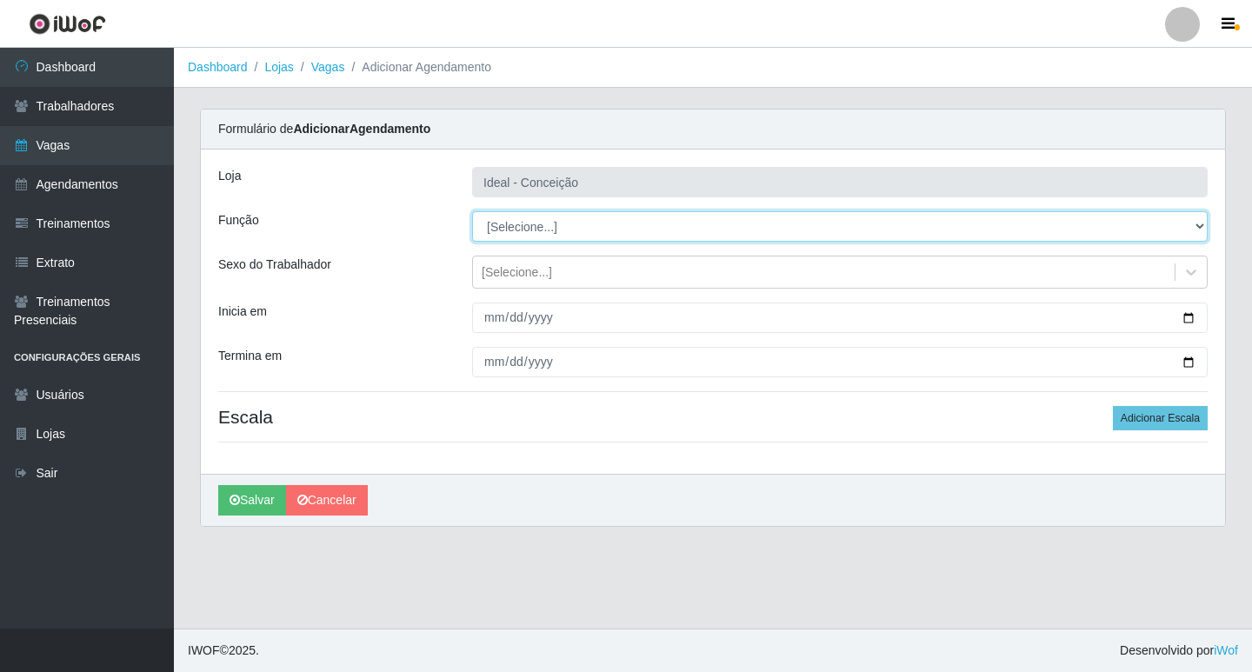
drag, startPoint x: 570, startPoint y: 240, endPoint x: 580, endPoint y: 229, distance: 14.8
click at [580, 229] on select "[Selecione...] ASG ASG + ASG ++ Auxiliar de Estacionamento Auxiliar de Estacion…" at bounding box center [840, 226] width 736 height 30
select select "4"
click at [472, 211] on select "[Selecione...] ASG ASG + ASG ++ Auxiliar de Estacionamento Auxiliar de Estacion…" at bounding box center [840, 226] width 736 height 30
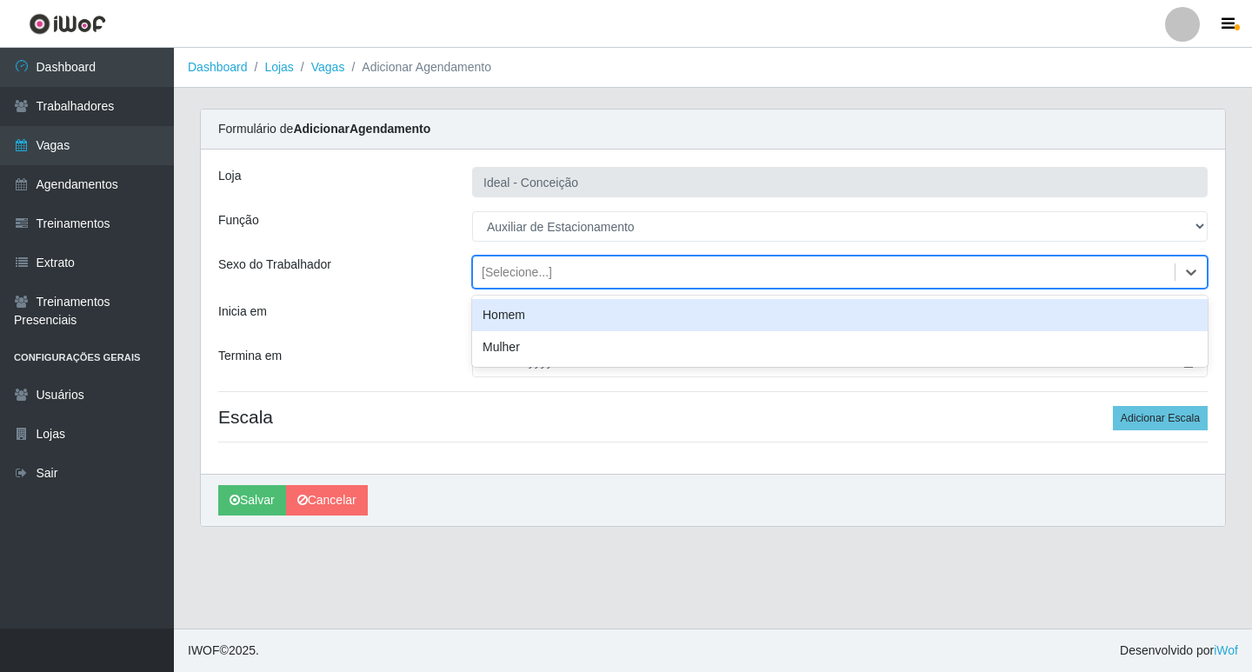
click at [516, 271] on div "[Selecione...]" at bounding box center [517, 272] width 70 height 18
click at [410, 303] on div "Inicia em" at bounding box center [332, 318] width 254 height 30
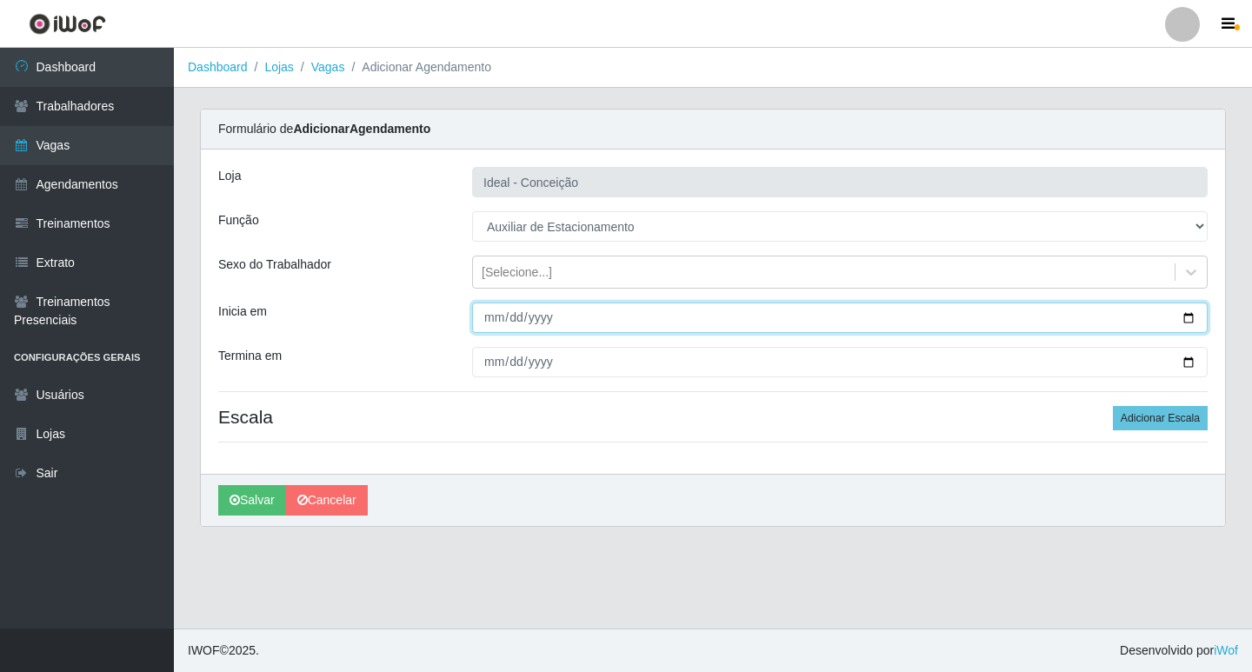
click at [486, 317] on input "Inicia em" at bounding box center [840, 318] width 736 height 30
type input "[DATE]"
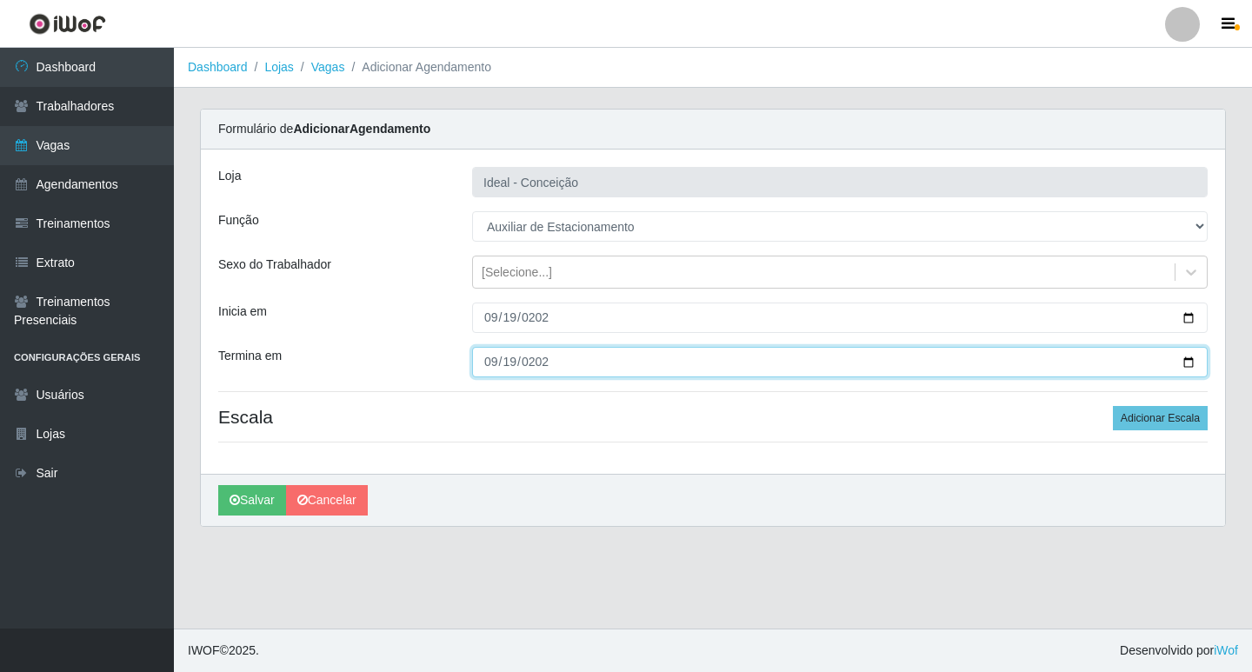
type input "[DATE]"
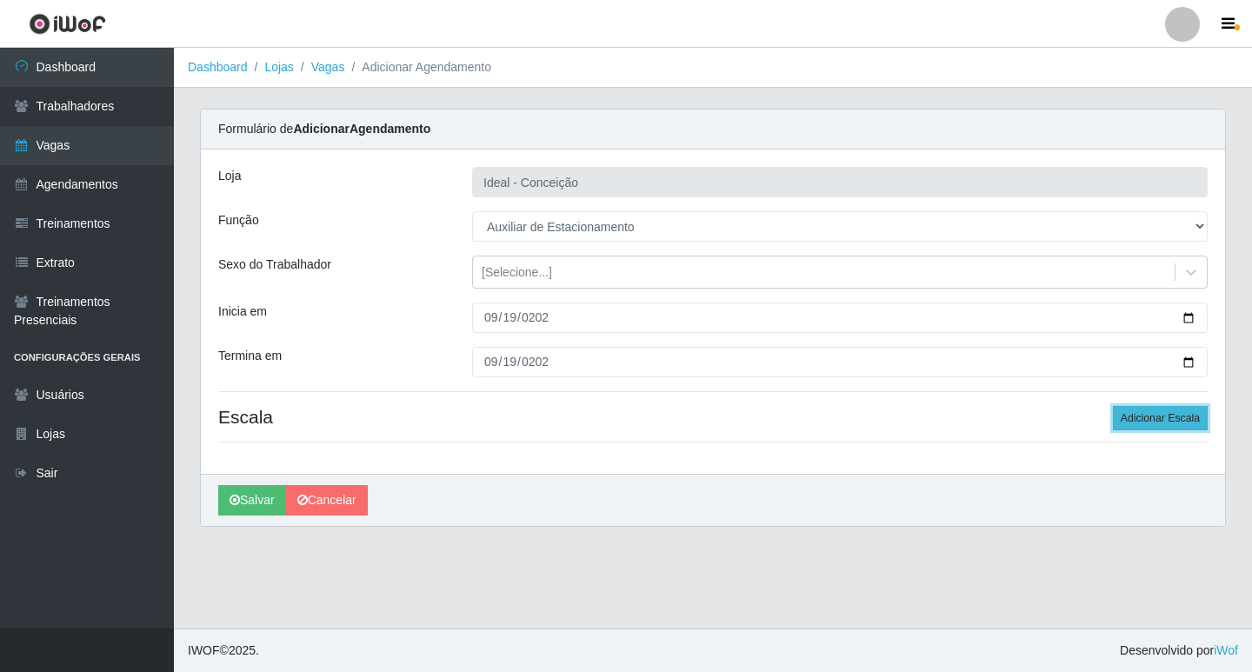
click at [1185, 417] on button "Adicionar Escala" at bounding box center [1160, 418] width 95 height 24
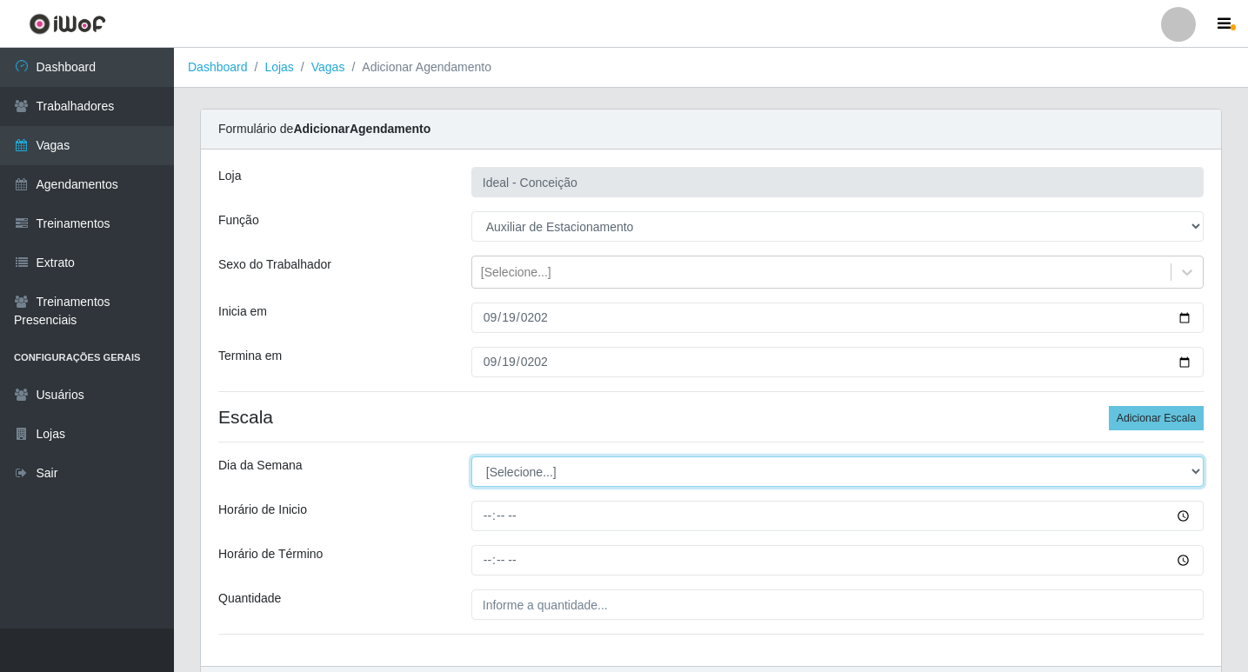
click at [513, 467] on select "[Selecione...] Segunda Terça Quarta Quinta Sexta Sábado Domingo" at bounding box center [837, 472] width 732 height 30
select select "5"
click at [471, 457] on select "[Selecione...] Segunda Terça Quarta Quinta Sexta Sábado Domingo" at bounding box center [837, 472] width 732 height 30
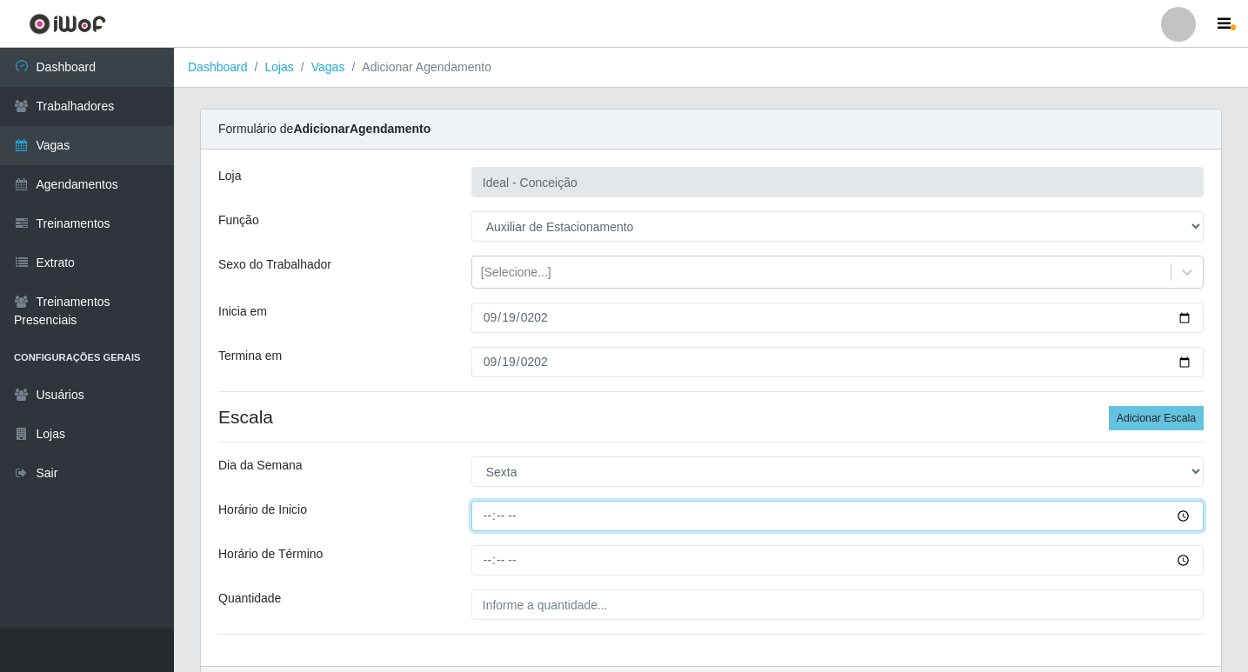
click at [477, 522] on input "Horário de Inicio" at bounding box center [837, 516] width 732 height 30
type input "07:00"
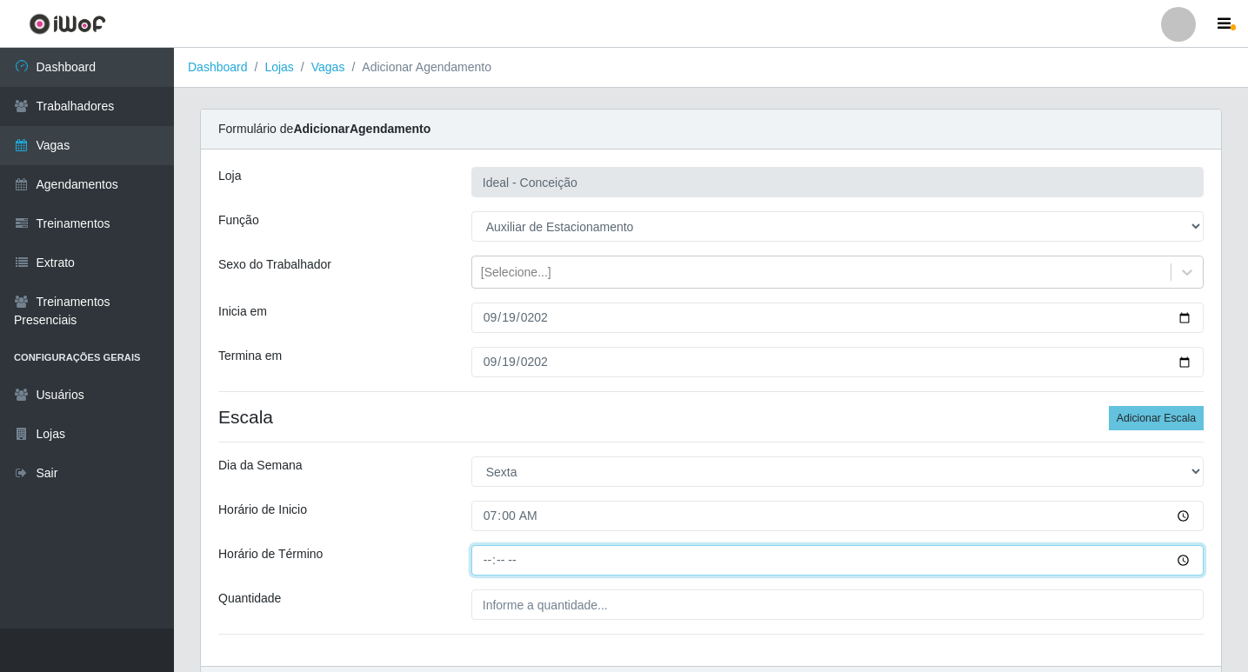
type input "13:00"
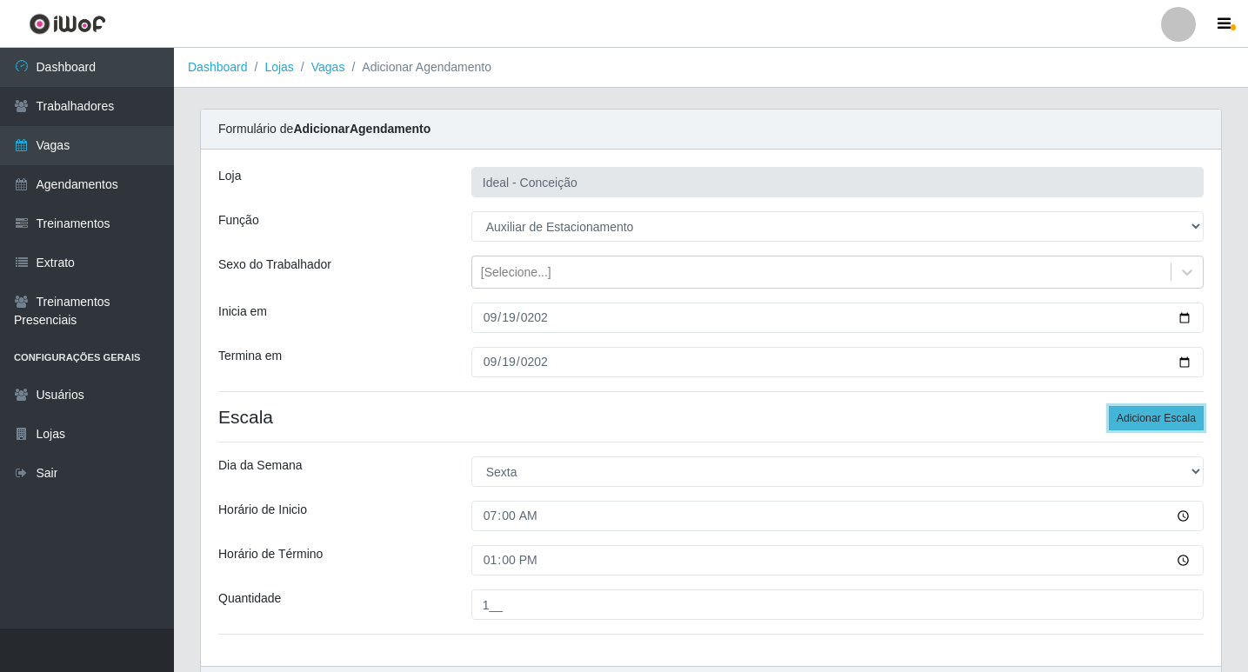
click at [1166, 419] on button "Adicionar Escala" at bounding box center [1156, 418] width 95 height 24
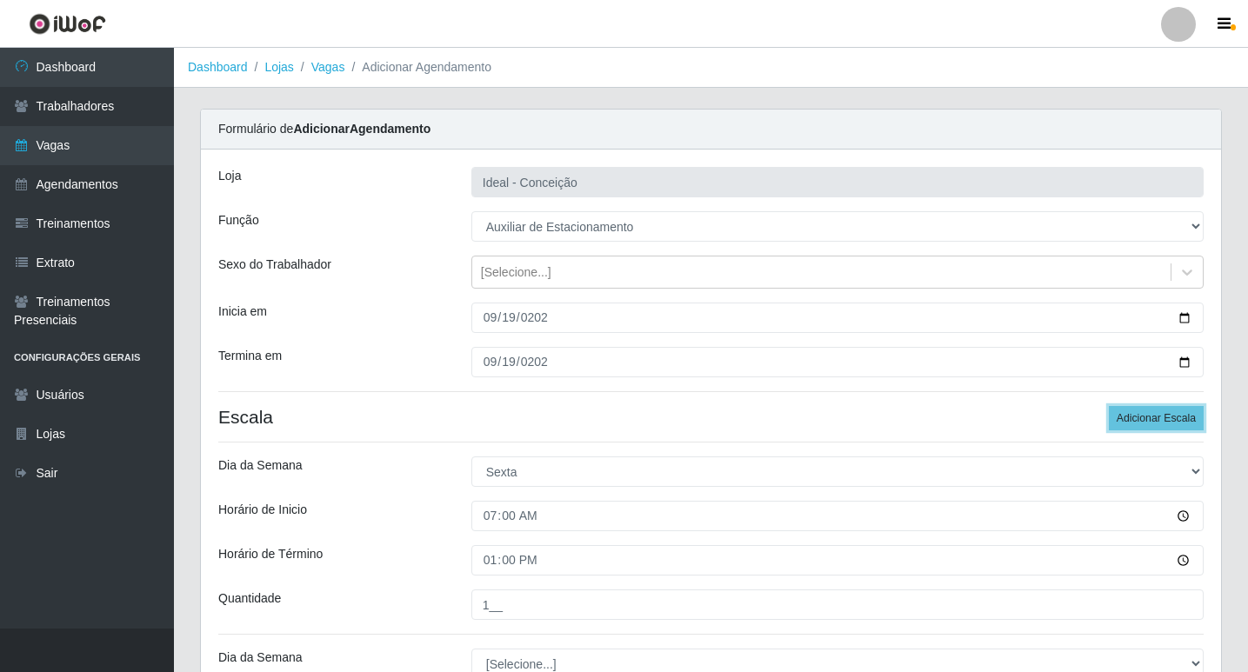
scroll to position [174, 0]
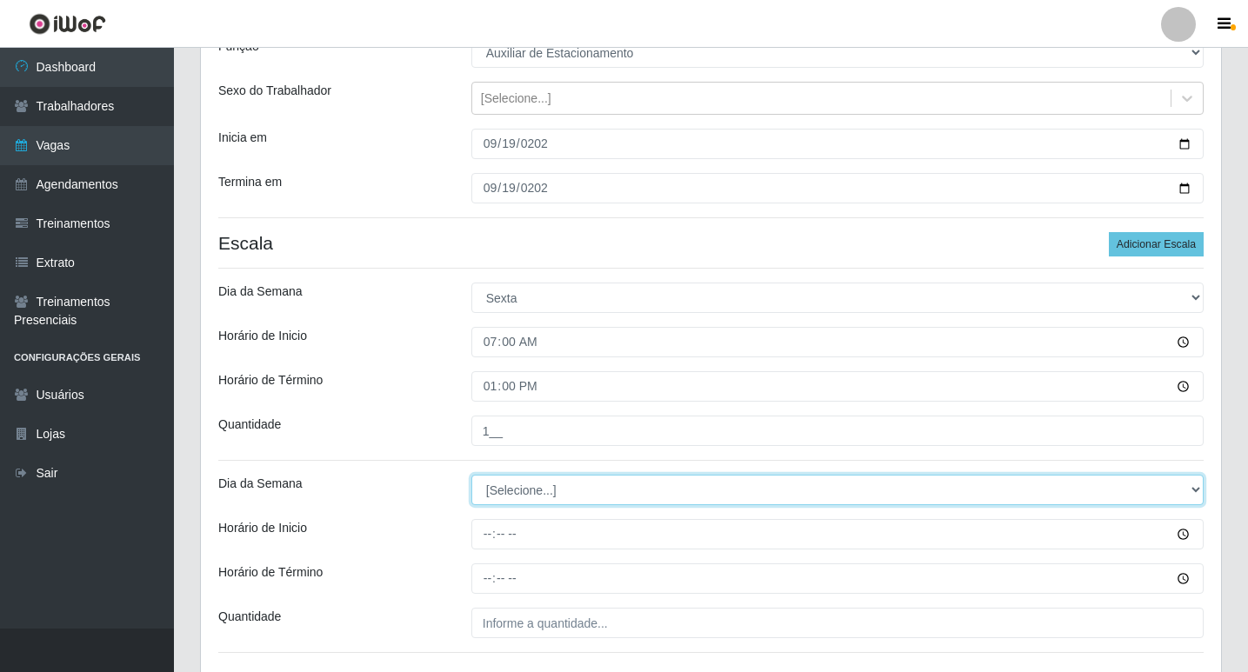
click at [496, 492] on select "[Selecione...] Segunda Terça Quarta Quinta Sexta Sábado Domingo" at bounding box center [837, 490] width 732 height 30
click at [535, 496] on select "[Selecione...] Segunda Terça Quarta Quinta Sexta Sábado Domingo" at bounding box center [837, 490] width 732 height 30
click at [471, 475] on select "[Selecione...] Segunda Terça Quarta Quinta Sexta Sábado Domingo" at bounding box center [837, 490] width 732 height 30
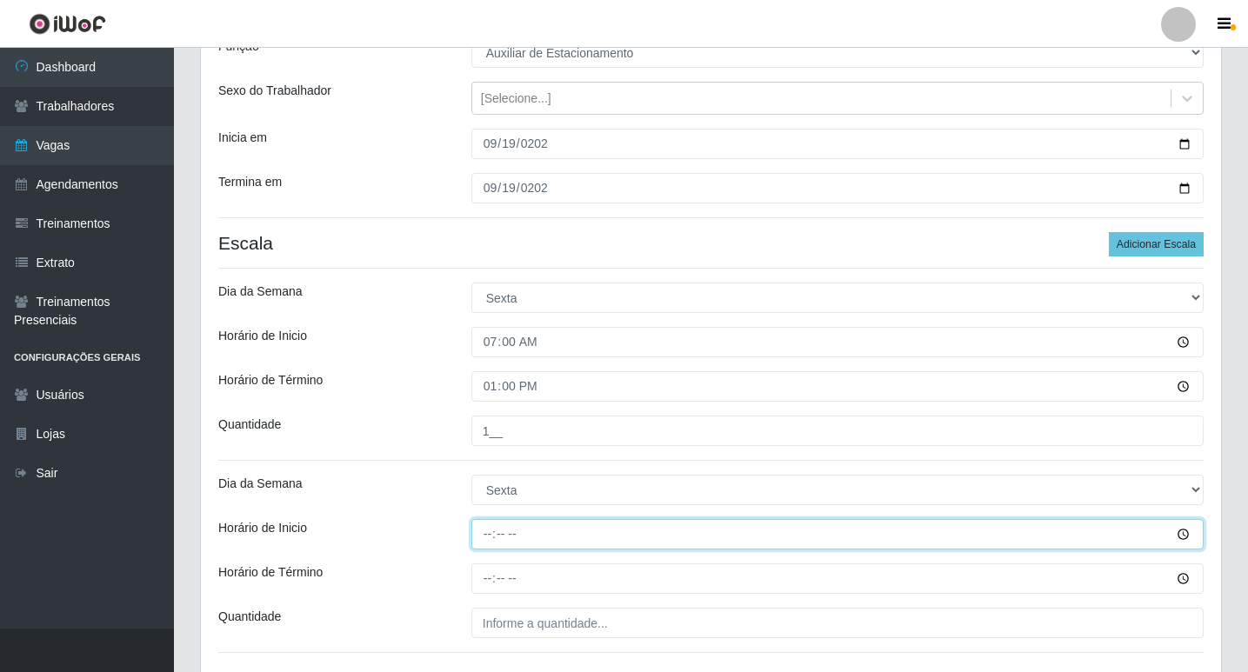
click at [489, 530] on input "Horário de Inicio" at bounding box center [837, 534] width 732 height 30
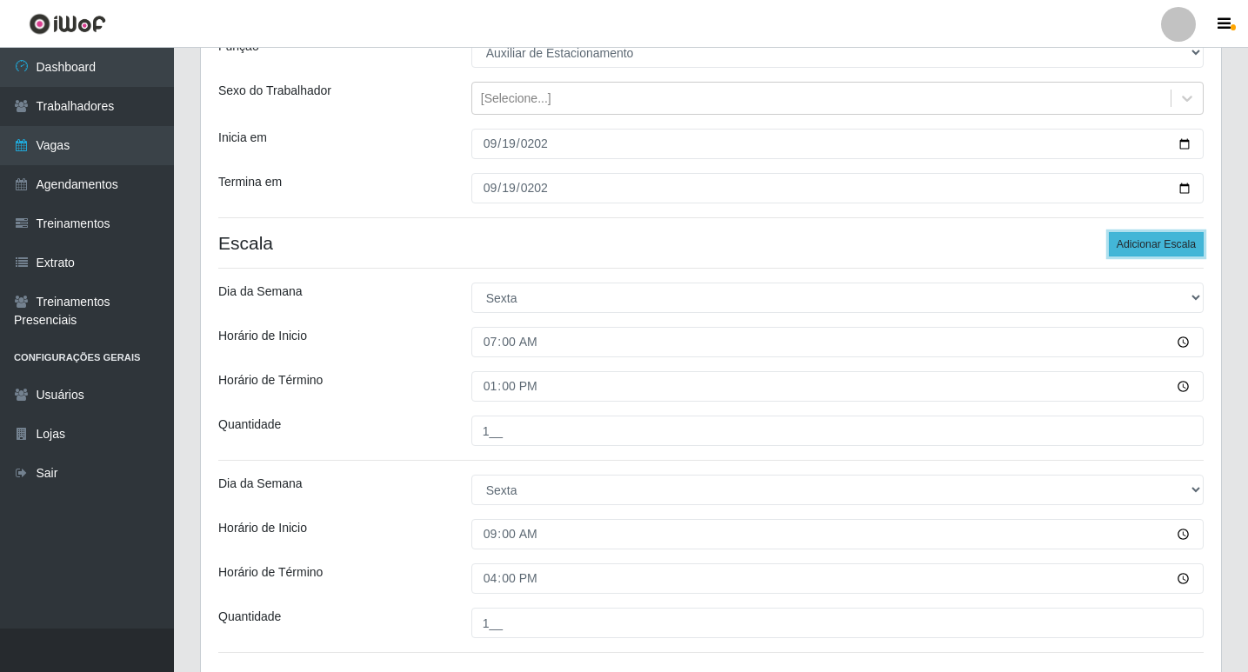
click at [1182, 244] on button "Adicionar Escala" at bounding box center [1156, 244] width 95 height 24
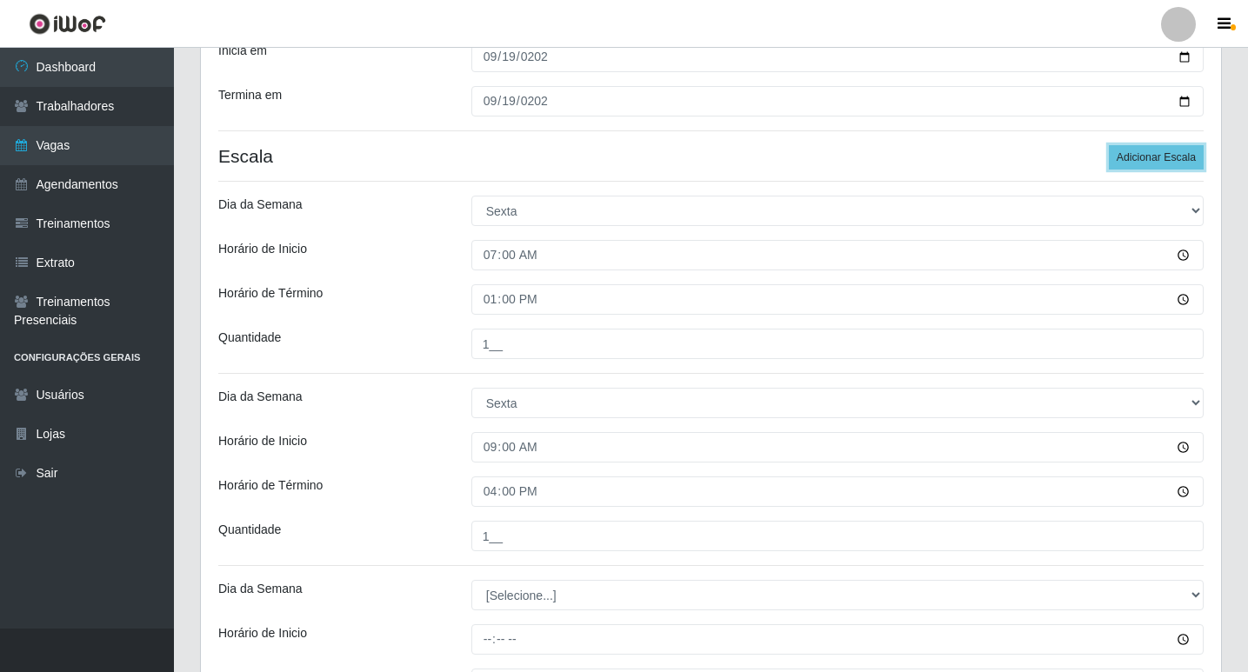
scroll to position [435, 0]
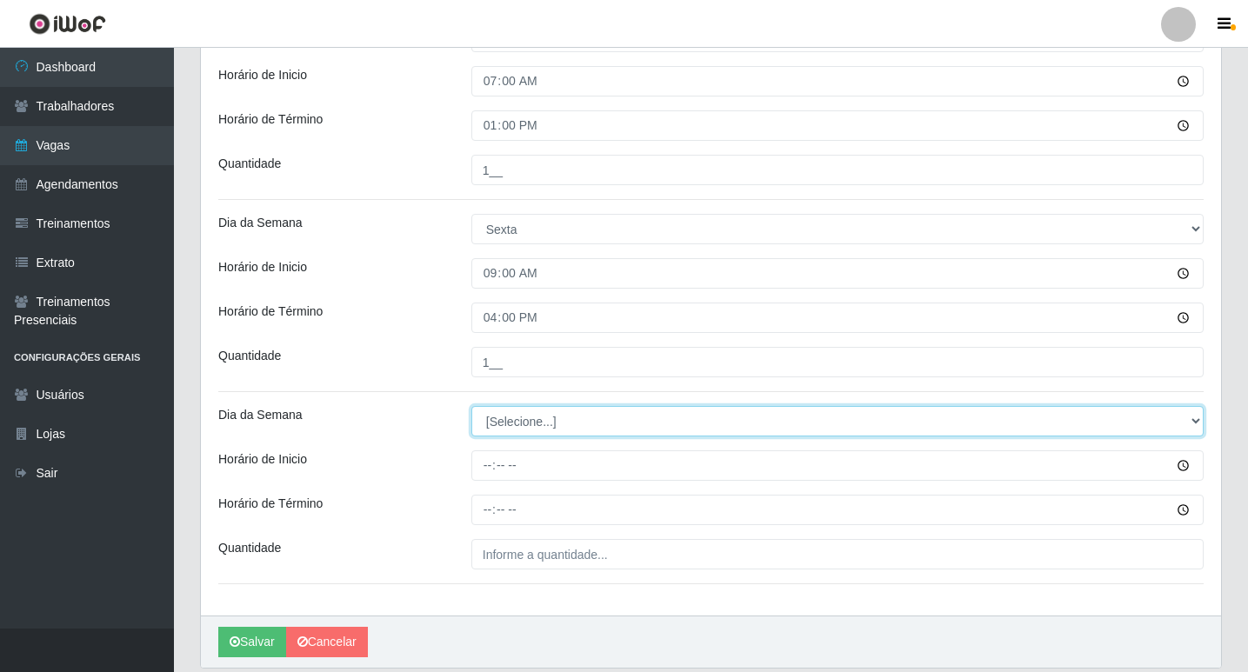
click at [504, 417] on select "[Selecione...] Segunda Terça Quarta Quinta Sexta Sábado Domingo" at bounding box center [837, 421] width 732 height 30
click at [471, 406] on select "[Selecione...] Segunda Terça Quarta Quinta Sexta Sábado Domingo" at bounding box center [837, 421] width 732 height 30
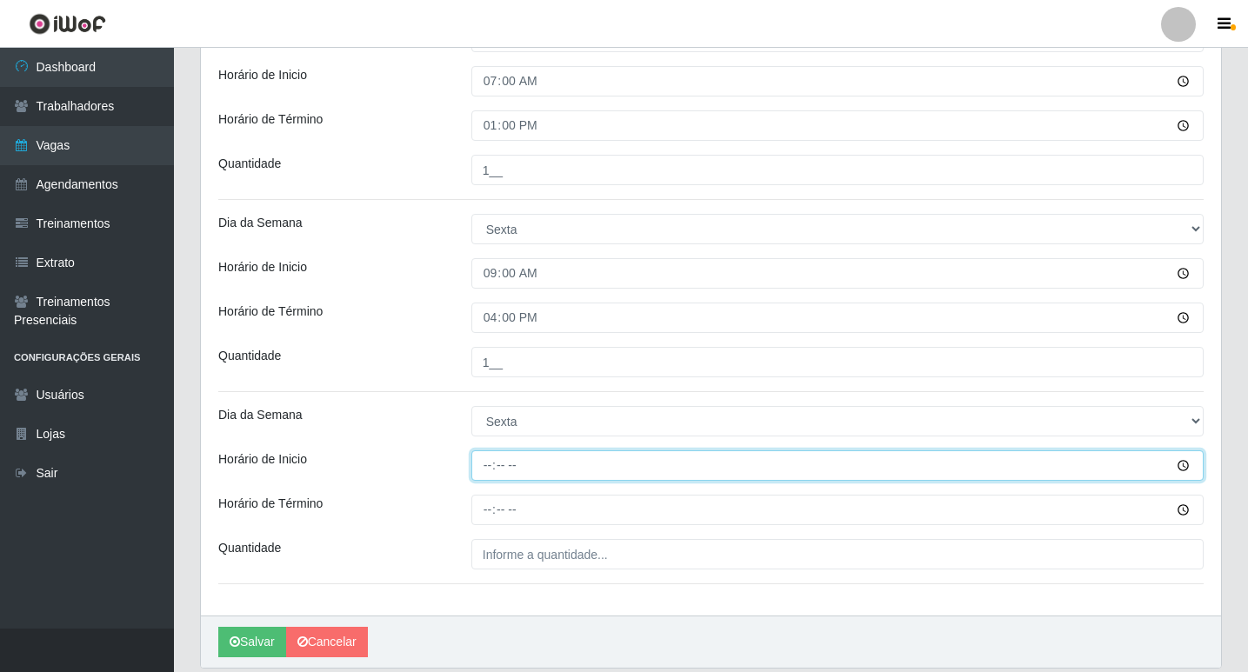
click at [489, 464] on input "Horário de Inicio" at bounding box center [837, 465] width 732 height 30
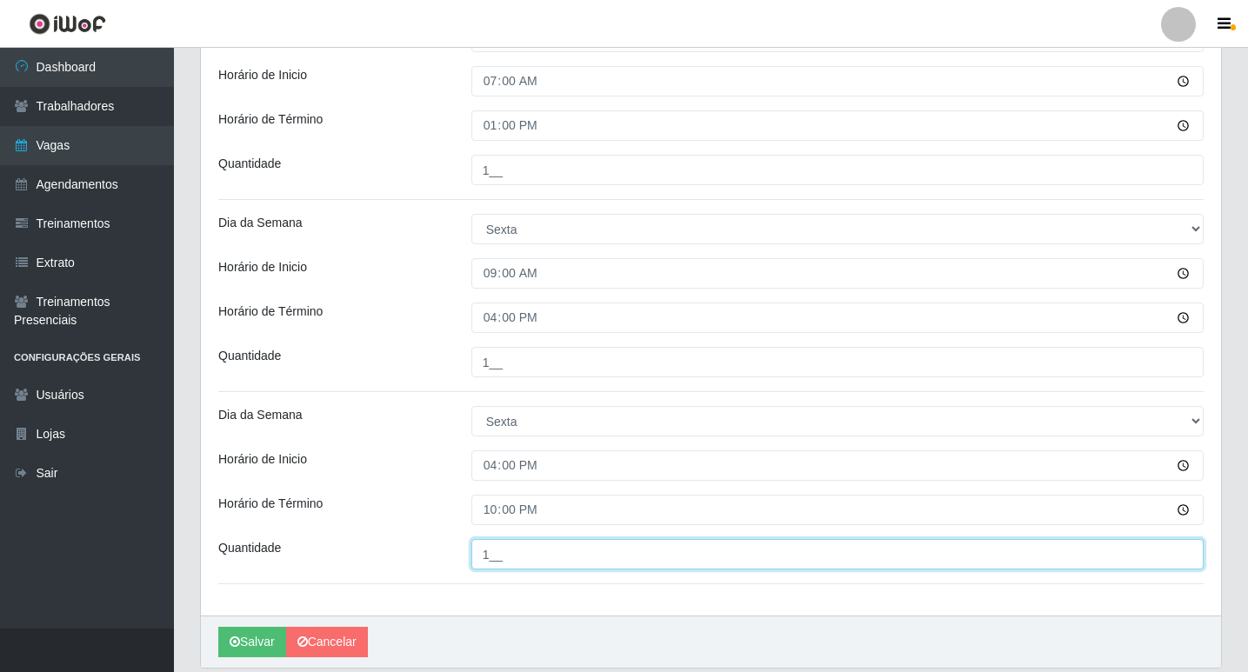
scroll to position [496, 0]
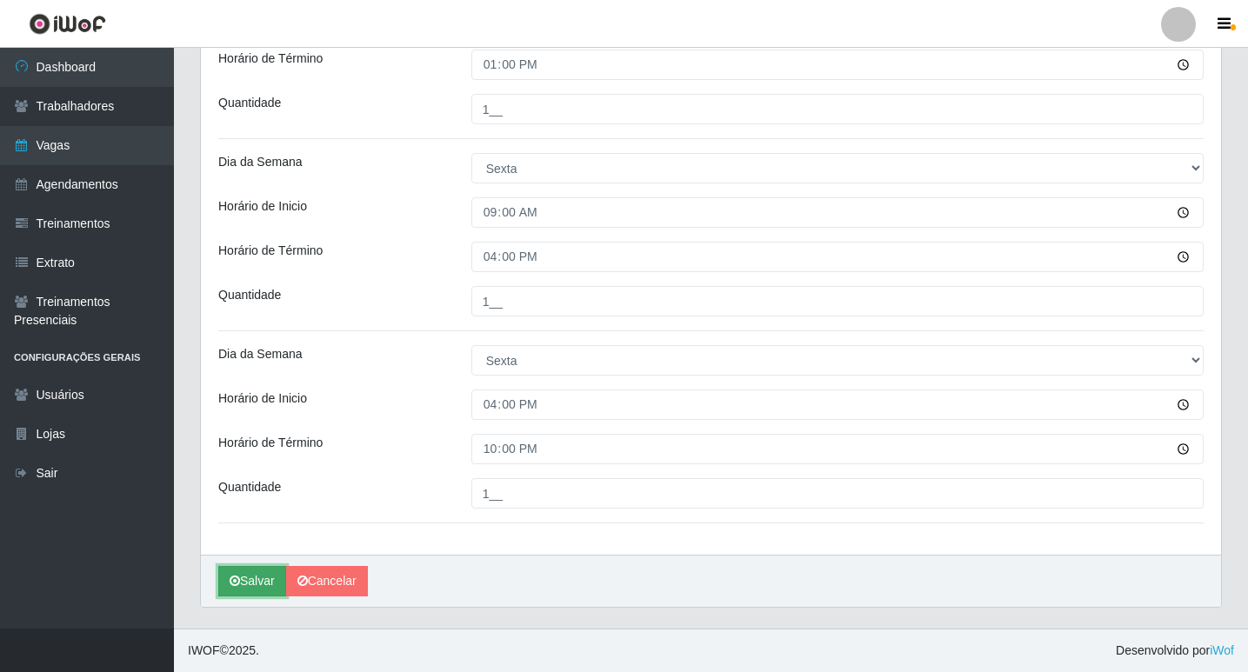
click at [251, 584] on button "Salvar" at bounding box center [252, 581] width 68 height 30
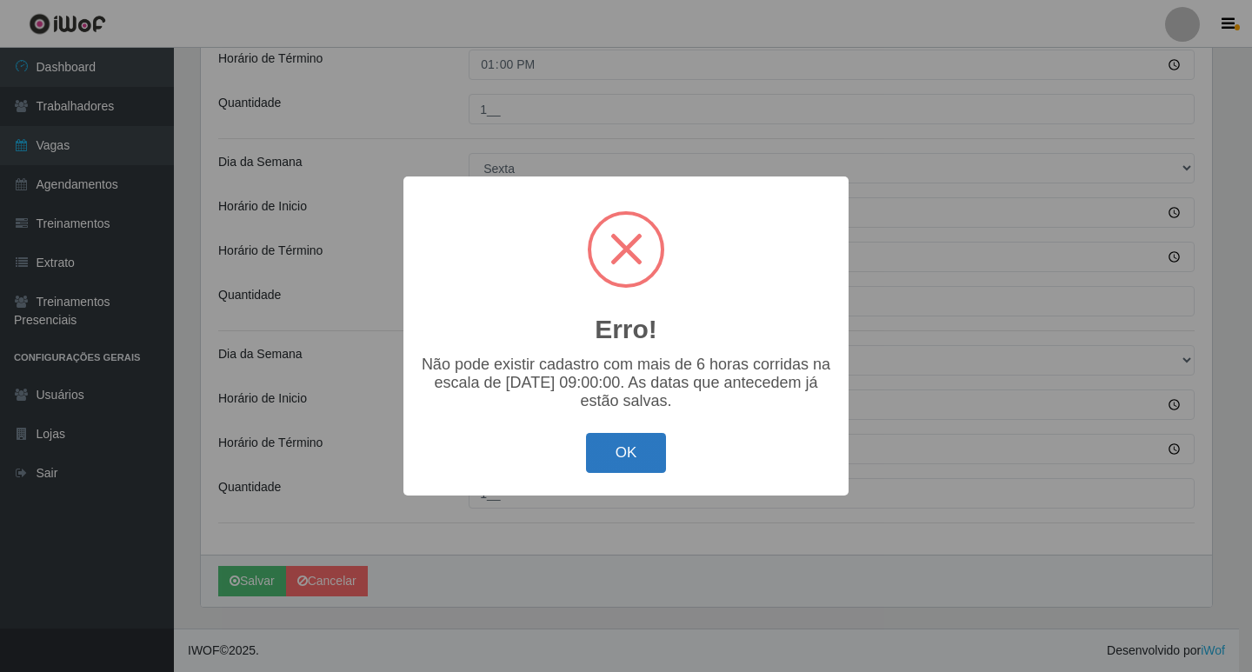
click at [610, 468] on button "OK" at bounding box center [626, 453] width 81 height 41
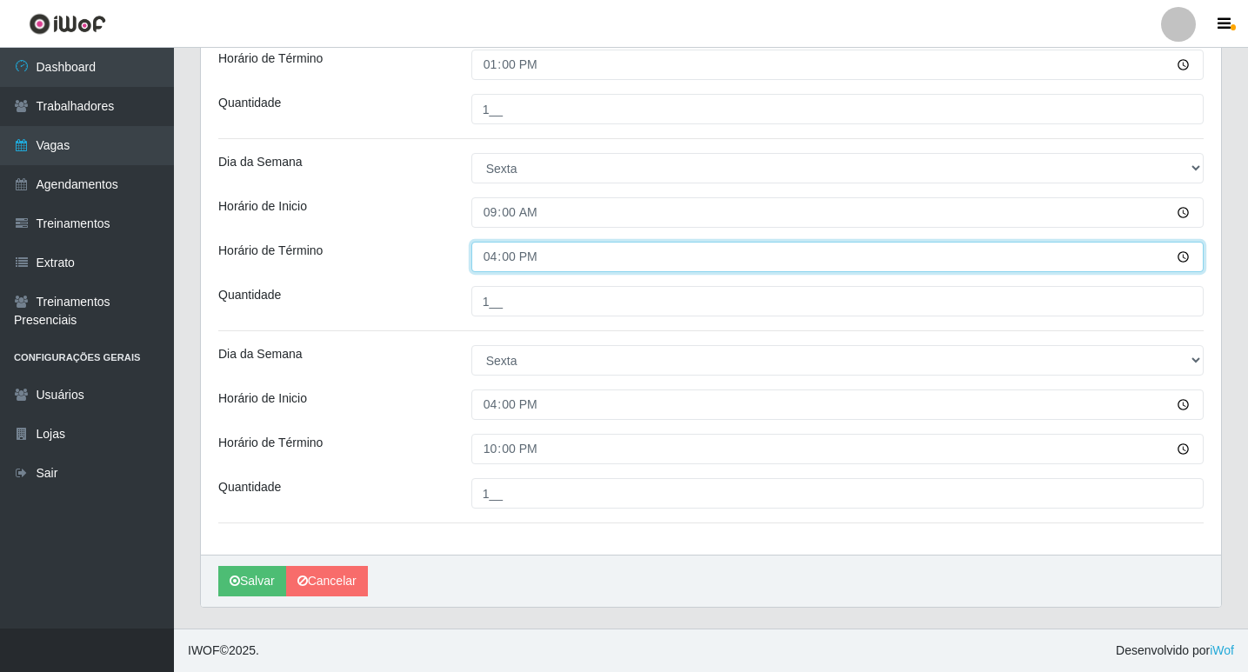
click at [292, 265] on div "Horário de Término 16:00" at bounding box center [710, 257] width 1011 height 30
click at [495, 252] on input "16:00" at bounding box center [837, 257] width 732 height 30
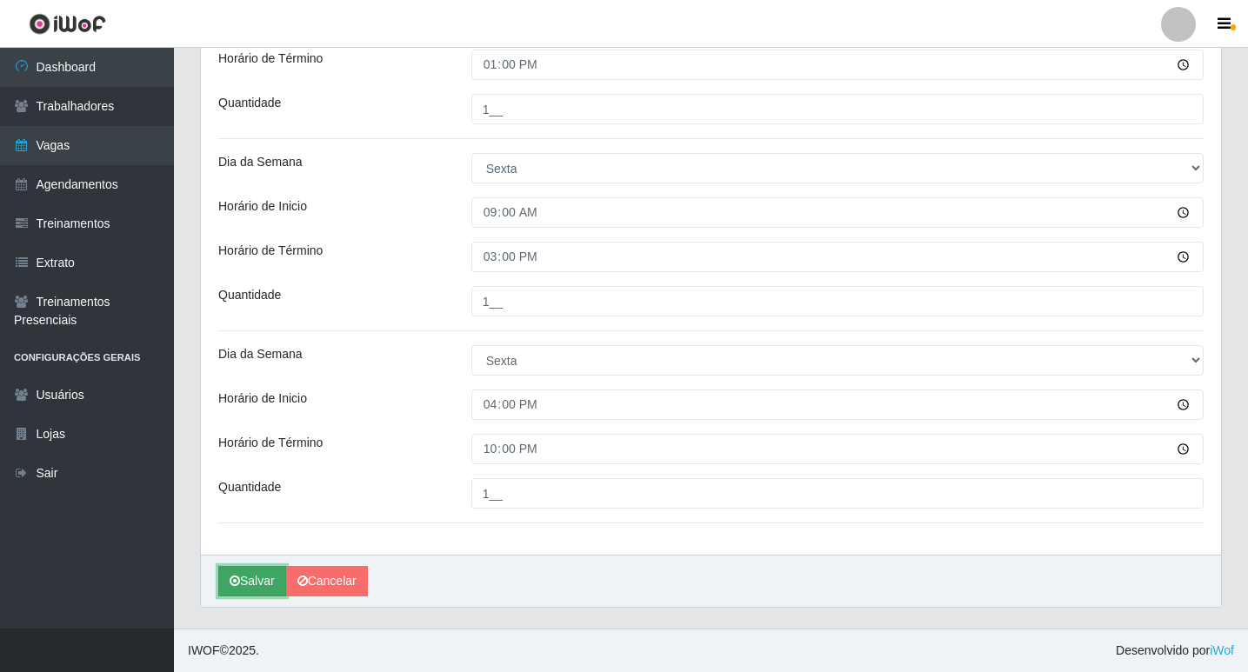
click at [259, 587] on button "Salvar" at bounding box center [252, 581] width 68 height 30
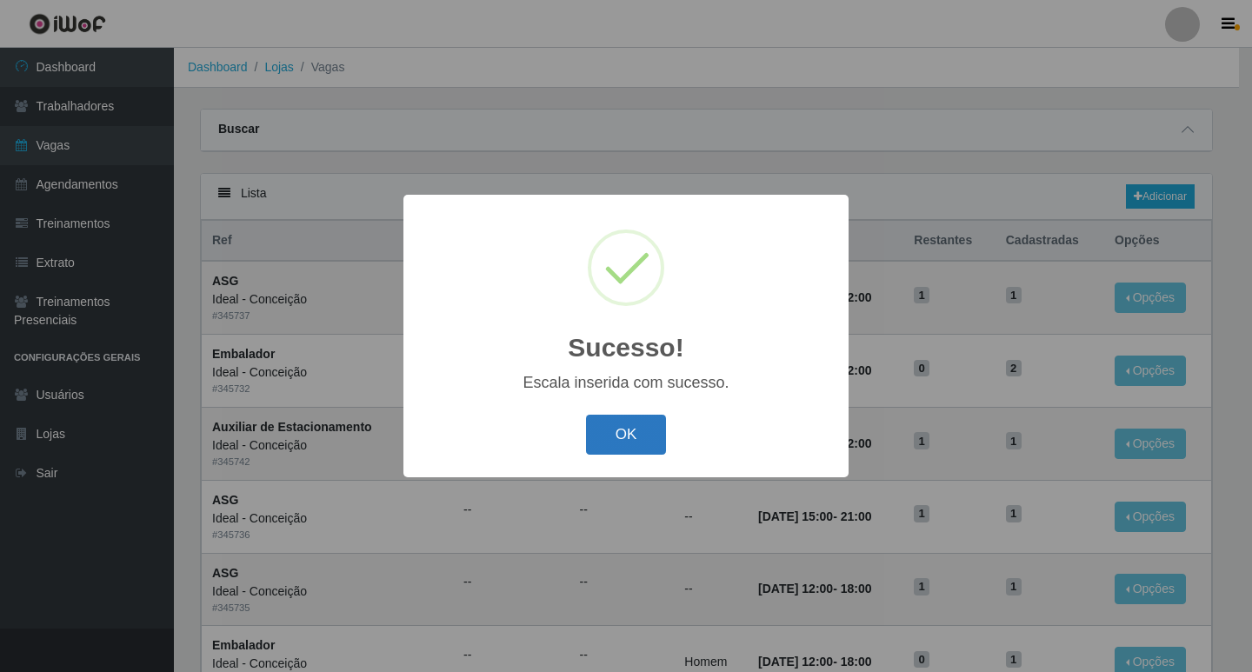
click at [629, 424] on button "OK" at bounding box center [626, 435] width 81 height 41
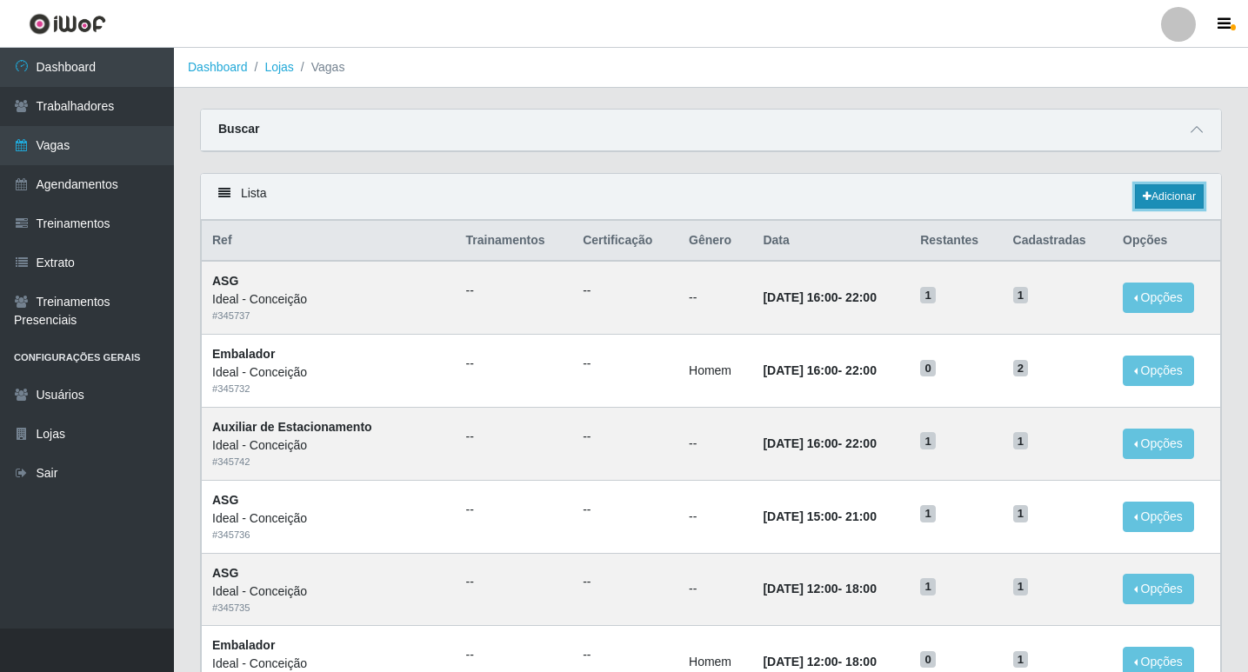
click at [1163, 194] on link "Adicionar" at bounding box center [1169, 196] width 69 height 24
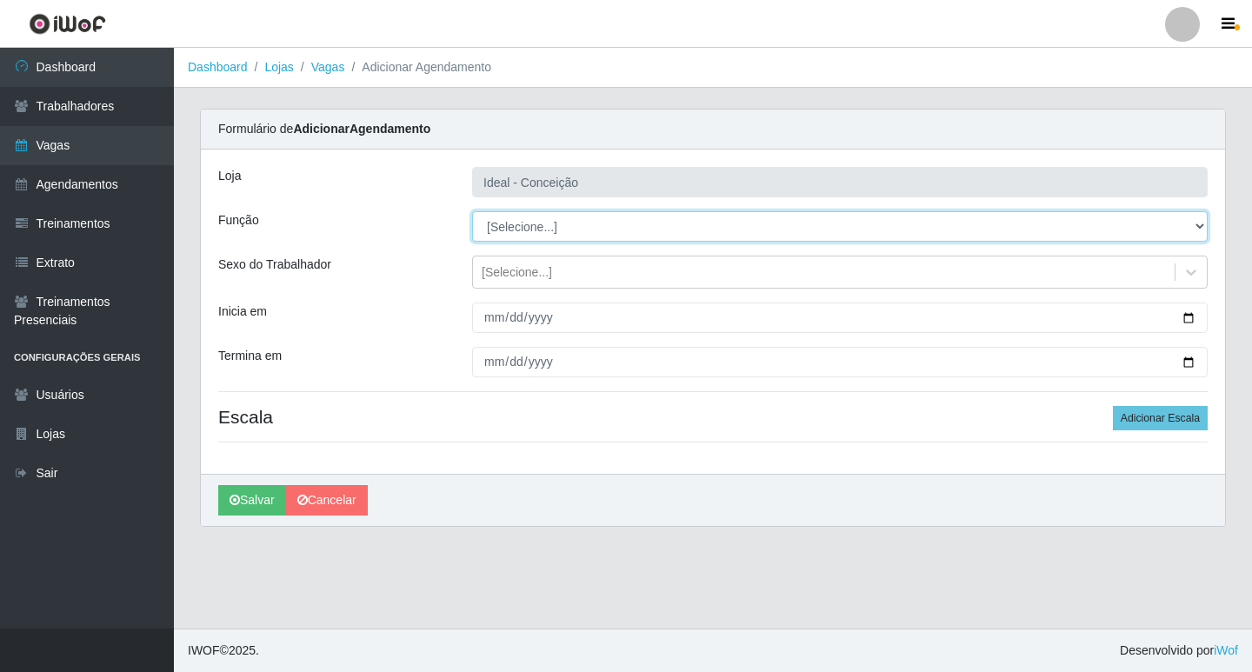
click at [537, 231] on select "[Selecione...] ASG ASG + ASG ++ Auxiliar de Estacionamento Auxiliar de Estacion…" at bounding box center [840, 226] width 736 height 30
click at [472, 211] on select "[Selecione...] ASG ASG + ASG ++ Auxiliar de Estacionamento Auxiliar de Estacion…" at bounding box center [840, 226] width 736 height 30
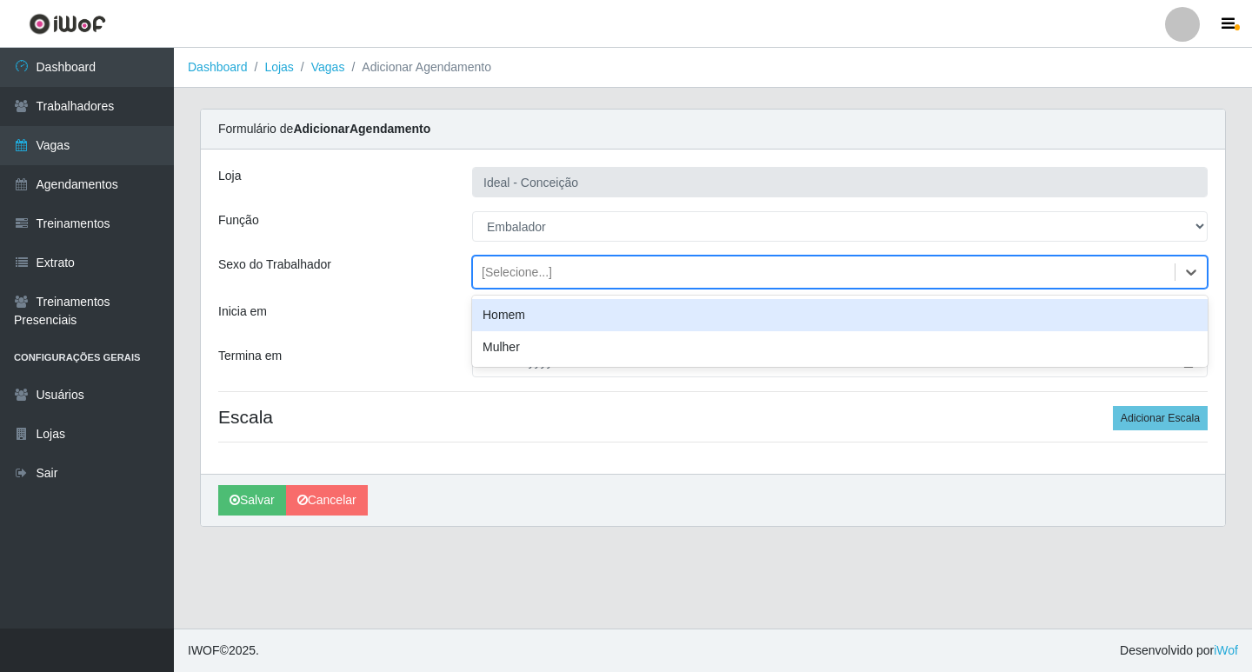
click at [570, 272] on div "[Selecione...]" at bounding box center [824, 272] width 702 height 29
click at [502, 319] on div "Homem" at bounding box center [840, 315] width 736 height 32
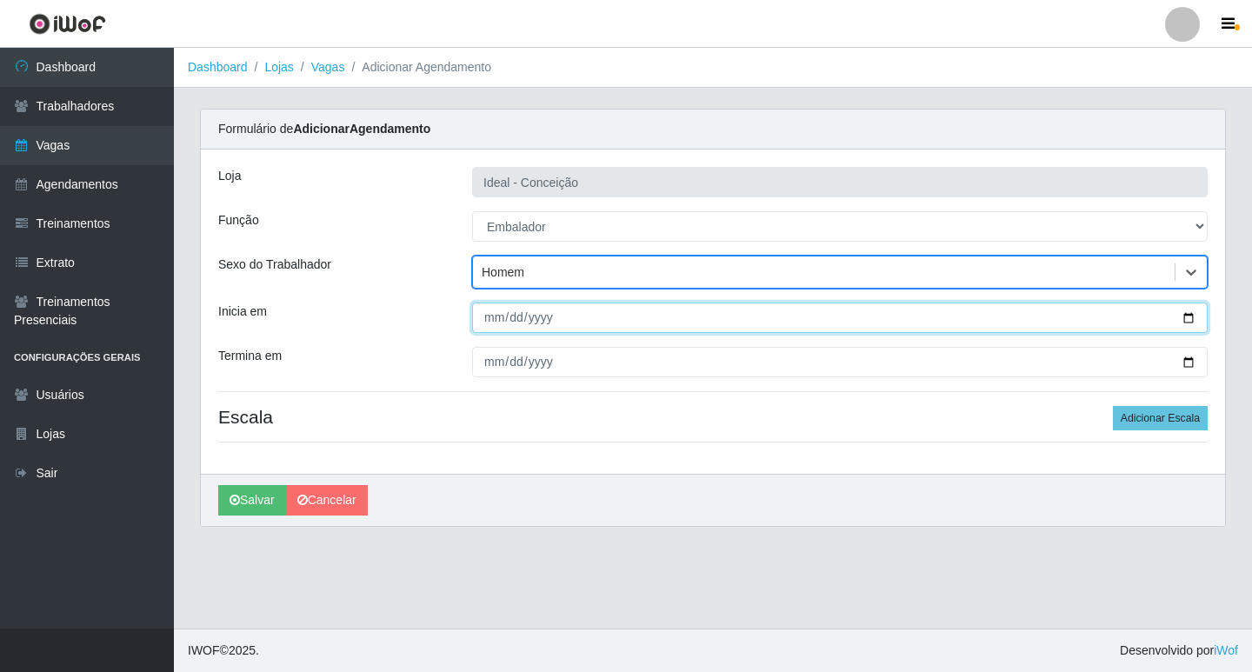
click at [490, 321] on input "Inicia em" at bounding box center [840, 318] width 736 height 30
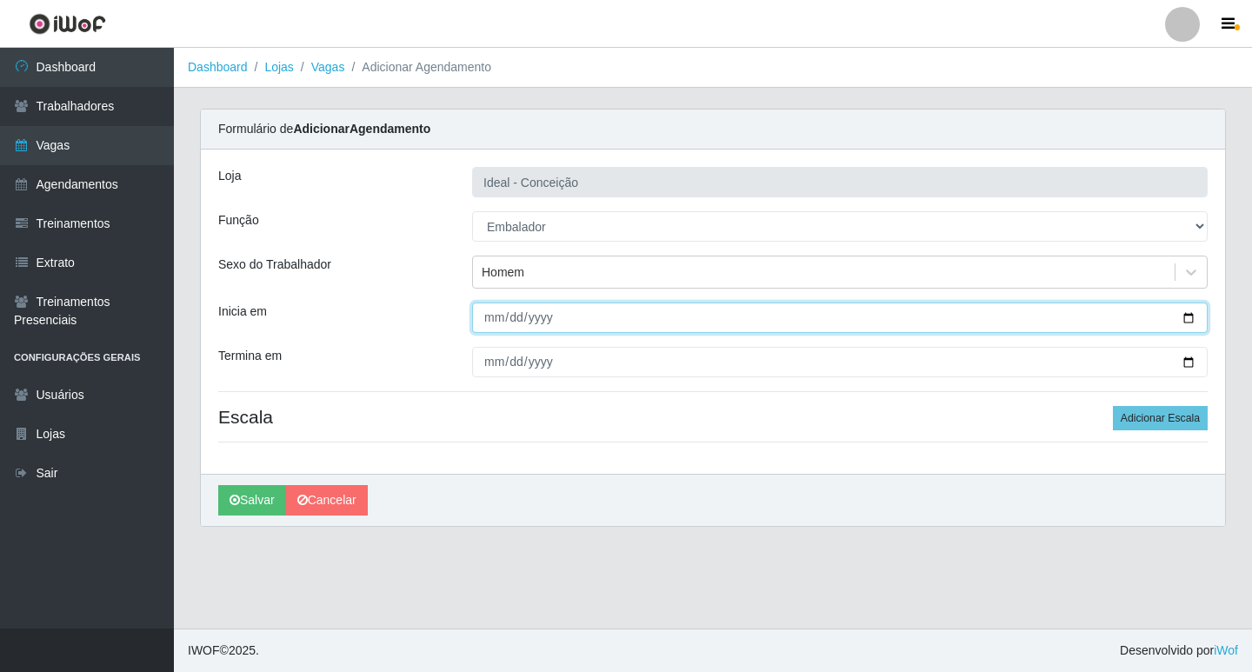
click at [490, 321] on input "Inicia em" at bounding box center [840, 318] width 736 height 30
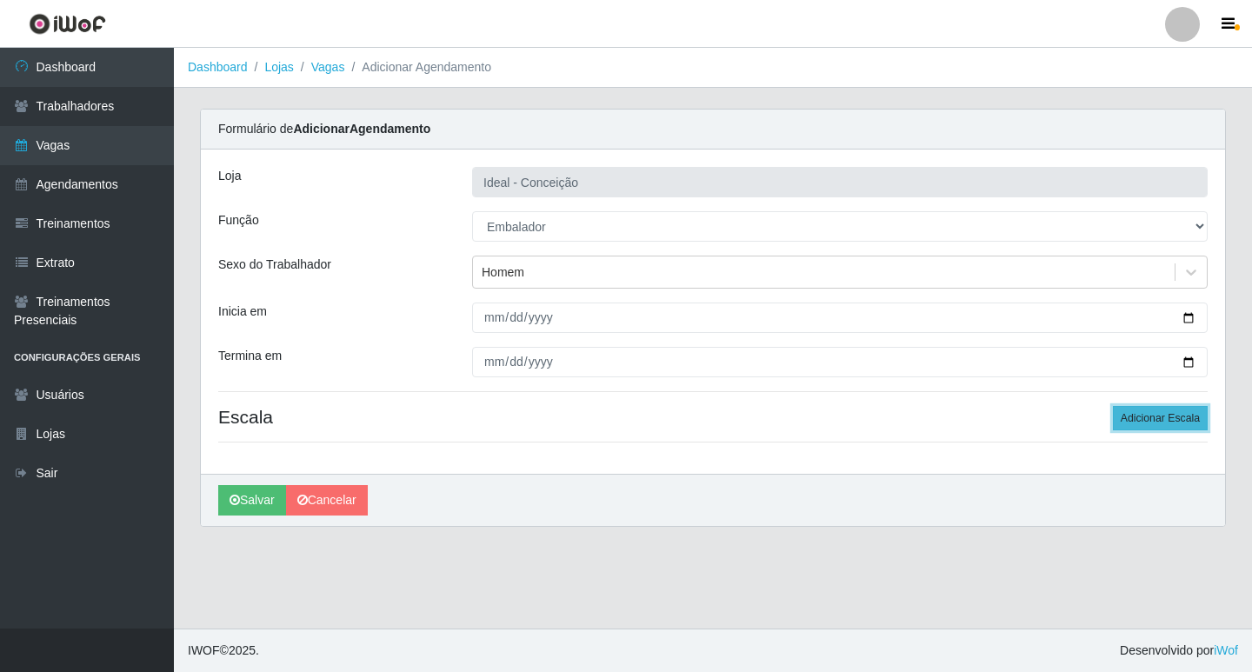
click at [1130, 419] on button "Adicionar Escala" at bounding box center [1160, 418] width 95 height 24
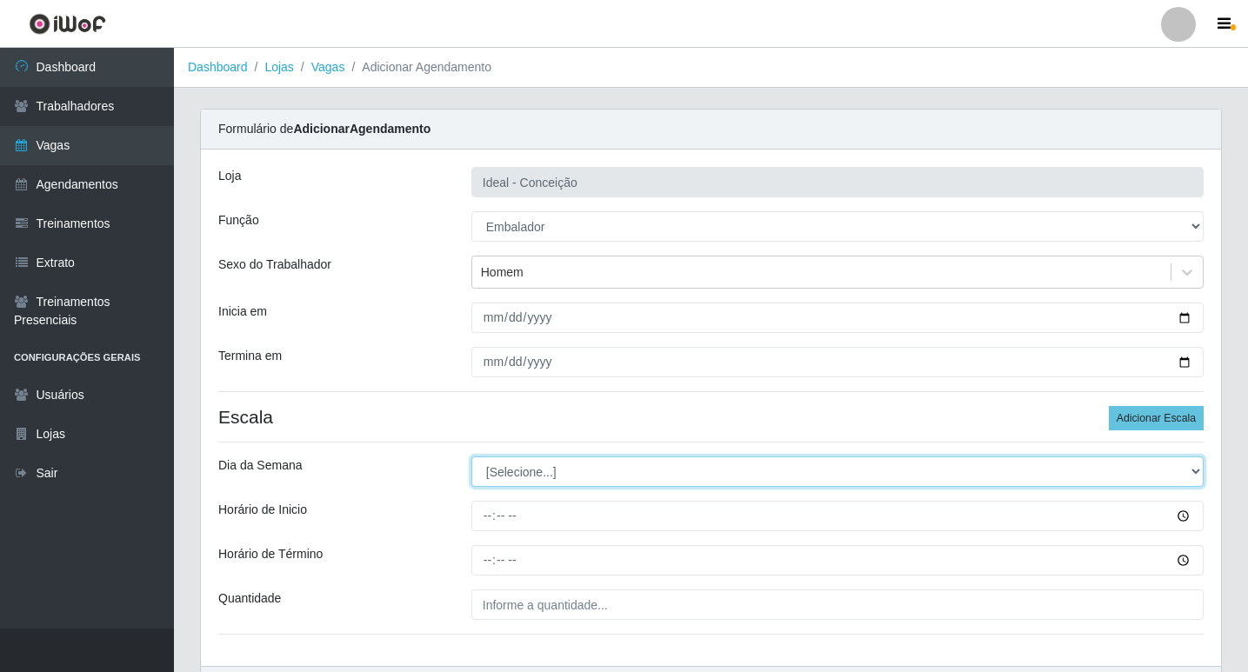
click at [539, 477] on select "[Selecione...] Segunda Terça Quarta Quinta Sexta Sábado Domingo" at bounding box center [837, 472] width 732 height 30
click at [471, 457] on select "[Selecione...] Segunda Terça Quarta Quinta Sexta Sábado Domingo" at bounding box center [837, 472] width 732 height 30
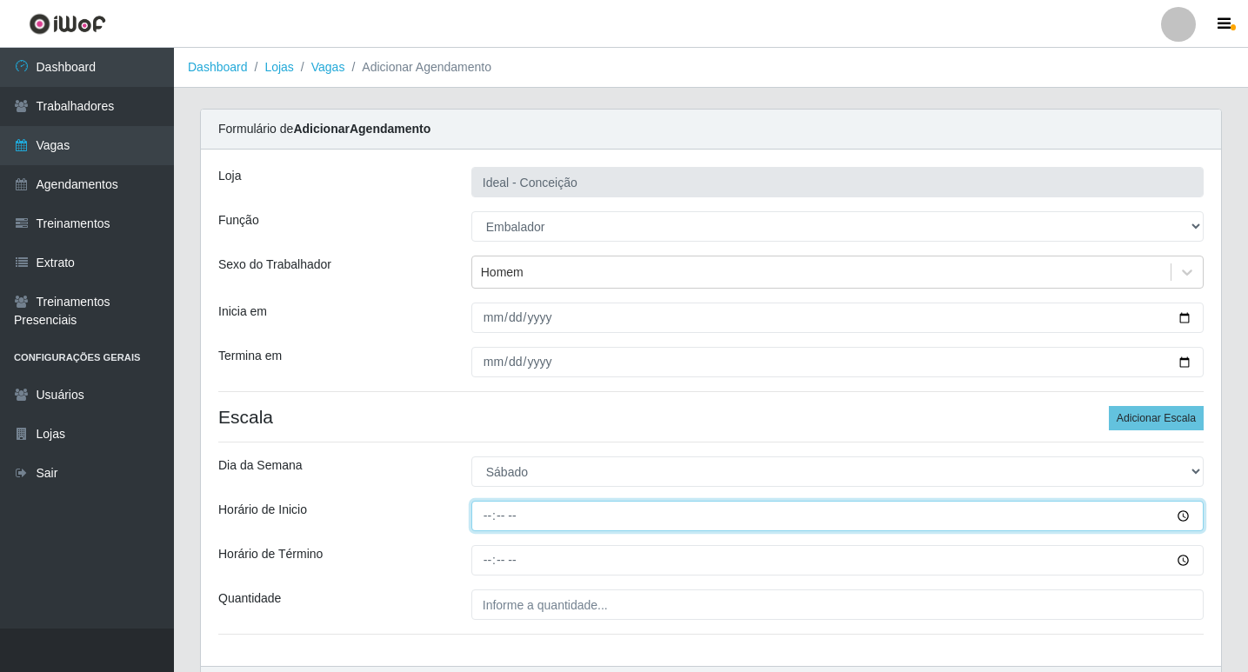
click at [487, 524] on input "Horário de Inicio" at bounding box center [837, 516] width 732 height 30
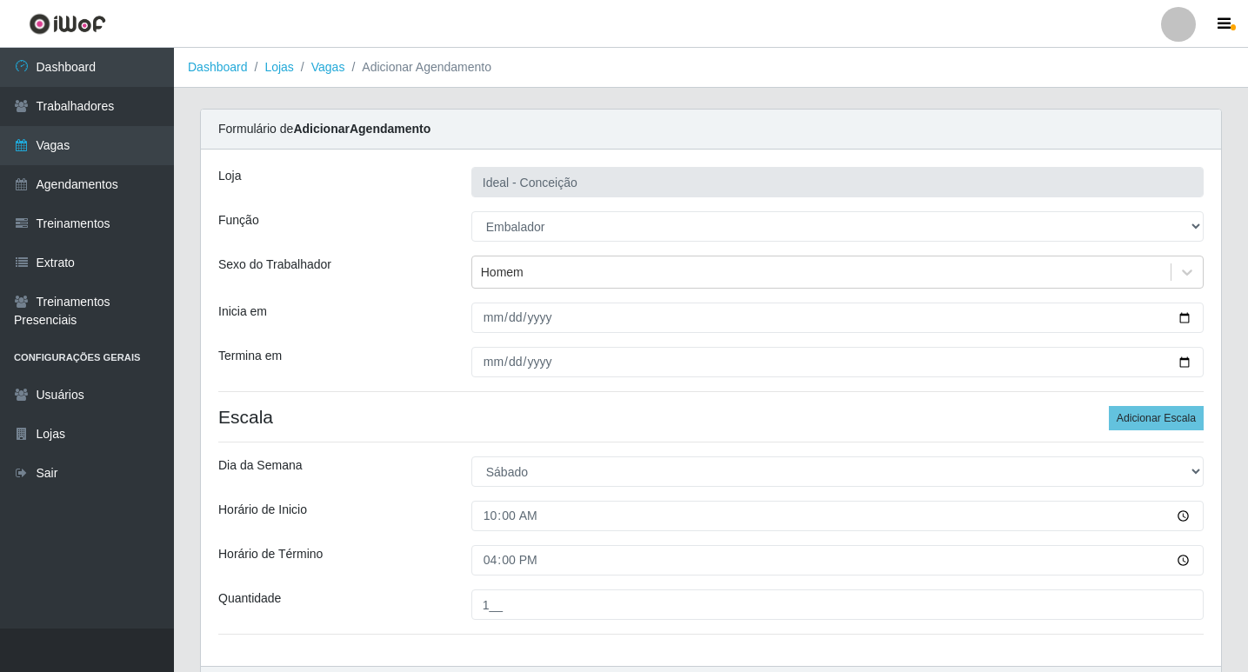
click at [1214, 423] on div "Loja Ideal - Conceição Função [Selecione...] ASG ASG + ASG ++ Auxiliar de Estac…" at bounding box center [711, 408] width 1020 height 517
click at [1184, 423] on button "Adicionar Escala" at bounding box center [1156, 418] width 95 height 24
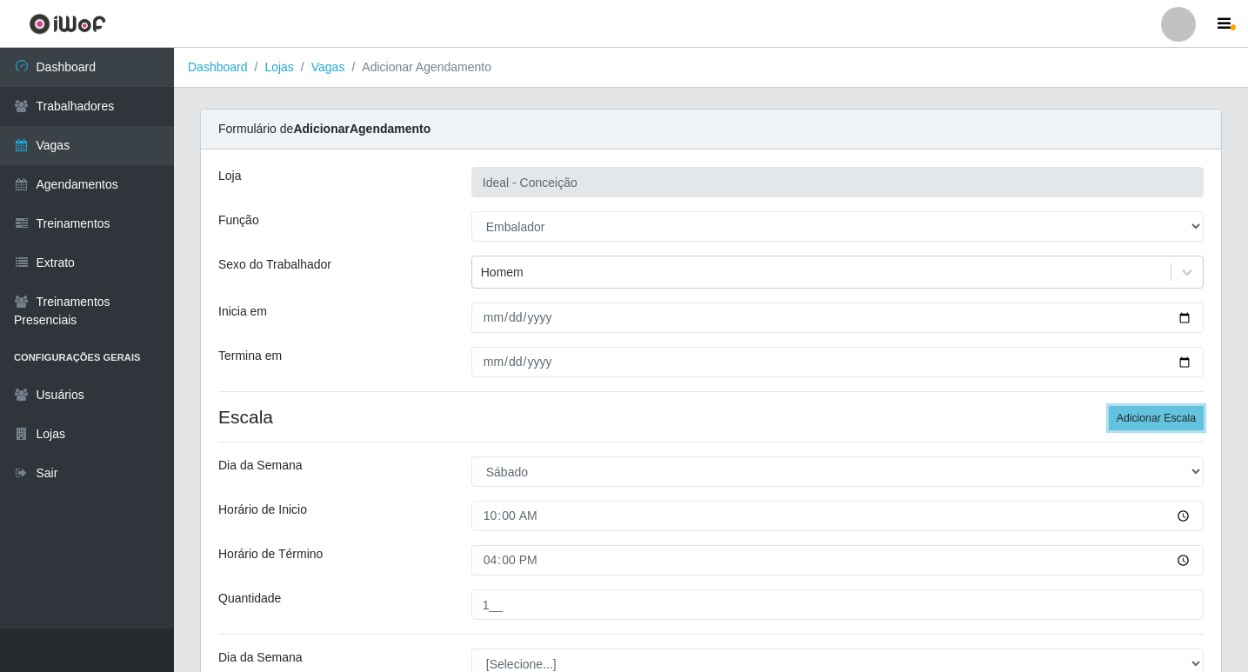
scroll to position [261, 0]
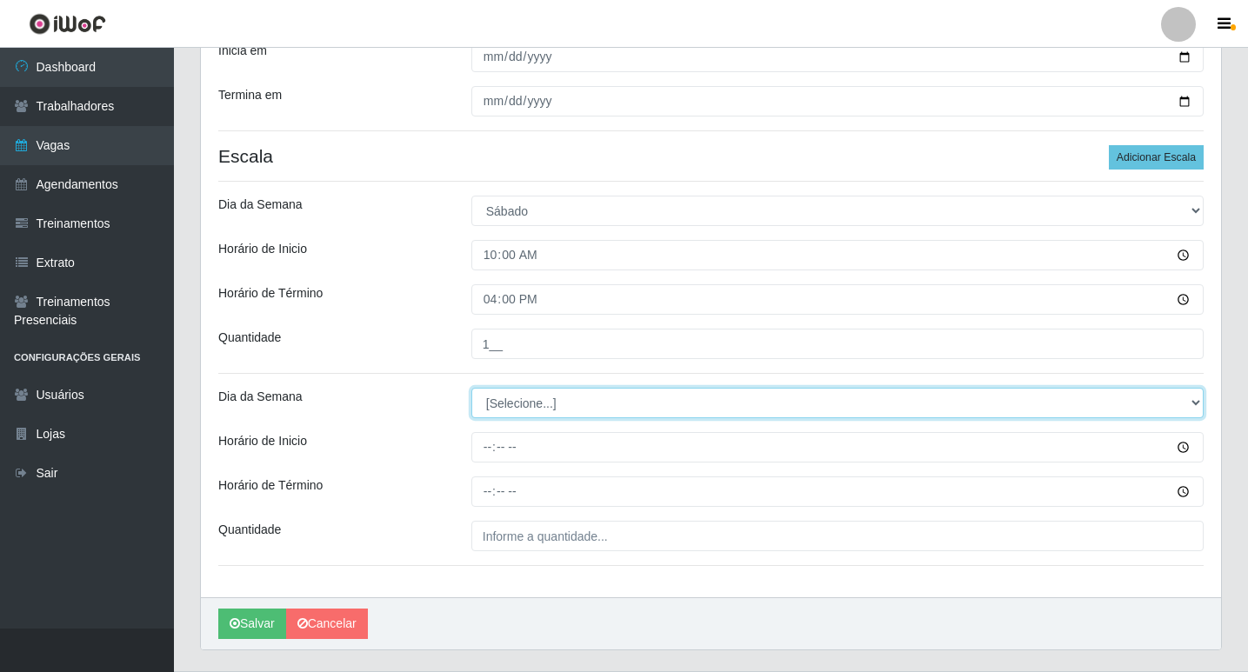
click at [521, 401] on select "[Selecione...] Segunda Terça Quarta Quinta Sexta Sábado Domingo" at bounding box center [837, 403] width 732 height 30
click at [471, 388] on select "[Selecione...] Segunda Terça Quarta Quinta Sexta Sábado Domingo" at bounding box center [837, 403] width 732 height 30
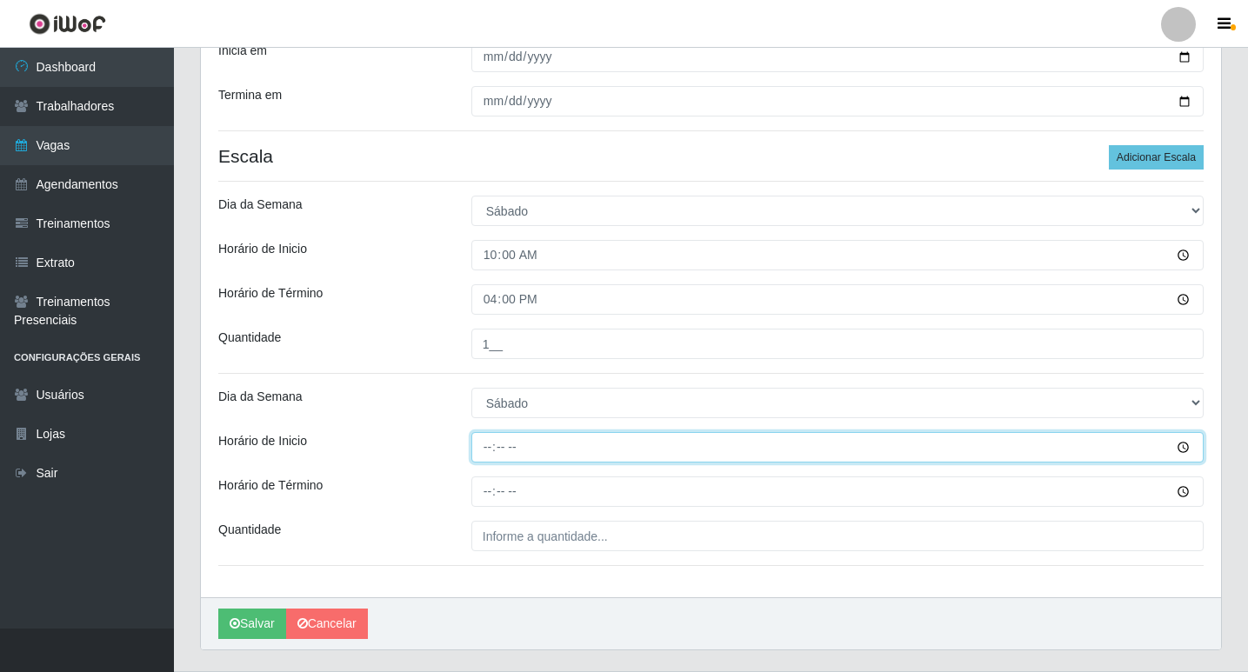
click at [489, 443] on input "Horário de Inicio" at bounding box center [837, 447] width 732 height 30
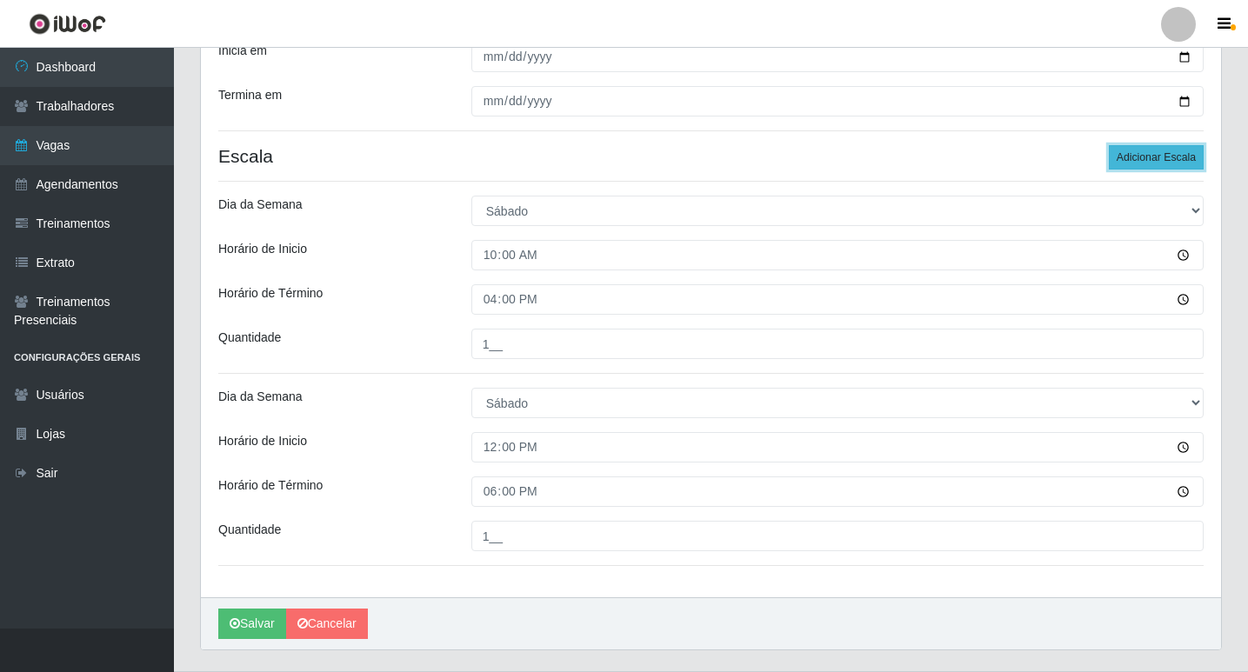
click at [1150, 157] on button "Adicionar Escala" at bounding box center [1156, 157] width 95 height 24
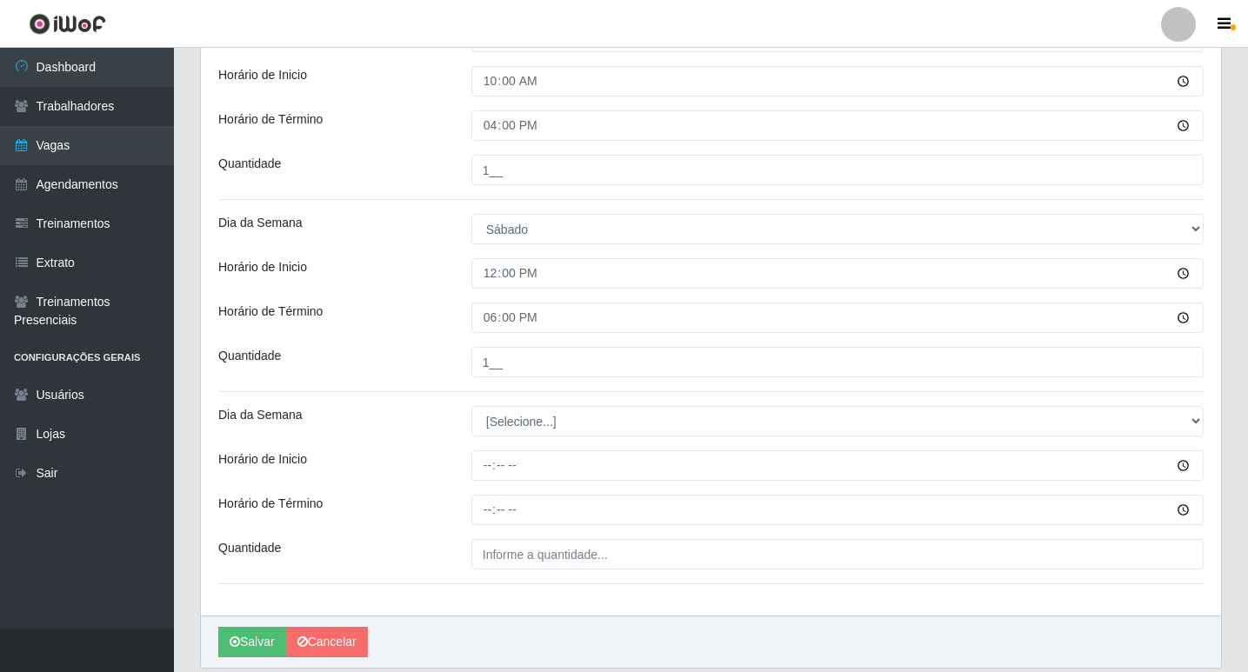
scroll to position [496, 0]
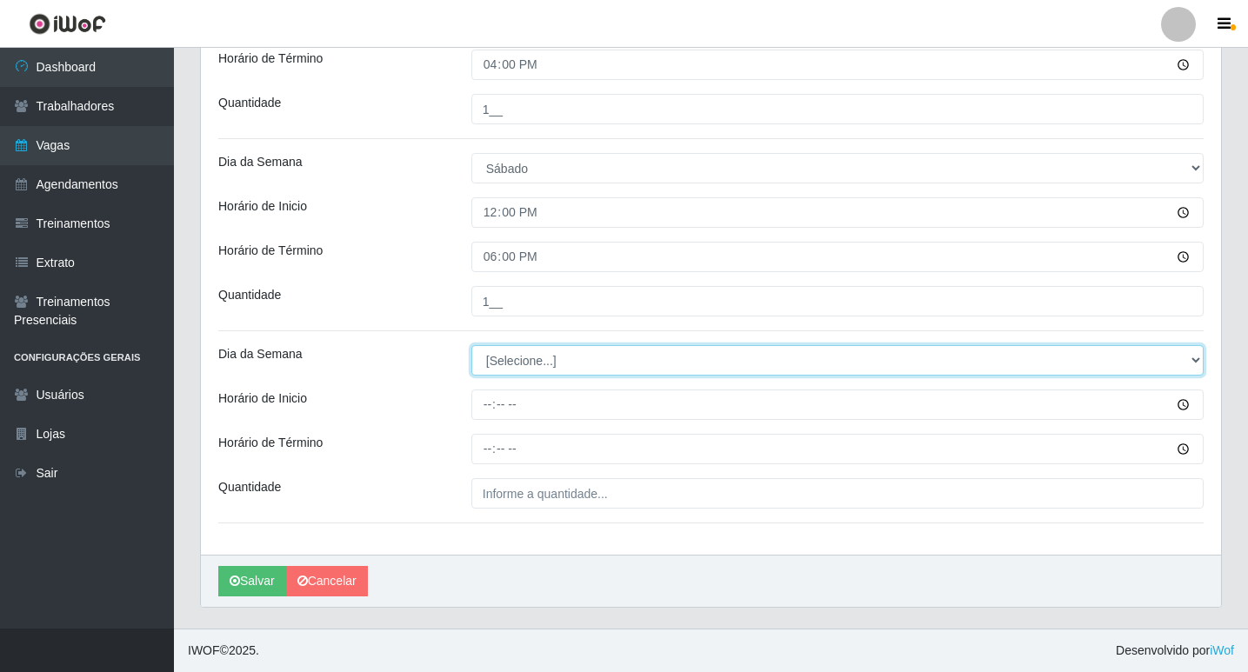
click at [530, 352] on select "[Selecione...] Segunda Terça Quarta Quinta Sexta Sábado Domingo" at bounding box center [837, 360] width 732 height 30
click at [471, 345] on select "[Selecione...] Segunda Terça Quarta Quinta Sexta Sábado Domingo" at bounding box center [837, 360] width 732 height 30
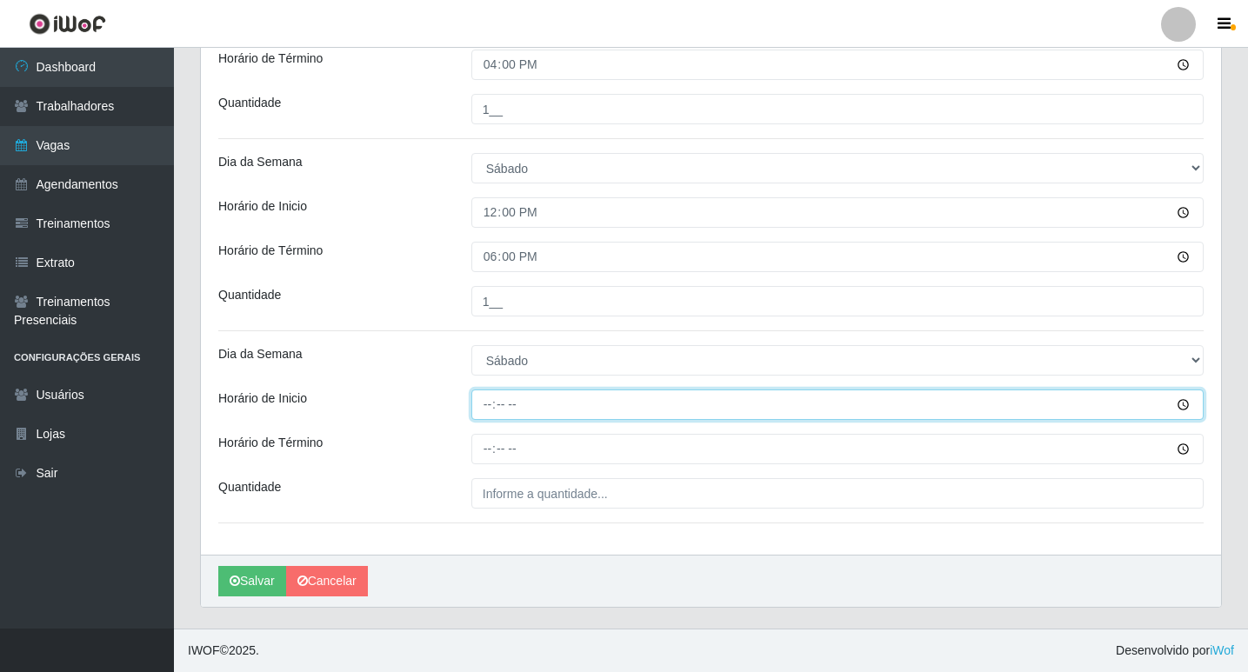
click at [485, 402] on input "Horário de Inicio" at bounding box center [837, 405] width 732 height 30
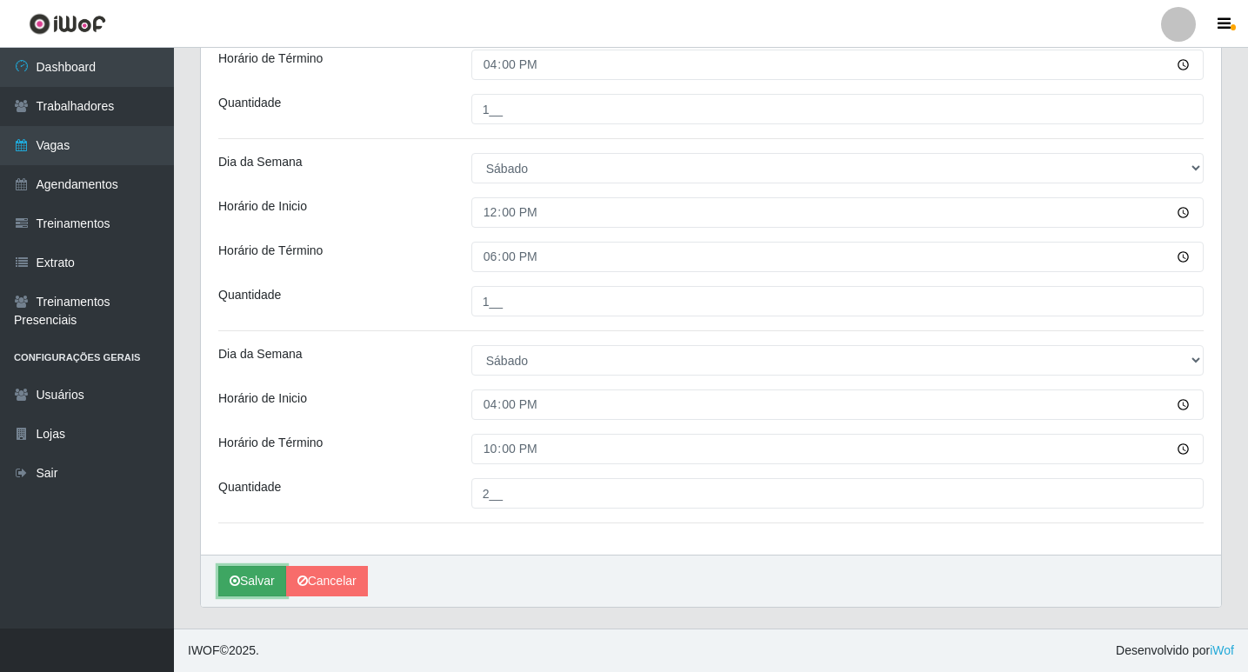
click at [243, 582] on button "Salvar" at bounding box center [252, 581] width 68 height 30
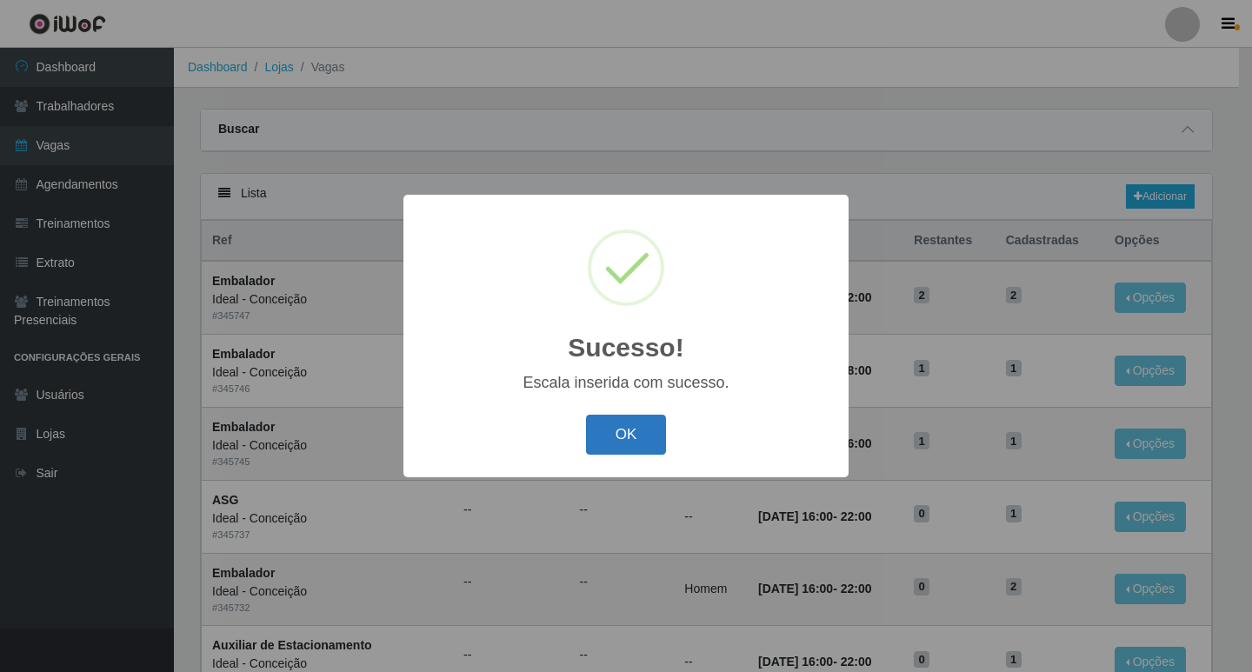
click at [628, 441] on button "OK" at bounding box center [626, 435] width 81 height 41
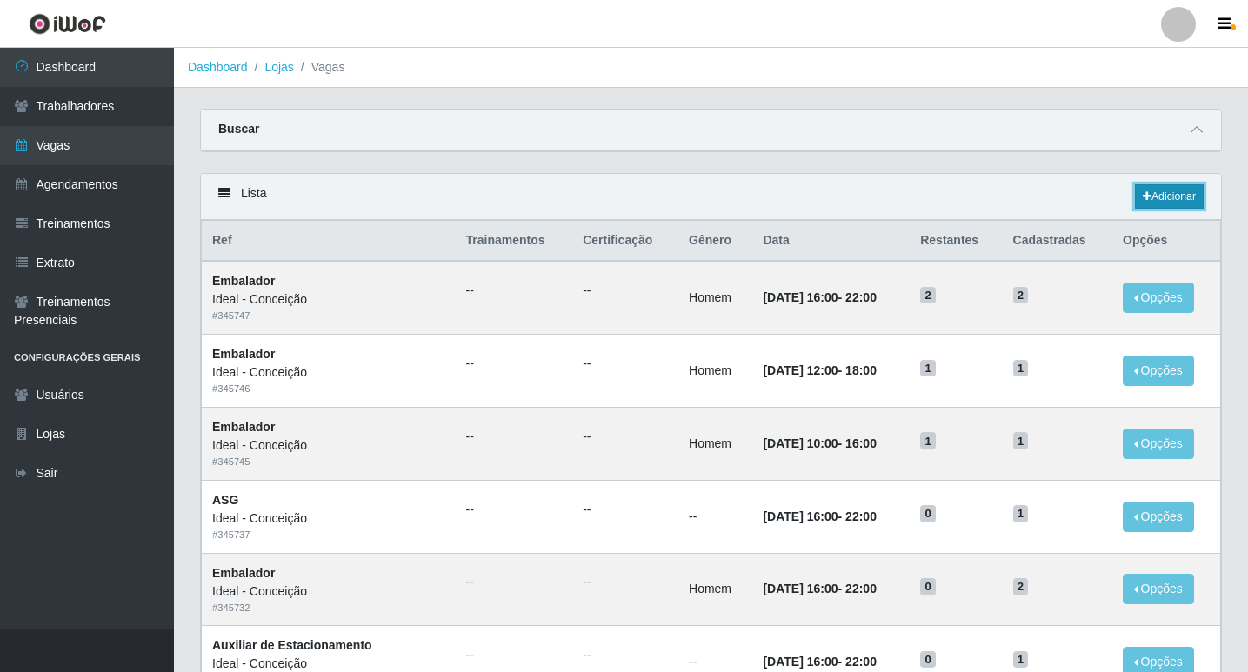
click at [1168, 197] on link "Adicionar" at bounding box center [1169, 196] width 69 height 24
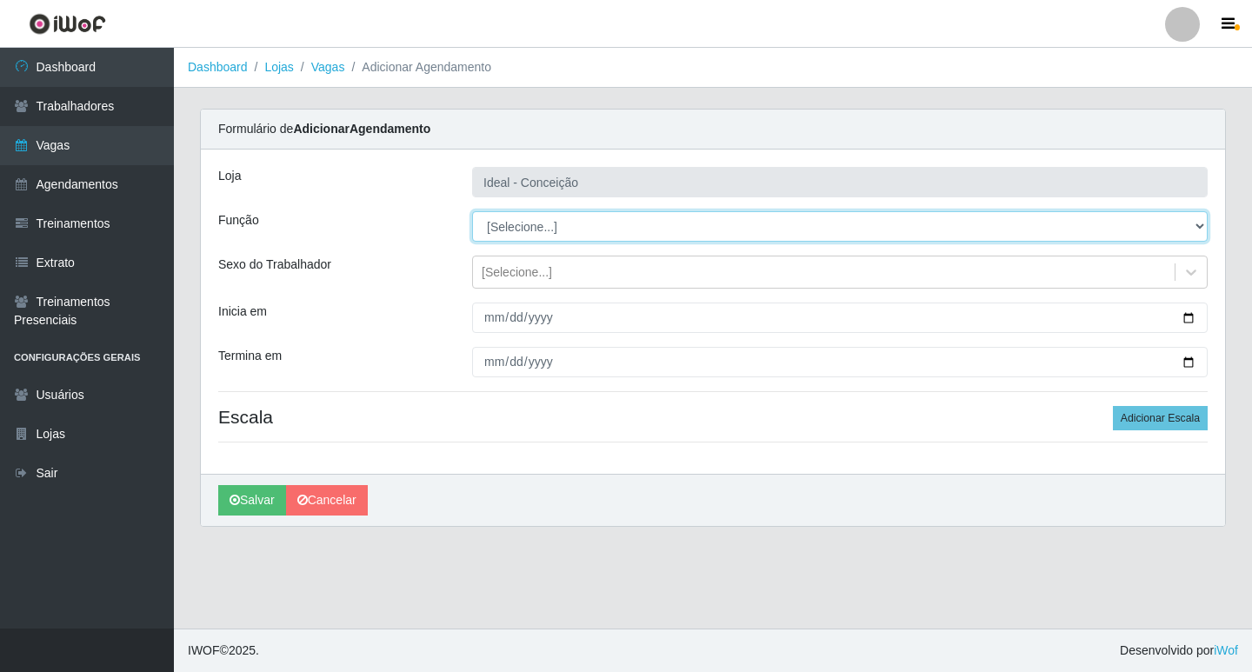
click at [557, 223] on select "[Selecione...] ASG ASG + ASG ++ Auxiliar de Estacionamento Auxiliar de Estacion…" at bounding box center [840, 226] width 736 height 30
click at [472, 211] on select "[Selecione...] ASG ASG + ASG ++ Auxiliar de Estacionamento Auxiliar de Estacion…" at bounding box center [840, 226] width 736 height 30
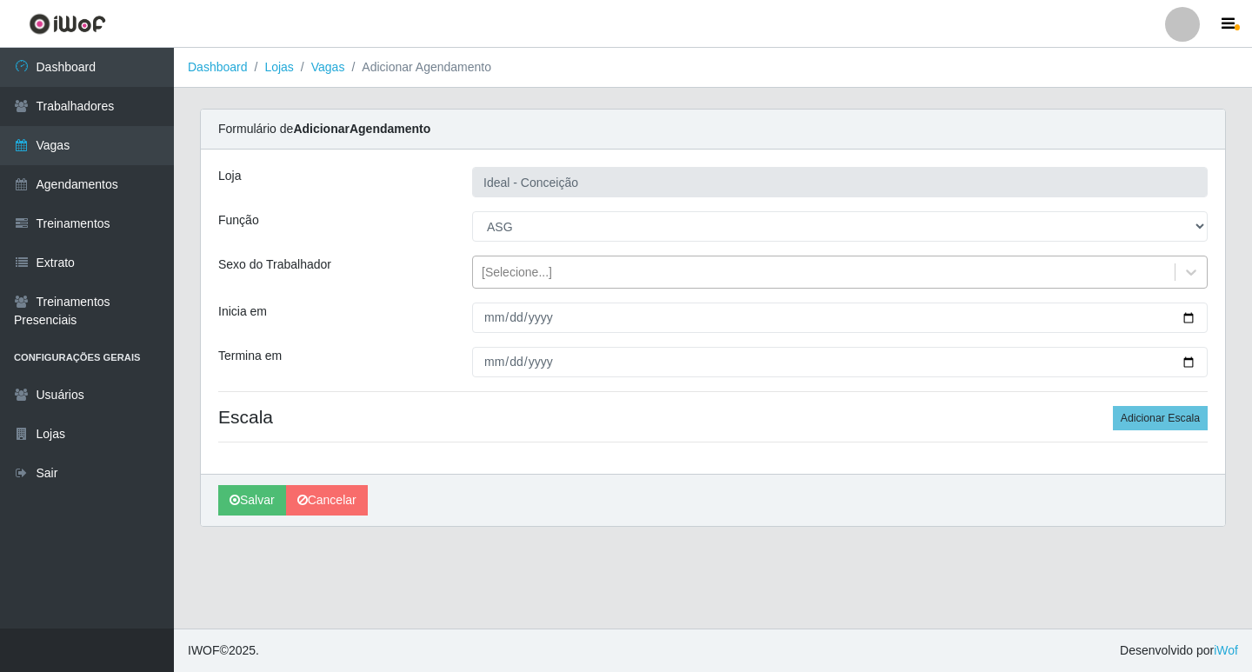
click at [492, 275] on div "[Selecione...]" at bounding box center [517, 272] width 70 height 18
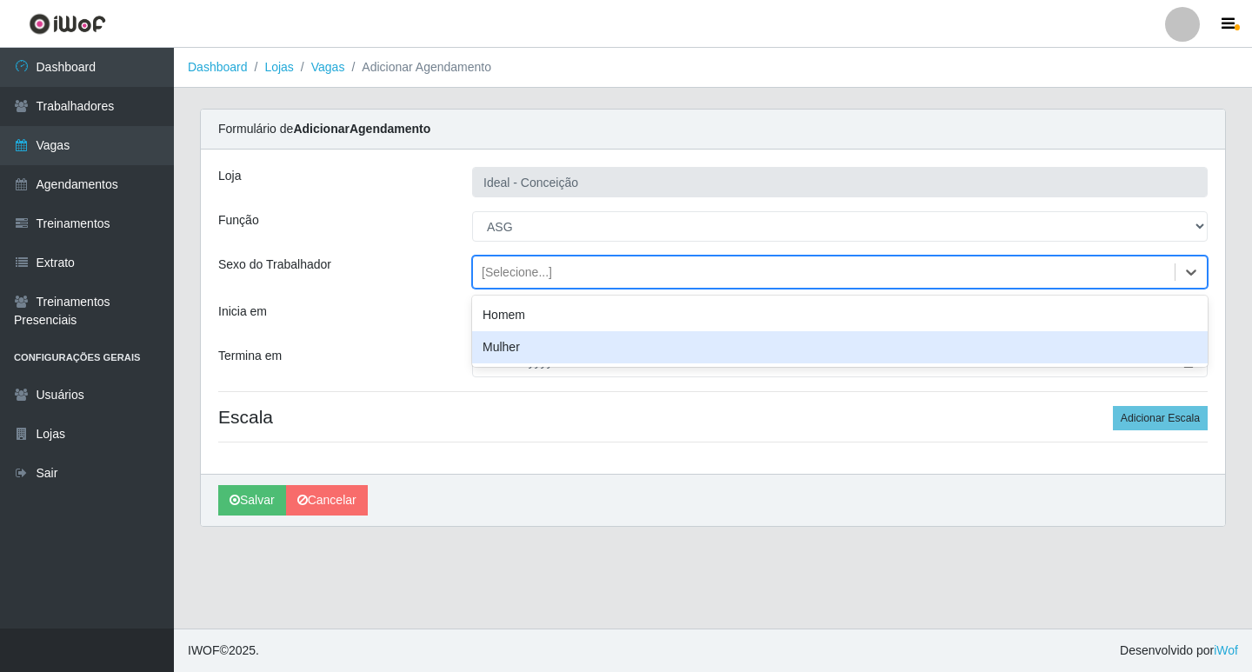
click at [451, 331] on div "Inicia em" at bounding box center [332, 318] width 254 height 30
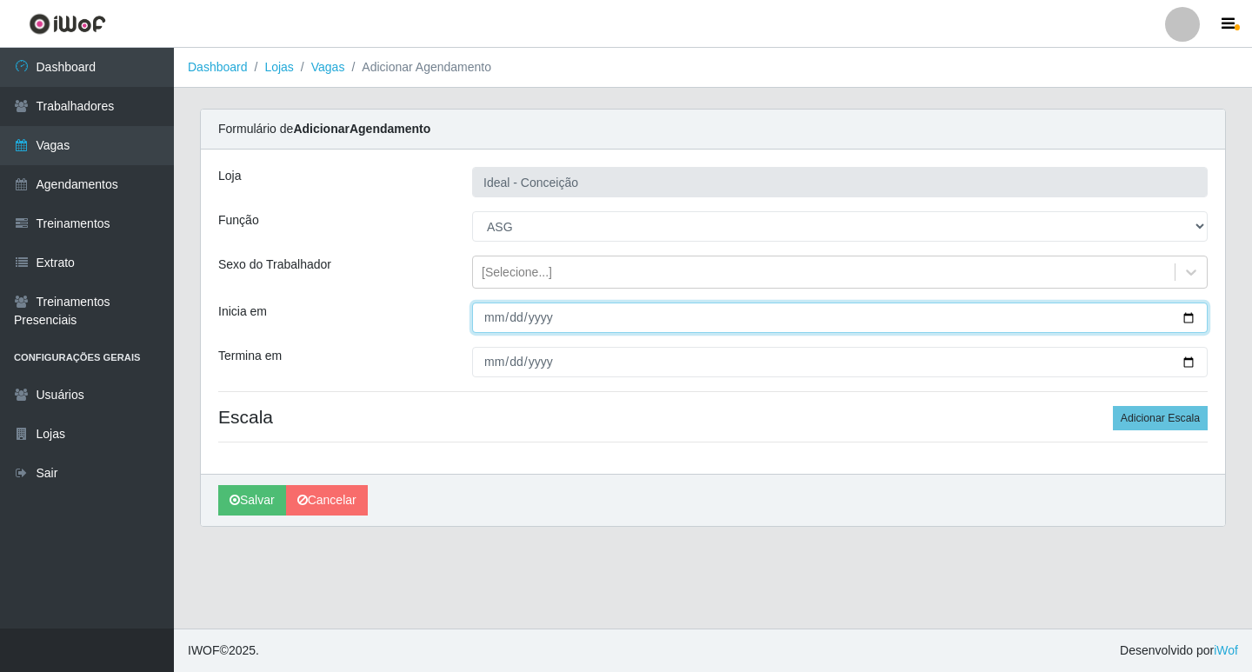
click at [482, 321] on input "Inicia em" at bounding box center [840, 318] width 736 height 30
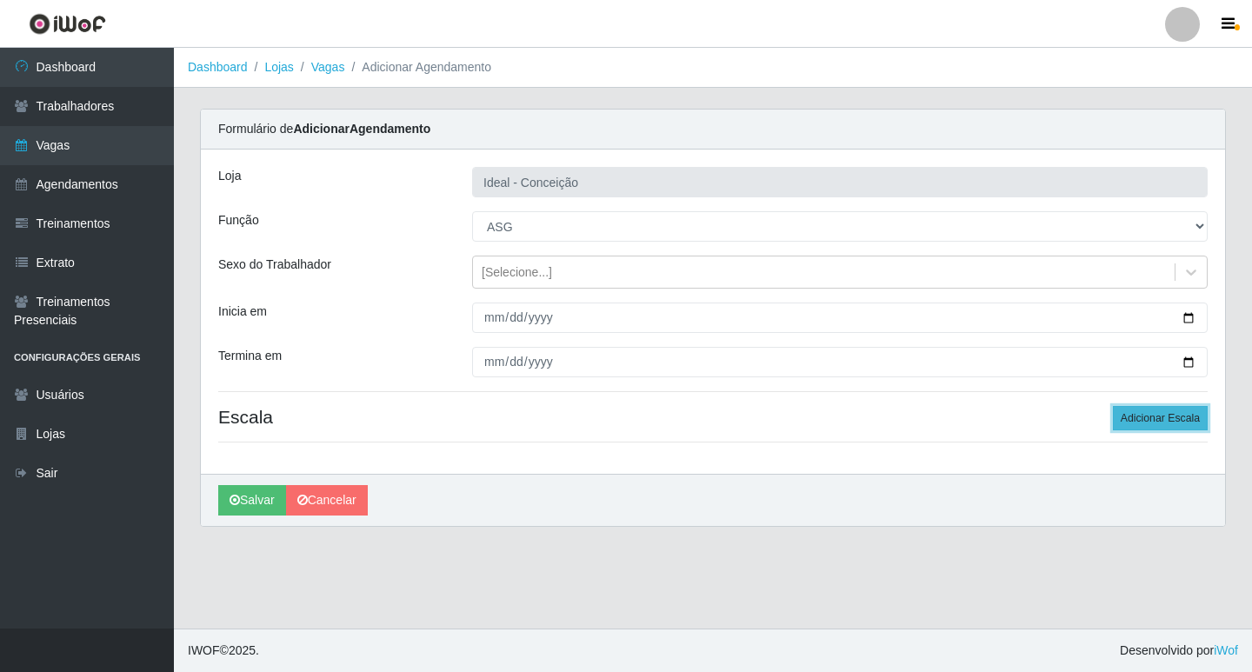
click at [1157, 429] on button "Adicionar Escala" at bounding box center [1160, 418] width 95 height 24
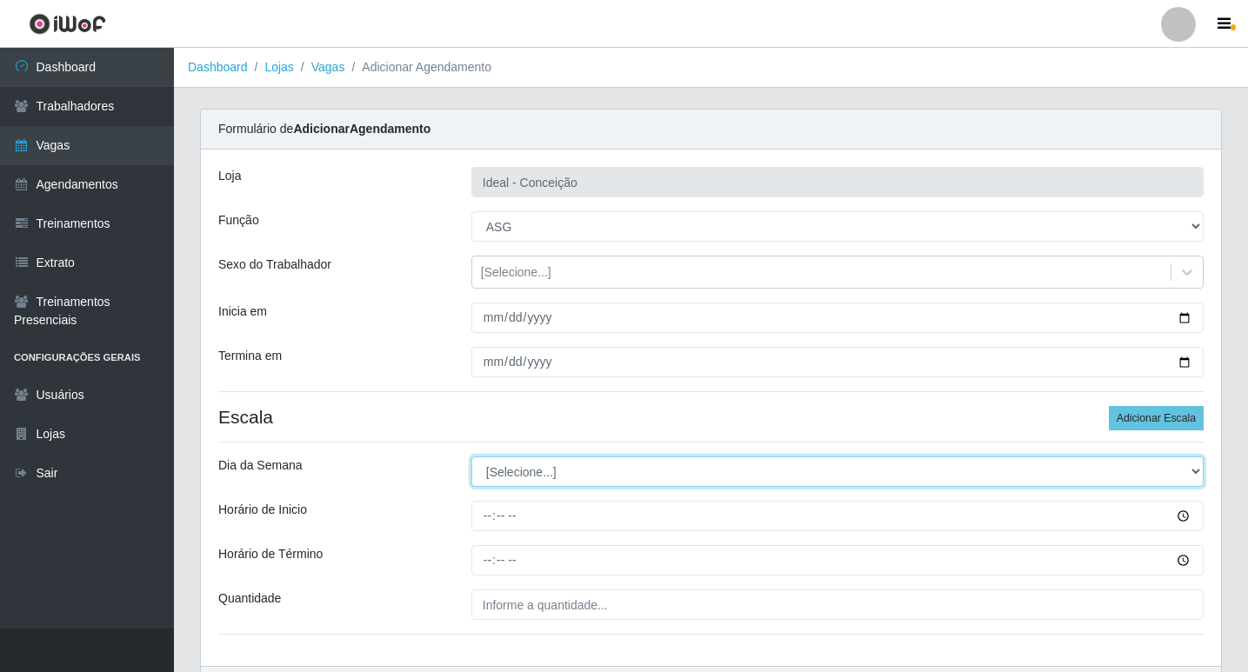
click at [597, 471] on select "[Selecione...] Segunda Terça Quarta Quinta Sexta Sábado Domingo" at bounding box center [837, 472] width 732 height 30
click at [471, 457] on select "[Selecione...] Segunda Terça Quarta Quinta Sexta Sábado Domingo" at bounding box center [837, 472] width 732 height 30
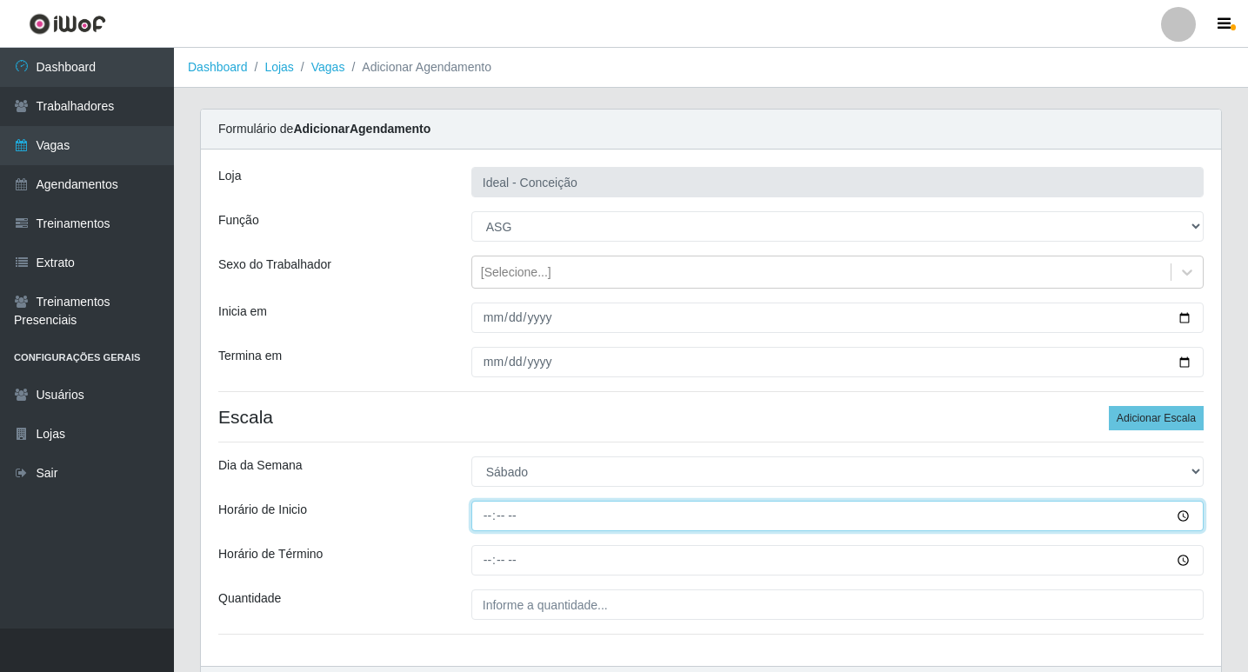
click at [486, 522] on input "Horário de Inicio" at bounding box center [837, 516] width 732 height 30
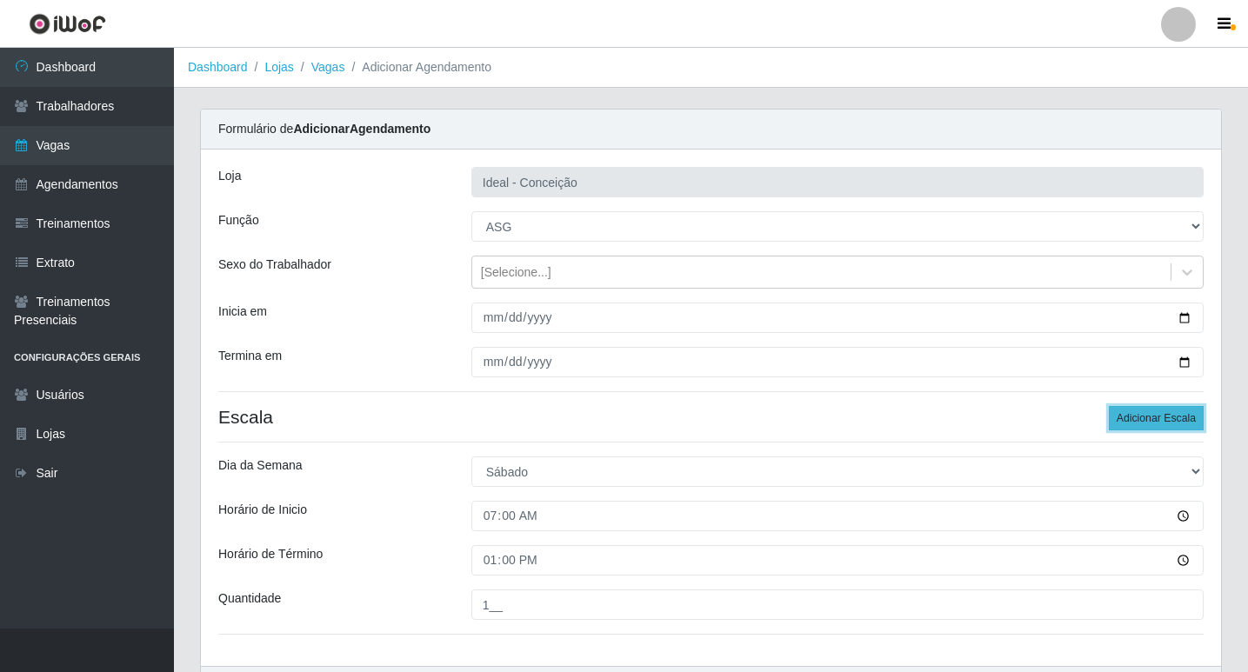
click at [1115, 413] on button "Adicionar Escala" at bounding box center [1156, 418] width 95 height 24
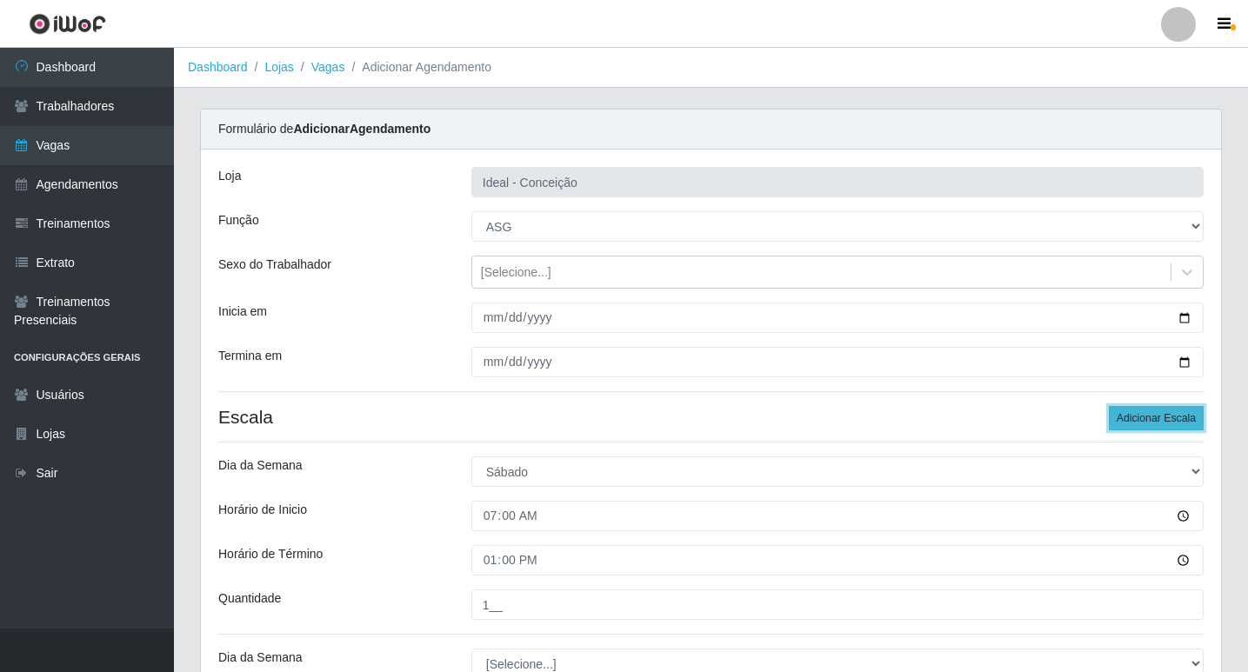
click at [1115, 413] on button "Adicionar Escala" at bounding box center [1156, 418] width 95 height 24
click at [1117, 412] on button "Adicionar Escala" at bounding box center [1156, 418] width 95 height 24
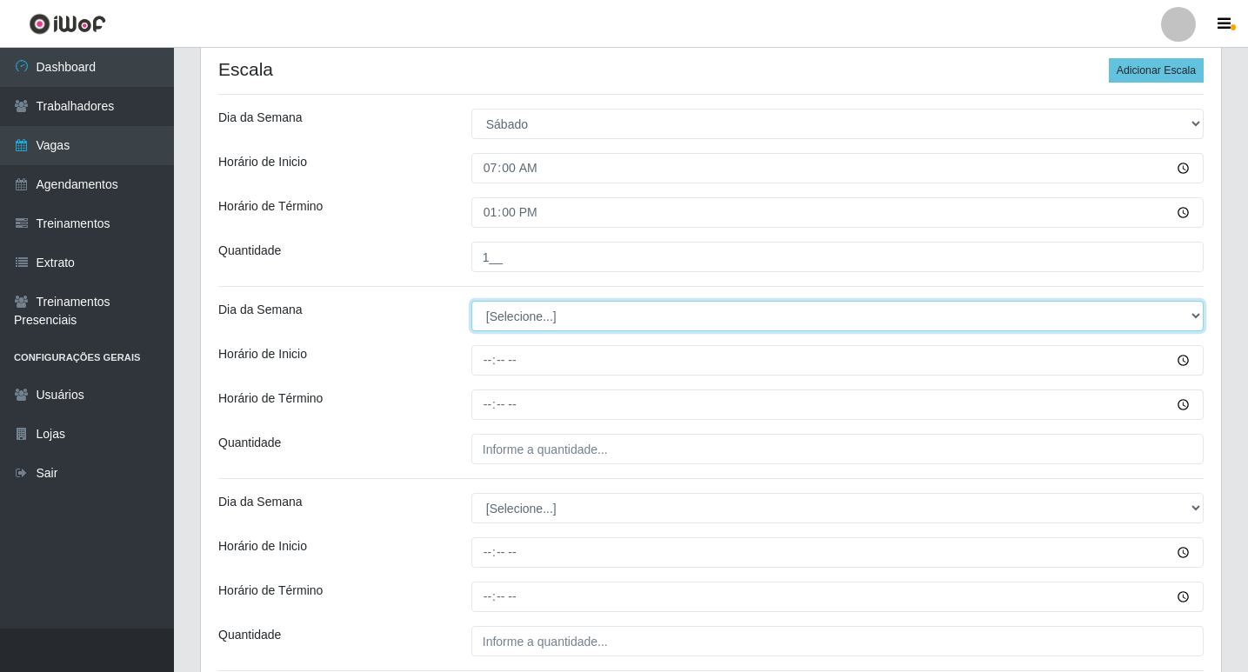
click at [494, 324] on select "[Selecione...] Segunda Terça Quarta Quinta Sexta Sábado Domingo" at bounding box center [837, 316] width 732 height 30
click at [471, 301] on select "[Selecione...] Segunda Terça Quarta Quinta Sexta Sábado Domingo" at bounding box center [837, 316] width 732 height 30
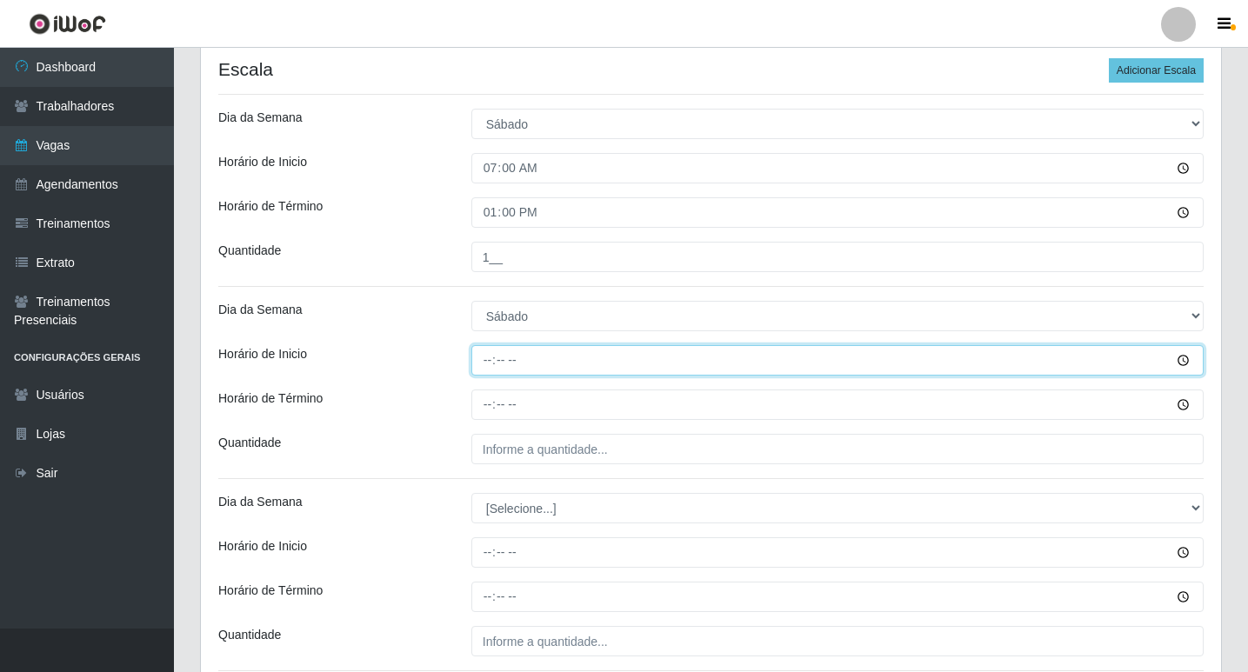
click at [496, 371] on input "Horário de Inicio" at bounding box center [837, 360] width 732 height 30
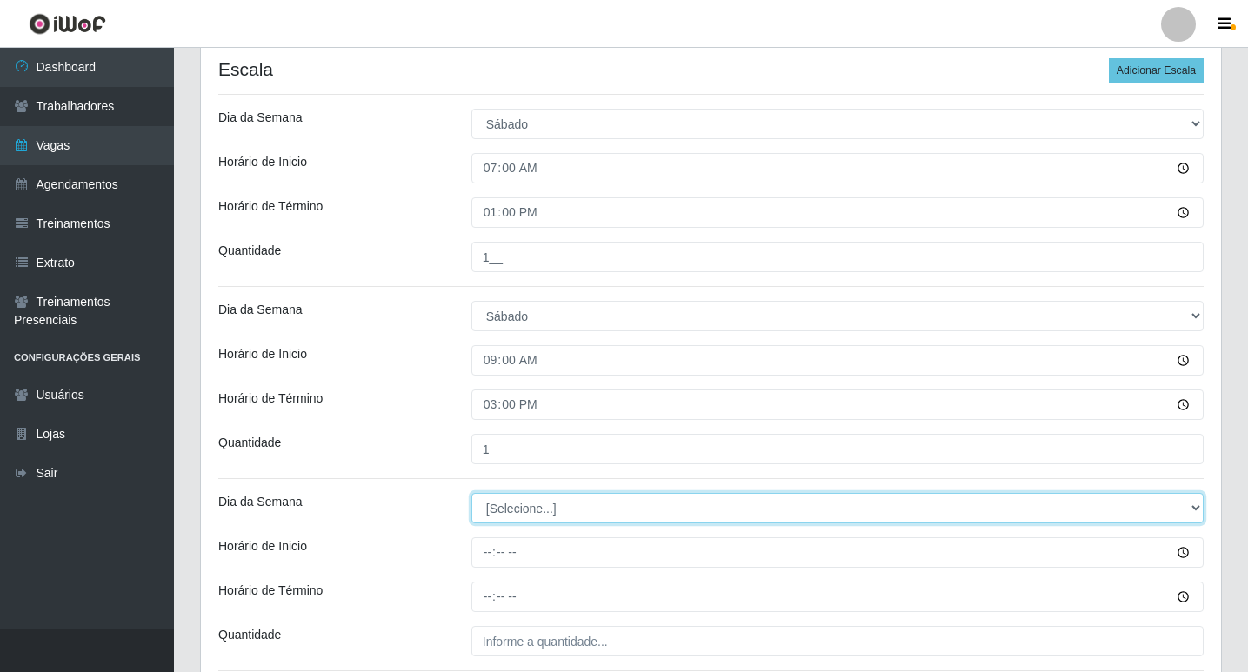
click at [582, 503] on select "[Selecione...] Segunda Terça Quarta Quinta Sexta Sábado Domingo" at bounding box center [837, 508] width 732 height 30
click at [471, 493] on select "[Selecione...] Segunda Terça Quarta Quinta Sexta Sábado Domingo" at bounding box center [837, 508] width 732 height 30
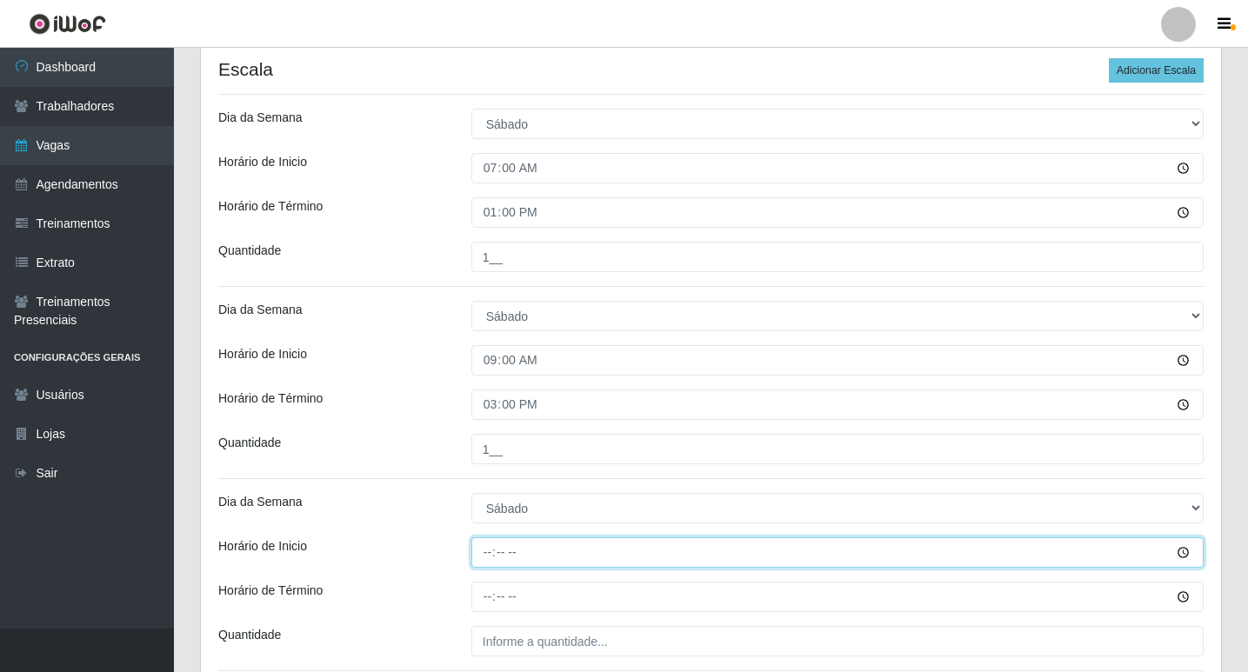
click at [490, 550] on input "Horário de Inicio" at bounding box center [837, 552] width 732 height 30
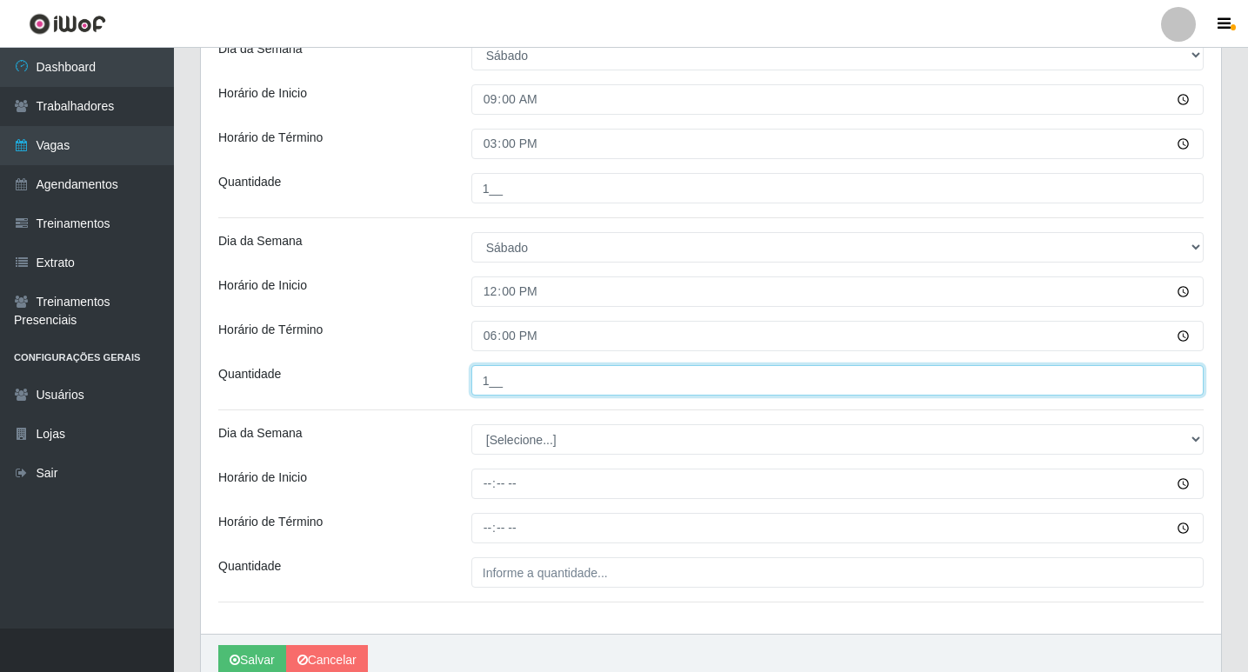
scroll to position [688, 0]
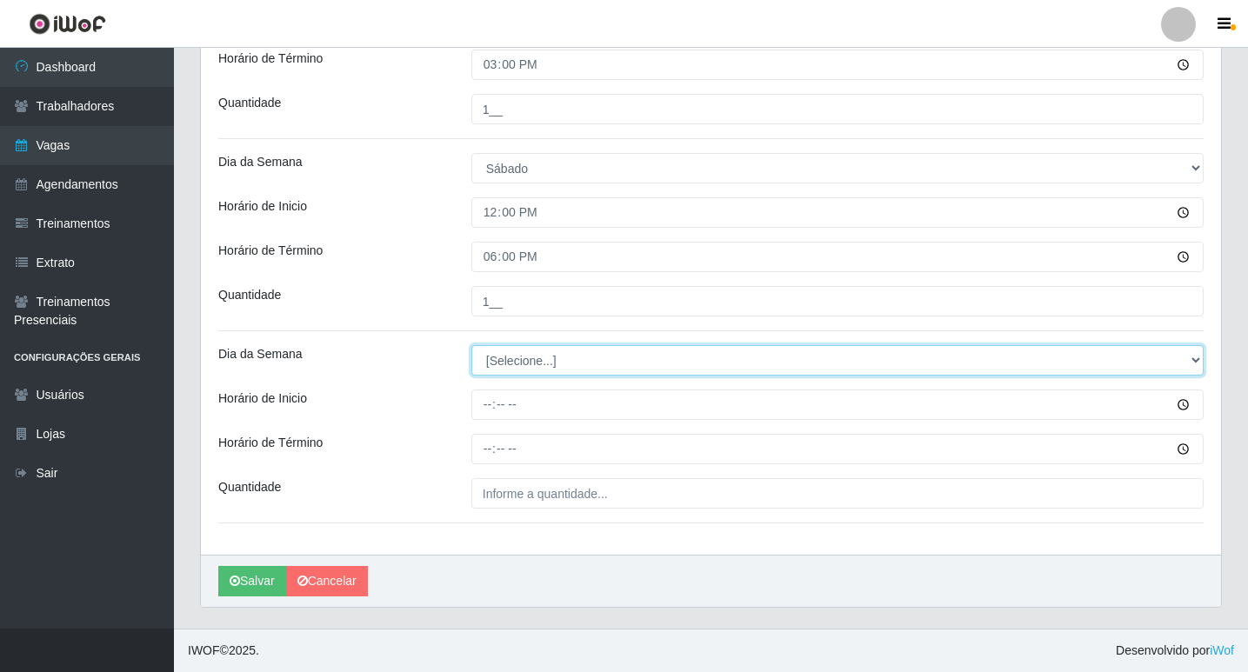
click at [490, 363] on select "[Selecione...] Segunda Terça Quarta Quinta Sexta Sábado Domingo" at bounding box center [837, 360] width 732 height 30
click at [471, 345] on select "[Selecione...] Segunda Terça Quarta Quinta Sexta Sábado Domingo" at bounding box center [837, 360] width 732 height 30
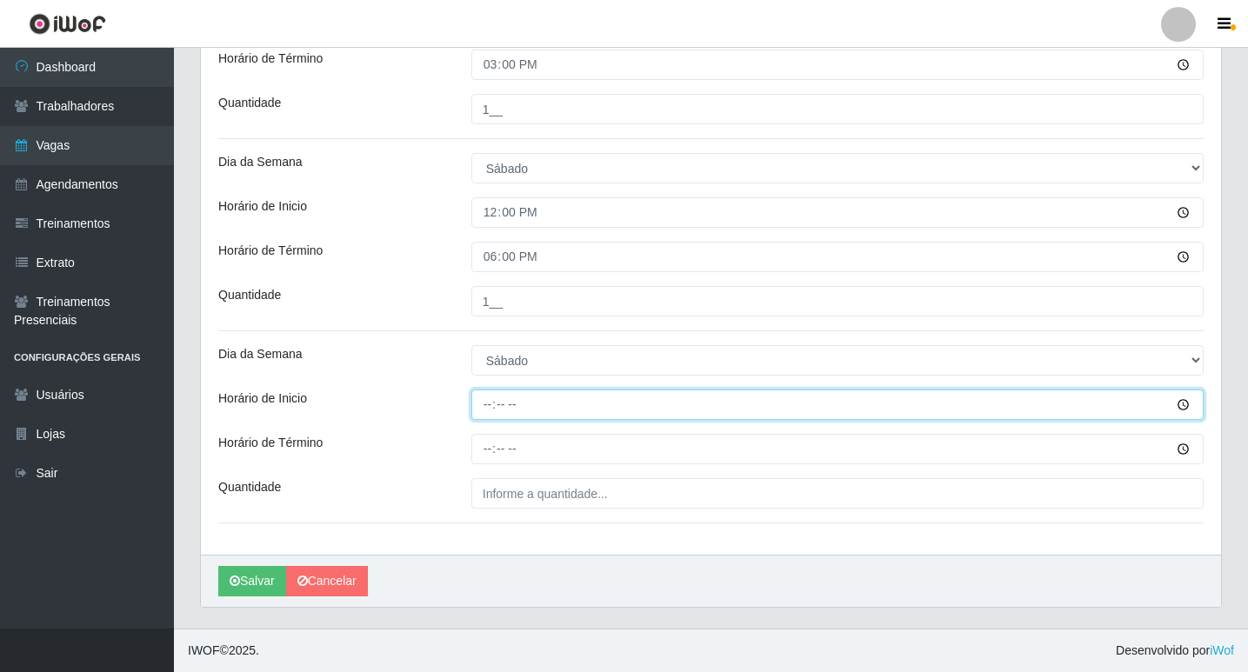
click at [486, 398] on input "Horário de Inicio" at bounding box center [837, 405] width 732 height 30
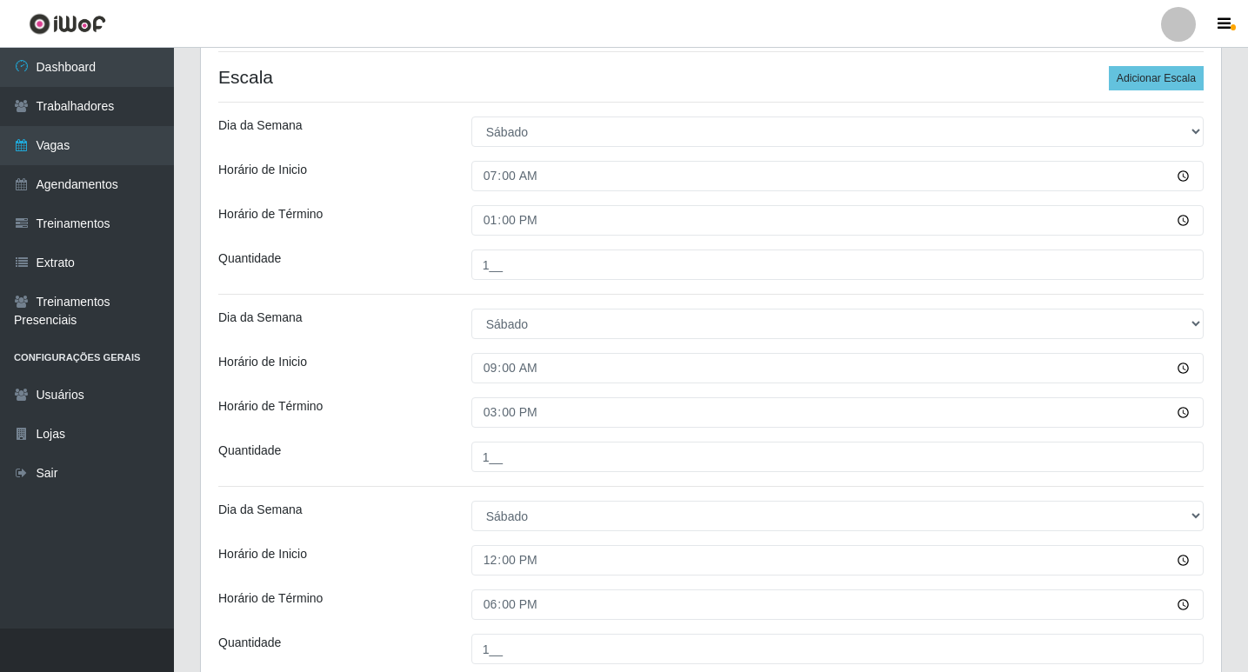
scroll to position [253, 0]
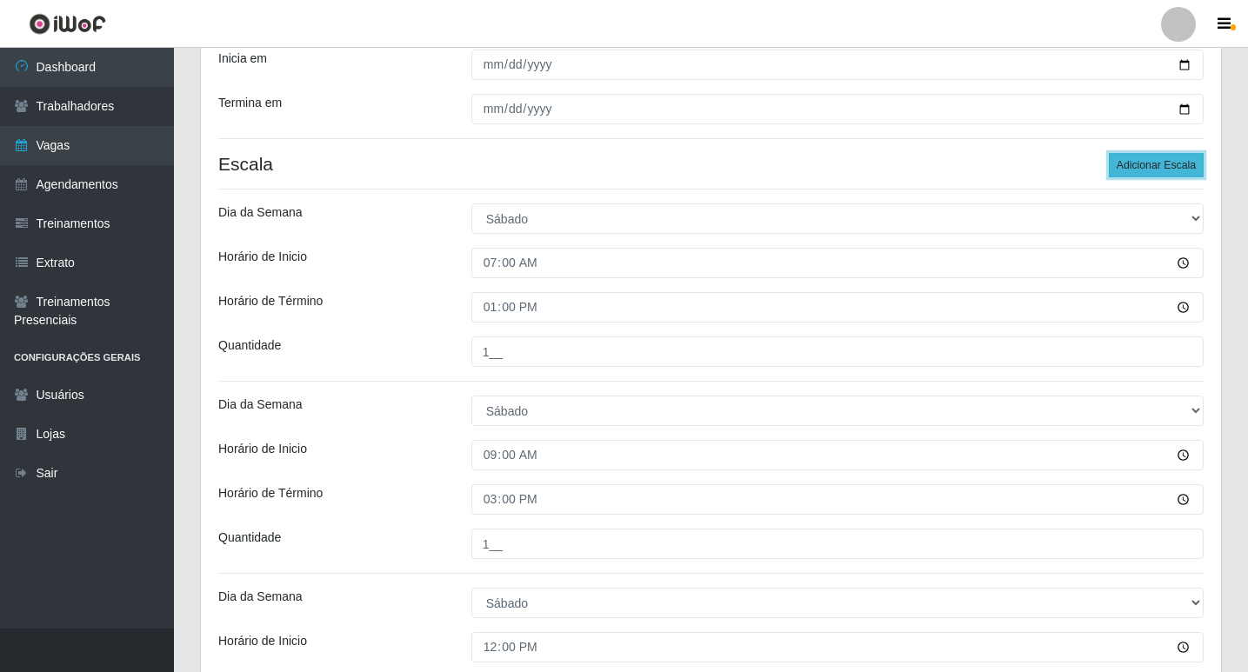
click at [1130, 157] on button "Adicionar Escala" at bounding box center [1156, 165] width 95 height 24
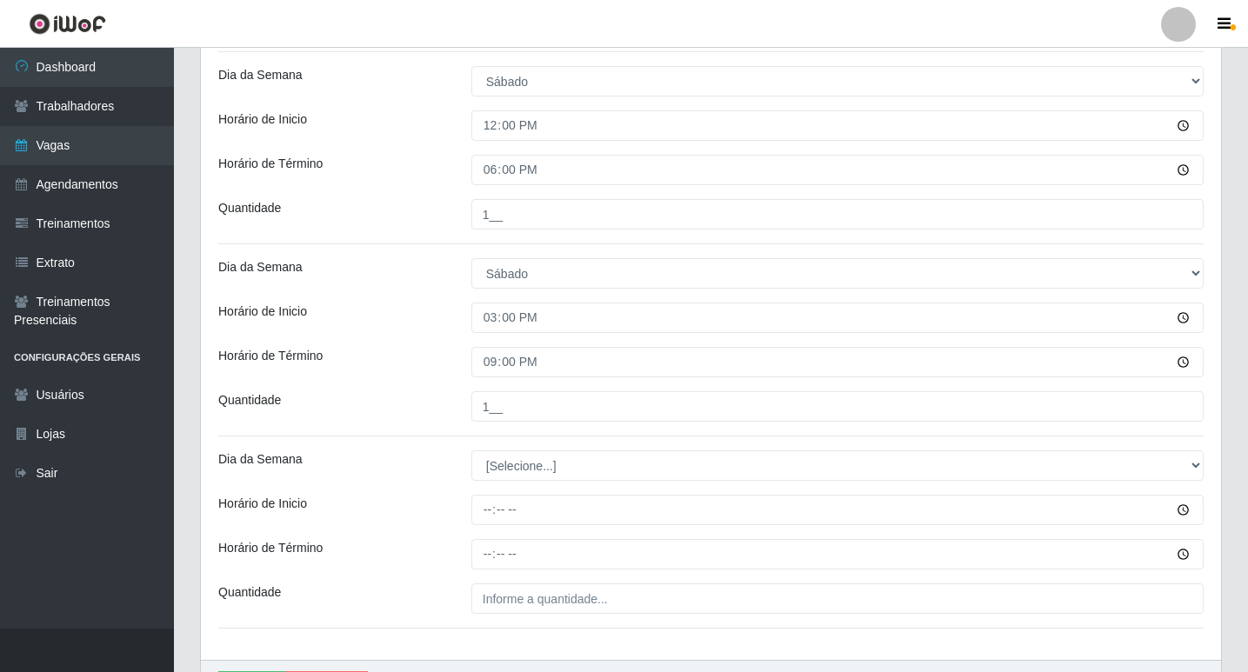
scroll to position [862, 0]
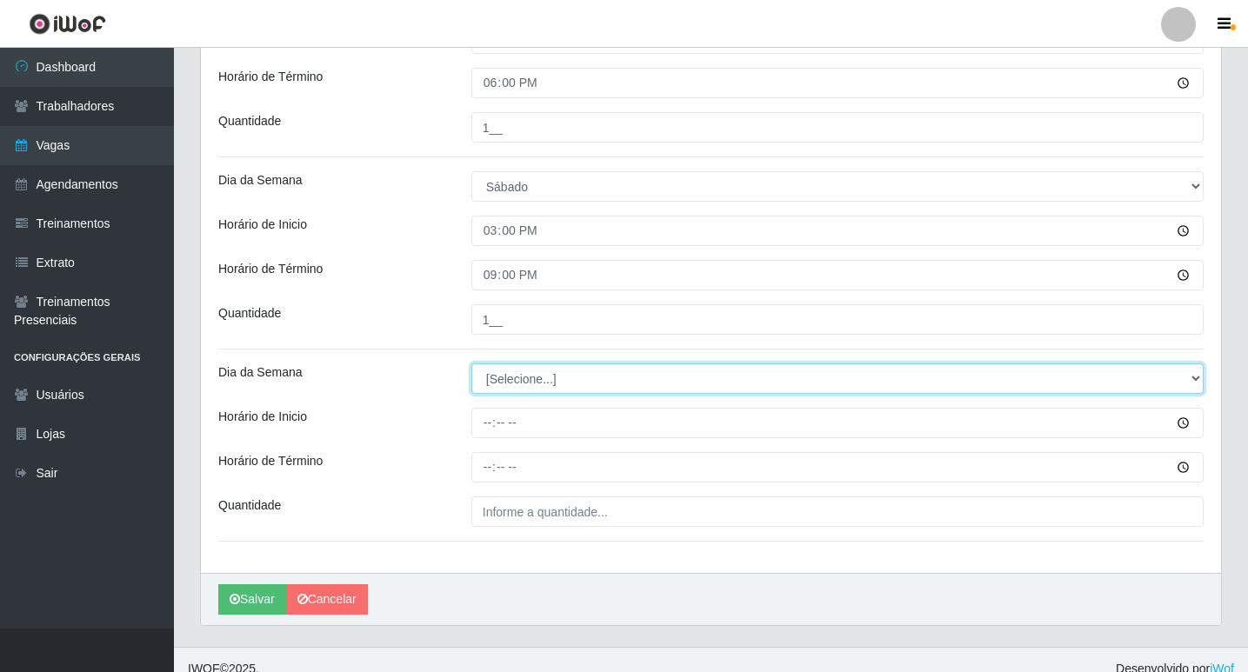
click at [540, 370] on select "[Selecione...] Segunda Terça Quarta Quinta Sexta Sábado Domingo" at bounding box center [837, 378] width 732 height 30
click at [471, 363] on select "[Selecione...] Segunda Terça Quarta Quinta Sexta Sábado Domingo" at bounding box center [837, 378] width 732 height 30
click at [491, 370] on select "[Selecione...] Segunda Terça Quarta Quinta Sexta Sábado Domingo" at bounding box center [837, 378] width 732 height 30
click at [471, 363] on select "[Selecione...] Segunda Terça Quarta Quinta Sexta Sábado Domingo" at bounding box center [837, 378] width 732 height 30
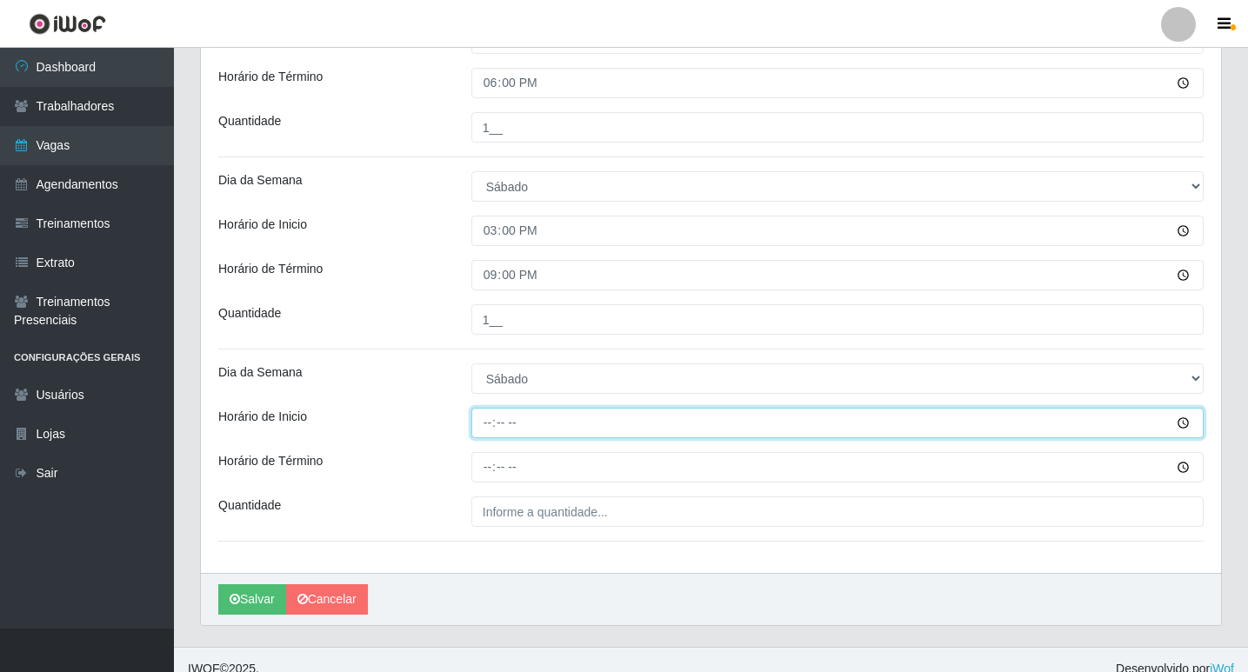
click at [486, 426] on input "Horário de Inicio" at bounding box center [837, 423] width 732 height 30
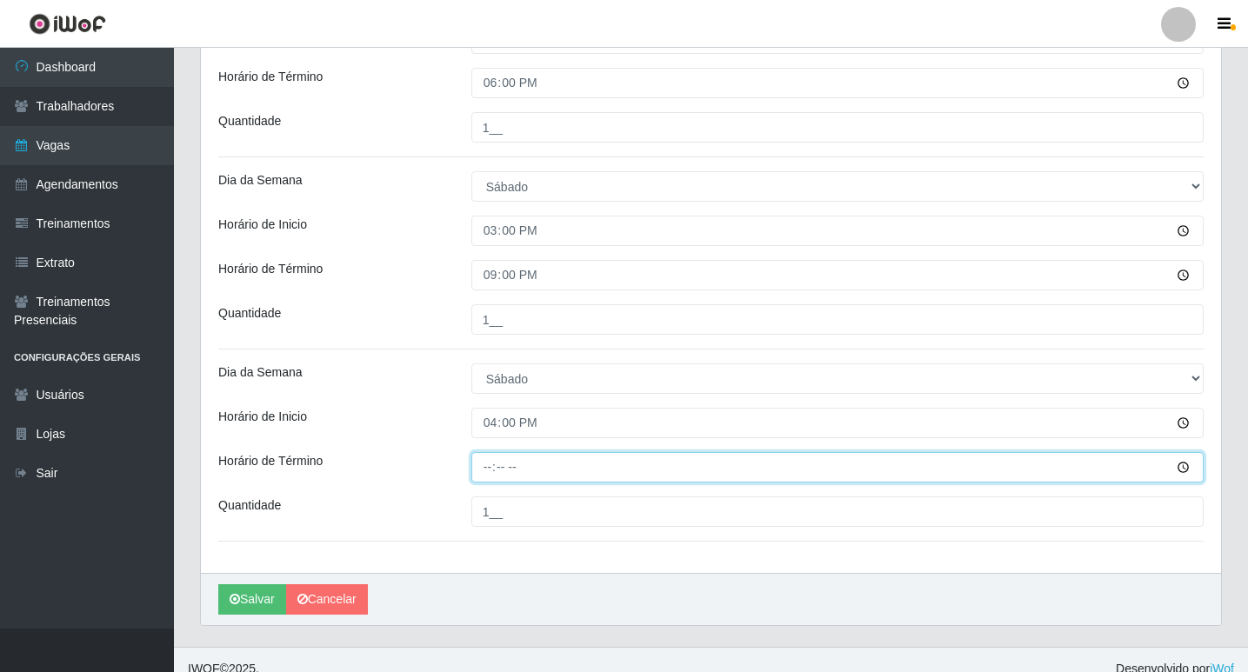
click at [551, 470] on input "Horário de Término" at bounding box center [837, 467] width 732 height 30
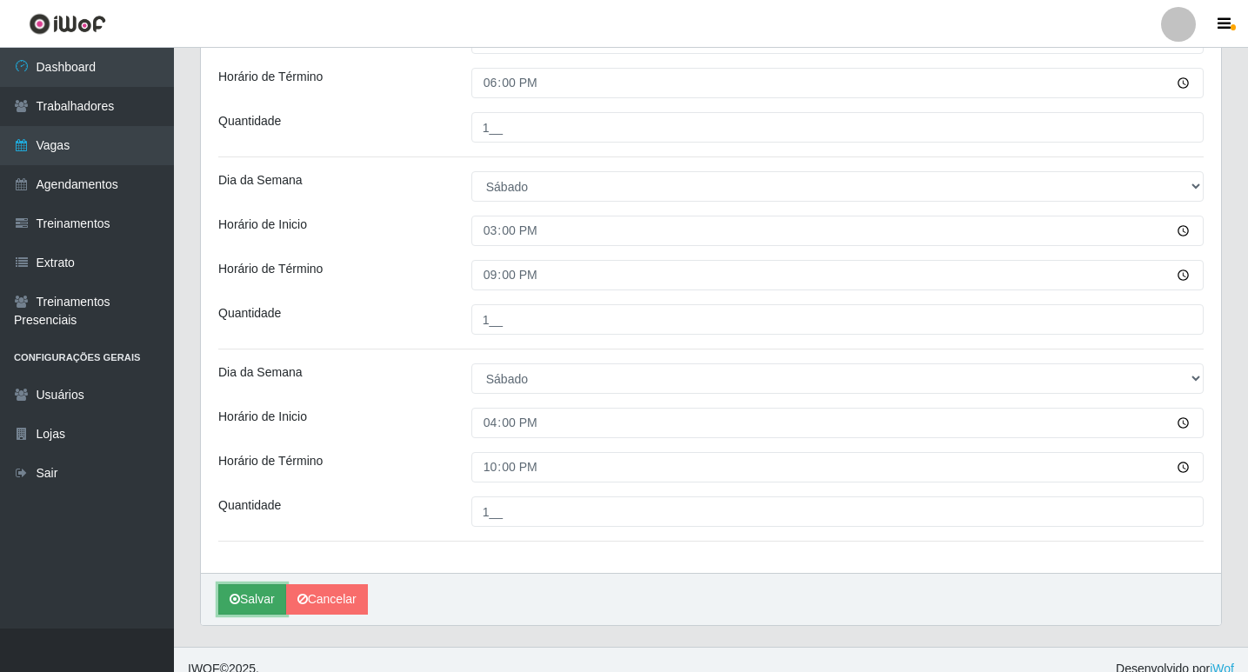
click at [236, 595] on icon "submit" at bounding box center [235, 599] width 10 height 12
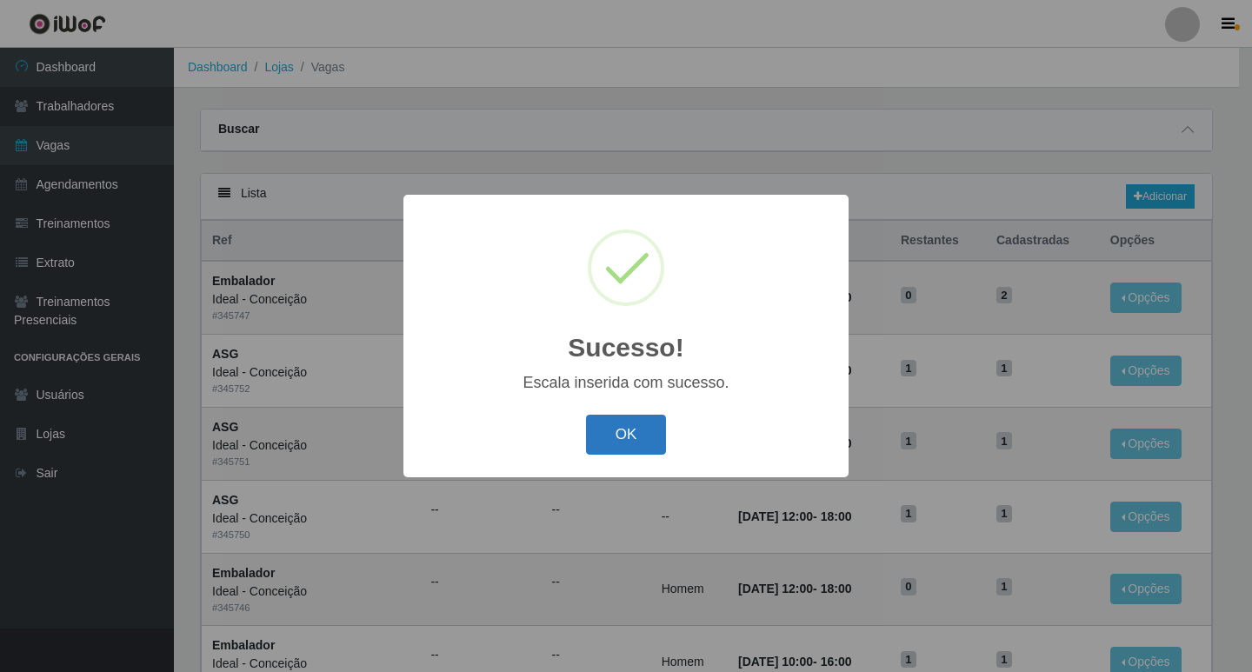
click at [619, 454] on button "OK" at bounding box center [626, 435] width 81 height 41
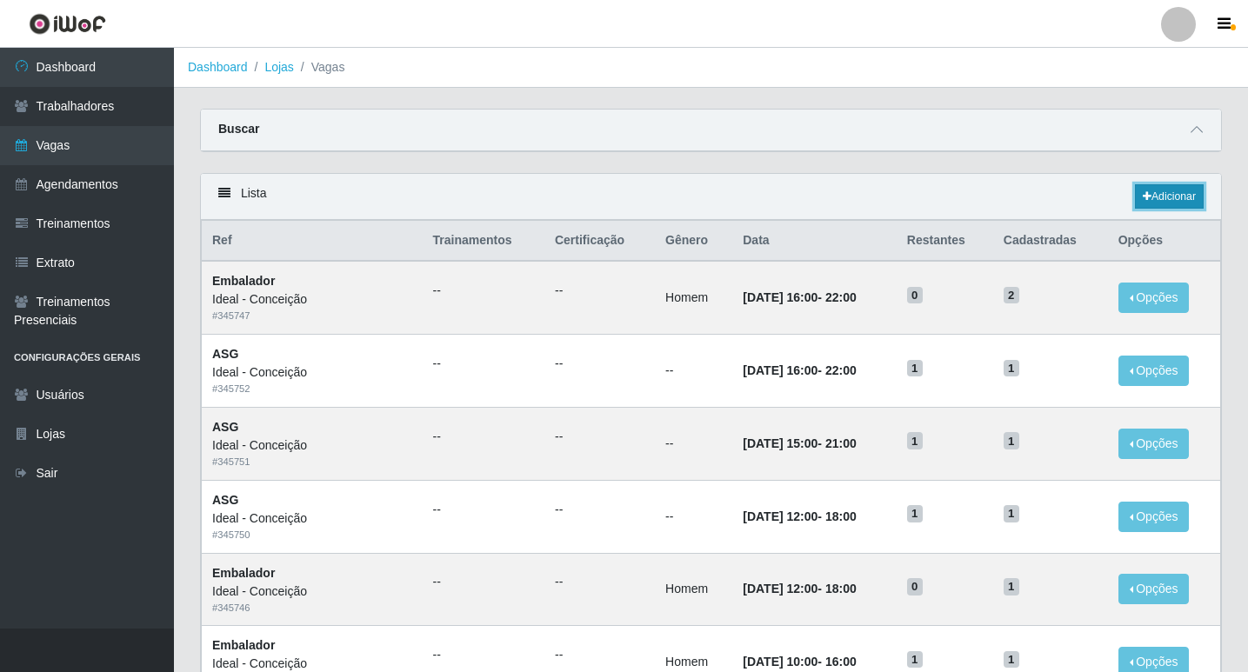
click at [1161, 203] on link "Adicionar" at bounding box center [1169, 196] width 69 height 24
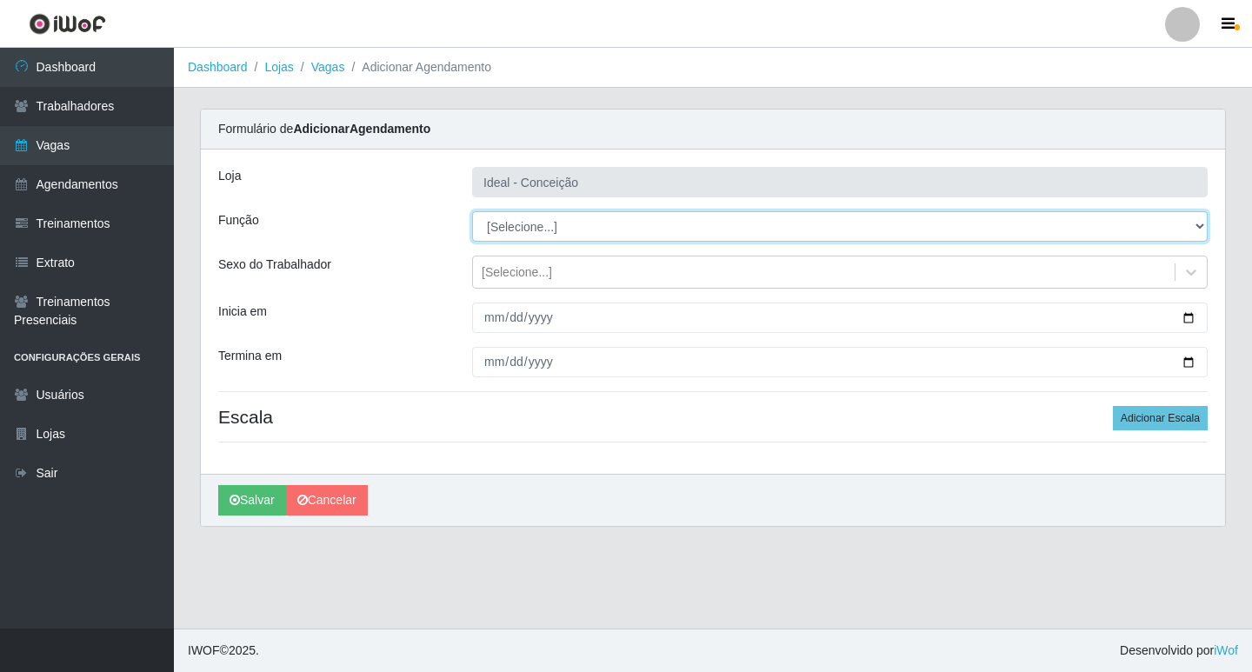
click at [546, 227] on select "[Selecione...] ASG ASG + ASG ++ Auxiliar de Estacionamento Auxiliar de Estacion…" at bounding box center [840, 226] width 736 height 30
click at [472, 211] on select "[Selecione...] ASG ASG + ASG ++ Auxiliar de Estacionamento Auxiliar de Estacion…" at bounding box center [840, 226] width 736 height 30
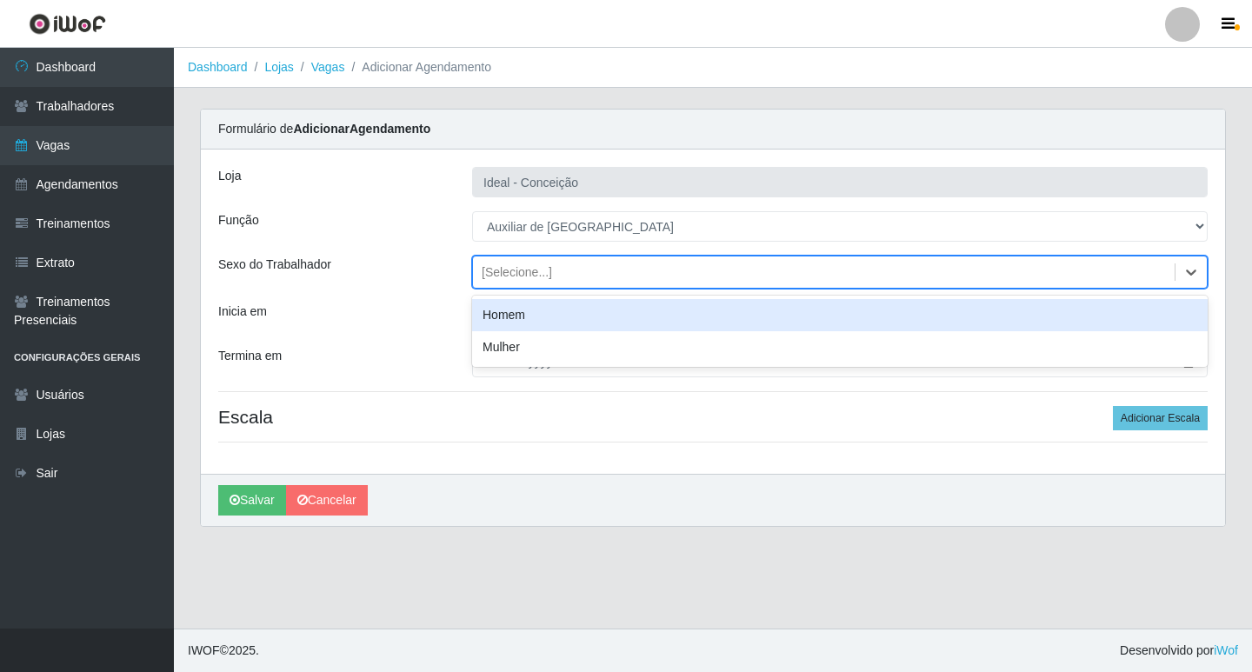
click at [497, 259] on div "[Selecione...]" at bounding box center [824, 272] width 702 height 29
click at [497, 308] on div "Homem" at bounding box center [840, 315] width 736 height 32
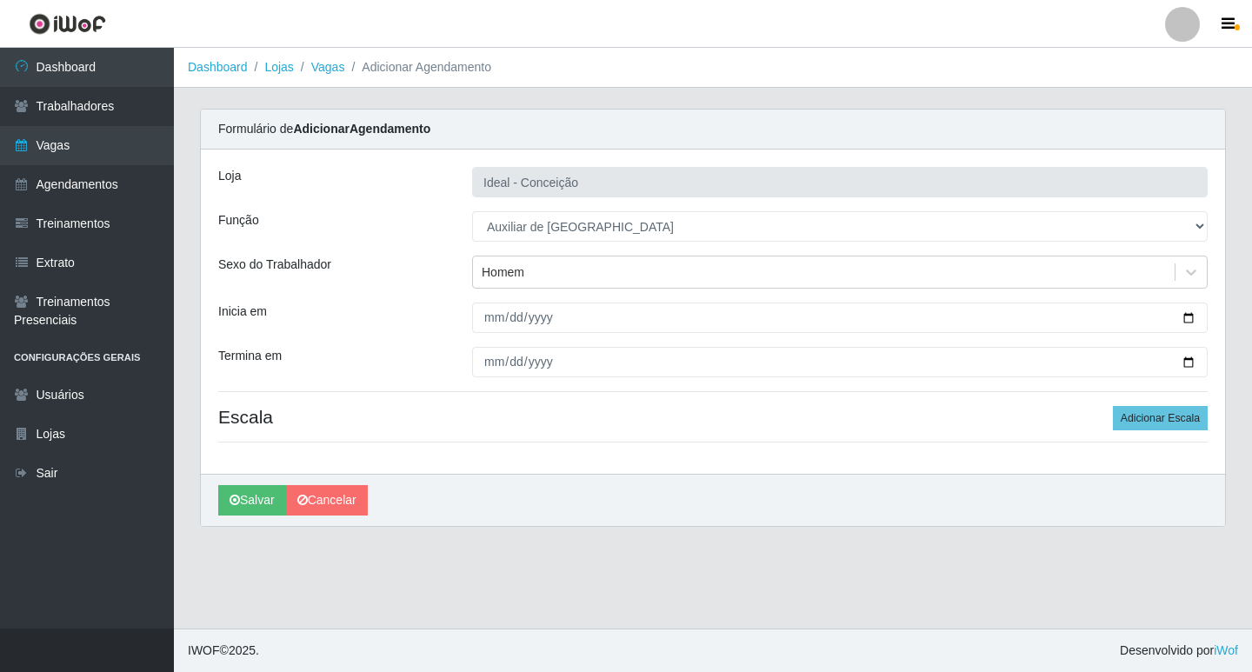
click at [480, 335] on div "Loja Ideal - Conceição Função [Selecione...] ASG ASG + ASG ++ Auxiliar de Estac…" at bounding box center [713, 312] width 1024 height 324
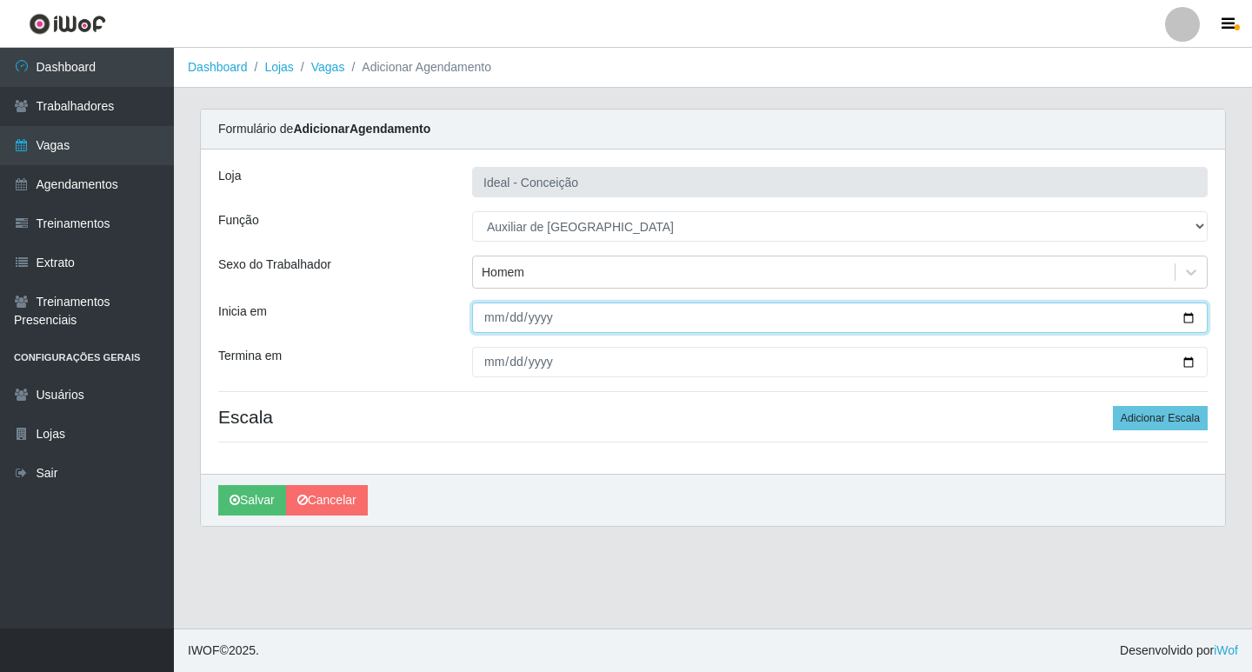
click at [490, 322] on input "Inicia em" at bounding box center [840, 318] width 736 height 30
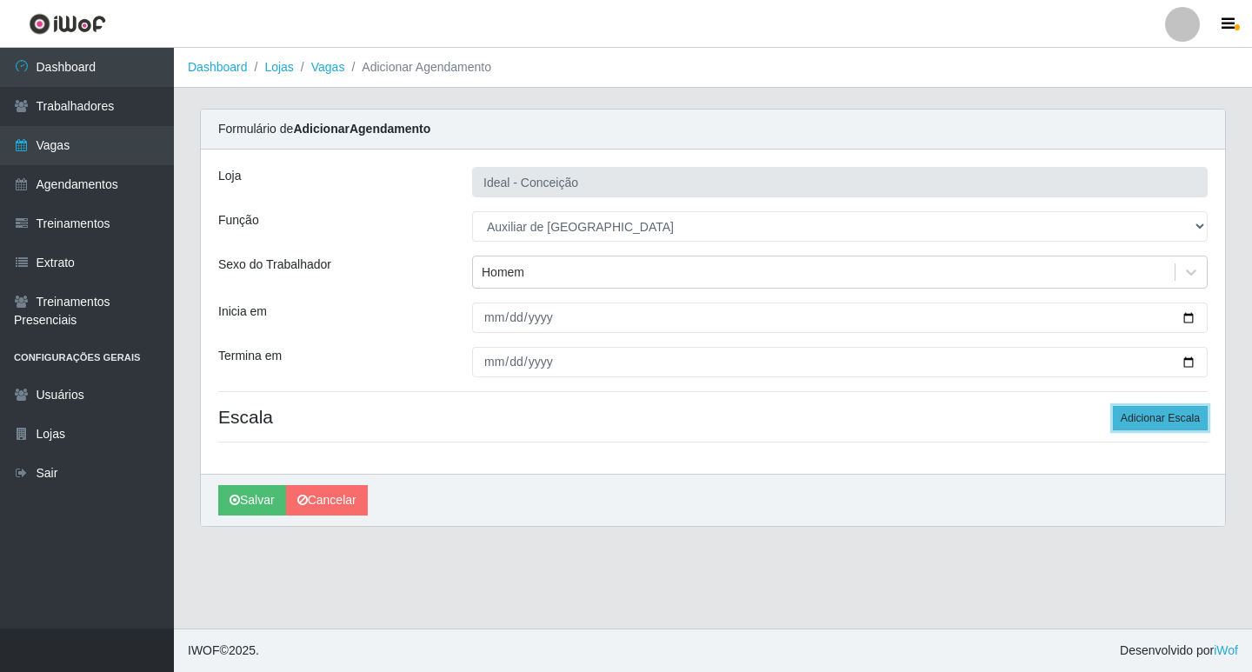
click at [1146, 415] on button "Adicionar Escala" at bounding box center [1160, 418] width 95 height 24
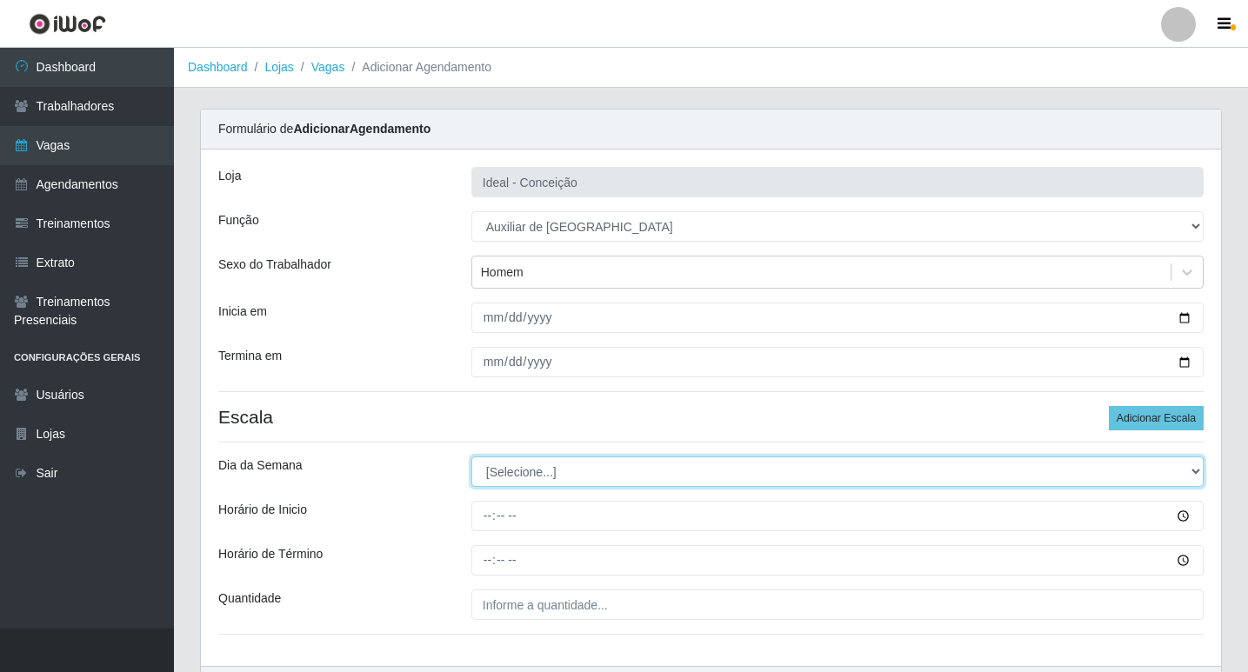
click at [509, 476] on select "[Selecione...] Segunda Terça Quarta Quinta Sexta Sábado Domingo" at bounding box center [837, 472] width 732 height 30
click at [471, 457] on select "[Selecione...] Segunda Terça Quarta Quinta Sexta Sábado Domingo" at bounding box center [837, 472] width 732 height 30
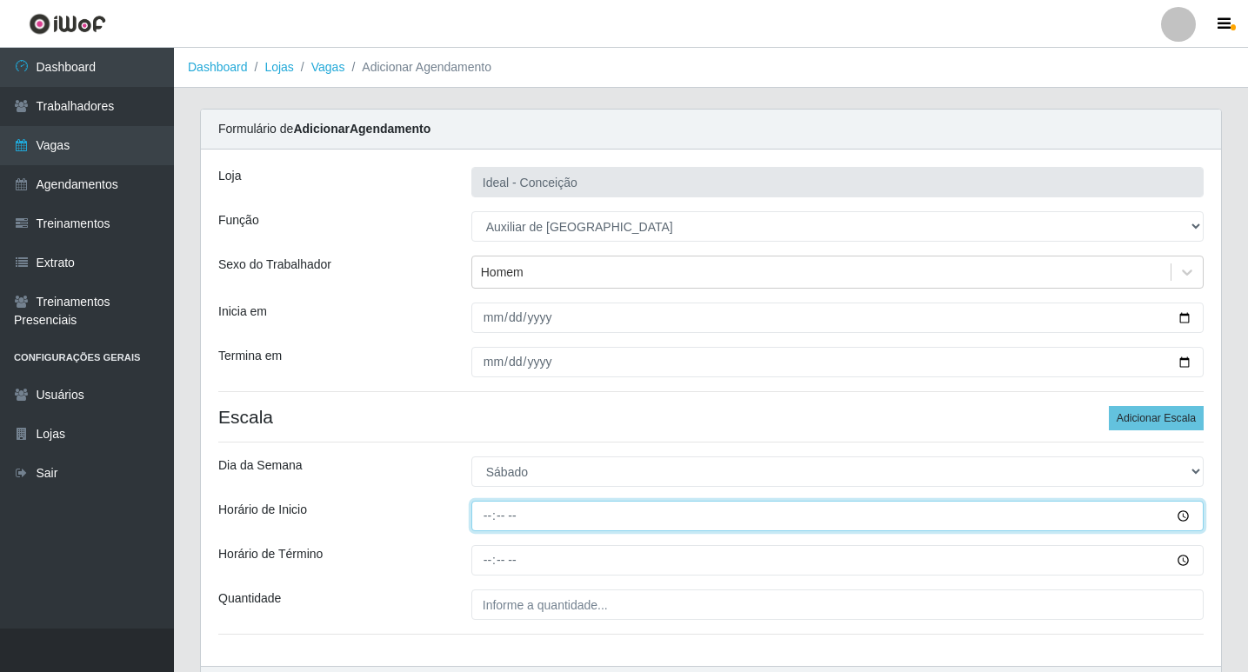
click at [490, 515] on input "Horário de Inicio" at bounding box center [837, 516] width 732 height 30
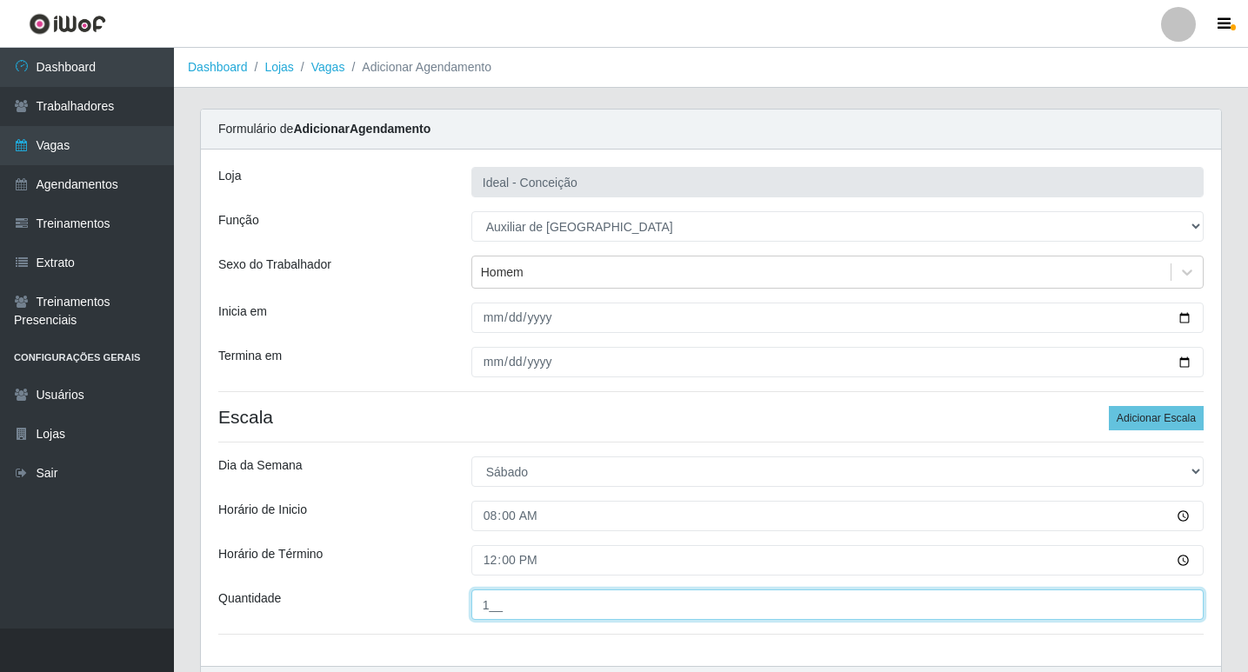
scroll to position [87, 0]
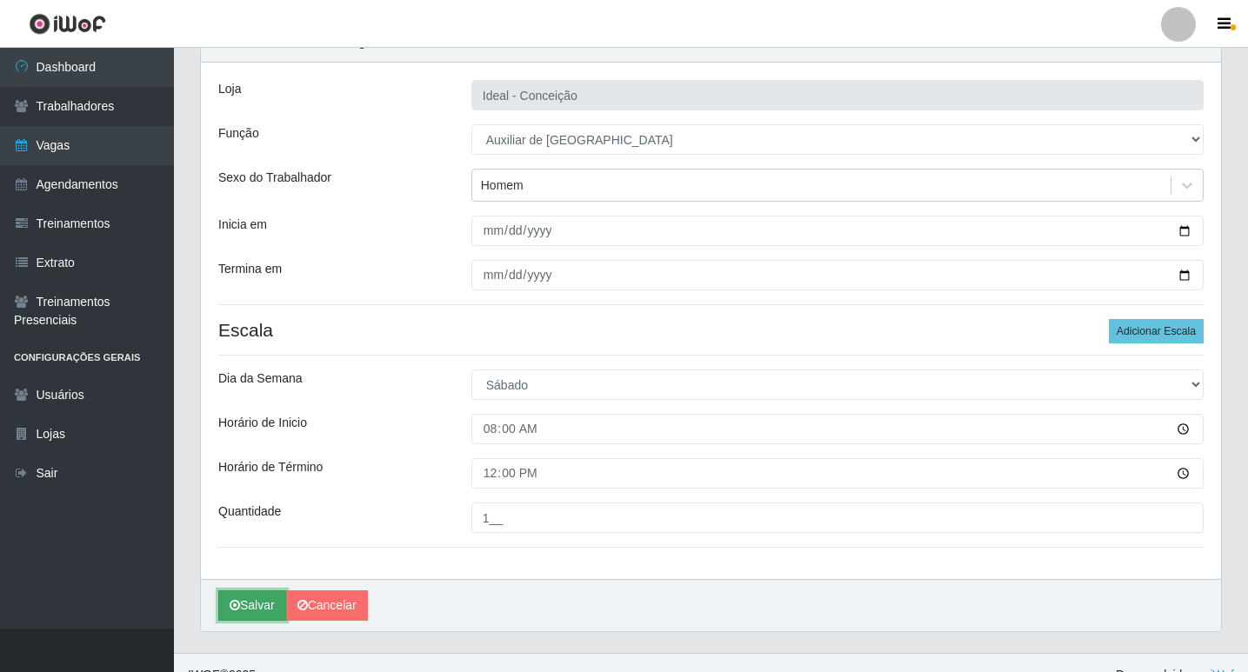
click at [229, 607] on button "Salvar" at bounding box center [252, 605] width 68 height 30
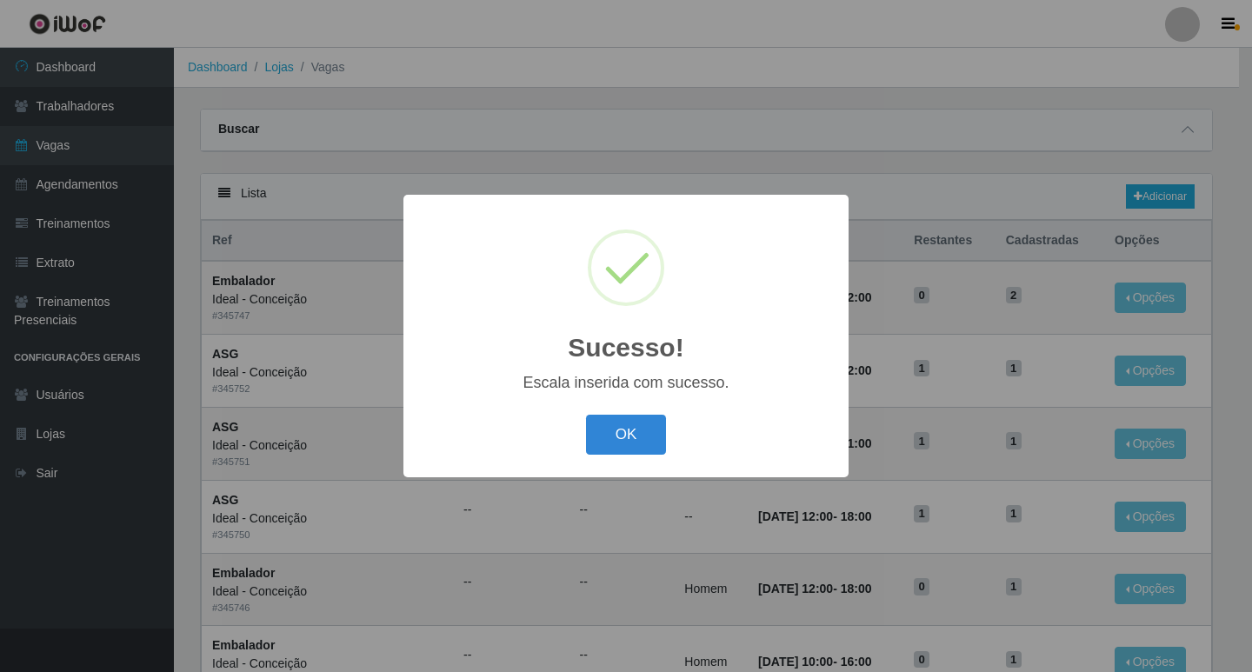
click at [648, 441] on button "OK" at bounding box center [626, 435] width 81 height 41
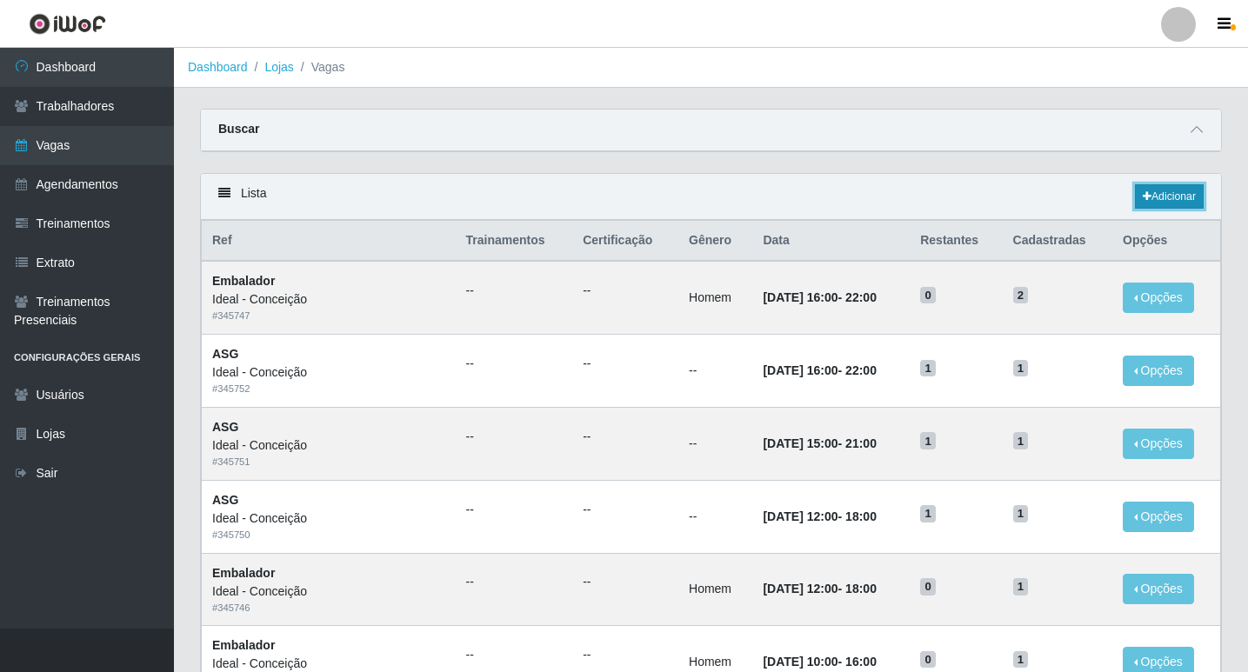
click at [1152, 188] on link "Adicionar" at bounding box center [1169, 196] width 69 height 24
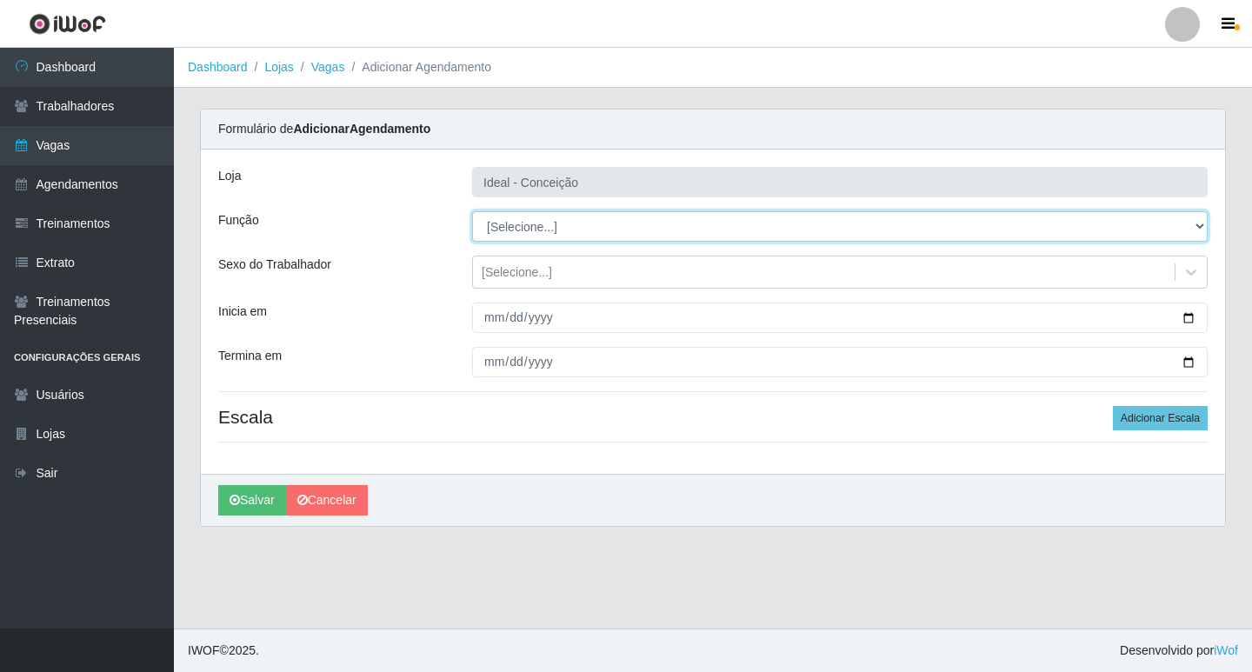
click at [545, 227] on select "[Selecione...] ASG ASG + ASG ++ Auxiliar de Estacionamento Auxiliar de Estacion…" at bounding box center [840, 226] width 736 height 30
click at [472, 211] on select "[Selecione...] ASG ASG + ASG ++ Auxiliar de Estacionamento Auxiliar de Estacion…" at bounding box center [840, 226] width 736 height 30
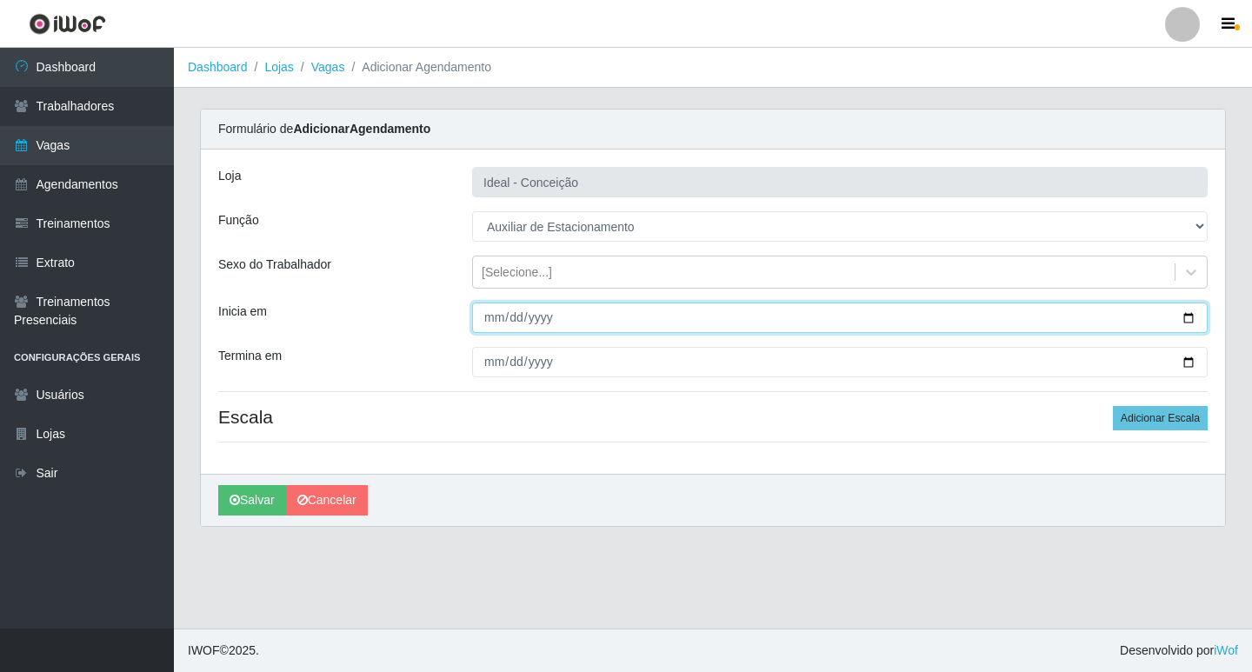
click at [495, 310] on input "Inicia em" at bounding box center [840, 318] width 736 height 30
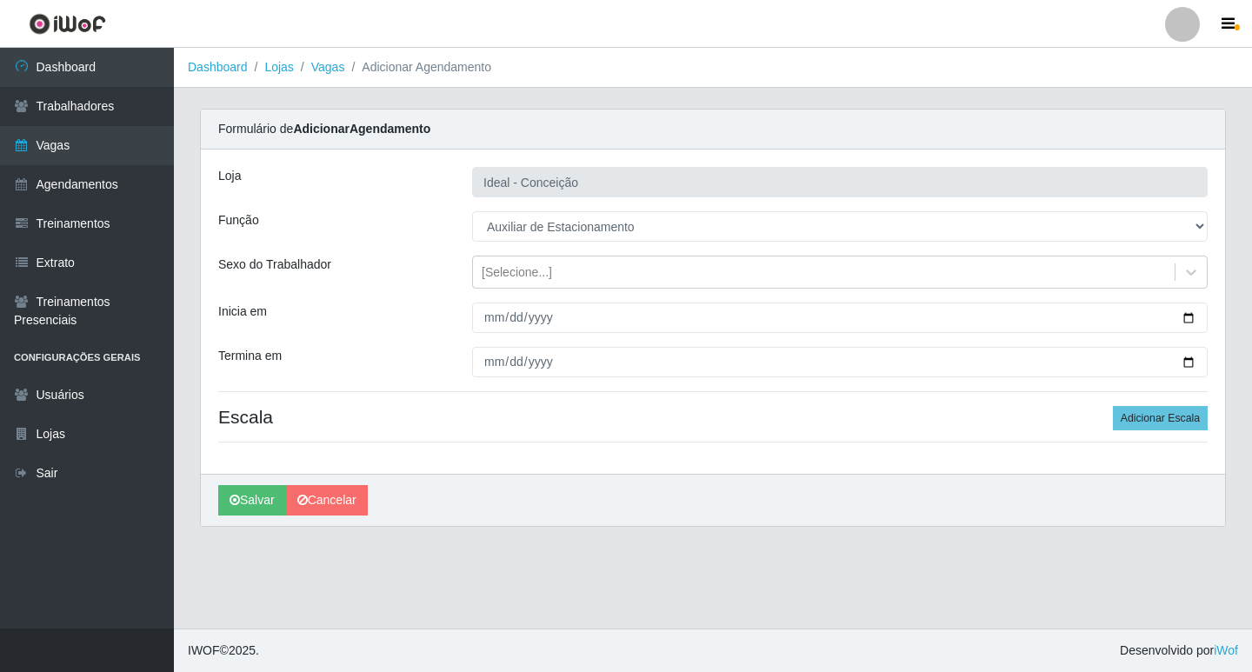
click at [1163, 405] on div "Loja Ideal - Conceição Função [Selecione...] ASG ASG + ASG ++ Auxiliar de Estac…" at bounding box center [713, 312] width 1024 height 324
click at [1161, 413] on button "Adicionar Escala" at bounding box center [1160, 418] width 95 height 24
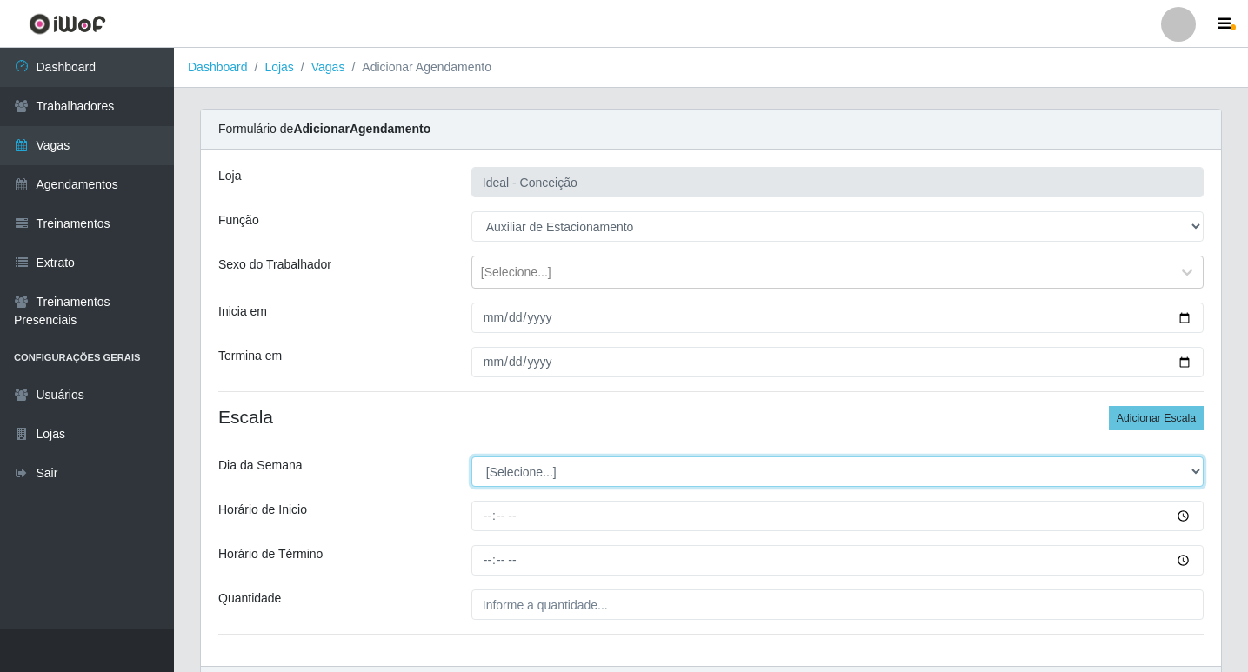
click at [547, 469] on select "[Selecione...] Segunda Terça Quarta Quinta Sexta Sábado Domingo" at bounding box center [837, 472] width 732 height 30
click at [471, 457] on select "[Selecione...] Segunda Terça Quarta Quinta Sexta Sábado Domingo" at bounding box center [837, 472] width 732 height 30
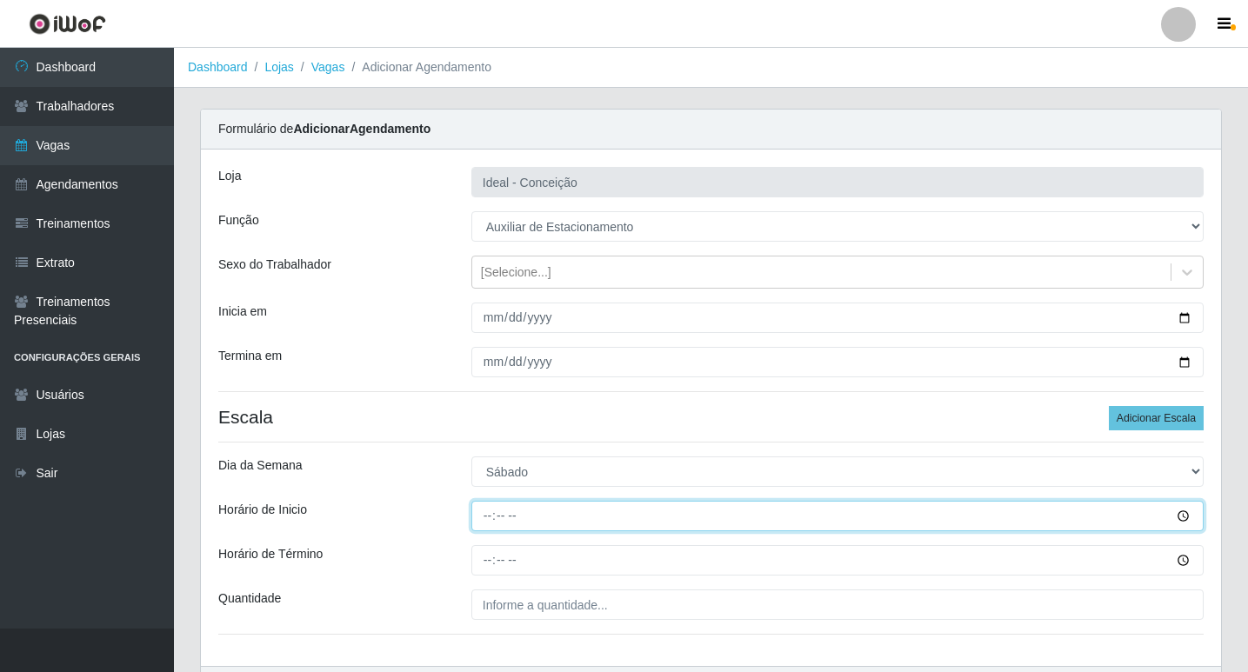
click at [490, 515] on input "Horário de Inicio" at bounding box center [837, 516] width 732 height 30
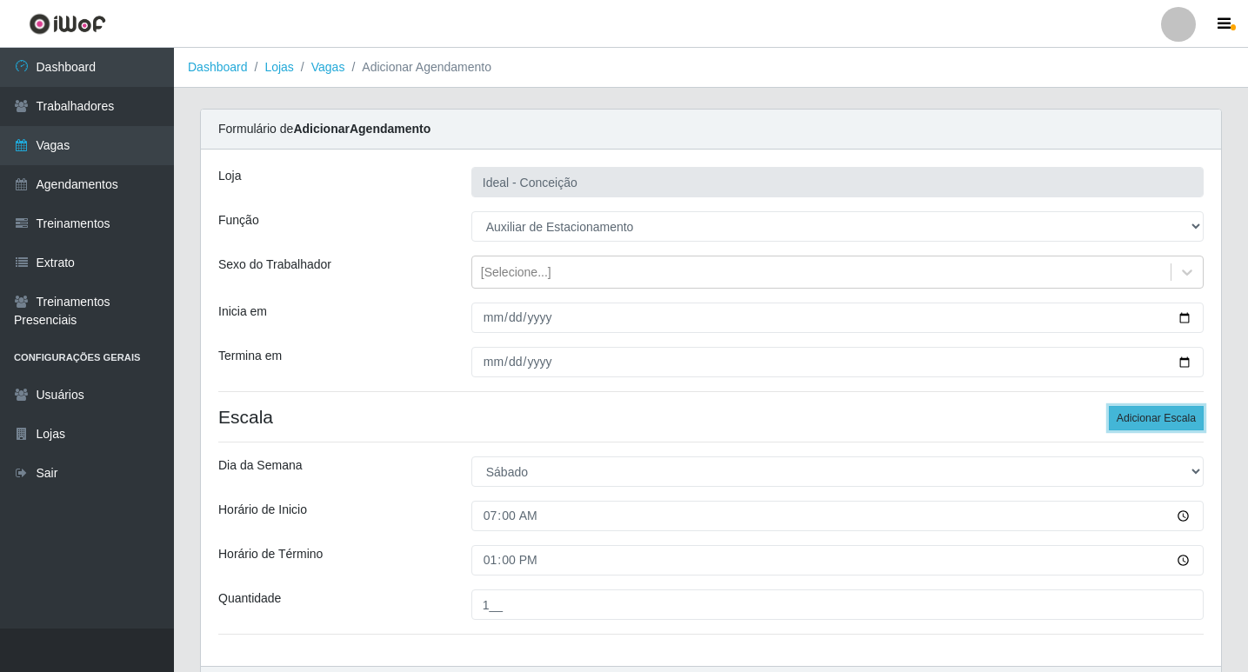
click at [1150, 422] on button "Adicionar Escala" at bounding box center [1156, 418] width 95 height 24
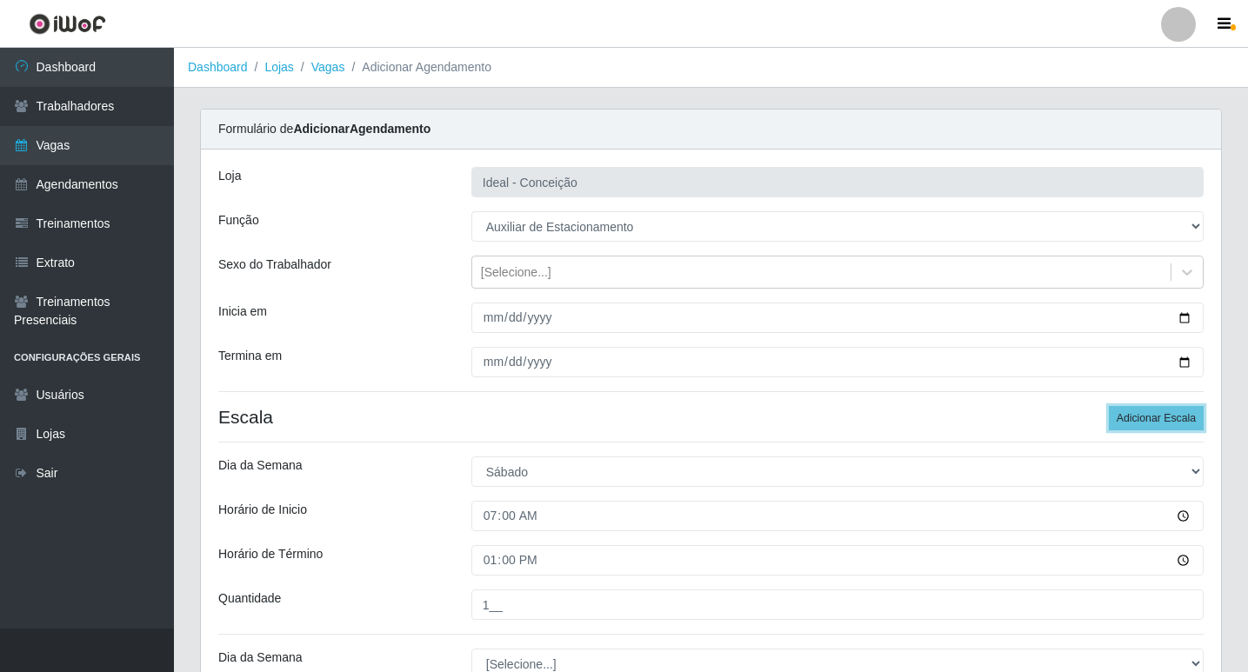
scroll to position [261, 0]
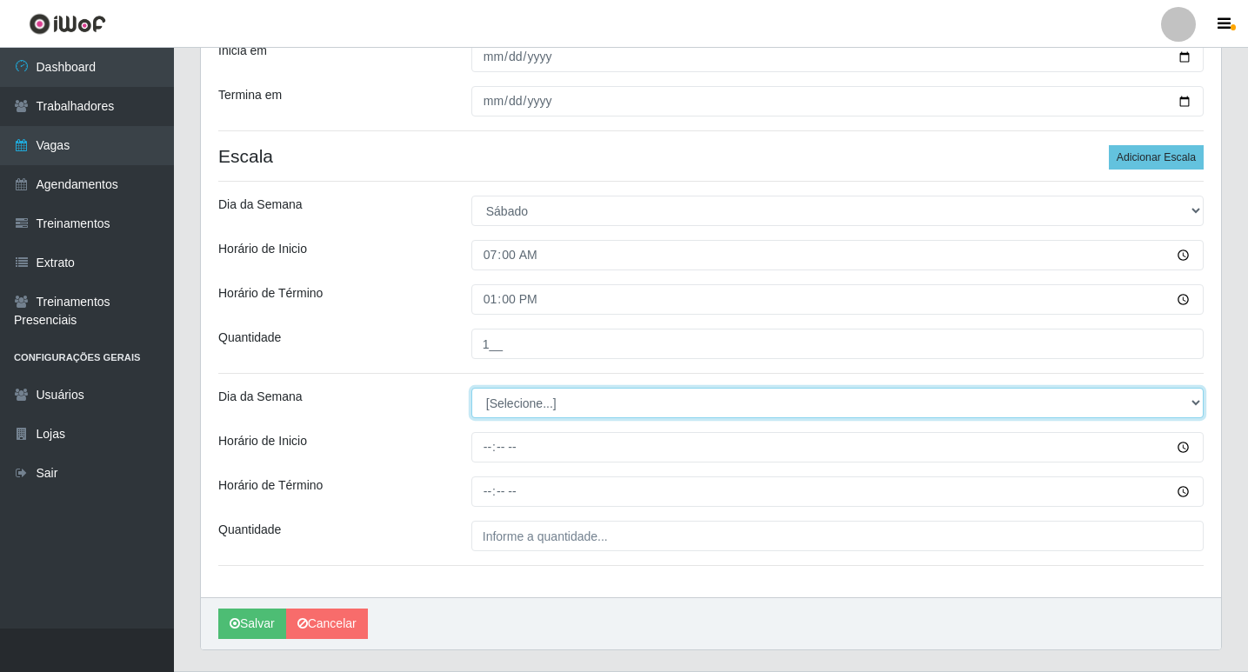
click at [629, 412] on select "[Selecione...] Segunda Terça Quarta Quinta Sexta Sábado Domingo" at bounding box center [837, 403] width 732 height 30
click at [471, 388] on select "[Selecione...] Segunda Terça Quarta Quinta Sexta Sábado Domingo" at bounding box center [837, 403] width 732 height 30
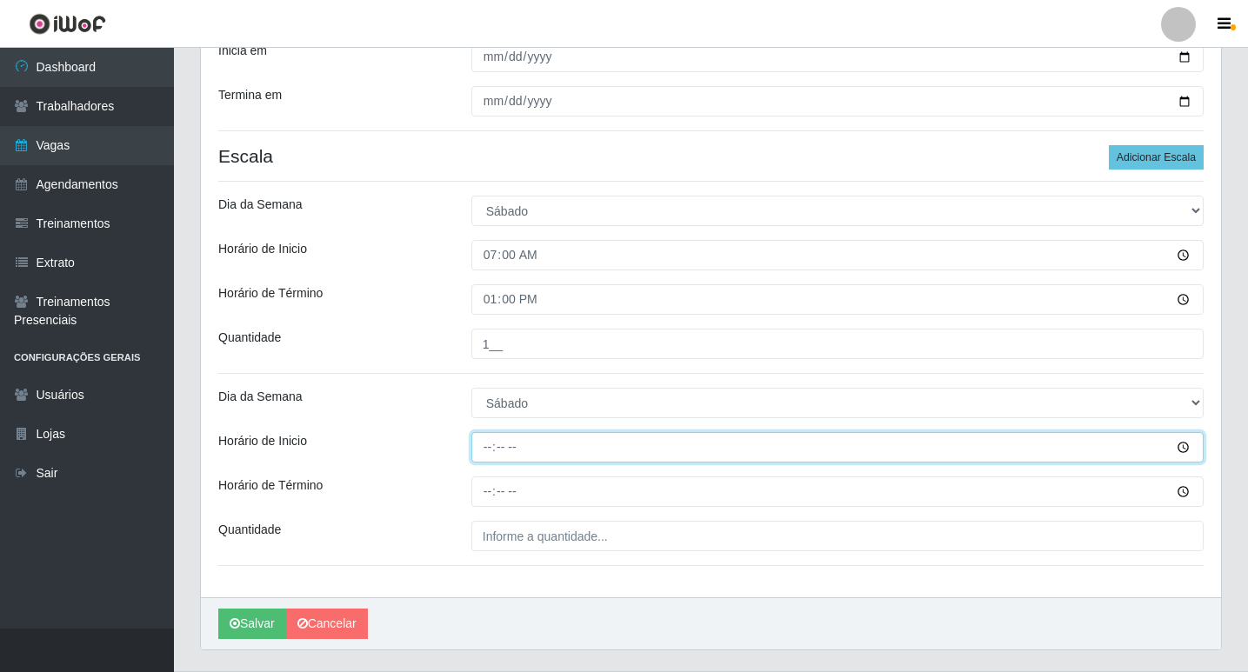
click at [484, 448] on input "Horário de Inicio" at bounding box center [837, 447] width 732 height 30
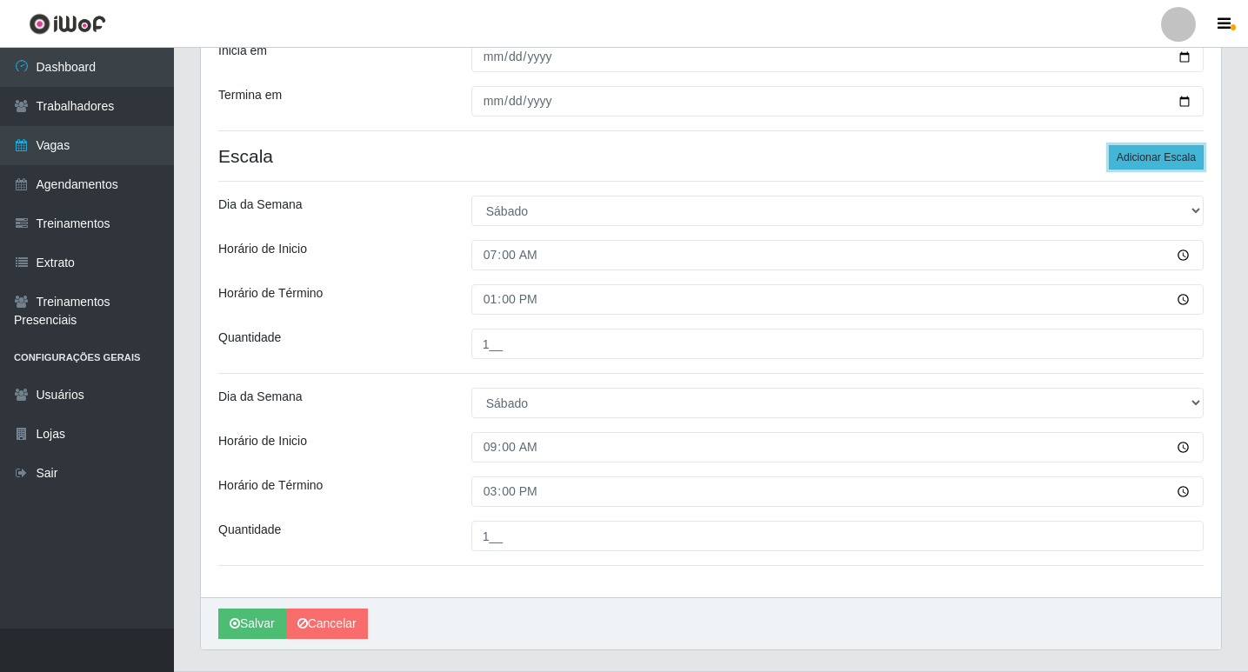
click at [1155, 153] on button "Adicionar Escala" at bounding box center [1156, 157] width 95 height 24
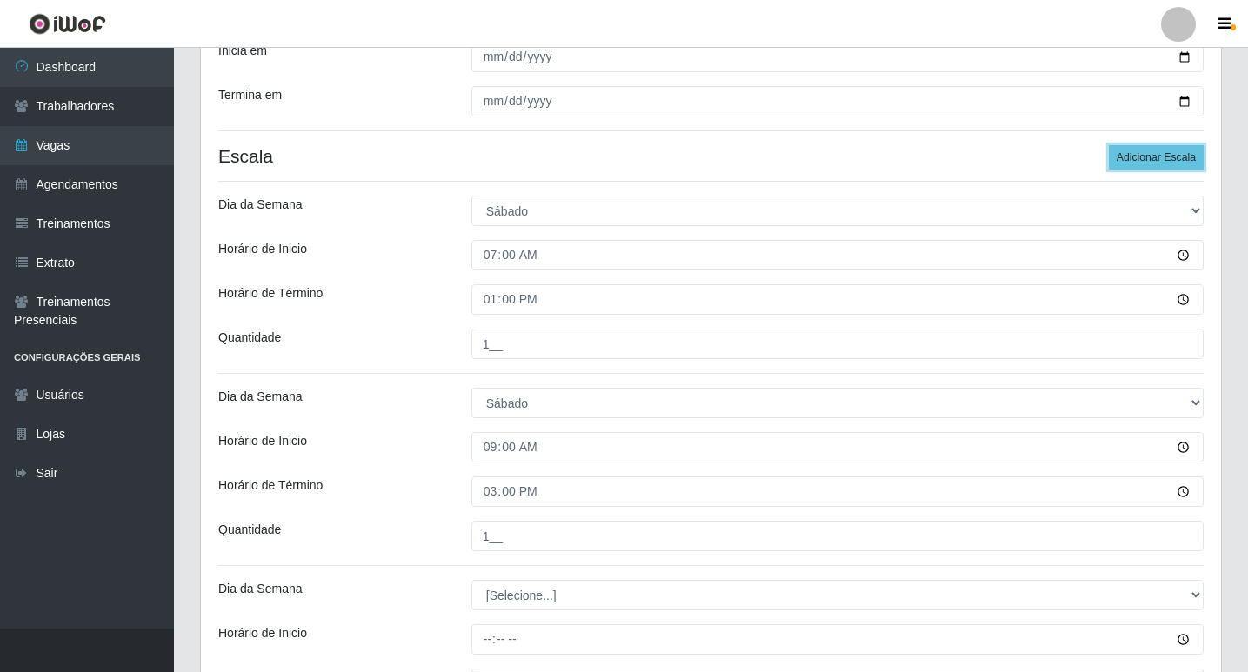
scroll to position [496, 0]
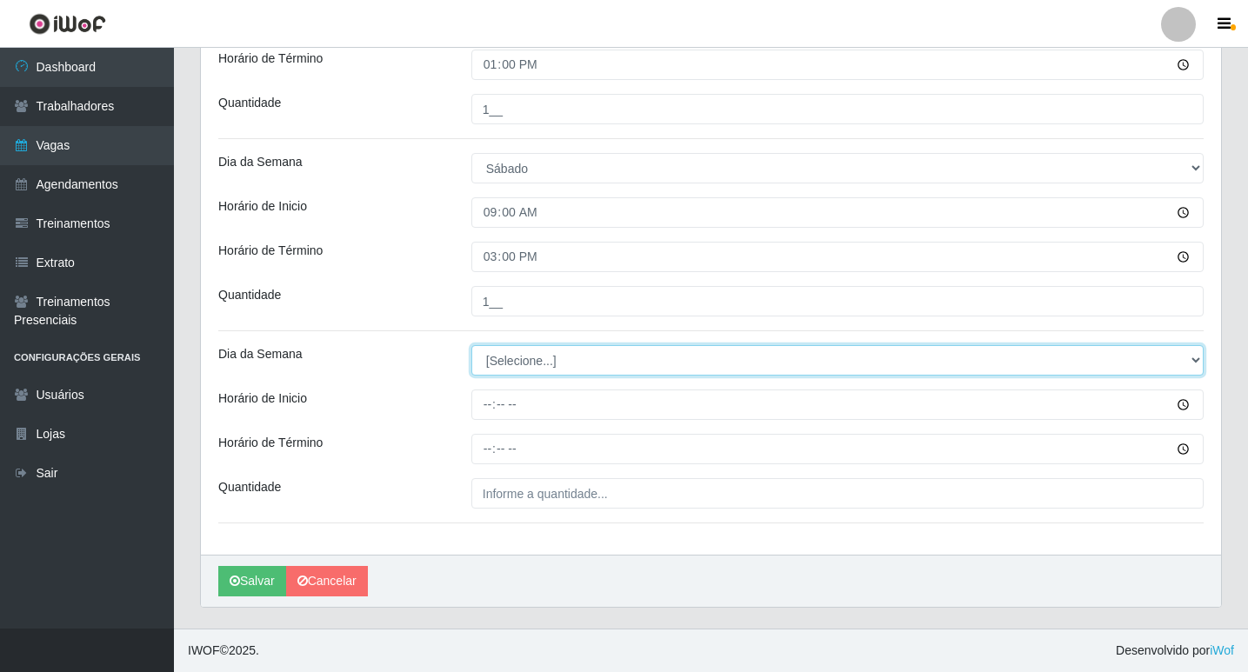
click at [527, 363] on select "[Selecione...] Segunda Terça Quarta Quinta Sexta Sábado Domingo" at bounding box center [837, 360] width 732 height 30
click at [488, 365] on select "[Selecione...] Segunda Terça Quarta Quinta Sexta Sábado Domingo" at bounding box center [837, 360] width 732 height 30
click at [471, 345] on select "[Selecione...] Segunda Terça Quarta Quinta Sexta Sábado Domingo" at bounding box center [837, 360] width 732 height 30
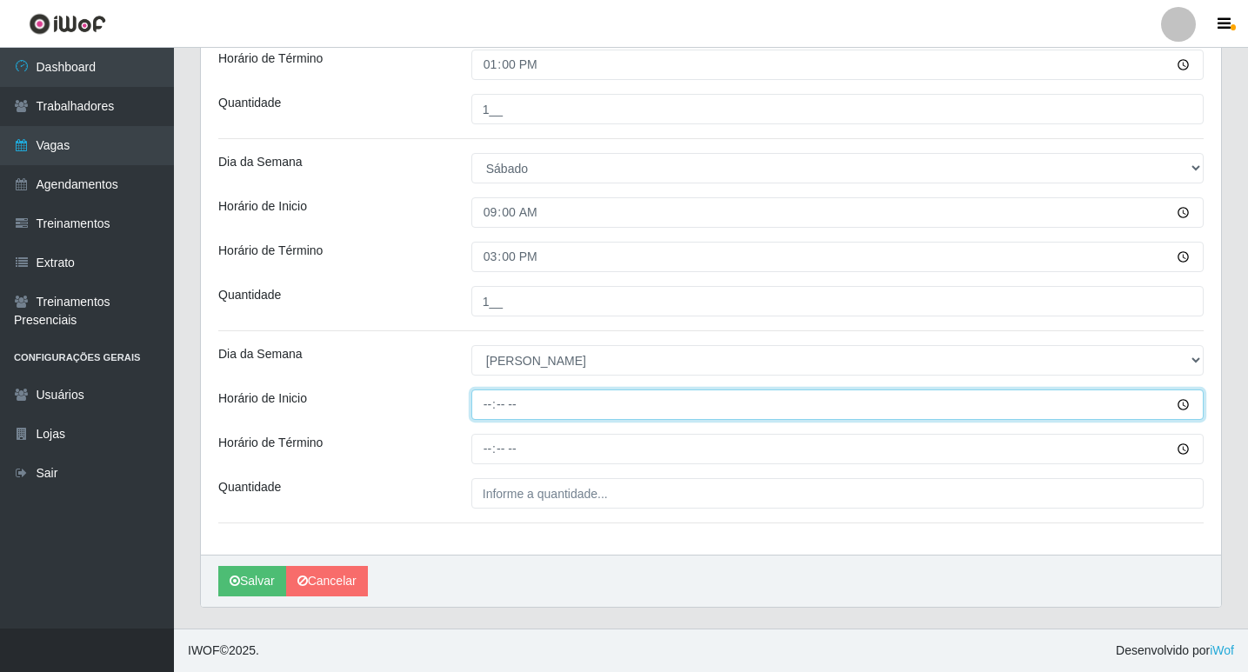
click at [478, 397] on input "Horário de Inicio" at bounding box center [837, 405] width 732 height 30
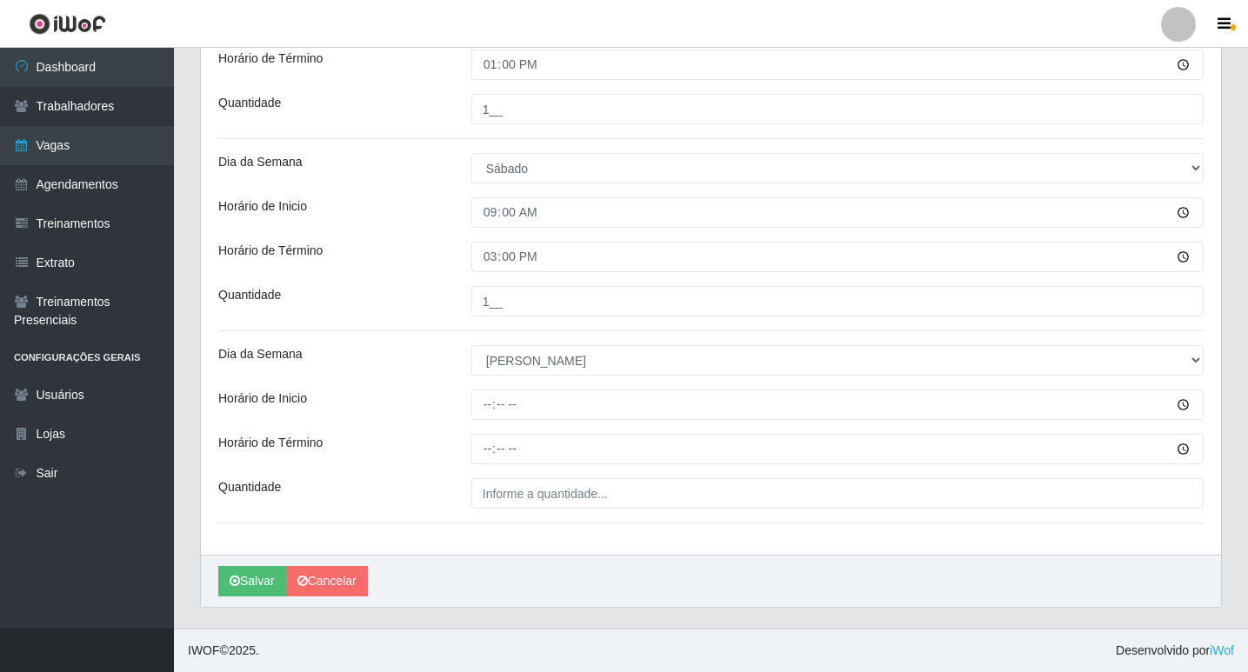
click at [515, 340] on div "Loja Ideal - Conceição Função [Selecione...] ASG ASG + ASG ++ Auxiliar de Estac…" at bounding box center [711, 104] width 1020 height 901
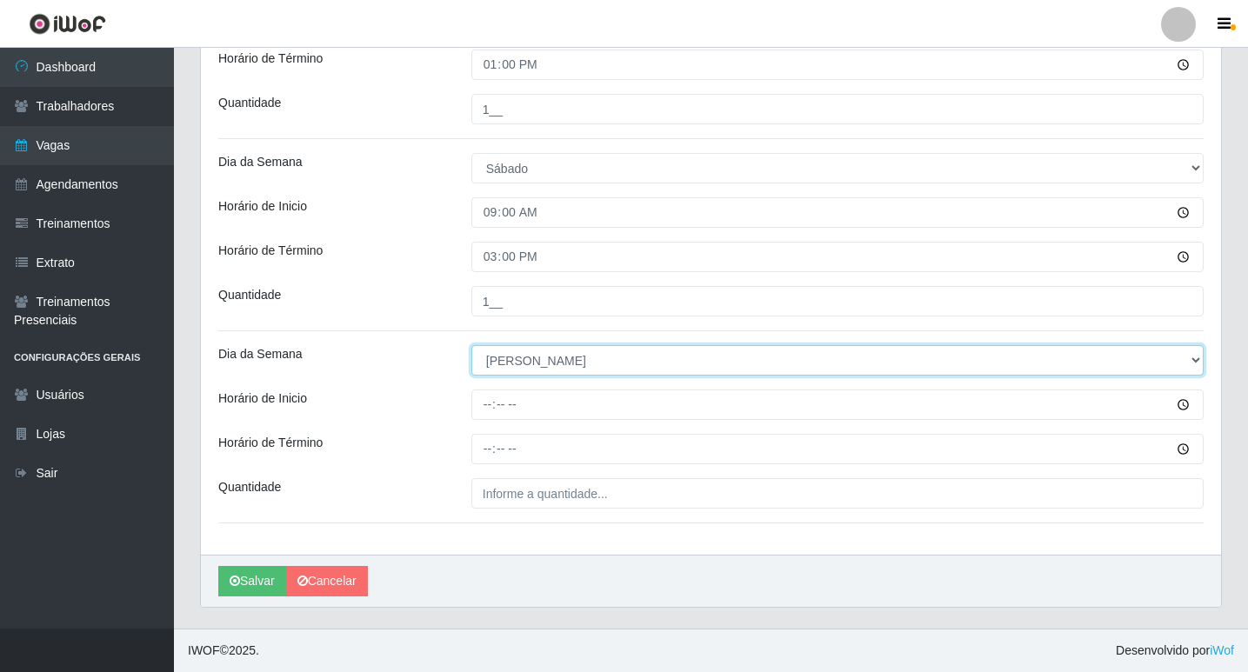
click at [524, 358] on select "[Selecione...] Segunda Terça Quarta Quinta Sexta Sábado Domingo" at bounding box center [837, 360] width 732 height 30
click at [471, 345] on select "[Selecione...] Segunda Terça Quarta Quinta Sexta Sábado Domingo" at bounding box center [837, 360] width 732 height 30
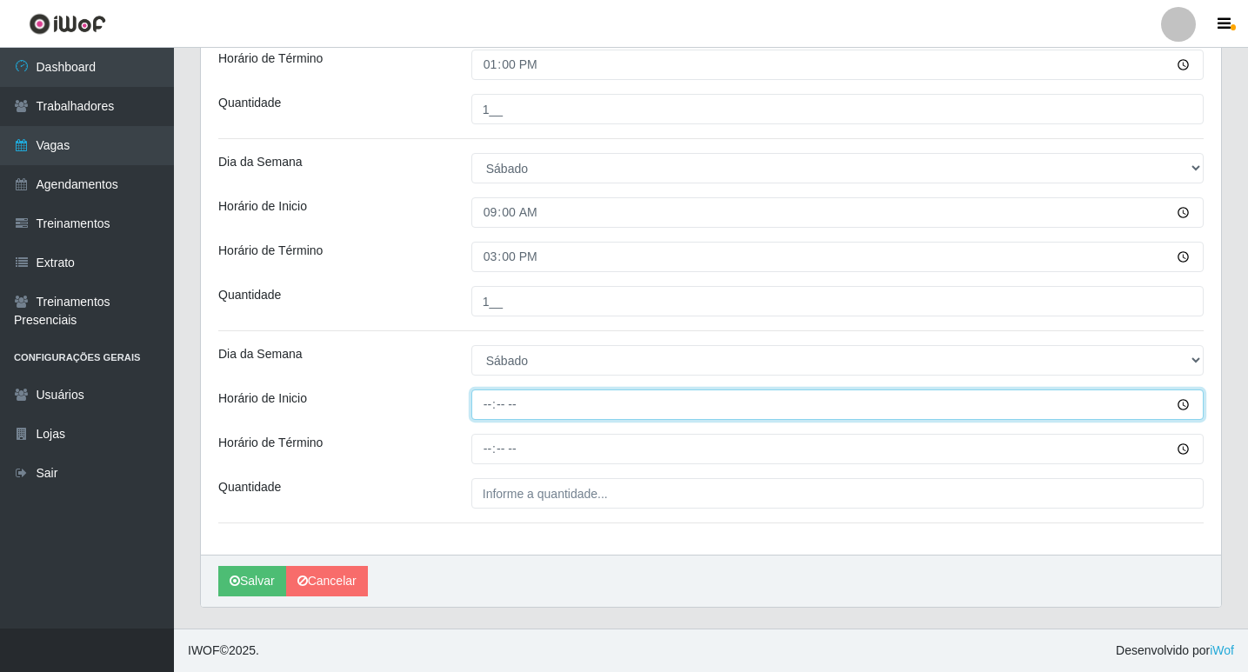
click at [490, 403] on input "Horário de Inicio" at bounding box center [837, 405] width 732 height 30
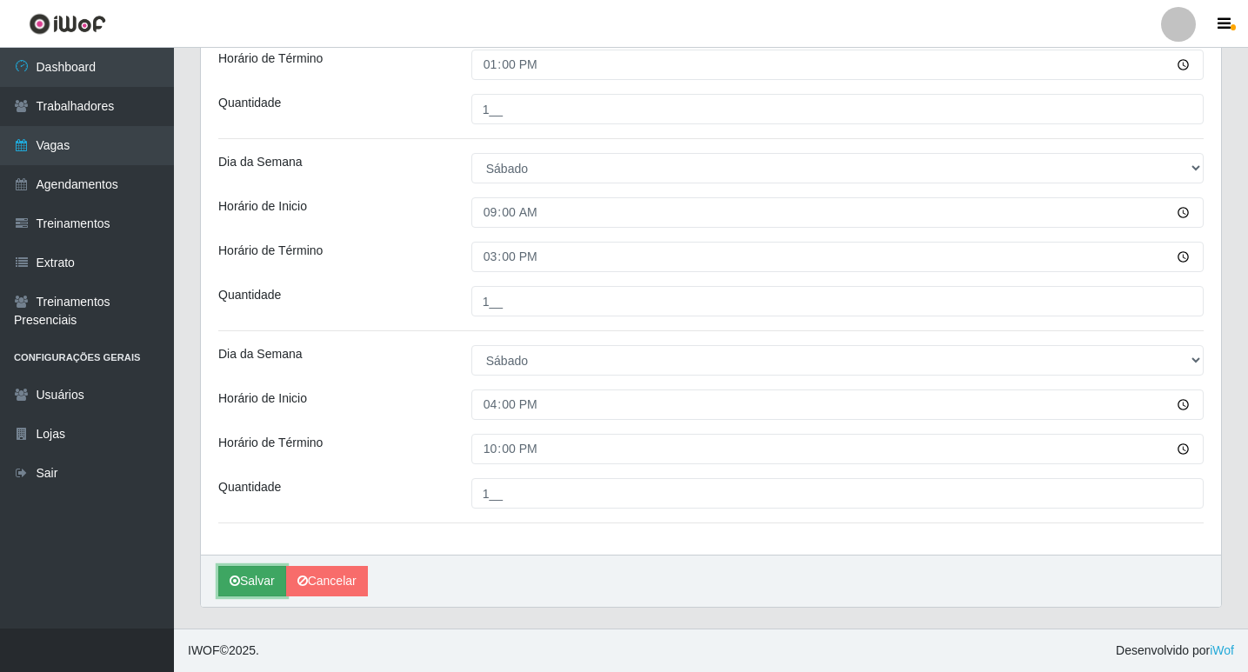
click at [249, 580] on button "Salvar" at bounding box center [252, 581] width 68 height 30
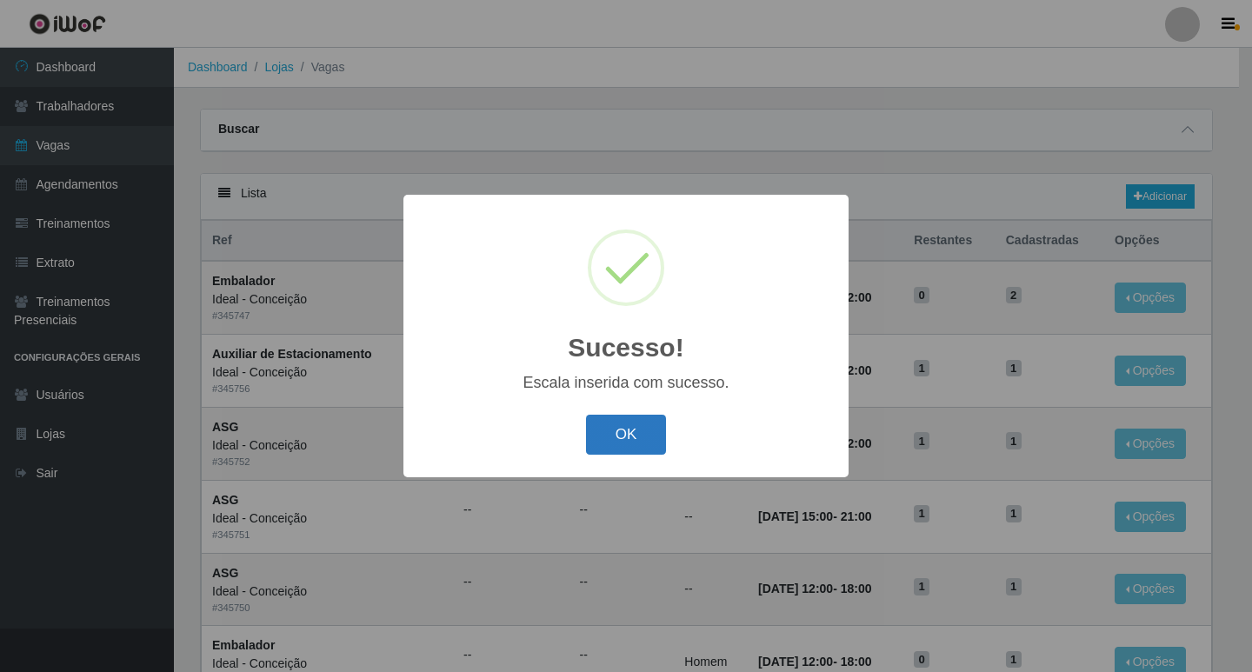
click at [647, 431] on button "OK" at bounding box center [626, 435] width 81 height 41
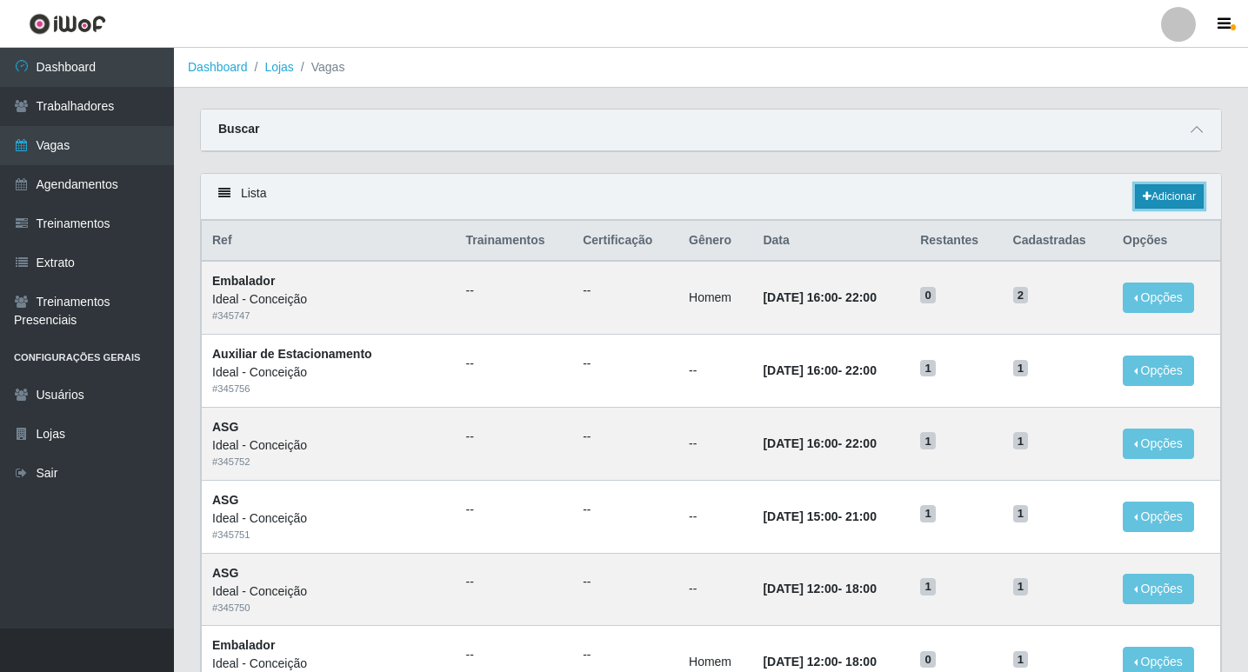
click at [1143, 202] on icon at bounding box center [1147, 196] width 9 height 10
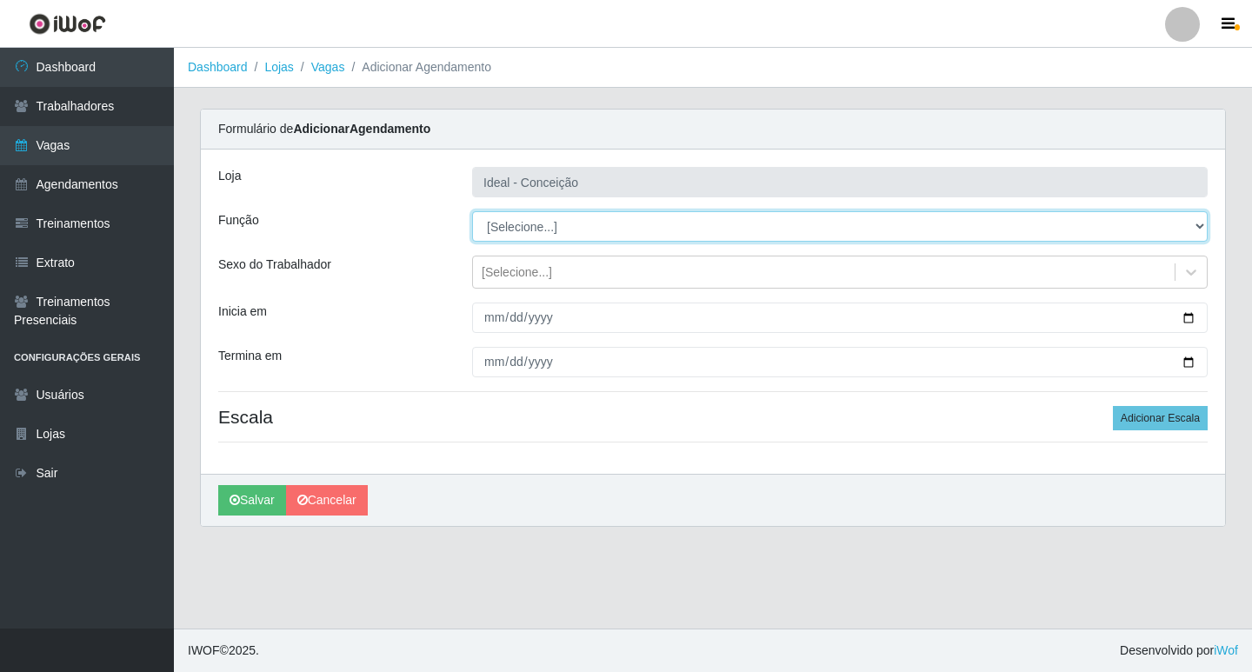
click at [523, 232] on select "[Selecione...] ASG ASG + ASG ++ Auxiliar de Estacionamento Auxiliar de Estacion…" at bounding box center [840, 226] width 736 height 30
click at [472, 211] on select "[Selecione...] ASG ASG + ASG ++ Auxiliar de Estacionamento Auxiliar de Estacion…" at bounding box center [840, 226] width 736 height 30
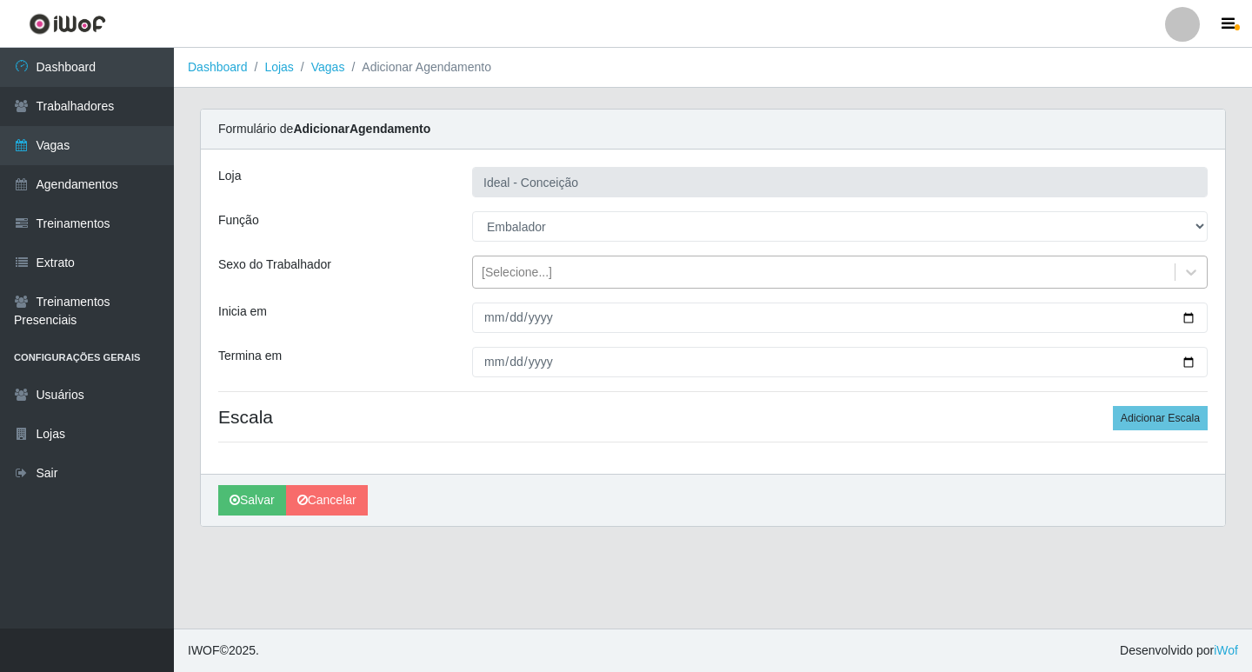
click at [521, 273] on div "[Selecione...]" at bounding box center [517, 272] width 70 height 18
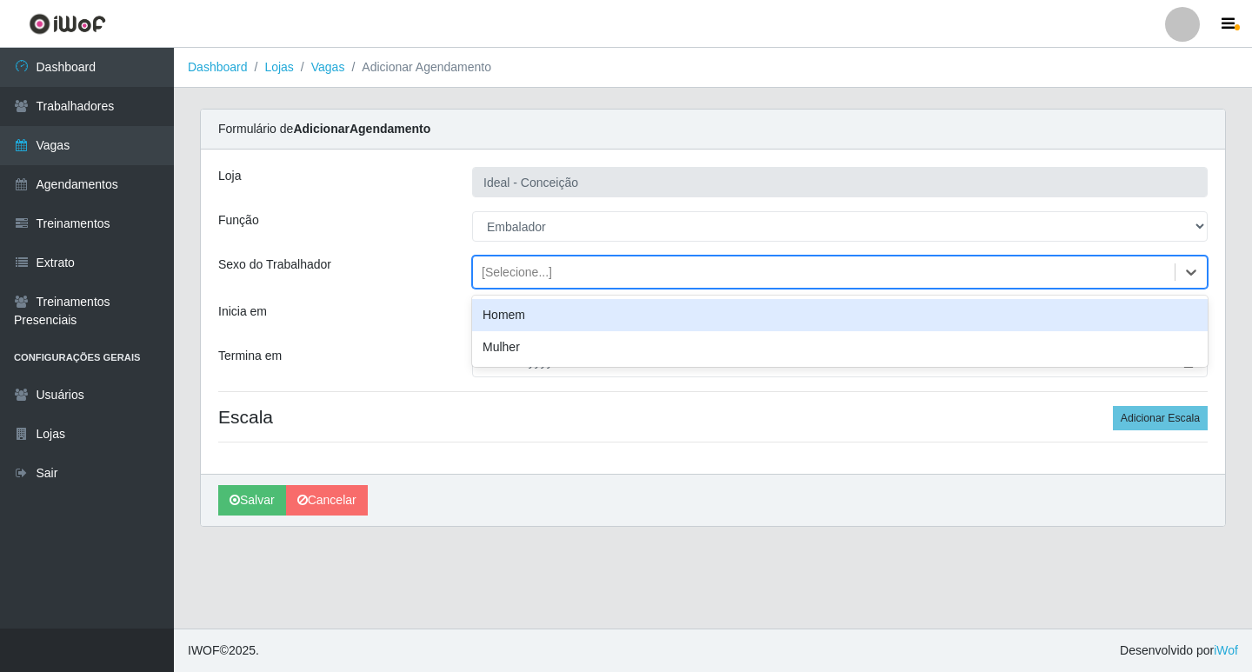
click at [525, 306] on div "Homem" at bounding box center [840, 315] width 736 height 32
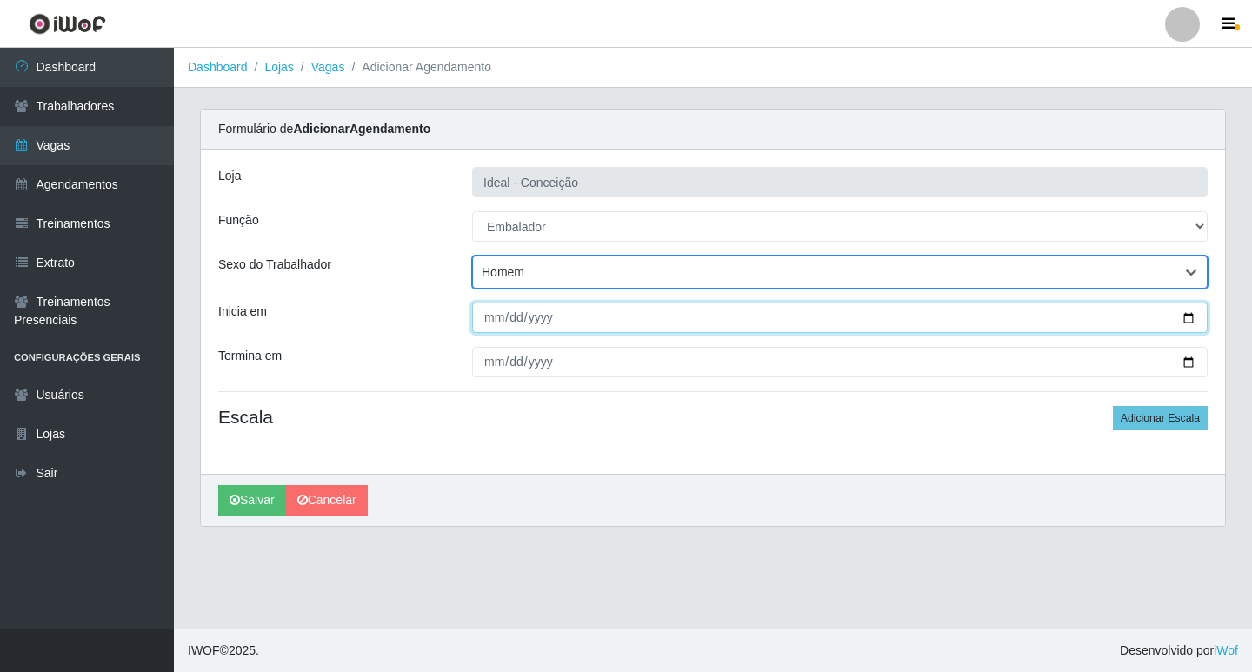
click at [493, 313] on input "Inicia em" at bounding box center [840, 318] width 736 height 30
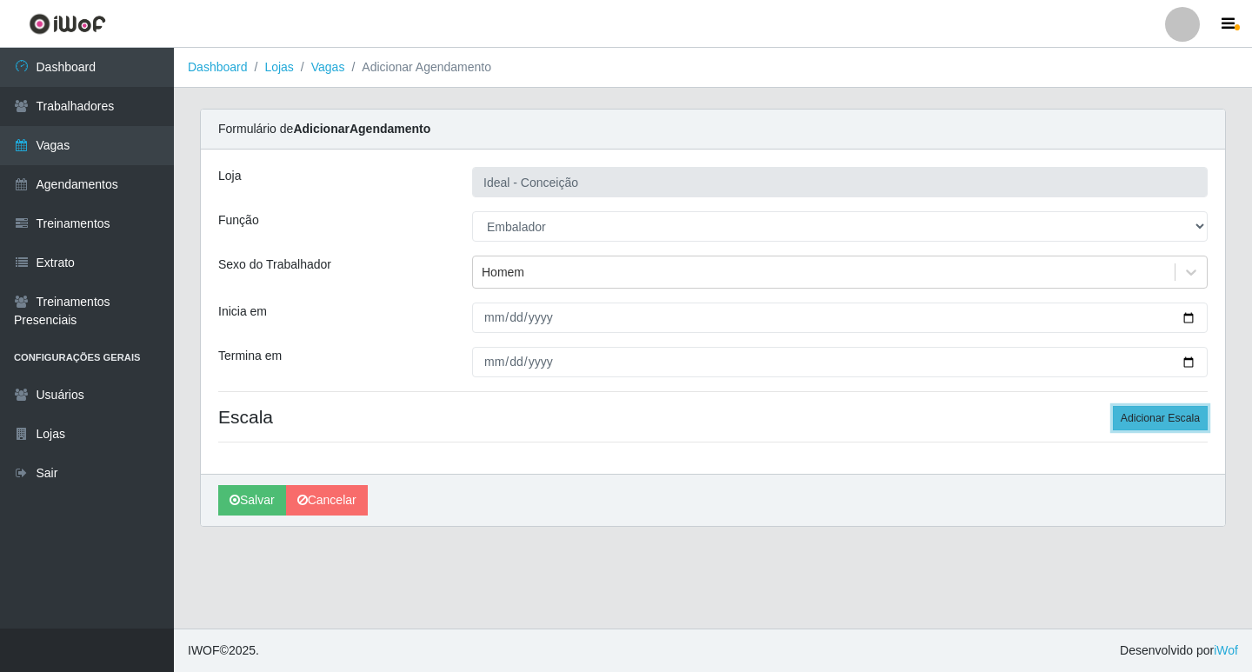
click at [1166, 429] on button "Adicionar Escala" at bounding box center [1160, 418] width 95 height 24
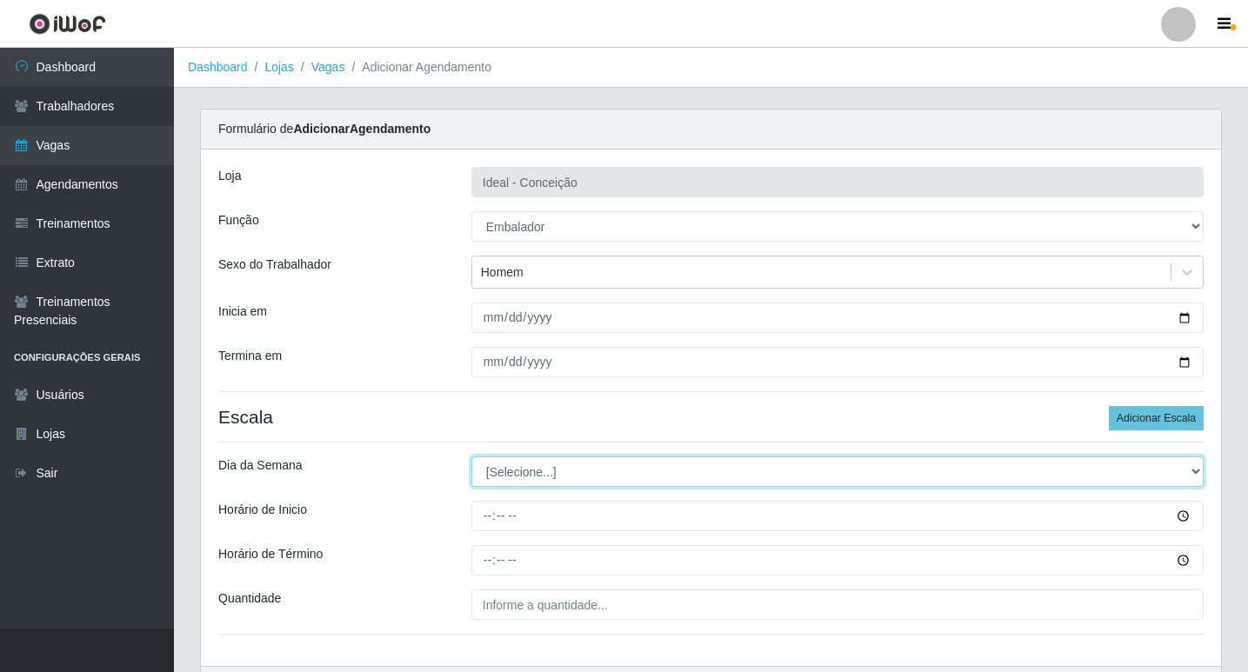
click at [560, 477] on select "[Selecione...] Segunda Terça Quarta Quinta Sexta Sábado Domingo" at bounding box center [837, 472] width 732 height 30
click at [471, 457] on select "[Selecione...] Segunda Terça Quarta Quinta Sexta Sábado Domingo" at bounding box center [837, 472] width 732 height 30
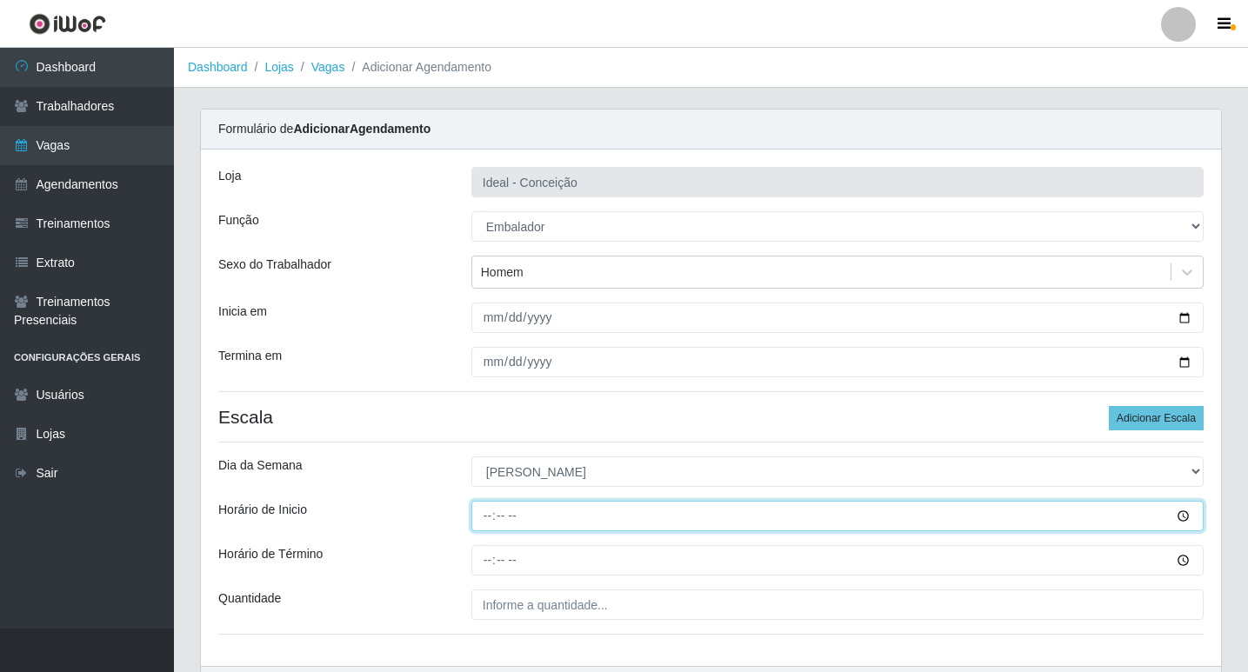
click at [483, 515] on input "Horário de Inicio" at bounding box center [837, 516] width 732 height 30
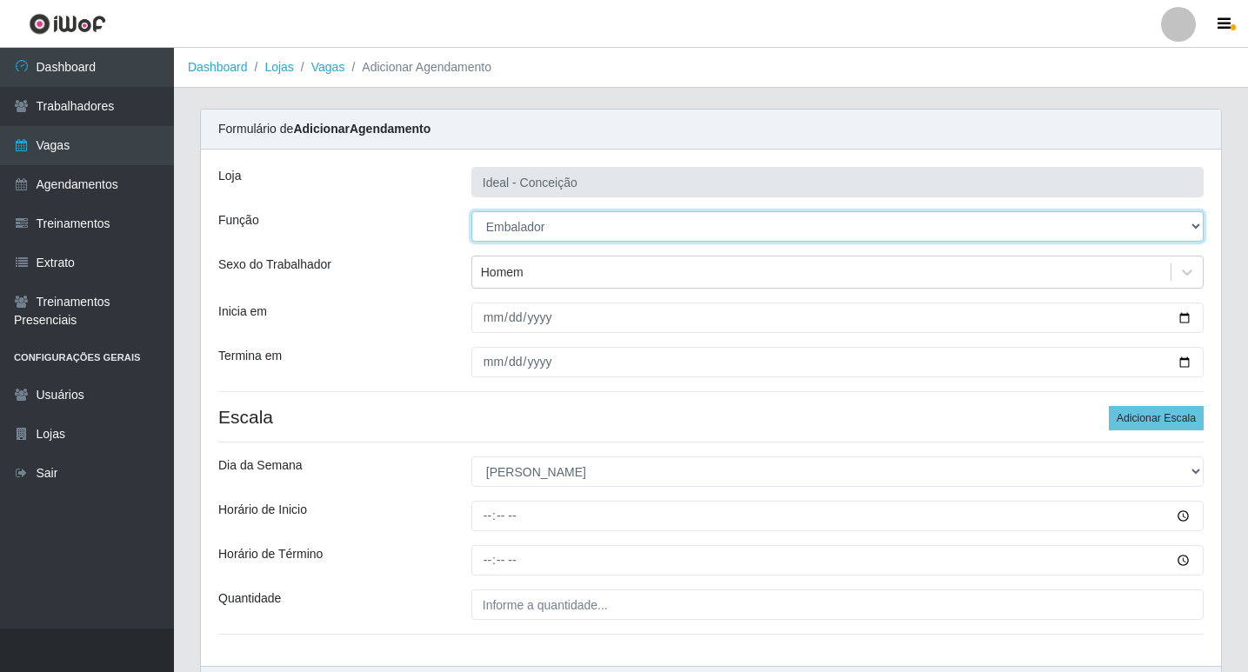
click at [540, 224] on select "[Selecione...] ASG ASG + ASG ++ Auxiliar de Estacionamento Auxiliar de Estacion…" at bounding box center [837, 226] width 732 height 30
click at [471, 211] on select "[Selecione...] ASG ASG + ASG ++ Auxiliar de Estacionamento Auxiliar de Estacion…" at bounding box center [837, 226] width 732 height 30
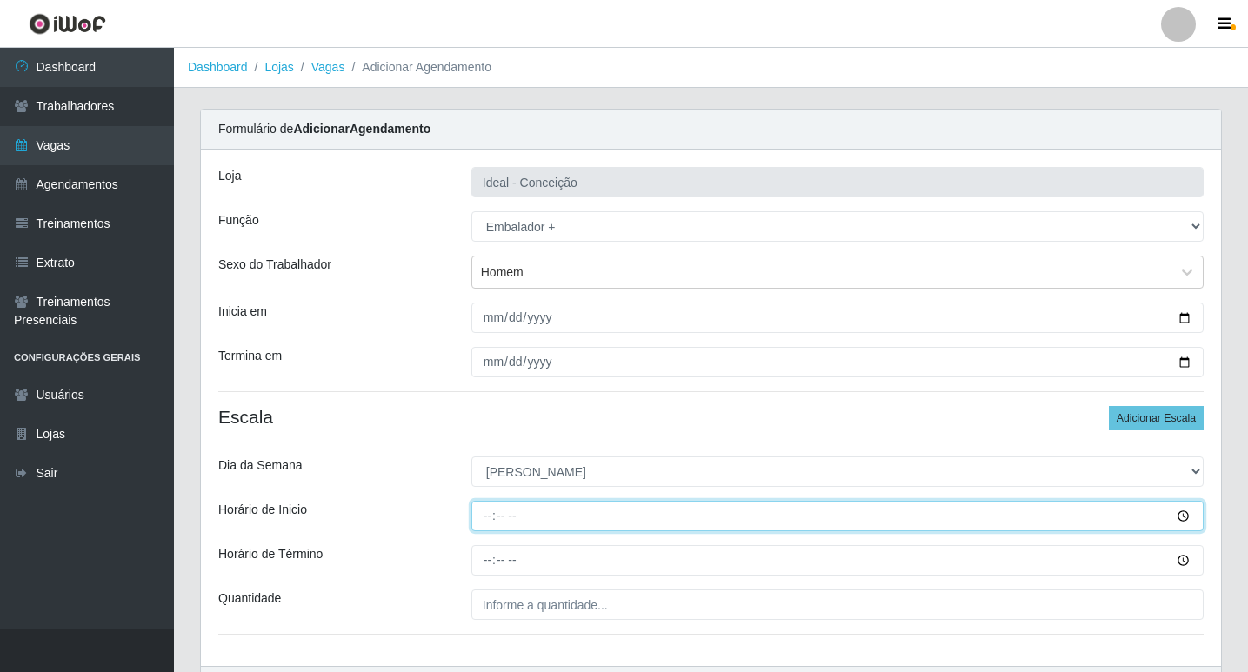
click at [476, 518] on input "Horário de Inicio" at bounding box center [837, 516] width 732 height 30
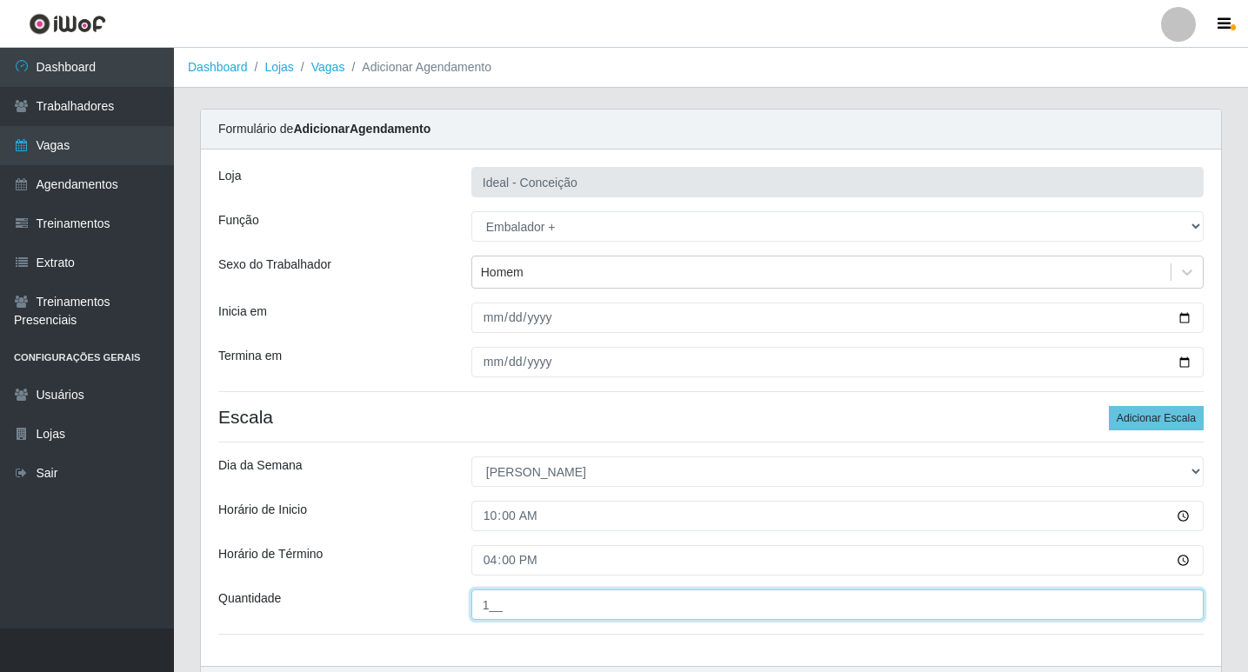
scroll to position [111, 0]
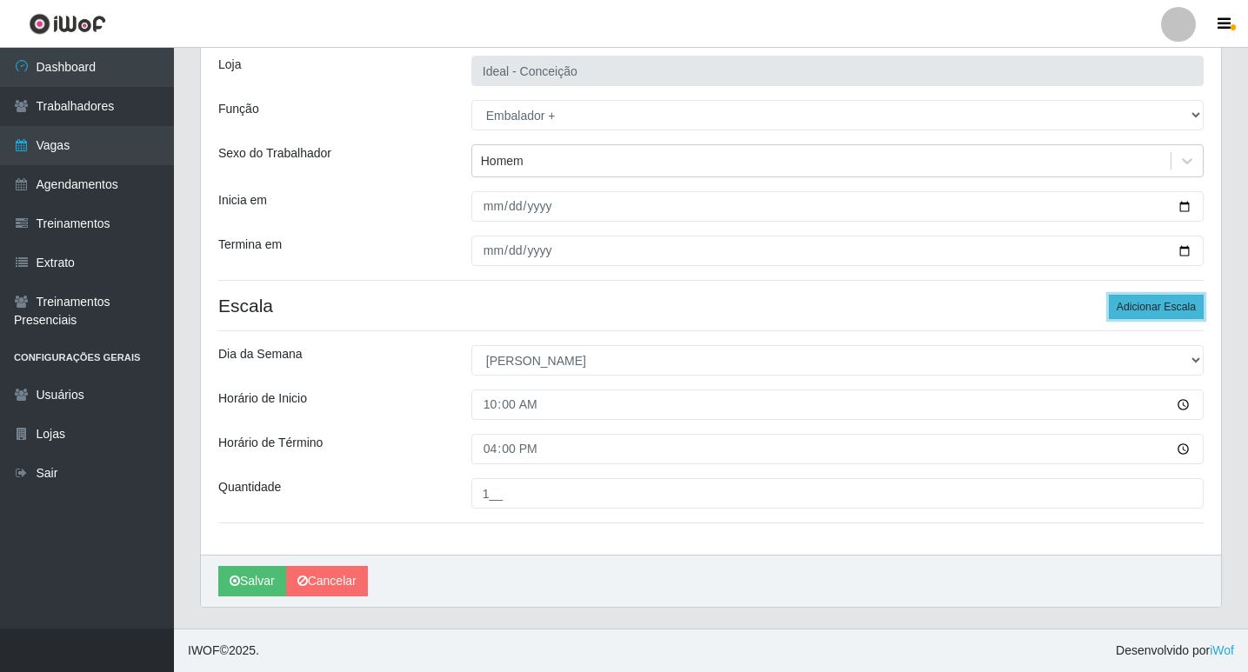
click at [1130, 311] on button "Adicionar Escala" at bounding box center [1156, 307] width 95 height 24
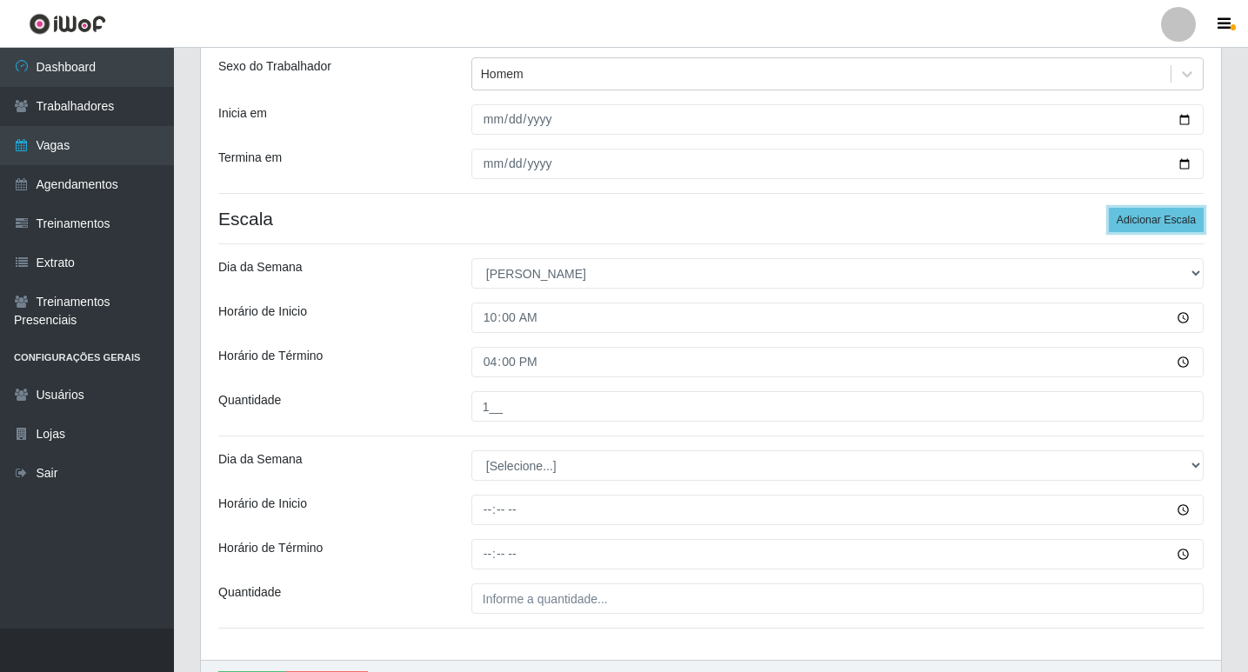
scroll to position [285, 0]
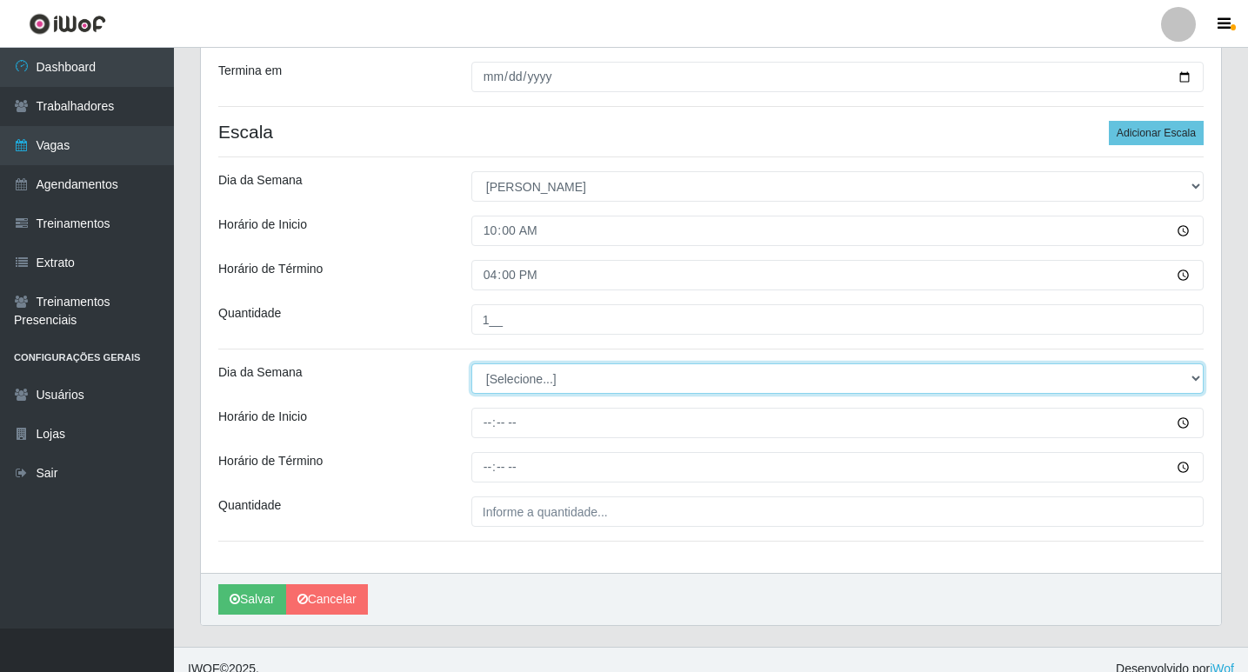
click at [527, 370] on select "[Selecione...] Segunda Terça Quarta Quinta Sexta Sábado Domingo" at bounding box center [837, 378] width 732 height 30
click at [512, 377] on select "[Selecione...] Segunda Terça Quarta Quinta Sexta Sábado Domingo" at bounding box center [837, 378] width 732 height 30
click at [471, 363] on select "[Selecione...] Segunda Terça Quarta Quinta Sexta Sábado Domingo" at bounding box center [837, 378] width 732 height 30
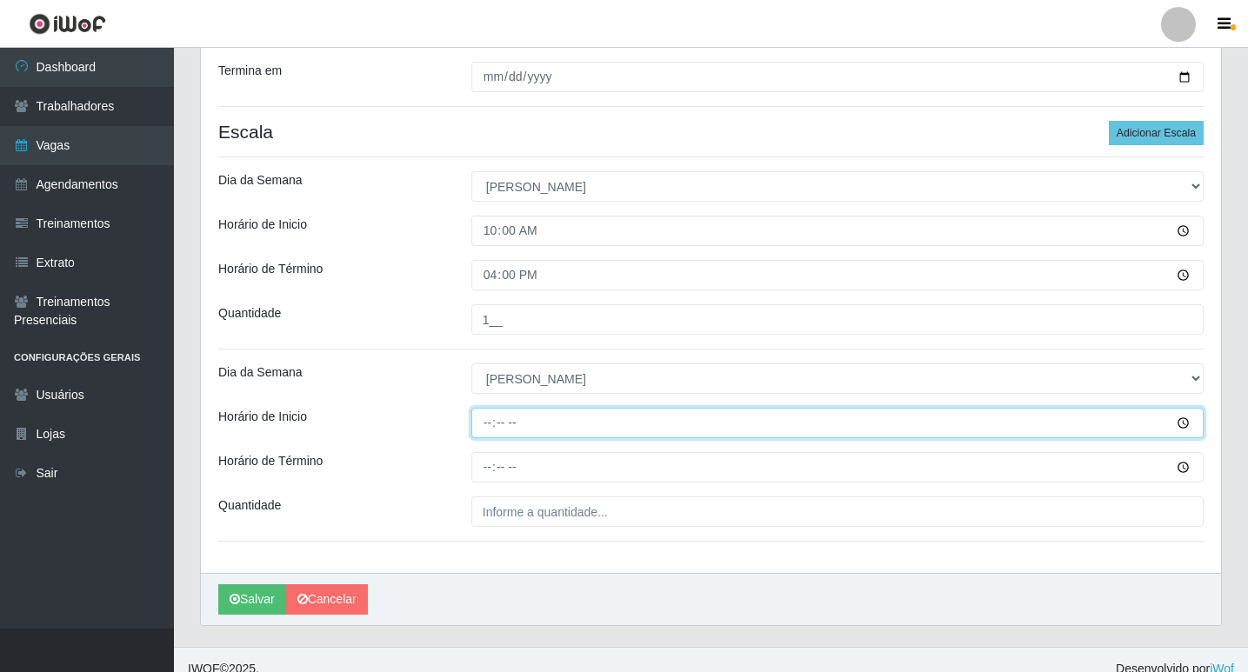
click at [493, 423] on input "Horário de Inicio" at bounding box center [837, 423] width 732 height 30
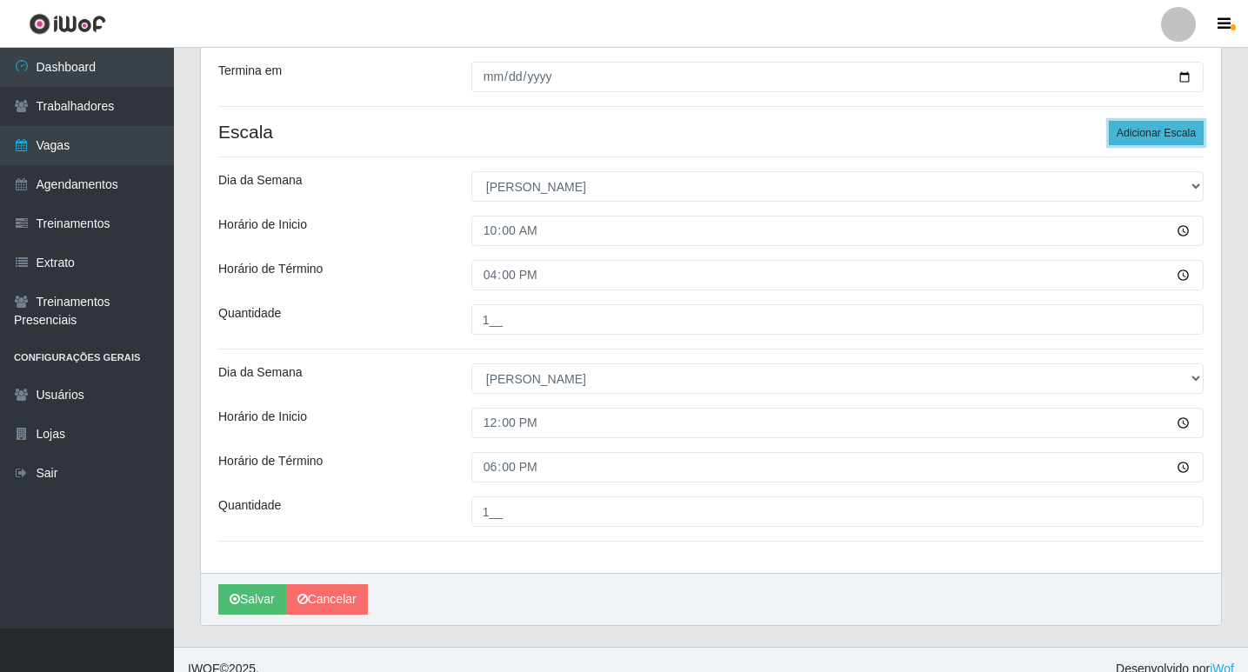
click at [1130, 129] on button "Adicionar Escala" at bounding box center [1156, 133] width 95 height 24
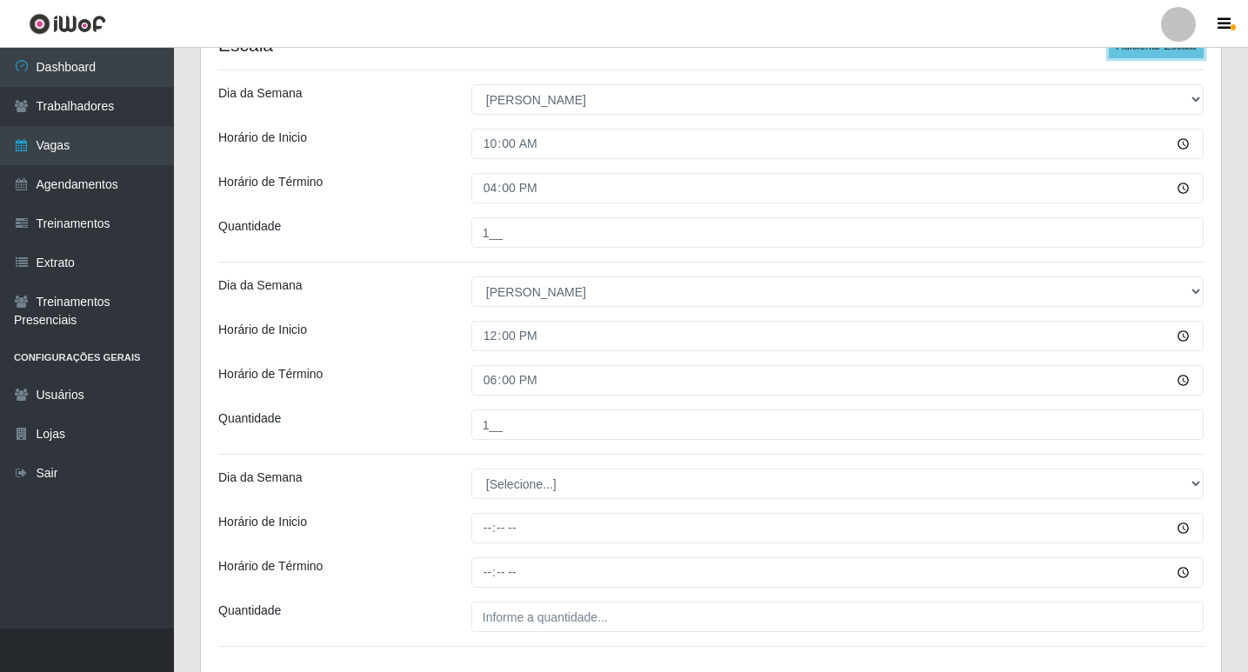
scroll to position [496, 0]
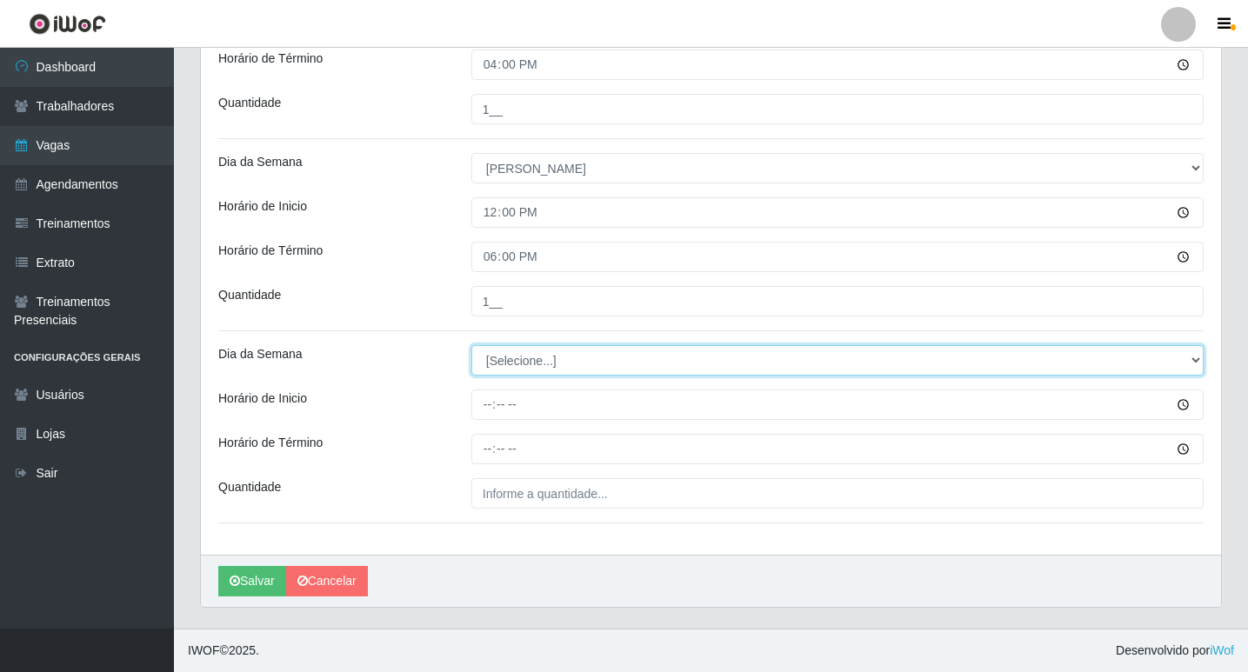
click at [578, 350] on select "[Selecione...] Segunda Terça Quarta Quinta Sexta Sábado Domingo" at bounding box center [837, 360] width 732 height 30
click at [573, 350] on select "[Selecione...] Segunda Terça Quarta Quinta Sexta Sábado Domingo" at bounding box center [837, 360] width 732 height 30
click at [471, 345] on select "[Selecione...] Segunda Terça Quarta Quinta Sexta Sábado Domingo" at bounding box center [837, 360] width 732 height 30
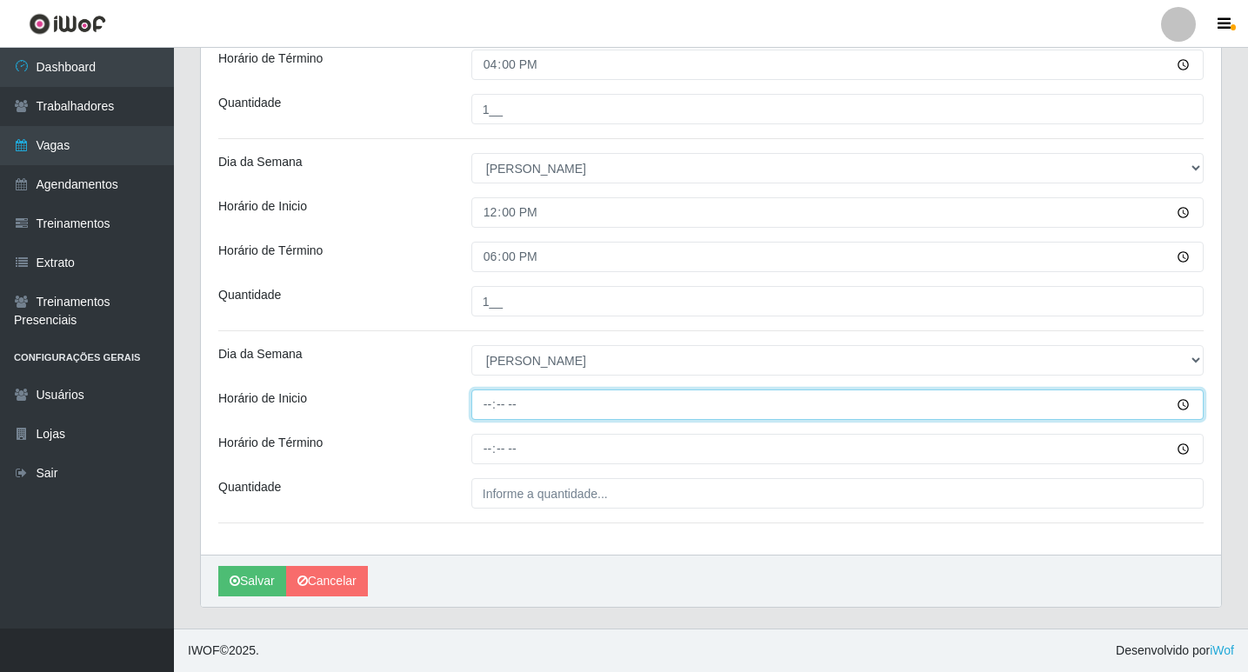
click at [485, 404] on input "Horário de Inicio" at bounding box center [837, 405] width 732 height 30
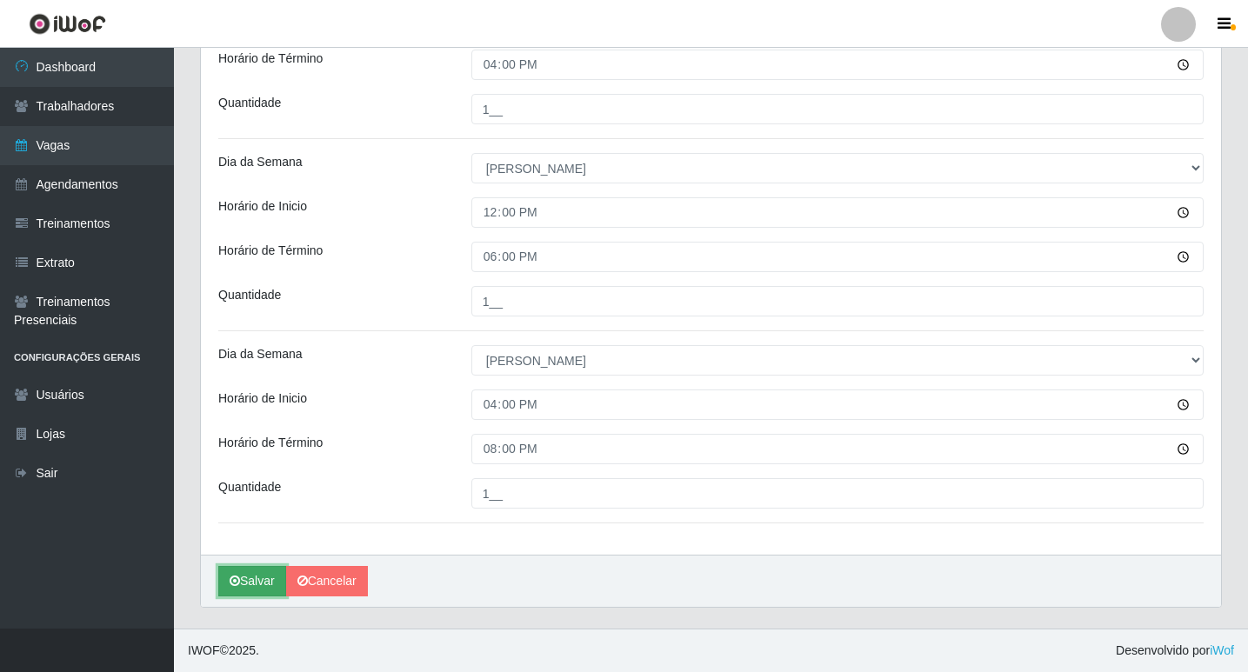
click at [255, 578] on button "Salvar" at bounding box center [252, 581] width 68 height 30
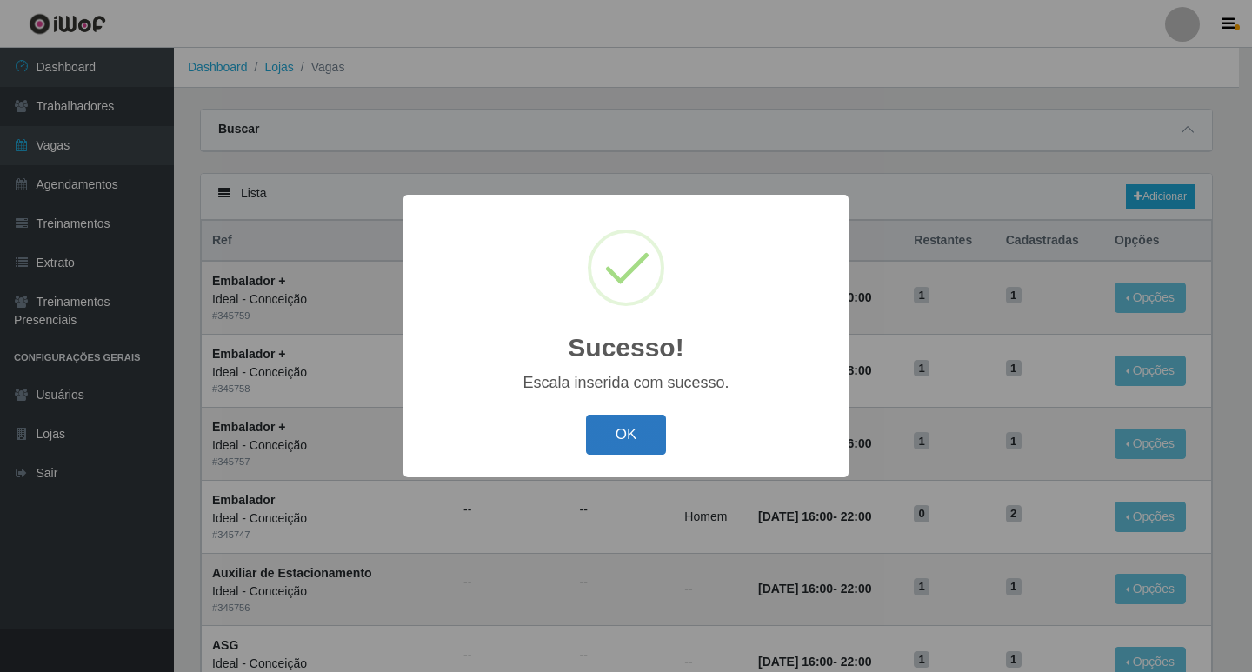
click at [609, 431] on button "OK" at bounding box center [626, 435] width 81 height 41
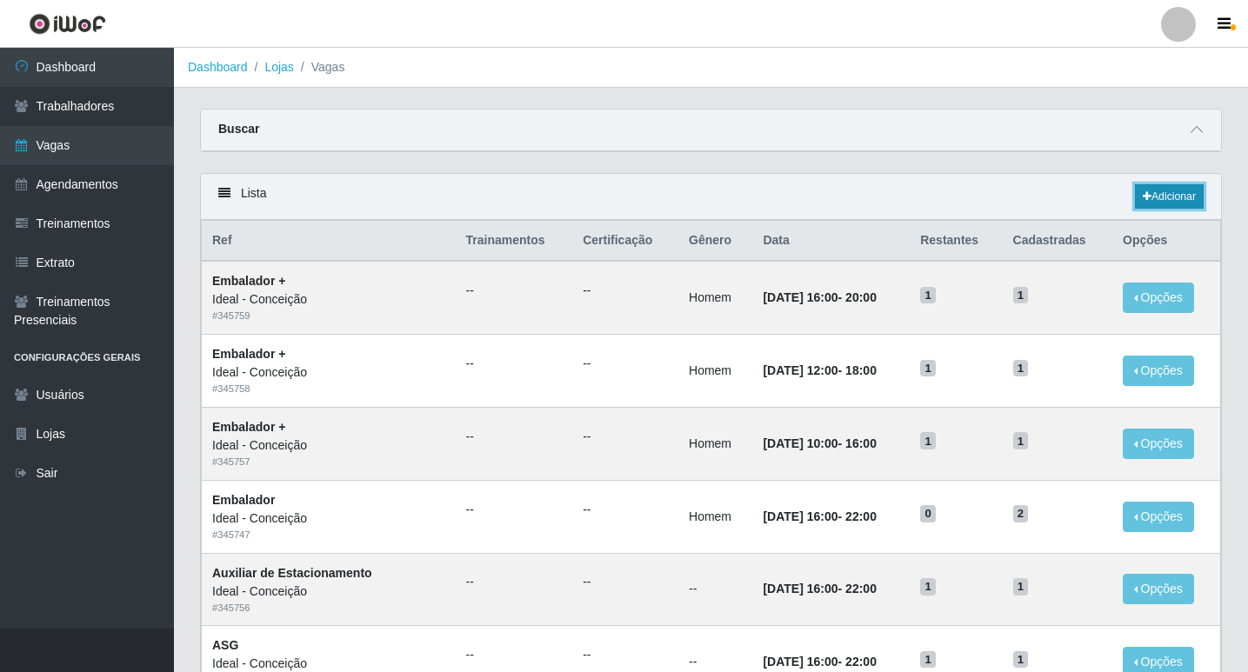
click at [1164, 192] on link "Adicionar" at bounding box center [1169, 196] width 69 height 24
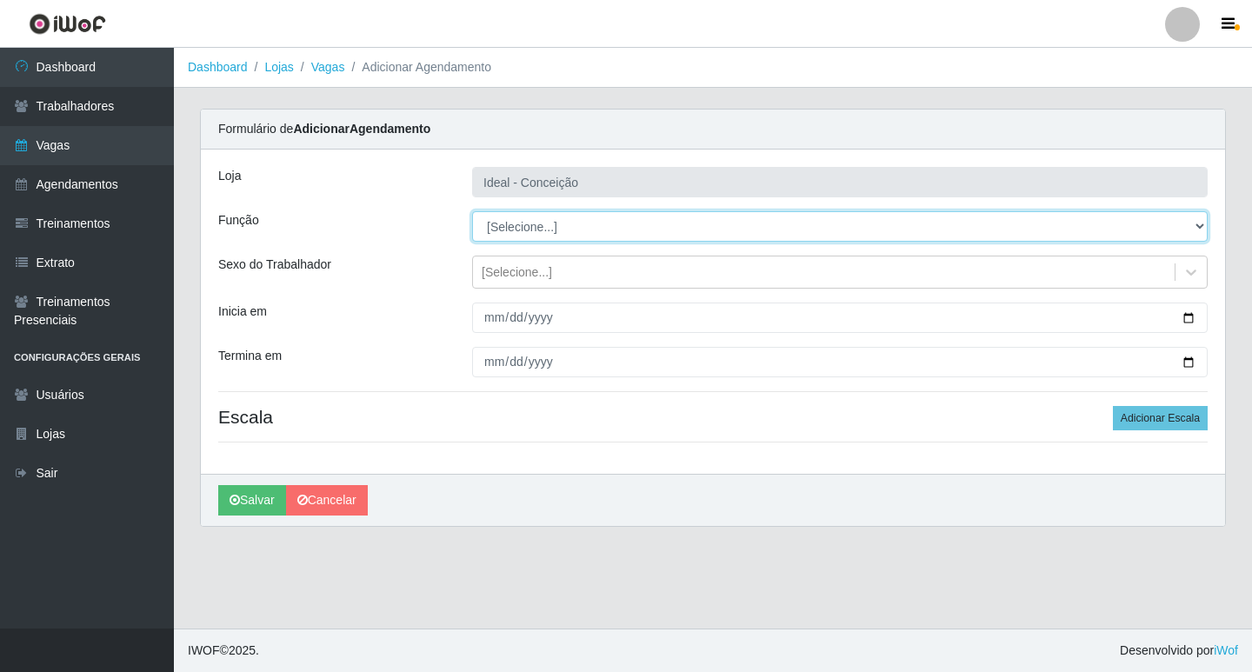
click at [533, 224] on select "[Selecione...] ASG ASG + ASG ++ Auxiliar de Estacionamento Auxiliar de Estacion…" at bounding box center [840, 226] width 736 height 30
click at [472, 211] on select "[Selecione...] ASG ASG + ASG ++ Auxiliar de Estacionamento Auxiliar de Estacion…" at bounding box center [840, 226] width 736 height 30
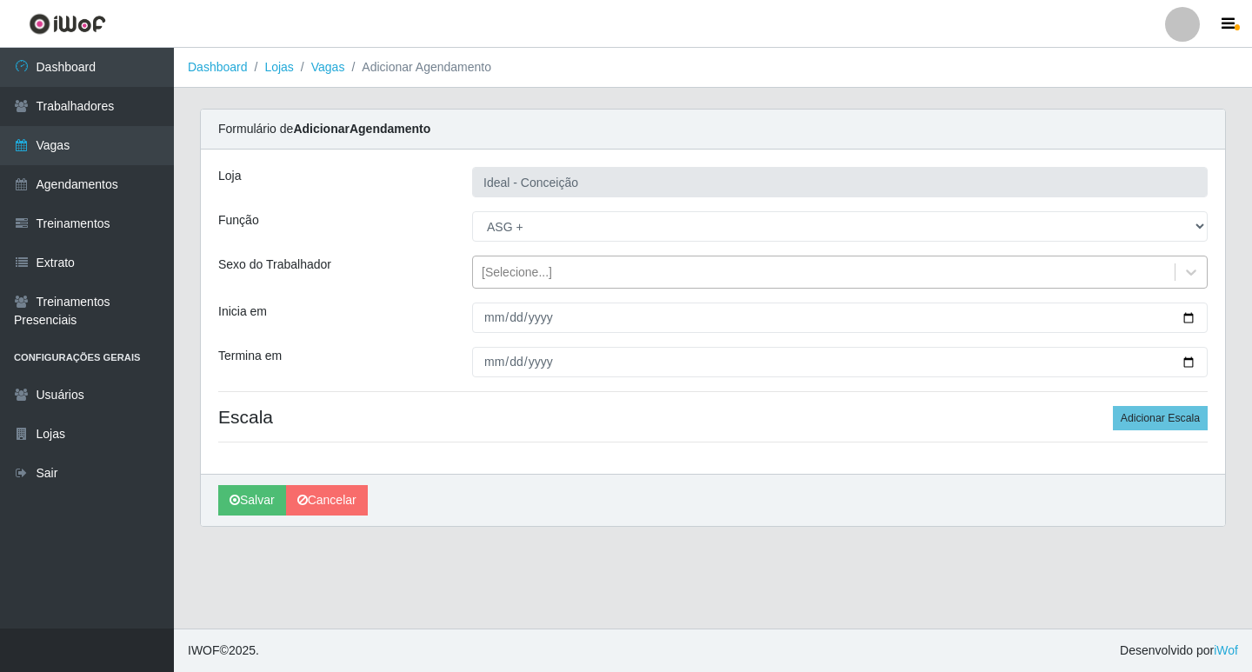
click at [505, 267] on div "[Selecione...]" at bounding box center [517, 272] width 70 height 18
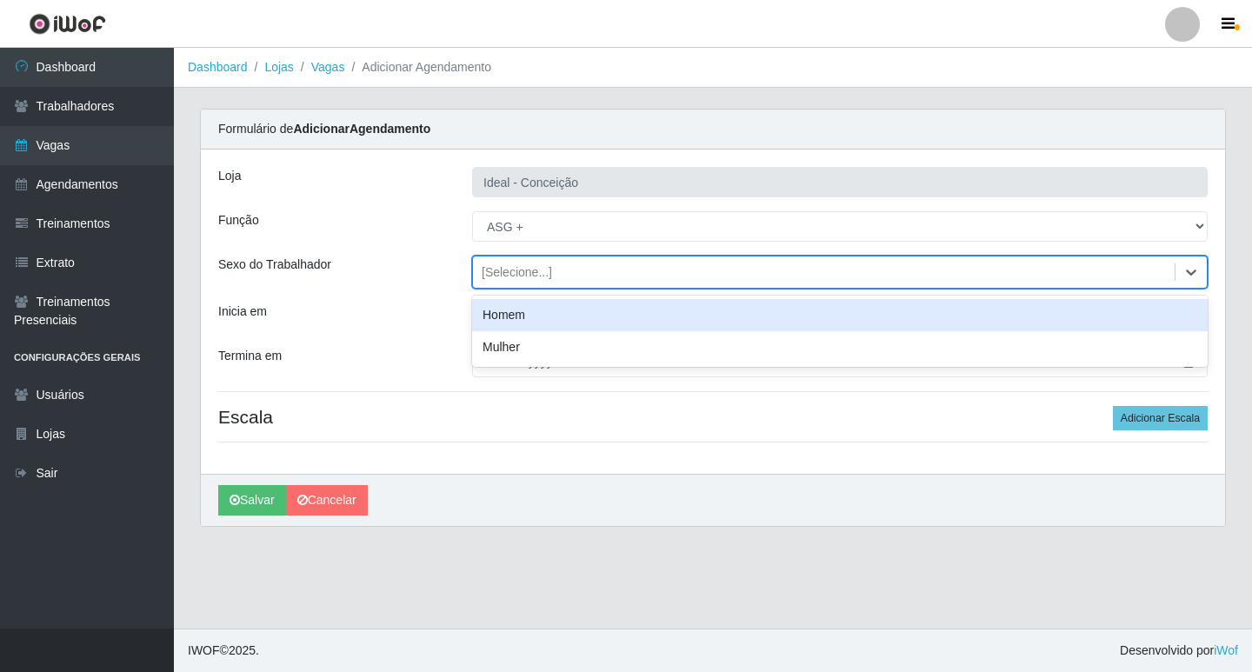
click at [417, 279] on div "Sexo do Trabalhador" at bounding box center [332, 272] width 254 height 33
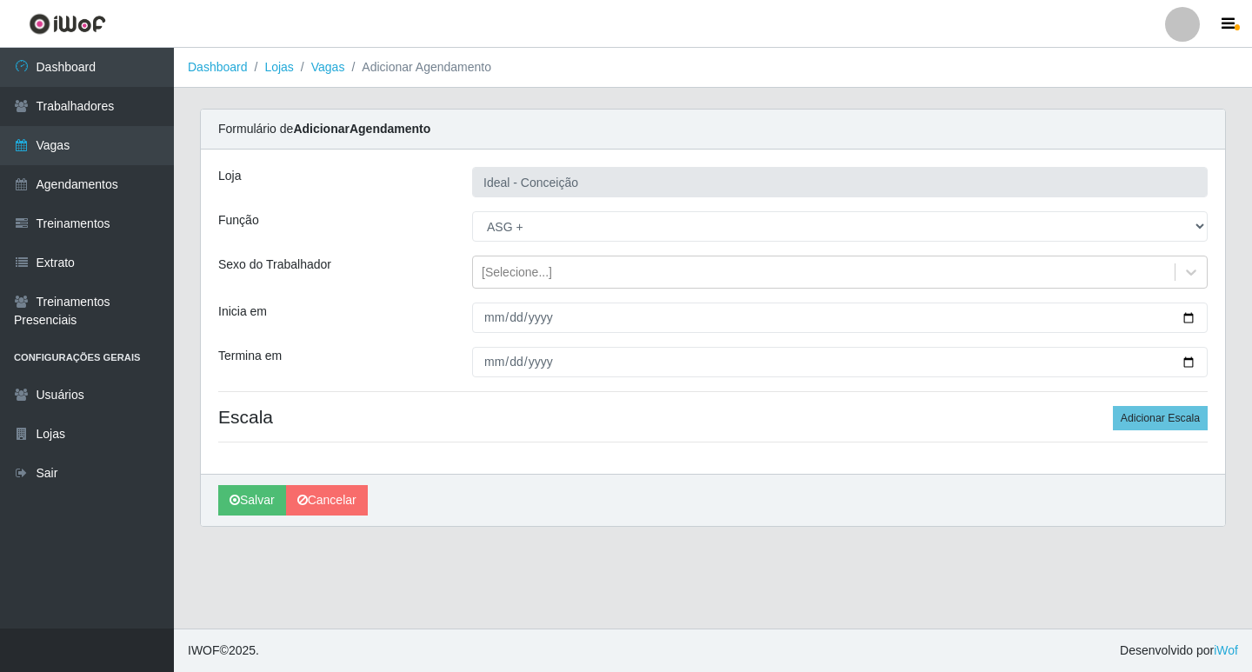
click at [512, 333] on div "Loja Ideal - Conceição Função [Selecione...] ASG ASG + ASG ++ Auxiliar de Estac…" at bounding box center [713, 312] width 1024 height 324
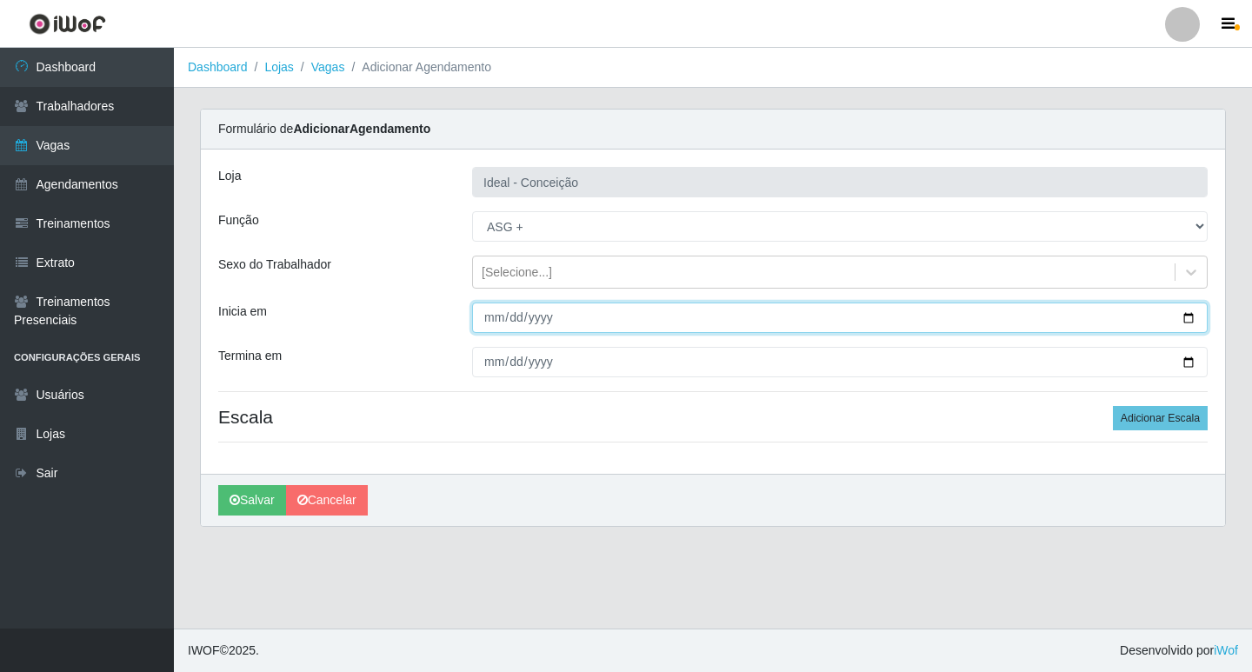
click at [483, 310] on input "Inicia em" at bounding box center [840, 318] width 736 height 30
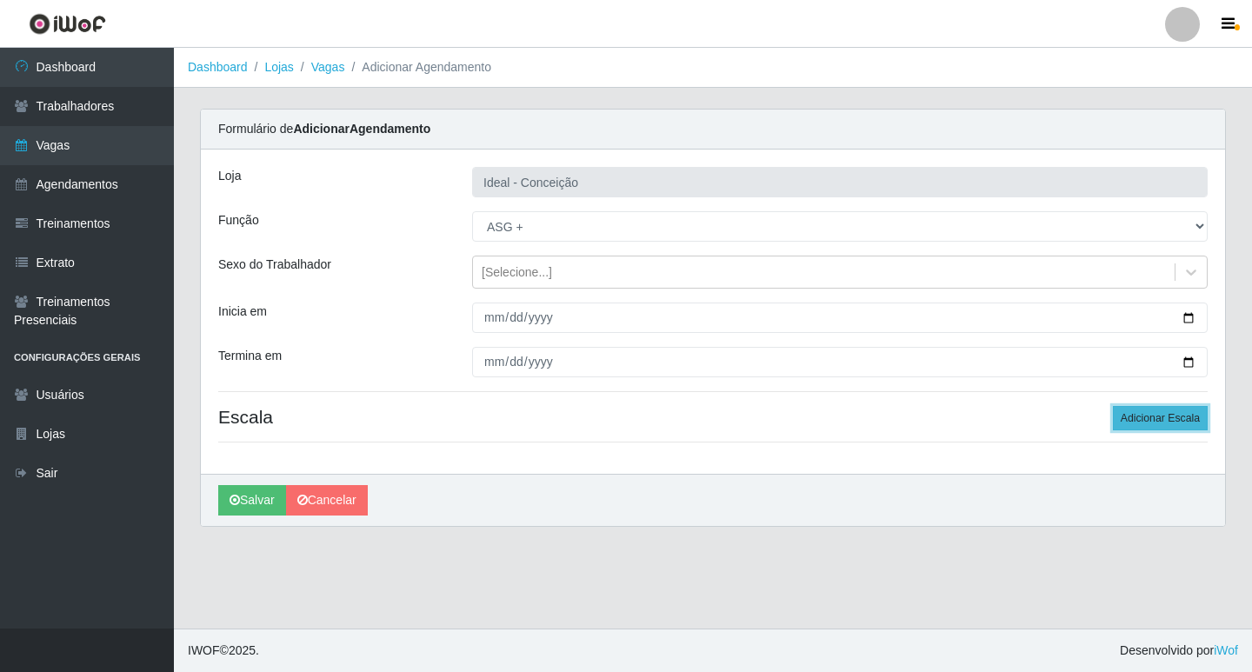
click at [1140, 422] on button "Adicionar Escala" at bounding box center [1160, 418] width 95 height 24
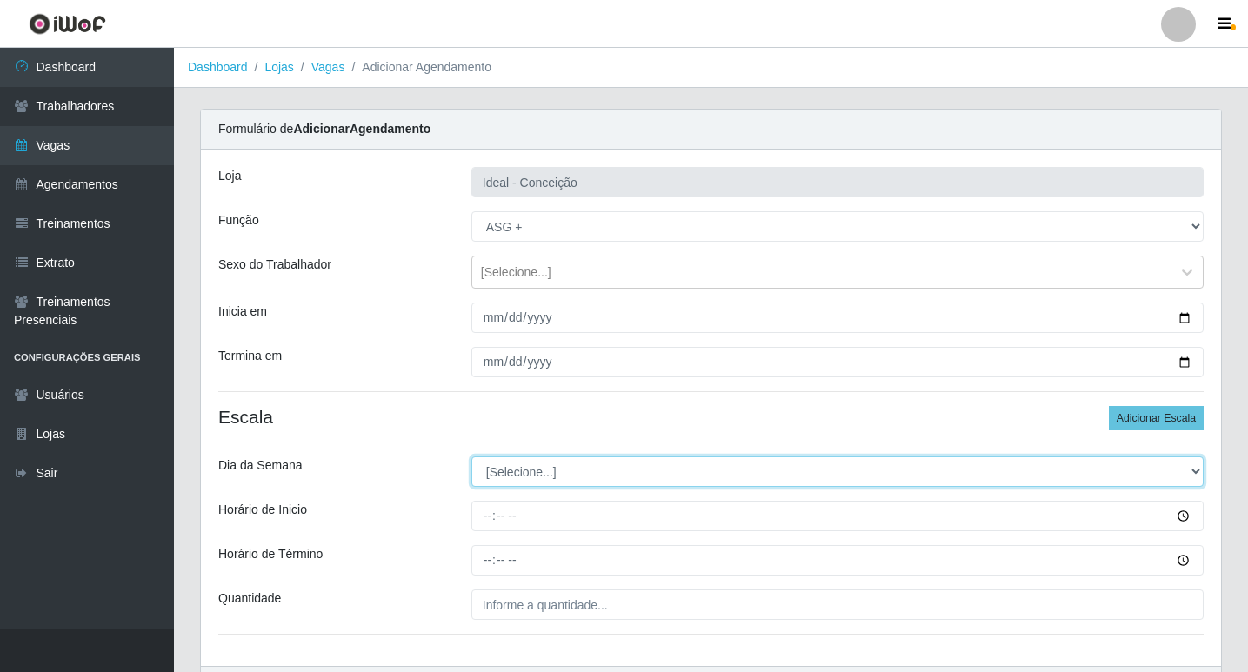
click at [507, 466] on select "[Selecione...] Segunda Terça Quarta Quinta Sexta Sábado Domingo" at bounding box center [837, 472] width 732 height 30
click at [471, 457] on select "[Selecione...] Segunda Terça Quarta Quinta Sexta Sábado Domingo" at bounding box center [837, 472] width 732 height 30
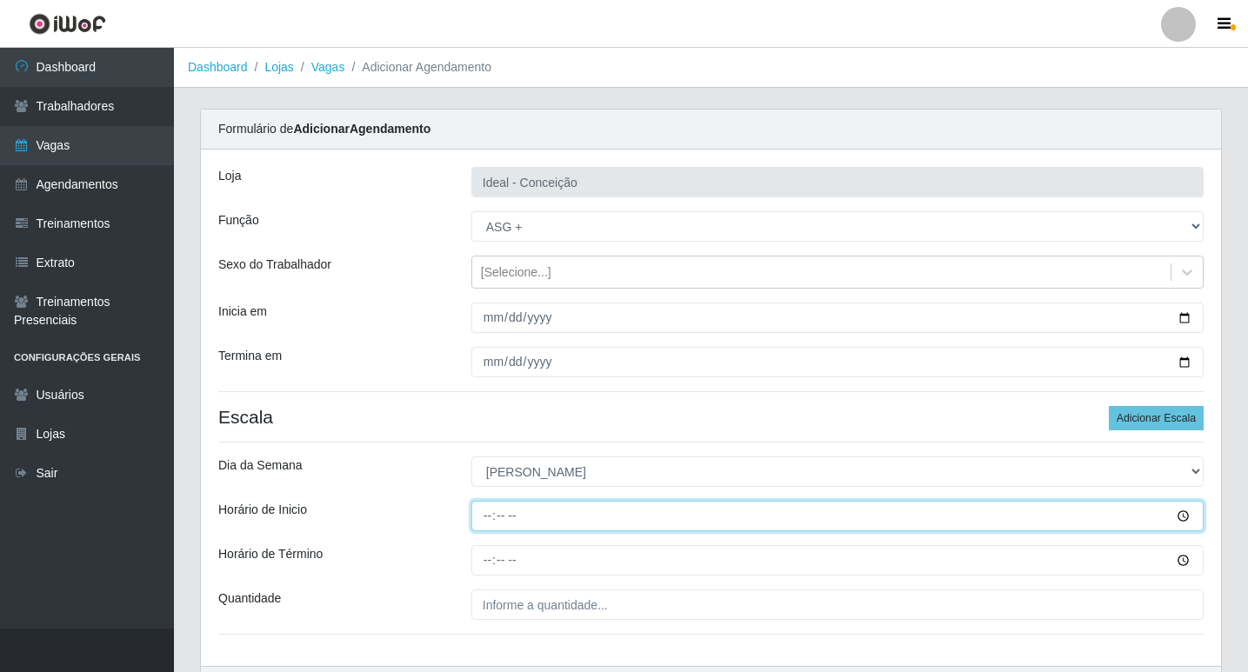
click at [494, 514] on input "Horário de Inicio" at bounding box center [837, 516] width 732 height 30
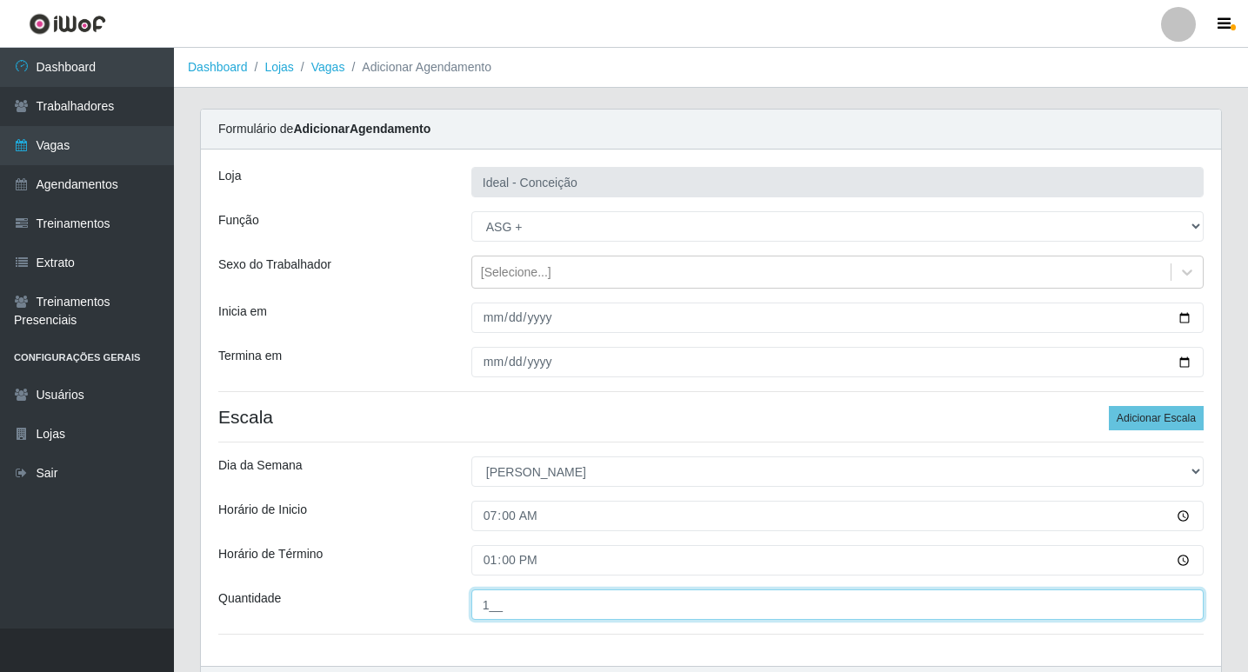
scroll to position [111, 0]
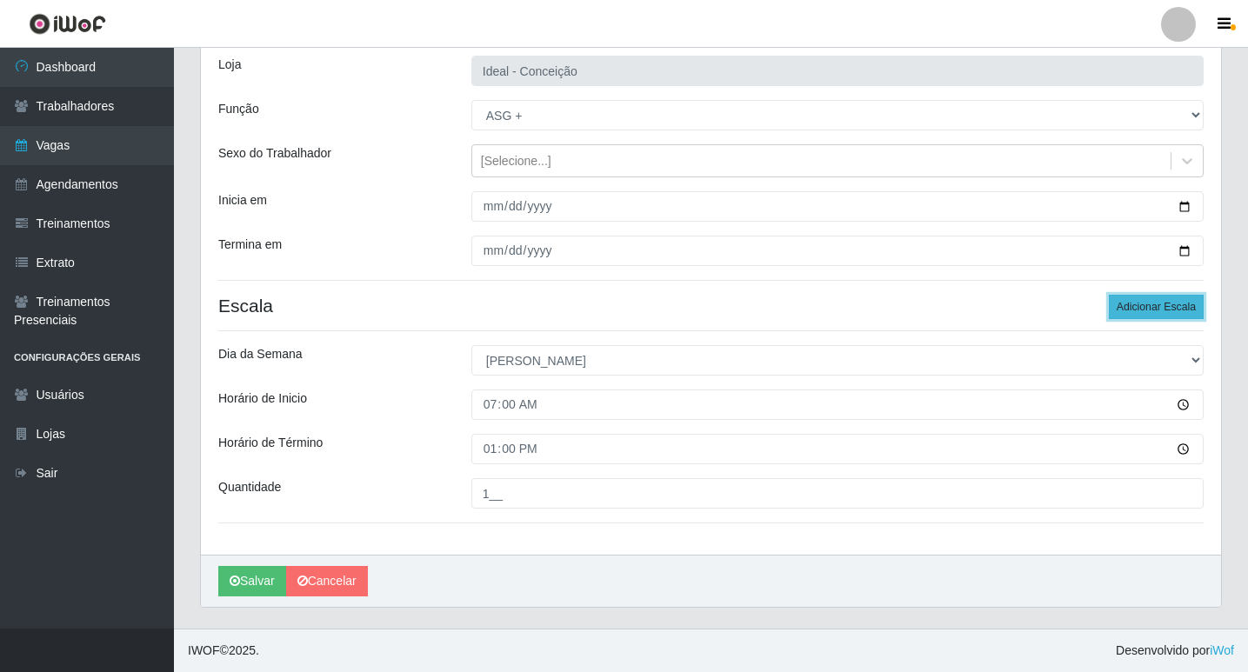
click at [1124, 305] on button "Adicionar Escala" at bounding box center [1156, 307] width 95 height 24
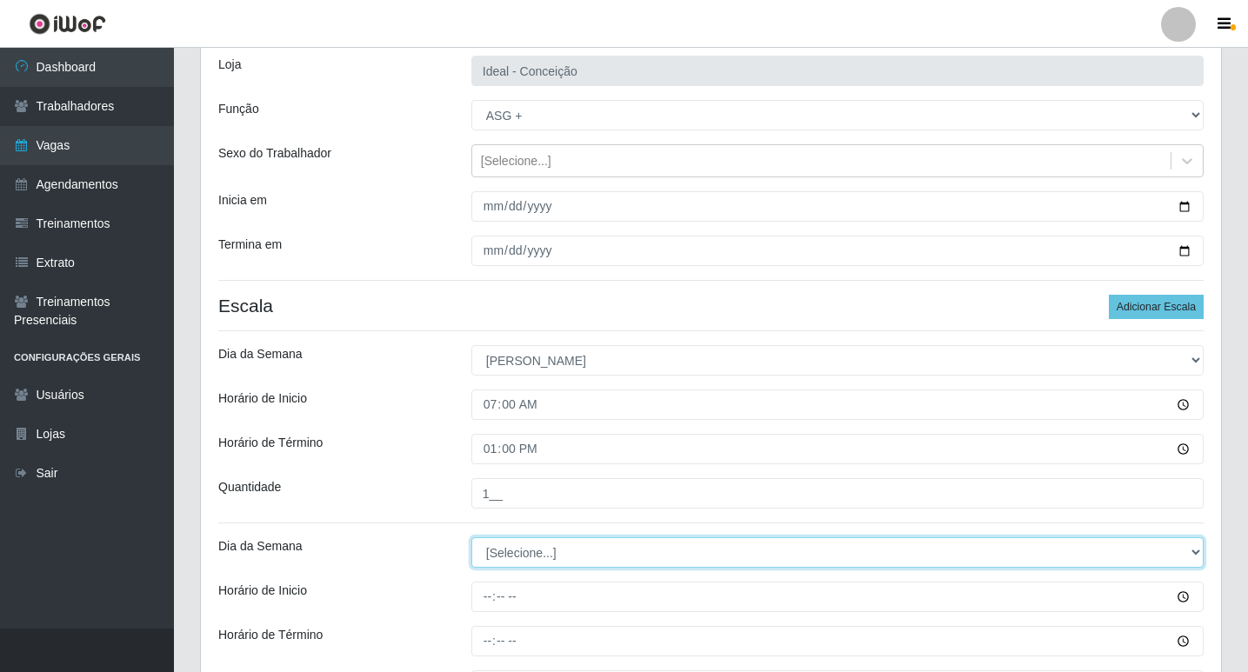
click at [548, 551] on select "[Selecione...] Segunda Terça Quarta Quinta Sexta Sábado Domingo" at bounding box center [837, 552] width 732 height 30
click at [471, 537] on select "[Selecione...] Segunda Terça Quarta Quinta Sexta Sábado Domingo" at bounding box center [837, 552] width 732 height 30
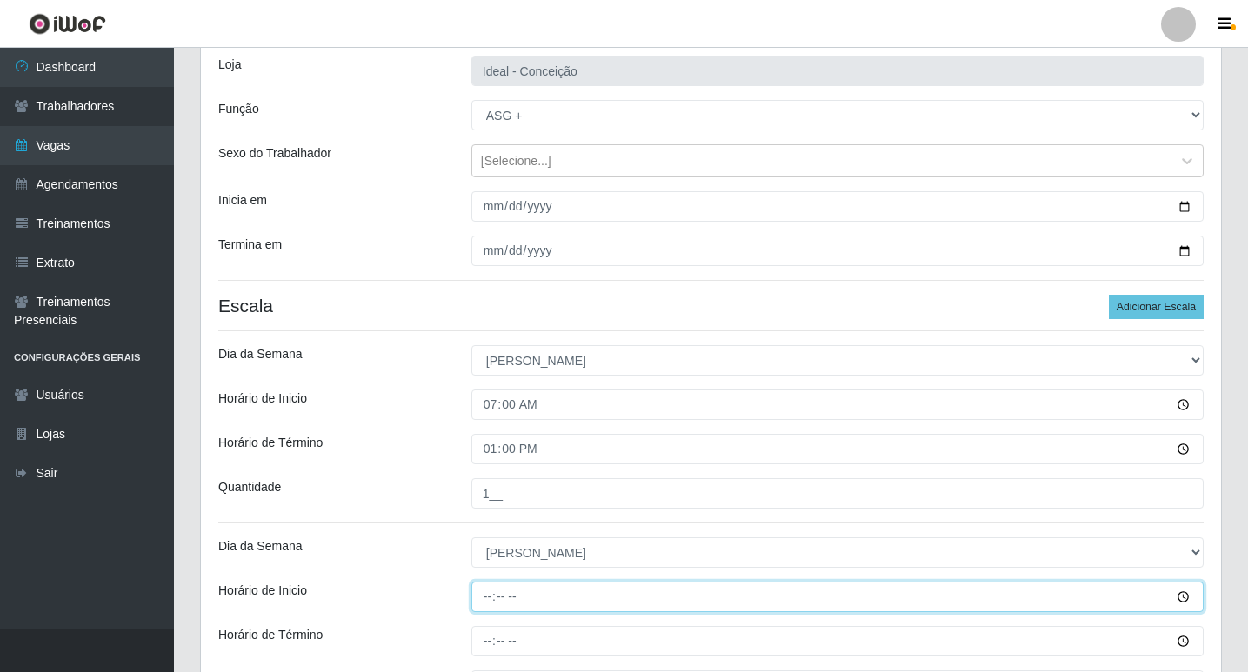
click at [481, 596] on input "Horário de Inicio" at bounding box center [837, 597] width 732 height 30
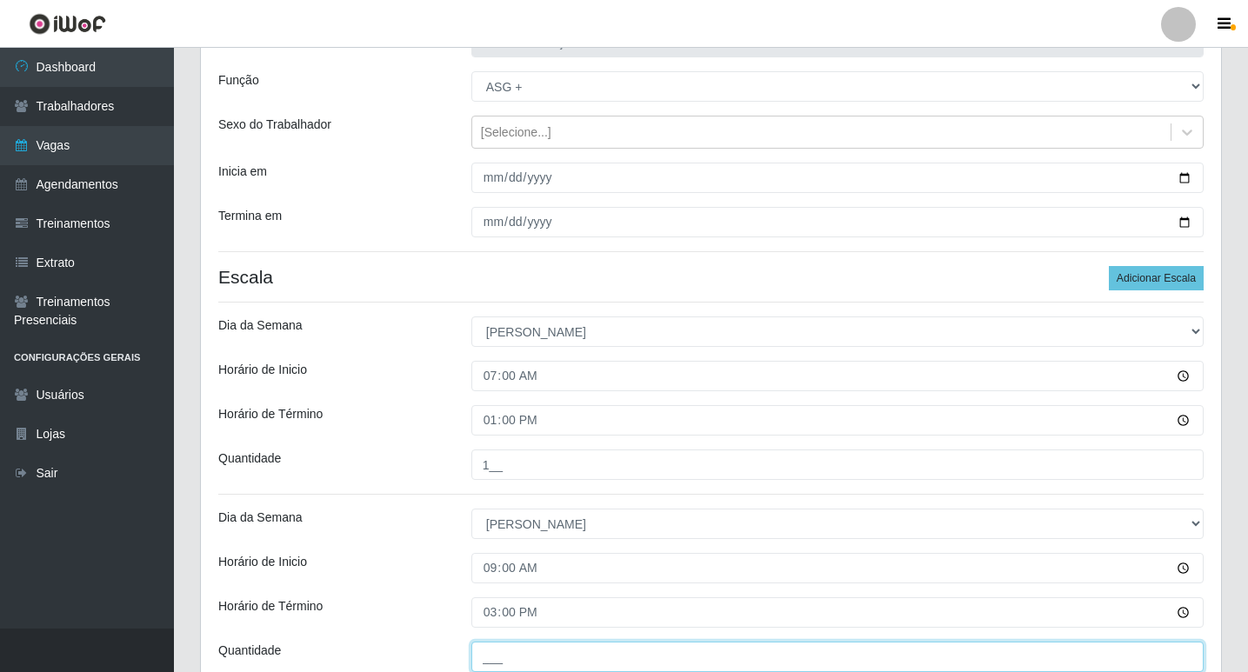
scroll to position [303, 0]
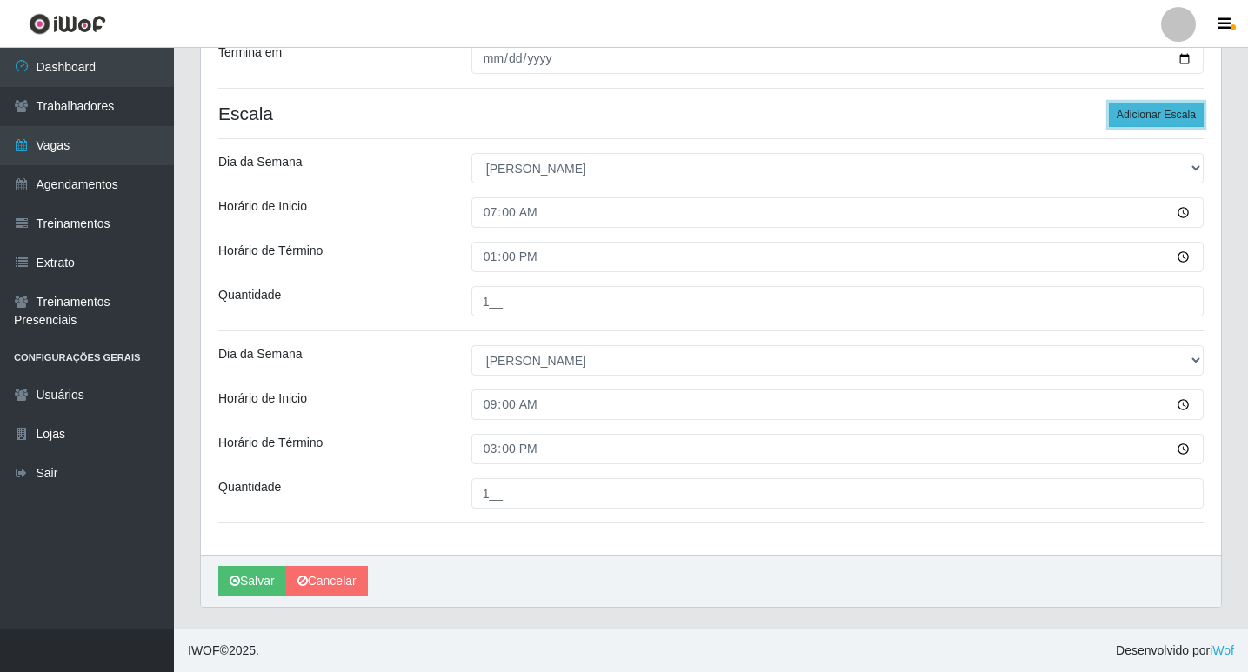
click at [1181, 112] on button "Adicionar Escala" at bounding box center [1156, 115] width 95 height 24
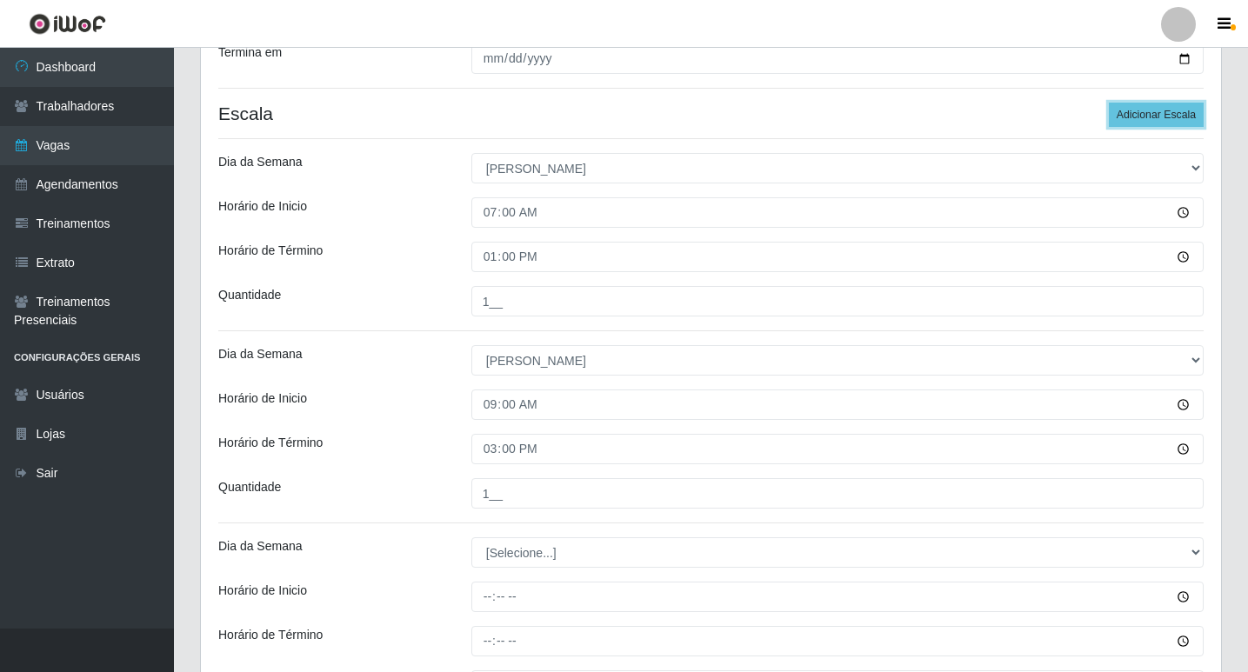
scroll to position [390, 0]
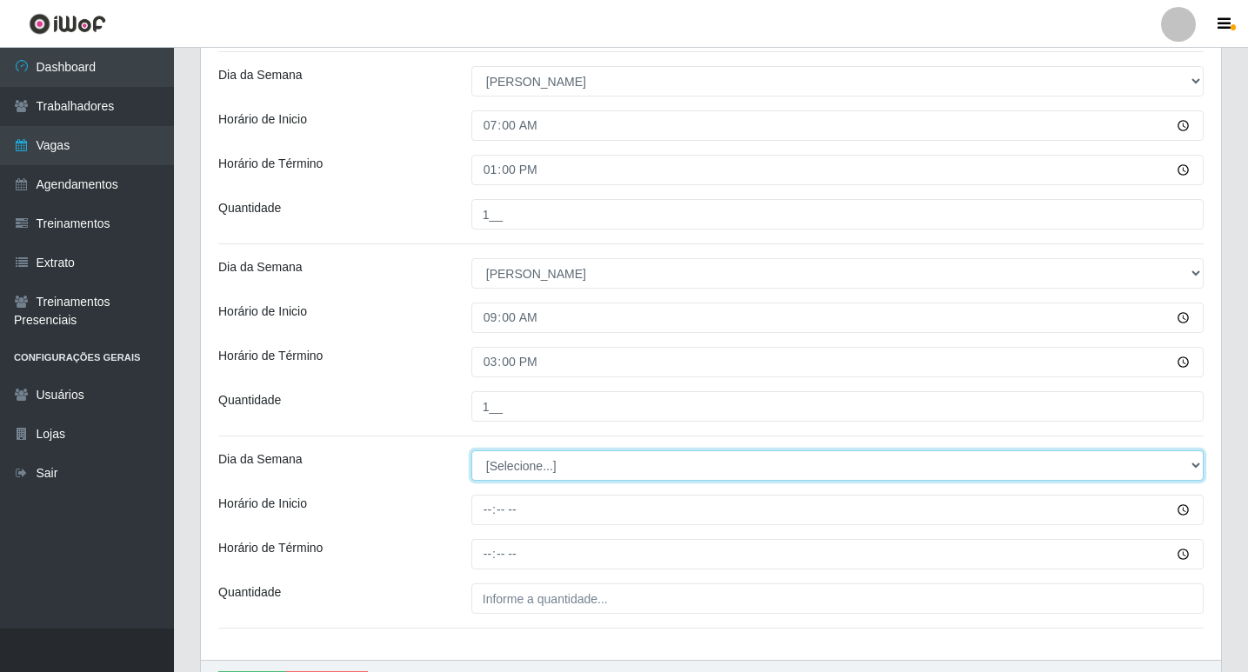
click at [502, 457] on select "[Selecione...] Segunda Terça Quarta Quinta Sexta Sábado Domingo" at bounding box center [837, 465] width 732 height 30
click at [471, 450] on select "[Selecione...] Segunda Terça Quarta Quinta Sexta Sábado Domingo" at bounding box center [837, 465] width 732 height 30
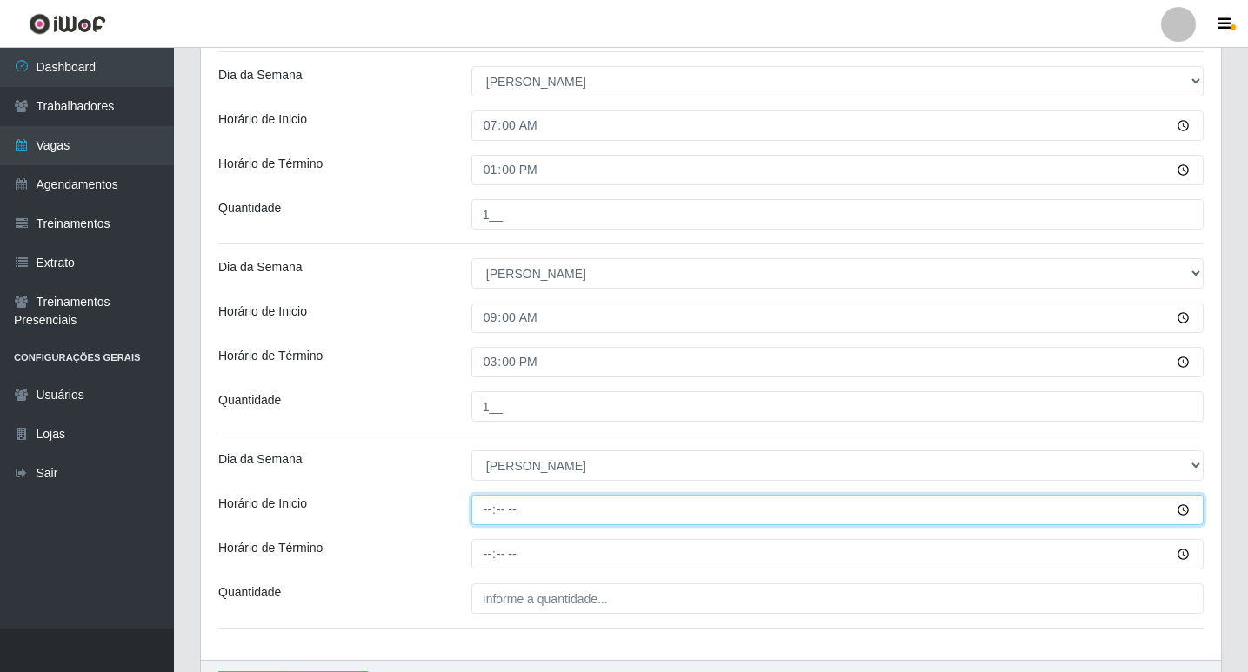
click at [490, 511] on input "Horário de Inicio" at bounding box center [837, 510] width 732 height 30
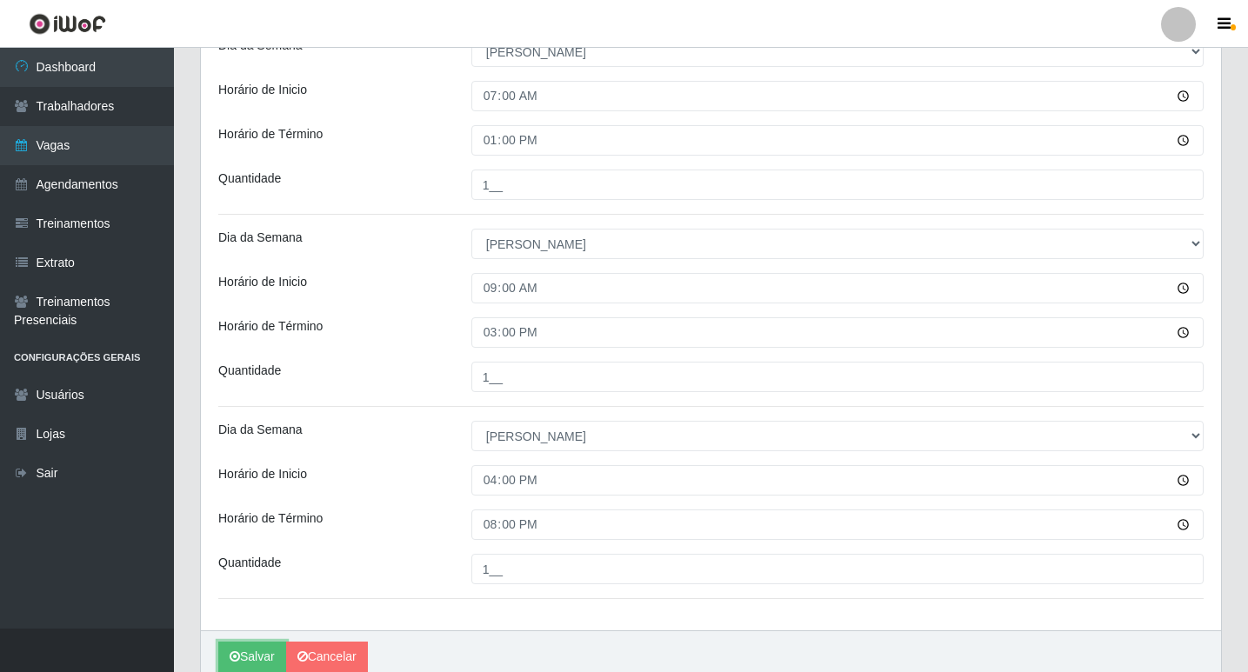
scroll to position [496, 0]
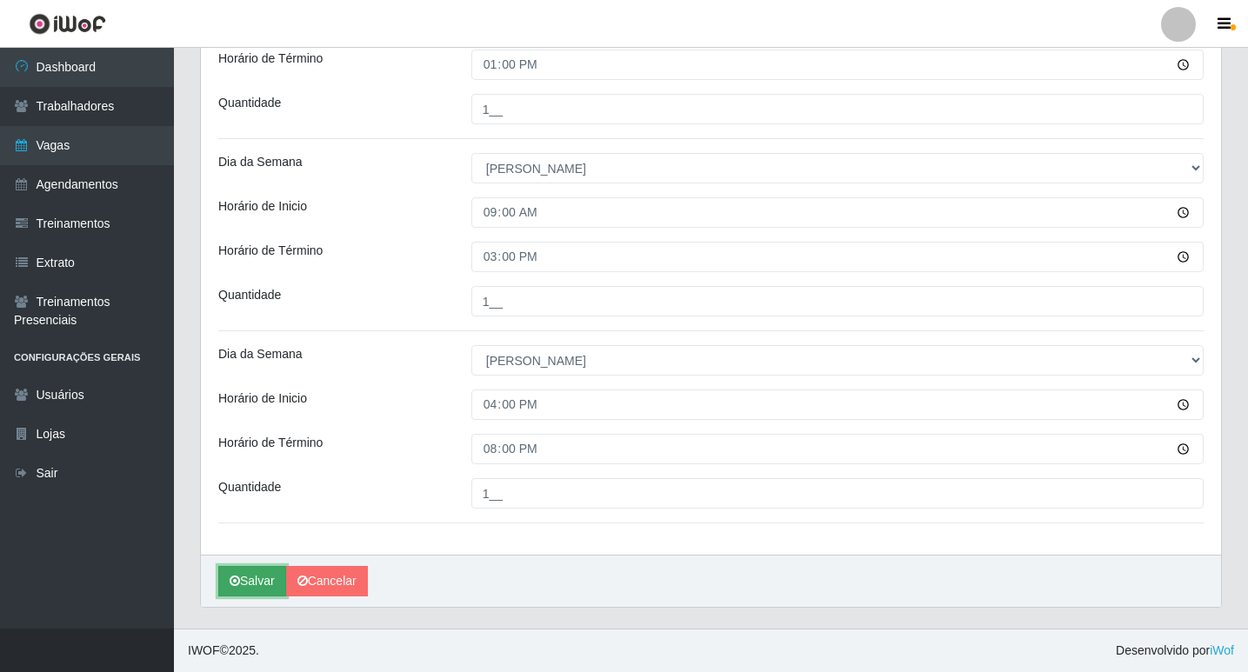
click at [262, 577] on button "Salvar" at bounding box center [252, 581] width 68 height 30
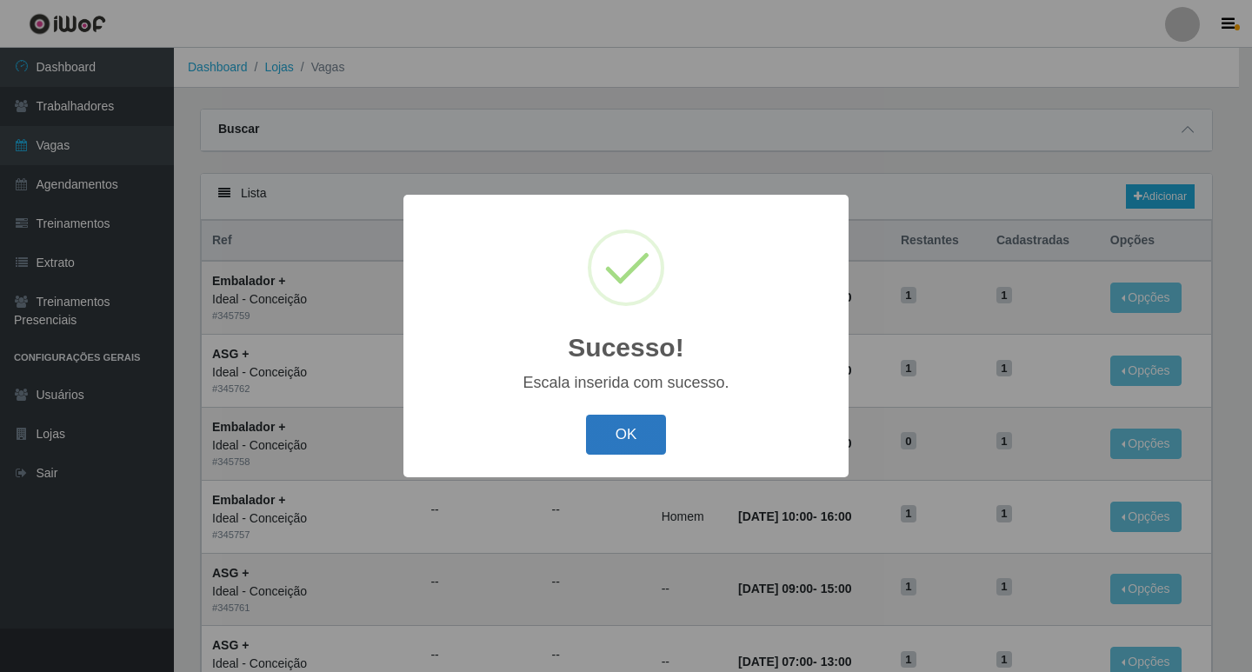
click at [644, 433] on button "OK" at bounding box center [626, 435] width 81 height 41
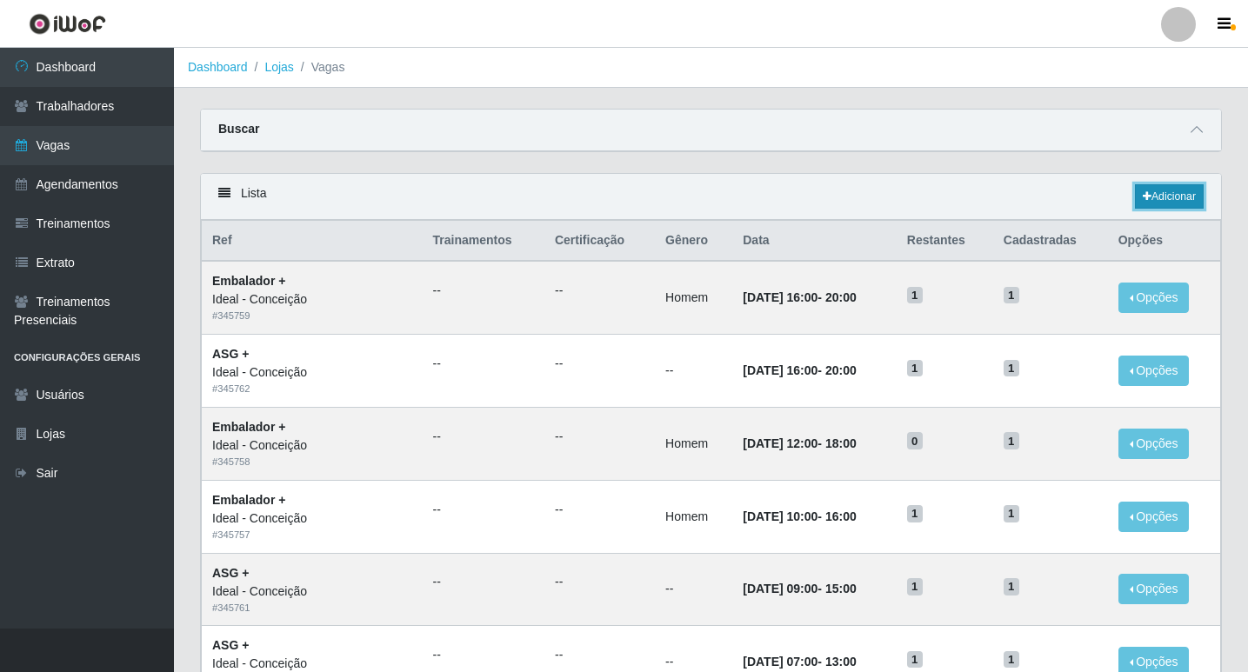
click at [1167, 192] on link "Adicionar" at bounding box center [1169, 196] width 69 height 24
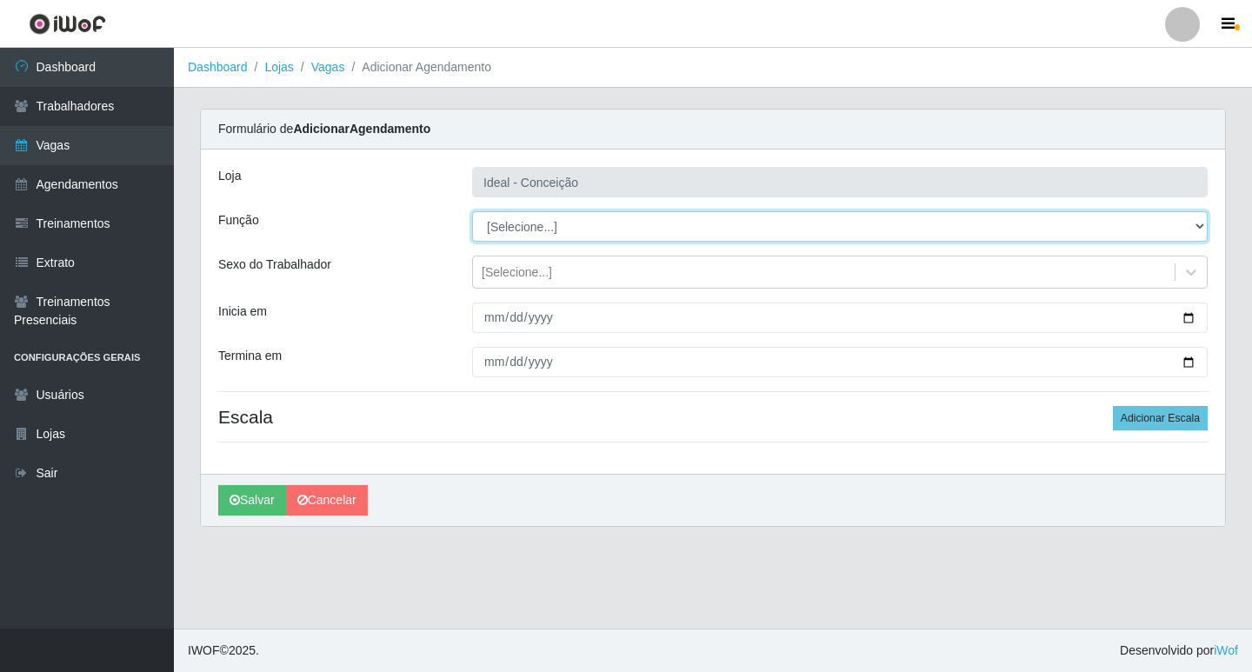
click at [551, 232] on select "[Selecione...] ASG ASG + ASG ++ Auxiliar de Estacionamento Auxiliar de Estacion…" at bounding box center [840, 226] width 736 height 30
click at [472, 211] on select "[Selecione...] ASG ASG + ASG ++ Auxiliar de Estacionamento Auxiliar de Estacion…" at bounding box center [840, 226] width 736 height 30
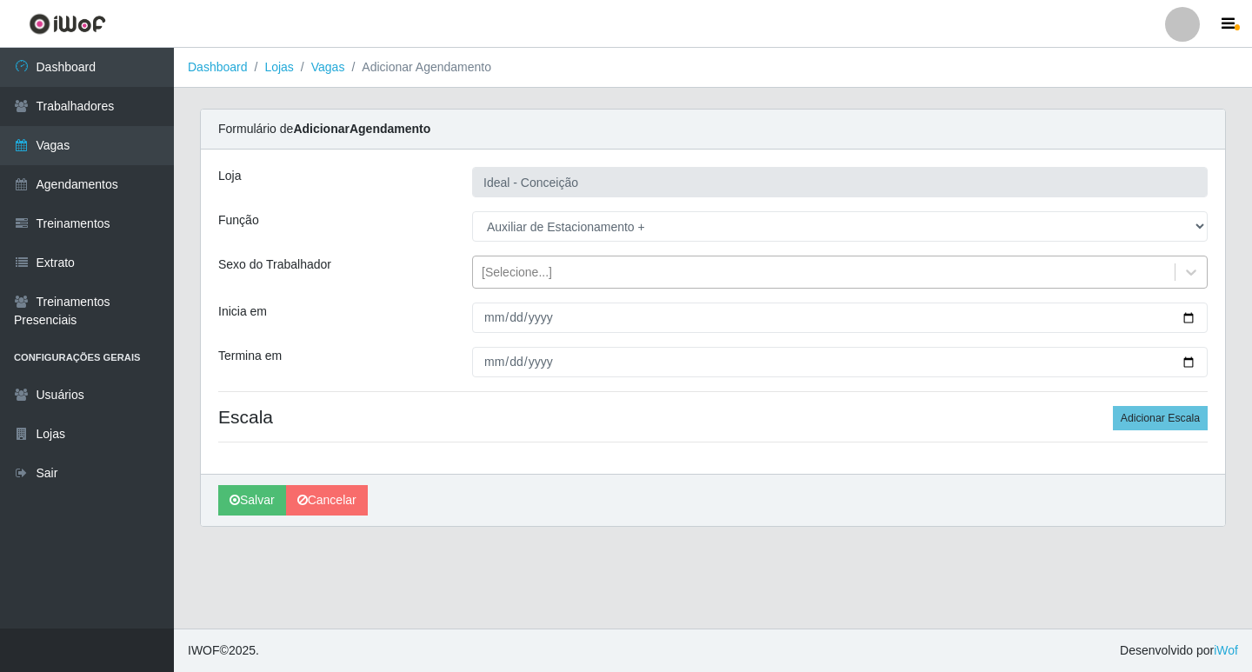
click at [504, 267] on div "[Selecione...]" at bounding box center [517, 272] width 70 height 18
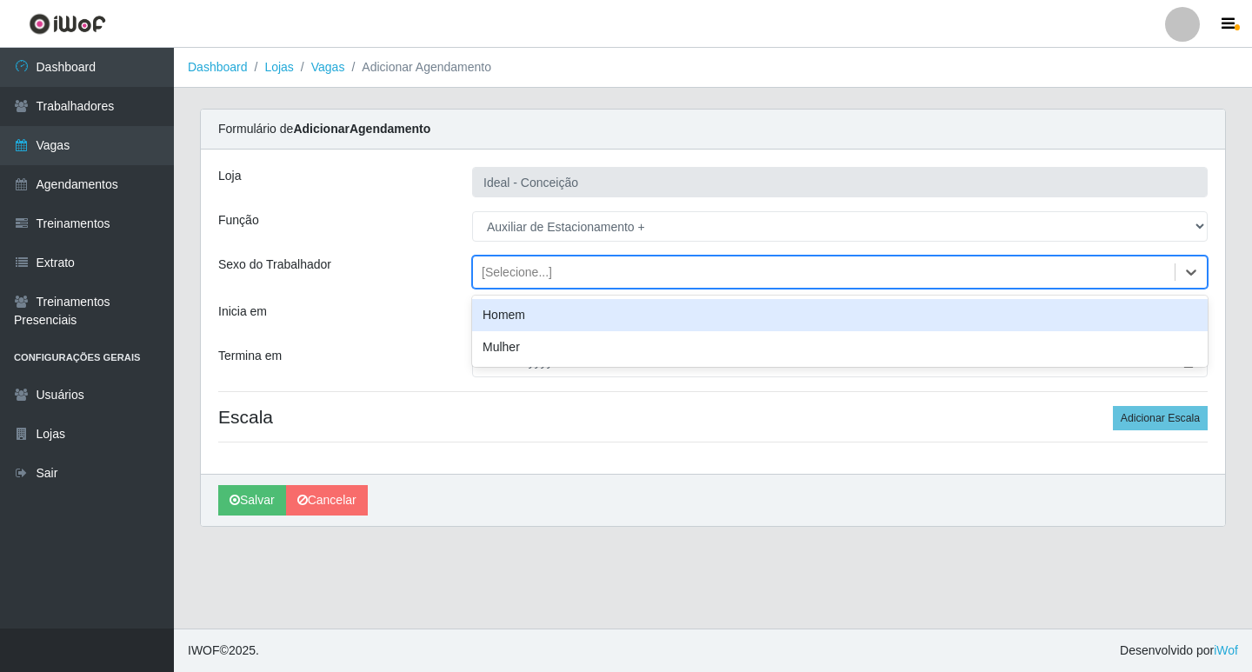
click at [458, 324] on div "Inicia em" at bounding box center [713, 318] width 1016 height 30
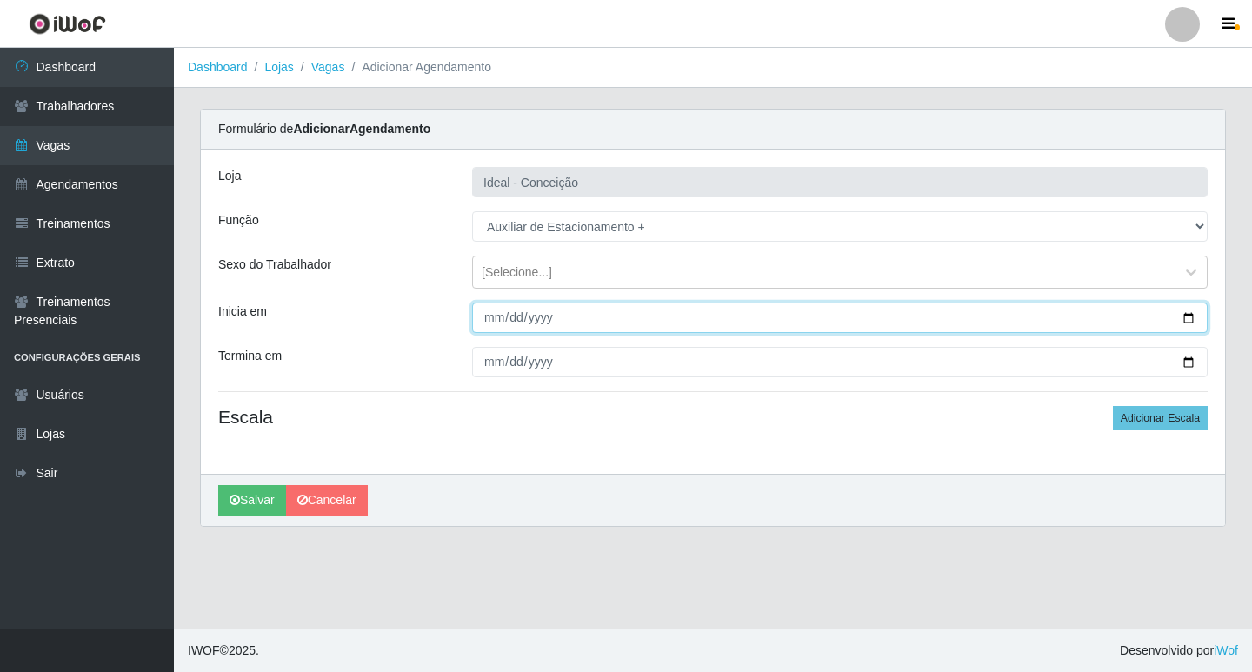
click at [493, 314] on input "Inicia em" at bounding box center [840, 318] width 736 height 30
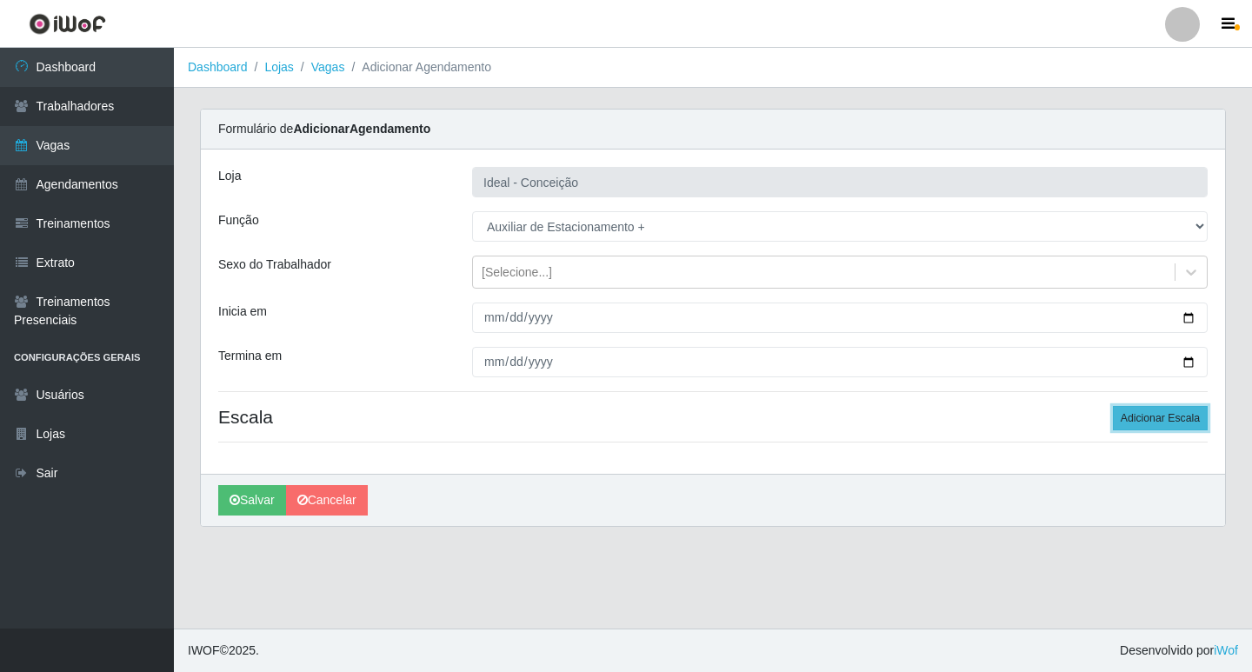
click at [1182, 417] on button "Adicionar Escala" at bounding box center [1160, 418] width 95 height 24
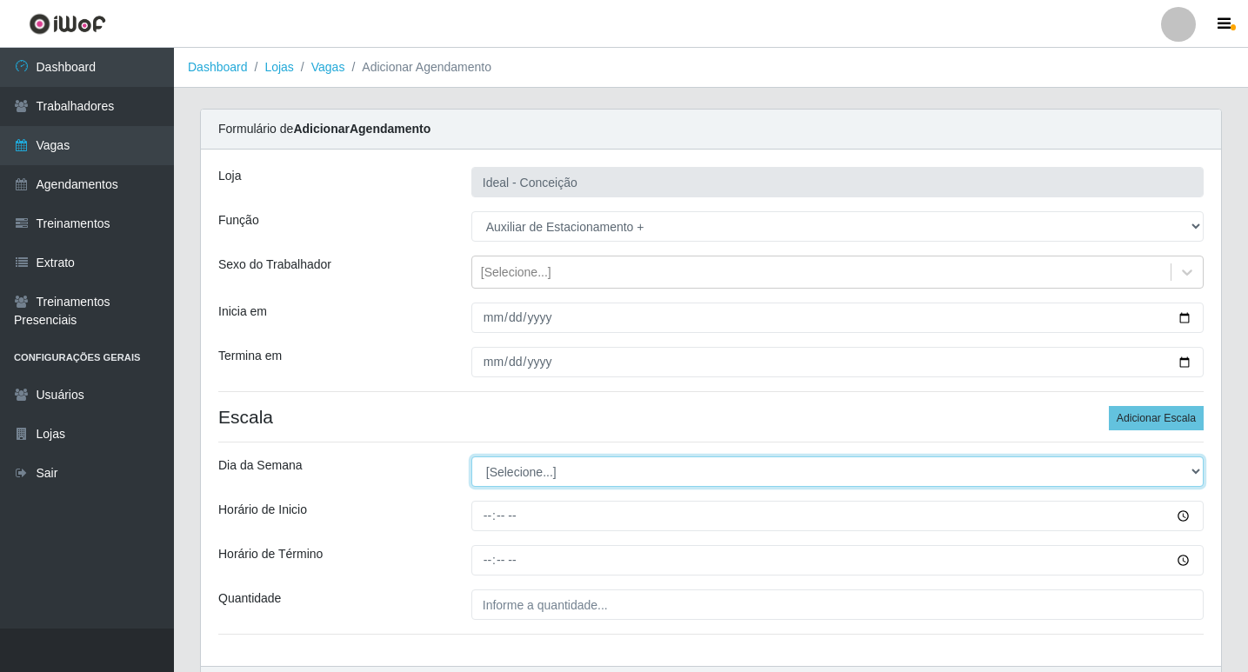
click at [511, 463] on select "[Selecione...] Segunda Terça Quarta Quinta Sexta Sábado Domingo" at bounding box center [837, 472] width 732 height 30
click at [471, 457] on select "[Selecione...] Segunda Terça Quarta Quinta Sexta Sábado Domingo" at bounding box center [837, 472] width 732 height 30
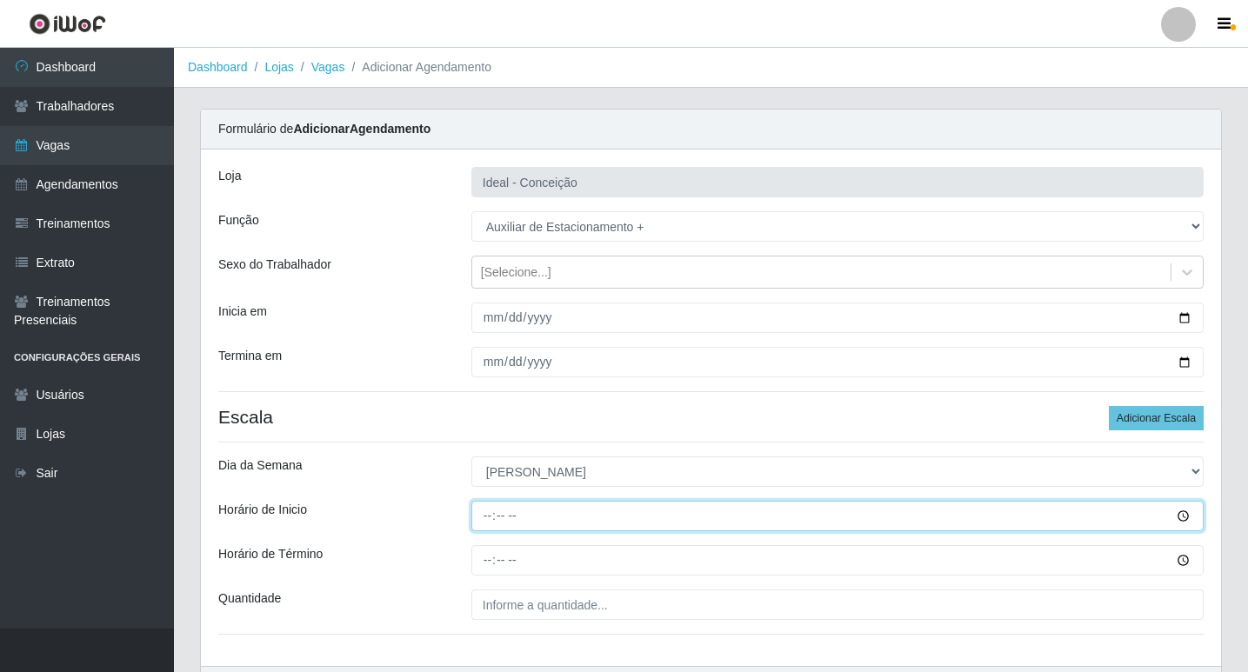
click at [483, 522] on input "Horário de Inicio" at bounding box center [837, 516] width 732 height 30
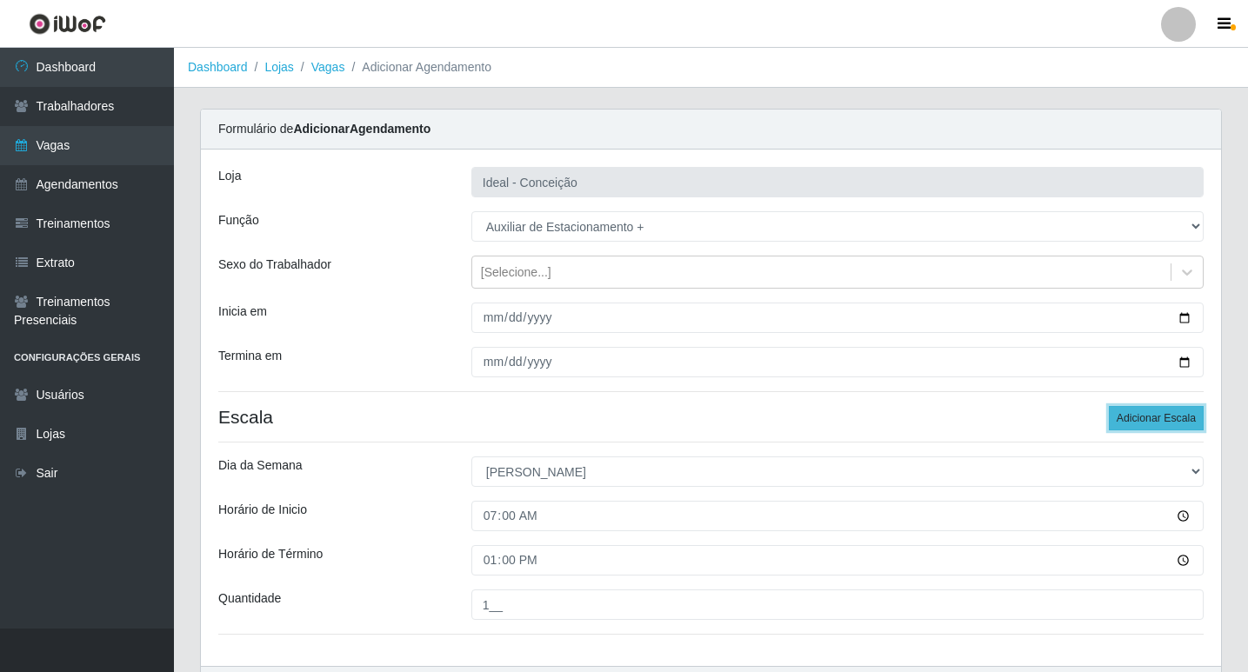
click at [1130, 416] on button "Adicionar Escala" at bounding box center [1156, 418] width 95 height 24
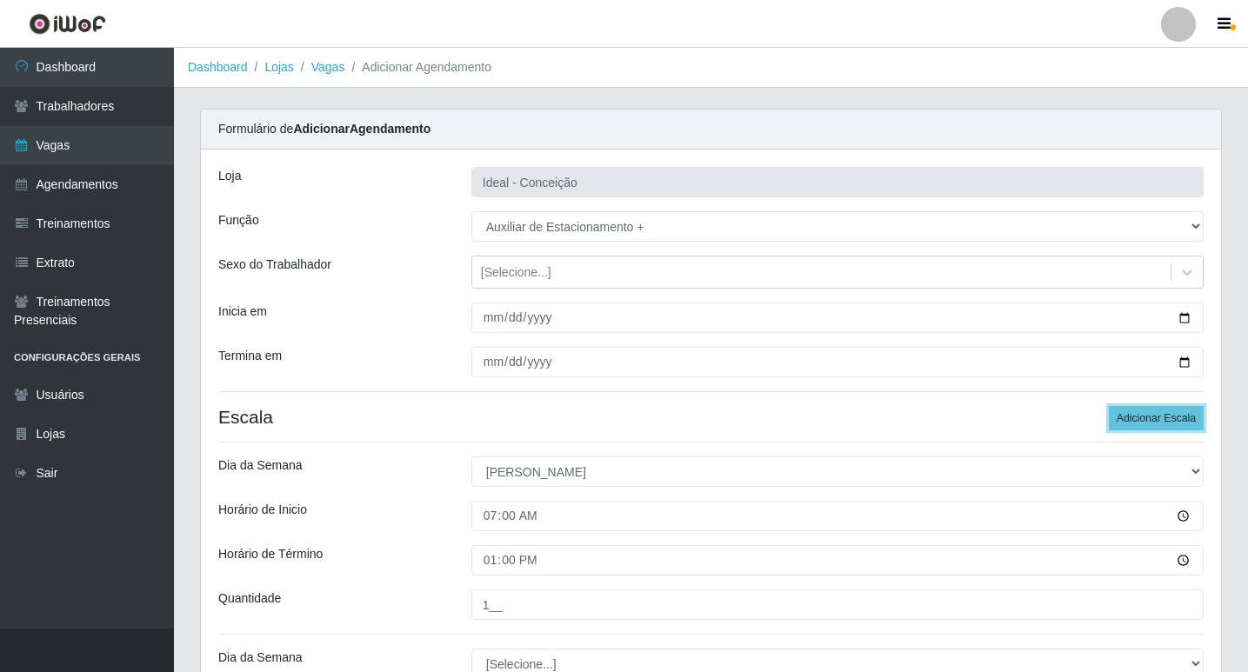
scroll to position [174, 0]
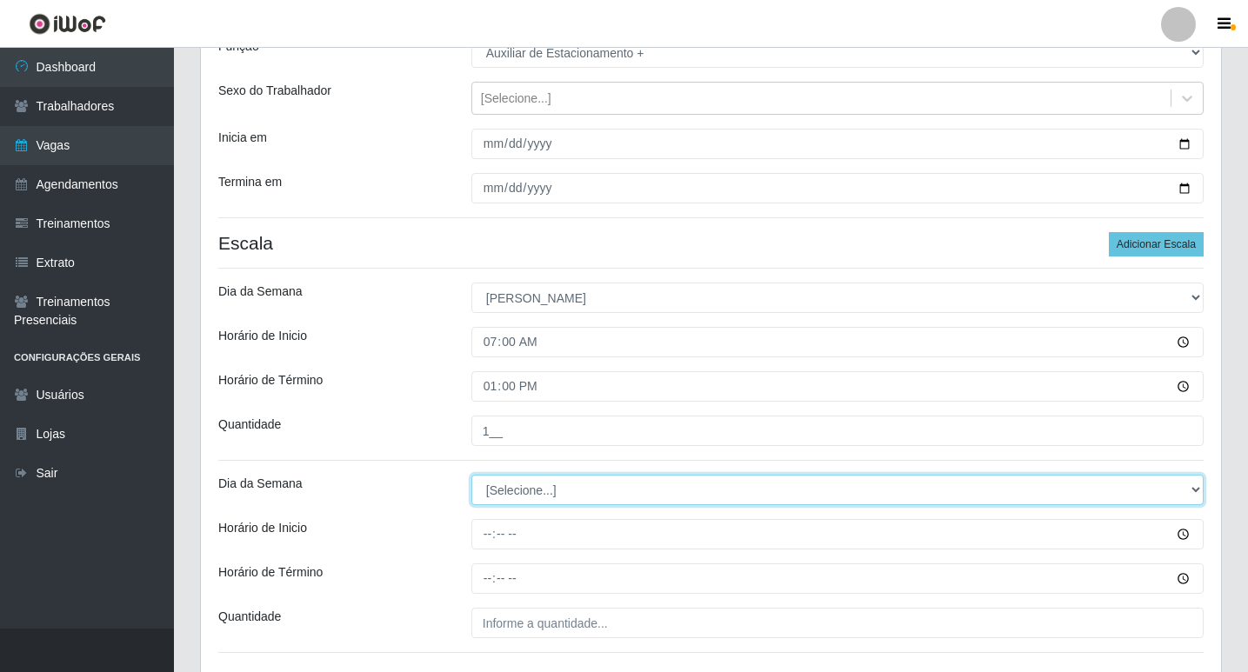
click at [507, 479] on select "[Selecione...] Segunda Terça Quarta Quinta Sexta Sábado Domingo" at bounding box center [837, 490] width 732 height 30
click at [471, 475] on select "[Selecione...] Segunda Terça Quarta Quinta Sexta Sábado Domingo" at bounding box center [837, 490] width 732 height 30
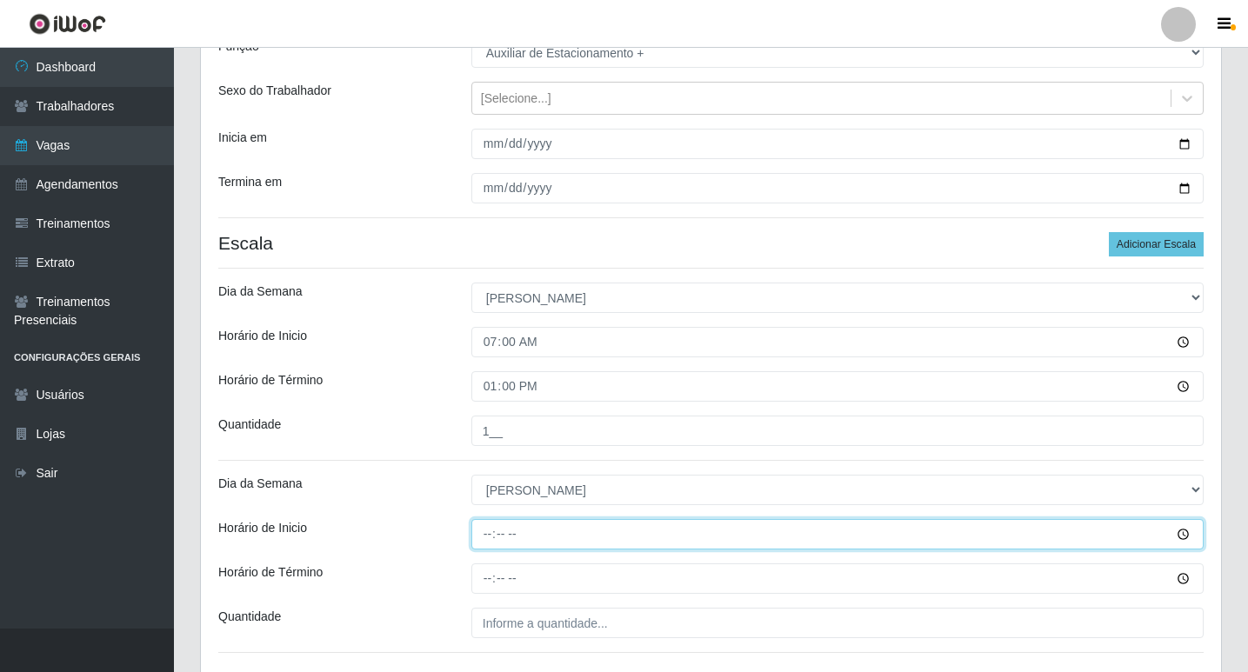
click at [481, 543] on input "Horário de Inicio" at bounding box center [837, 534] width 732 height 30
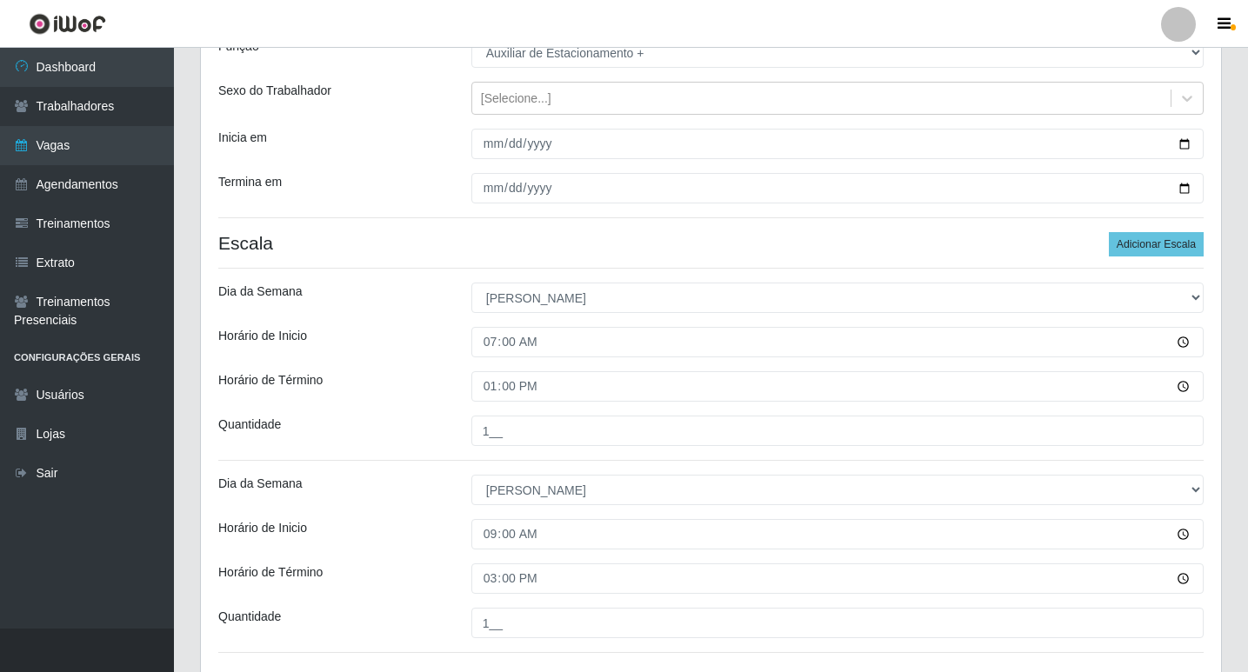
scroll to position [303, 0]
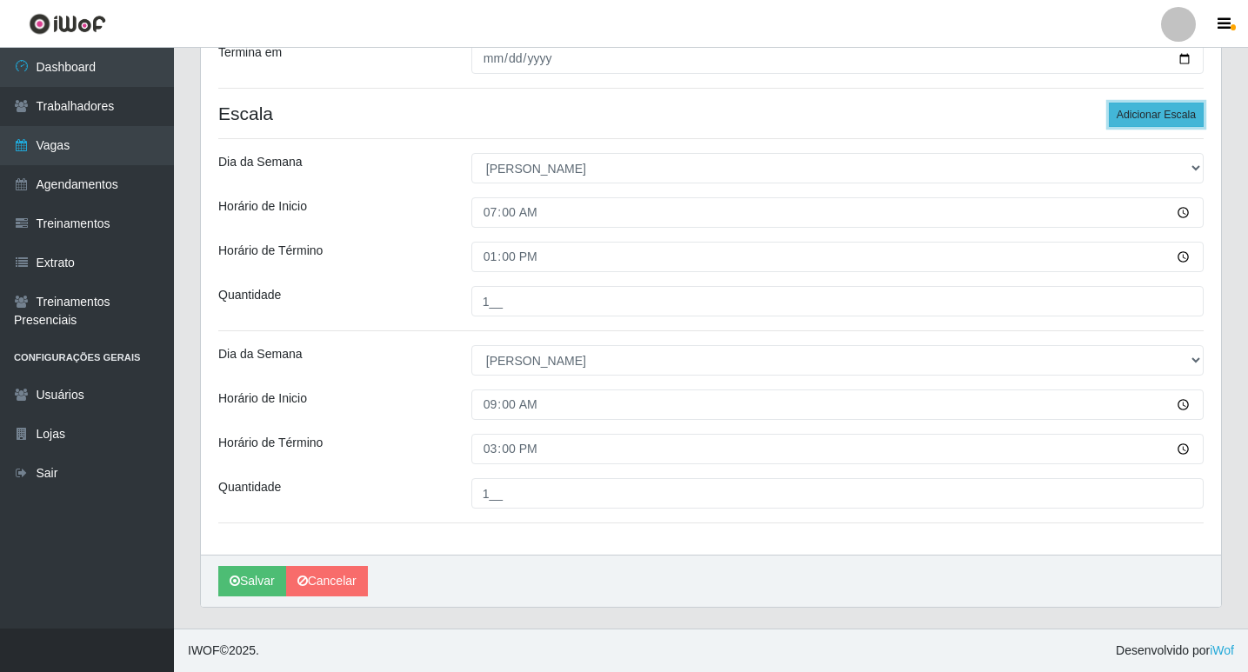
click at [1124, 103] on button "Adicionar Escala" at bounding box center [1156, 115] width 95 height 24
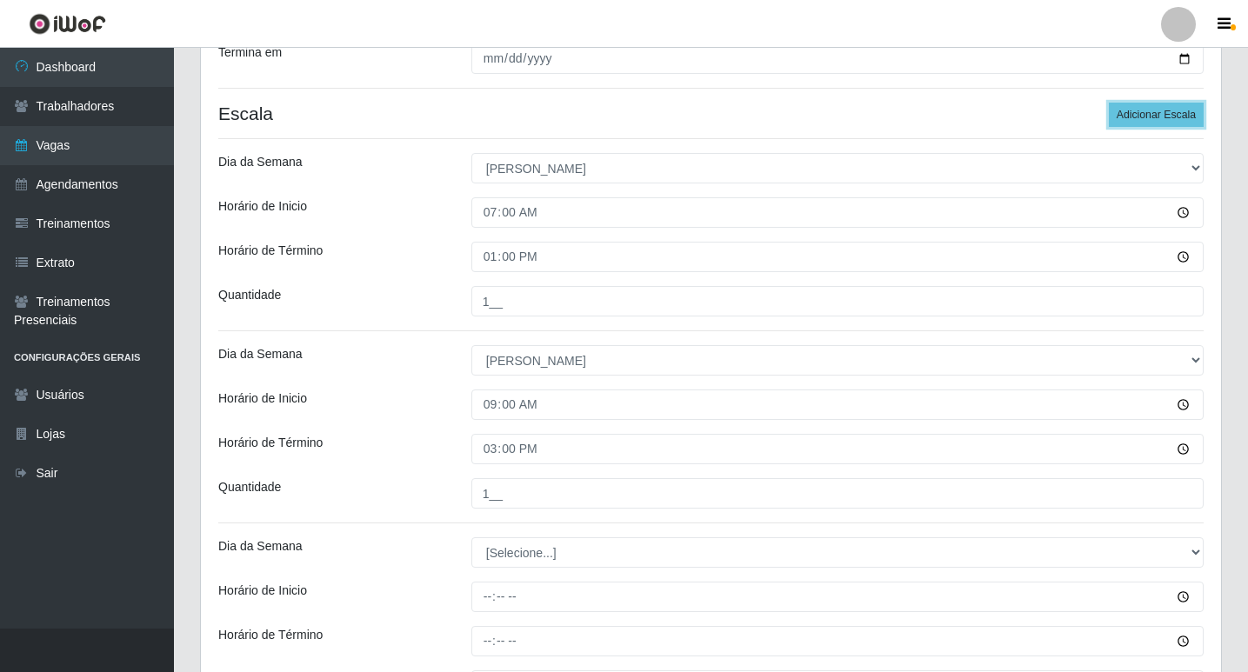
scroll to position [477, 0]
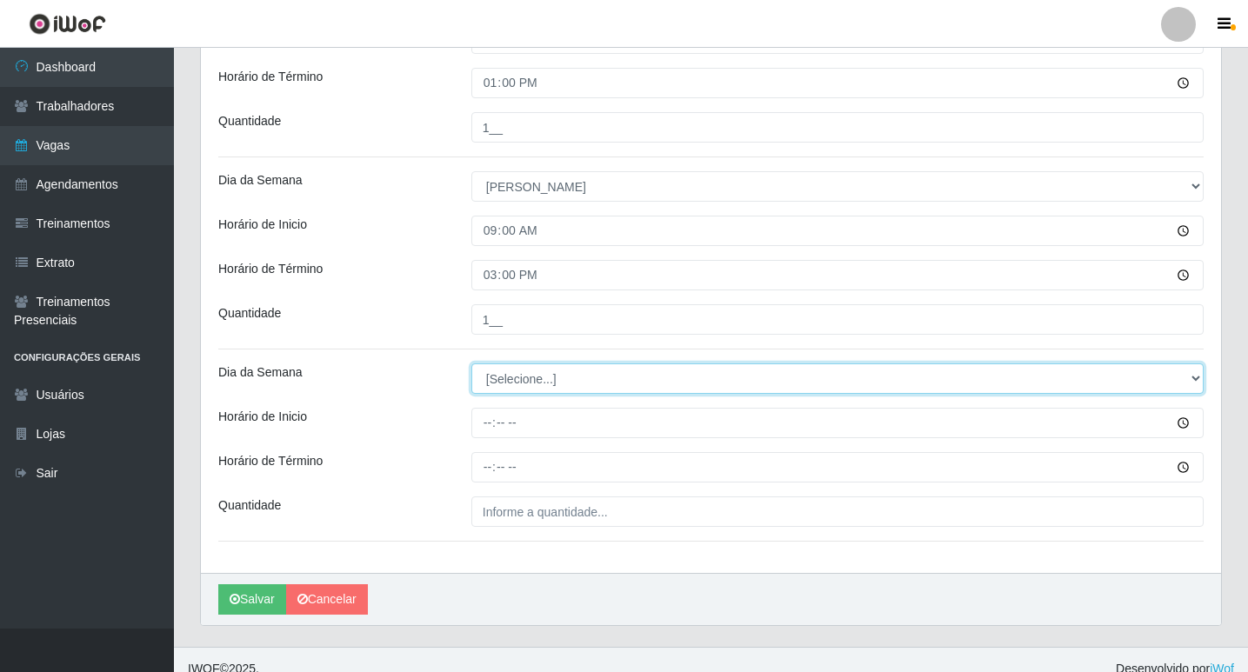
click at [530, 376] on select "[Selecione...] Segunda Terça Quarta Quinta Sexta Sábado Domingo" at bounding box center [837, 378] width 732 height 30
click at [503, 382] on select "[Selecione...] Segunda Terça Quarta Quinta Sexta Sábado Domingo" at bounding box center [837, 378] width 732 height 30
click at [471, 363] on select "[Selecione...] Segunda Terça Quarta Quinta Sexta Sábado Domingo" at bounding box center [837, 378] width 732 height 30
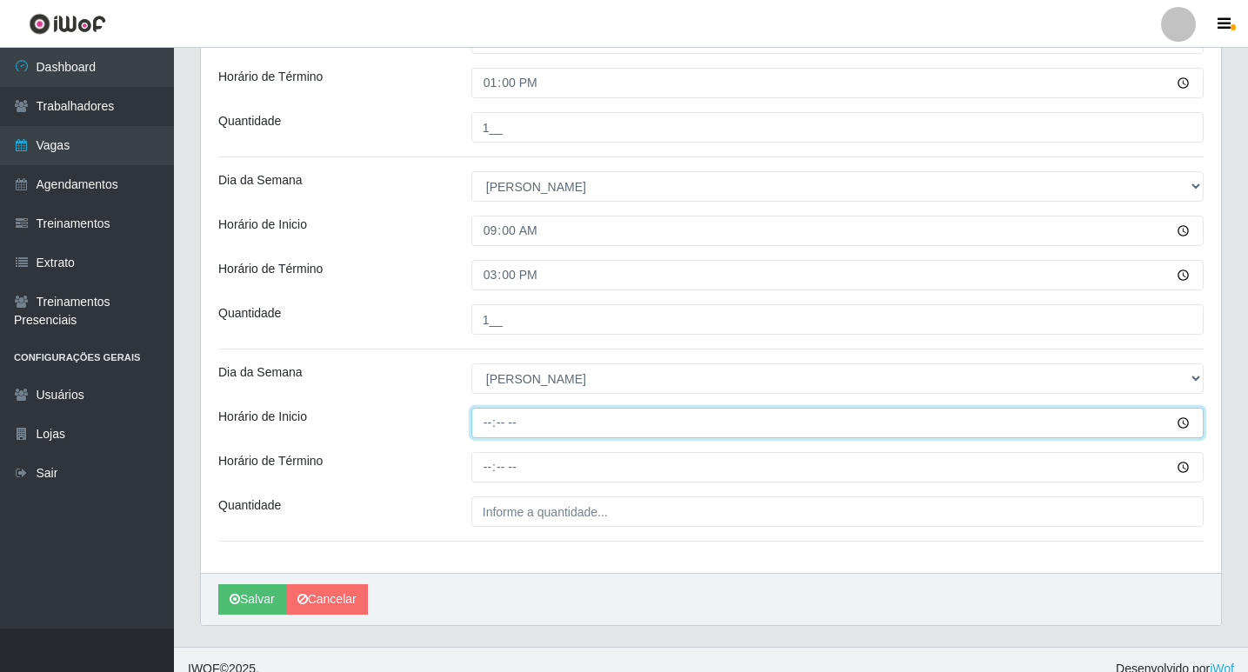
click at [482, 425] on input "Horário de Inicio" at bounding box center [837, 423] width 732 height 30
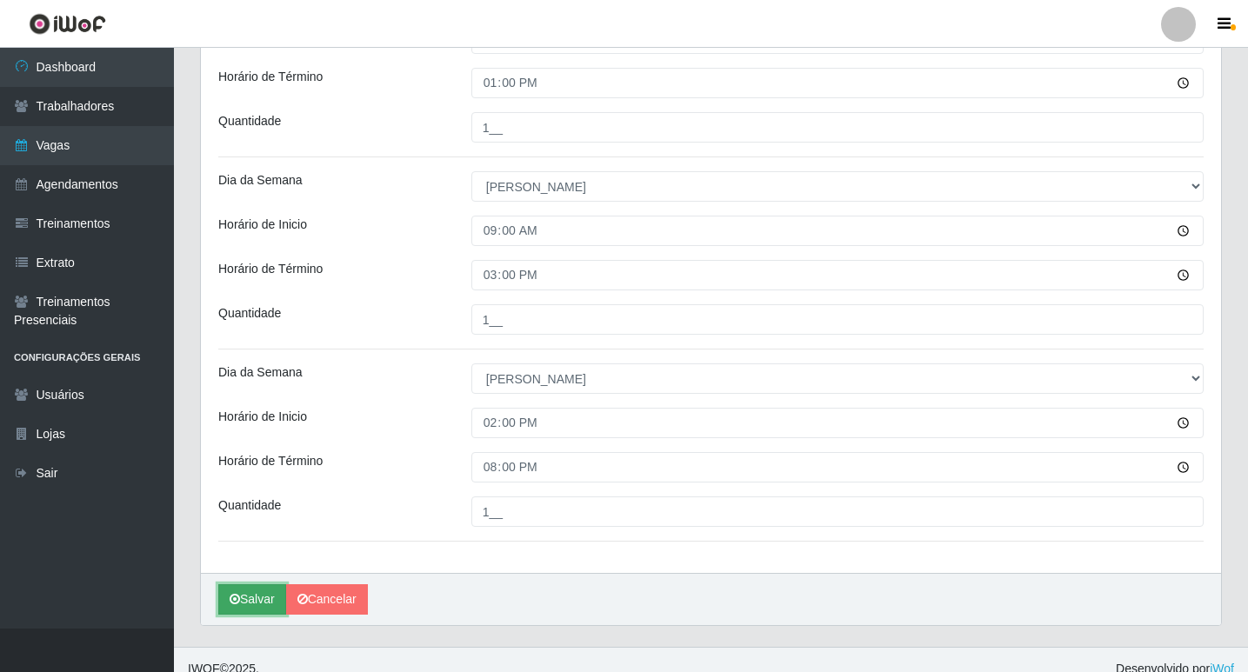
click at [265, 592] on button "Salvar" at bounding box center [252, 599] width 68 height 30
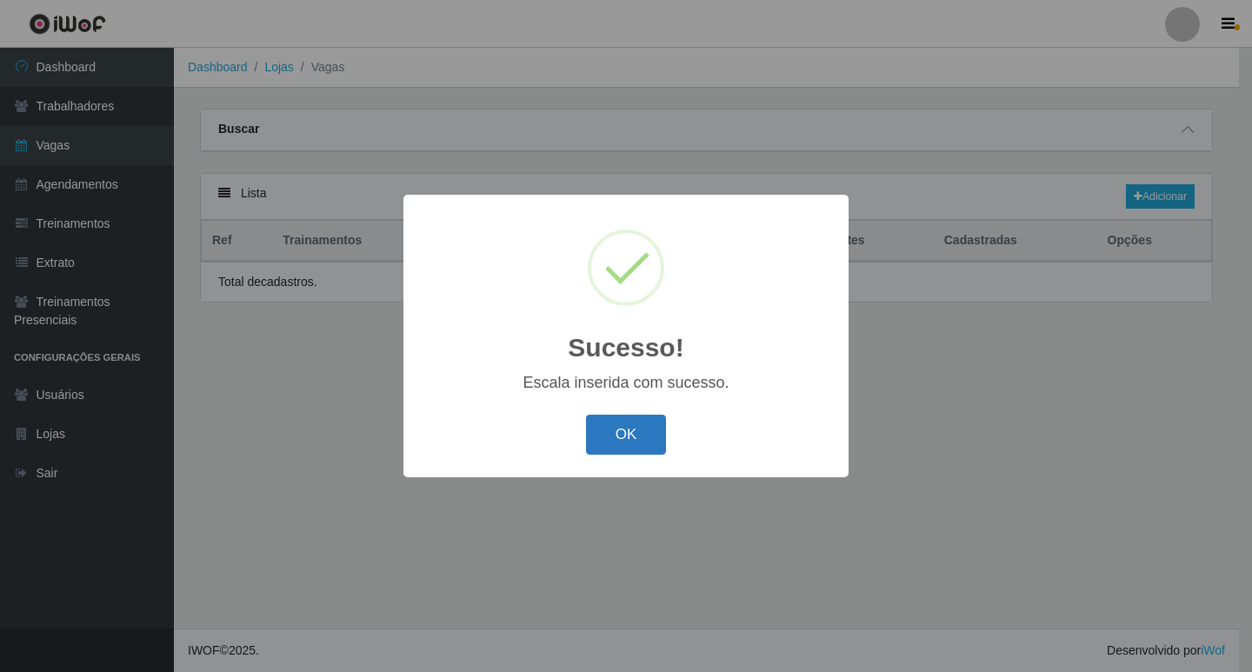
click at [616, 420] on button "OK" at bounding box center [626, 435] width 81 height 41
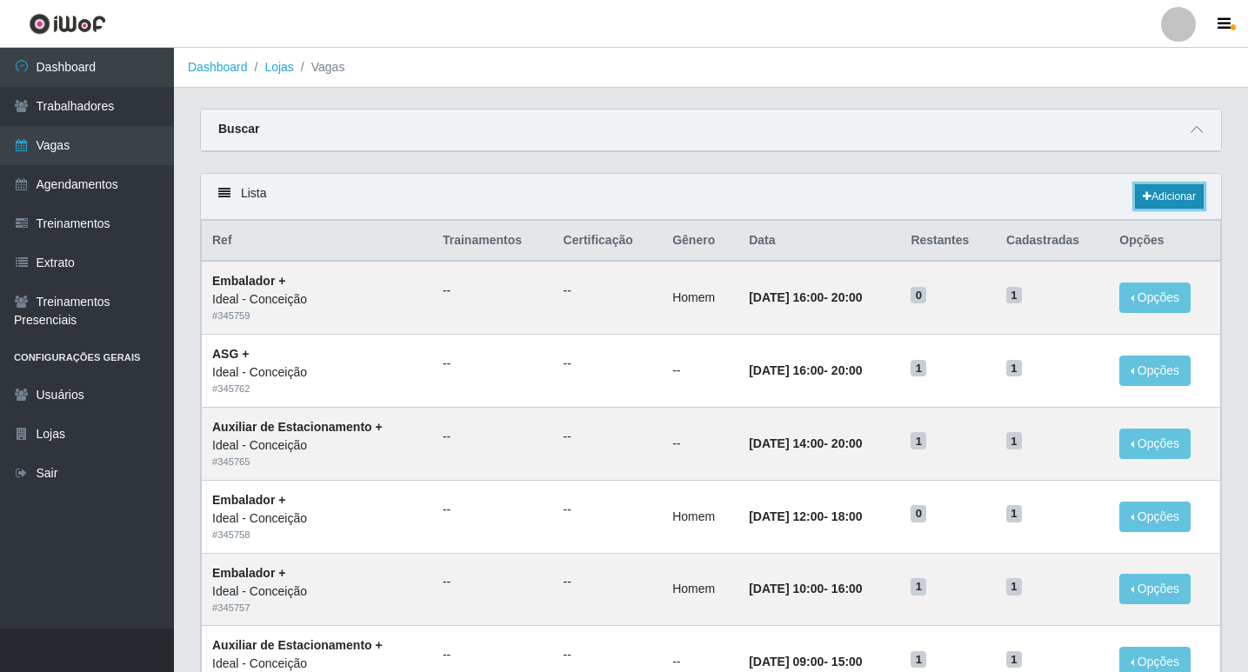
click at [1187, 193] on link "Adicionar" at bounding box center [1169, 196] width 69 height 24
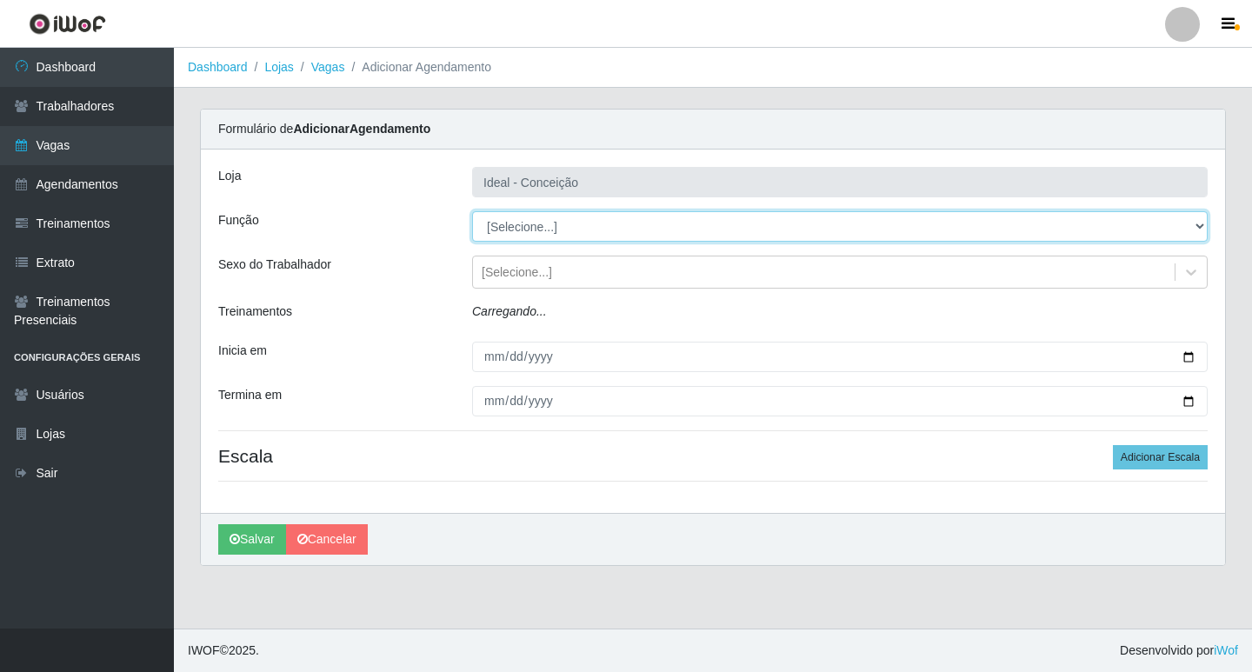
click at [527, 234] on select "[Selecione...] ASG ASG + ASG ++ Auxiliar de Estacionamento Auxiliar de Estacion…" at bounding box center [840, 226] width 736 height 30
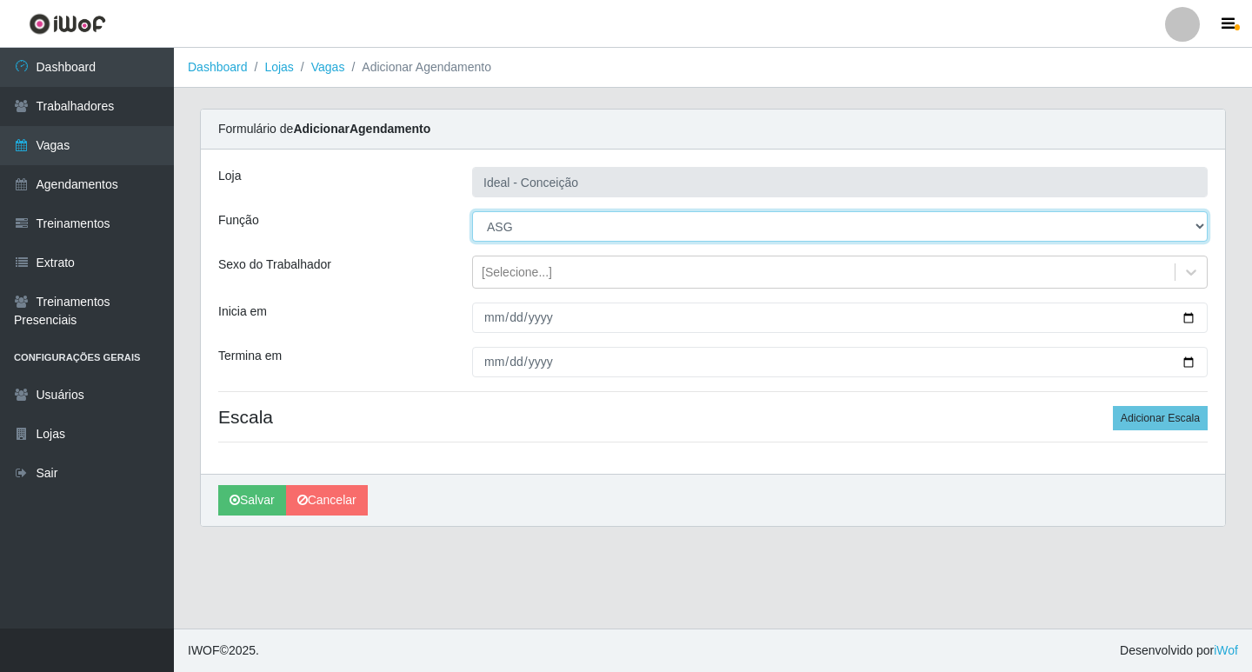
click at [472, 211] on select "[Selecione...] ASG ASG + ASG ++ Auxiliar de Estacionamento Auxiliar de Estacion…" at bounding box center [840, 226] width 736 height 30
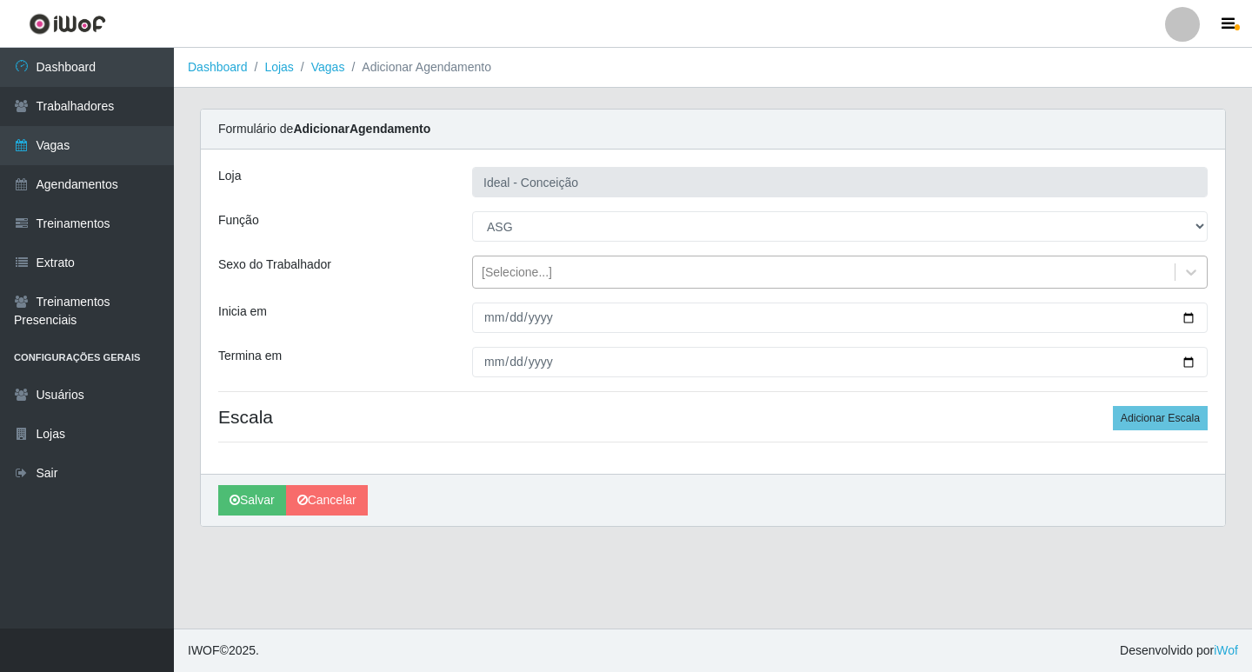
click at [492, 283] on div "[Selecione...]" at bounding box center [824, 272] width 702 height 29
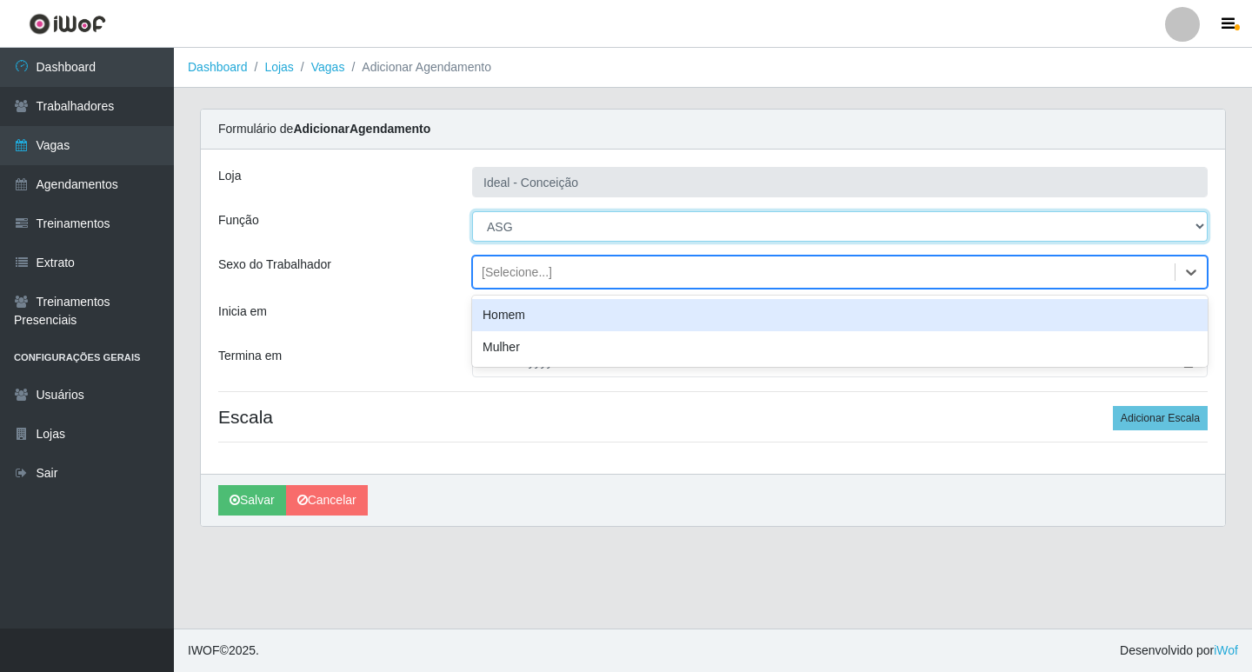
click at [548, 221] on select "[Selecione...] ASG ASG + ASG ++ Auxiliar de Estacionamento Auxiliar de Estacion…" at bounding box center [840, 226] width 736 height 30
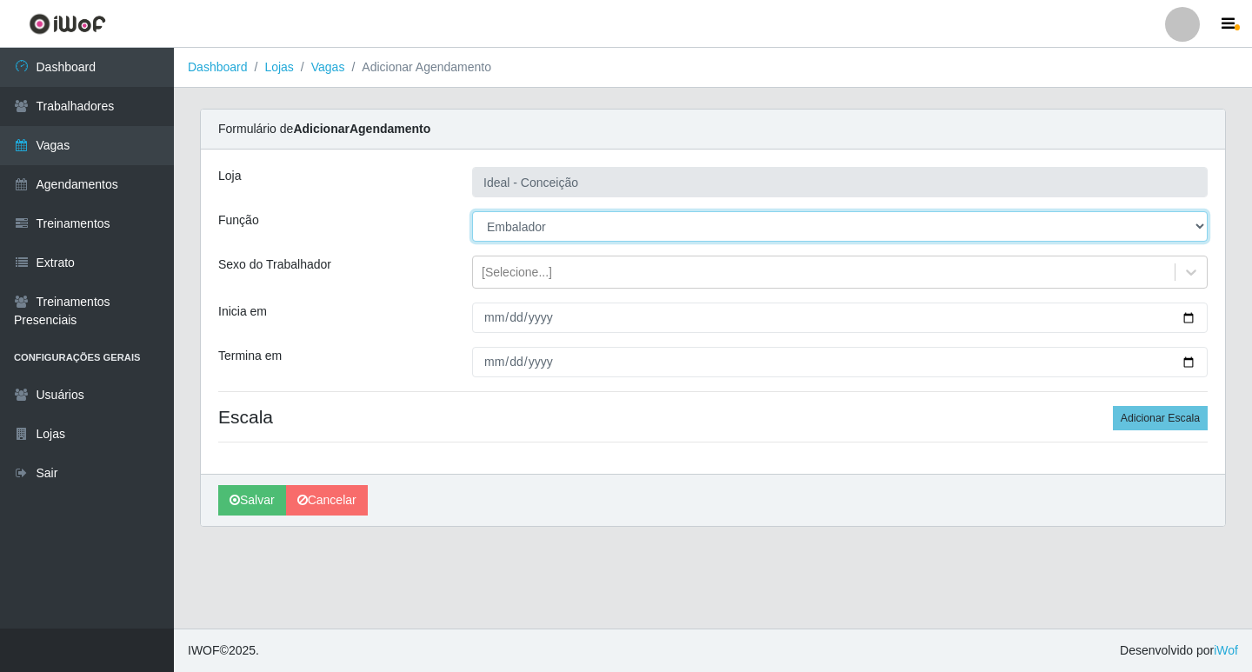
click at [472, 211] on select "[Selecione...] ASG ASG + ASG ++ Auxiliar de Estacionamento Auxiliar de Estacion…" at bounding box center [840, 226] width 736 height 30
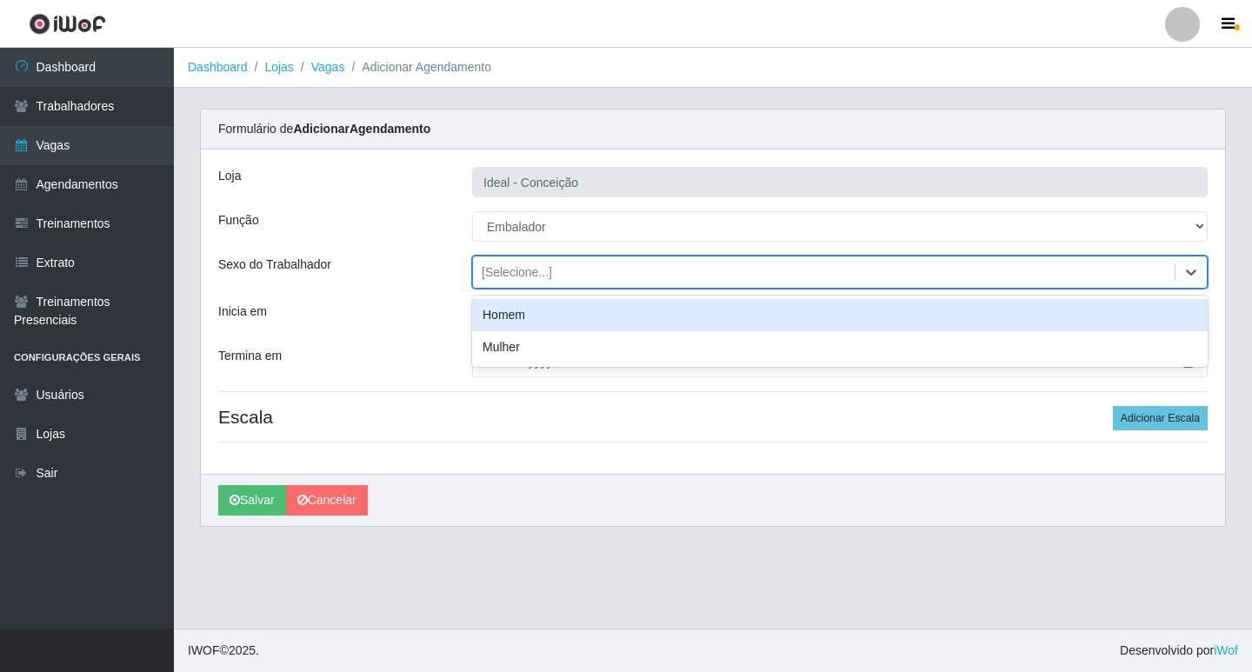
click at [543, 272] on div "[Selecione...]" at bounding box center [517, 272] width 70 height 18
click at [529, 319] on div "Homem" at bounding box center [840, 315] width 736 height 32
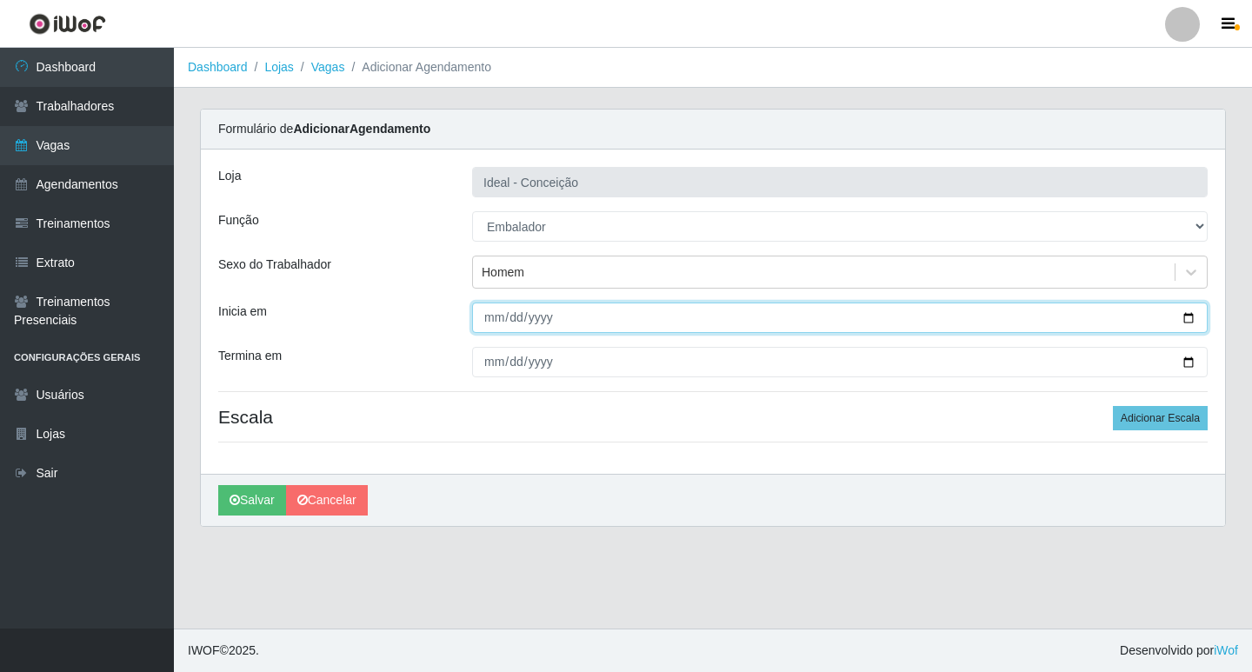
click at [494, 313] on input "Inicia em" at bounding box center [840, 318] width 736 height 30
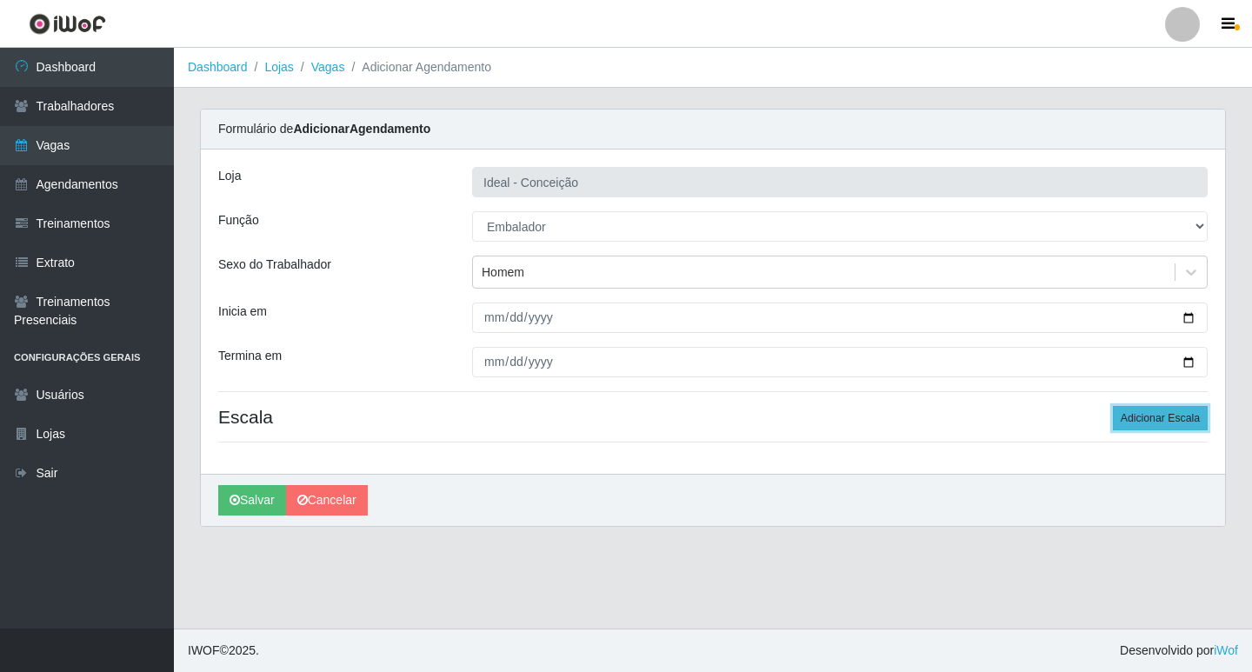
click at [1165, 424] on button "Adicionar Escala" at bounding box center [1160, 418] width 95 height 24
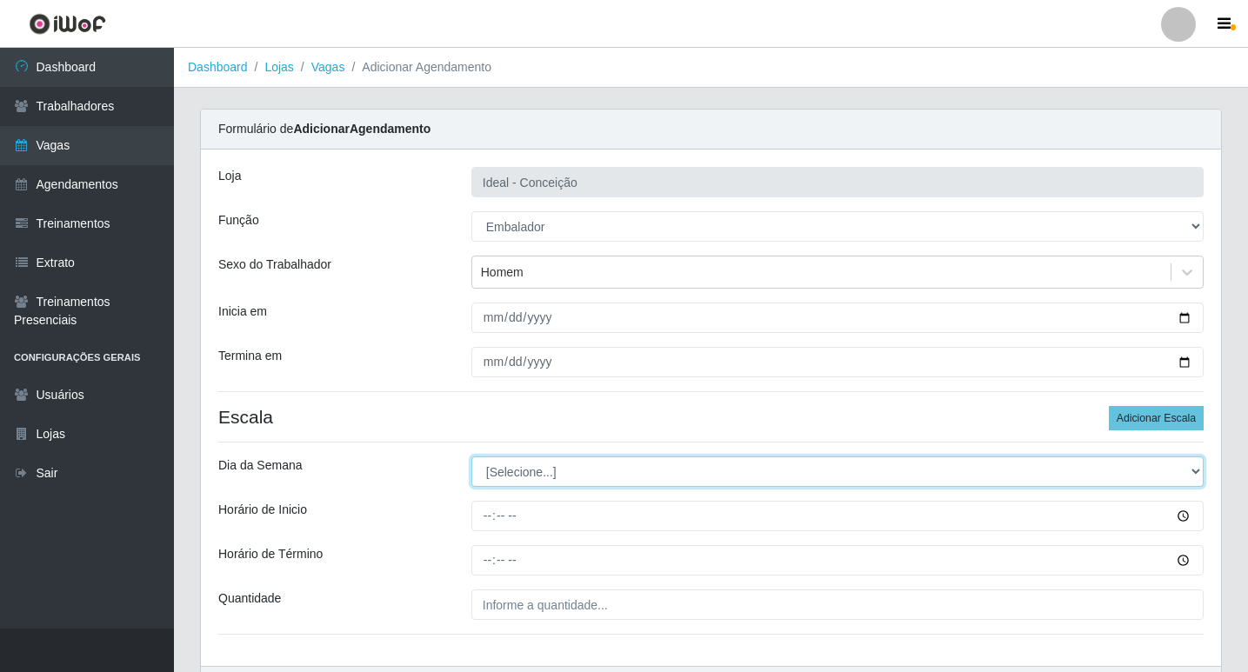
click at [549, 472] on select "[Selecione...] Segunda Terça Quarta Quinta Sexta Sábado Domingo" at bounding box center [837, 472] width 732 height 30
click at [471, 457] on select "[Selecione...] Segunda Terça Quarta Quinta Sexta Sábado Domingo" at bounding box center [837, 472] width 732 height 30
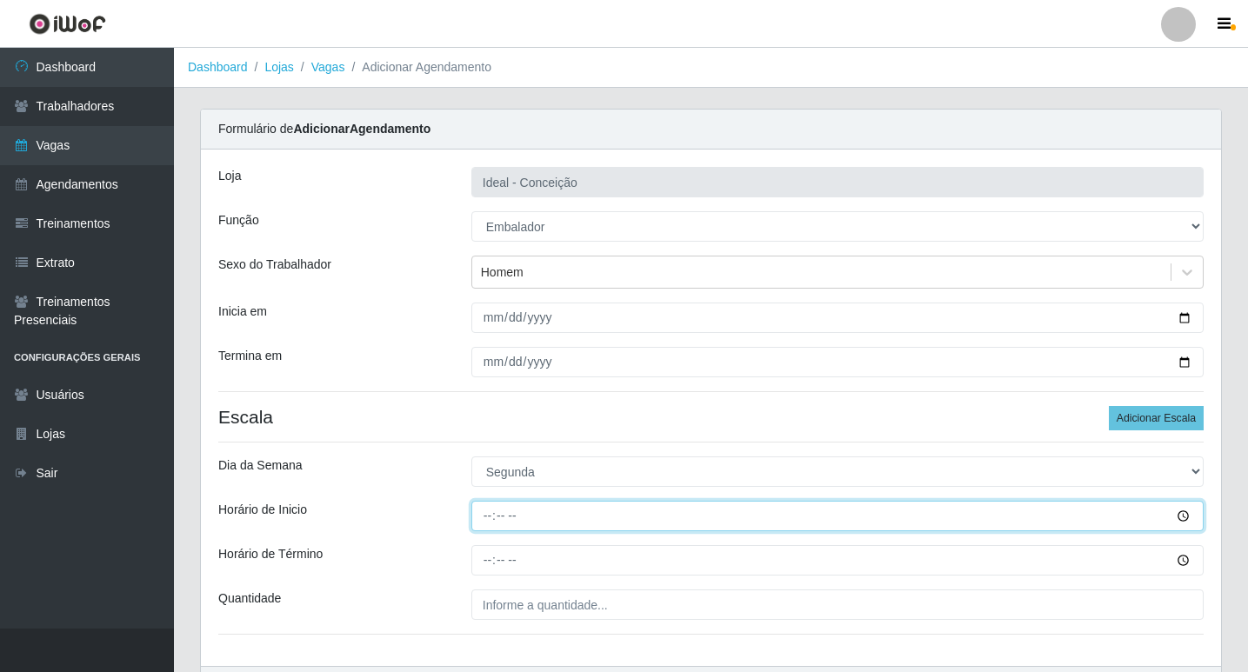
click at [481, 529] on input "Horário de Inicio" at bounding box center [837, 516] width 732 height 30
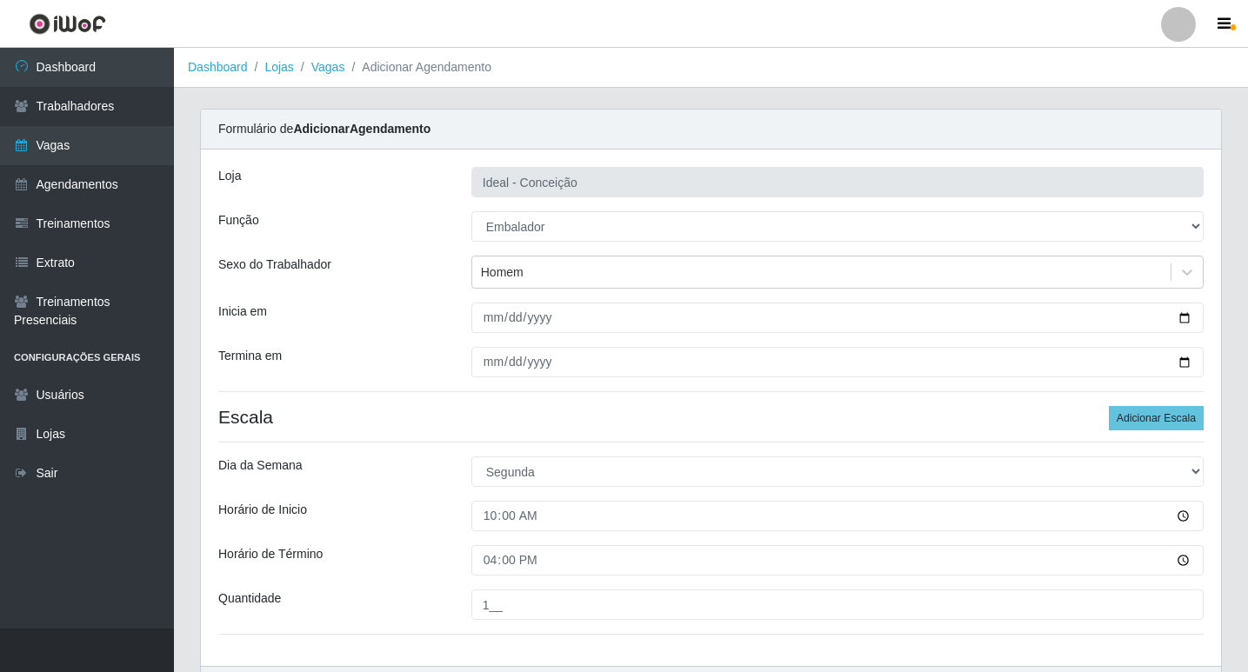
scroll to position [111, 0]
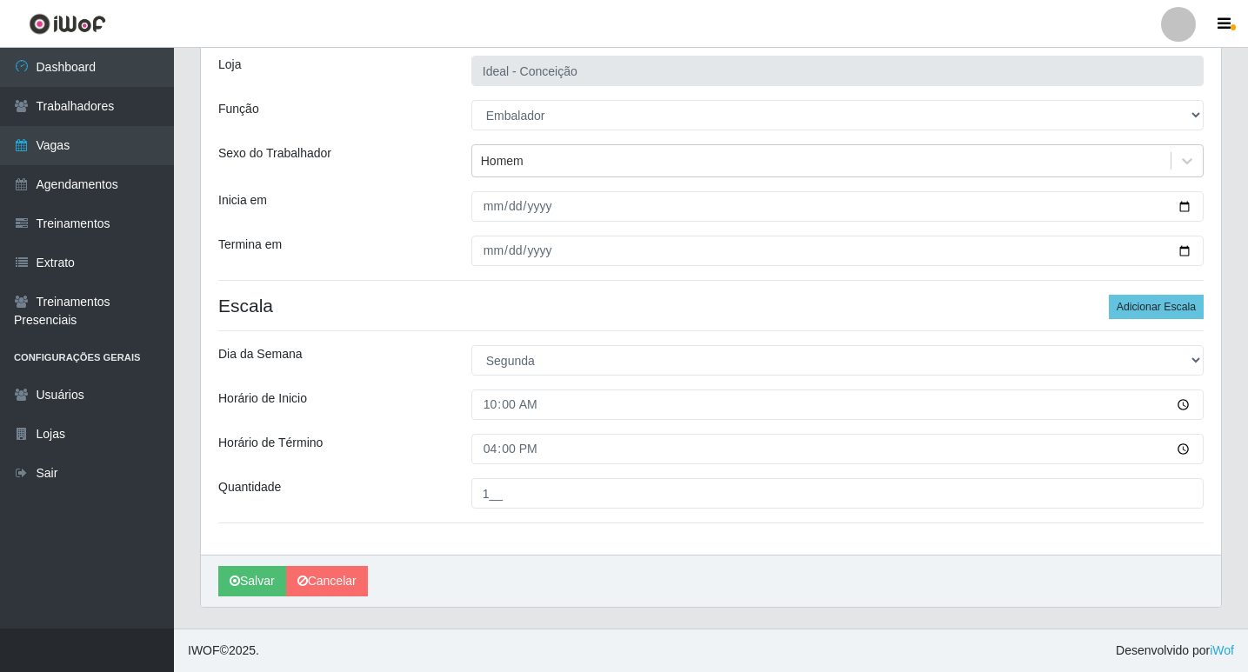
click at [1145, 294] on div "Loja Ideal - Conceição Função [Selecione...] ASG ASG + ASG ++ Auxiliar de Estac…" at bounding box center [711, 296] width 1020 height 517
click at [1146, 308] on button "Adicionar Escala" at bounding box center [1156, 307] width 95 height 24
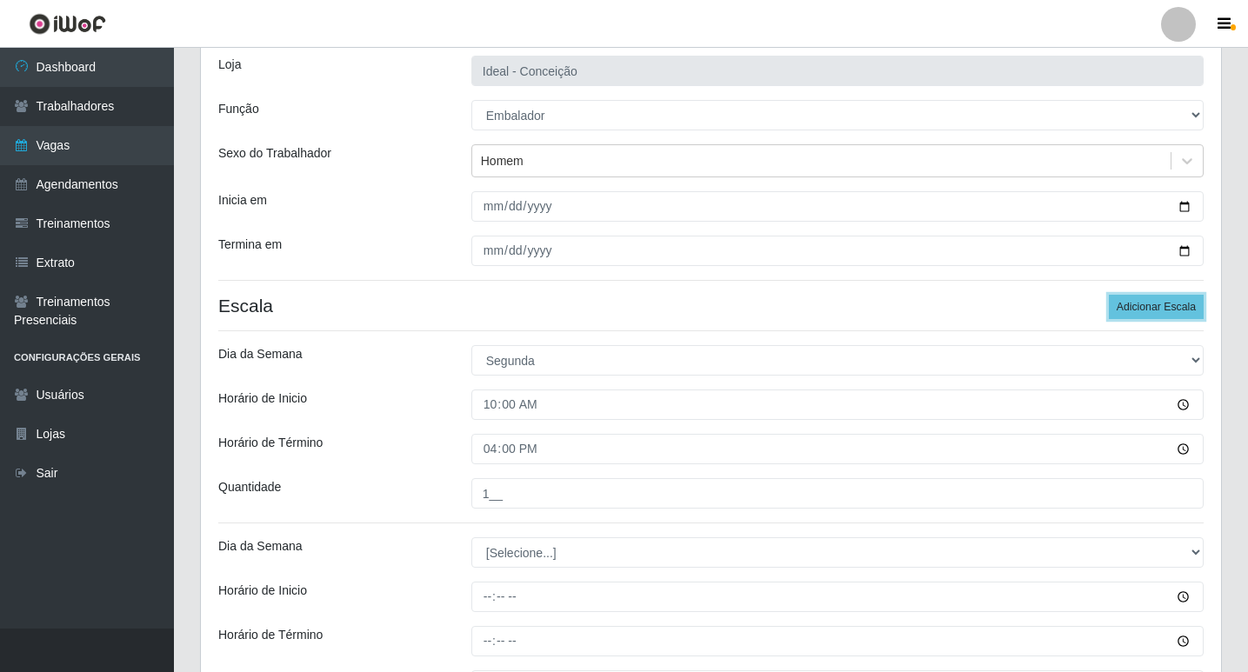
scroll to position [285, 0]
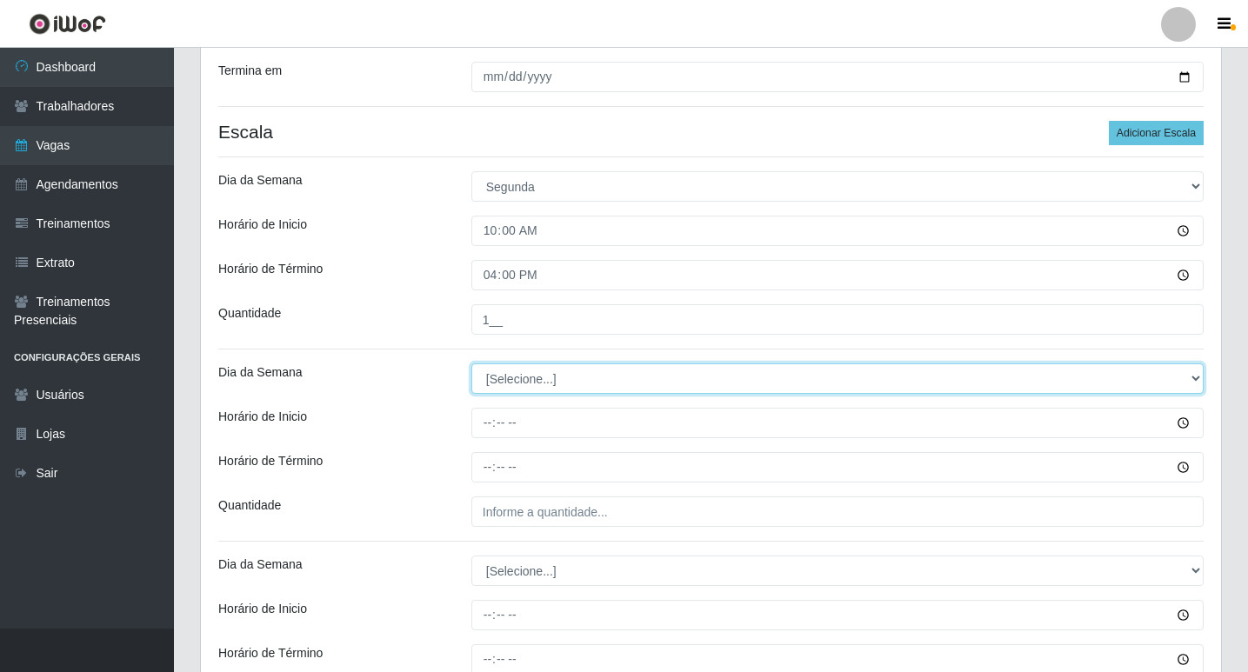
click at [534, 367] on select "[Selecione...] Segunda Terça Quarta Quinta Sexta Sábado Domingo" at bounding box center [837, 378] width 732 height 30
click at [537, 370] on select "[Selecione...] Segunda Terça Quarta Quinta Sexta Sábado Domingo" at bounding box center [837, 378] width 732 height 30
click at [471, 363] on select "[Selecione...] Segunda Terça Quarta Quinta Sexta Sábado Domingo" at bounding box center [837, 378] width 732 height 30
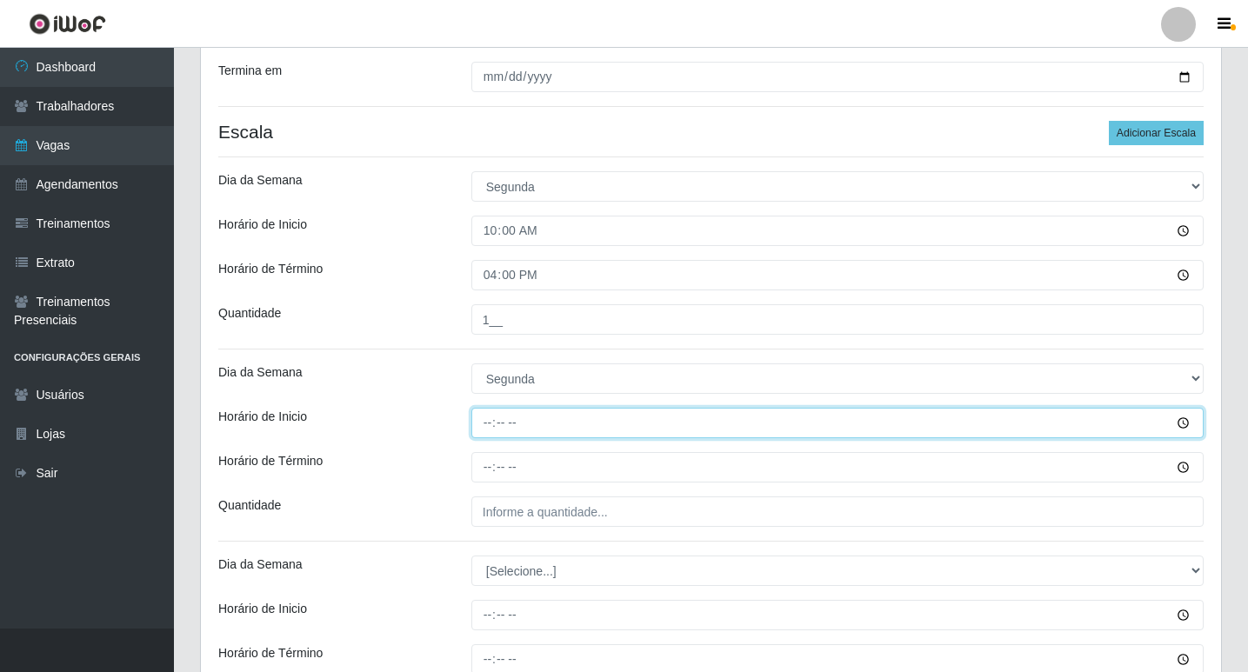
click at [490, 421] on input "Horário de Inicio" at bounding box center [837, 423] width 732 height 30
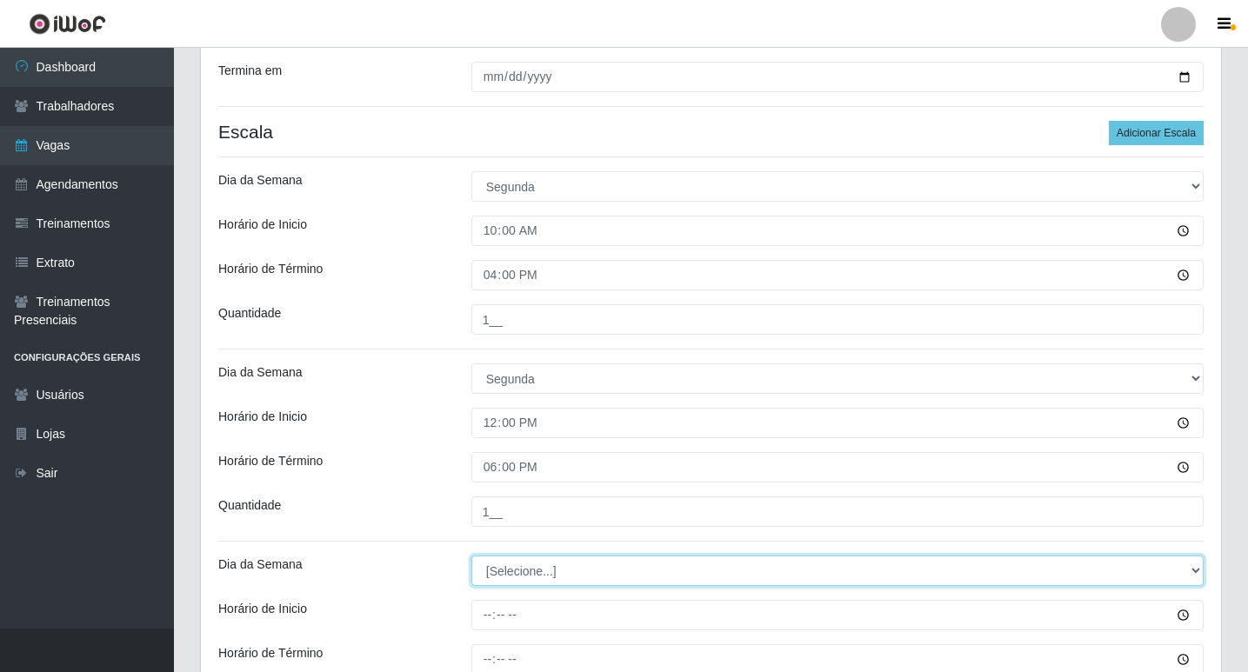
scroll to position [372, 0]
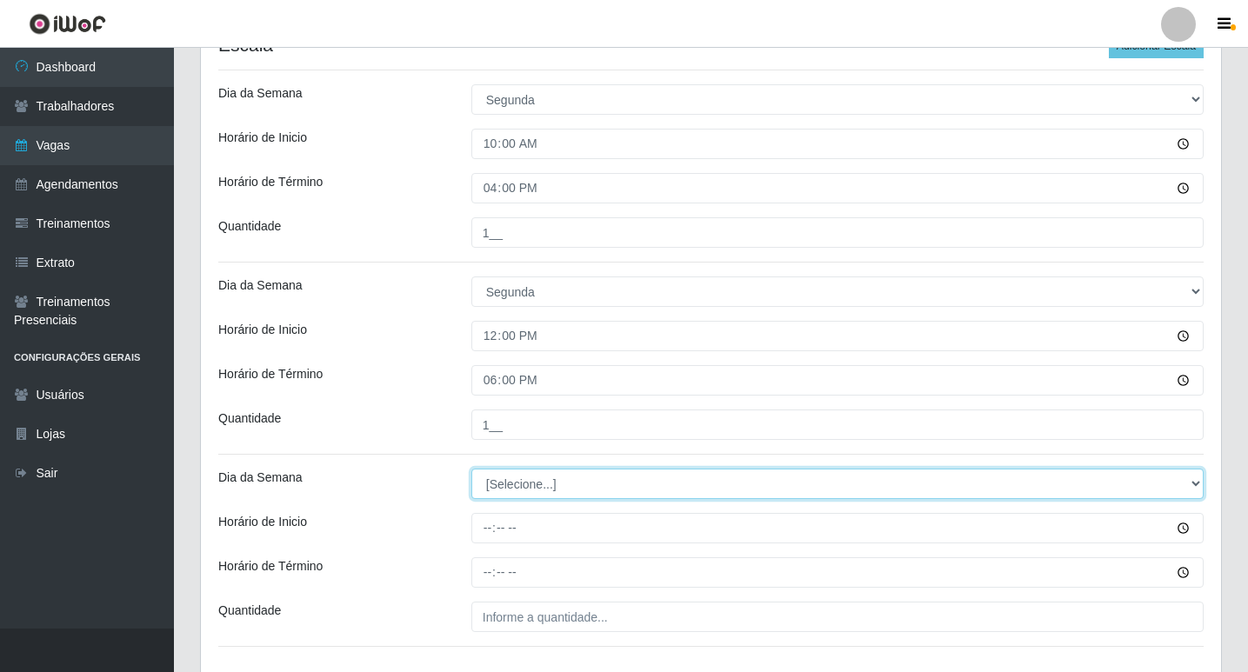
click at [518, 475] on select "[Selecione...] Segunda Terça Quarta Quinta Sexta Sábado Domingo" at bounding box center [837, 484] width 732 height 30
click at [471, 469] on select "[Selecione...] Segunda Terça Quarta Quinta Sexta Sábado Domingo" at bounding box center [837, 484] width 732 height 30
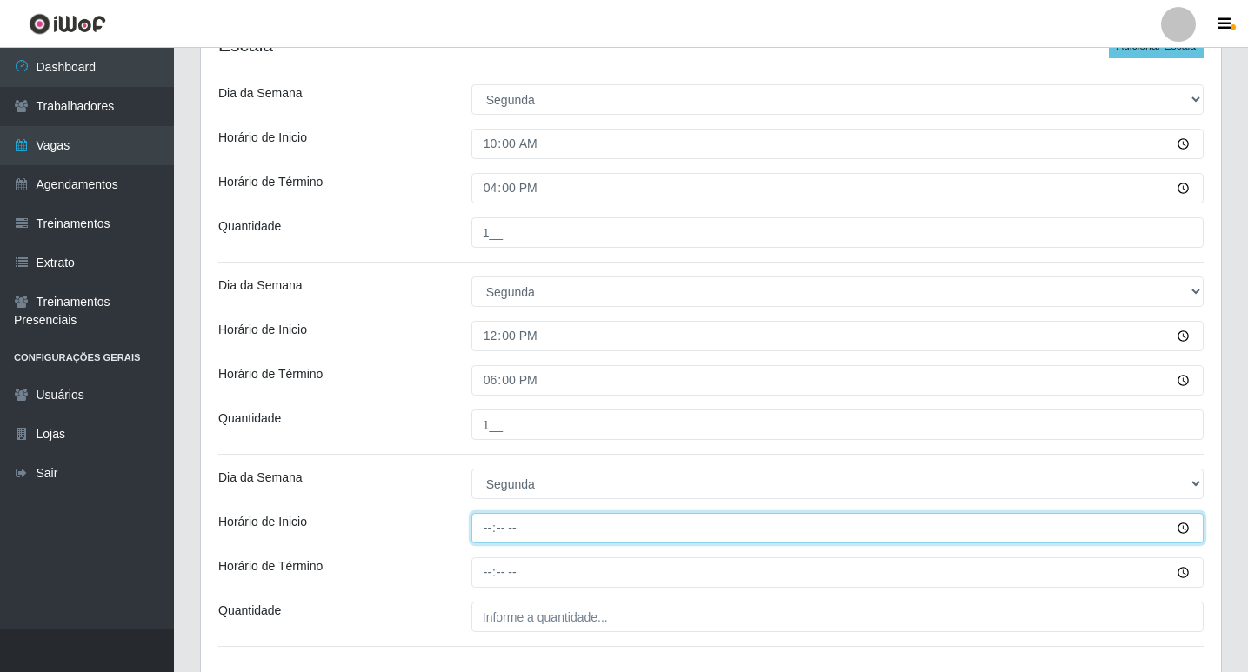
click at [490, 522] on input "Horário de Inicio" at bounding box center [837, 528] width 732 height 30
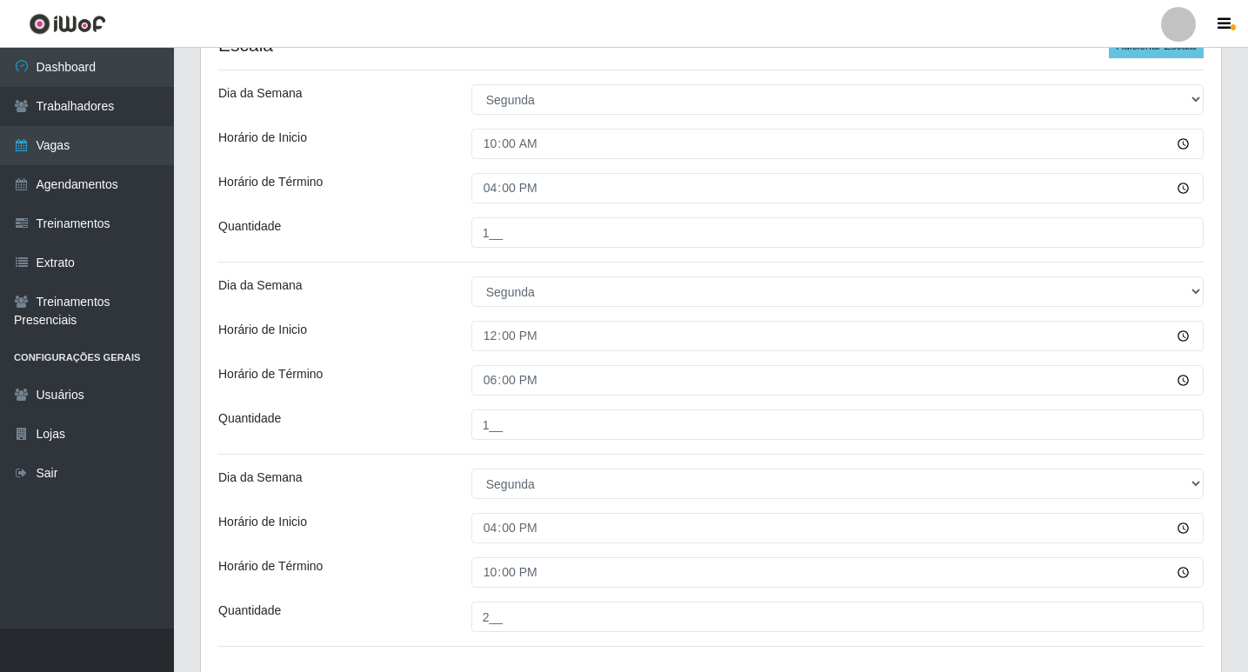
scroll to position [496, 0]
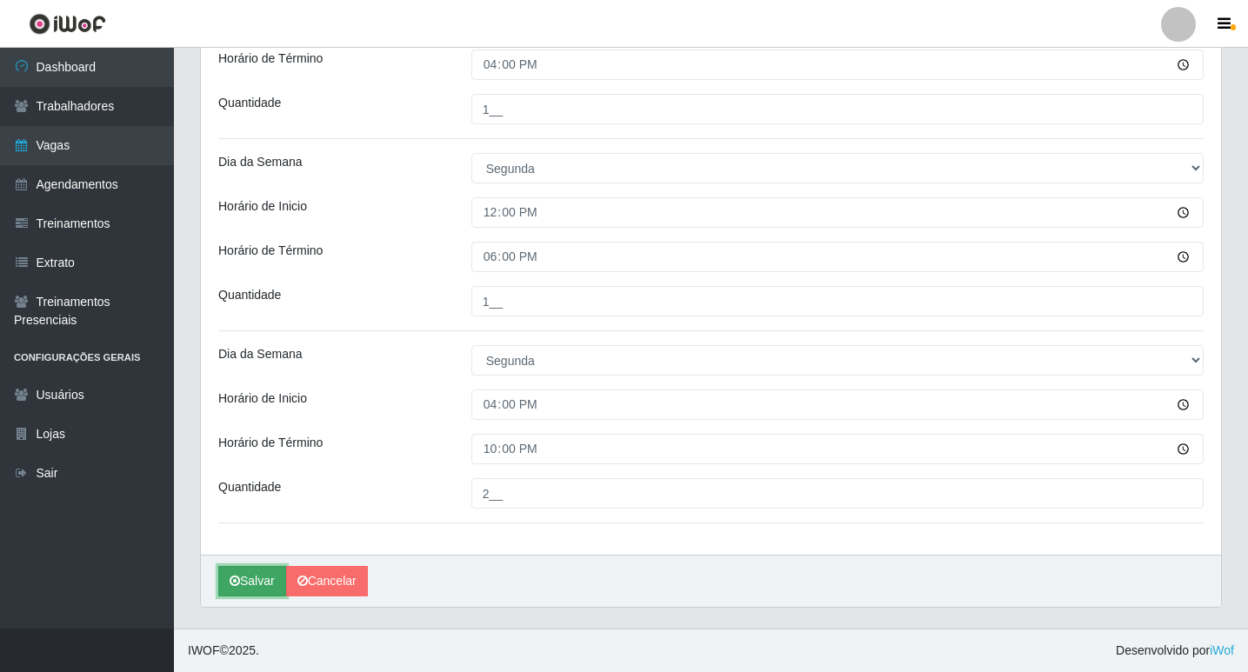
click at [263, 578] on button "Salvar" at bounding box center [252, 581] width 68 height 30
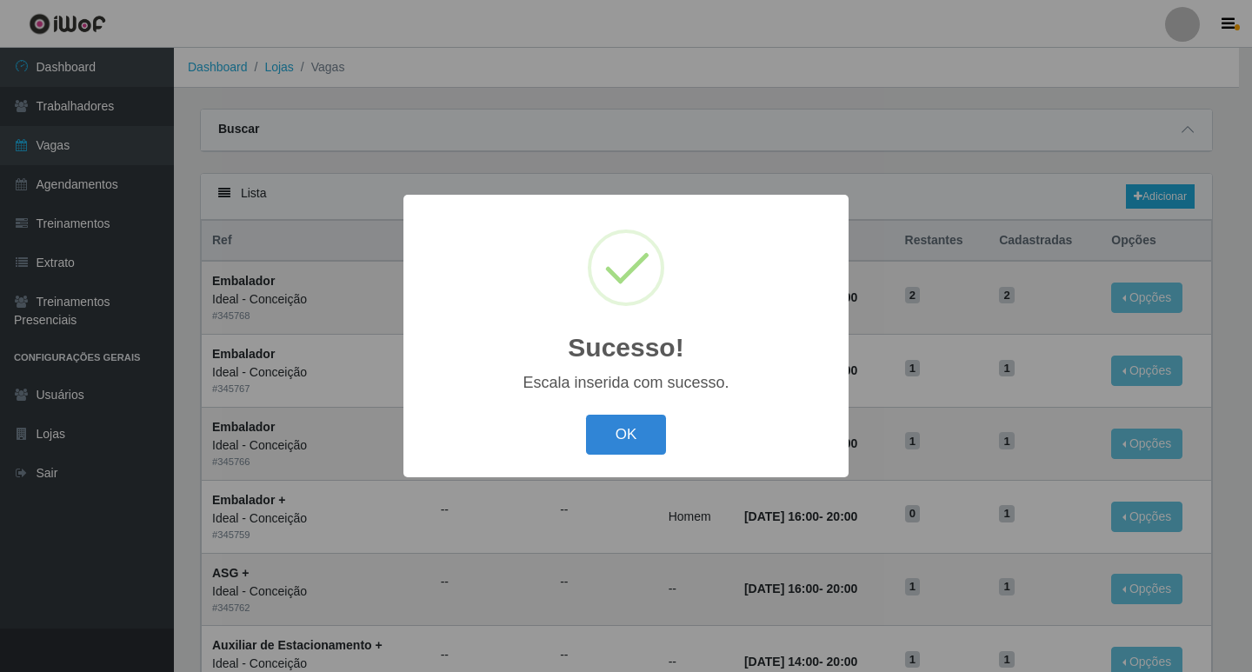
click at [635, 441] on button "OK" at bounding box center [626, 435] width 81 height 41
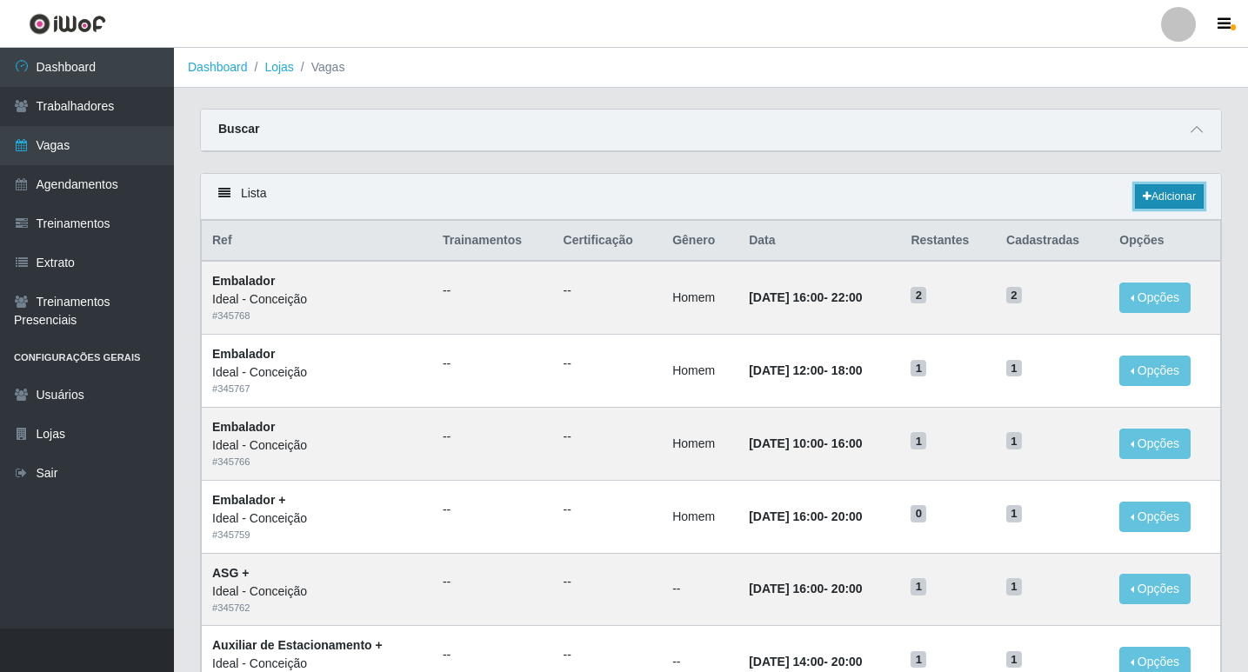
click at [1174, 197] on link "Adicionar" at bounding box center [1169, 196] width 69 height 24
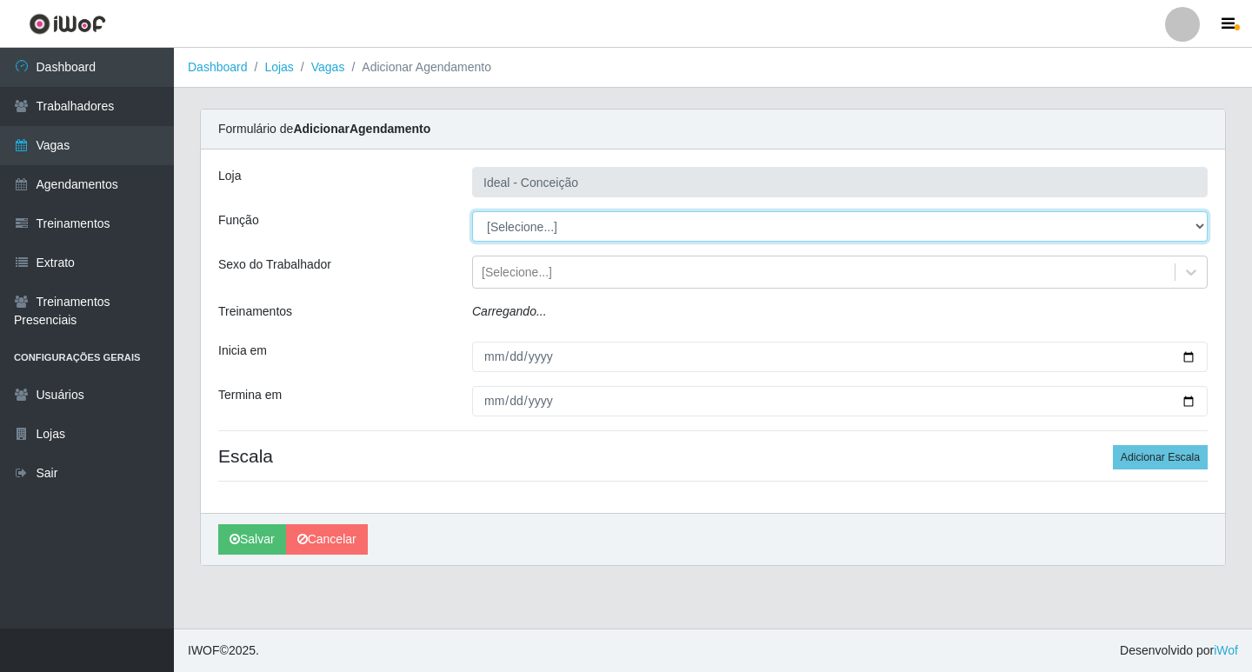
click at [511, 217] on select "[Selecione...] ASG ASG + ASG ++ Auxiliar de Estacionamento Auxiliar de Estacion…" at bounding box center [840, 226] width 736 height 30
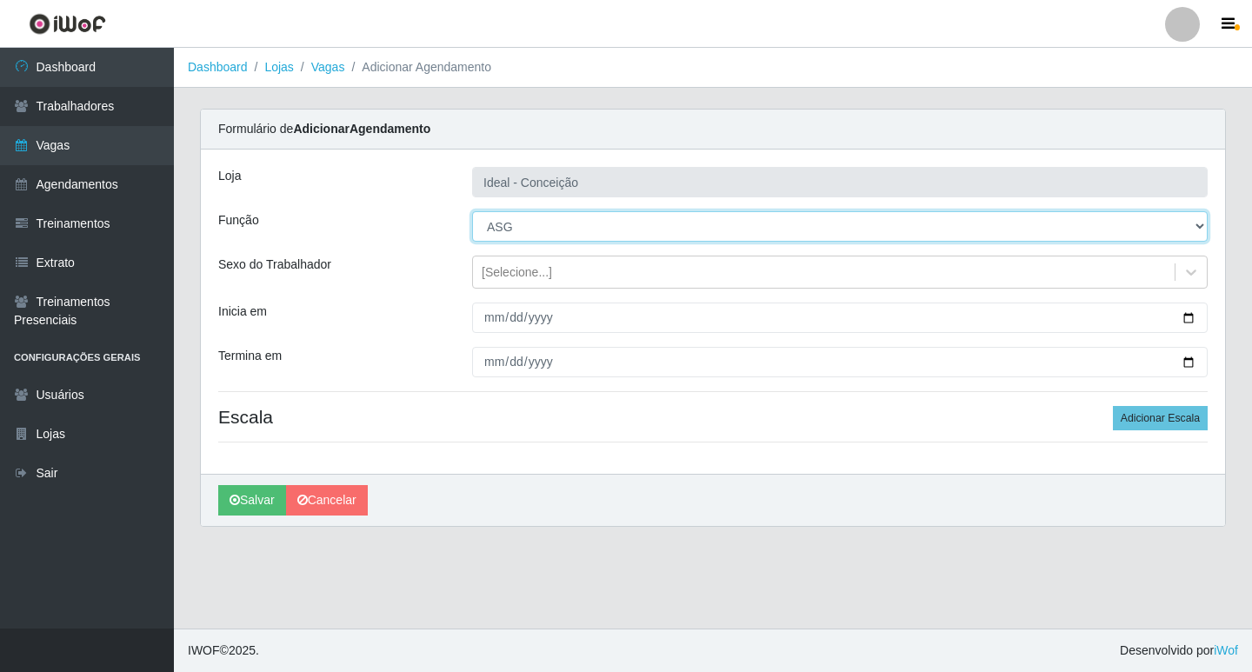
click at [472, 211] on select "[Selecione...] ASG ASG + ASG ++ Auxiliar de Estacionamento Auxiliar de Estacion…" at bounding box center [840, 226] width 736 height 30
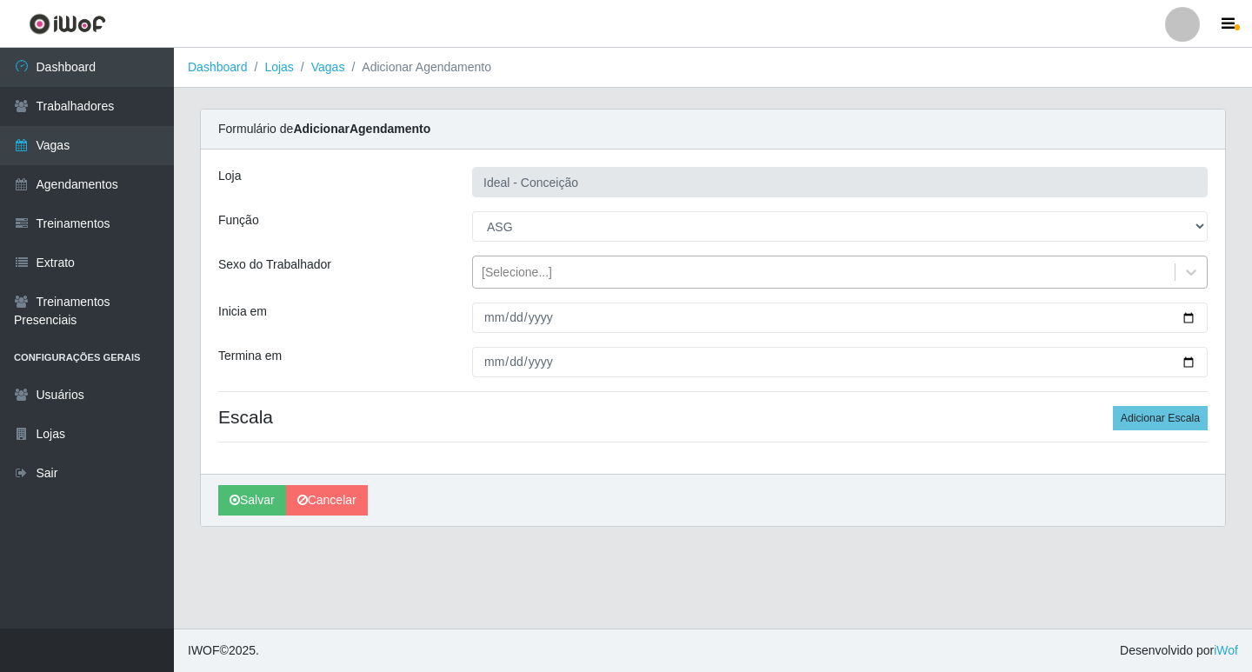
click at [503, 272] on div "[Selecione...]" at bounding box center [517, 272] width 70 height 18
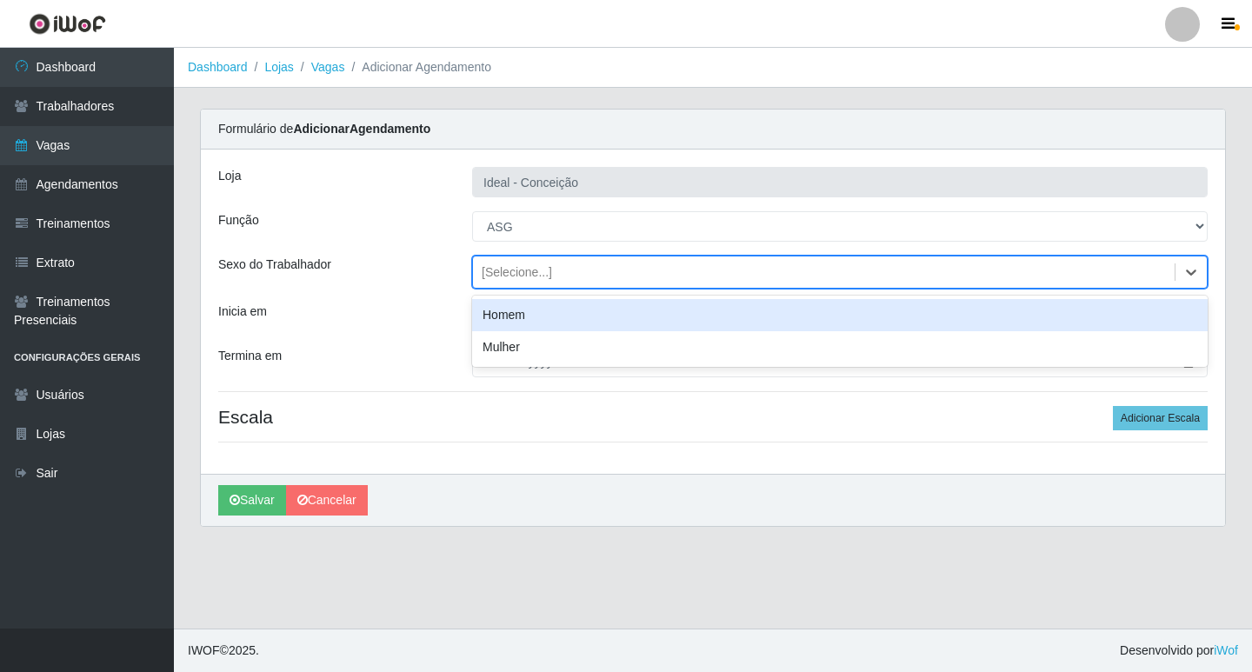
click at [447, 292] on div "Loja Ideal - Conceição Função [Selecione...] ASG ASG + ASG ++ Auxiliar de Estac…" at bounding box center [713, 312] width 1024 height 324
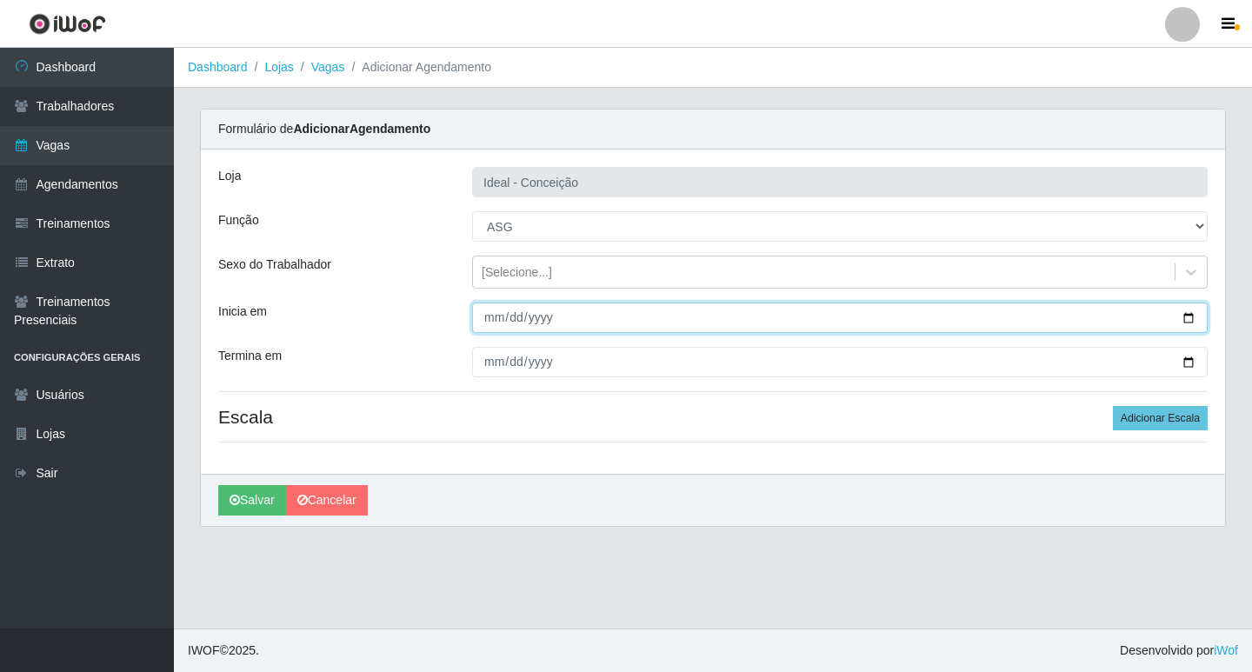
click at [488, 324] on input "Inicia em" at bounding box center [840, 318] width 736 height 30
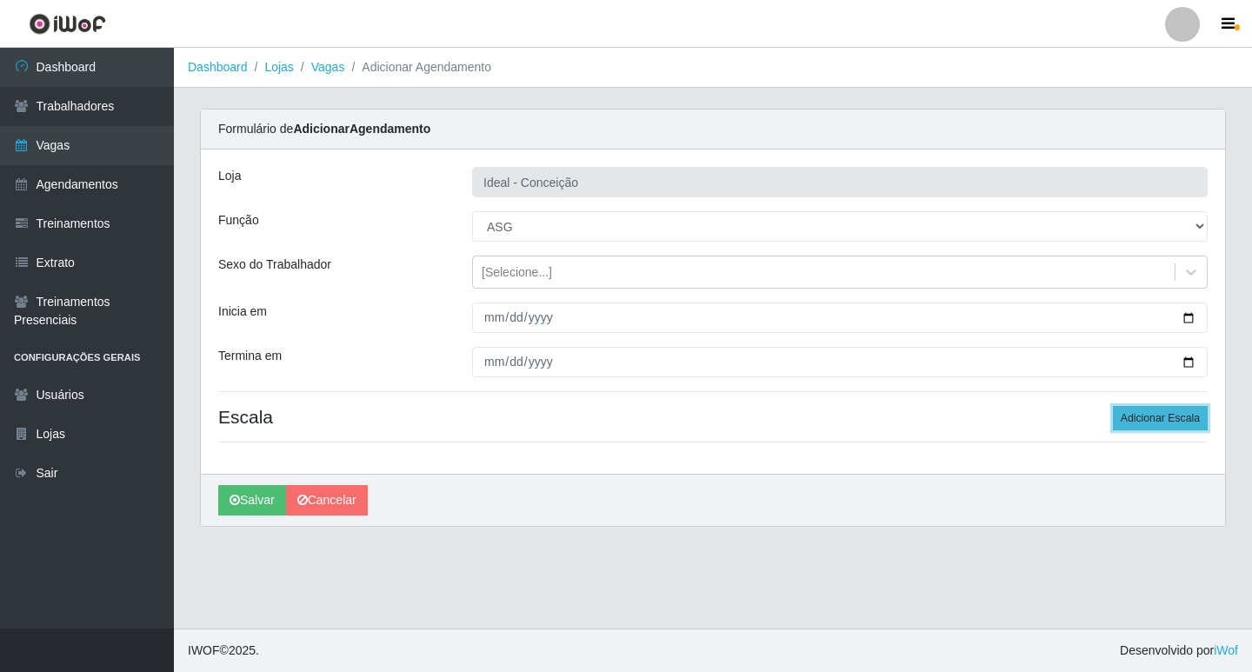
click at [1147, 420] on button "Adicionar Escala" at bounding box center [1160, 418] width 95 height 24
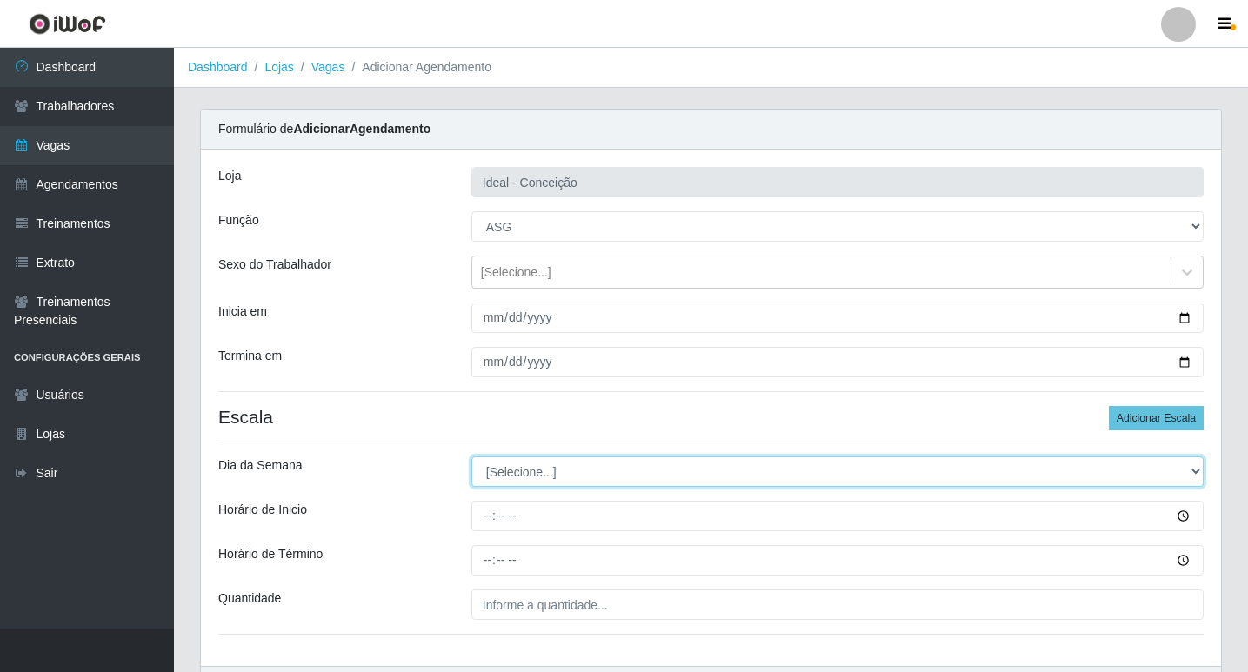
click at [492, 471] on select "[Selecione...] Segunda Terça Quarta Quinta Sexta Sábado Domingo" at bounding box center [837, 472] width 732 height 30
click at [471, 457] on select "[Selecione...] Segunda Terça Quarta Quinta Sexta Sábado Domingo" at bounding box center [837, 472] width 732 height 30
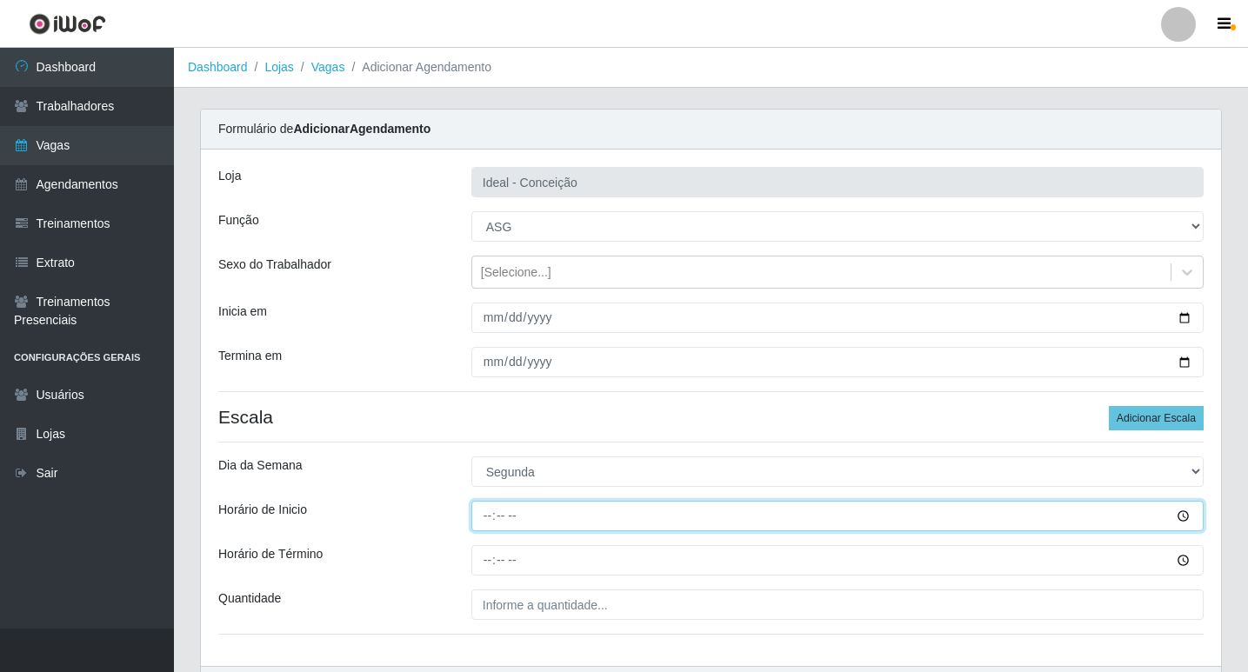
click at [492, 503] on input "Horário de Inicio" at bounding box center [837, 516] width 732 height 30
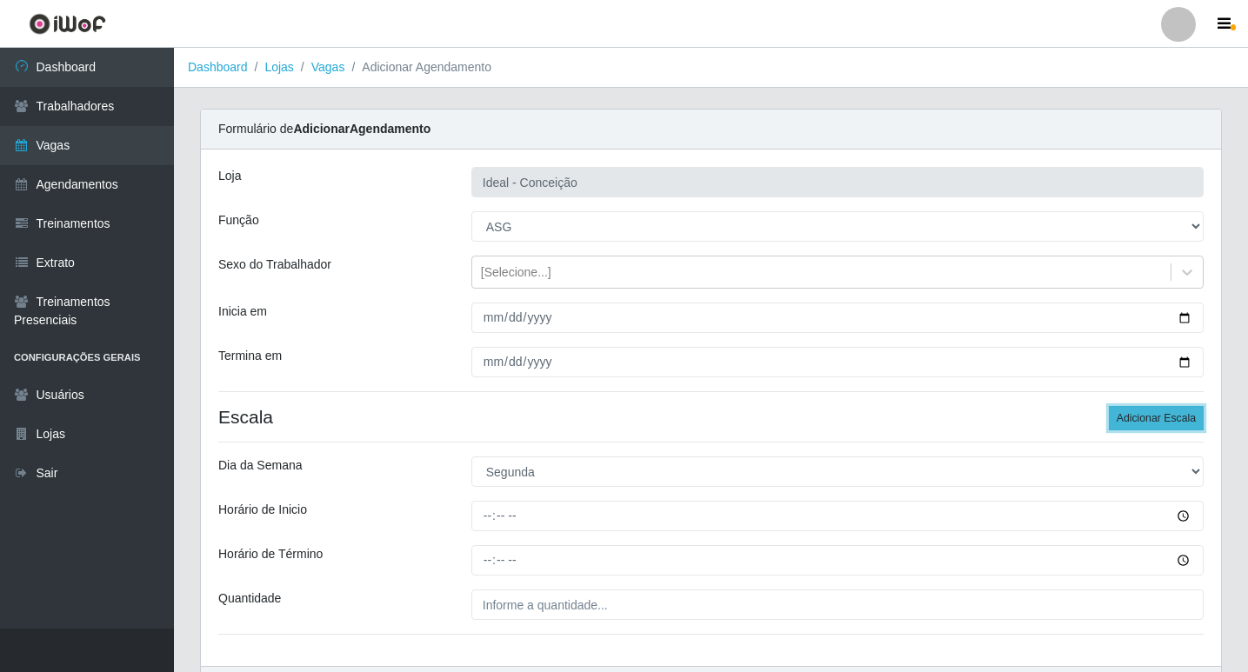
click at [1158, 413] on button "Adicionar Escala" at bounding box center [1156, 418] width 95 height 24
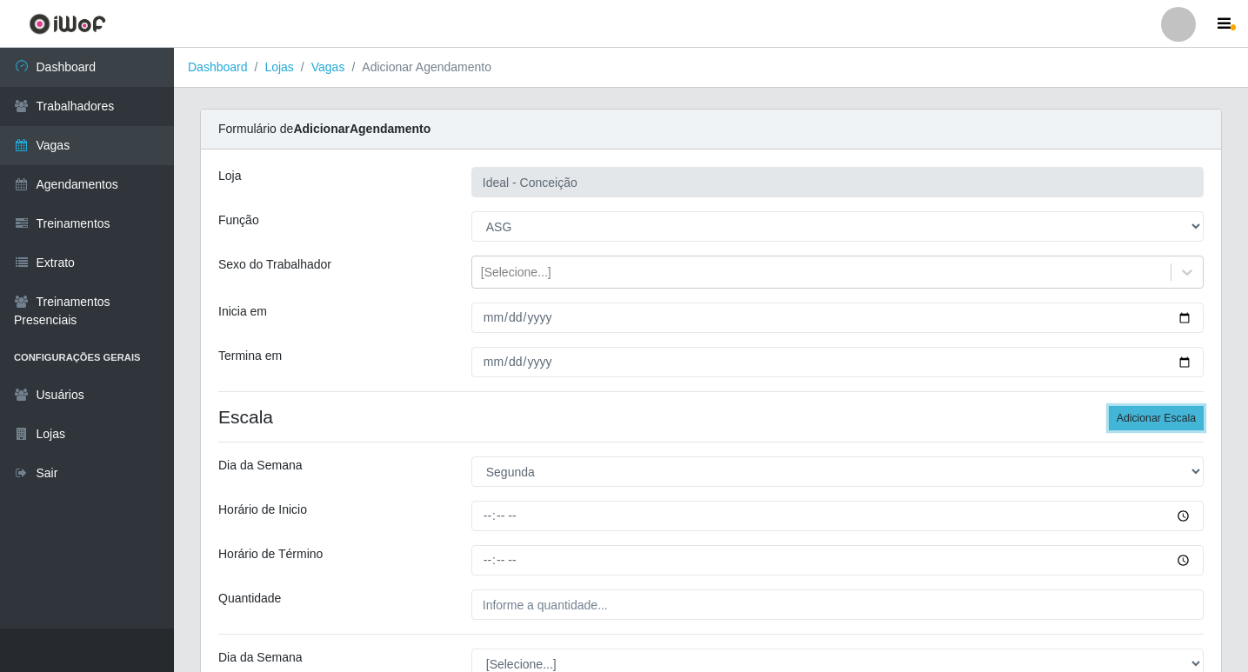
click at [1158, 413] on button "Adicionar Escala" at bounding box center [1156, 418] width 95 height 24
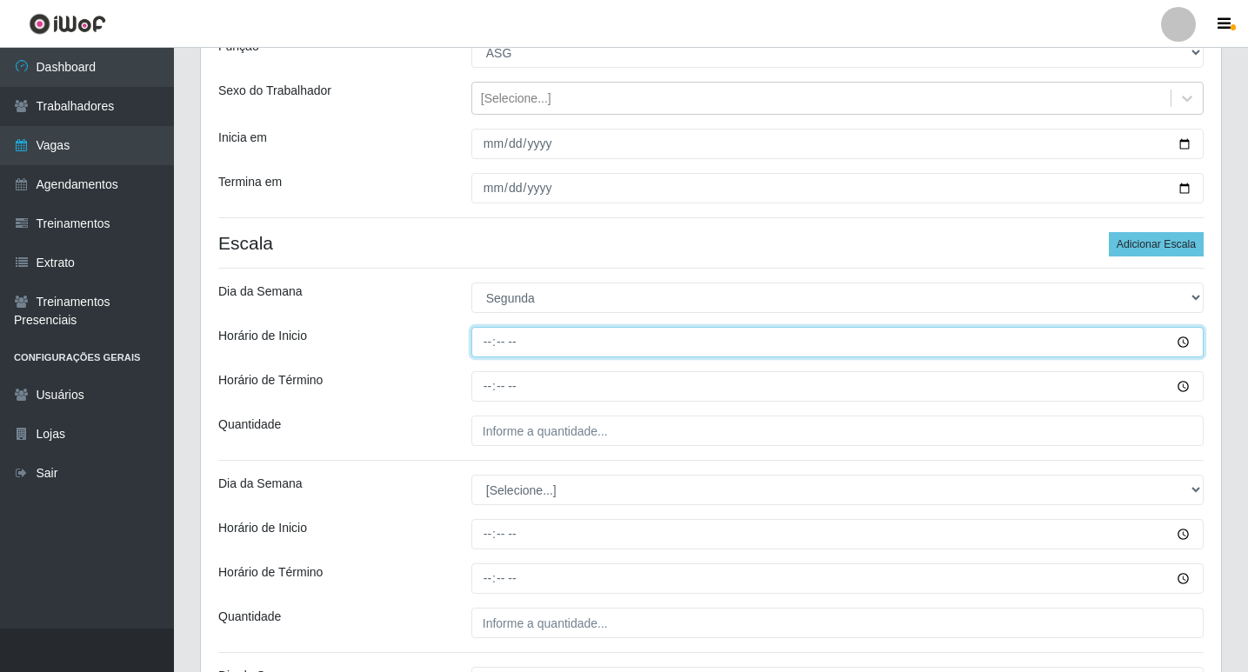
click at [488, 341] on input "Horário de Inicio" at bounding box center [837, 342] width 732 height 30
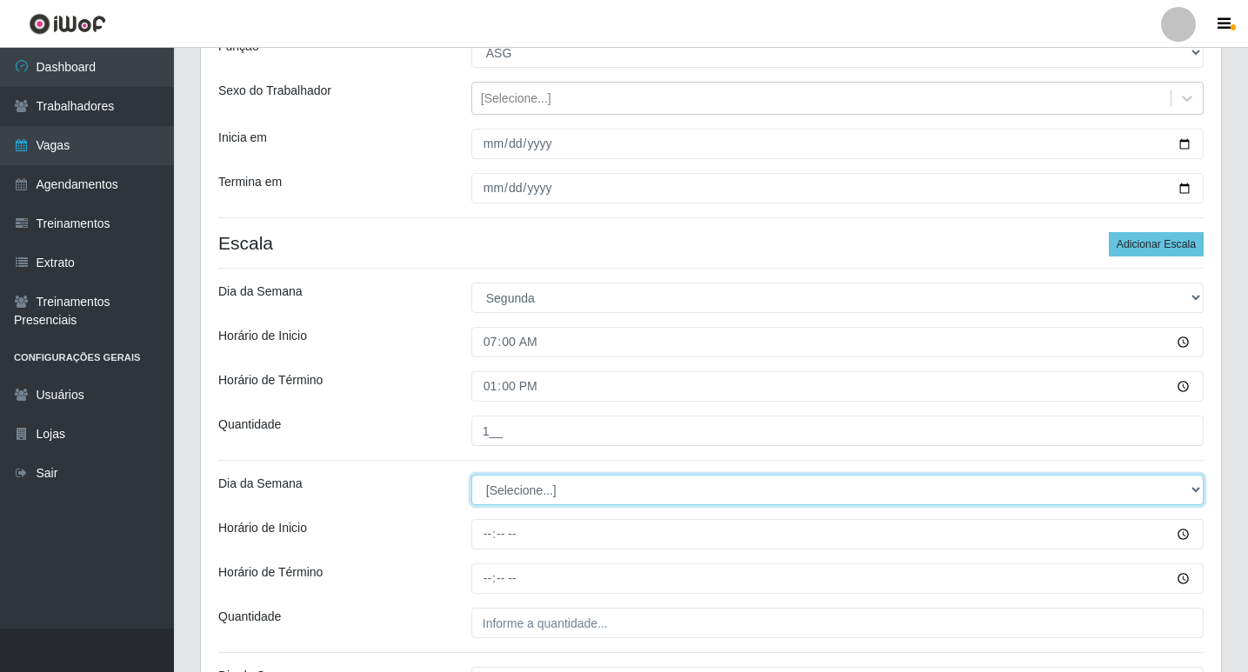
click at [588, 484] on select "[Selecione...] Segunda Terça Quarta Quinta Sexta Sábado Domingo" at bounding box center [837, 490] width 732 height 30
click at [471, 475] on select "[Selecione...] Segunda Terça Quarta Quinta Sexta Sábado Domingo" at bounding box center [837, 490] width 732 height 30
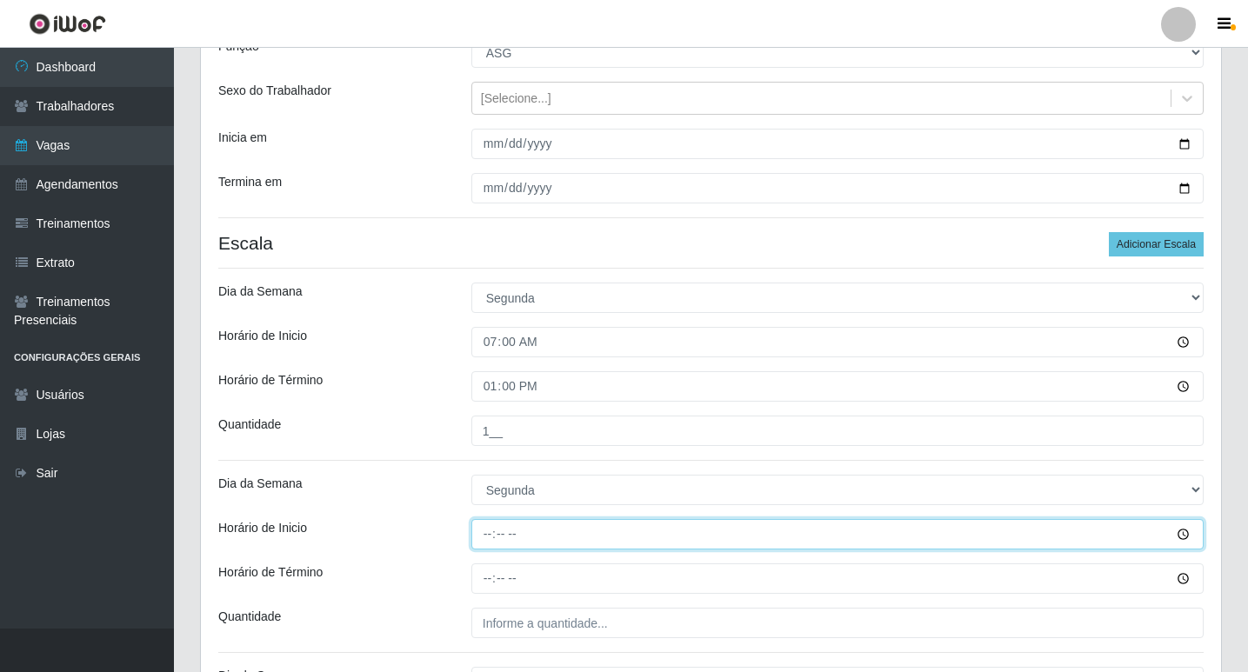
click at [483, 535] on input "Horário de Inicio" at bounding box center [837, 534] width 732 height 30
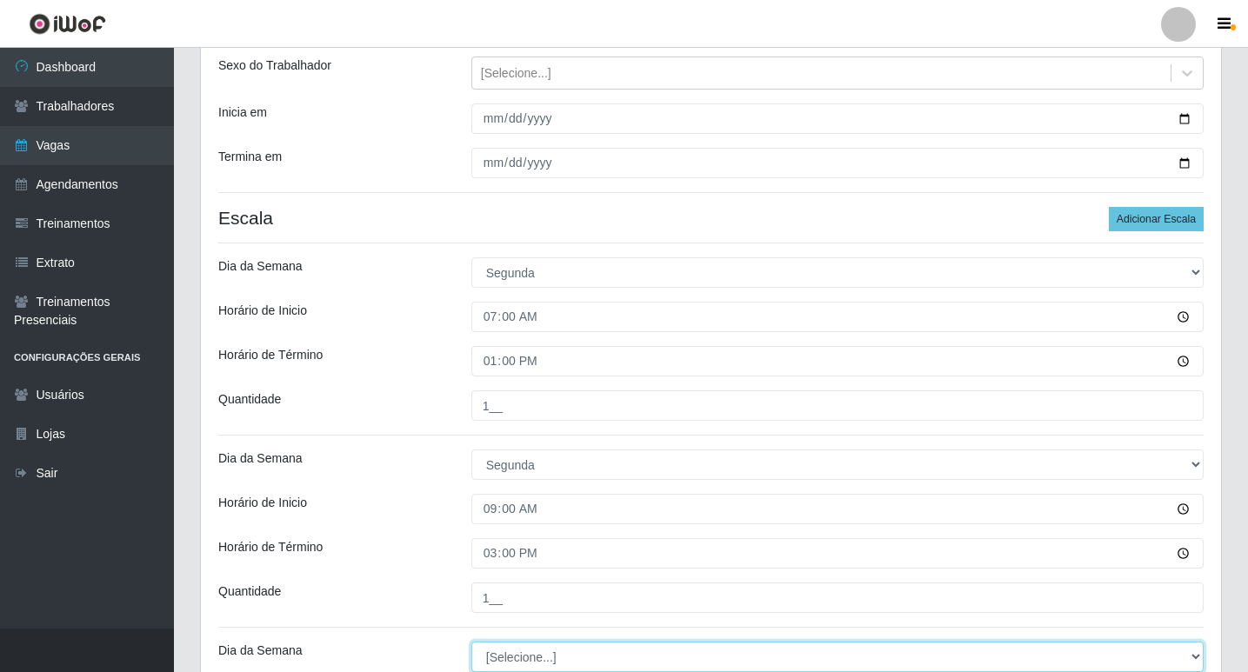
scroll to position [547, 0]
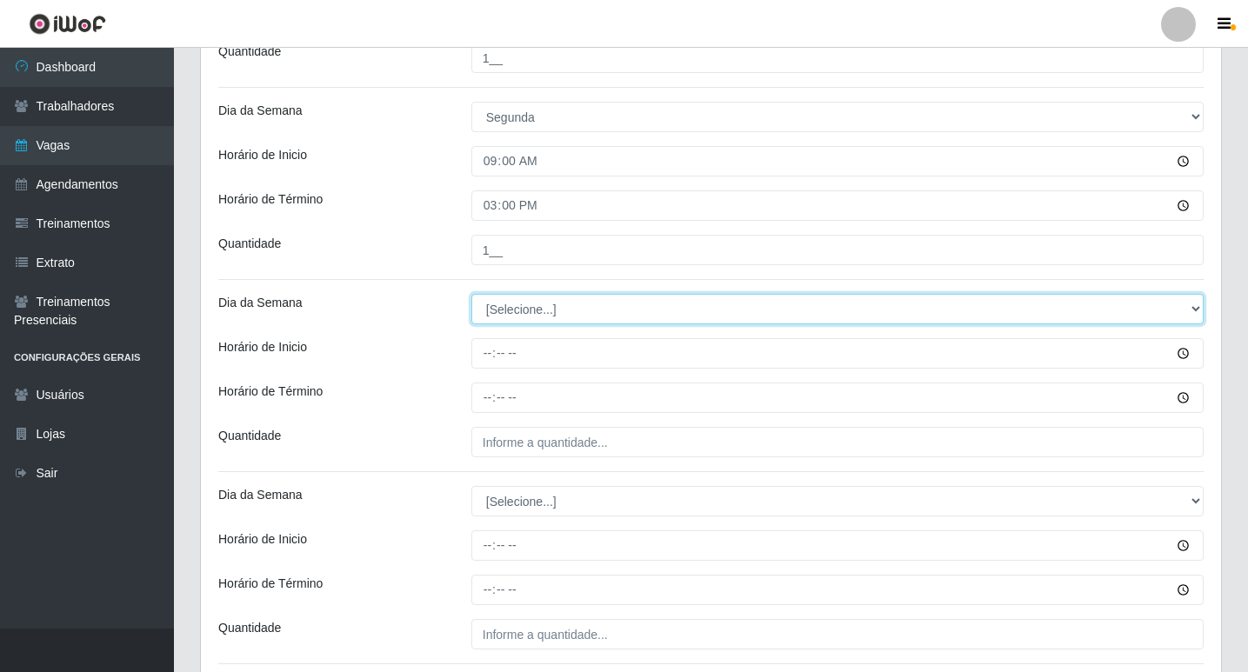
click at [488, 306] on select "[Selecione...] Segunda Terça Quarta Quinta Sexta Sábado Domingo" at bounding box center [837, 309] width 732 height 30
click at [471, 294] on select "[Selecione...] Segunda Terça Quarta Quinta Sexta Sábado Domingo" at bounding box center [837, 309] width 732 height 30
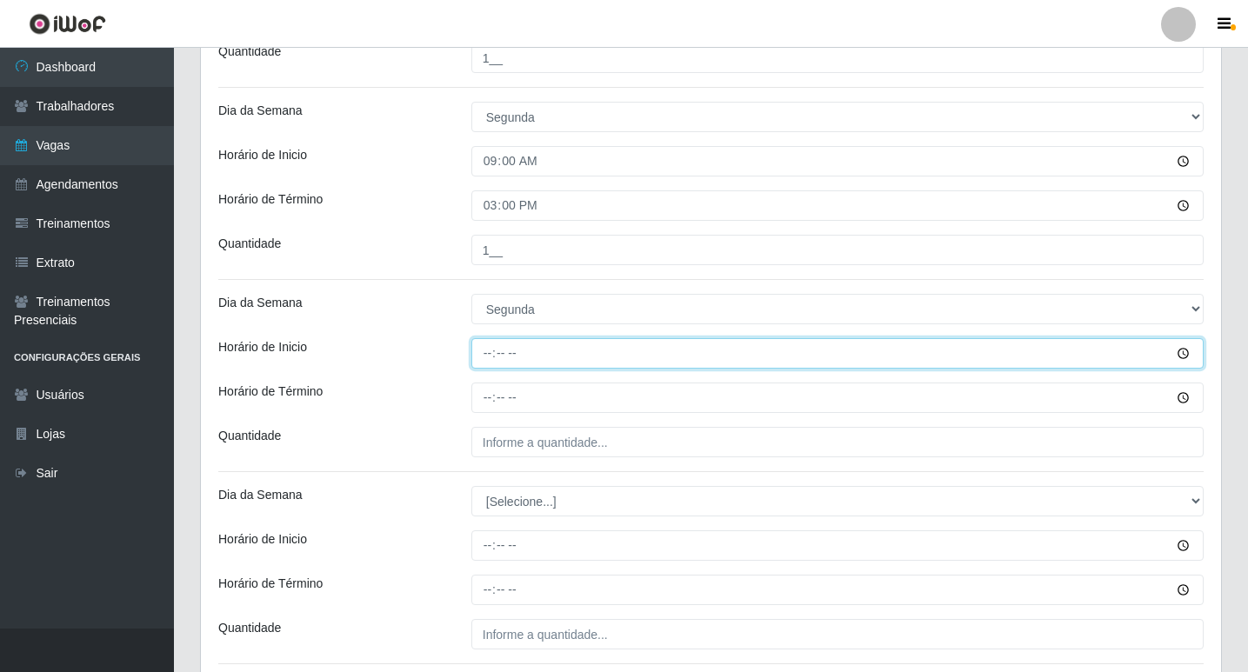
click at [493, 352] on input "Horário de Inicio" at bounding box center [837, 353] width 732 height 30
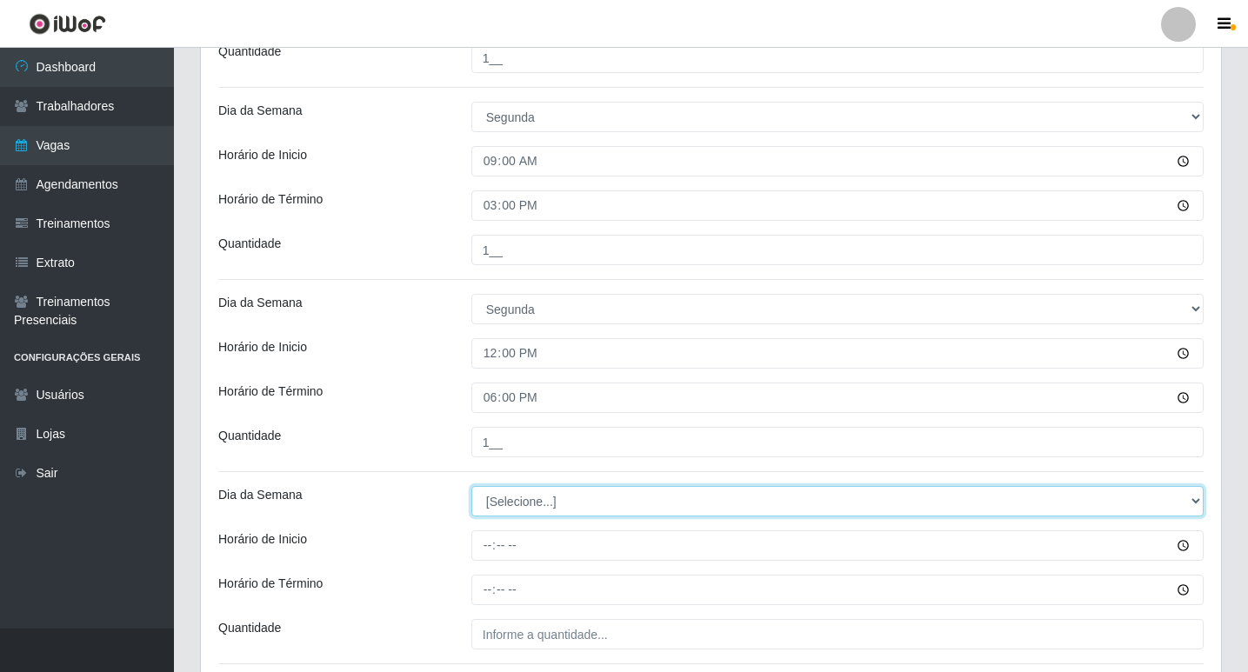
click at [530, 502] on select "[Selecione...] Segunda Terça Quarta Quinta Sexta Sábado Domingo" at bounding box center [837, 501] width 732 height 30
click at [471, 486] on select "[Selecione...] Segunda Terça Quarta Quinta Sexta Sábado Domingo" at bounding box center [837, 501] width 732 height 30
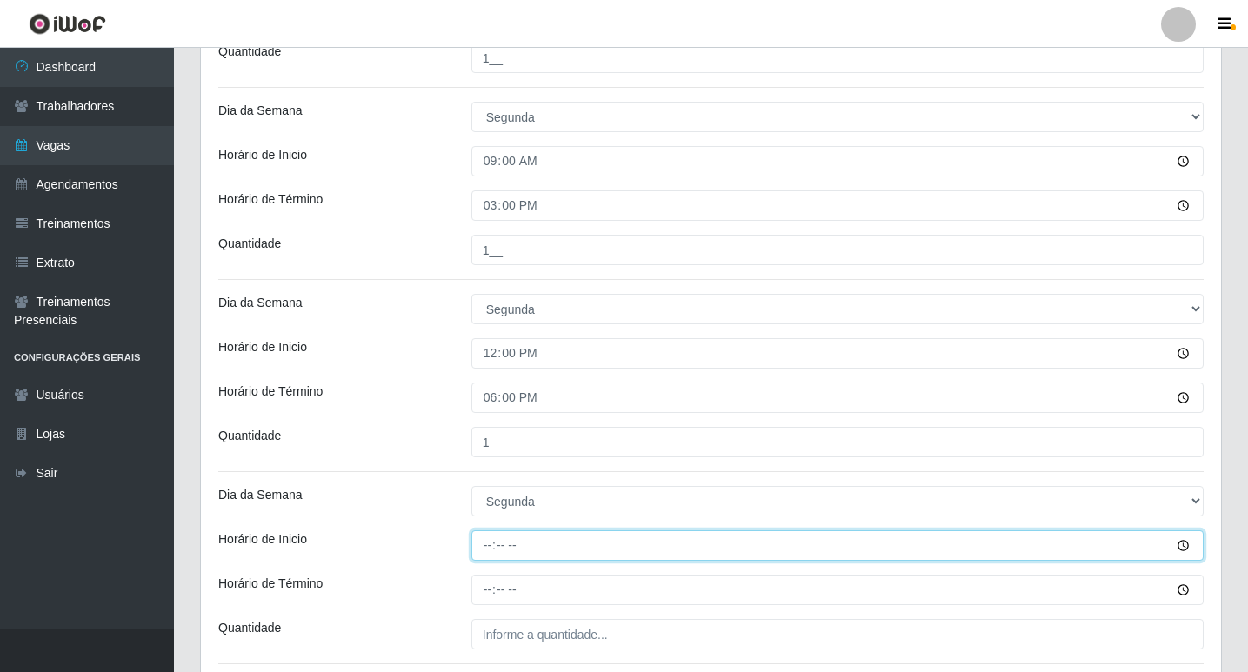
click at [478, 550] on input "Horário de Inicio" at bounding box center [837, 545] width 732 height 30
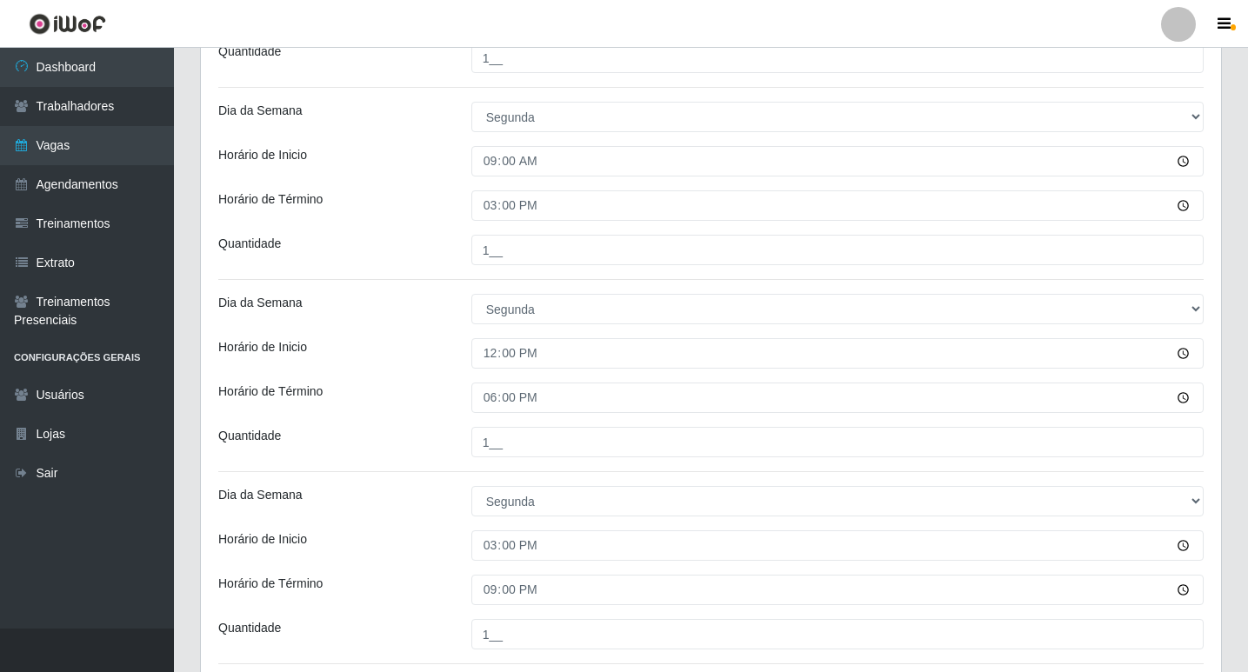
scroll to position [880, 0]
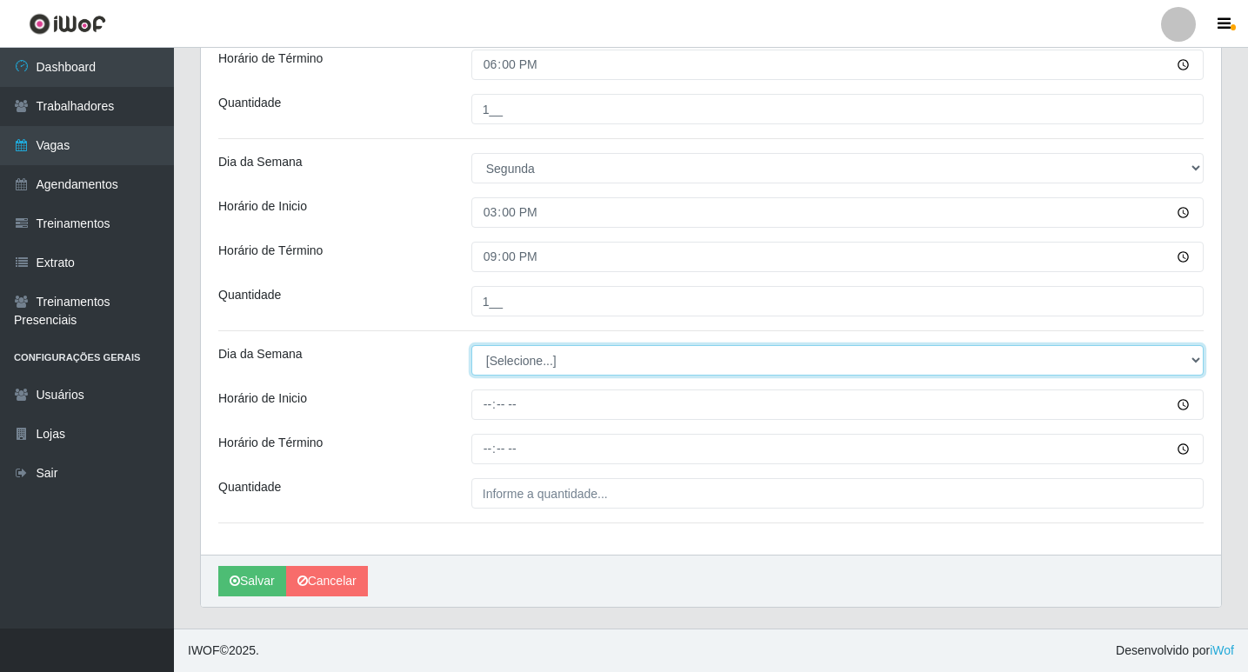
click at [557, 361] on select "[Selecione...] Segunda Terça Quarta Quinta Sexta Sábado Domingo" at bounding box center [837, 360] width 732 height 30
click at [471, 345] on select "[Selecione...] Segunda Terça Quarta Quinta Sexta Sábado Domingo" at bounding box center [837, 360] width 732 height 30
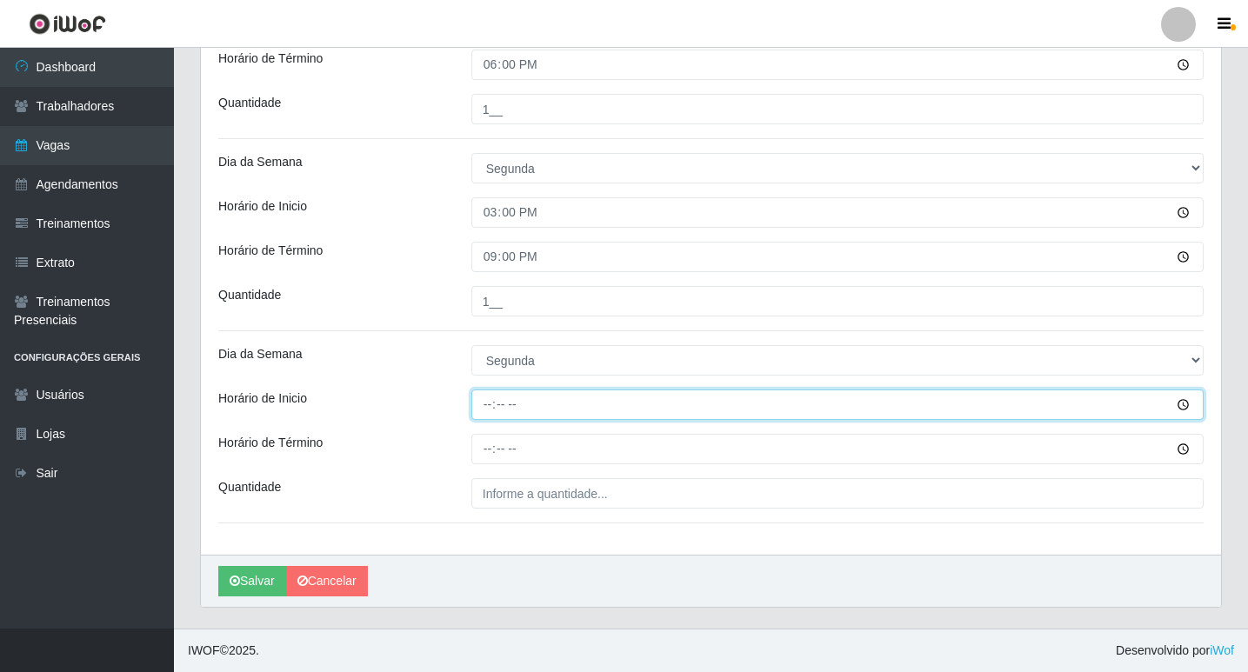
click at [490, 397] on input "Horário de Inicio" at bounding box center [837, 405] width 732 height 30
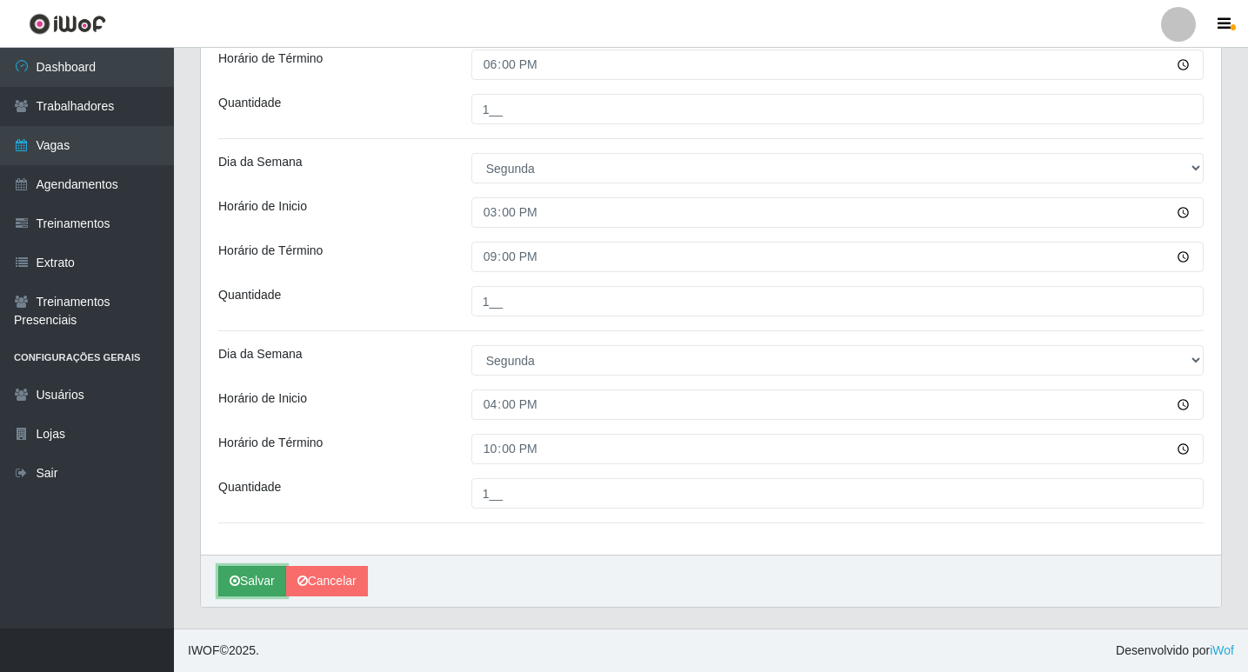
click at [249, 575] on button "Salvar" at bounding box center [252, 581] width 68 height 30
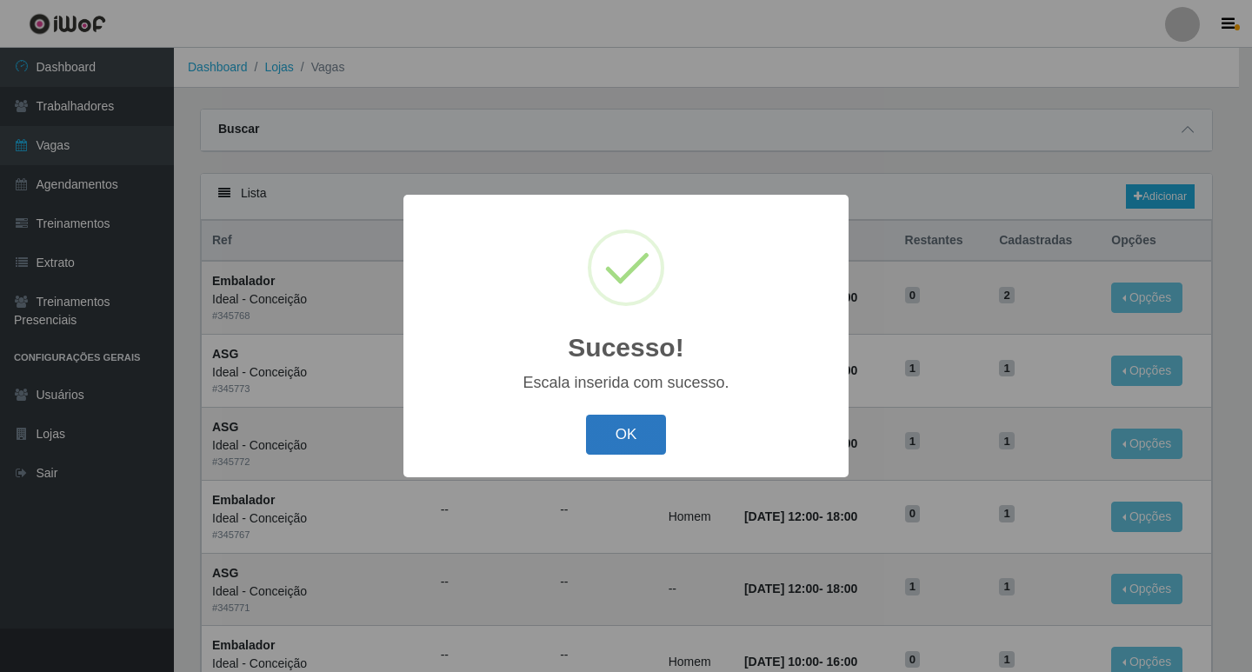
click at [615, 449] on button "OK" at bounding box center [626, 435] width 81 height 41
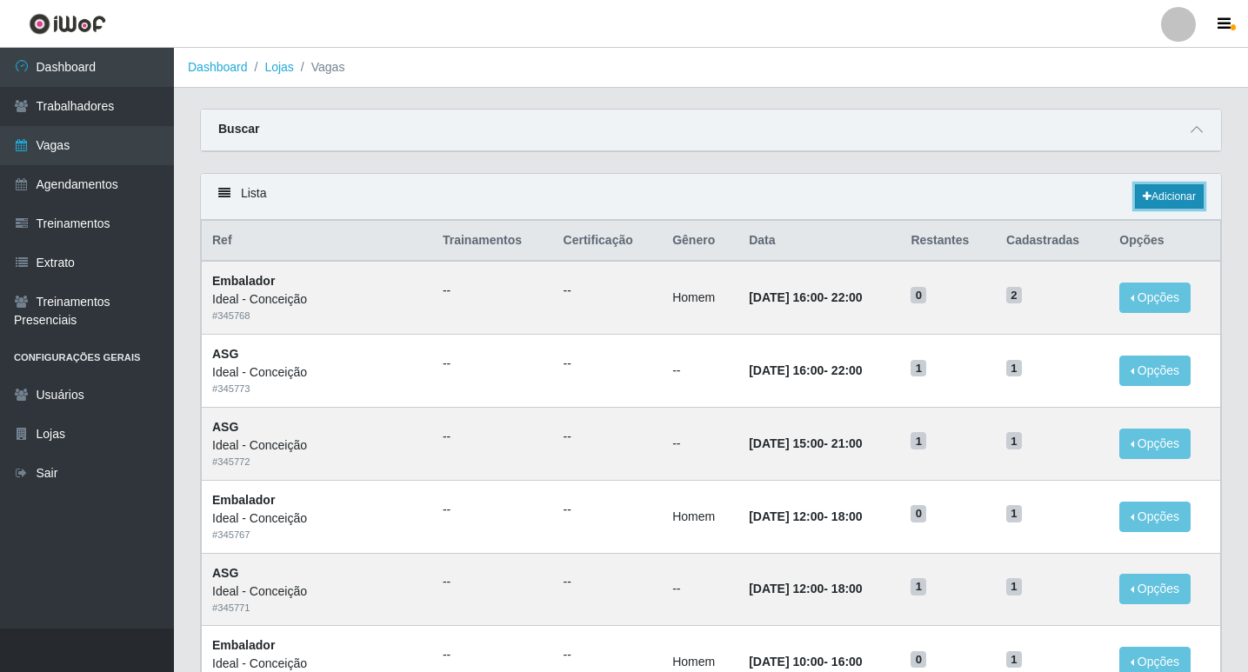
click at [1144, 202] on icon at bounding box center [1147, 196] width 9 height 10
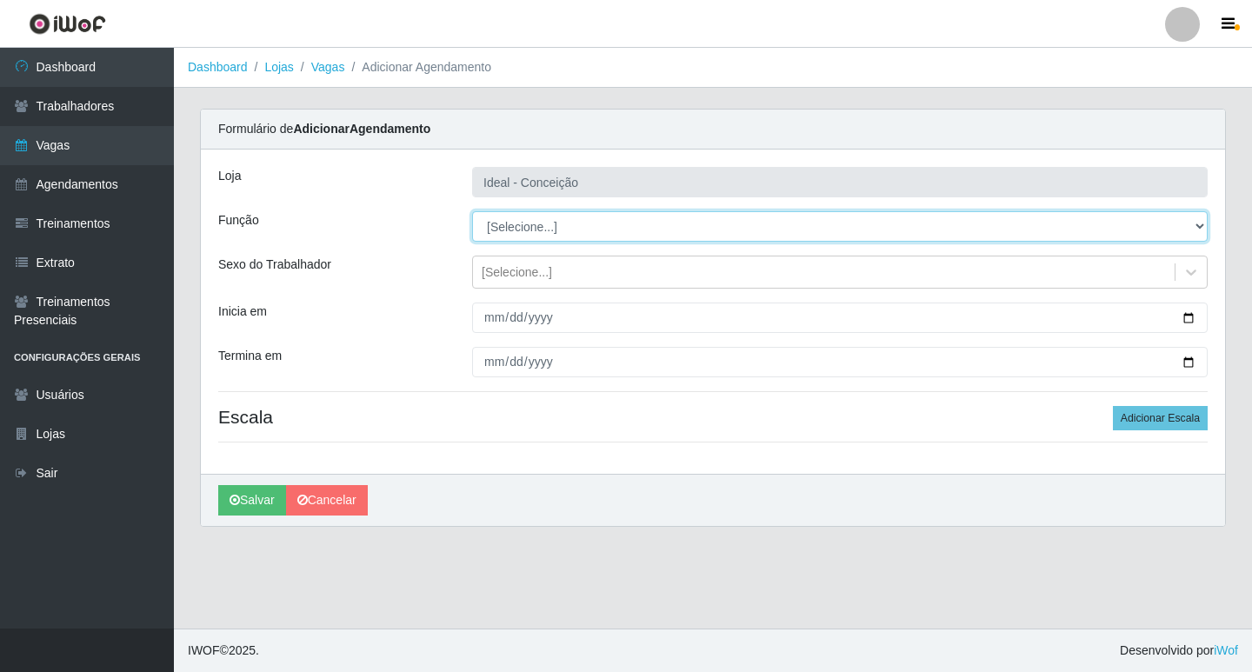
click at [521, 232] on select "[Selecione...] ASG ASG + ASG ++ Auxiliar de Estacionamento Auxiliar de Estacion…" at bounding box center [840, 226] width 736 height 30
click at [472, 211] on select "[Selecione...] ASG ASG + ASG ++ Auxiliar de Estacionamento Auxiliar de Estacion…" at bounding box center [840, 226] width 736 height 30
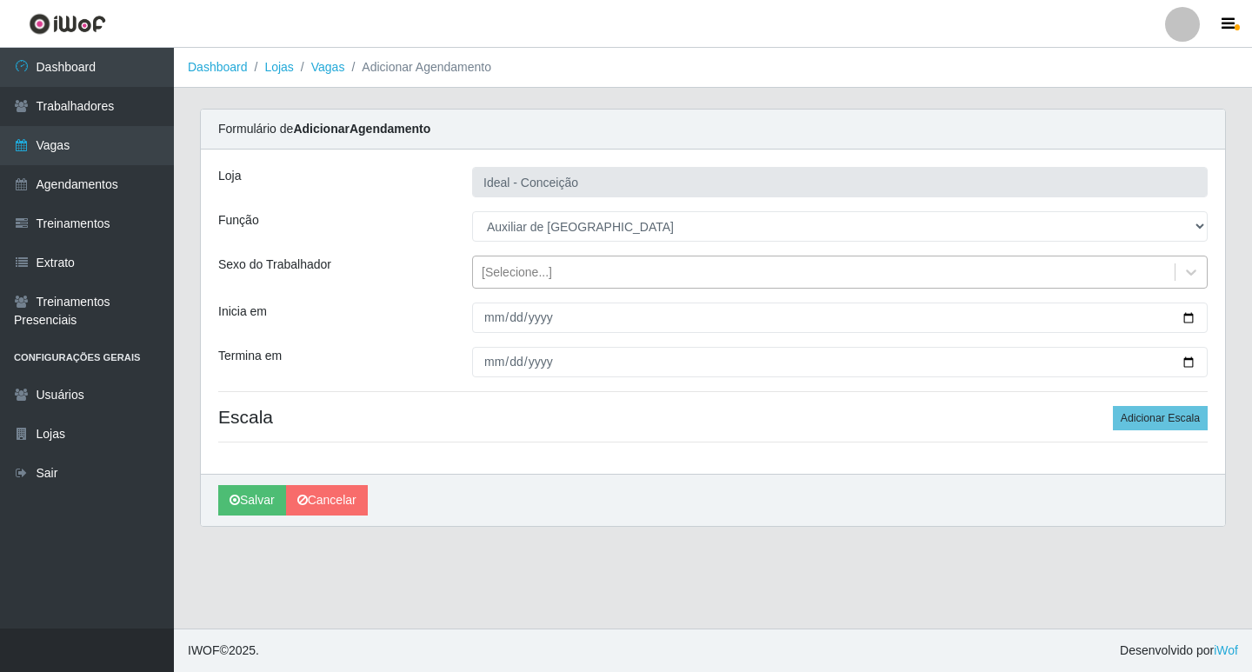
click at [511, 270] on div "[Selecione...]" at bounding box center [517, 272] width 70 height 18
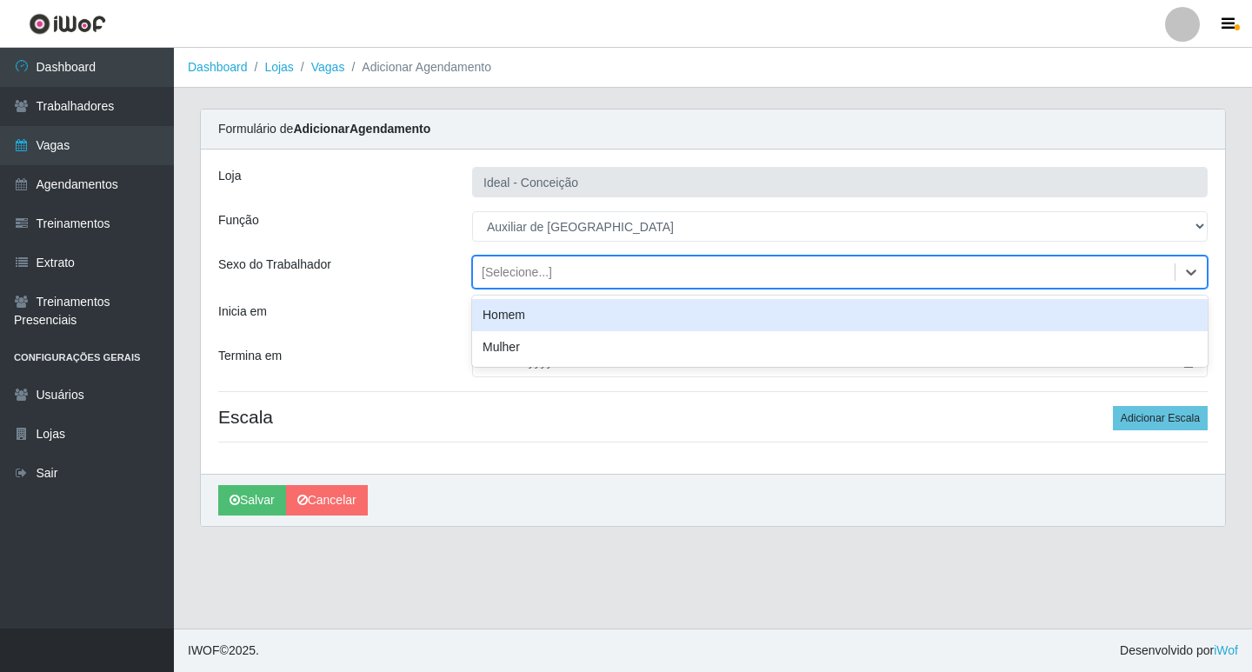
click at [489, 317] on div "Homem" at bounding box center [840, 315] width 736 height 32
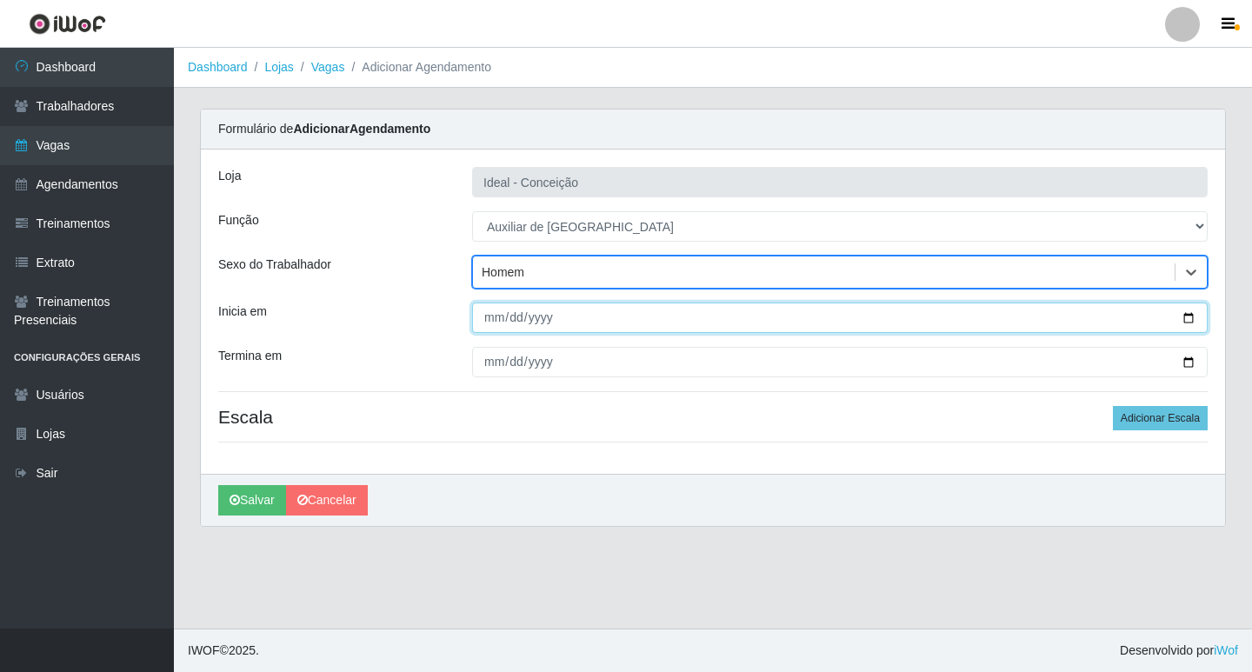
click at [486, 317] on input "Inicia em" at bounding box center [840, 318] width 736 height 30
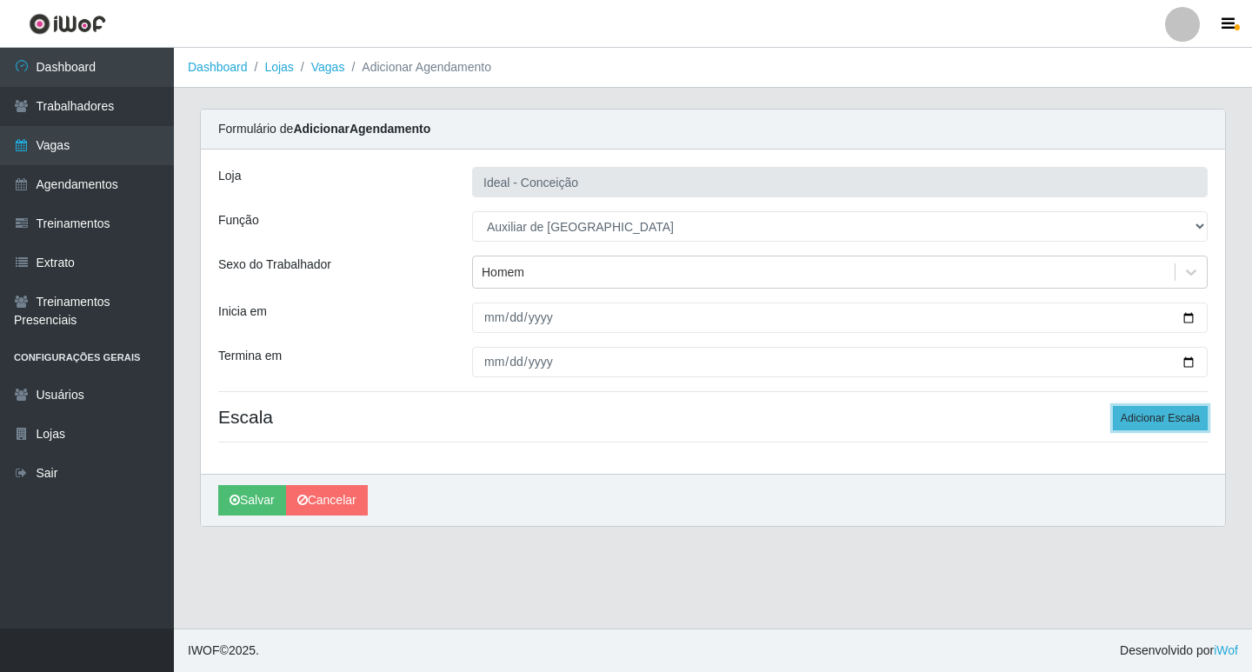
click at [1150, 413] on button "Adicionar Escala" at bounding box center [1160, 418] width 95 height 24
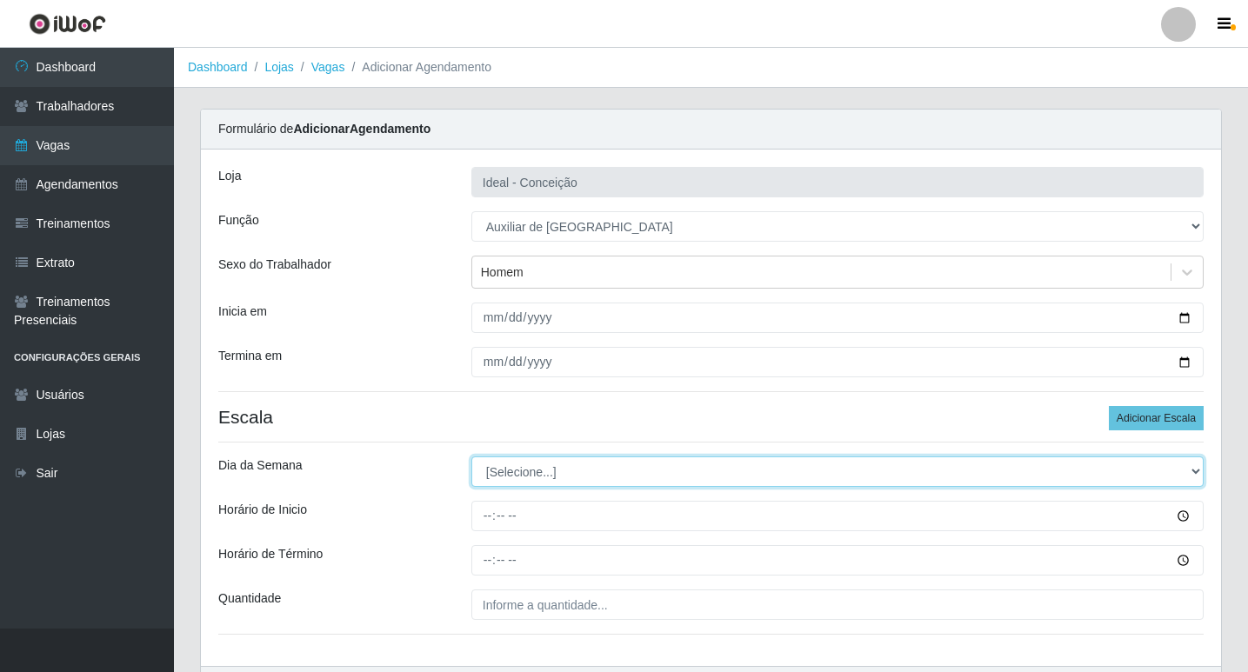
click at [504, 473] on select "[Selecione...] Segunda Terça Quarta Quinta Sexta Sábado Domingo" at bounding box center [837, 472] width 732 height 30
click at [471, 457] on select "[Selecione...] Segunda Terça Quarta Quinta Sexta Sábado Domingo" at bounding box center [837, 472] width 732 height 30
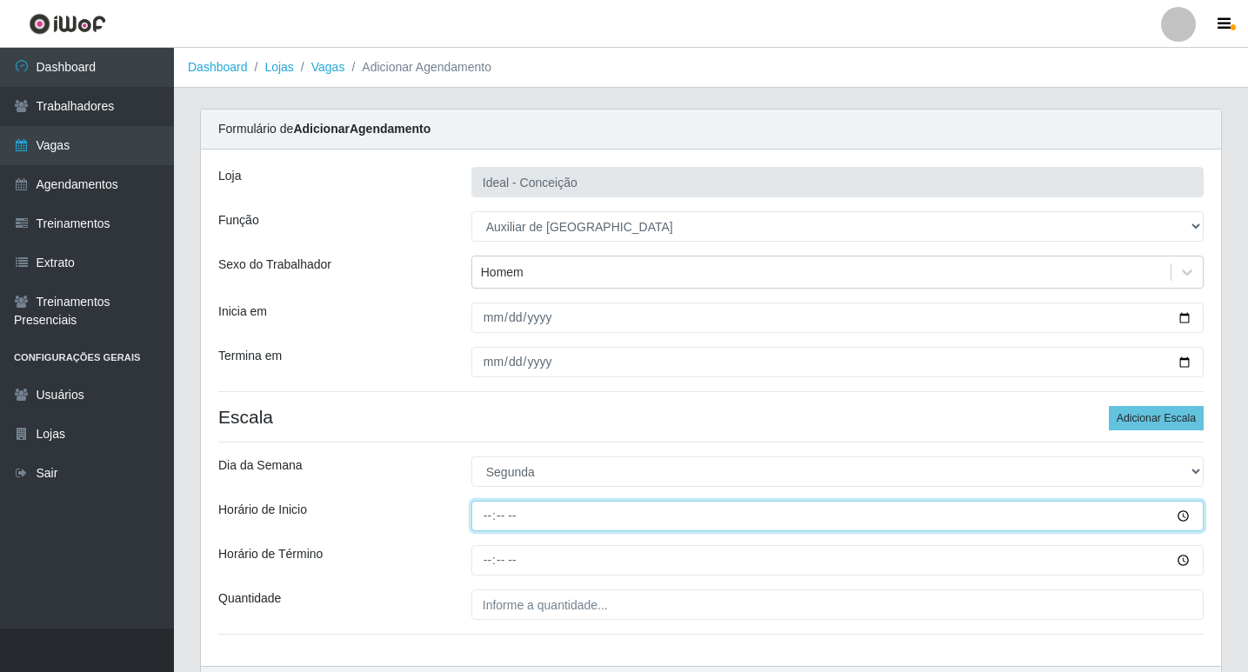
click at [493, 516] on input "Horário de Inicio" at bounding box center [837, 516] width 732 height 30
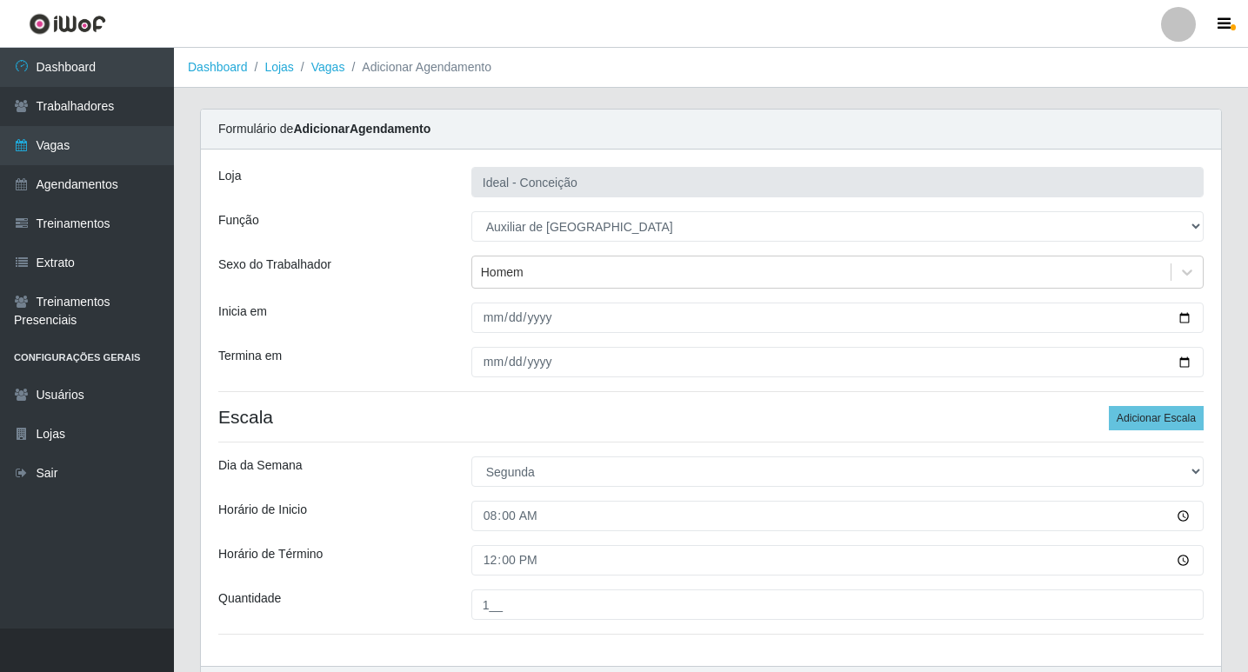
scroll to position [111, 0]
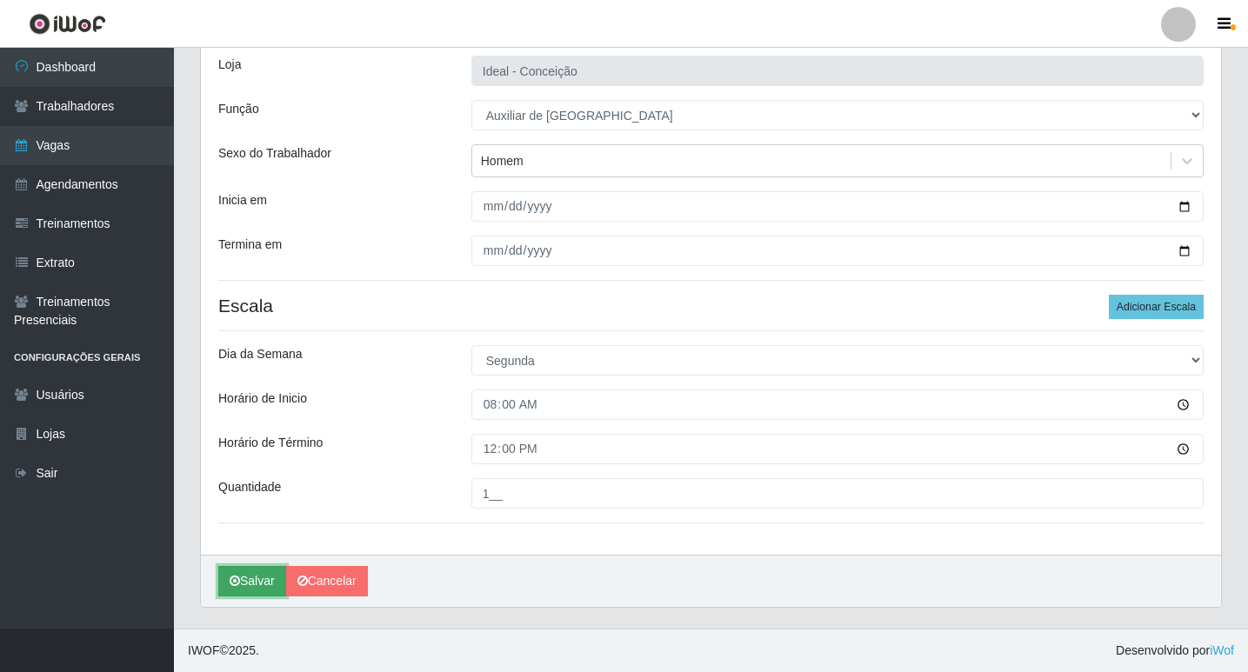
click at [248, 587] on button "Salvar" at bounding box center [252, 581] width 68 height 30
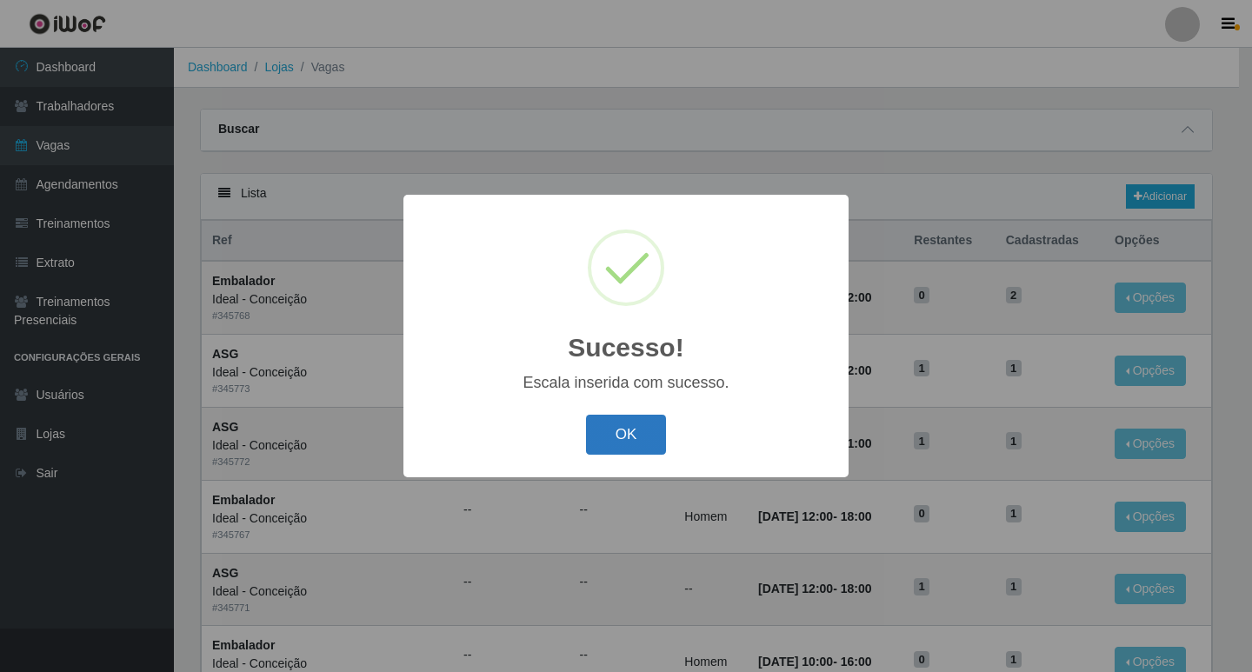
click at [623, 434] on button "OK" at bounding box center [626, 435] width 81 height 41
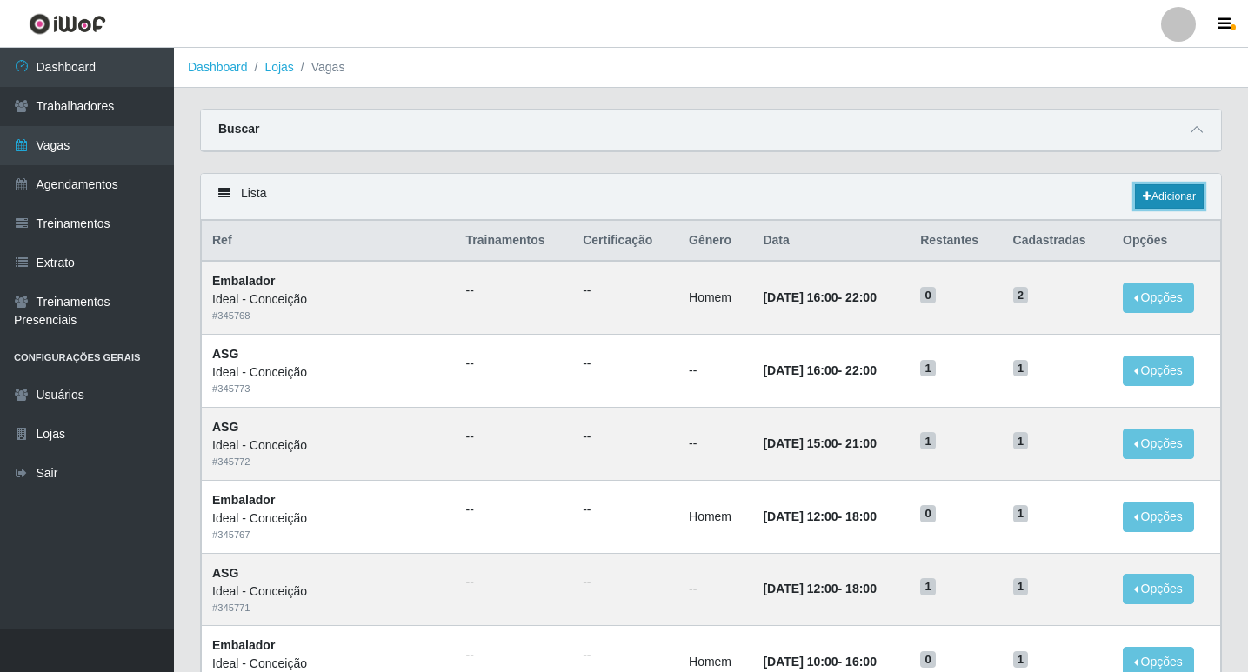
click at [1186, 195] on link "Adicionar" at bounding box center [1169, 196] width 69 height 24
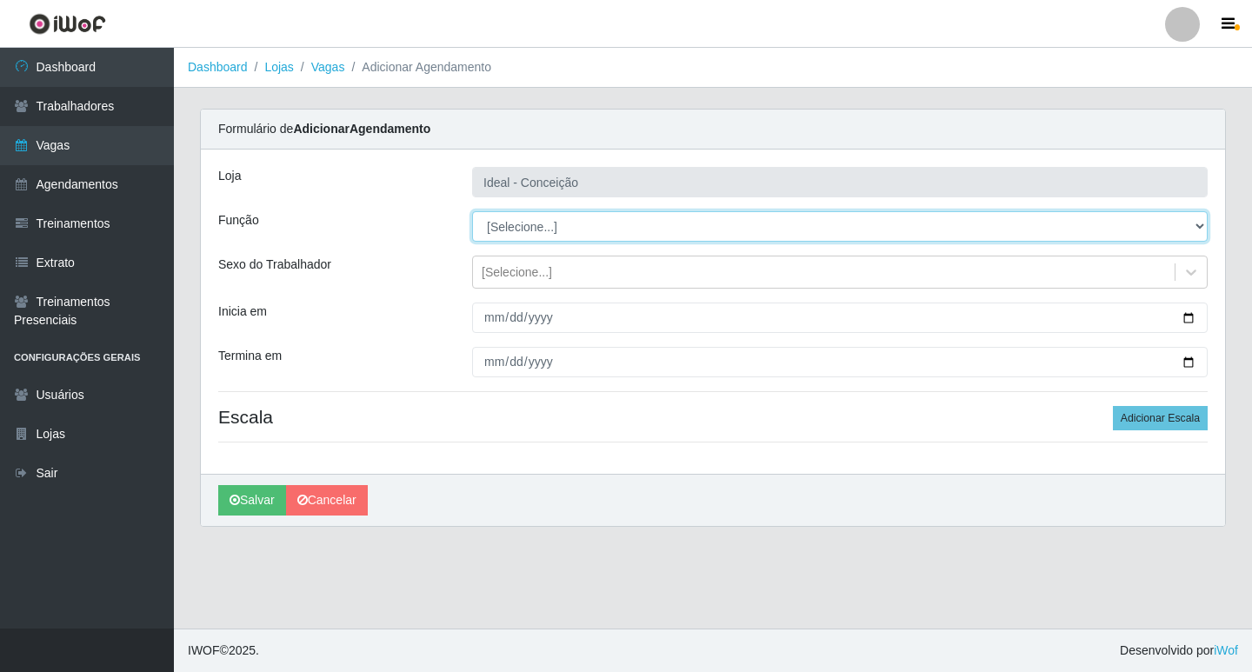
click at [566, 219] on select "[Selecione...] ASG ASG + ASG ++ Auxiliar de Estacionamento Auxiliar de Estacion…" at bounding box center [840, 226] width 736 height 30
click at [472, 211] on select "[Selecione...] ASG ASG + ASG ++ Auxiliar de Estacionamento Auxiliar de Estacion…" at bounding box center [840, 226] width 736 height 30
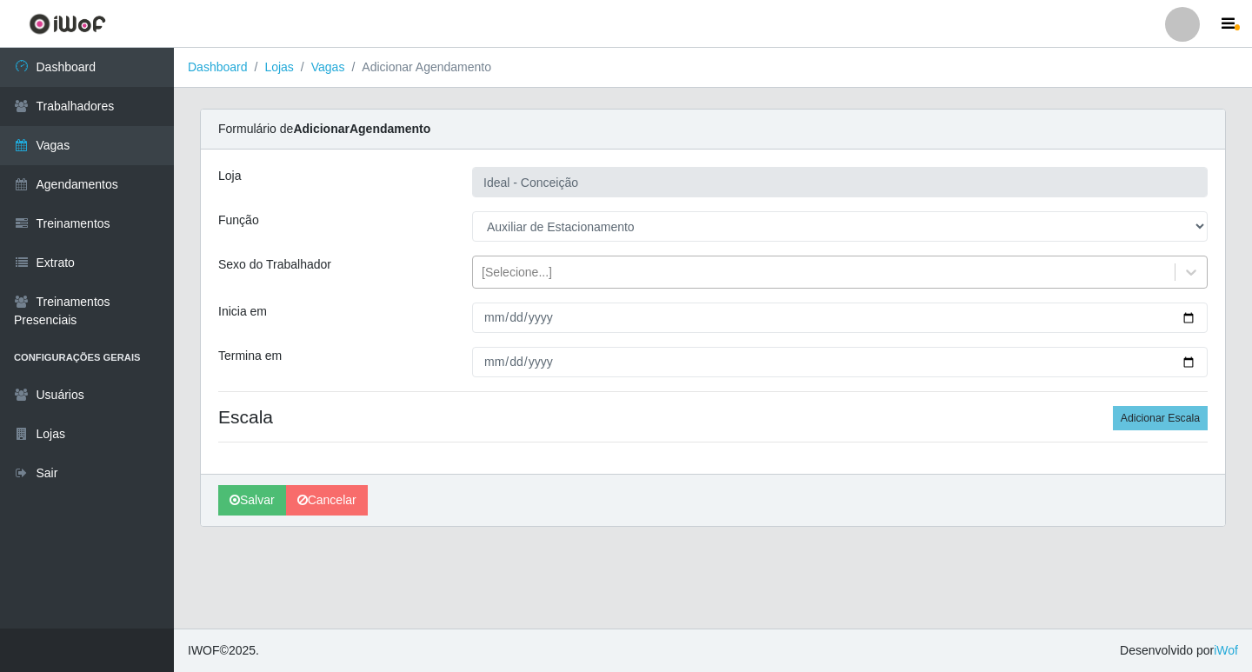
click at [497, 260] on div "[Selecione...]" at bounding box center [824, 272] width 702 height 29
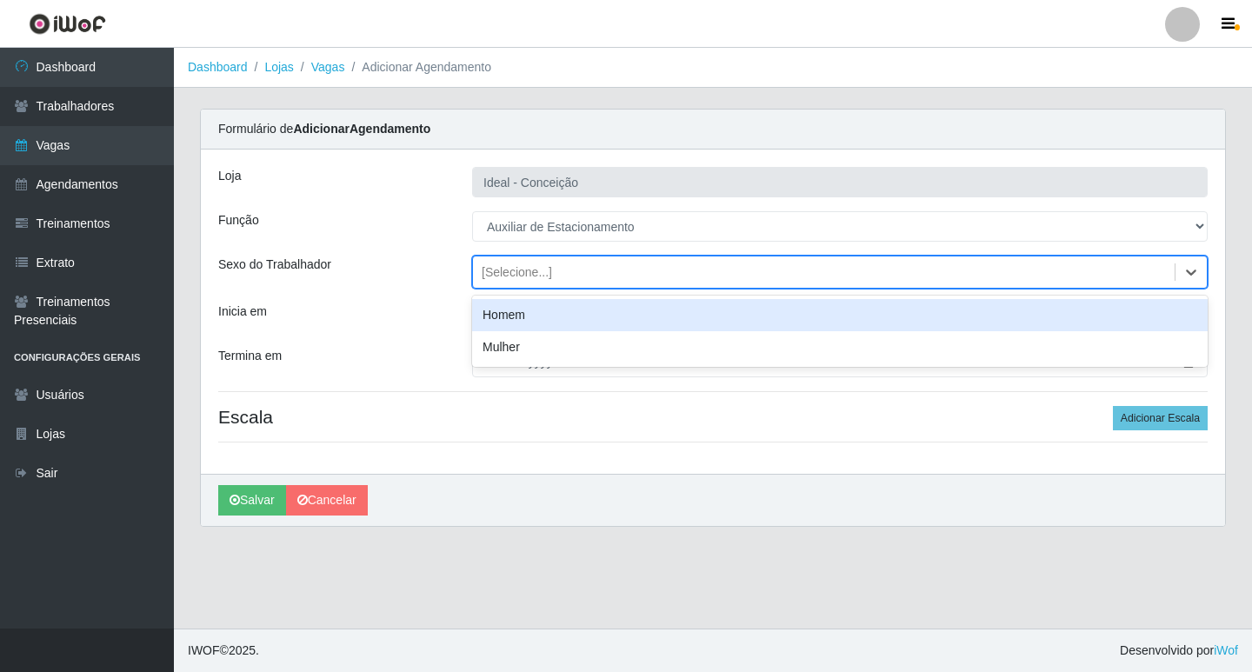
click at [424, 326] on div "Inicia em" at bounding box center [332, 318] width 254 height 30
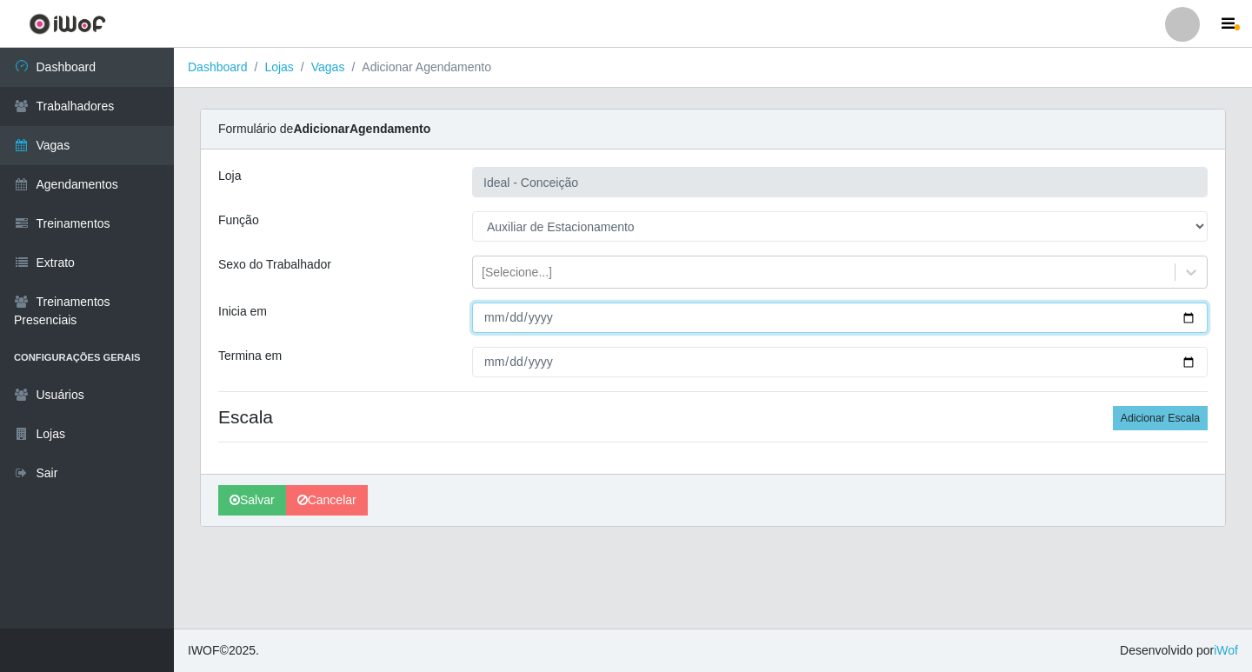
click at [483, 315] on input "Inicia em" at bounding box center [840, 318] width 736 height 30
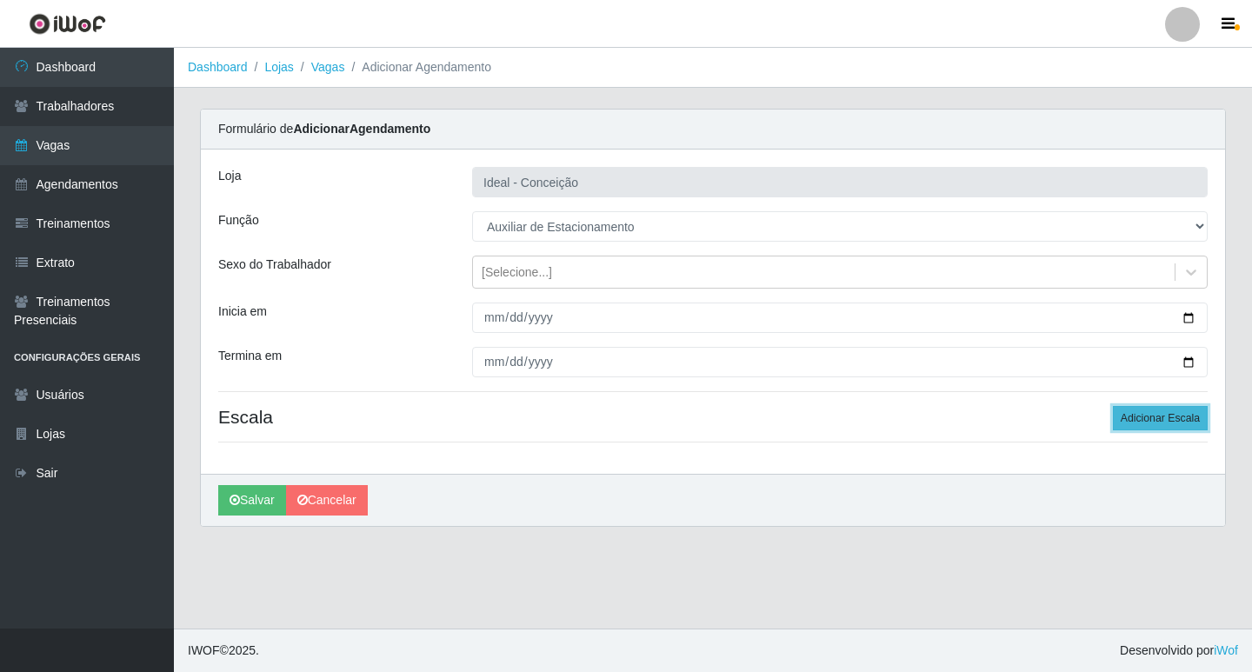
click at [1151, 410] on button "Adicionar Escala" at bounding box center [1160, 418] width 95 height 24
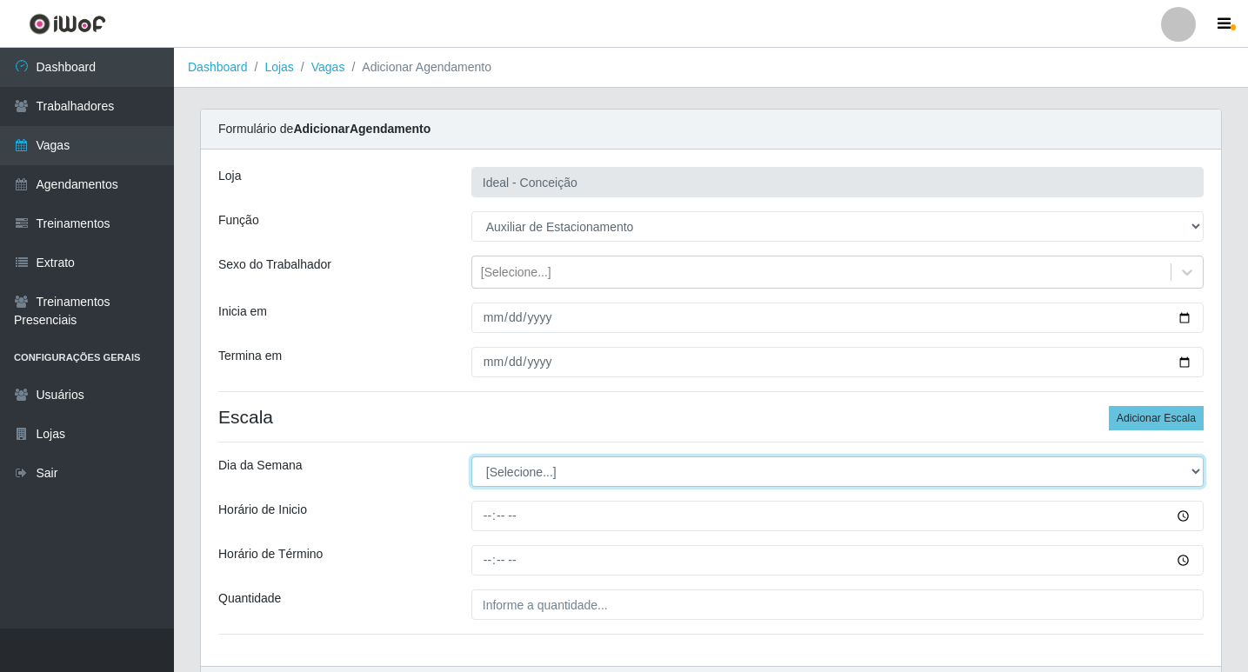
click at [510, 463] on select "[Selecione...] Segunda Terça Quarta Quinta Sexta Sábado Domingo" at bounding box center [837, 472] width 732 height 30
click at [471, 457] on select "[Selecione...] Segunda Terça Quarta Quinta Sexta Sábado Domingo" at bounding box center [837, 472] width 732 height 30
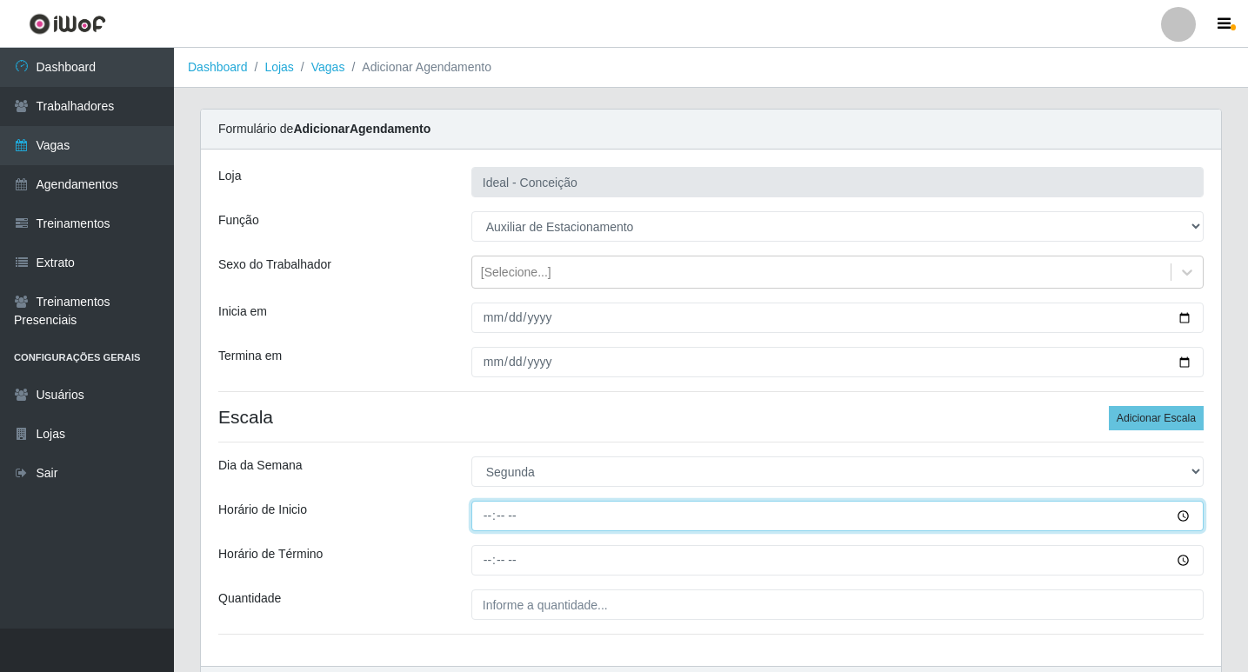
click at [483, 515] on input "Horário de Inicio" at bounding box center [837, 516] width 732 height 30
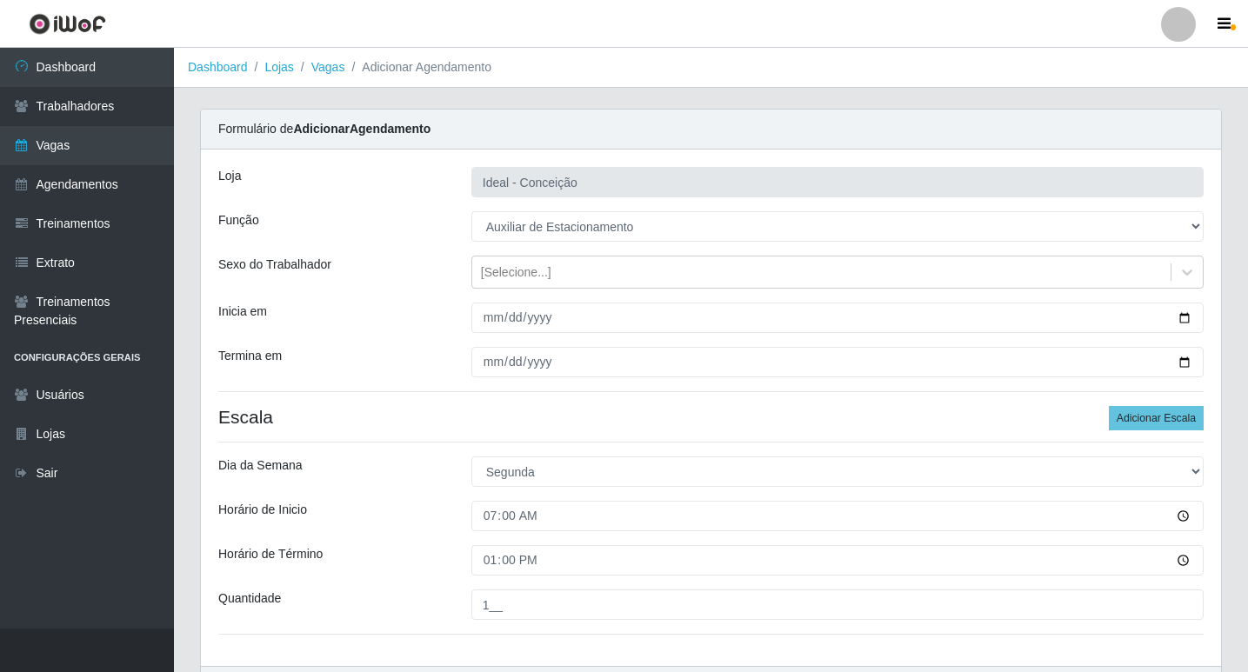
scroll to position [111, 0]
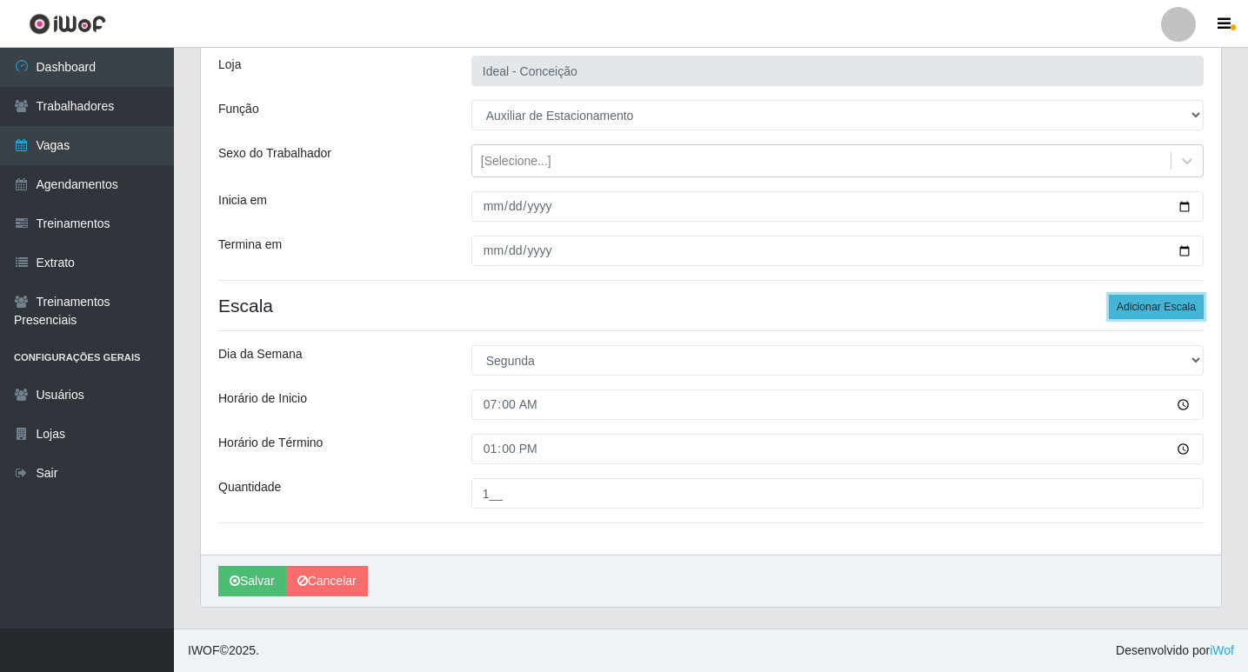
click at [1127, 316] on button "Adicionar Escala" at bounding box center [1156, 307] width 95 height 24
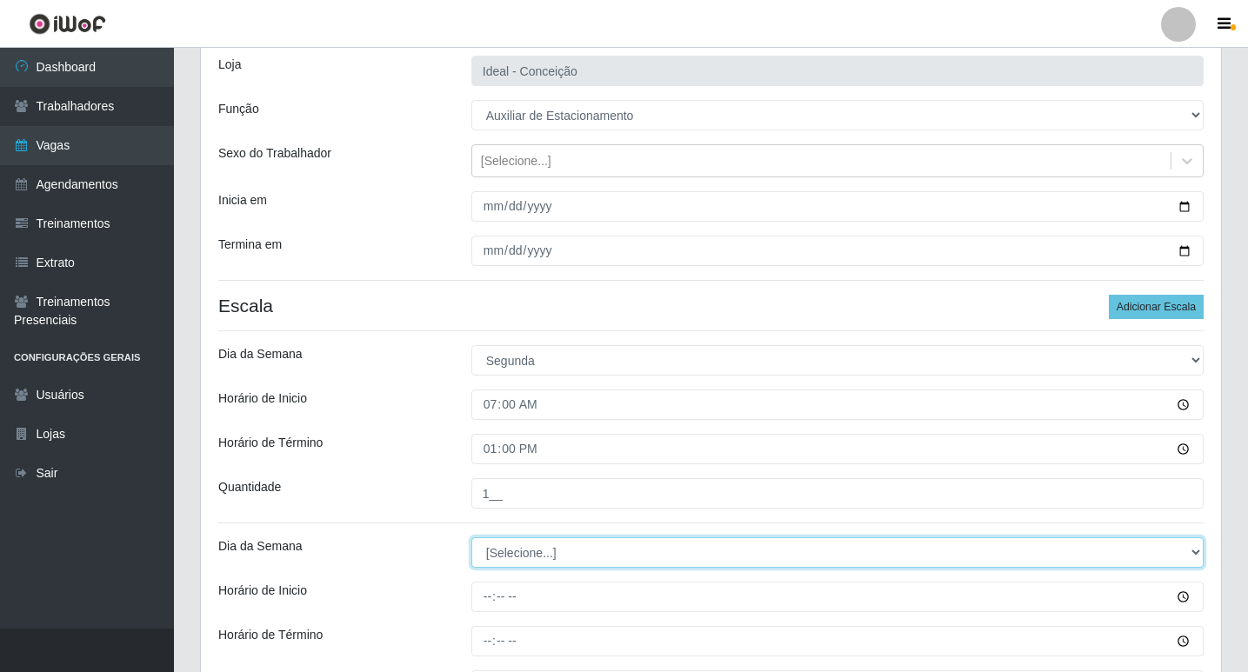
click at [496, 564] on select "[Selecione...] Segunda Terça Quarta Quinta Sexta Sábado Domingo" at bounding box center [837, 552] width 732 height 30
click at [471, 537] on select "[Selecione...] Segunda Terça Quarta Quinta Sexta Sábado Domingo" at bounding box center [837, 552] width 732 height 30
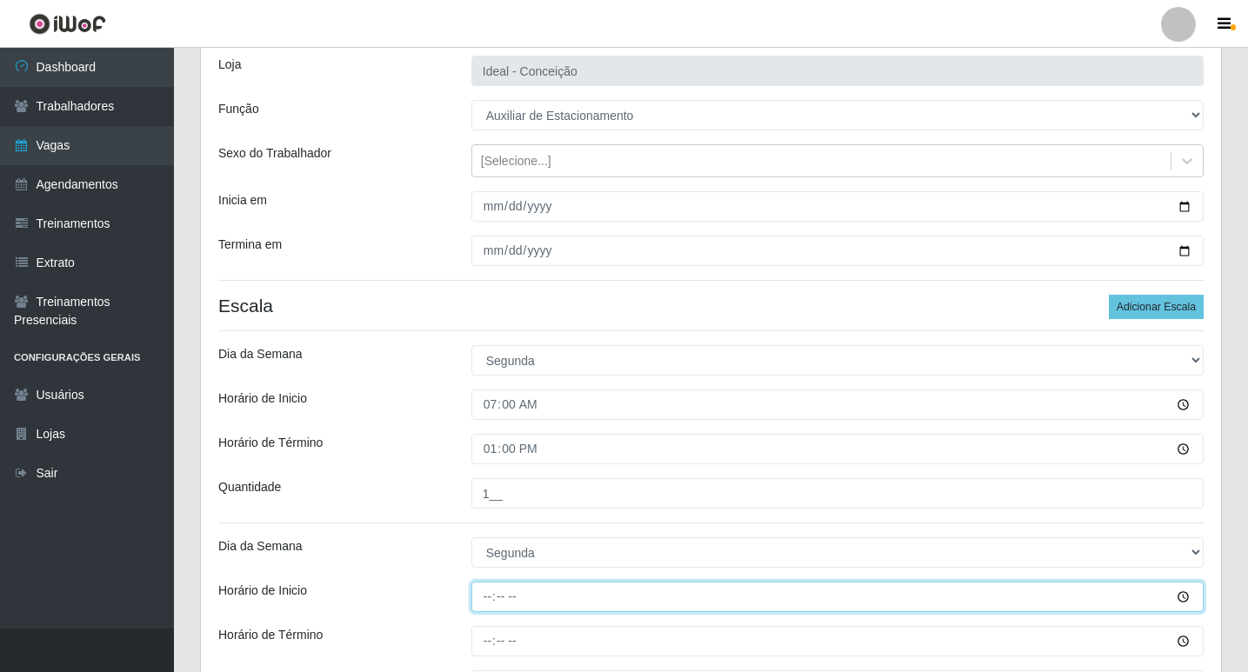
click at [490, 590] on input "Horário de Inicio" at bounding box center [837, 597] width 732 height 30
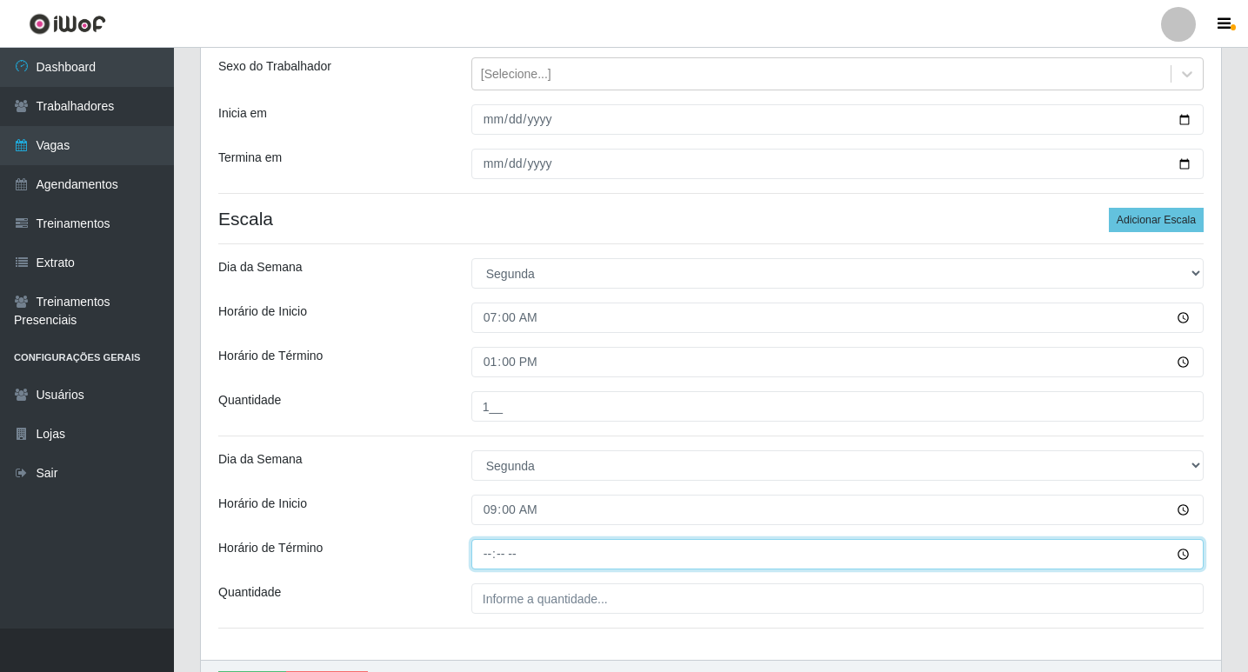
click at [487, 545] on input "Horário de Término" at bounding box center [837, 554] width 732 height 30
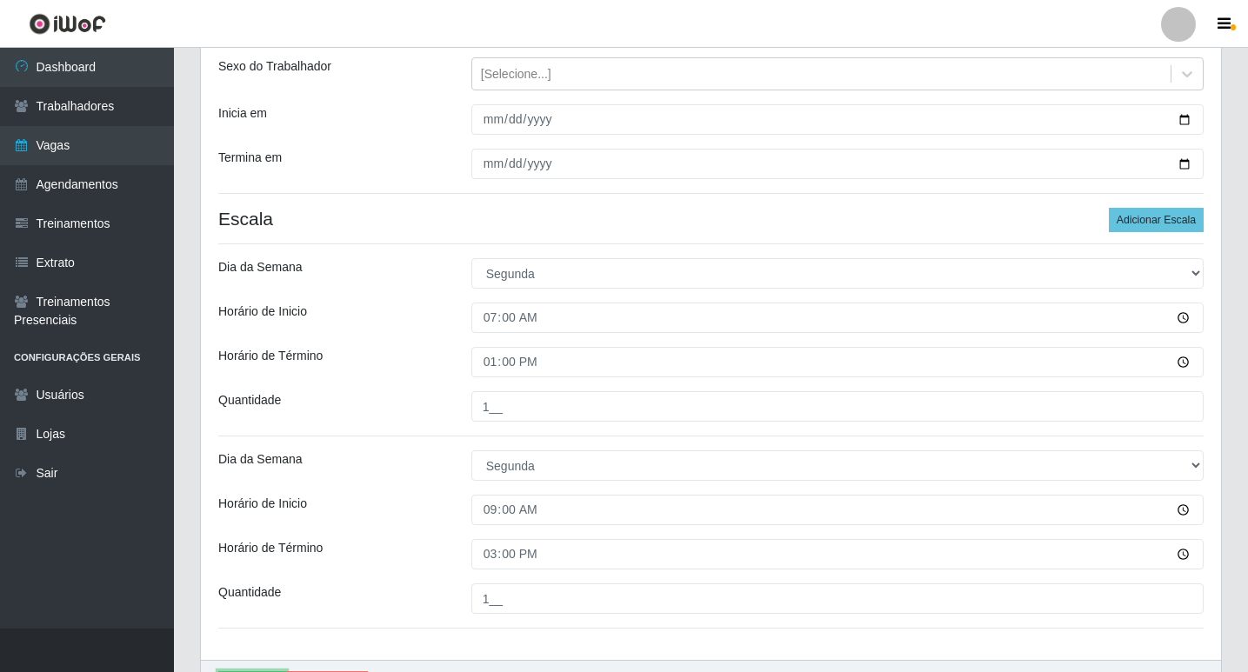
scroll to position [228, 0]
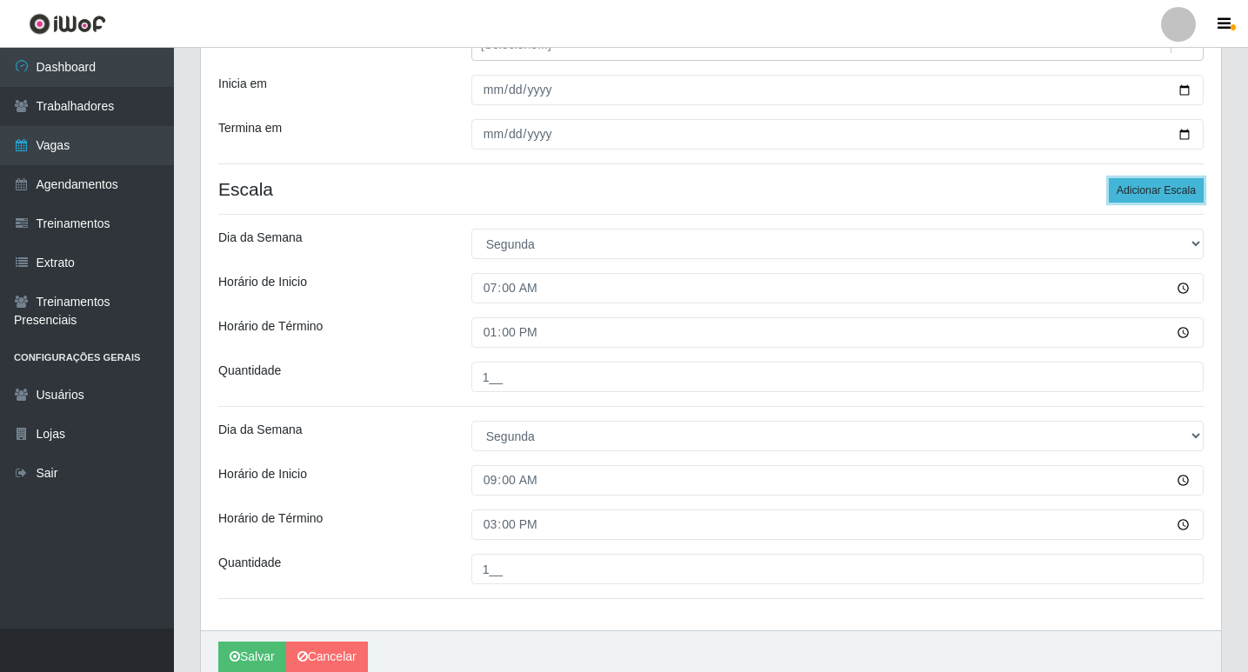
click at [1174, 185] on button "Adicionar Escala" at bounding box center [1156, 190] width 95 height 24
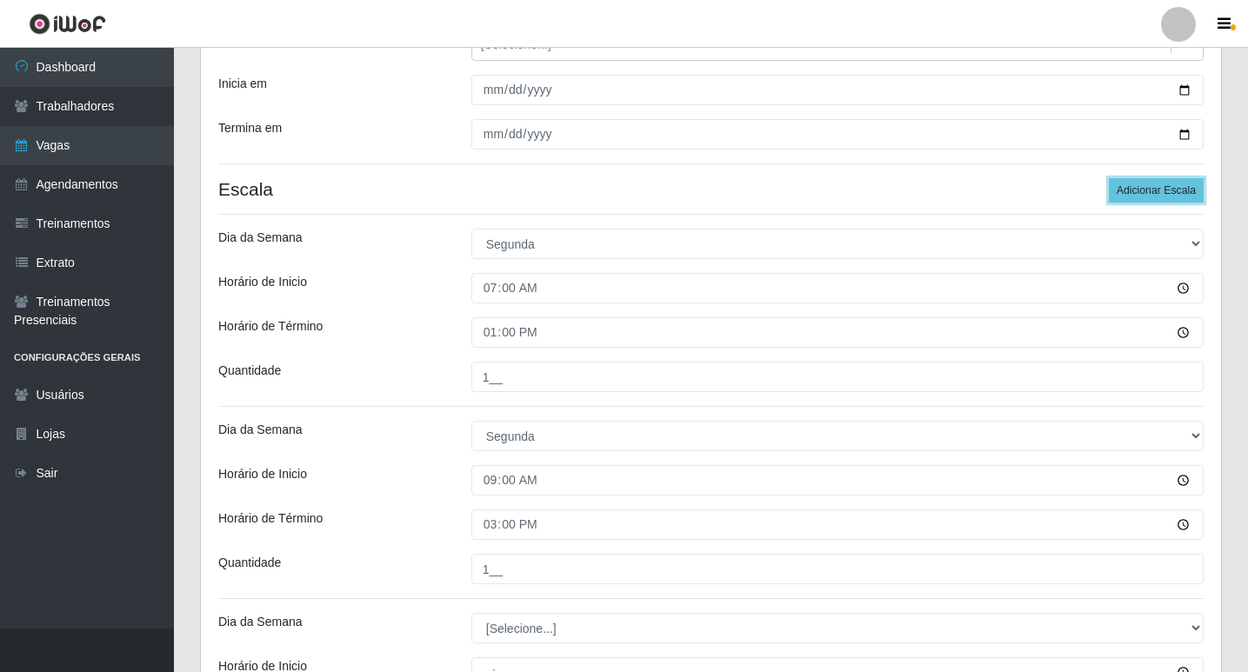
scroll to position [489, 0]
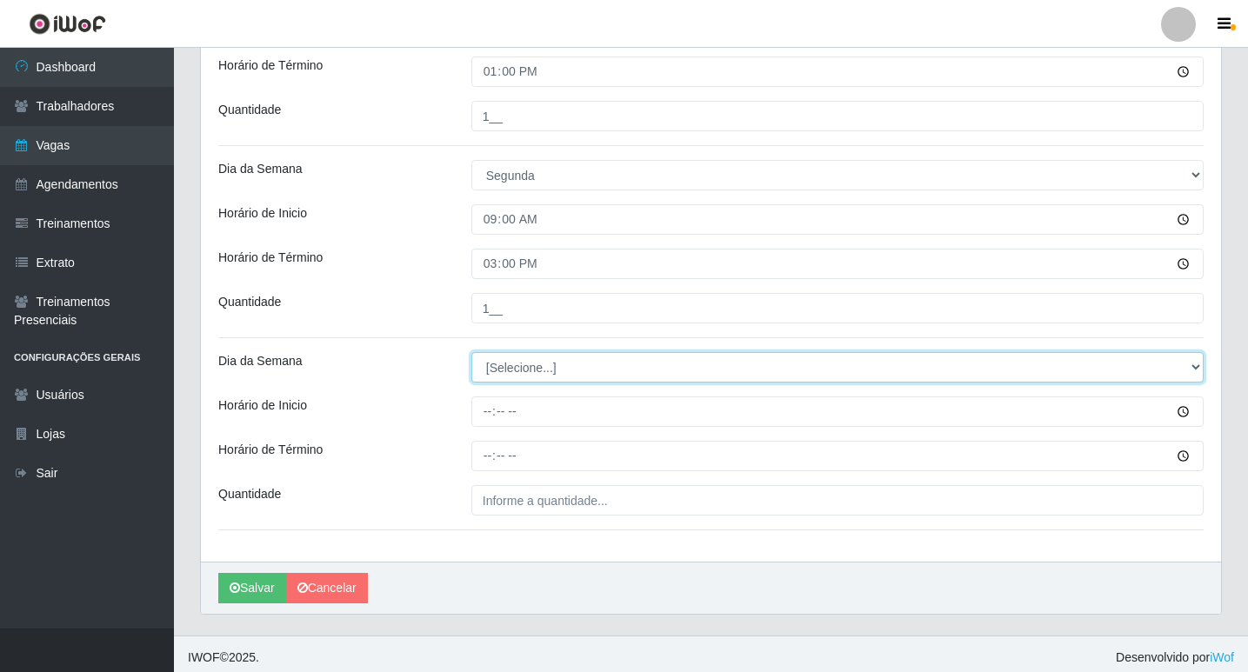
click at [499, 354] on select "[Selecione...] Segunda Terça Quarta Quinta Sexta Sábado Domingo" at bounding box center [837, 367] width 732 height 30
click at [471, 352] on select "[Selecione...] Segunda Terça Quarta Quinta Sexta Sábado Domingo" at bounding box center [837, 367] width 732 height 30
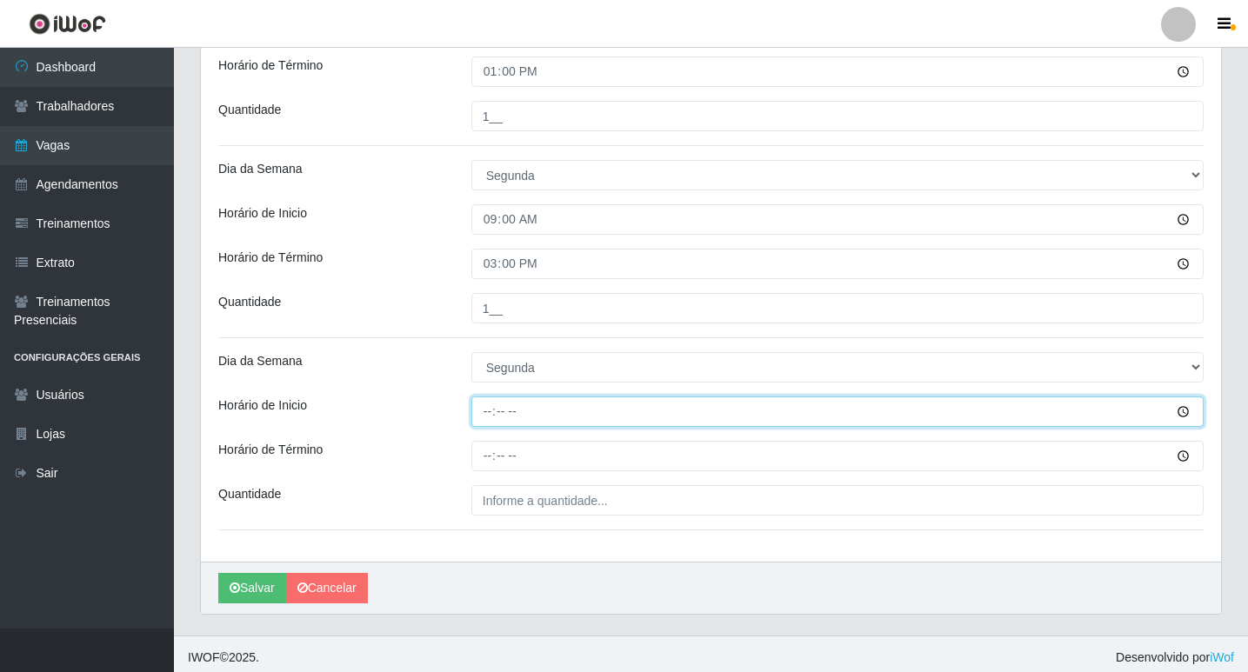
click at [488, 410] on input "Horário de Inicio" at bounding box center [837, 412] width 732 height 30
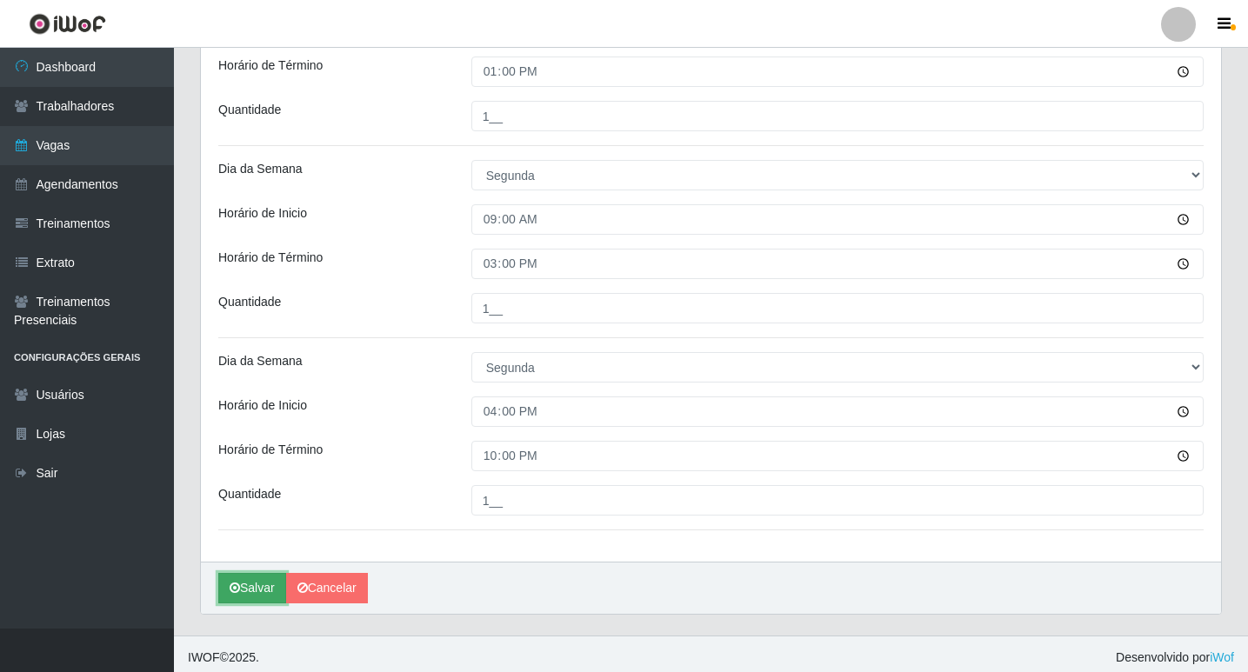
click at [241, 590] on button "Salvar" at bounding box center [252, 588] width 68 height 30
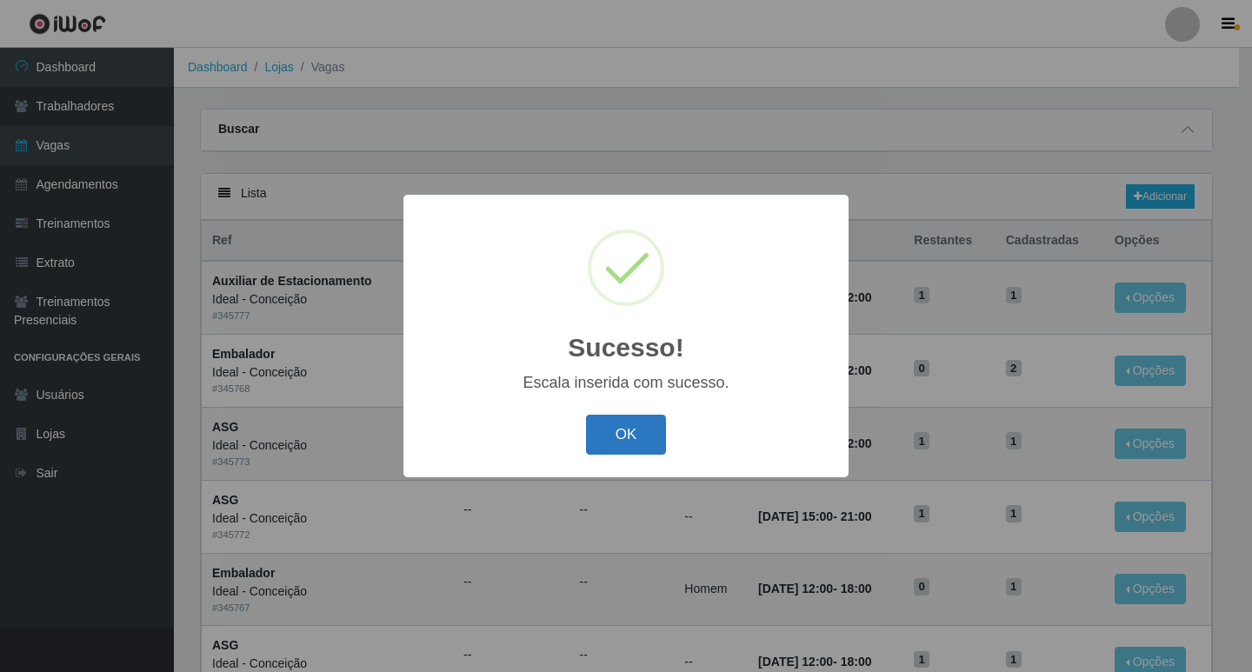
click at [644, 422] on button "OK" at bounding box center [626, 435] width 81 height 41
